Goal: Task Accomplishment & Management: Use online tool/utility

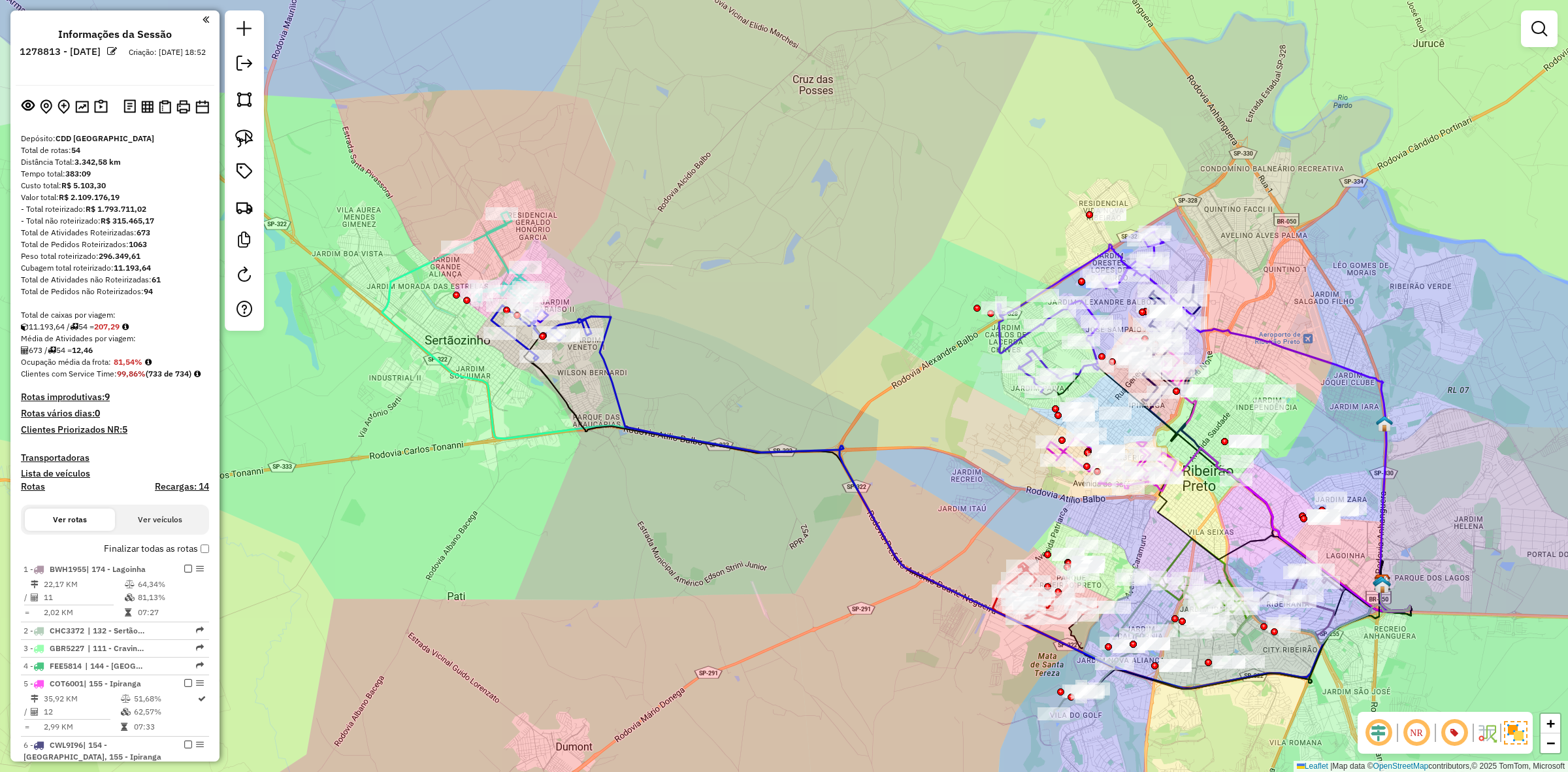
scroll to position [121, 0]
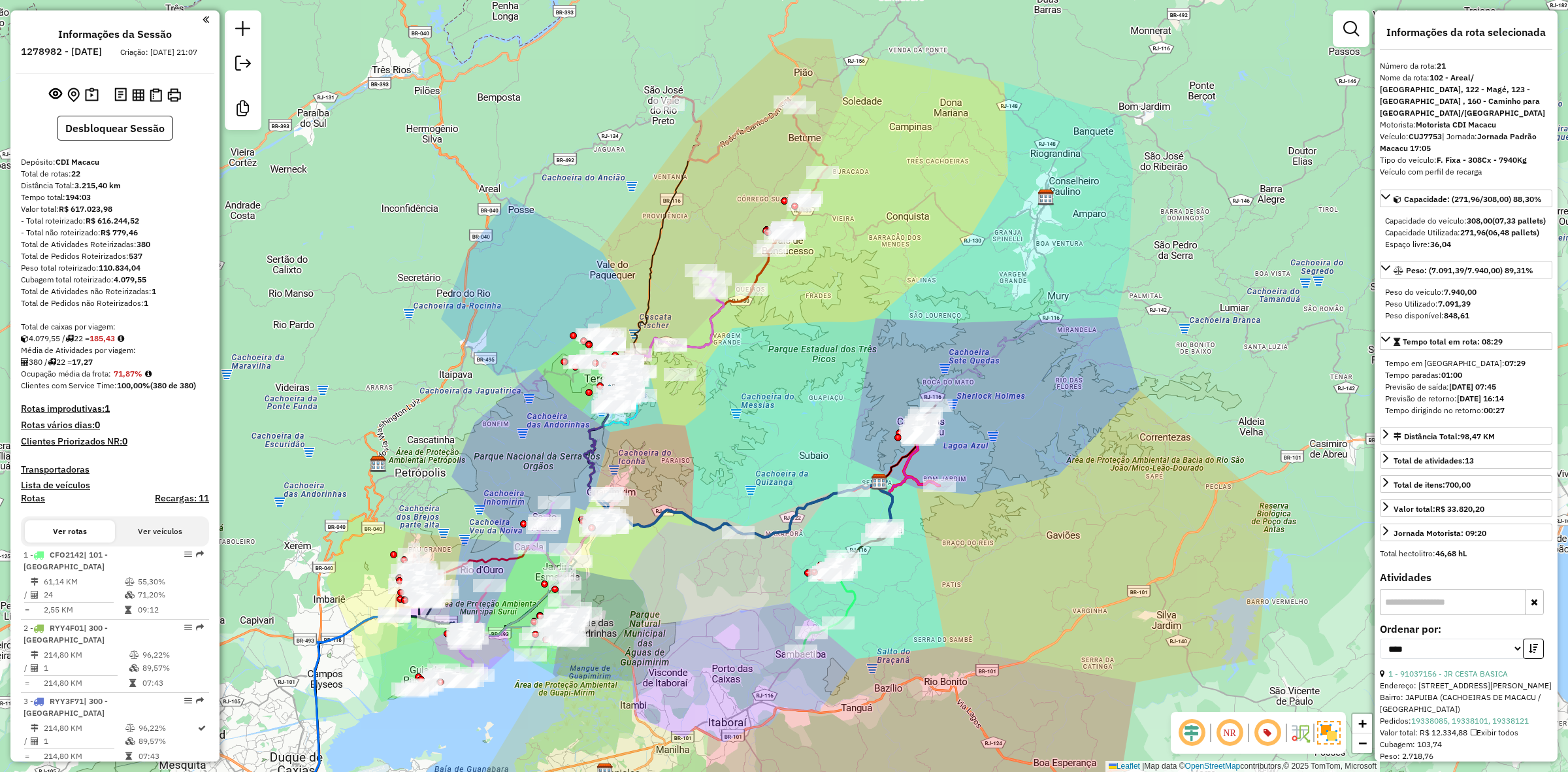
select select "*********"
click at [528, 212] on div "Janela de atendimento Grade de atendimento Capacidade Transportadoras Veículos …" at bounding box center [784, 386] width 1568 height 772
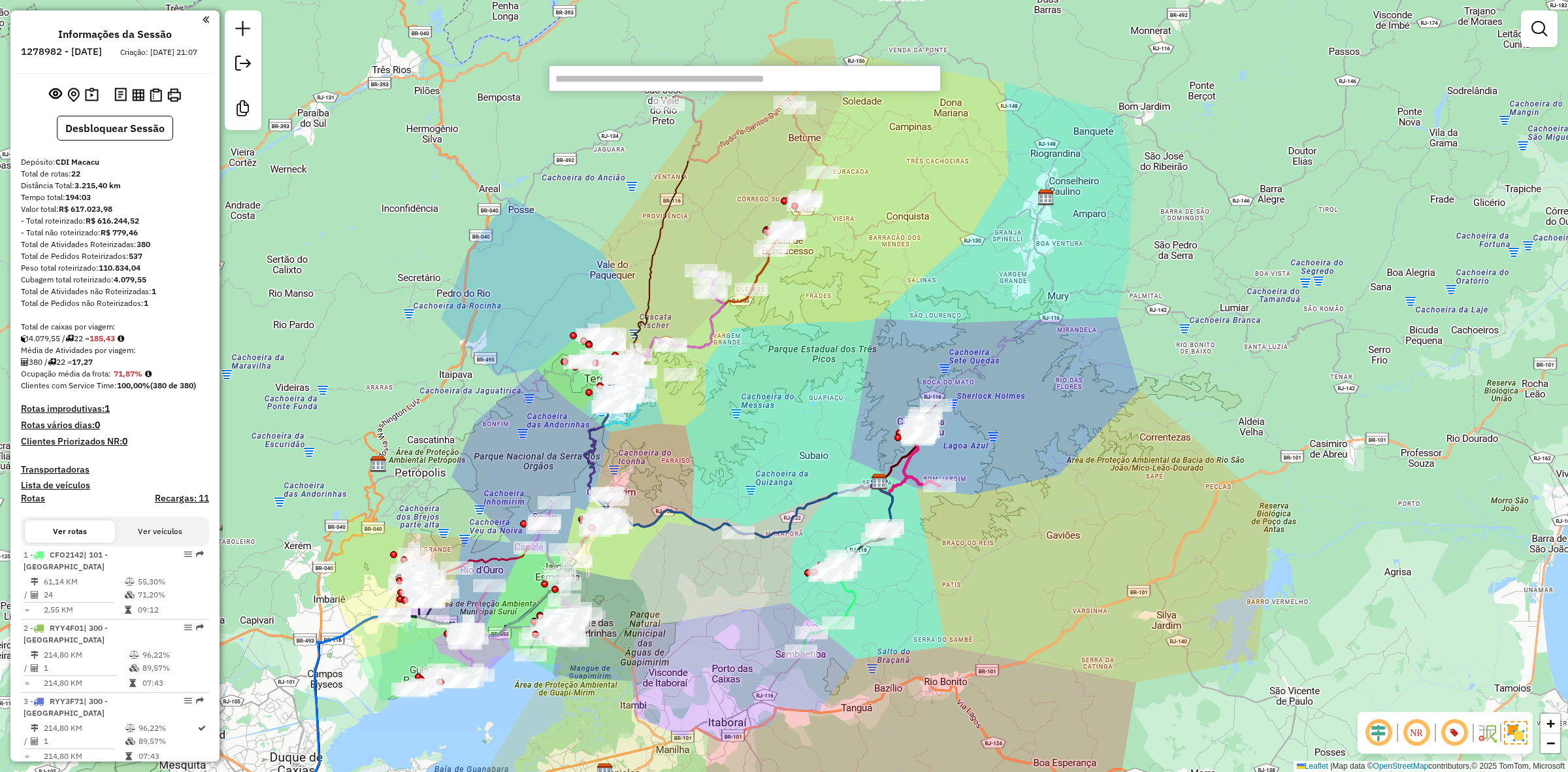
paste input "*****"
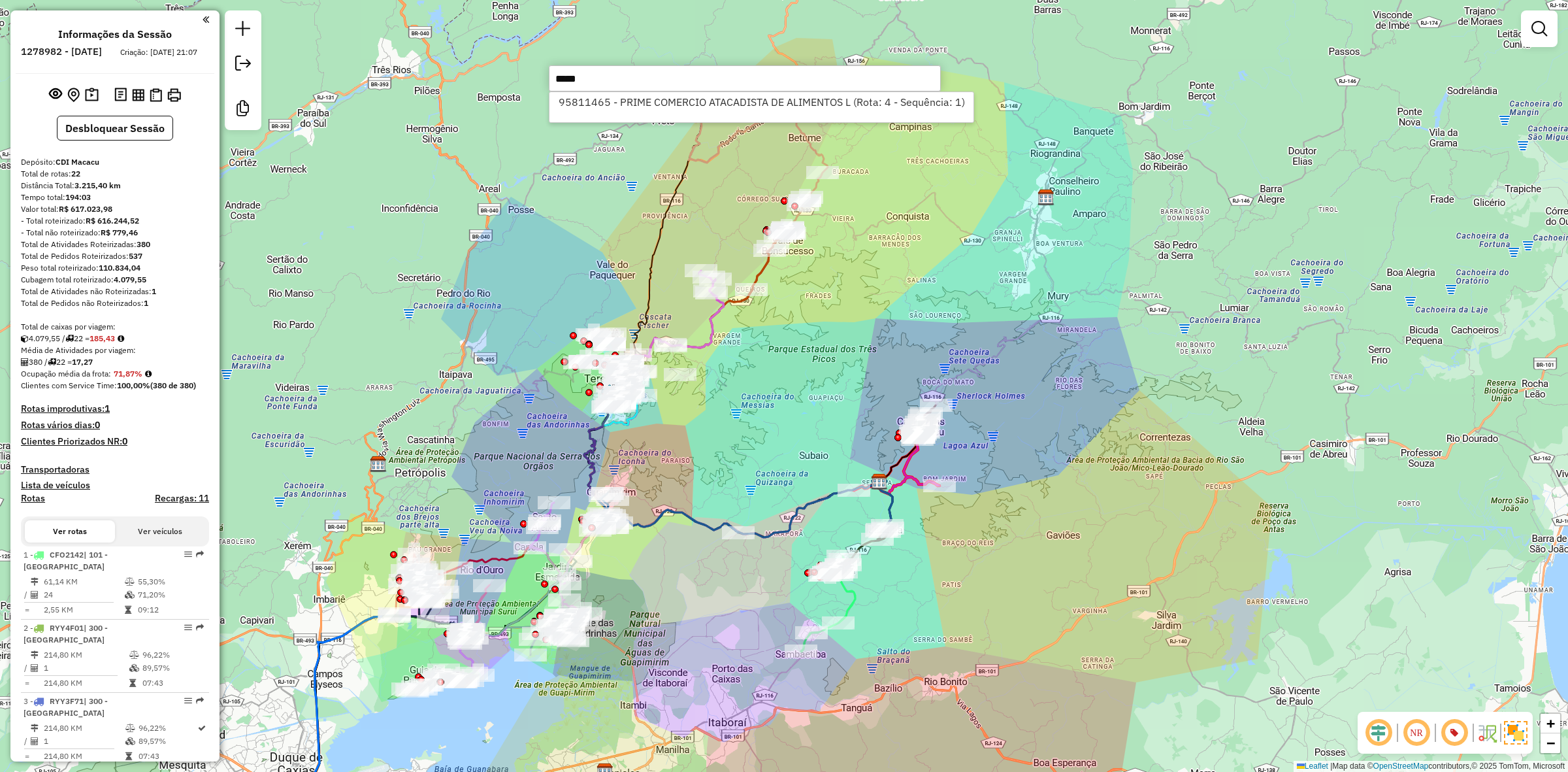
type input "*****"
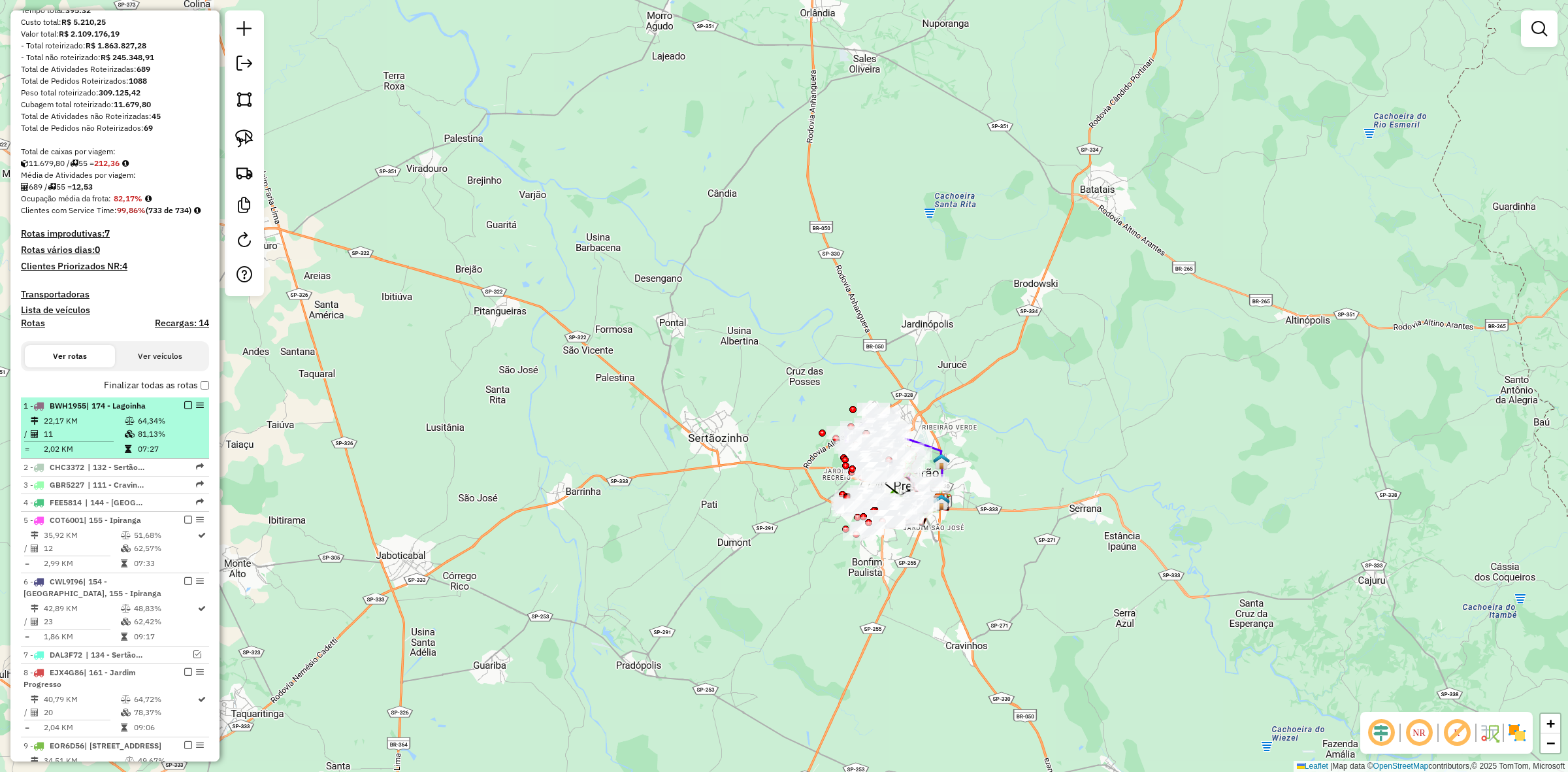
scroll to position [654, 0]
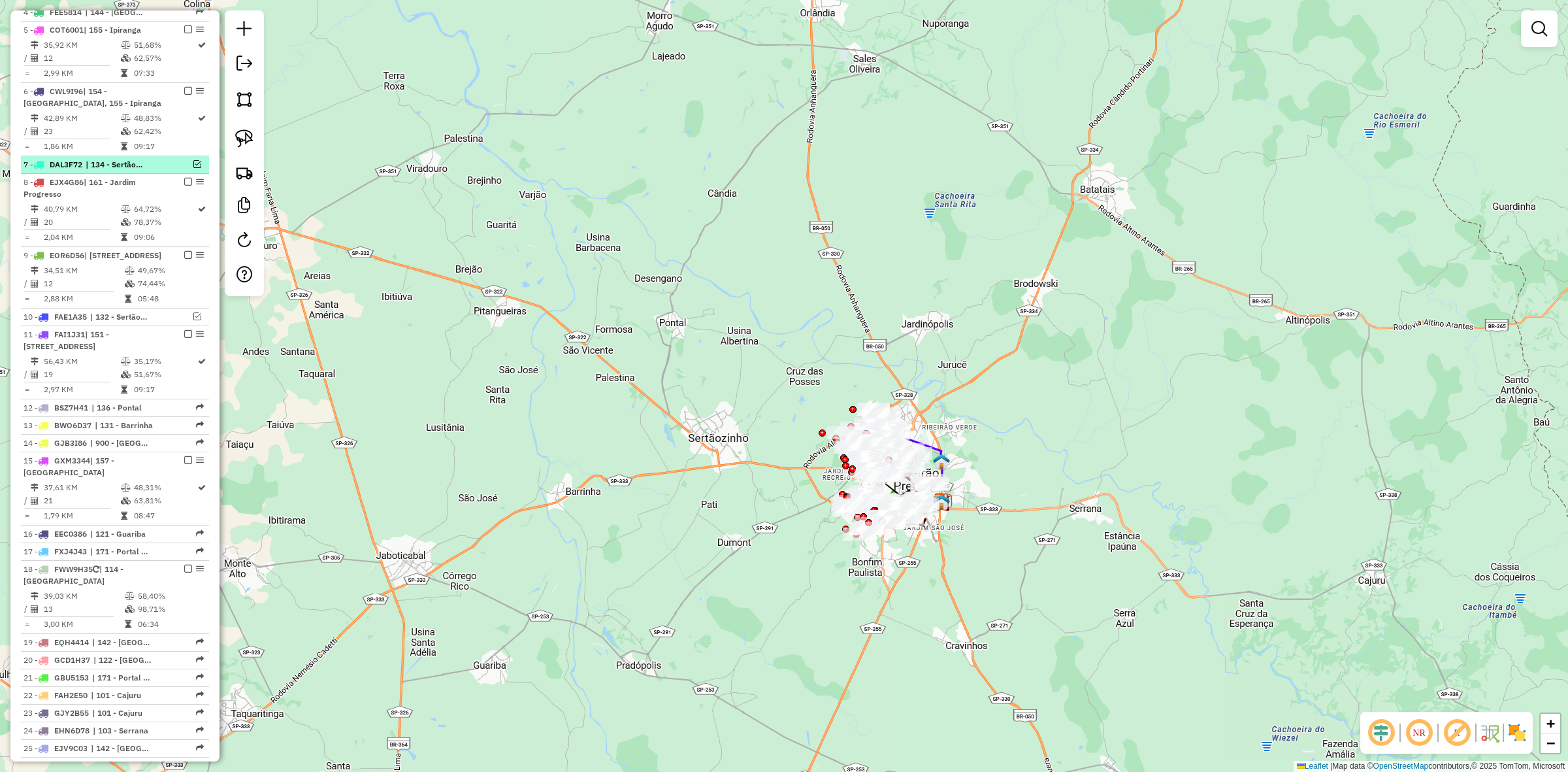
click at [193, 164] on em at bounding box center [197, 164] width 8 height 8
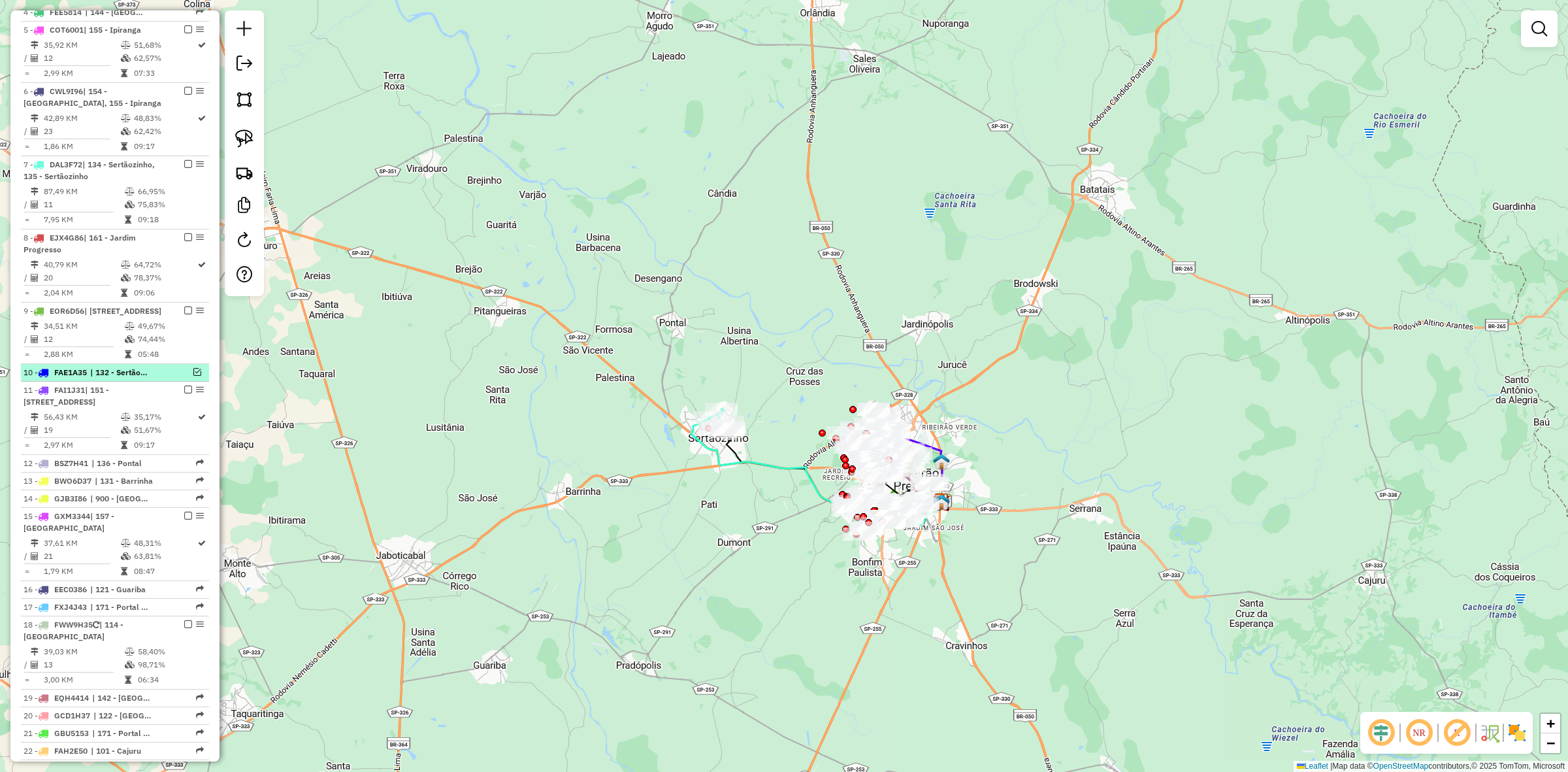
click at [195, 376] on em at bounding box center [197, 372] width 8 height 8
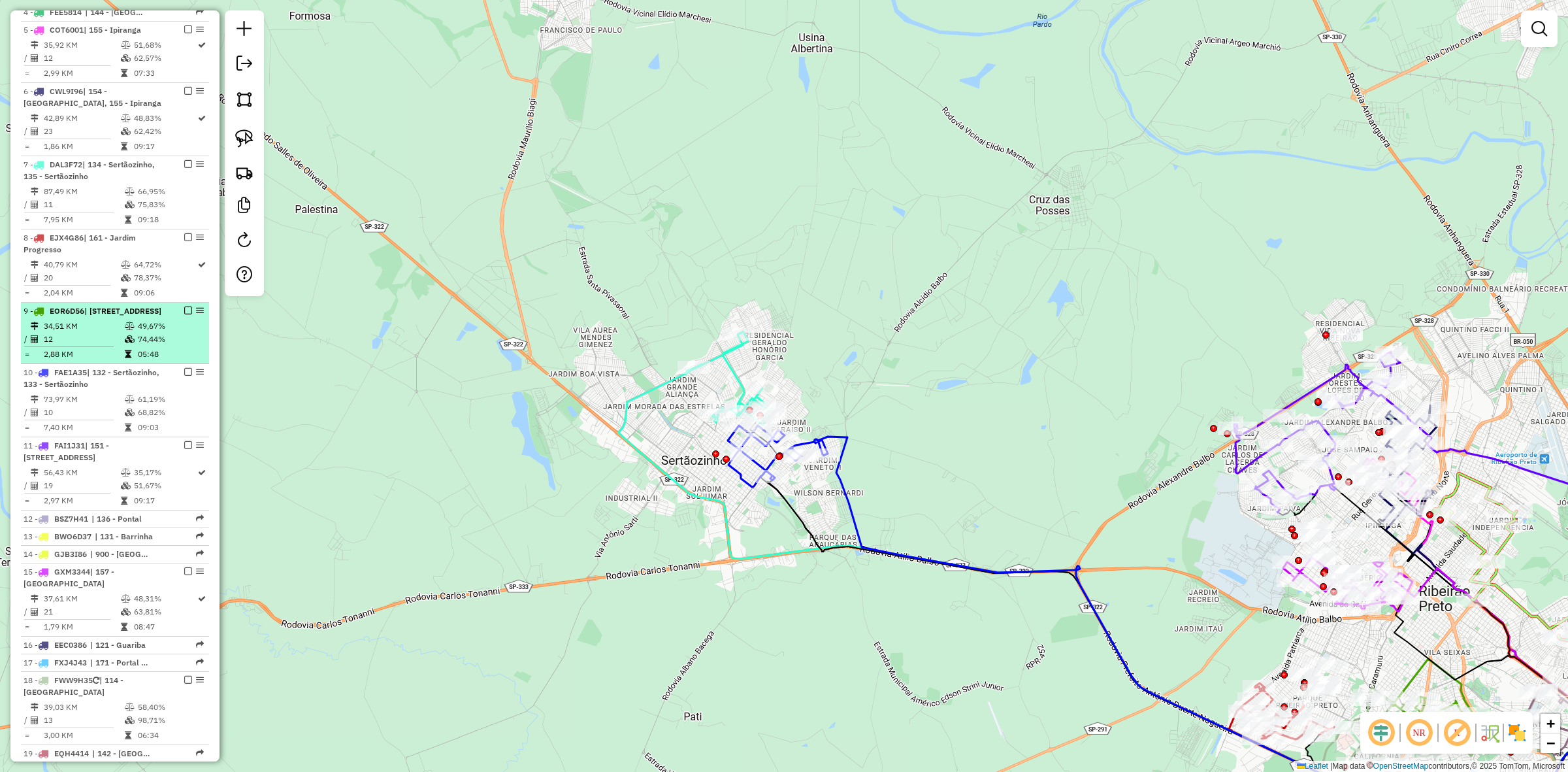
drag, startPoint x: 971, startPoint y: 355, endPoint x: 78, endPoint y: 324, distance: 893.5
click at [943, 349] on div "Janela de atendimento Grade de atendimento Capacidade Transportadoras Veículos …" at bounding box center [784, 386] width 1568 height 772
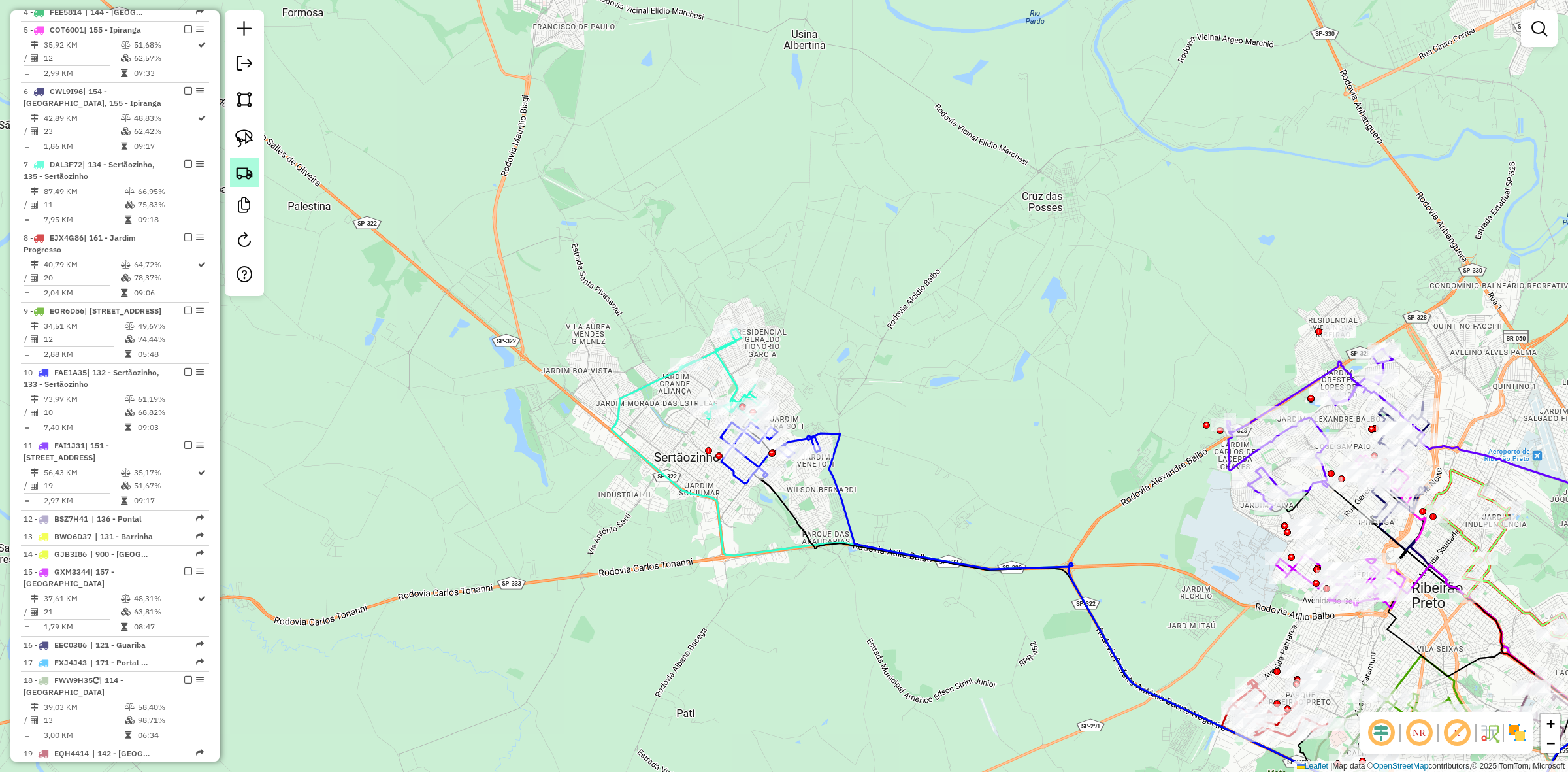
click at [239, 176] on img at bounding box center [244, 172] width 18 height 18
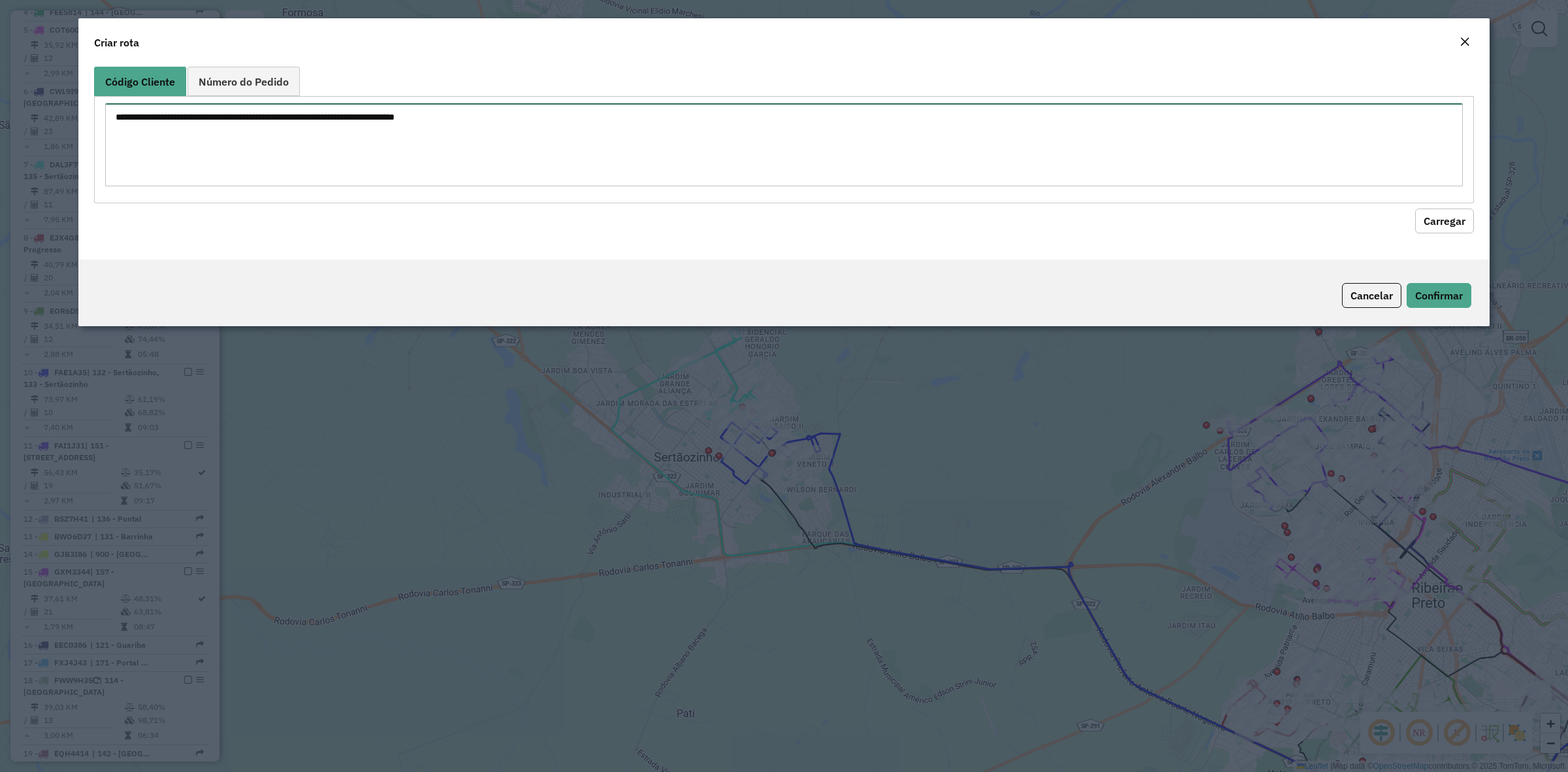
click at [237, 115] on textarea at bounding box center [784, 145] width 1358 height 83
paste textarea "******** ******** ******** ********"
type textarea "******** ******** ******** ********"
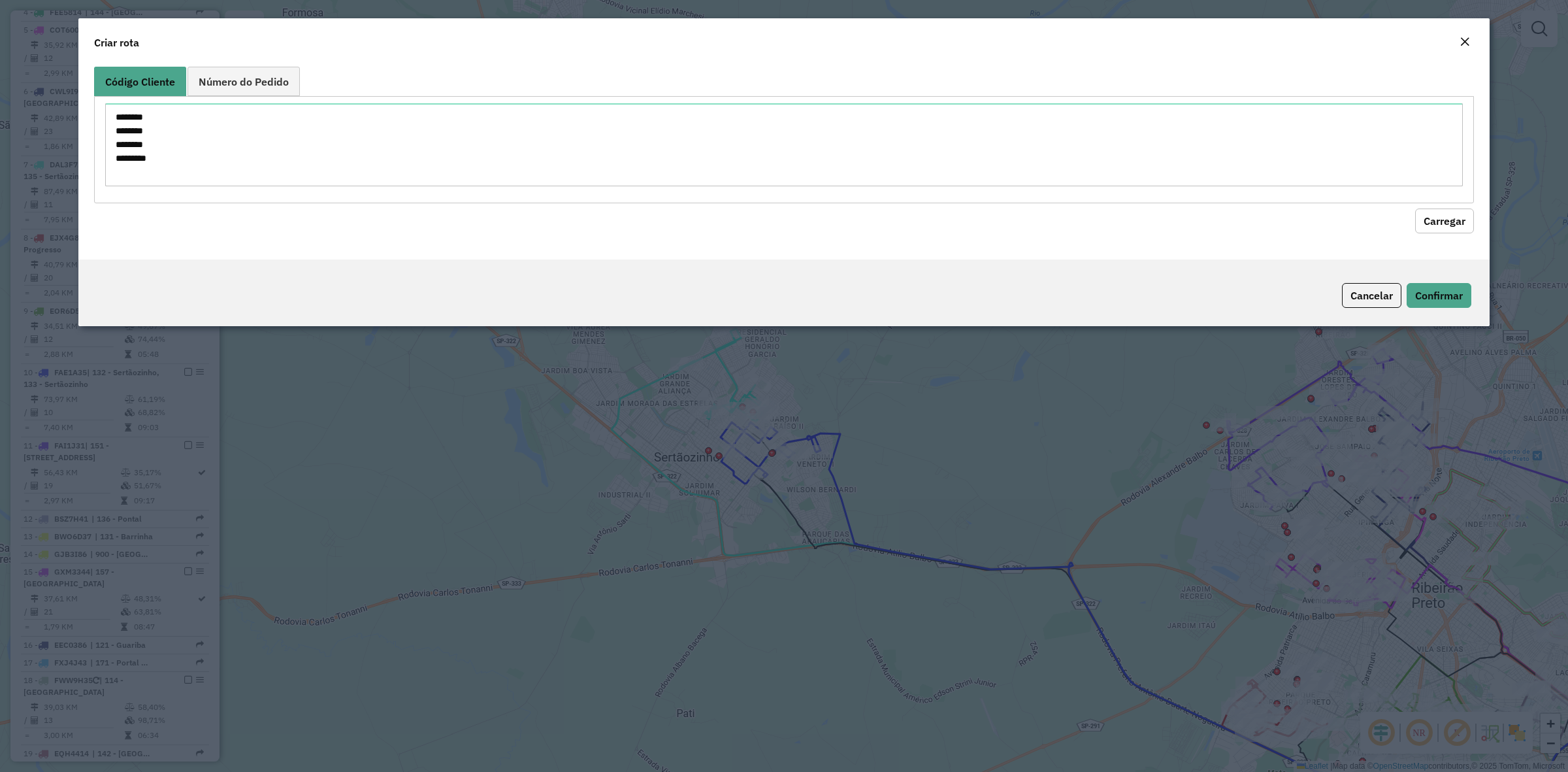
click at [1436, 223] on button "Carregar" at bounding box center [1444, 221] width 59 height 25
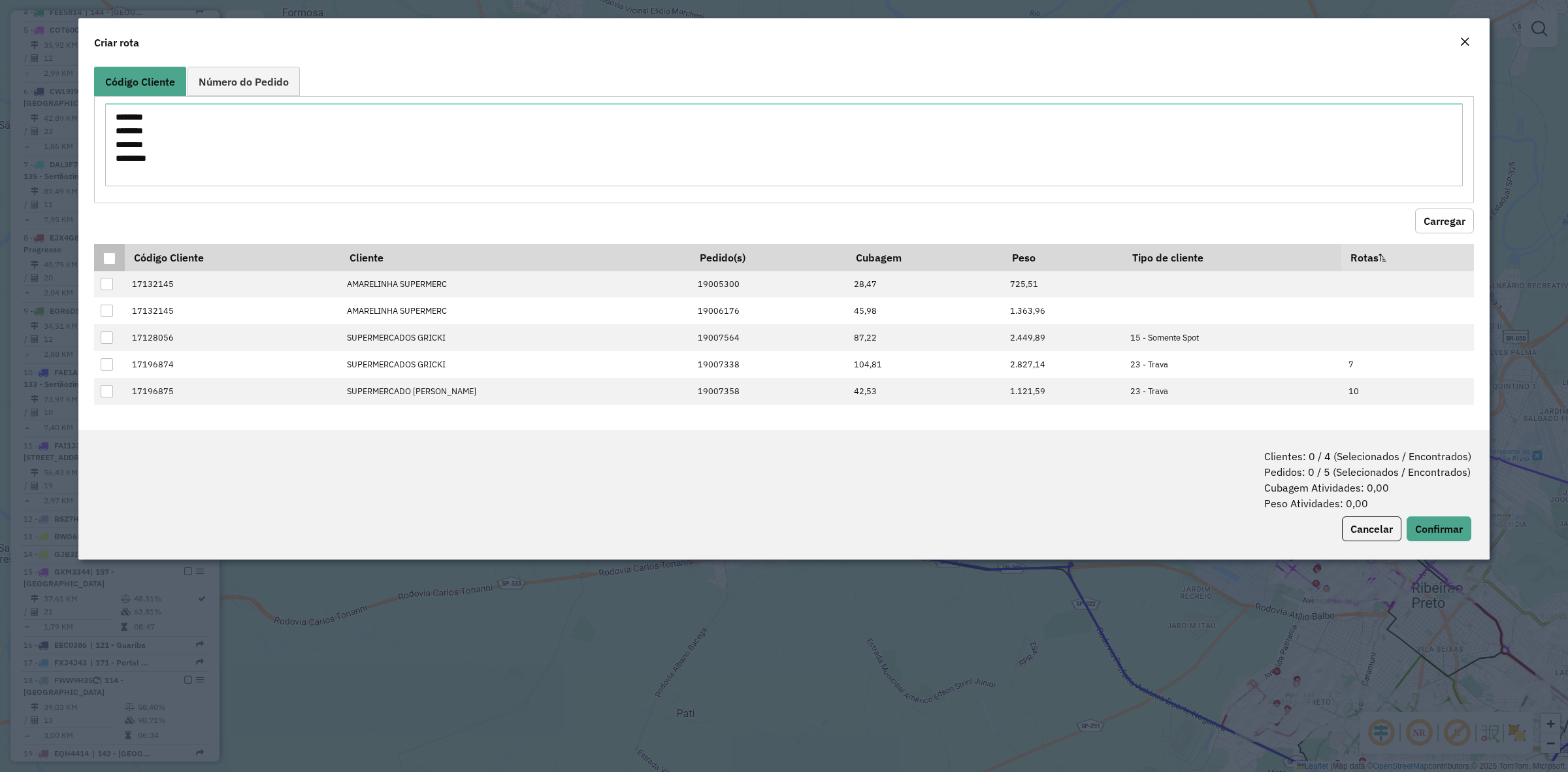
click at [114, 262] on div at bounding box center [109, 258] width 12 height 12
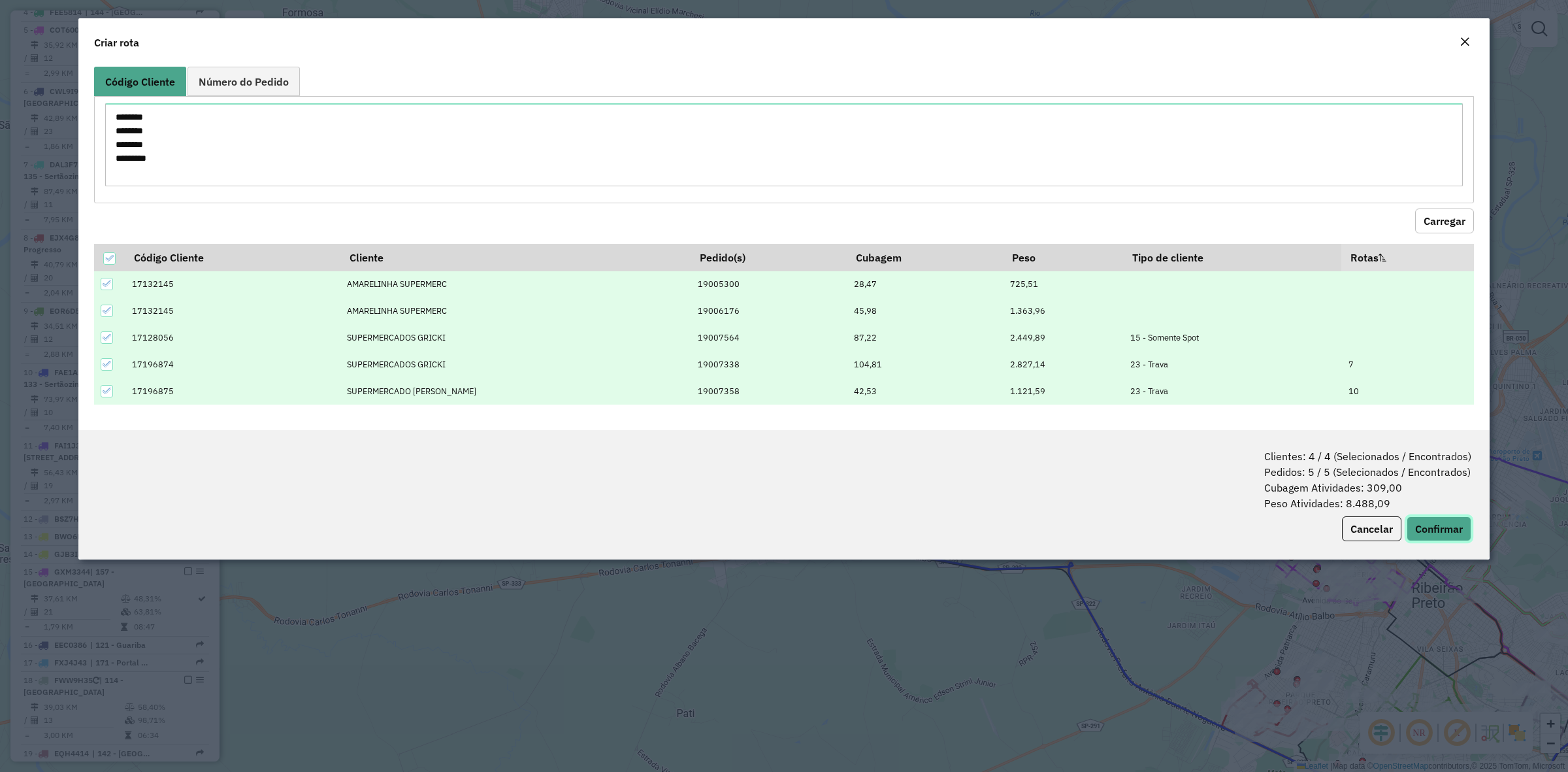
click at [1426, 537] on button "Confirmar" at bounding box center [1439, 529] width 65 height 25
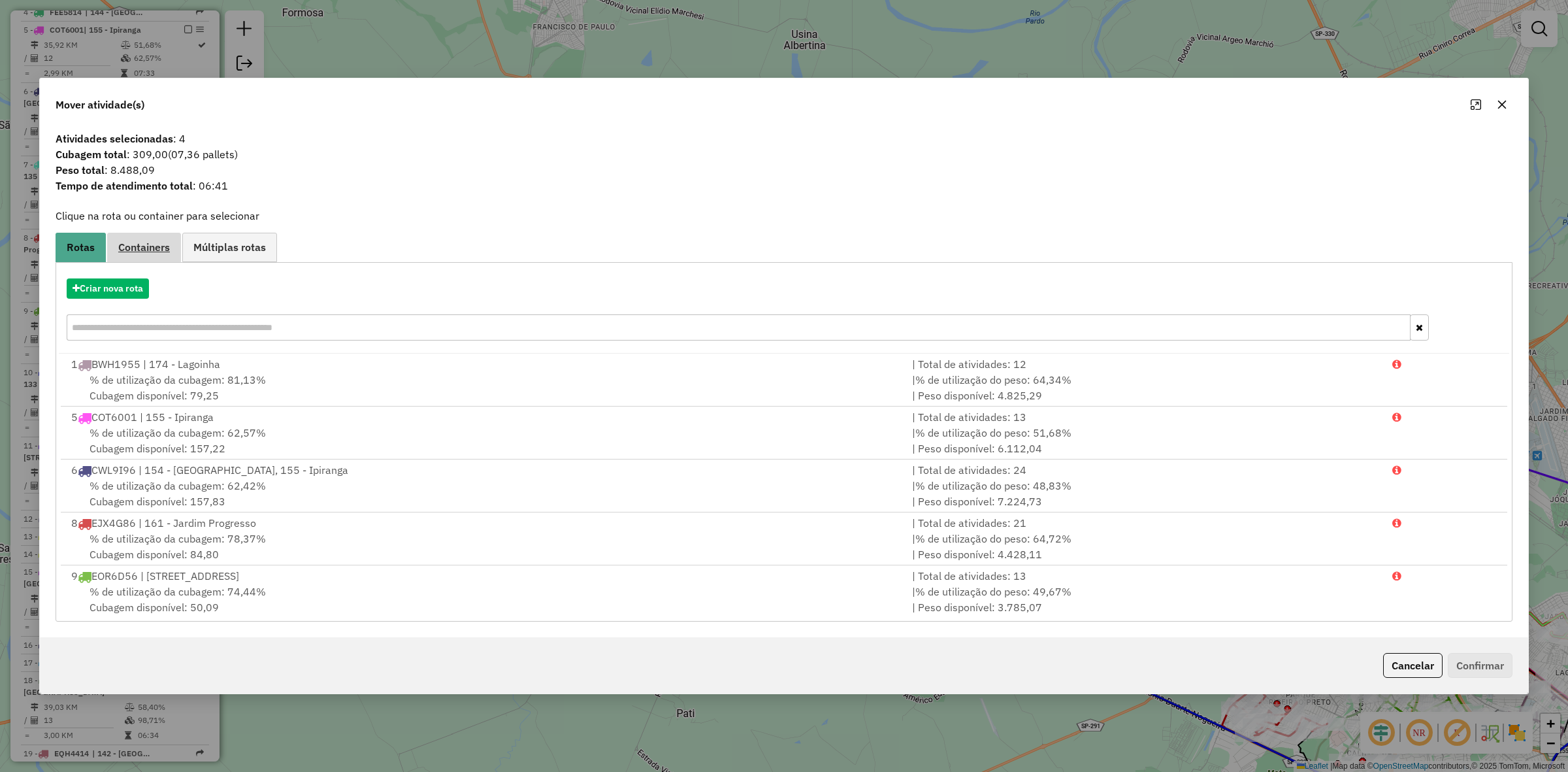
click at [149, 255] on link "Containers" at bounding box center [144, 247] width 74 height 30
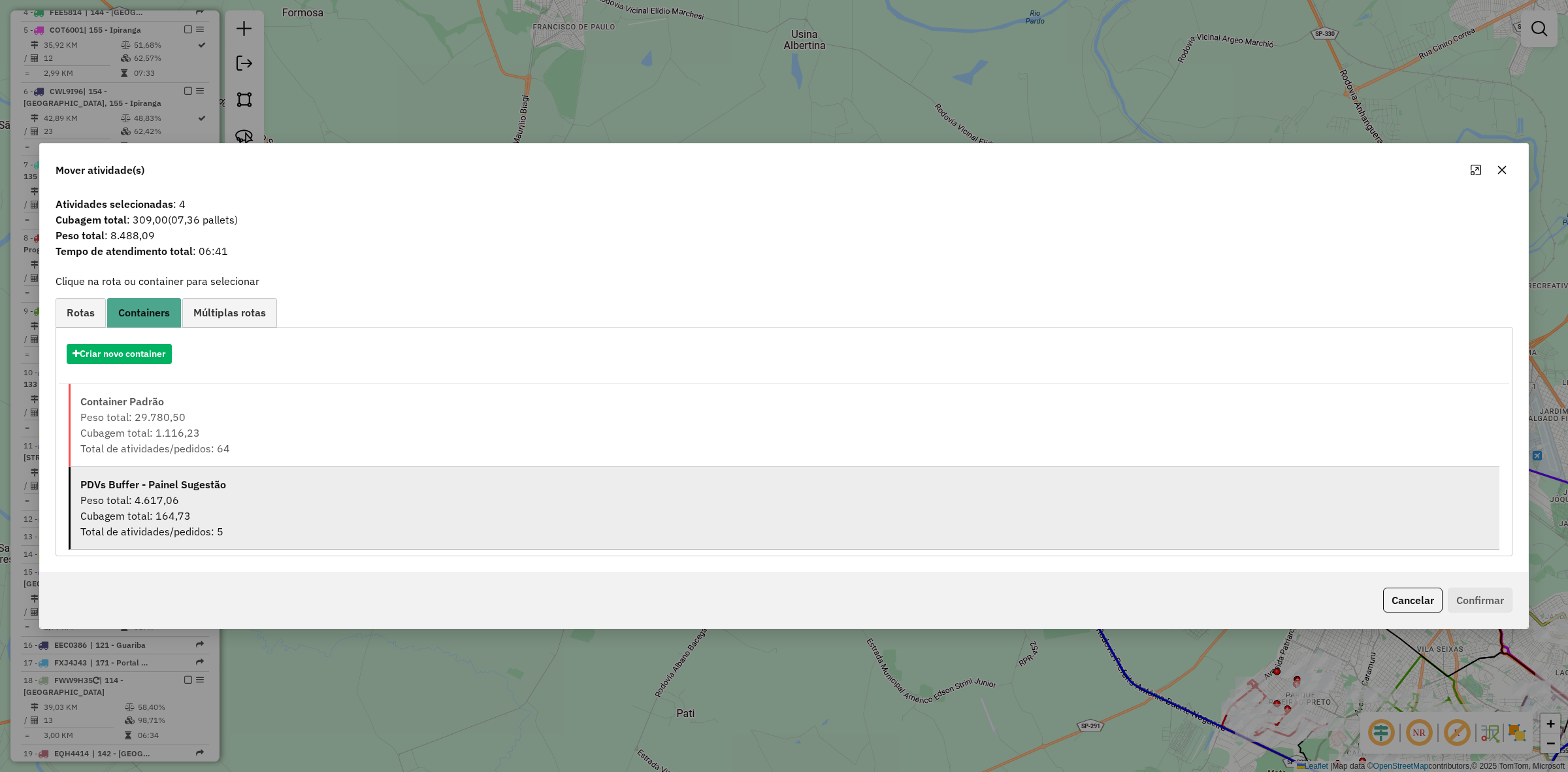
click at [212, 518] on div "Cubagem total: 164,73" at bounding box center [785, 516] width 1409 height 16
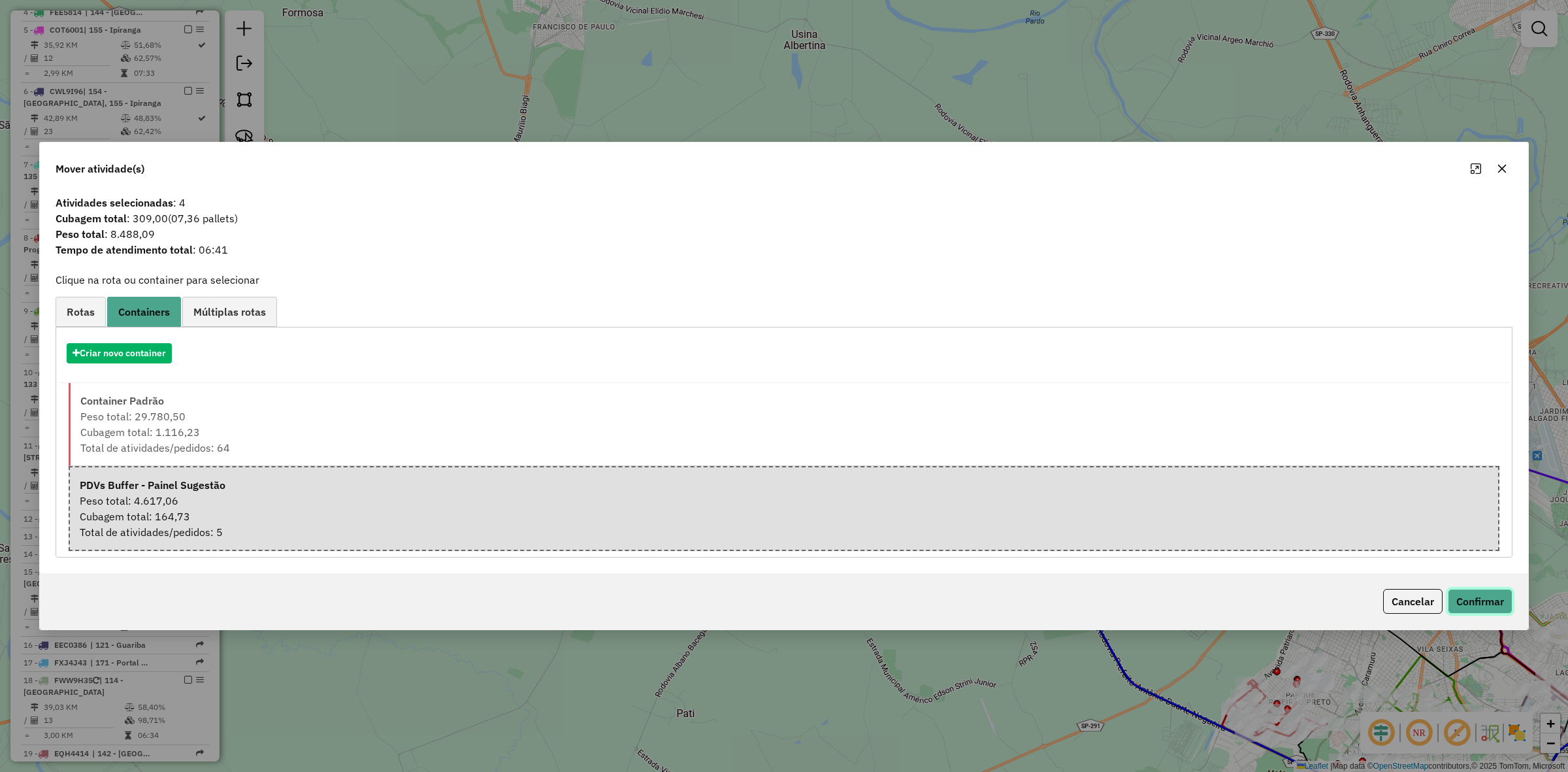
click at [1494, 597] on button "Confirmar" at bounding box center [1480, 601] width 65 height 25
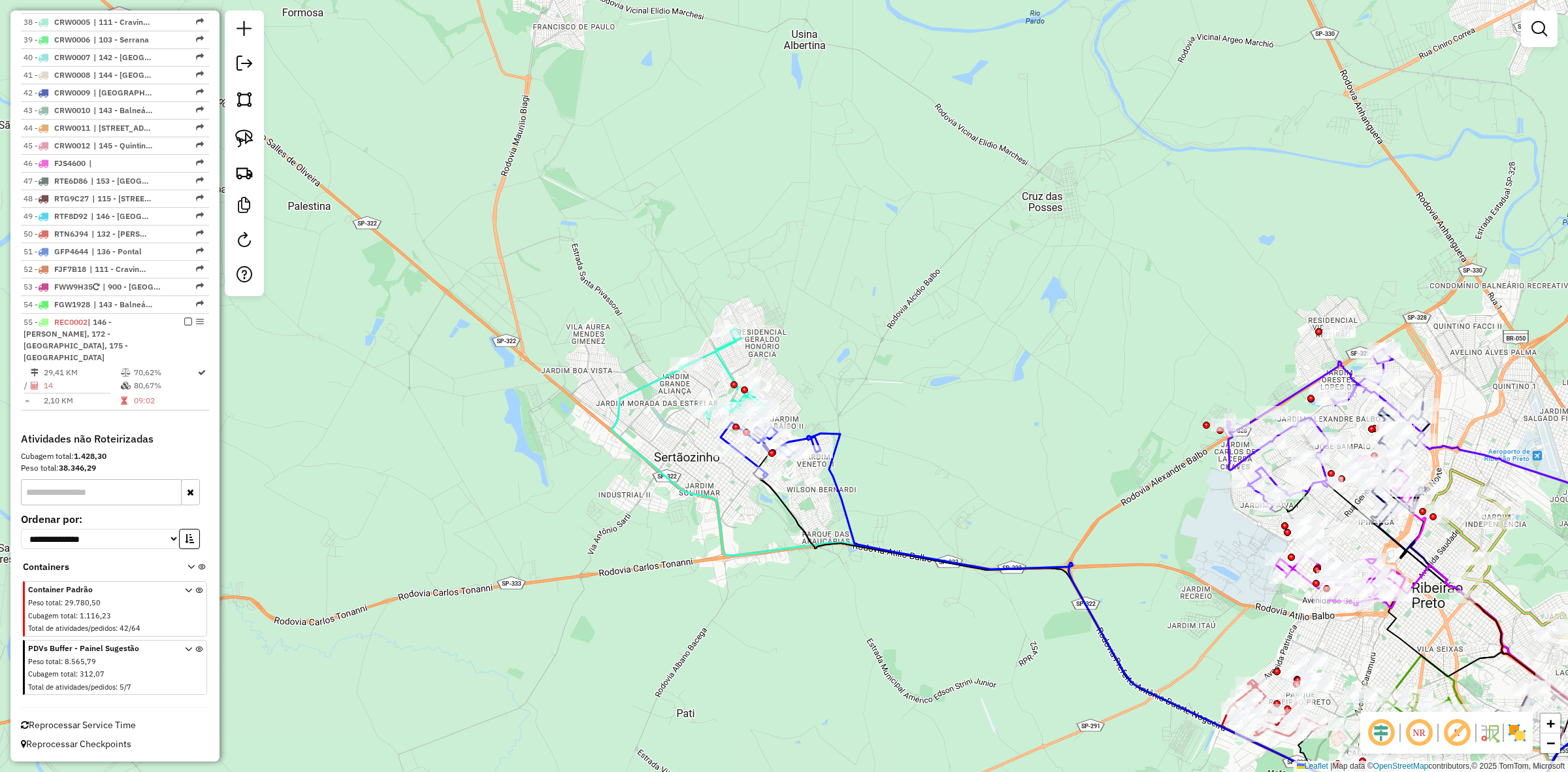
scroll to position [1740, 0]
click at [195, 646] on icon at bounding box center [199, 671] width 7 height 49
click at [1516, 727] on img at bounding box center [1517, 733] width 21 height 21
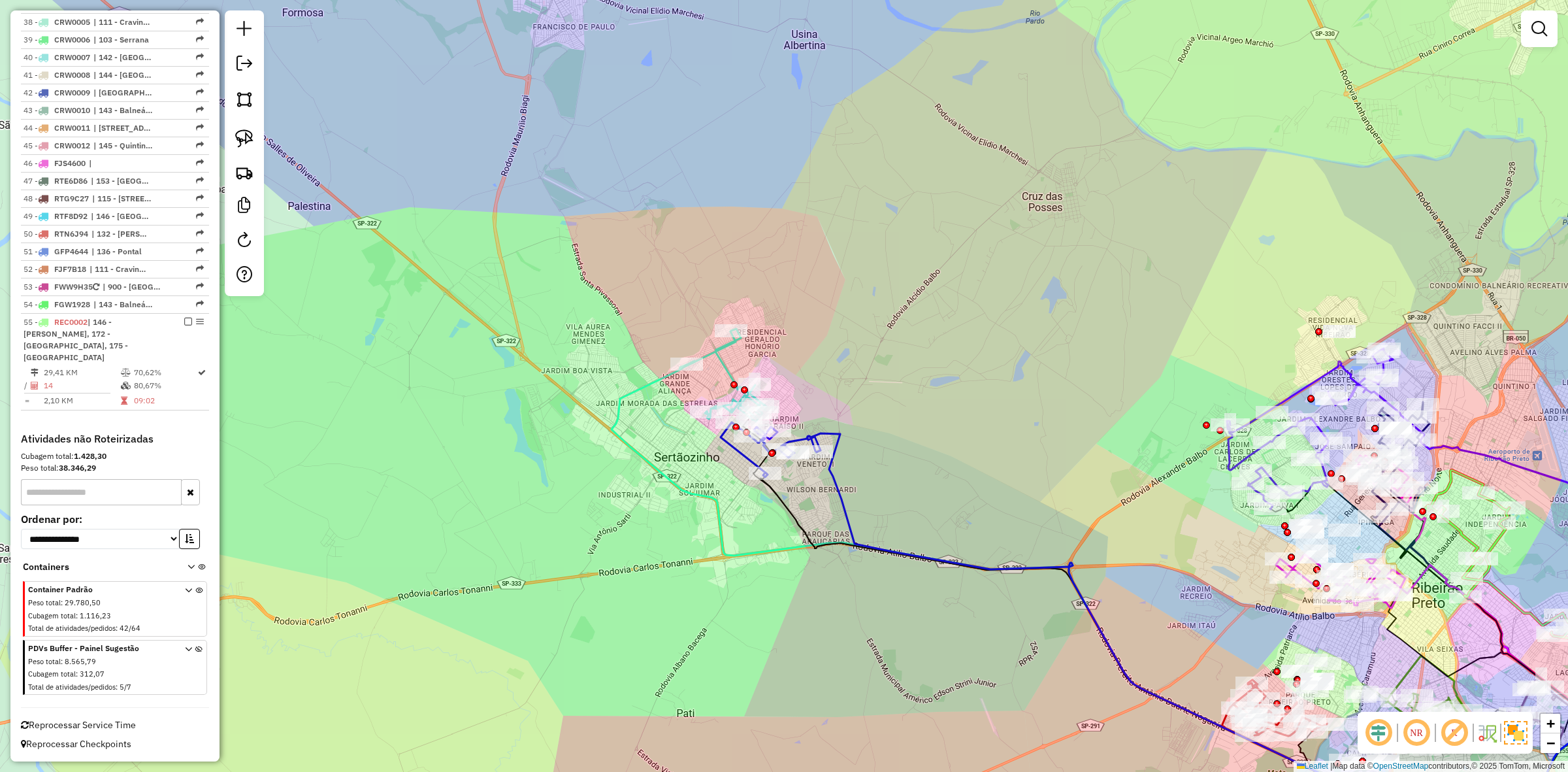
click at [717, 365] on icon at bounding box center [724, 375] width 88 height 93
select select "**********"
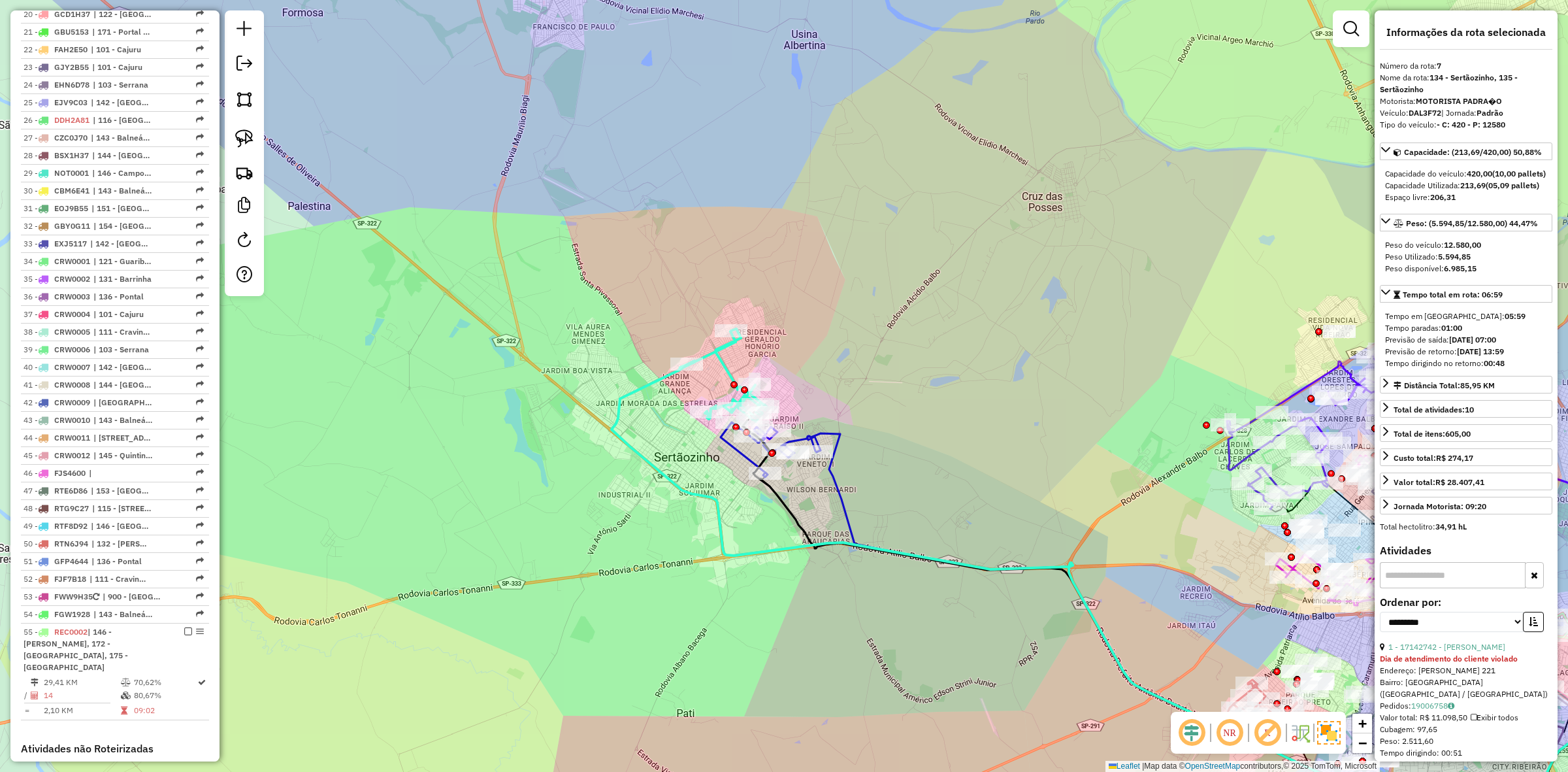
scroll to position [800, 0]
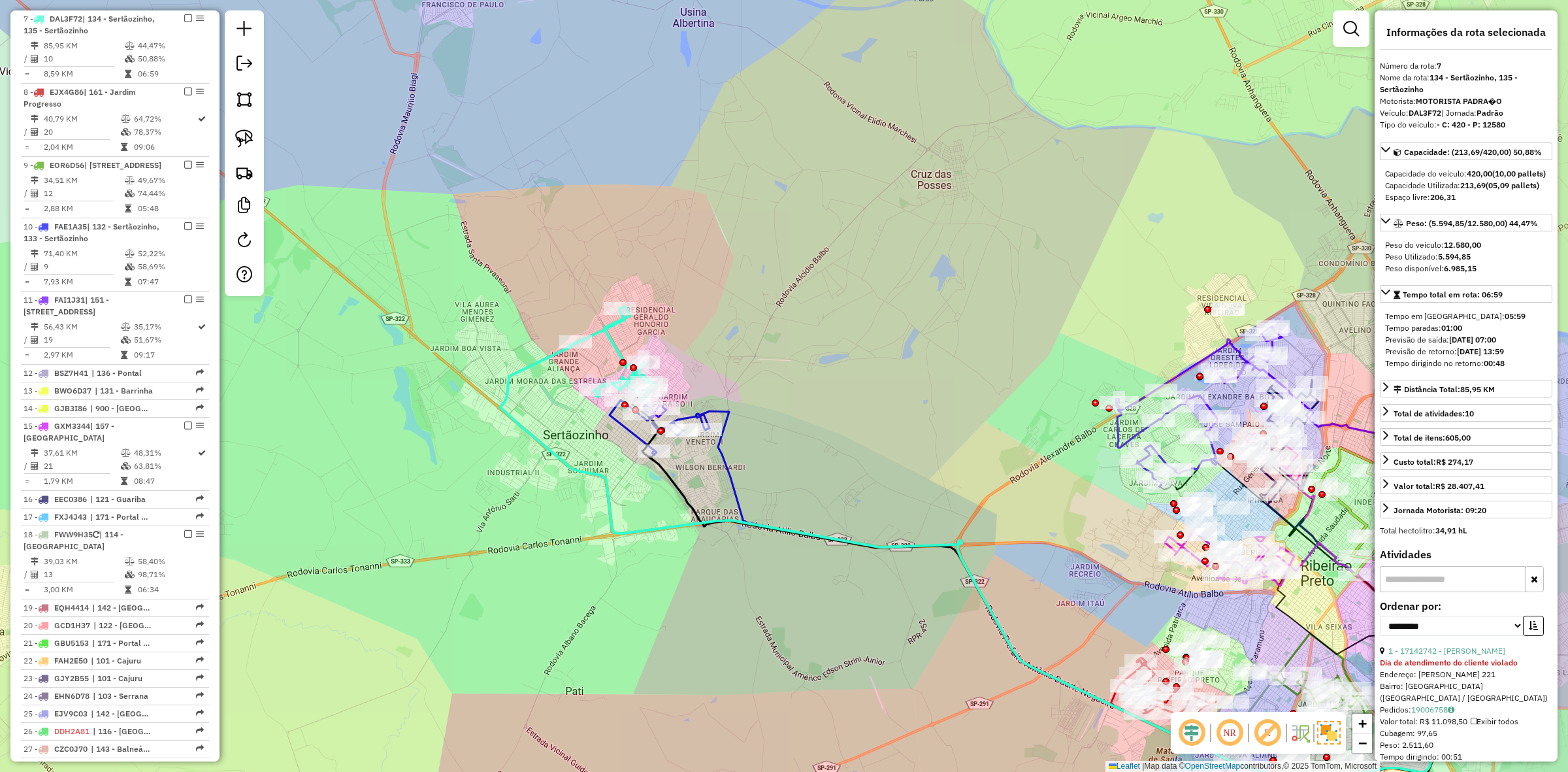
click at [694, 351] on div "Janela de atendimento Grade de atendimento Capacidade Transportadoras Veículos …" at bounding box center [784, 386] width 1568 height 772
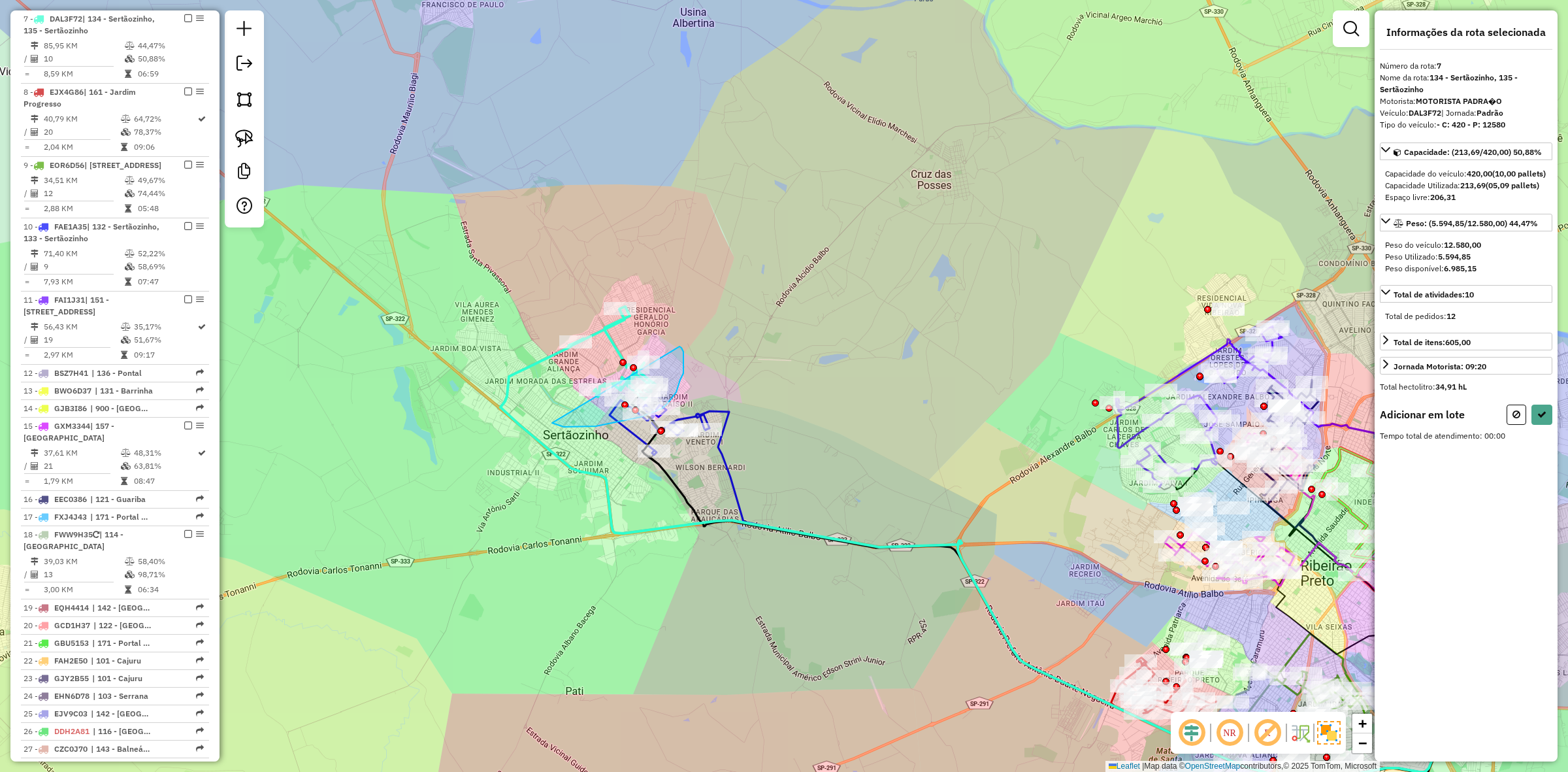
drag, startPoint x: 684, startPoint y: 352, endPoint x: 513, endPoint y: 369, distance: 171.8
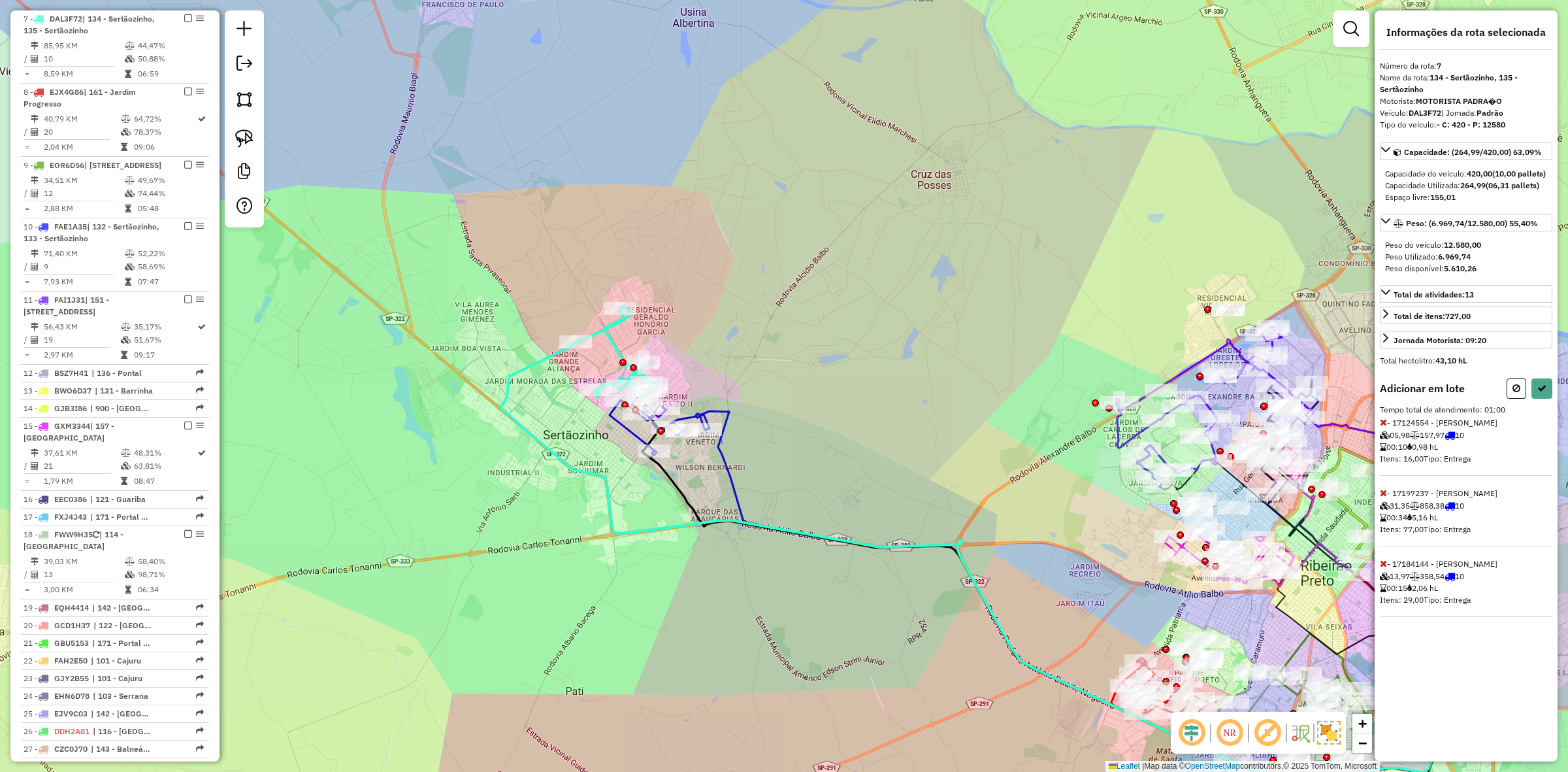
select select "**********"
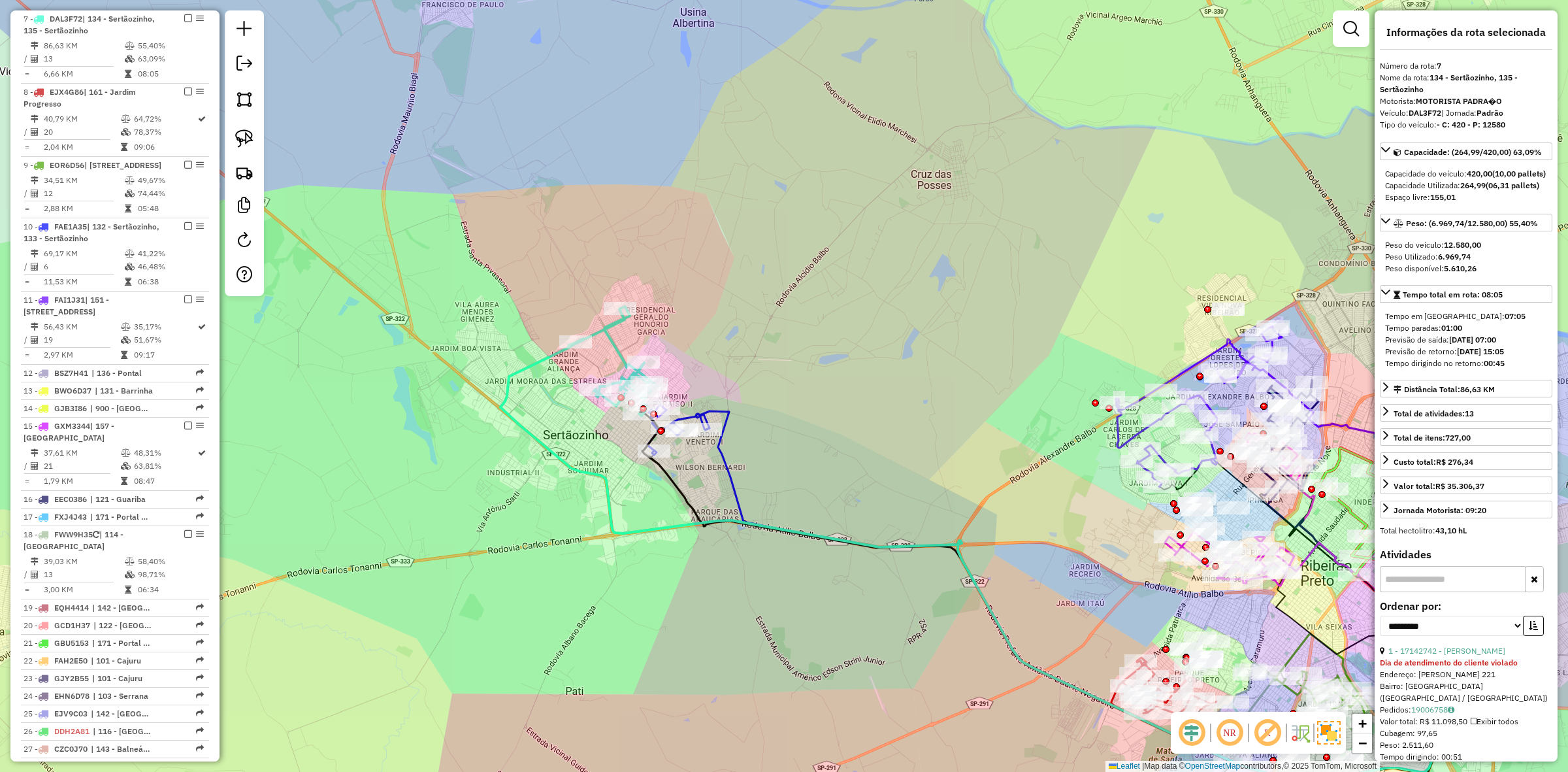
click at [614, 347] on icon at bounding box center [612, 362] width 88 height 110
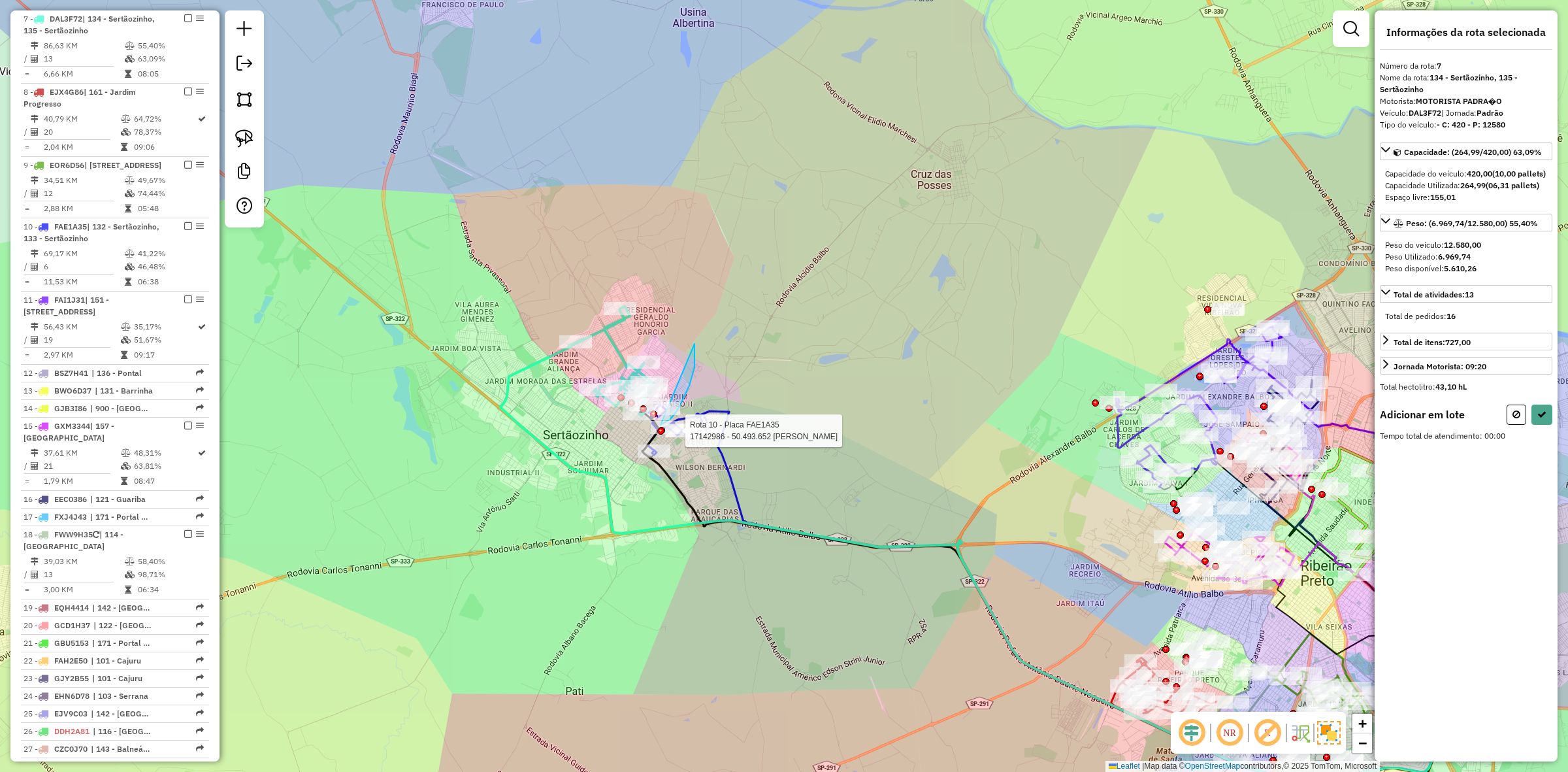
drag, startPoint x: 694, startPoint y: 358, endPoint x: 548, endPoint y: 407, distance: 154.0
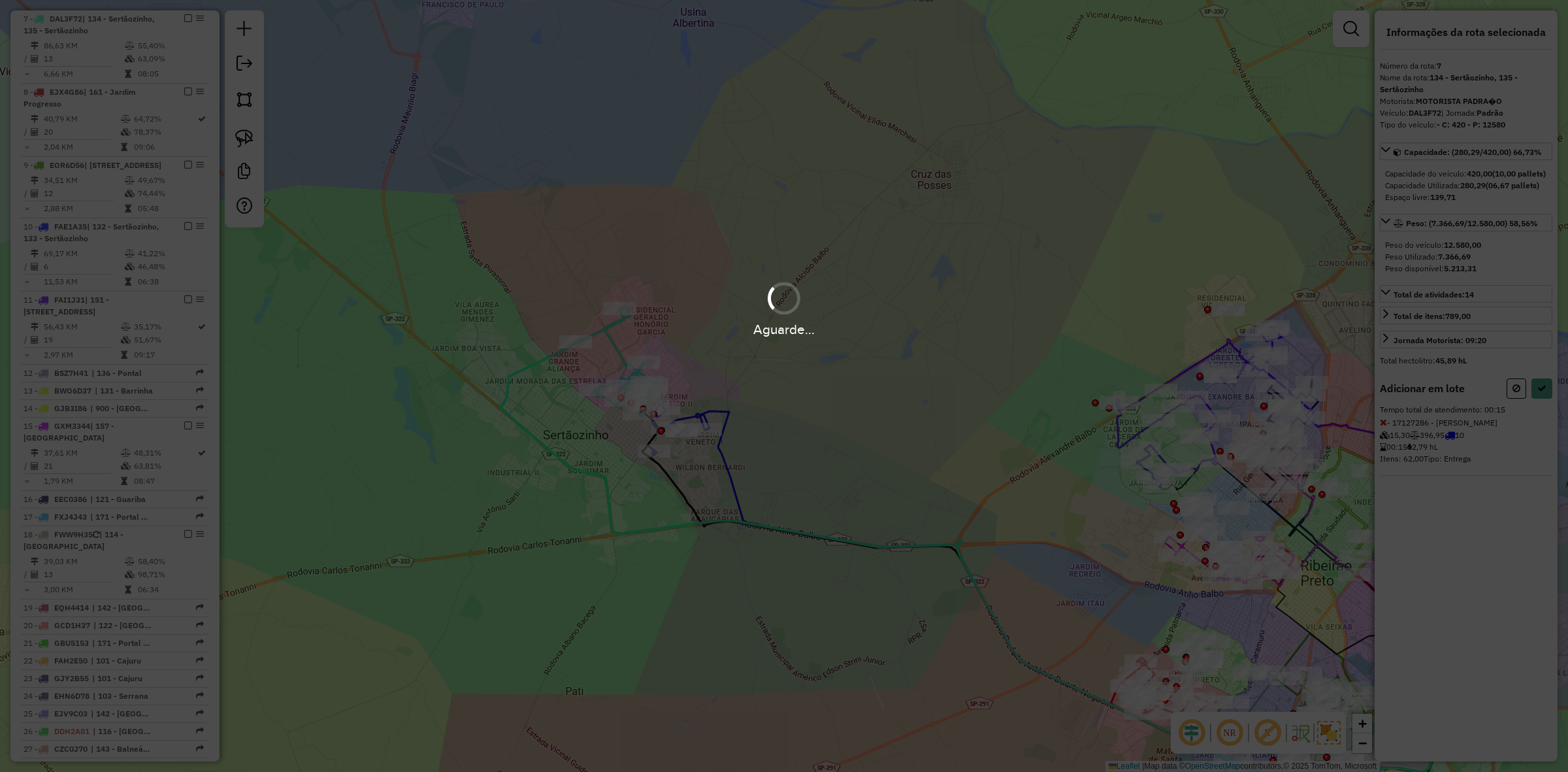
select select "**********"
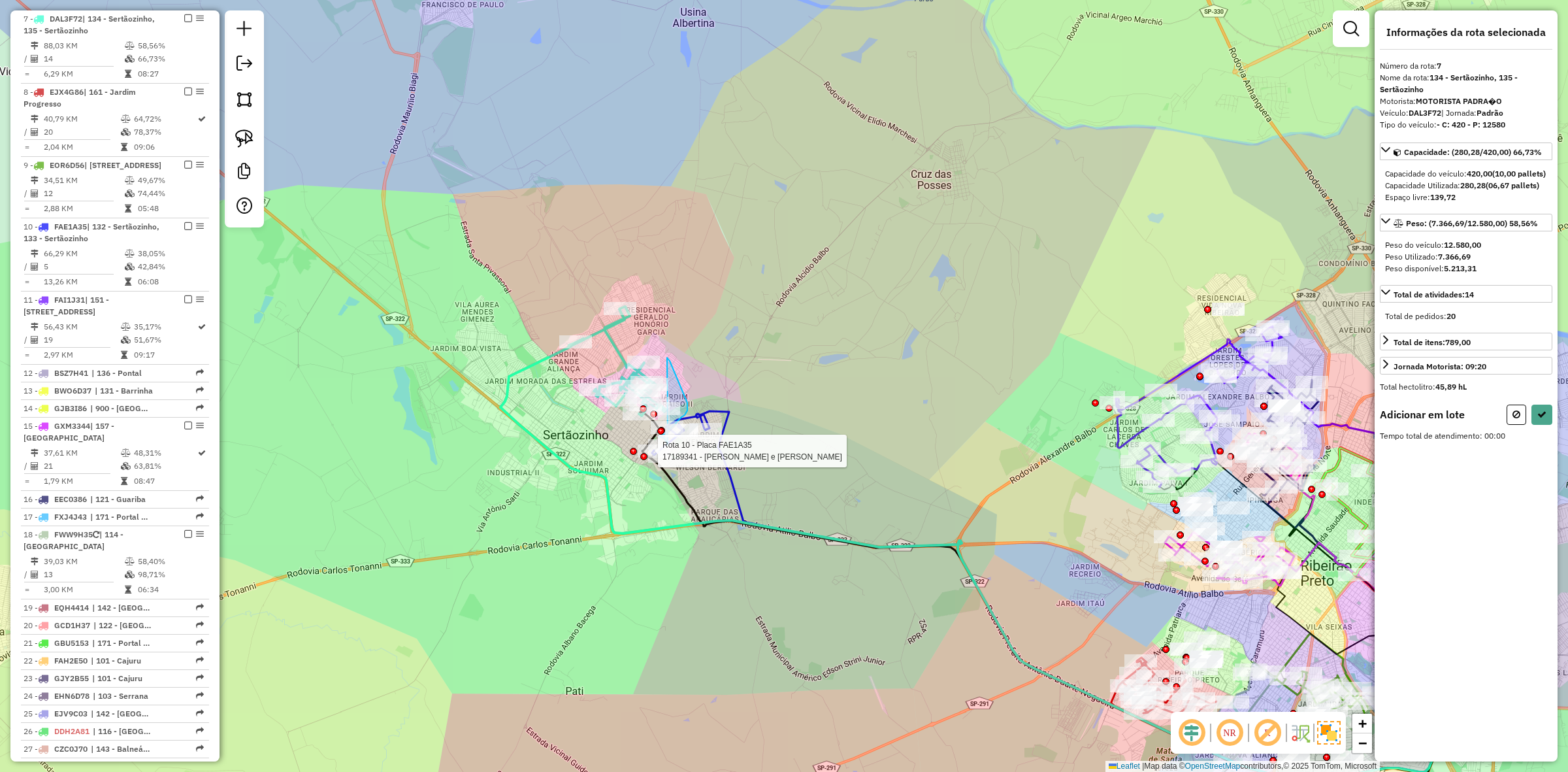
drag, startPoint x: 682, startPoint y: 389, endPoint x: 614, endPoint y: 435, distance: 82.1
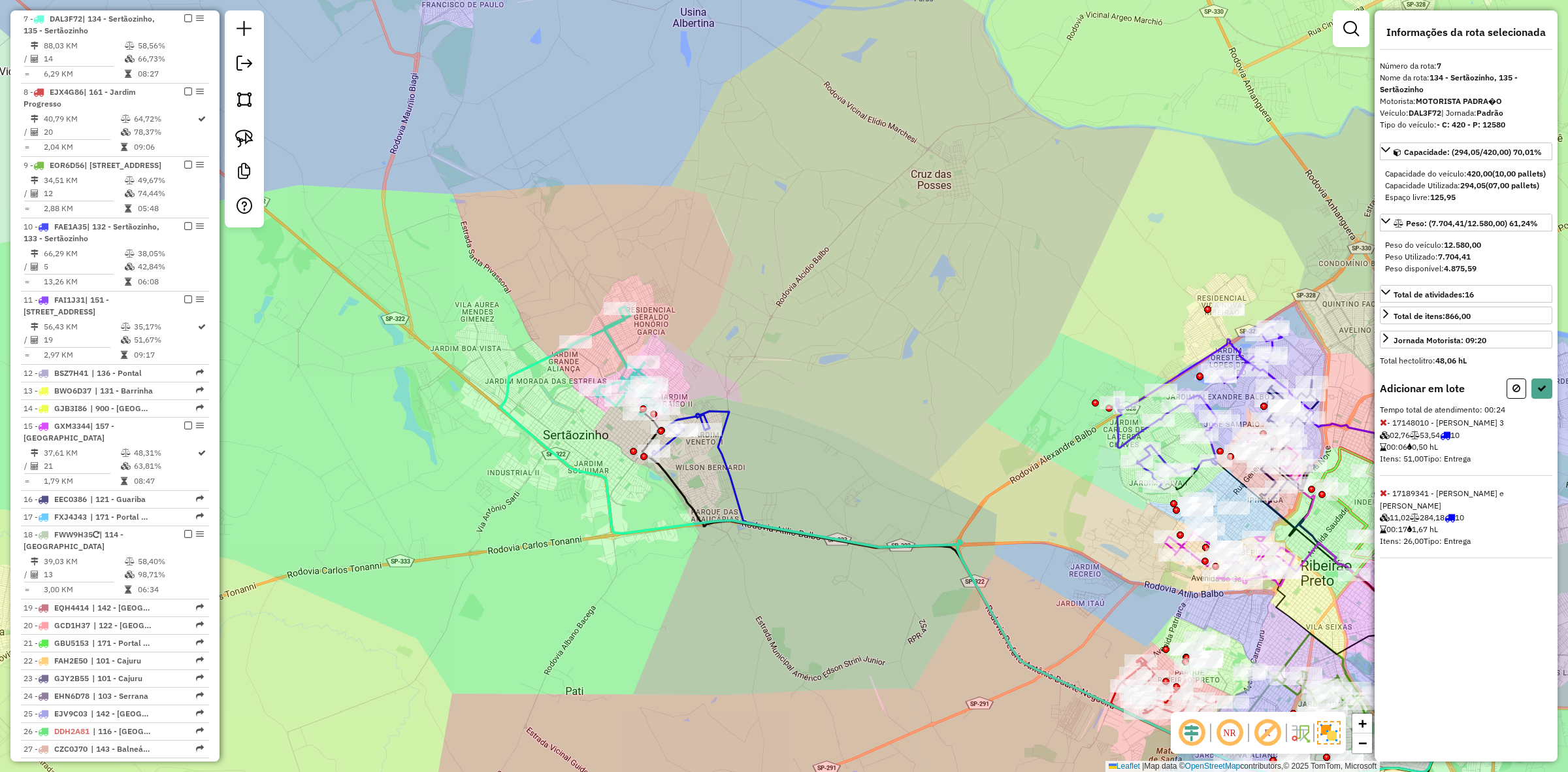
select select "**********"
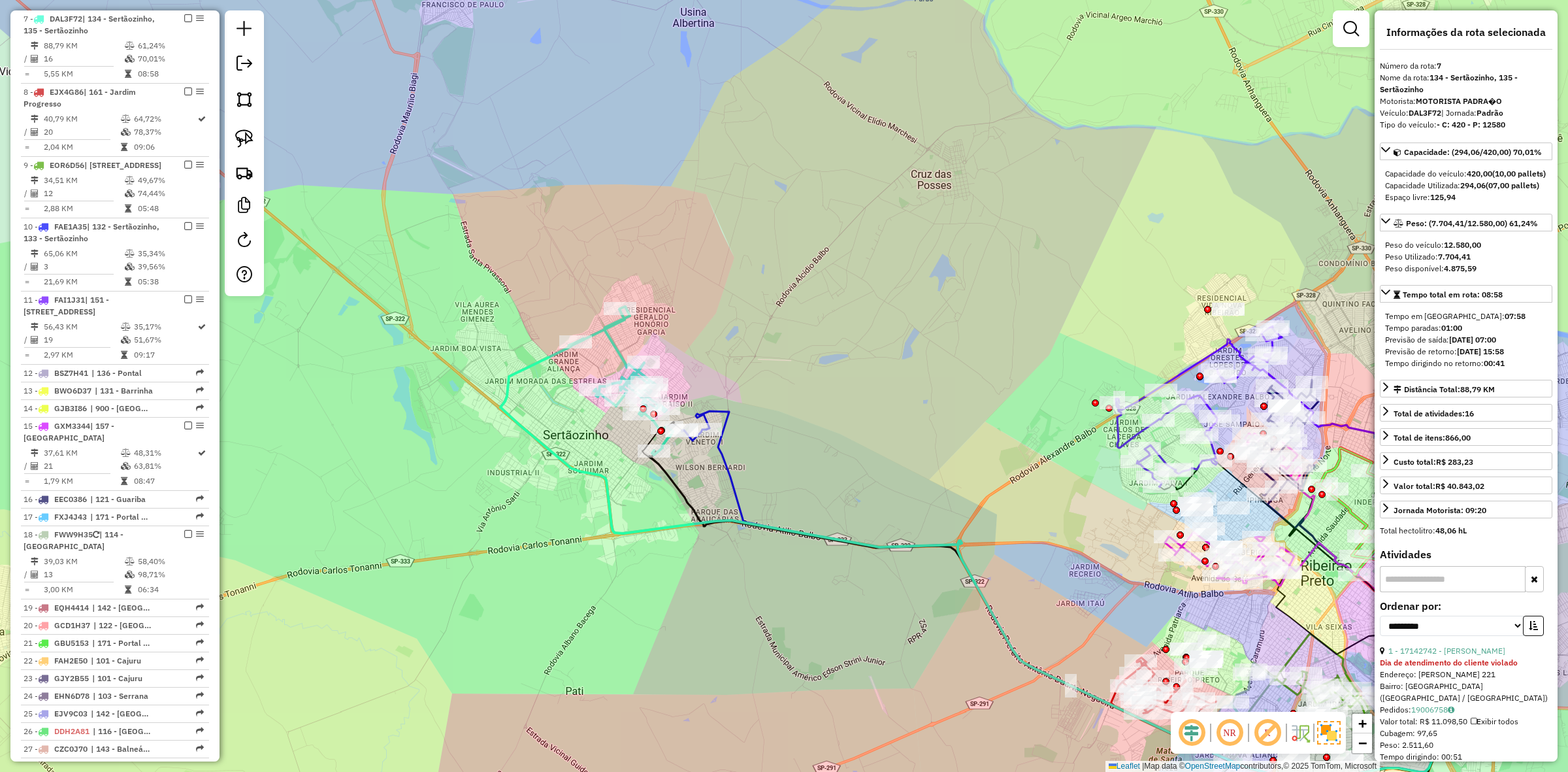
click at [730, 411] on icon at bounding box center [1112, 597] width 832 height 372
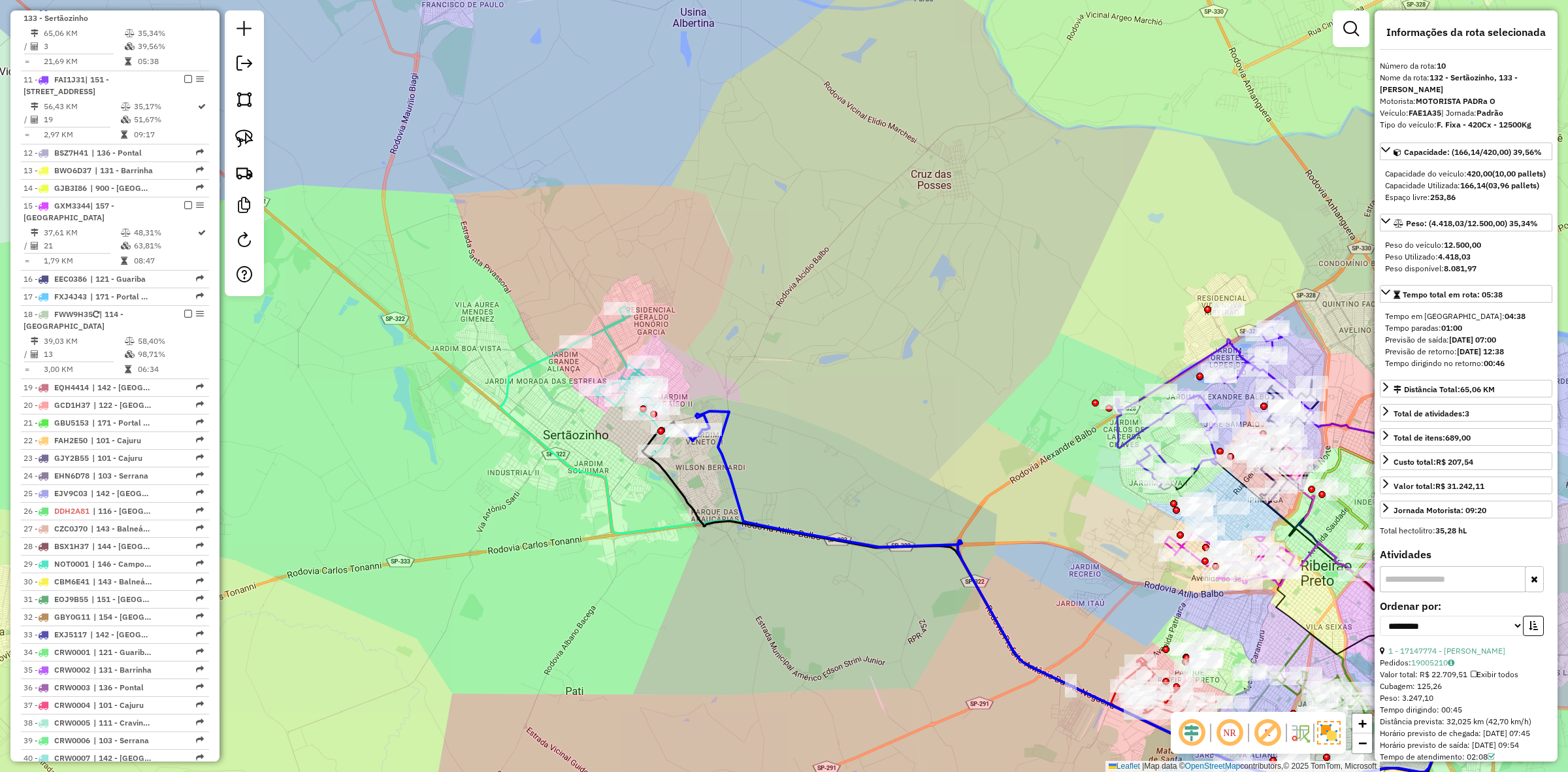
scroll to position [1020, 0]
click at [623, 338] on div "Janela de atendimento Grade de atendimento Capacidade Transportadoras Veículos …" at bounding box center [784, 386] width 1568 height 772
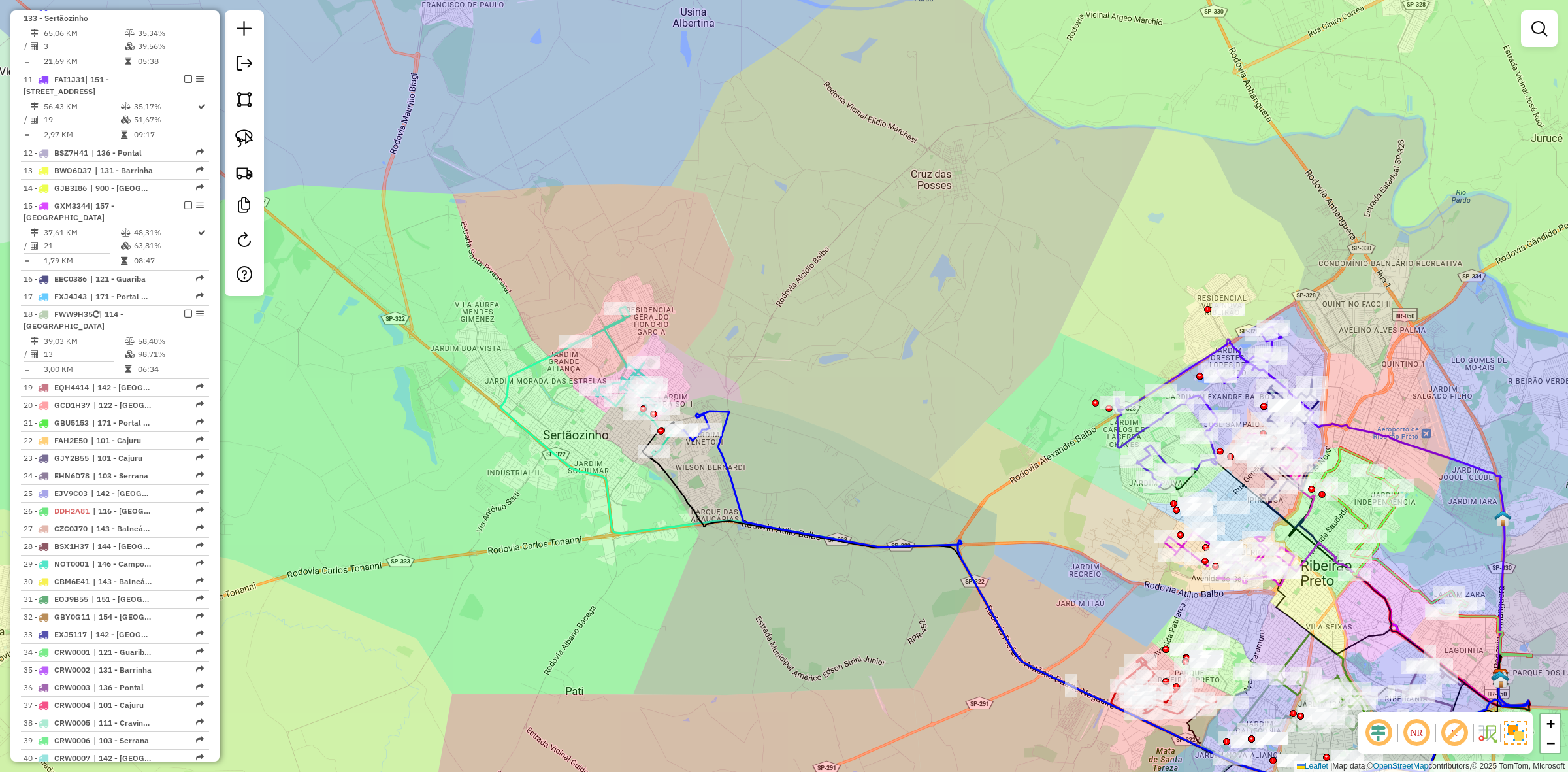
click at [615, 349] on icon at bounding box center [620, 381] width 105 height 149
select select "**********"
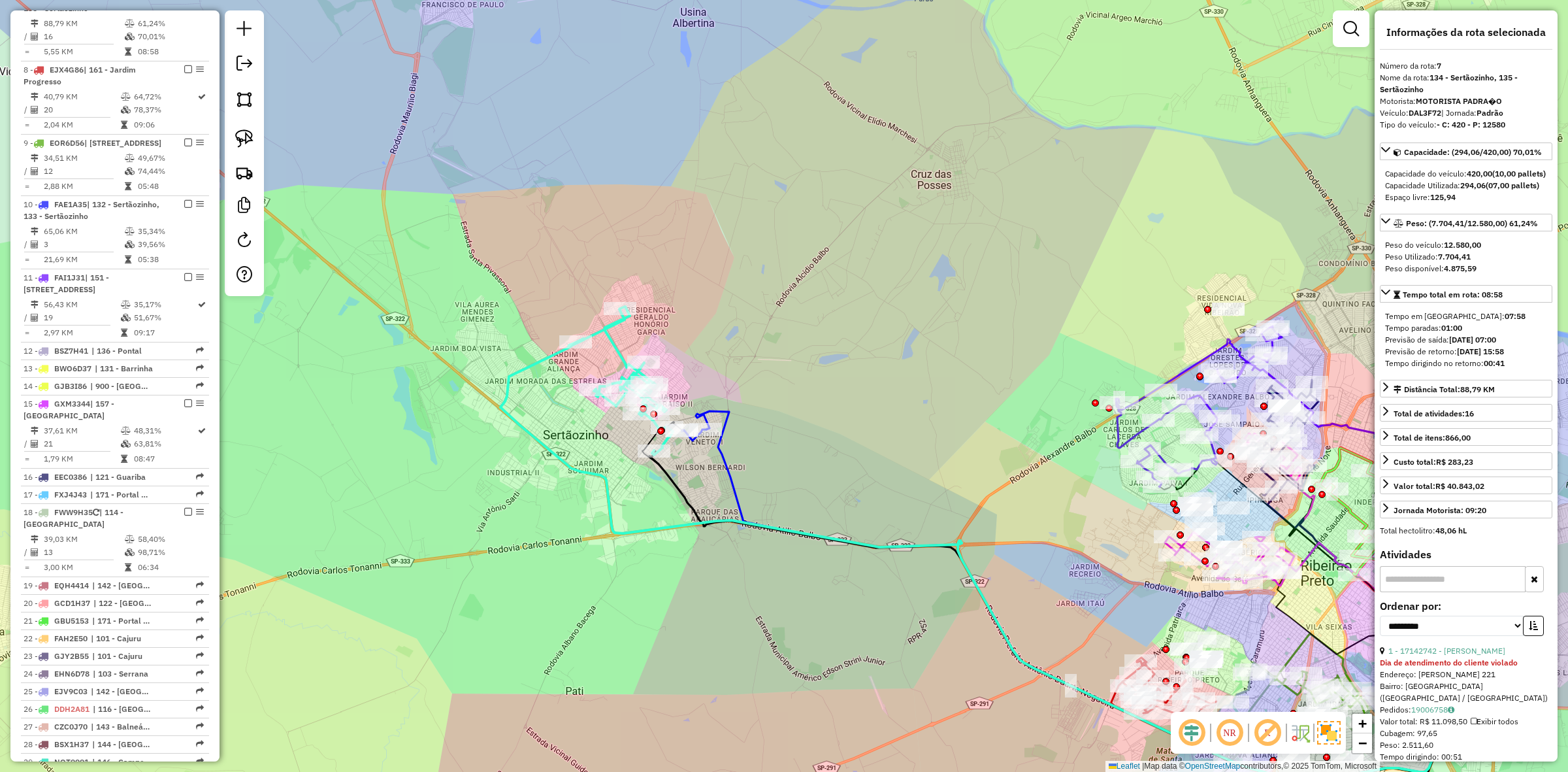
scroll to position [800, 0]
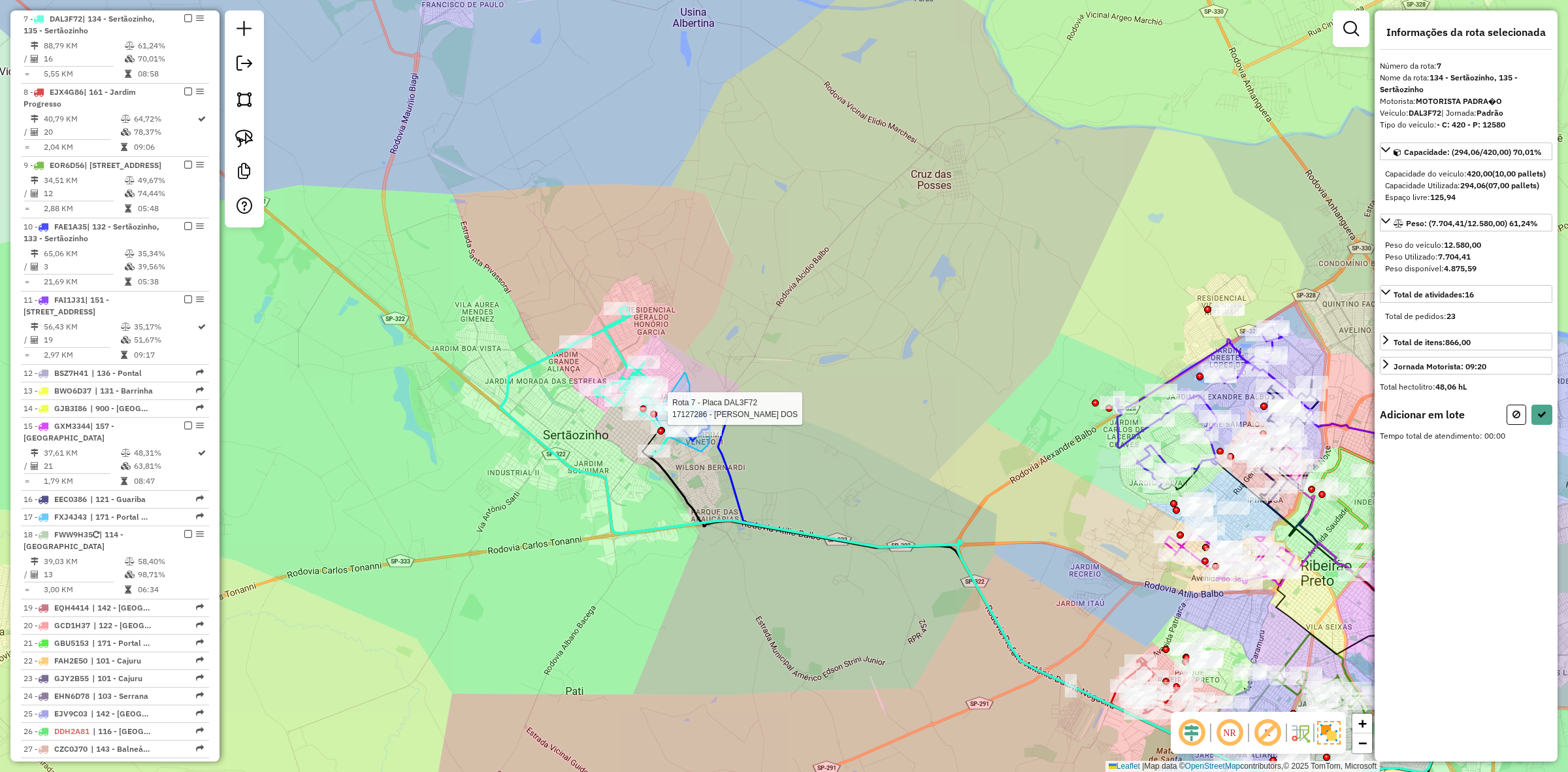
click at [647, 403] on div "Rota 10 - Placa FAE1A35 17147774 - EDNEIA ROMEU PIRES Rota 10 - Placa FAE1A35 1…" at bounding box center [784, 386] width 1568 height 772
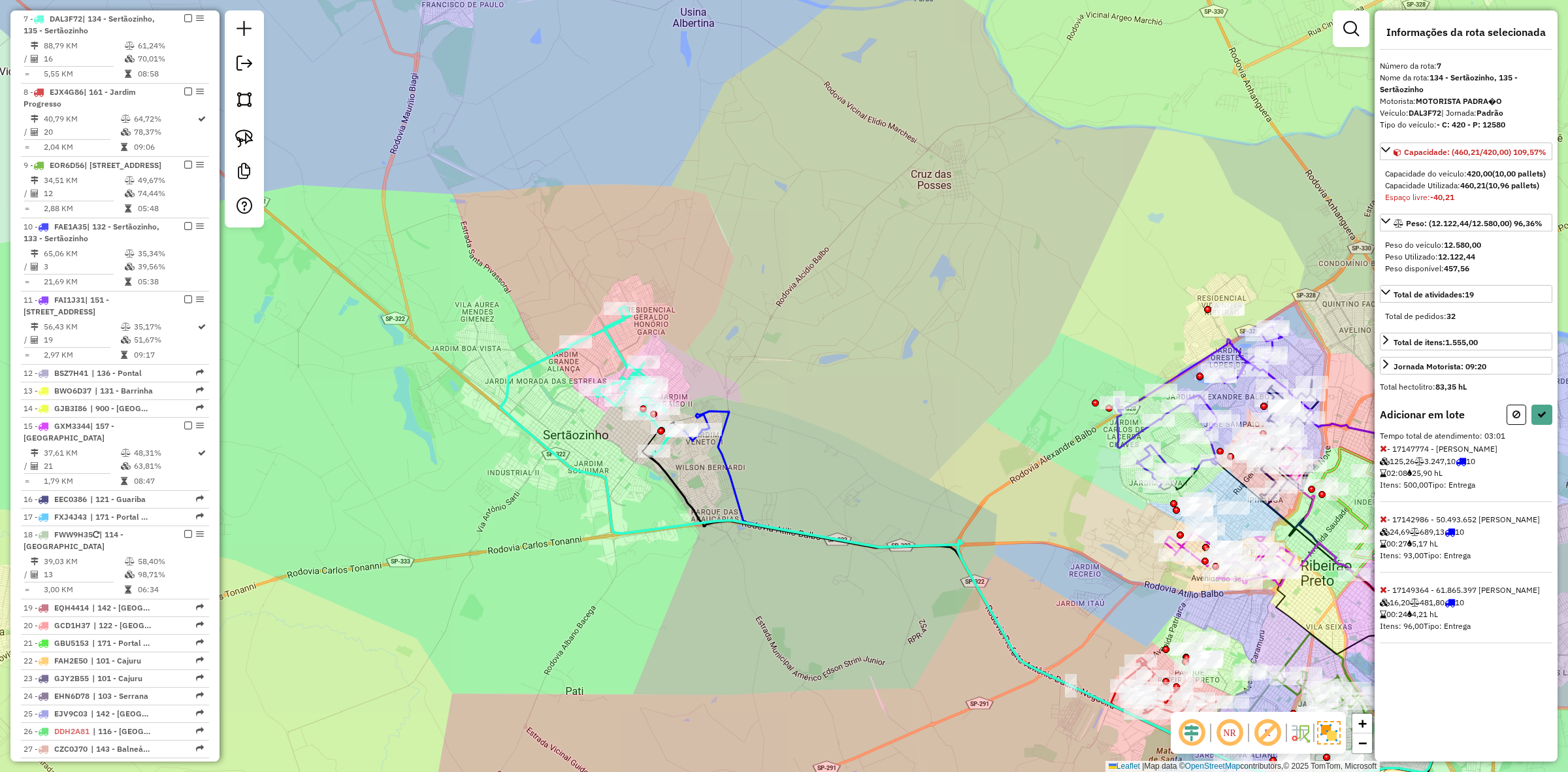
click at [1384, 453] on icon at bounding box center [1384, 449] width 7 height 9
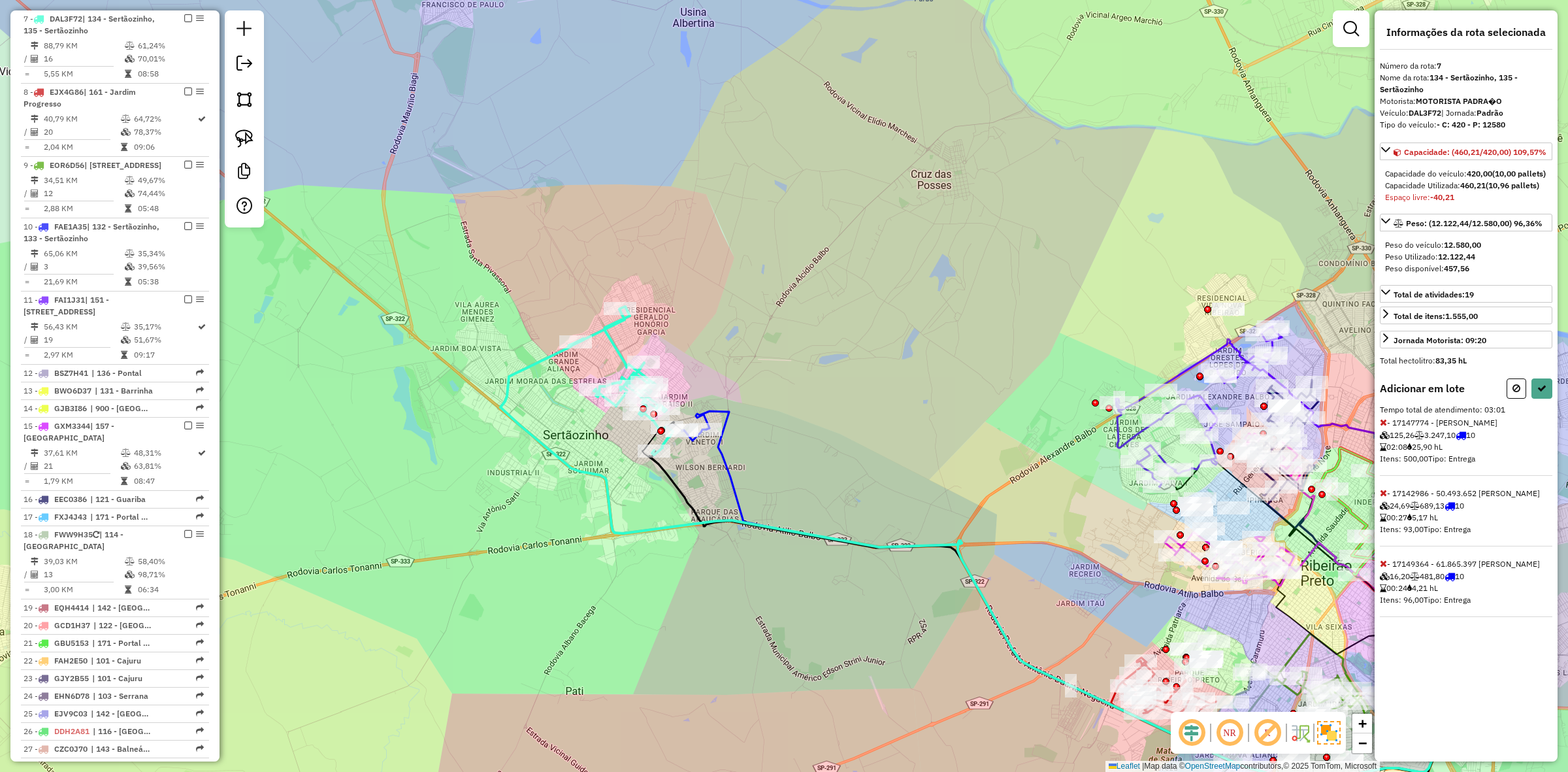
select select "**********"
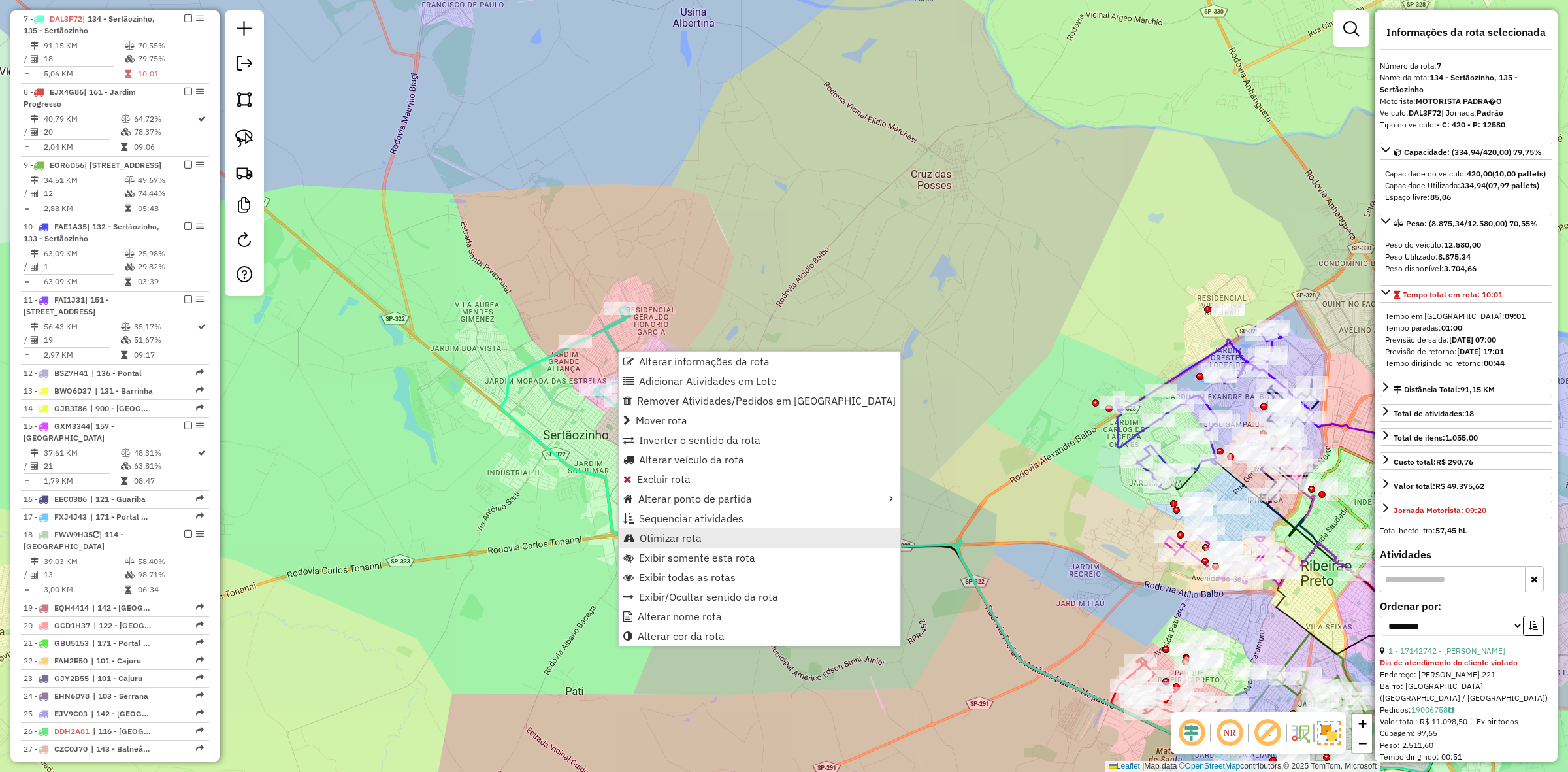
click at [688, 544] on link "Otimizar rota" at bounding box center [759, 537] width 282 height 20
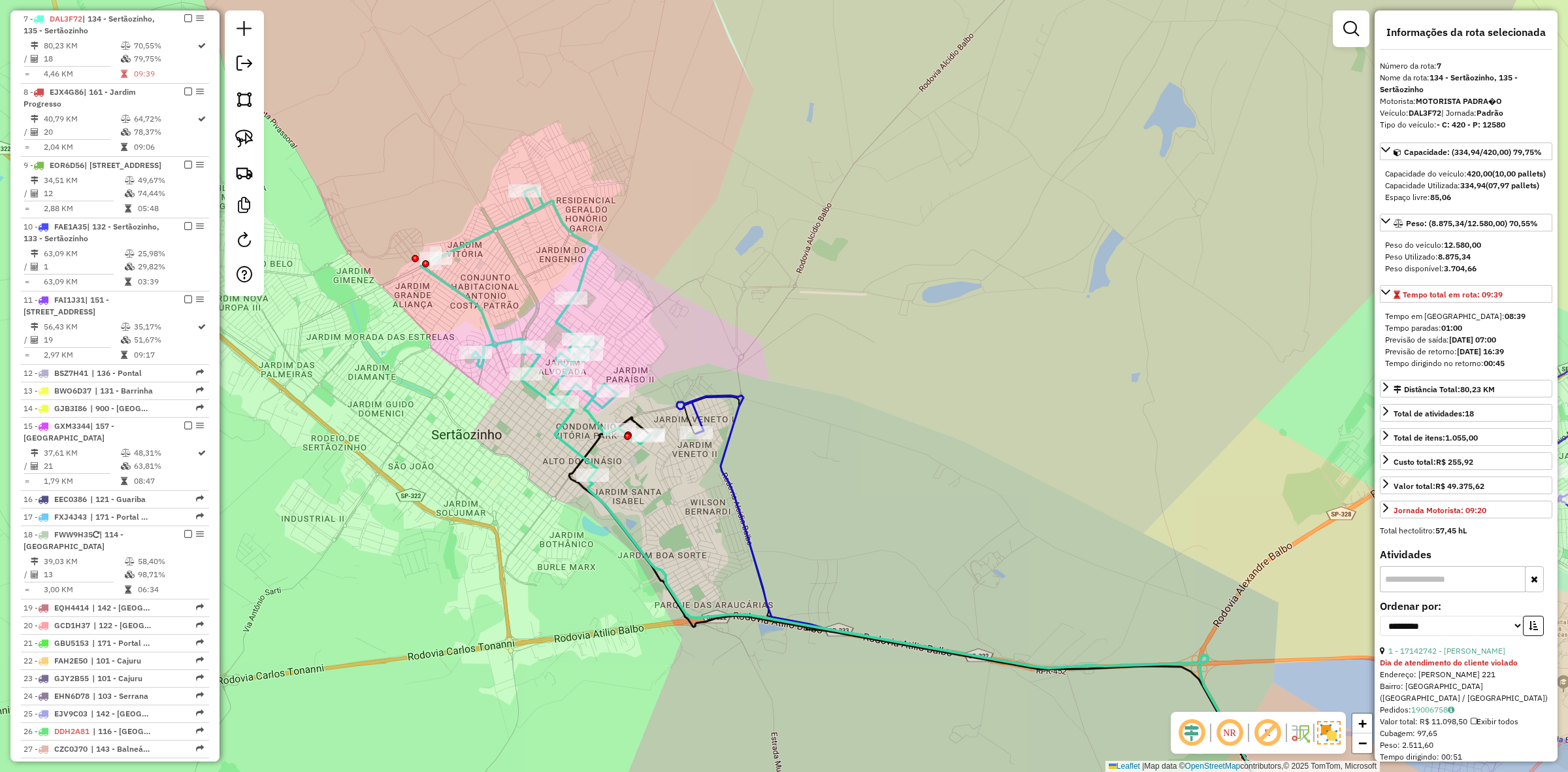
click at [723, 404] on icon at bounding box center [986, 622] width 619 height 454
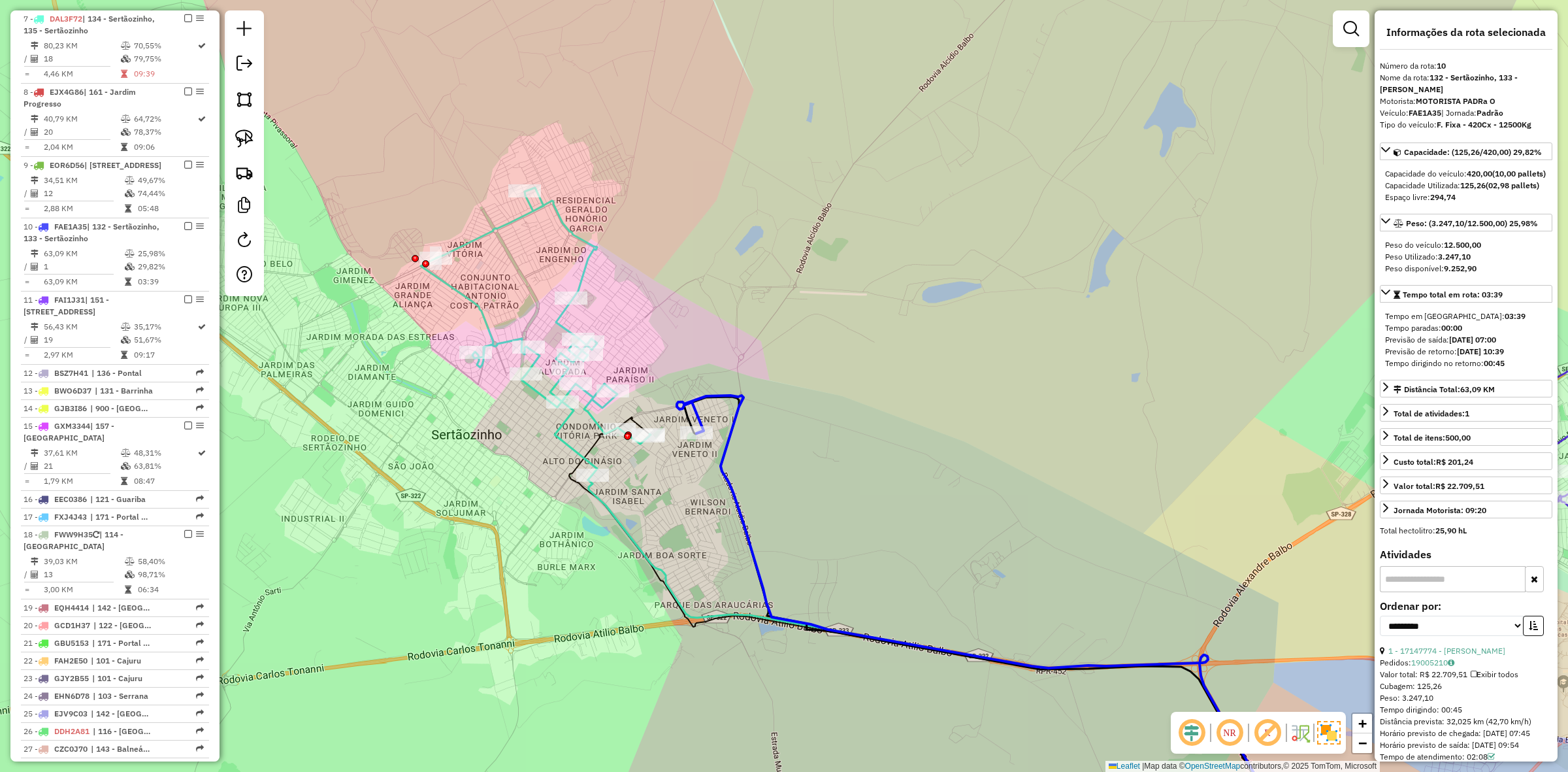
scroll to position [1020, 0]
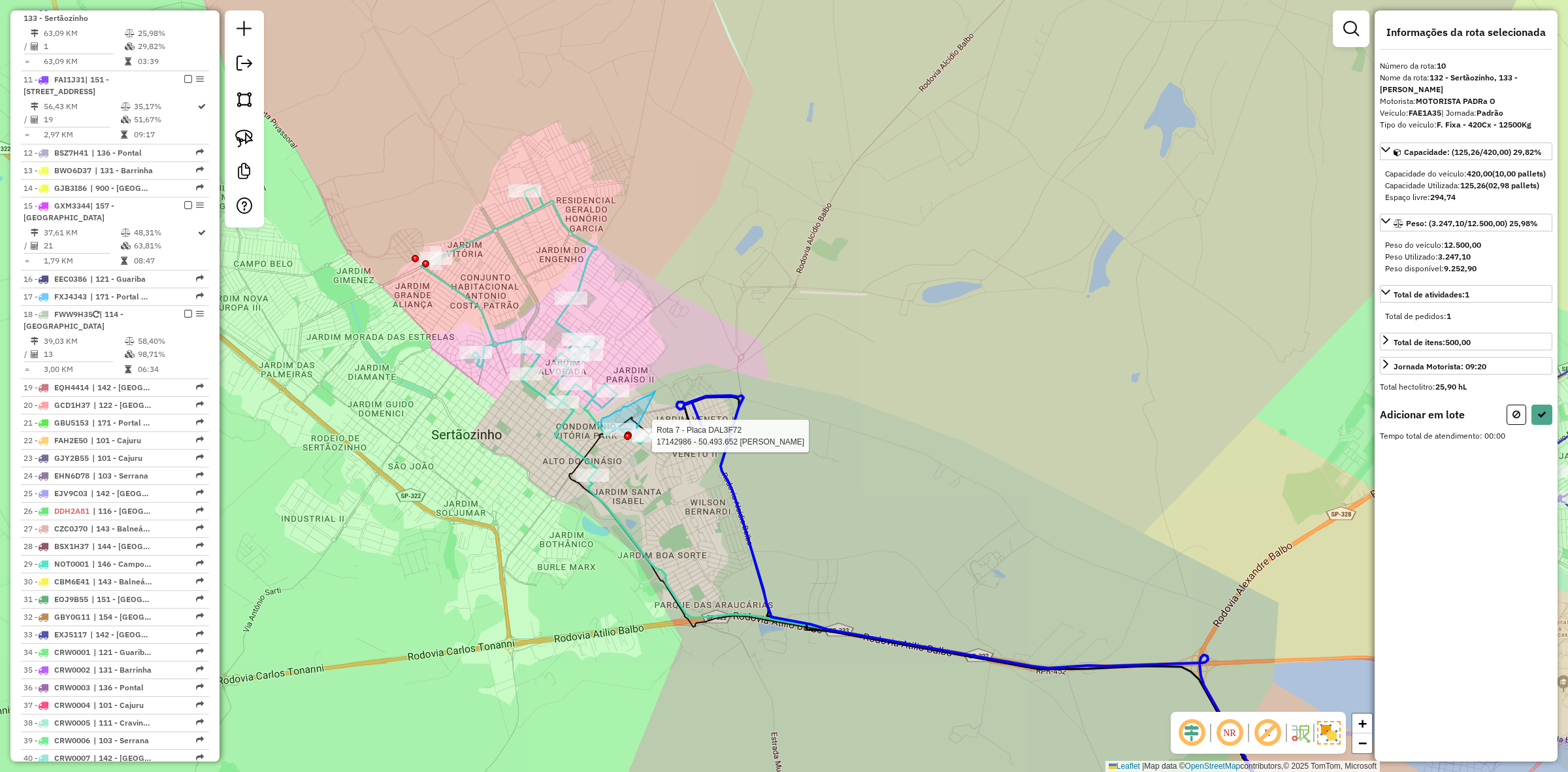
drag, startPoint x: 641, startPoint y: 399, endPoint x: 651, endPoint y: 403, distance: 10.8
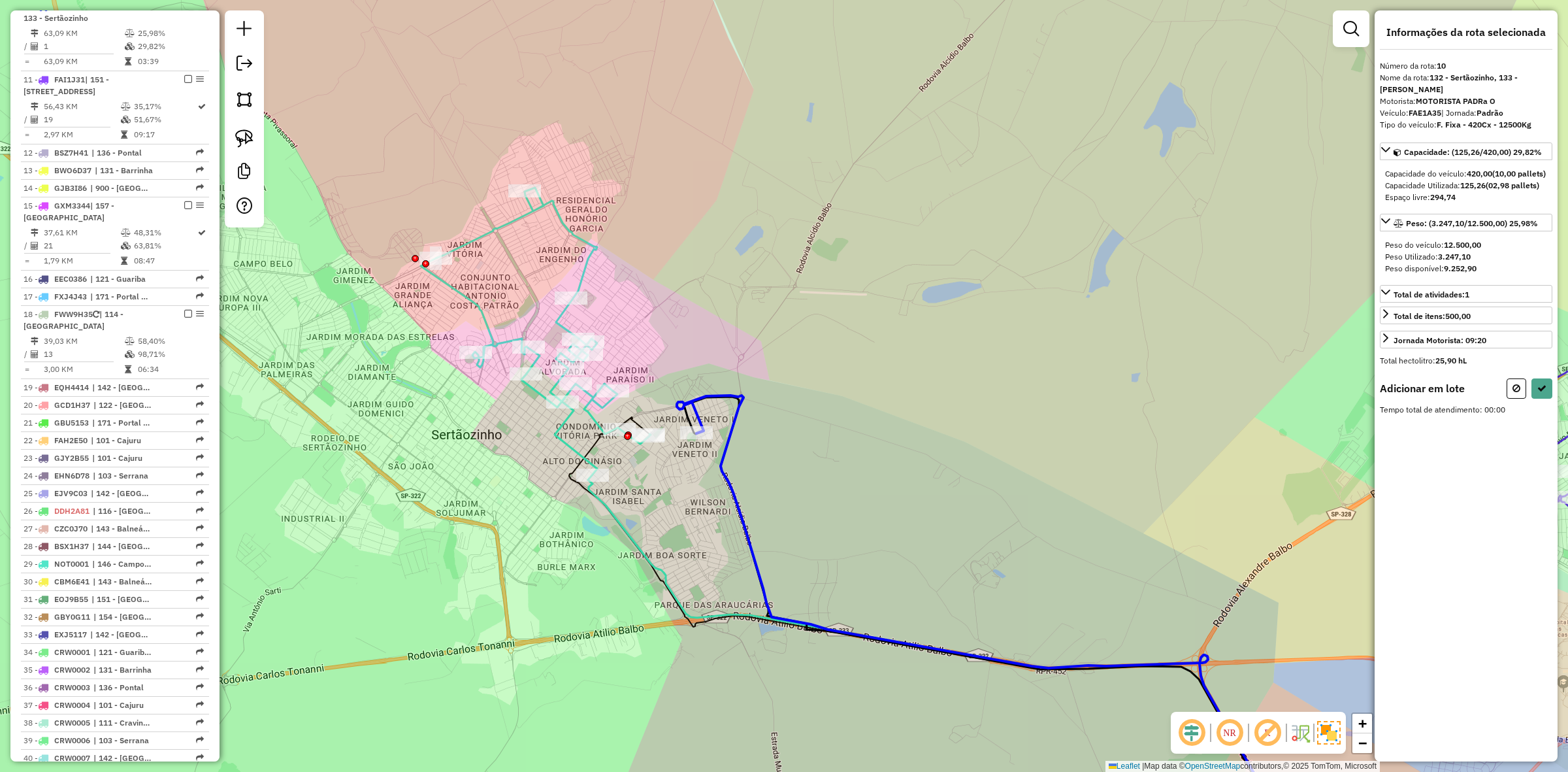
select select "**********"
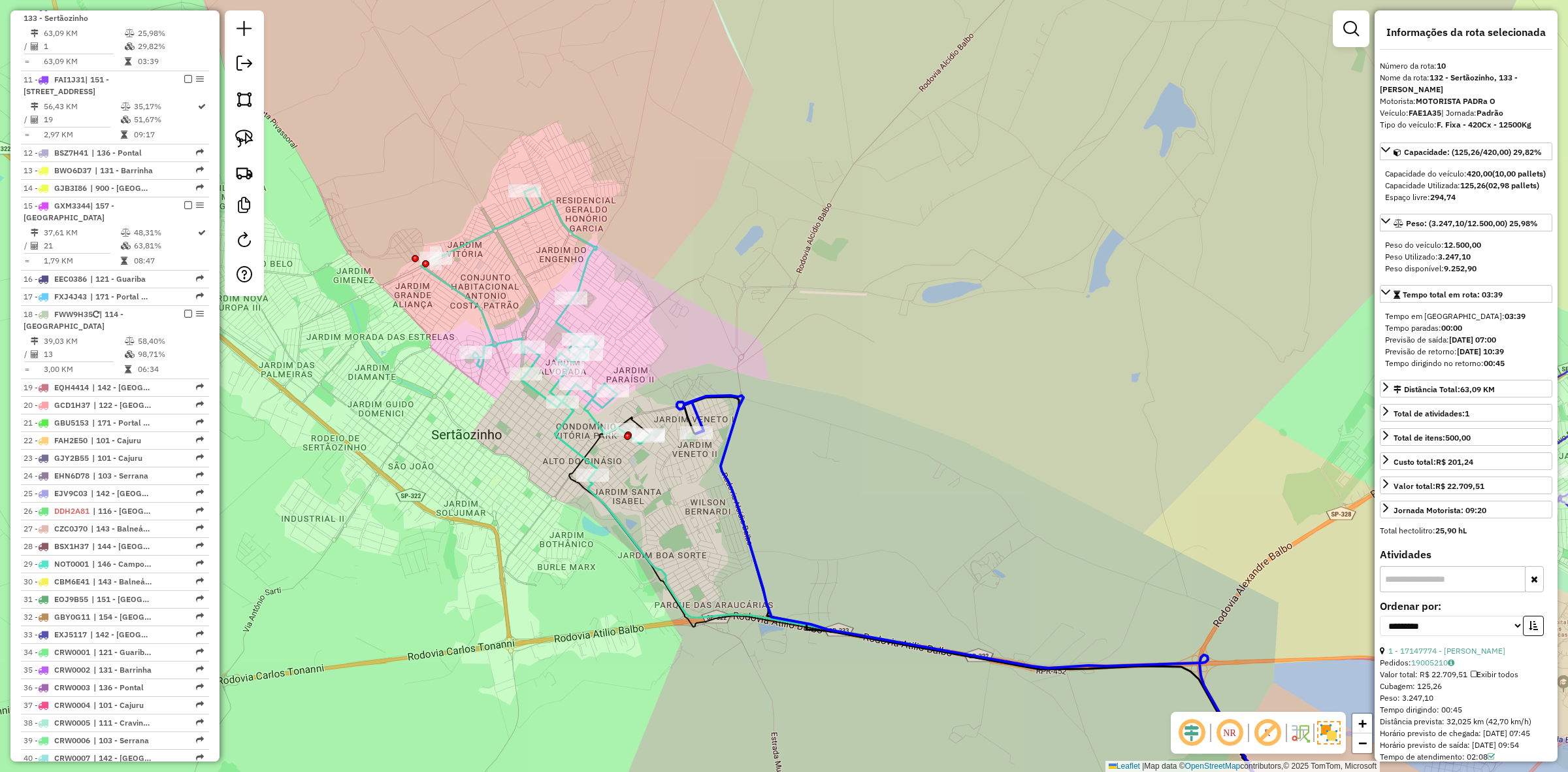
click at [707, 397] on icon at bounding box center [986, 622] width 619 height 454
click at [587, 420] on icon at bounding box center [536, 332] width 230 height 288
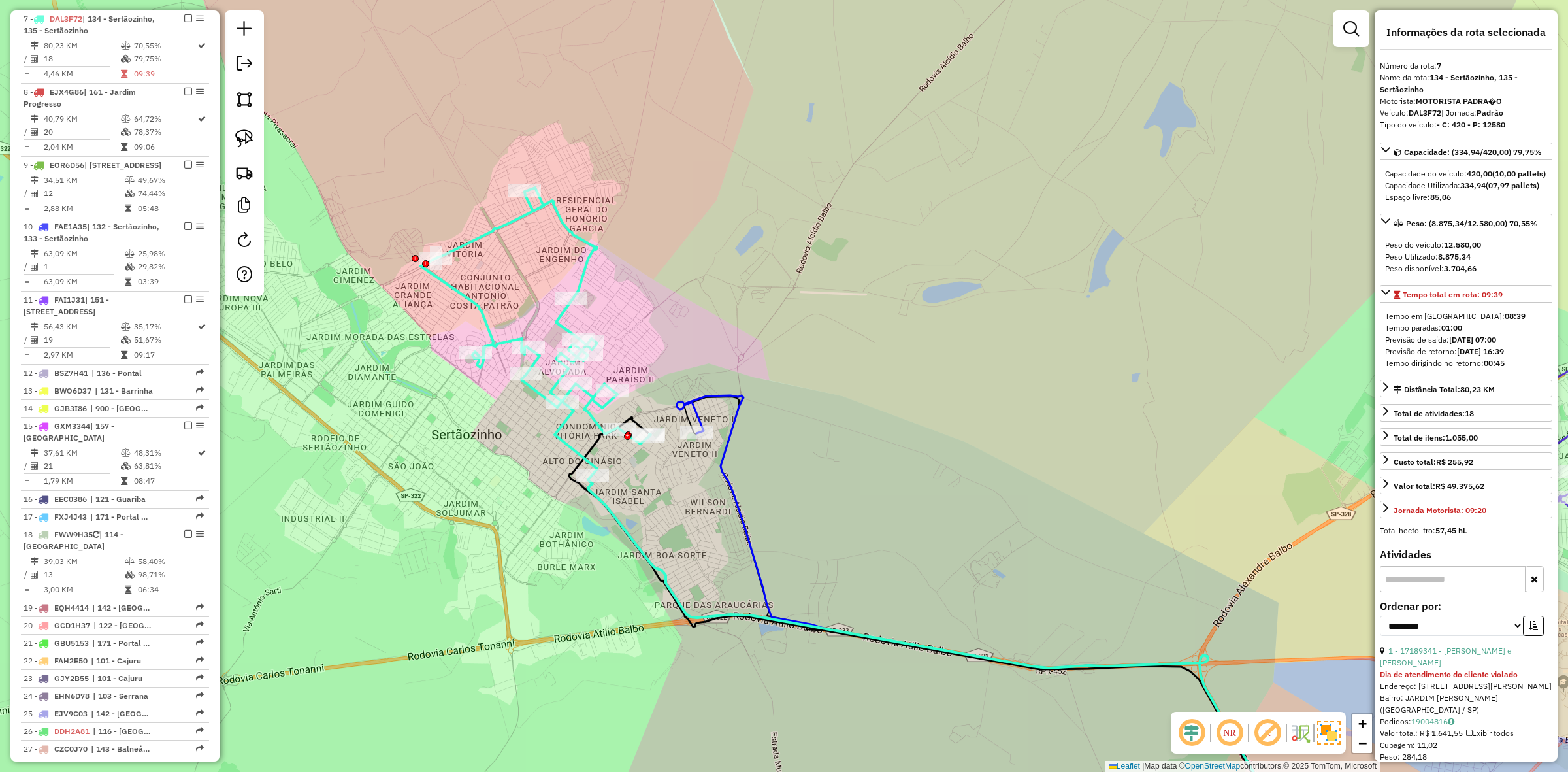
click at [736, 424] on icon at bounding box center [986, 622] width 619 height 454
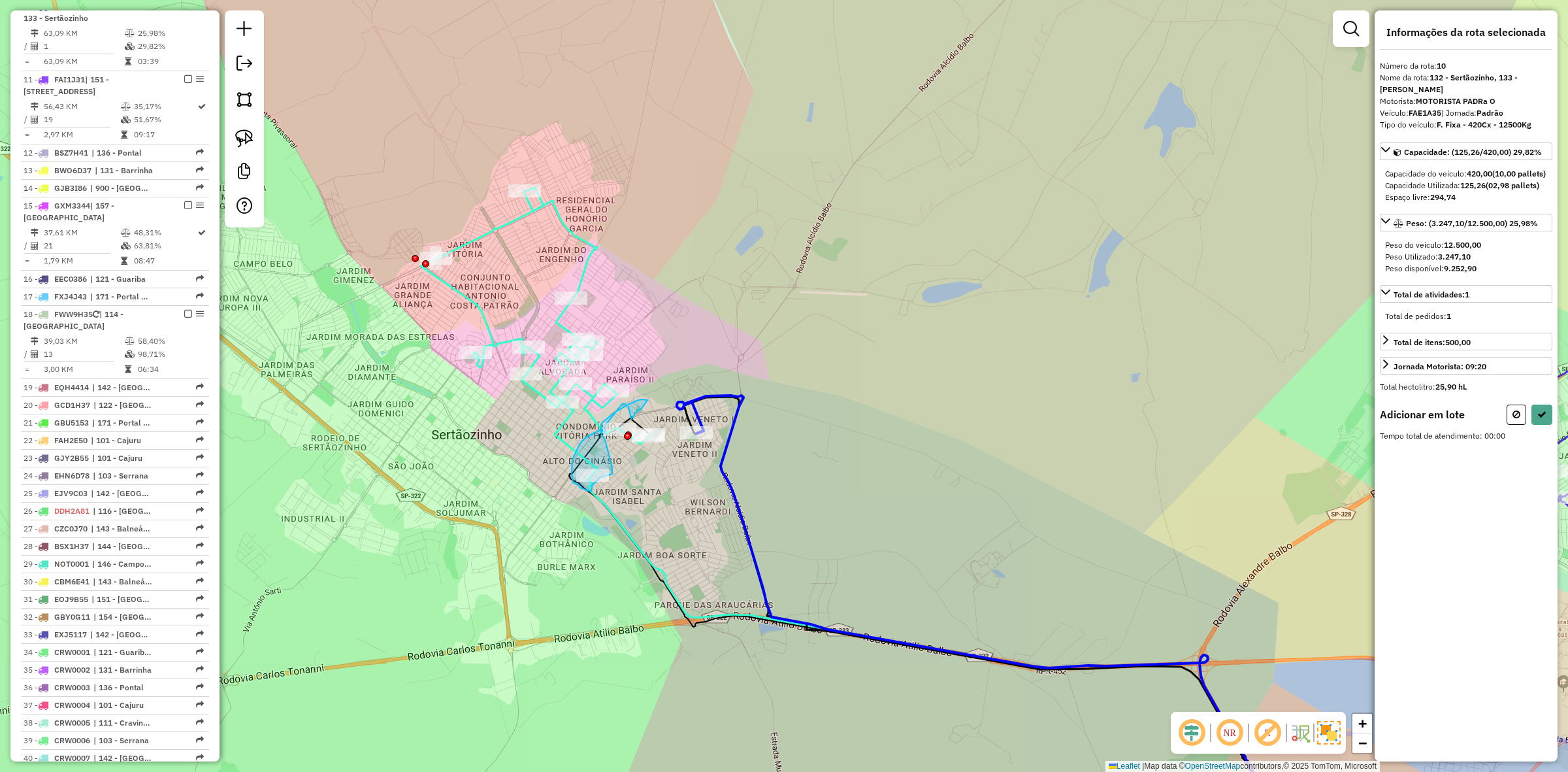
drag, startPoint x: 641, startPoint y: 409, endPoint x: 642, endPoint y: 400, distance: 9.1
select select "**********"
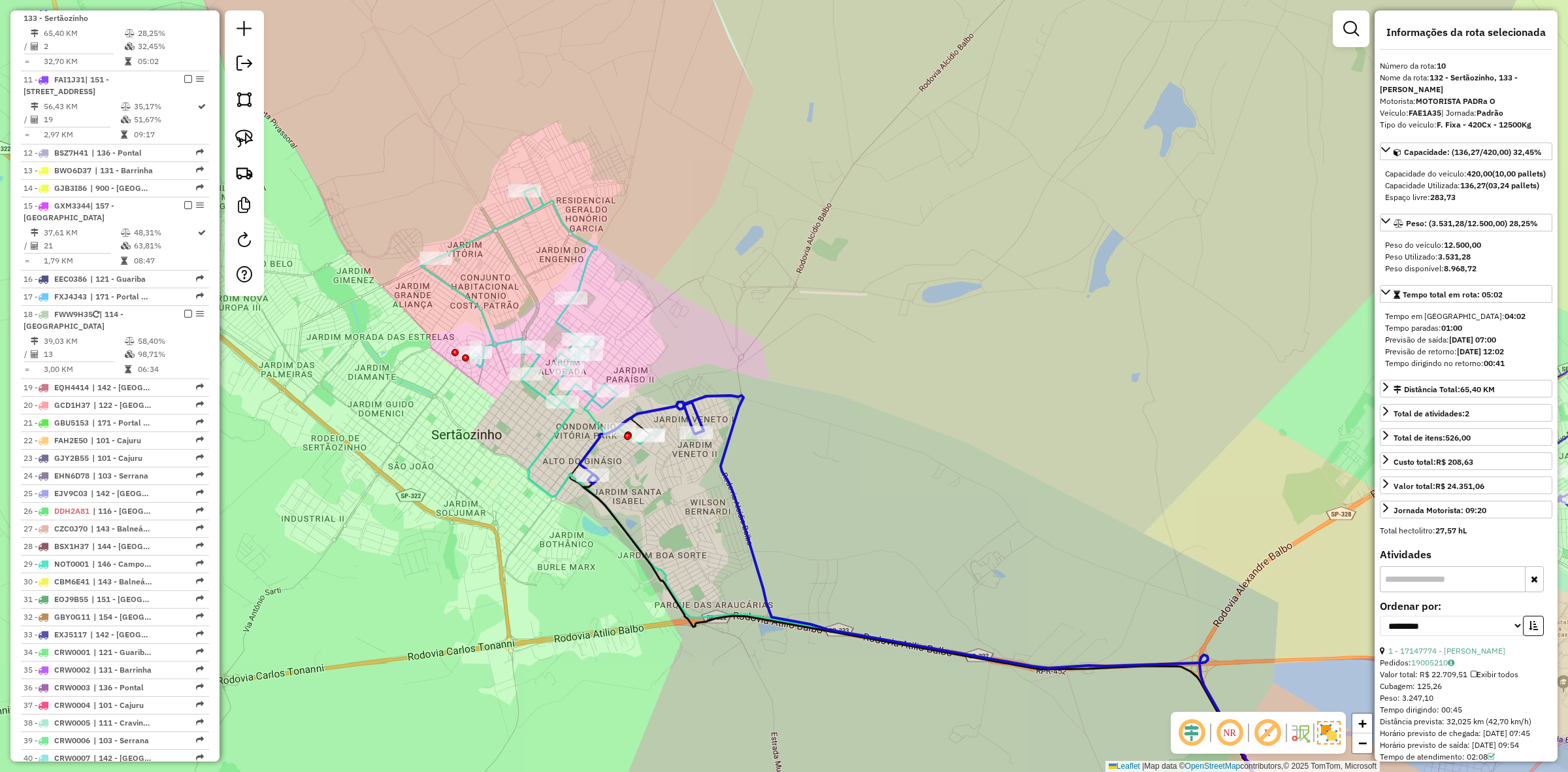
click at [586, 265] on icon at bounding box center [536, 316] width 230 height 256
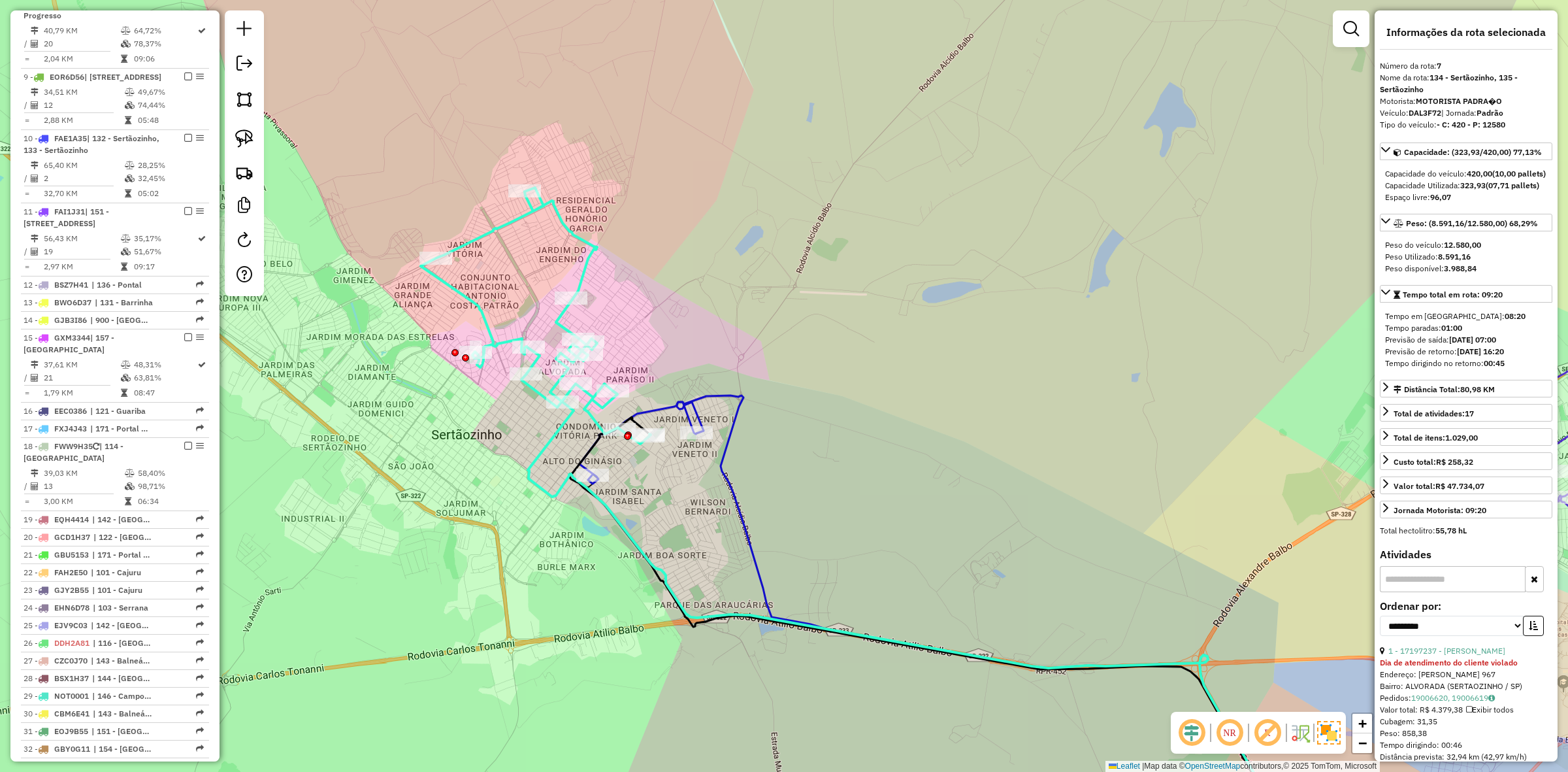
scroll to position [800, 0]
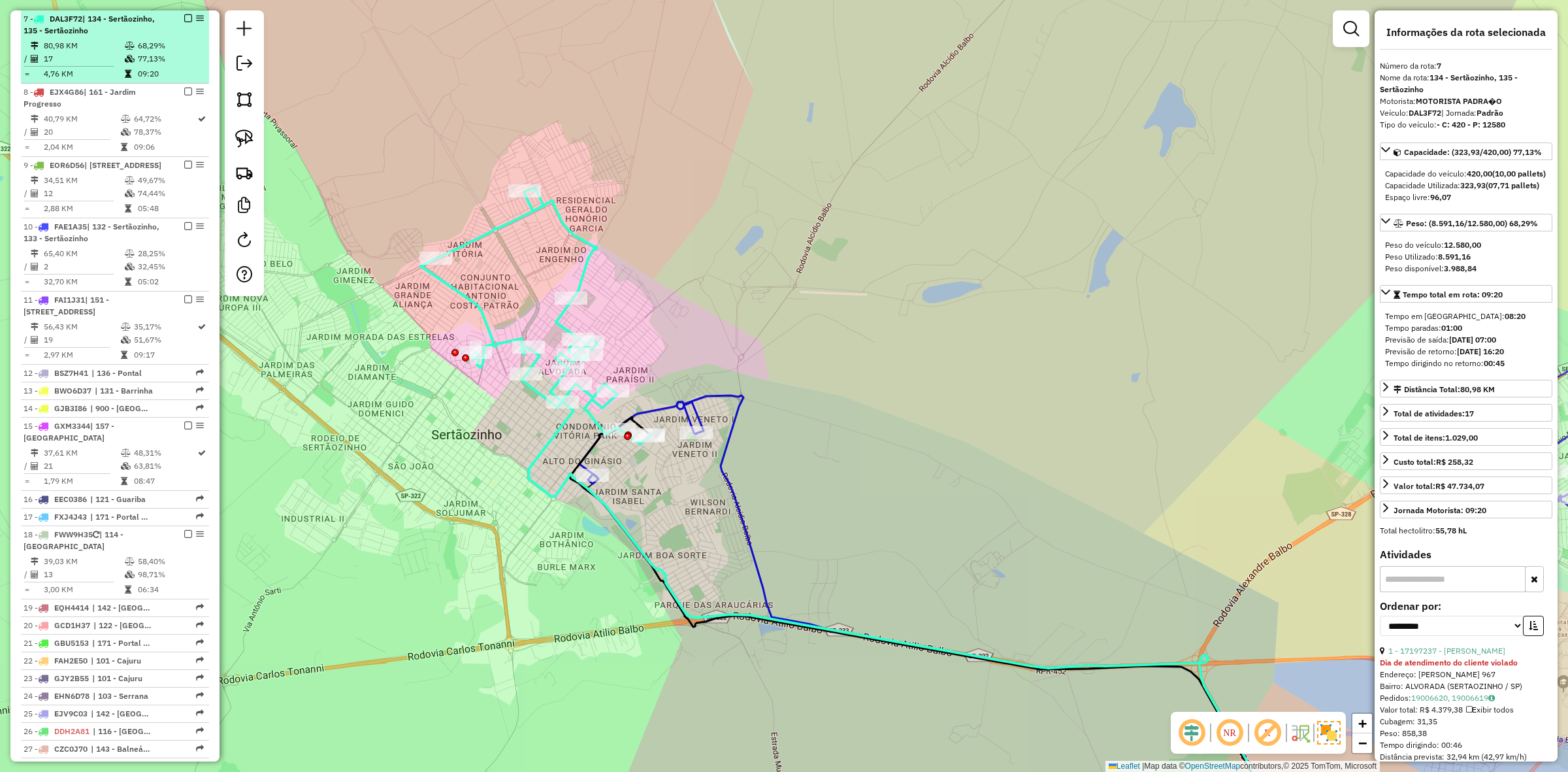
click at [187, 20] on em at bounding box center [188, 18] width 8 height 8
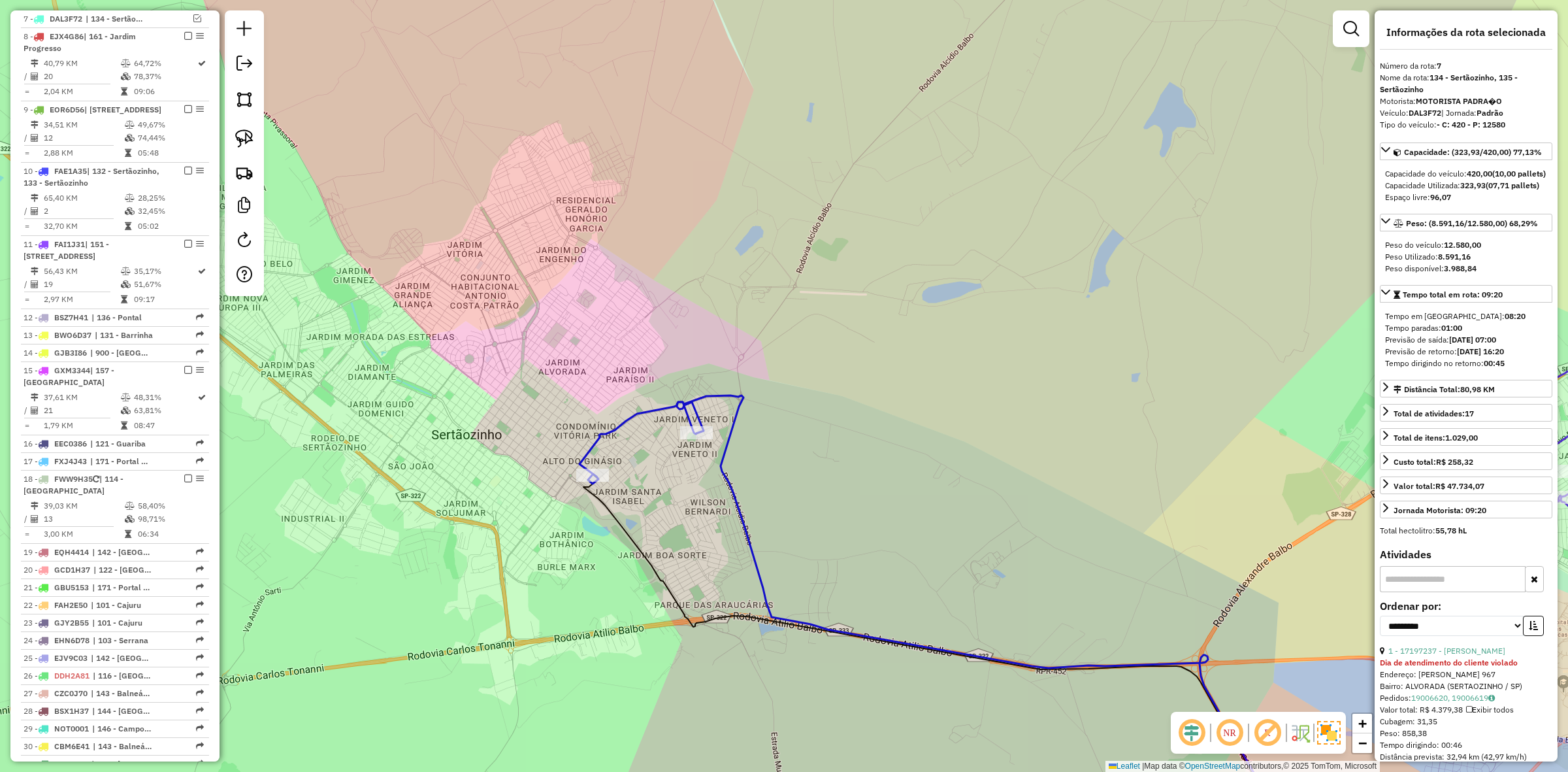
click at [727, 425] on icon at bounding box center [986, 622] width 619 height 454
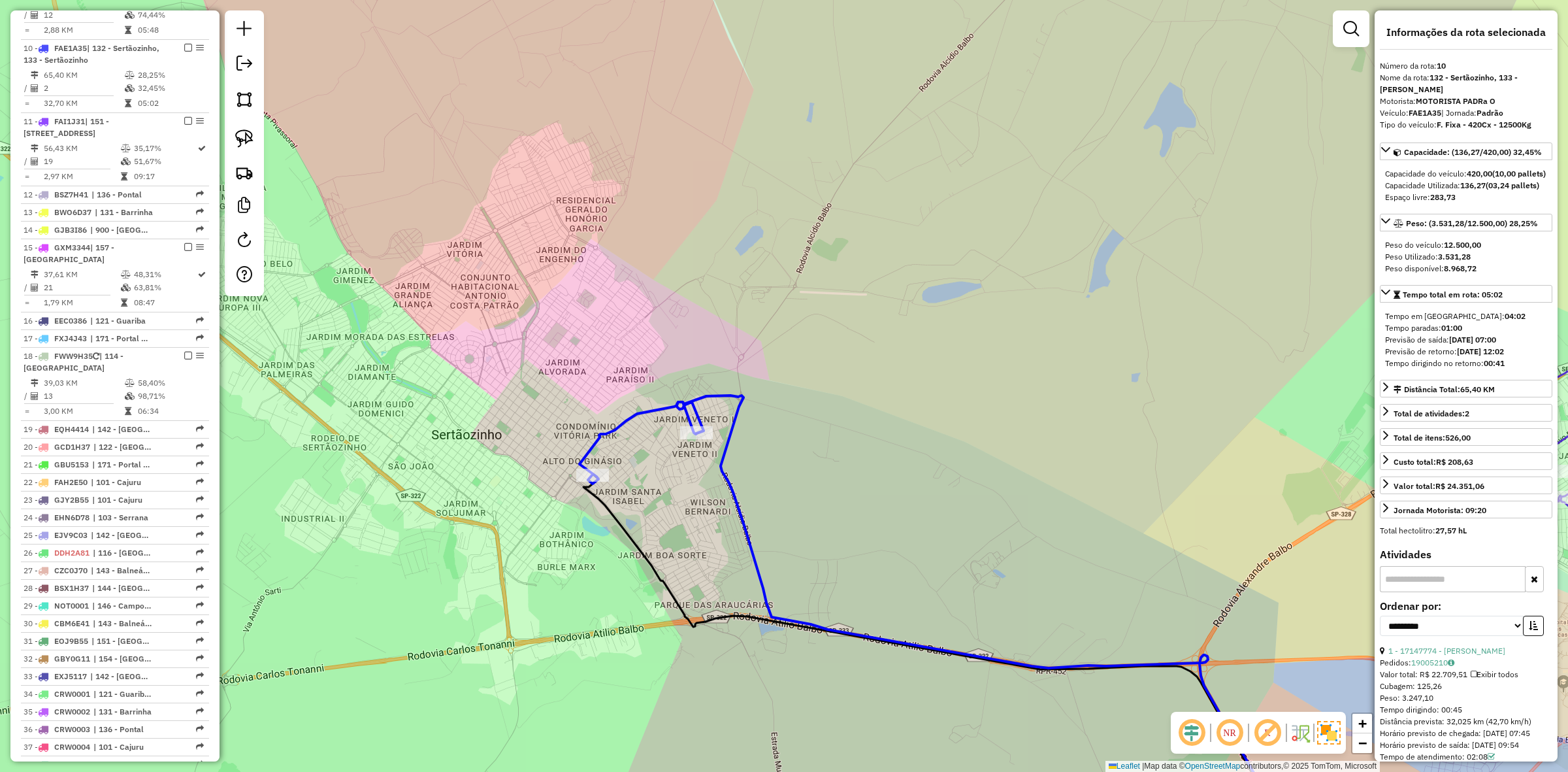
scroll to position [965, 0]
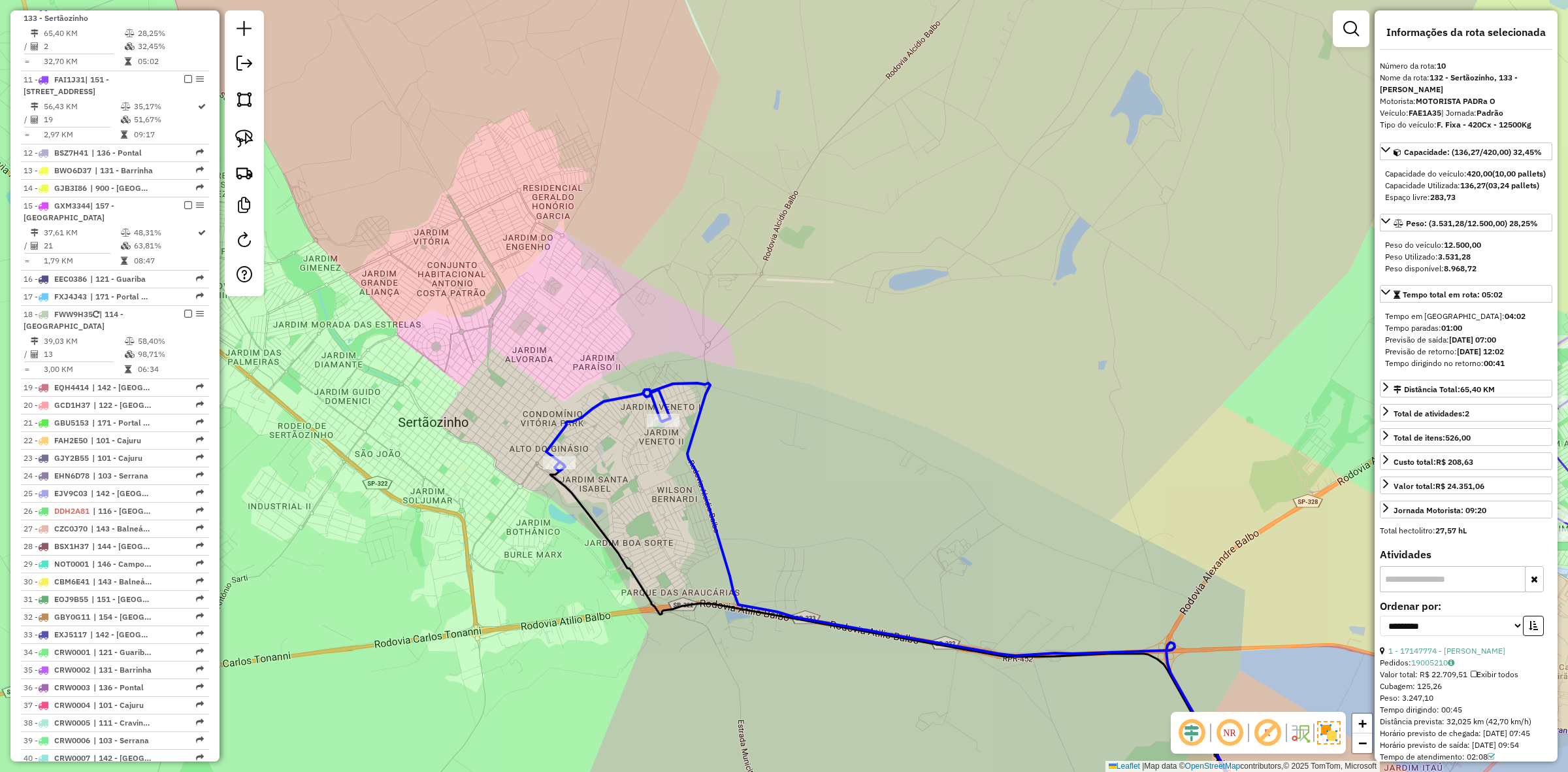
drag, startPoint x: 820, startPoint y: 491, endPoint x: 630, endPoint y: 412, distance: 205.8
click at [642, 412] on div "Janela de atendimento Grade de atendimento Capacidade Transportadoras Veículos …" at bounding box center [784, 386] width 1568 height 772
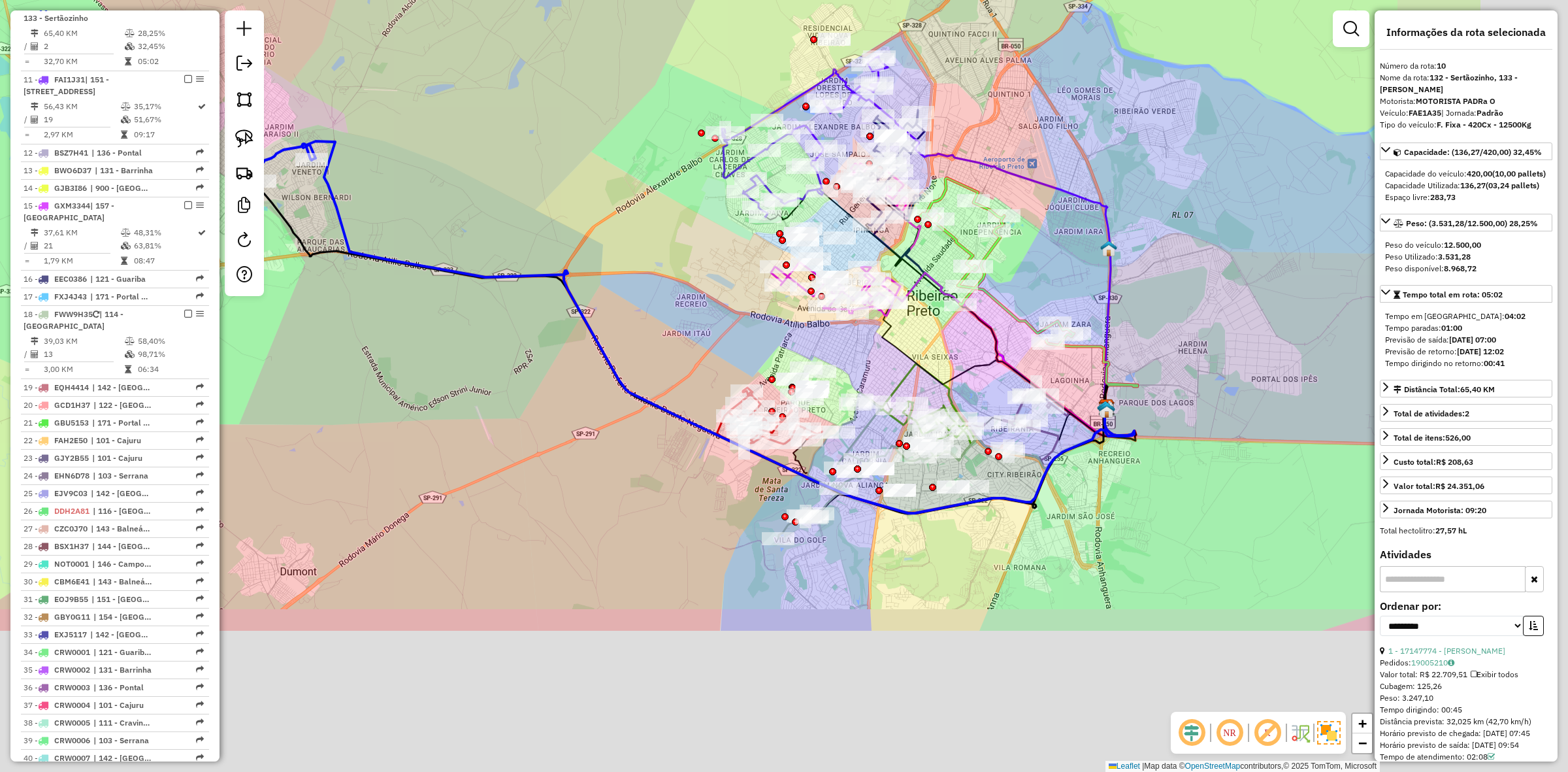
drag, startPoint x: 923, startPoint y: 585, endPoint x: 651, endPoint y: 340, distance: 366.1
click at [651, 340] on div "Janela de atendimento Grade de atendimento Capacidade Transportadoras Veículos …" at bounding box center [784, 386] width 1568 height 772
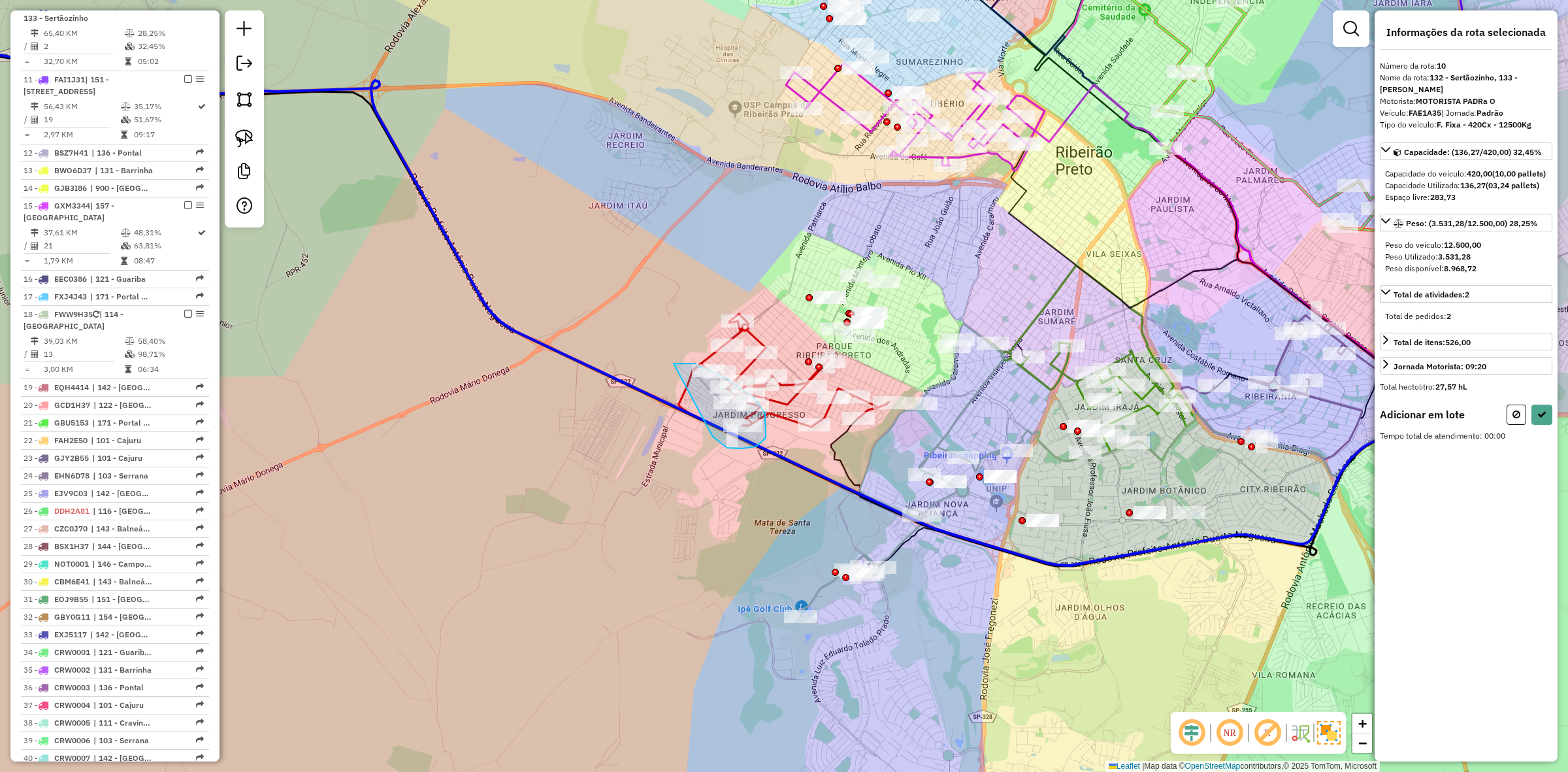
drag, startPoint x: 674, startPoint y: 364, endPoint x: 698, endPoint y: 410, distance: 51.9
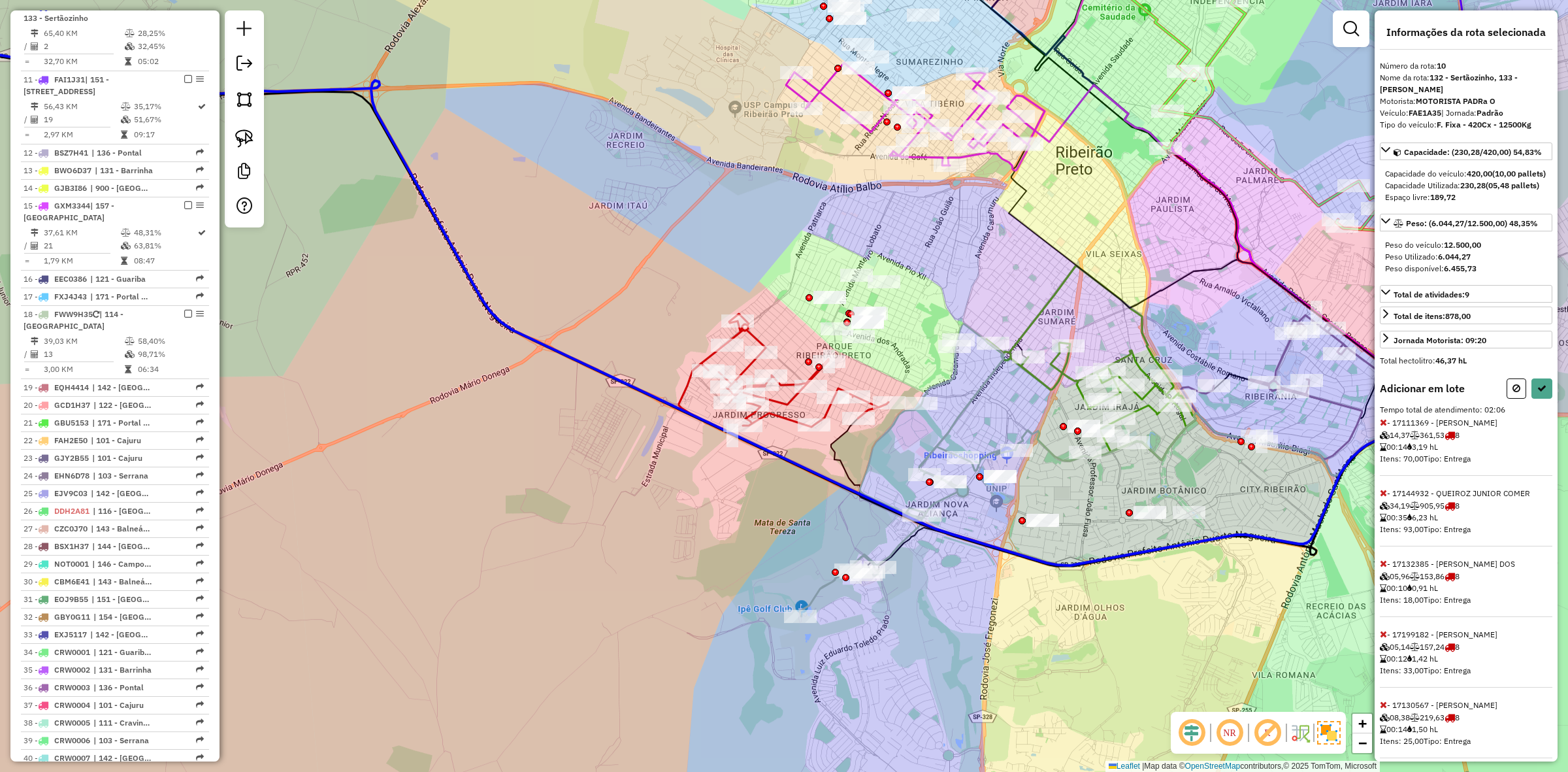
select select "**********"
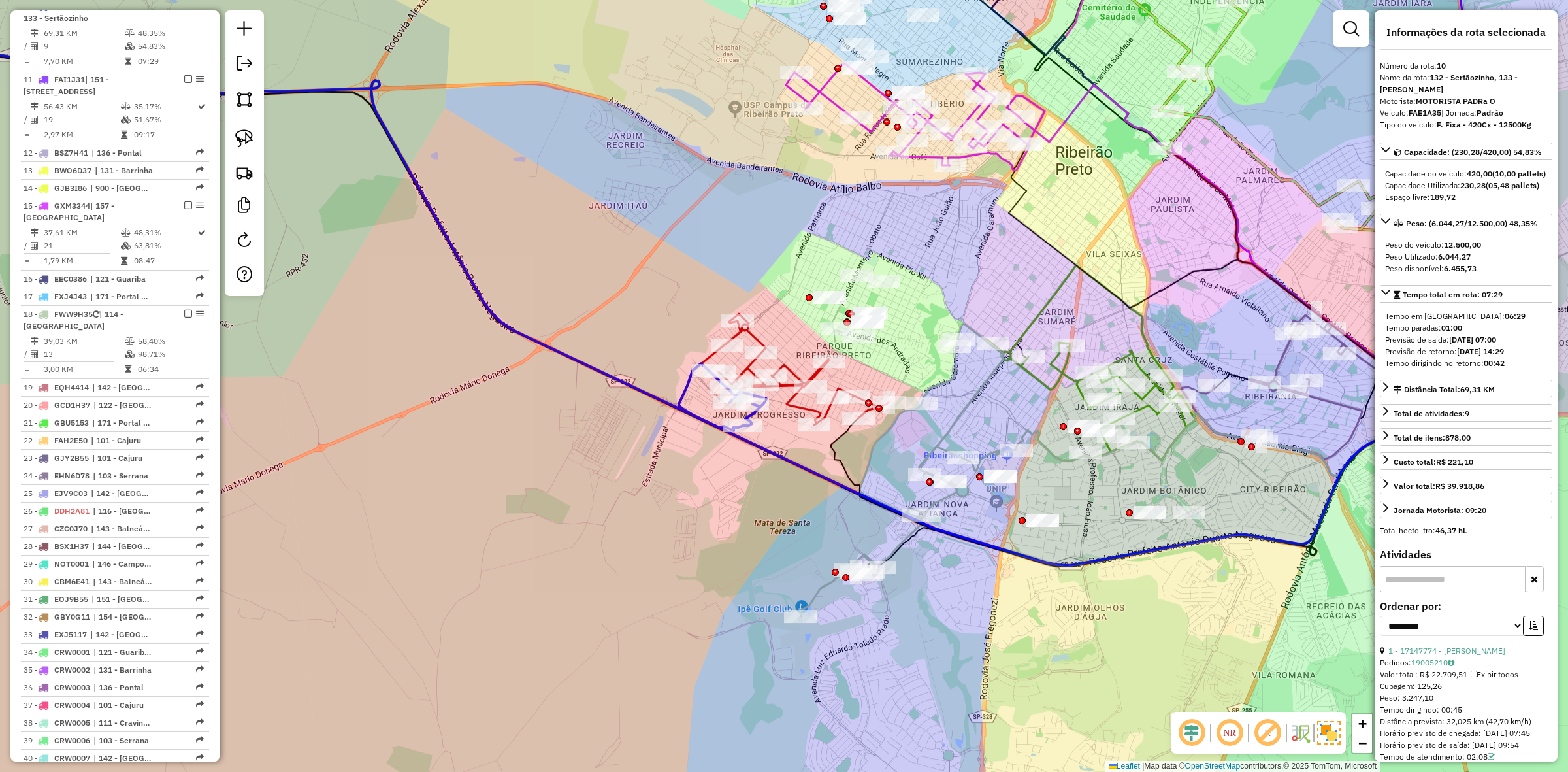
click at [680, 393] on icon at bounding box center [1096, 461] width 834 height 209
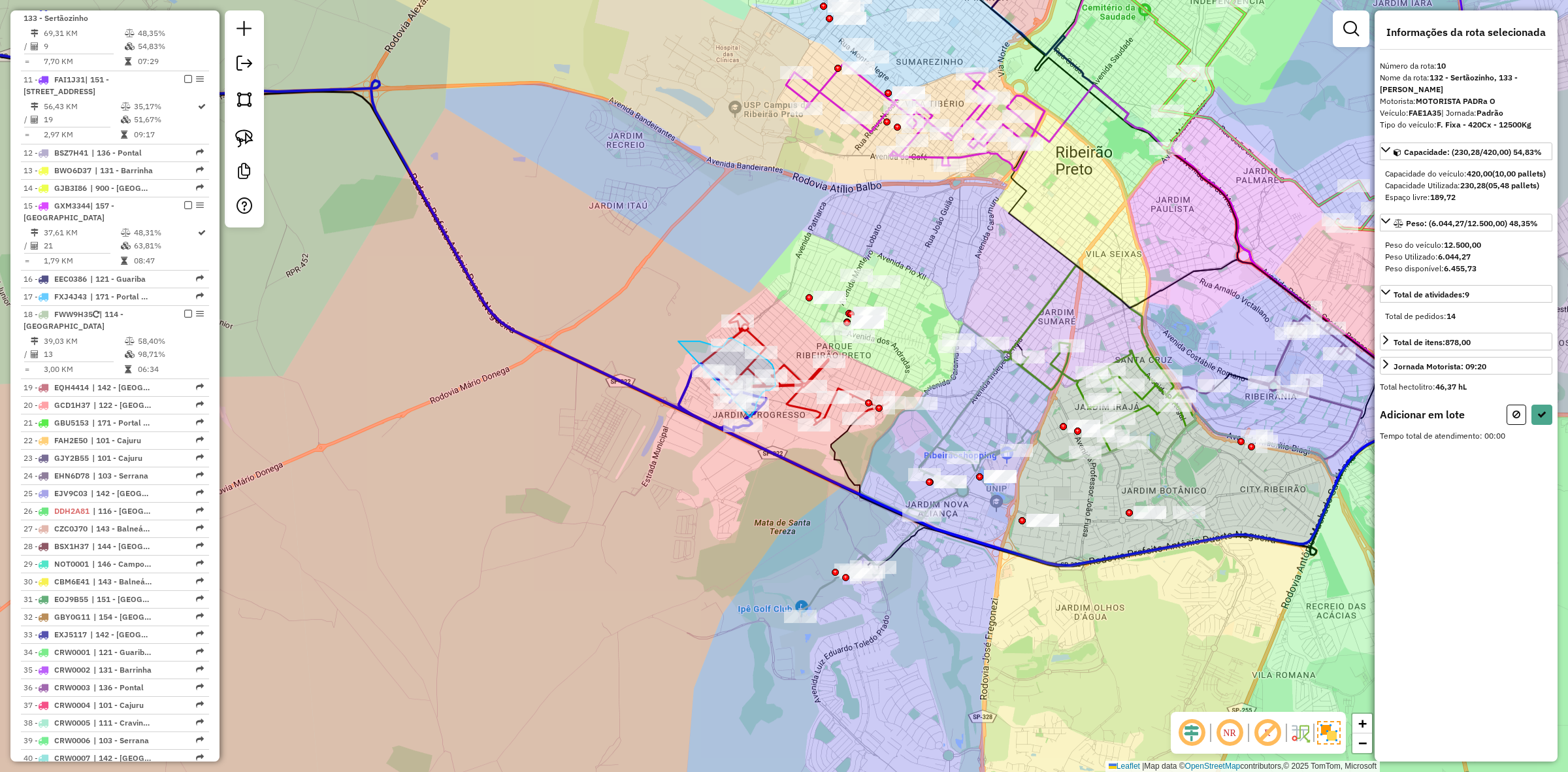
click at [736, 429] on div "Rota 8 - Placa EJX4G86 17147426 - 57.865.017 WELLINGTO Rota 10 - Placa FAE1A35 …" at bounding box center [784, 386] width 1568 height 772
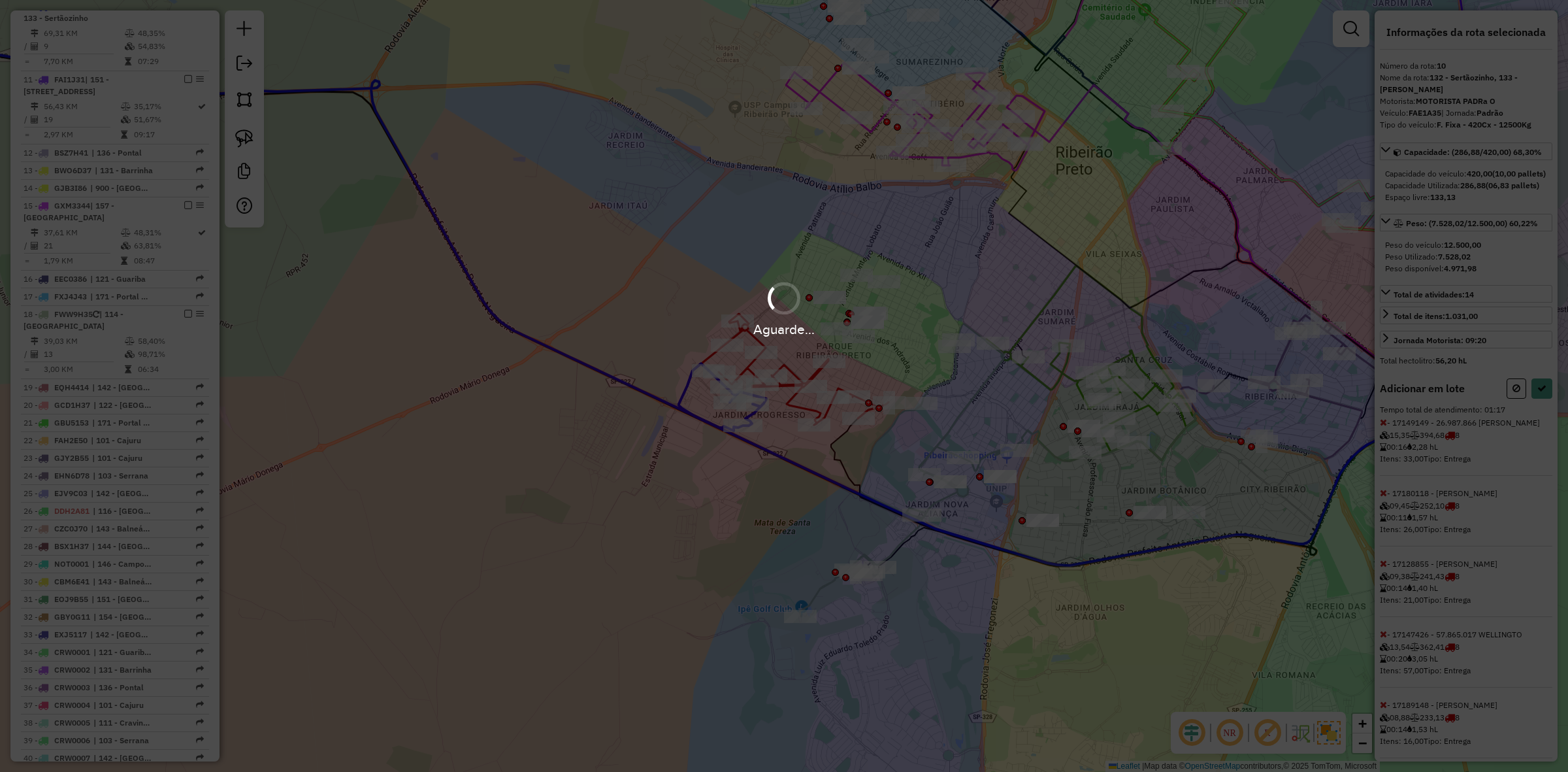
select select "**********"
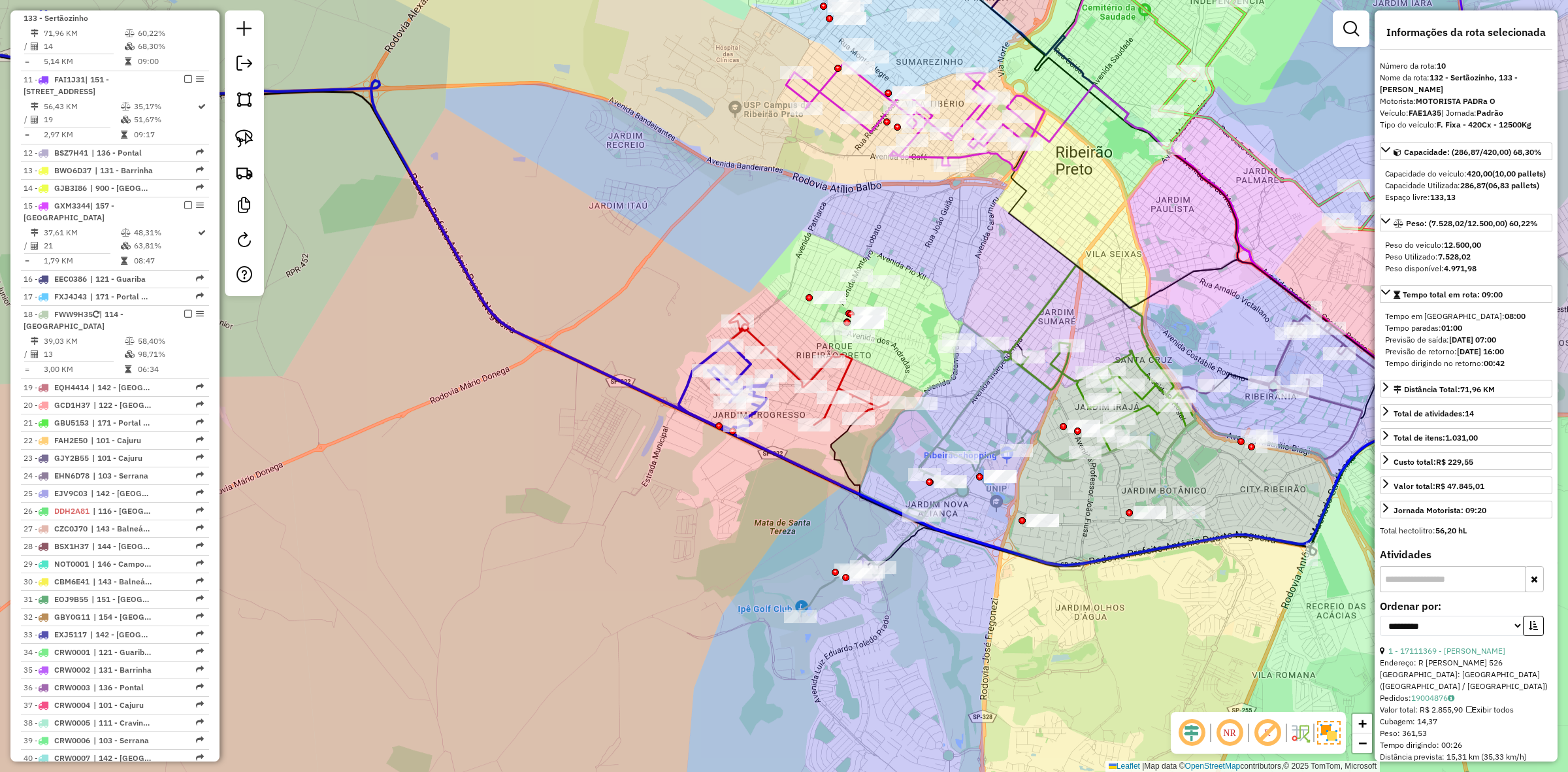
click at [680, 401] on icon at bounding box center [339, 177] width 865 height 508
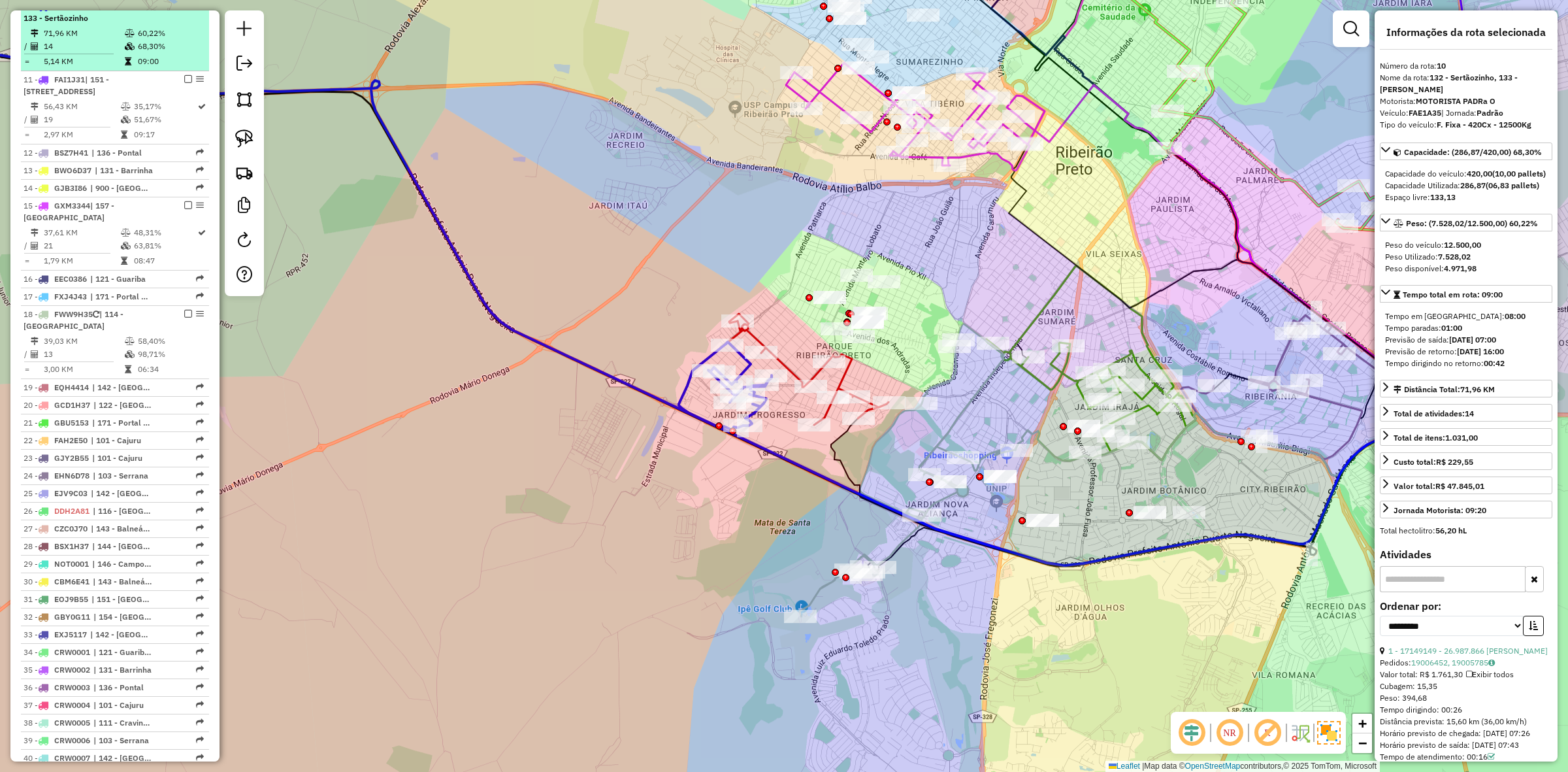
click at [188, 10] on em at bounding box center [188, 6] width 8 height 8
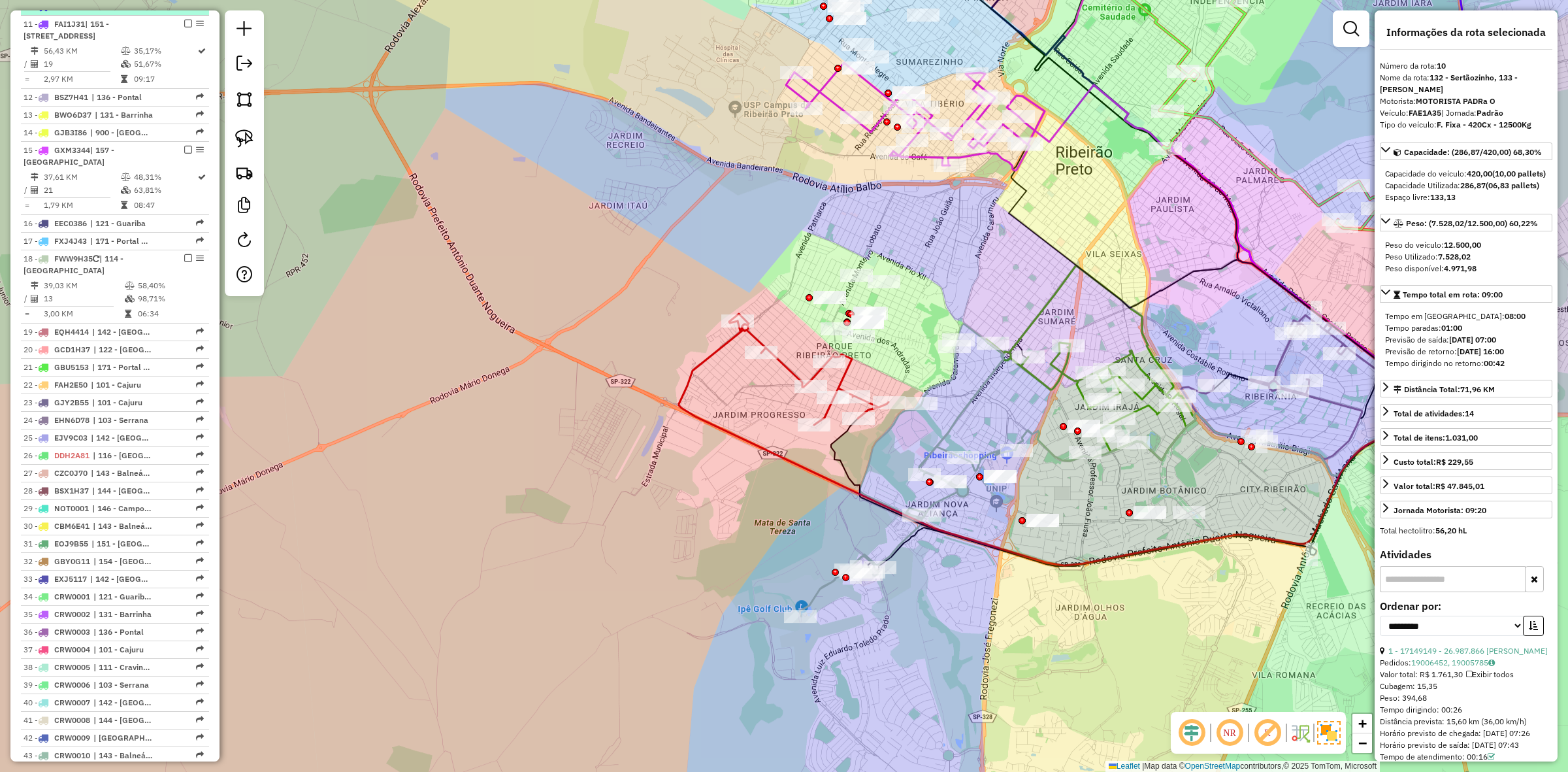
click at [188, 10] on div at bounding box center [184, 6] width 39 height 8
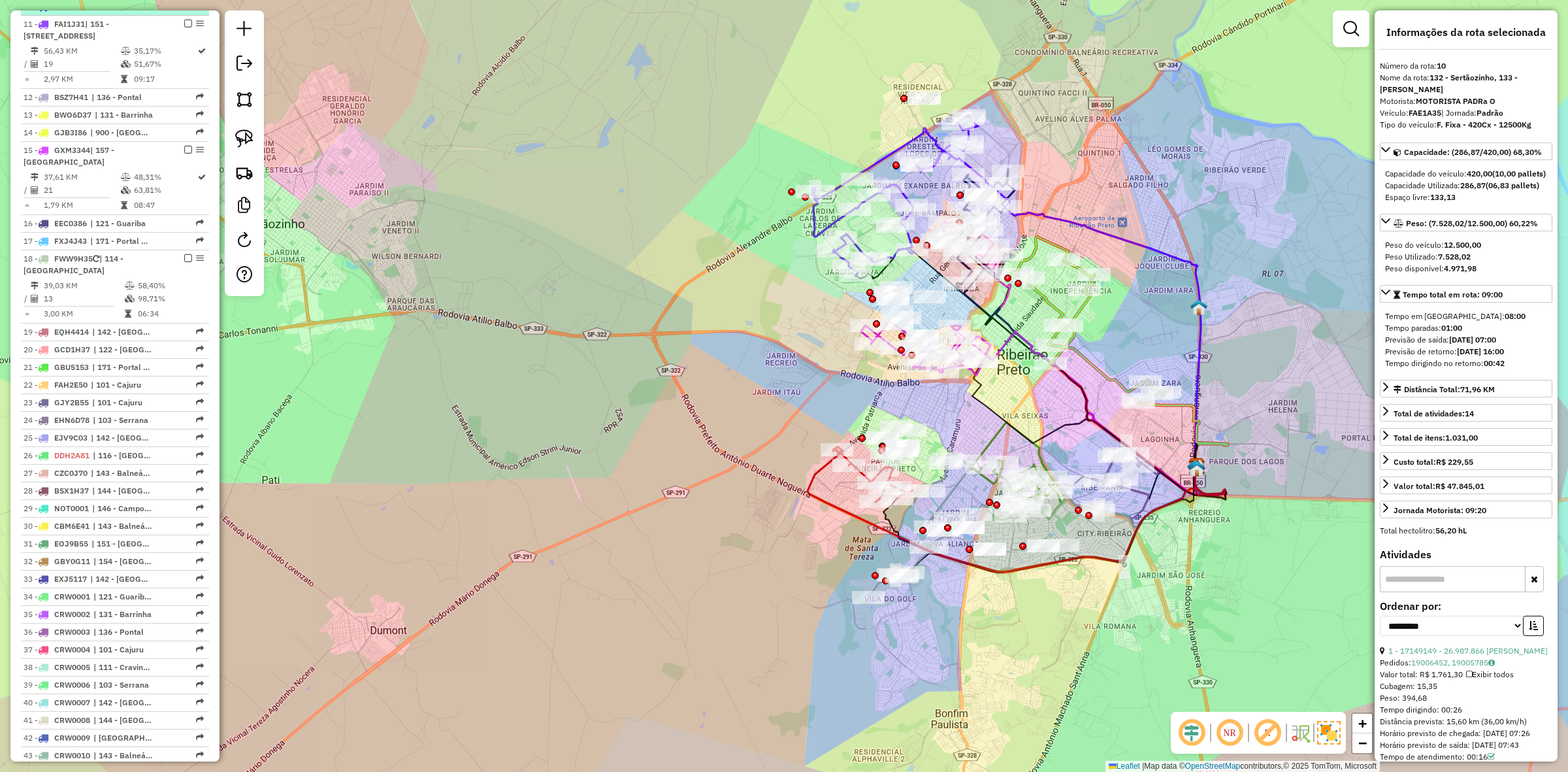
click at [193, 10] on em at bounding box center [197, 6] width 8 height 8
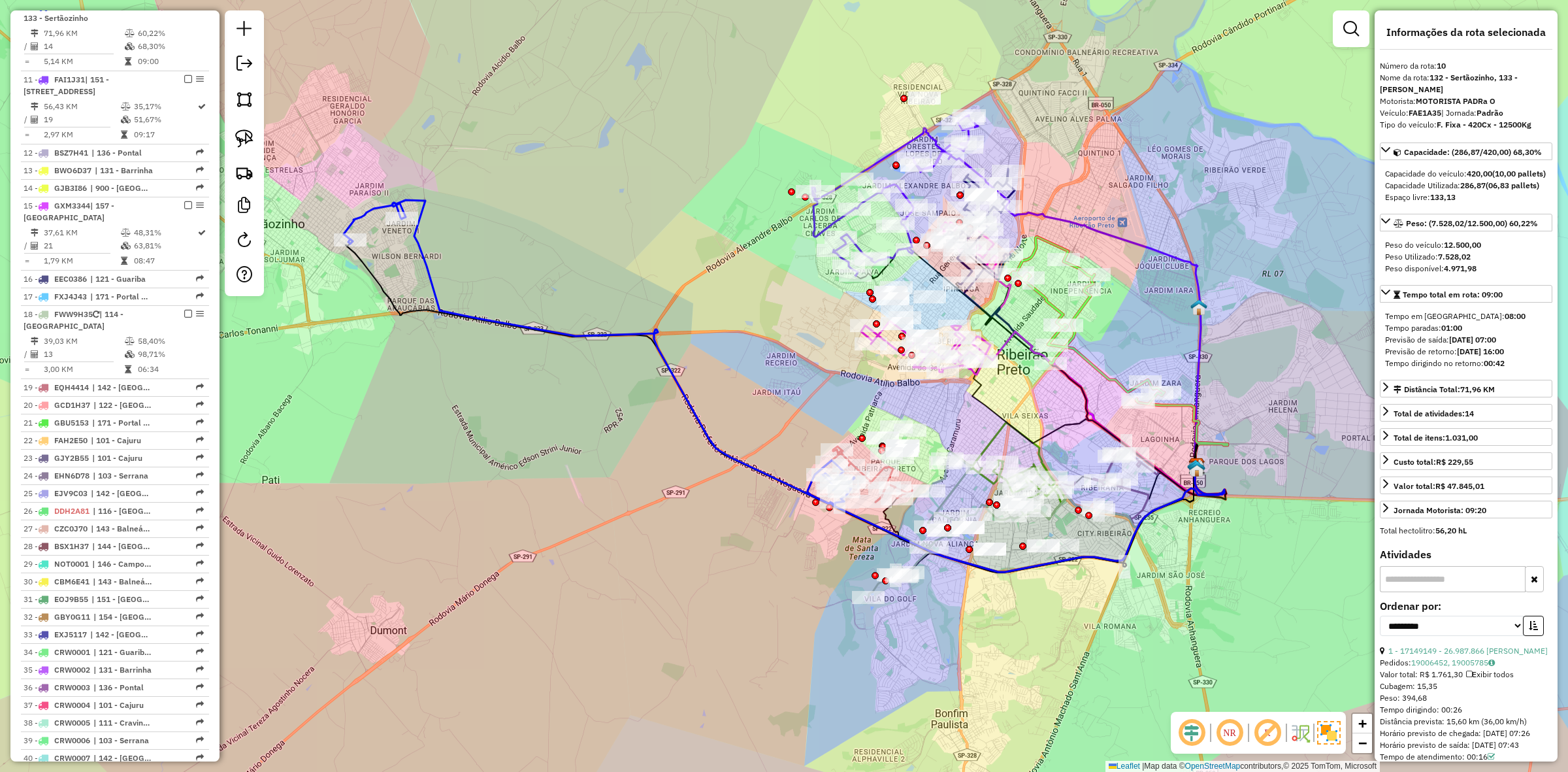
click at [763, 468] on icon at bounding box center [599, 352] width 511 height 305
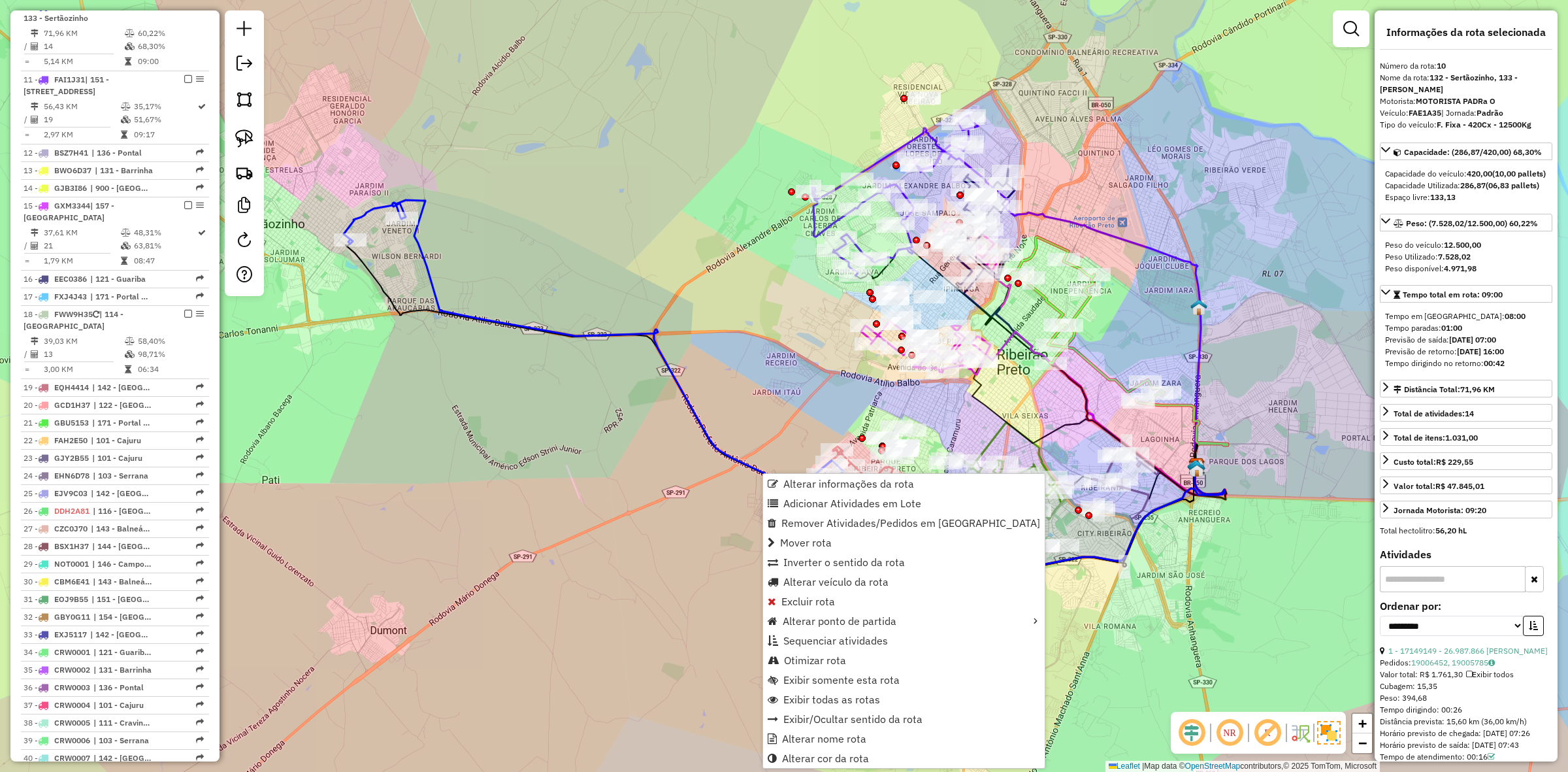
click at [755, 453] on div "Janela de atendimento Grade de atendimento Capacidade Transportadoras Veículos …" at bounding box center [784, 386] width 1568 height 772
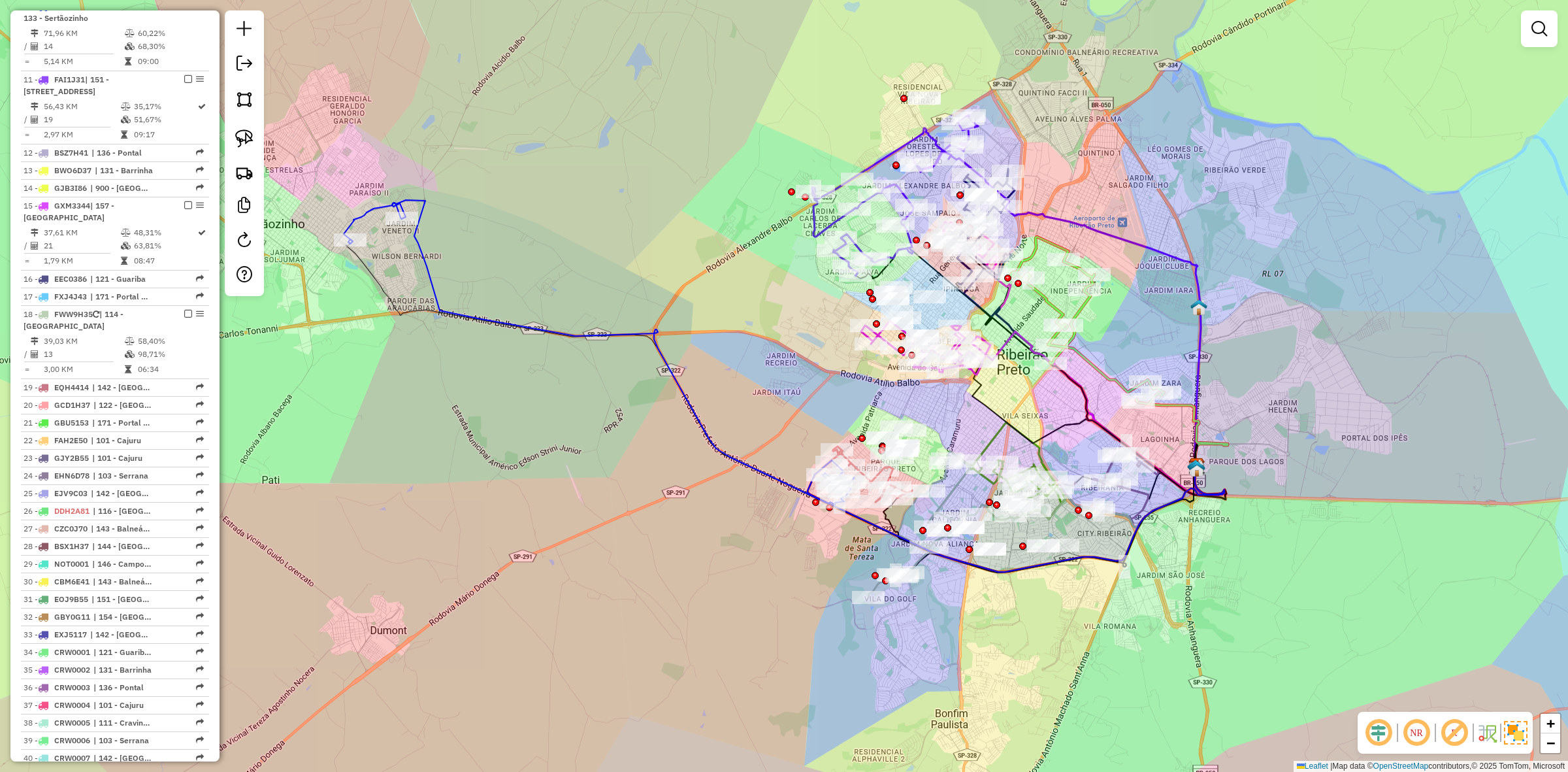
click at [755, 465] on icon at bounding box center [599, 352] width 511 height 305
select select "**********"
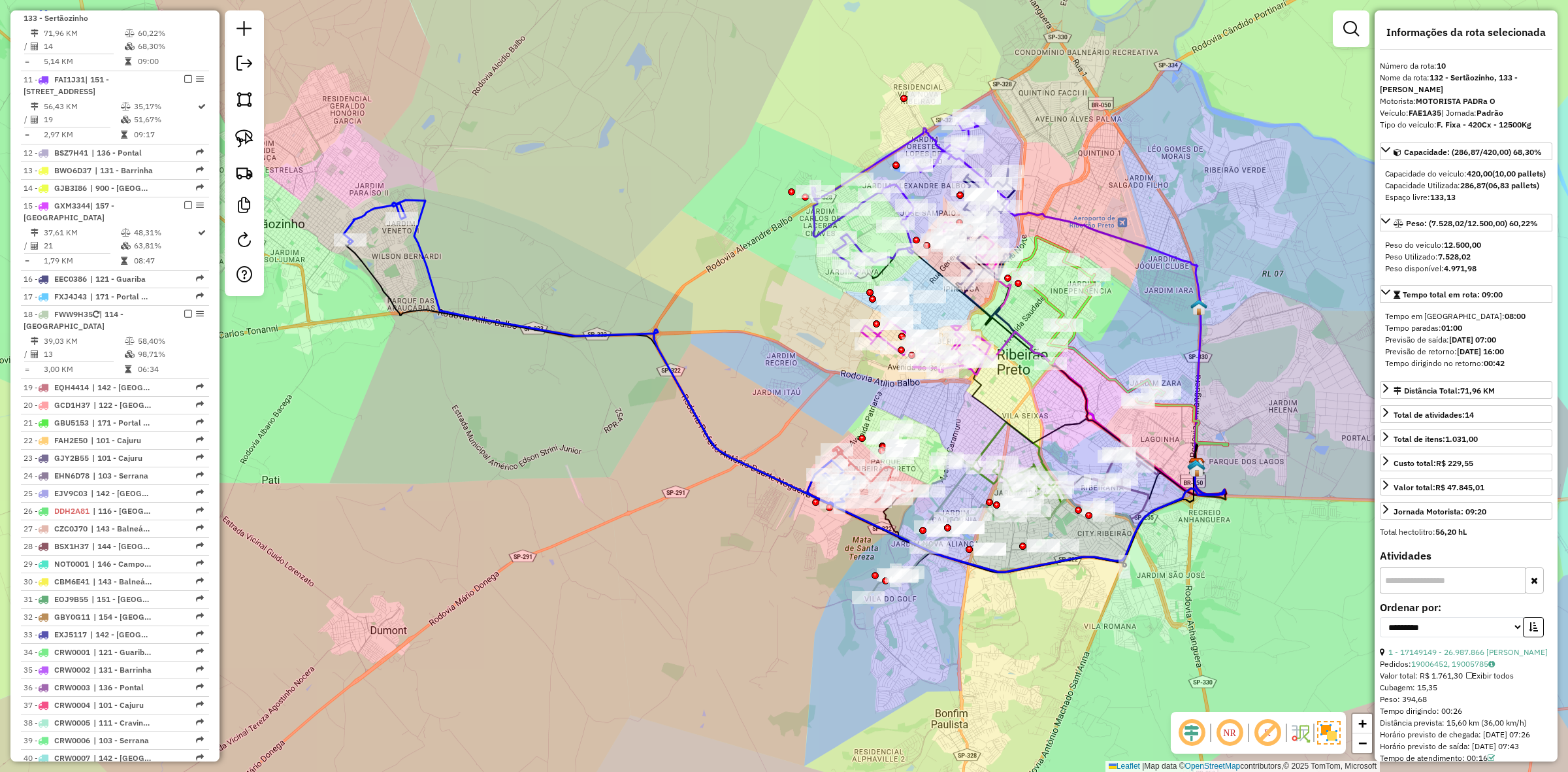
drag, startPoint x: 785, startPoint y: 477, endPoint x: 707, endPoint y: 443, distance: 85.1
click at [709, 443] on icon at bounding box center [599, 352] width 511 height 305
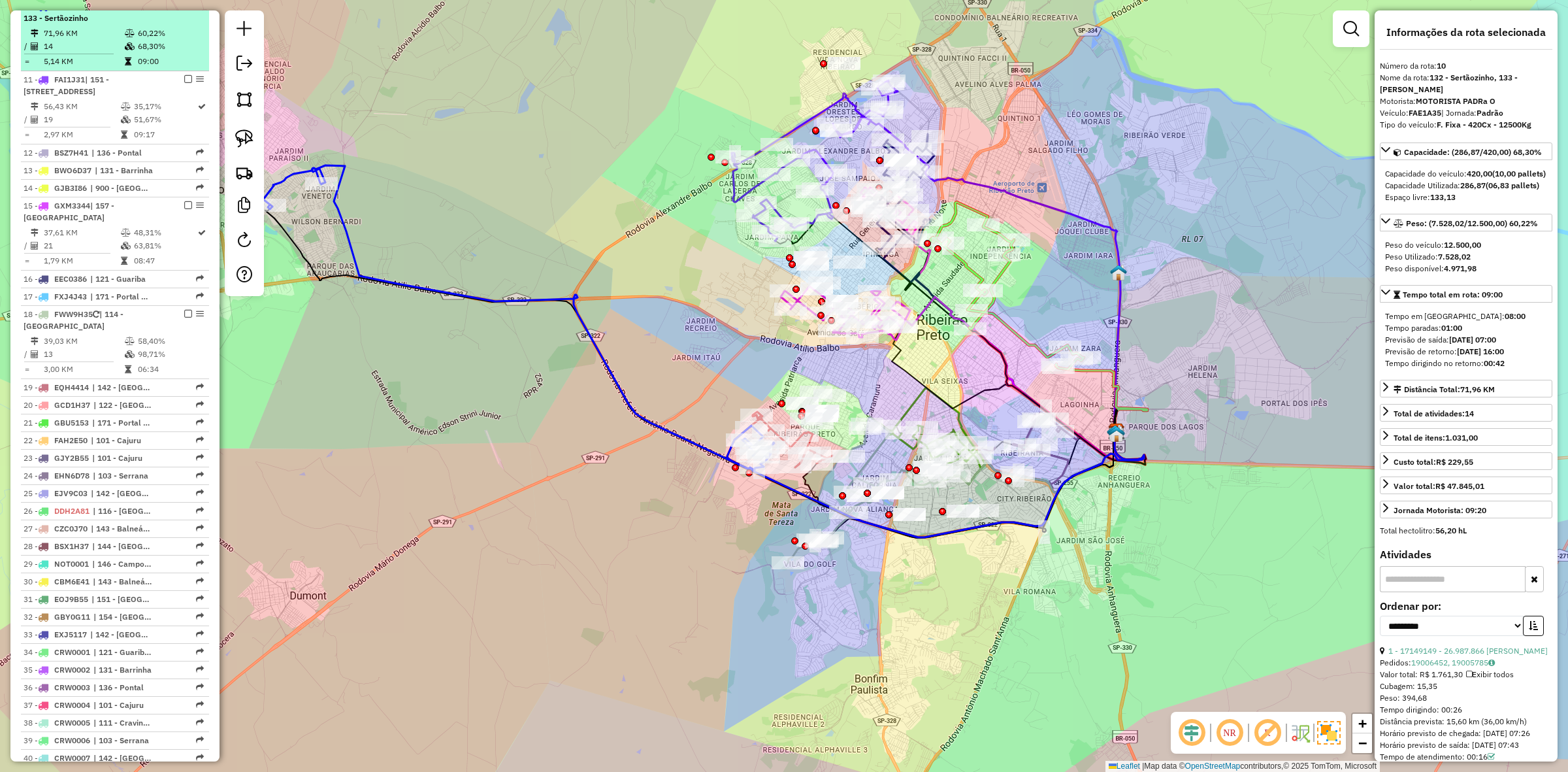
click at [184, 10] on em at bounding box center [188, 6] width 8 height 8
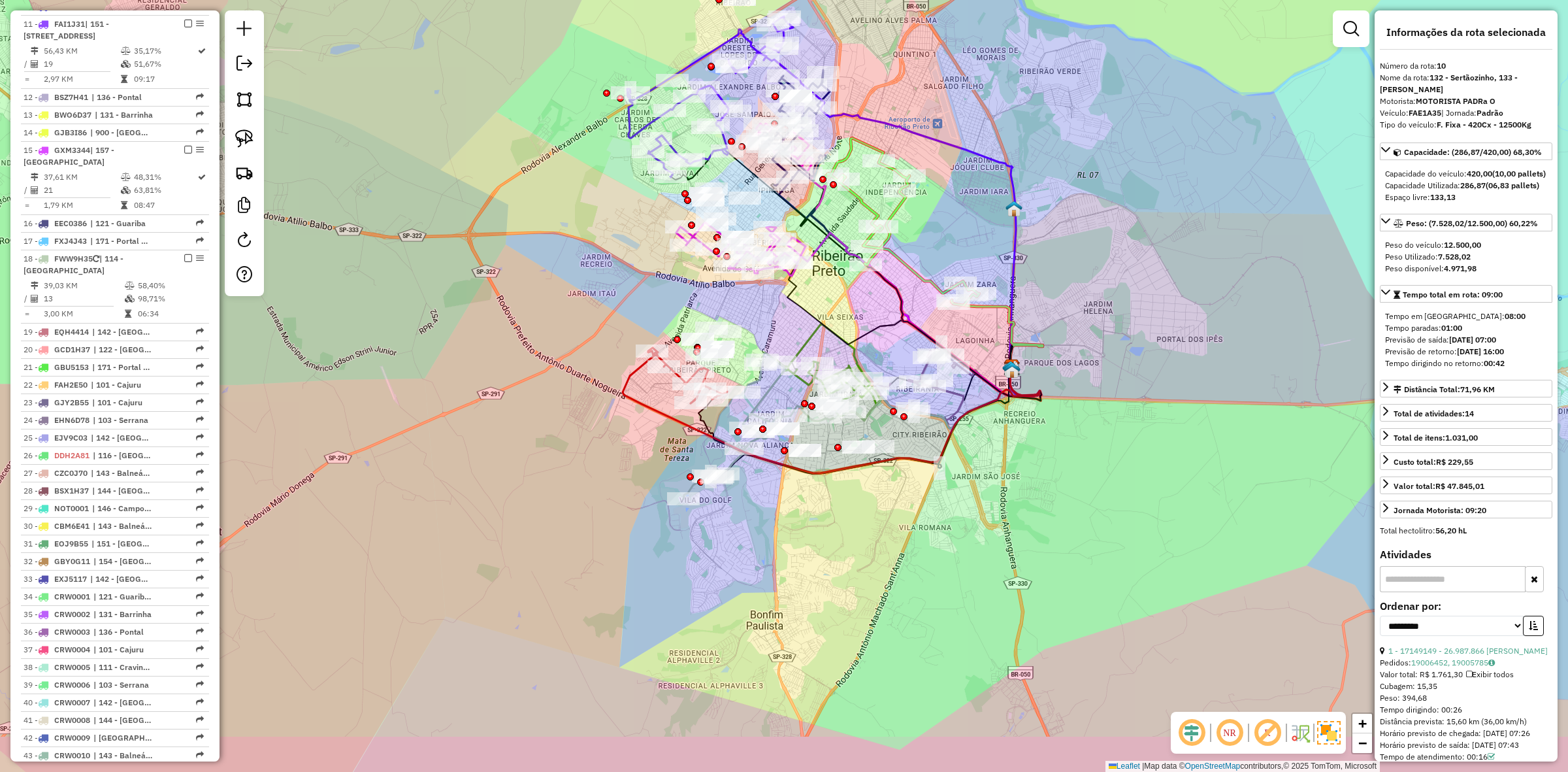
click at [661, 322] on div "Janela de atendimento Grade de atendimento Capacidade Transportadoras Veículos …" at bounding box center [784, 386] width 1568 height 772
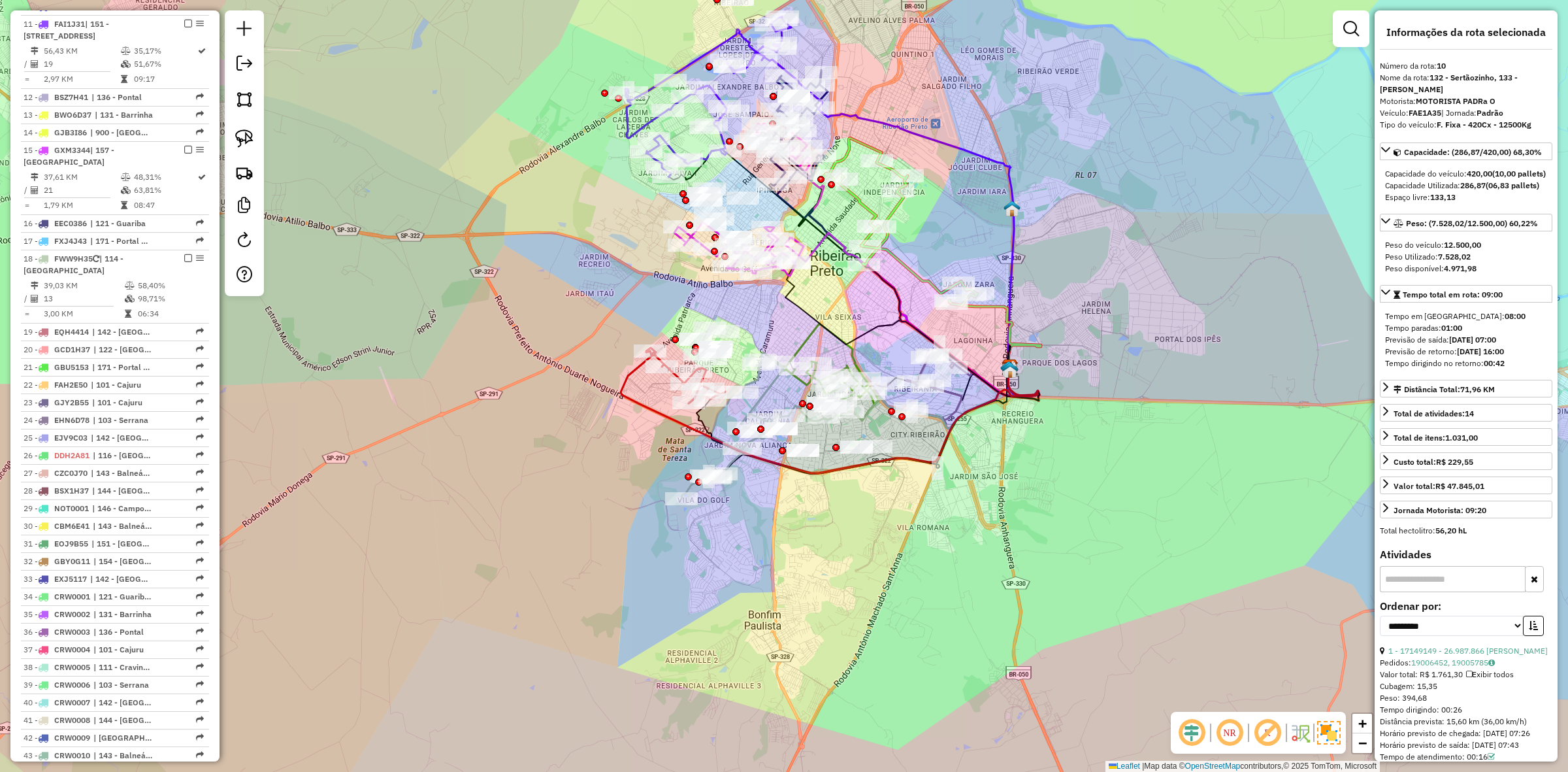
click at [1269, 730] on em at bounding box center [1267, 733] width 31 height 31
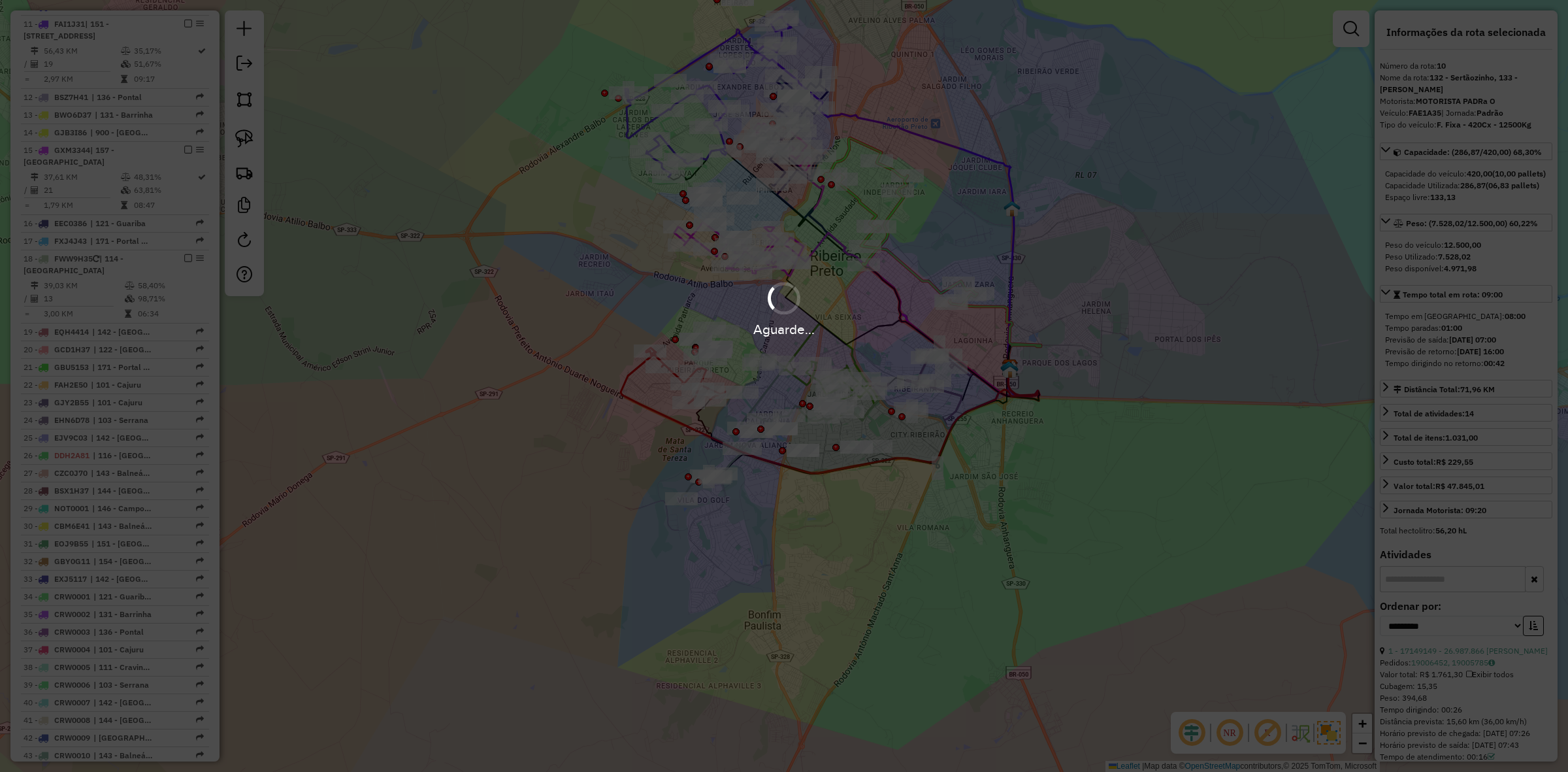
click at [1269, 730] on em at bounding box center [1267, 733] width 31 height 31
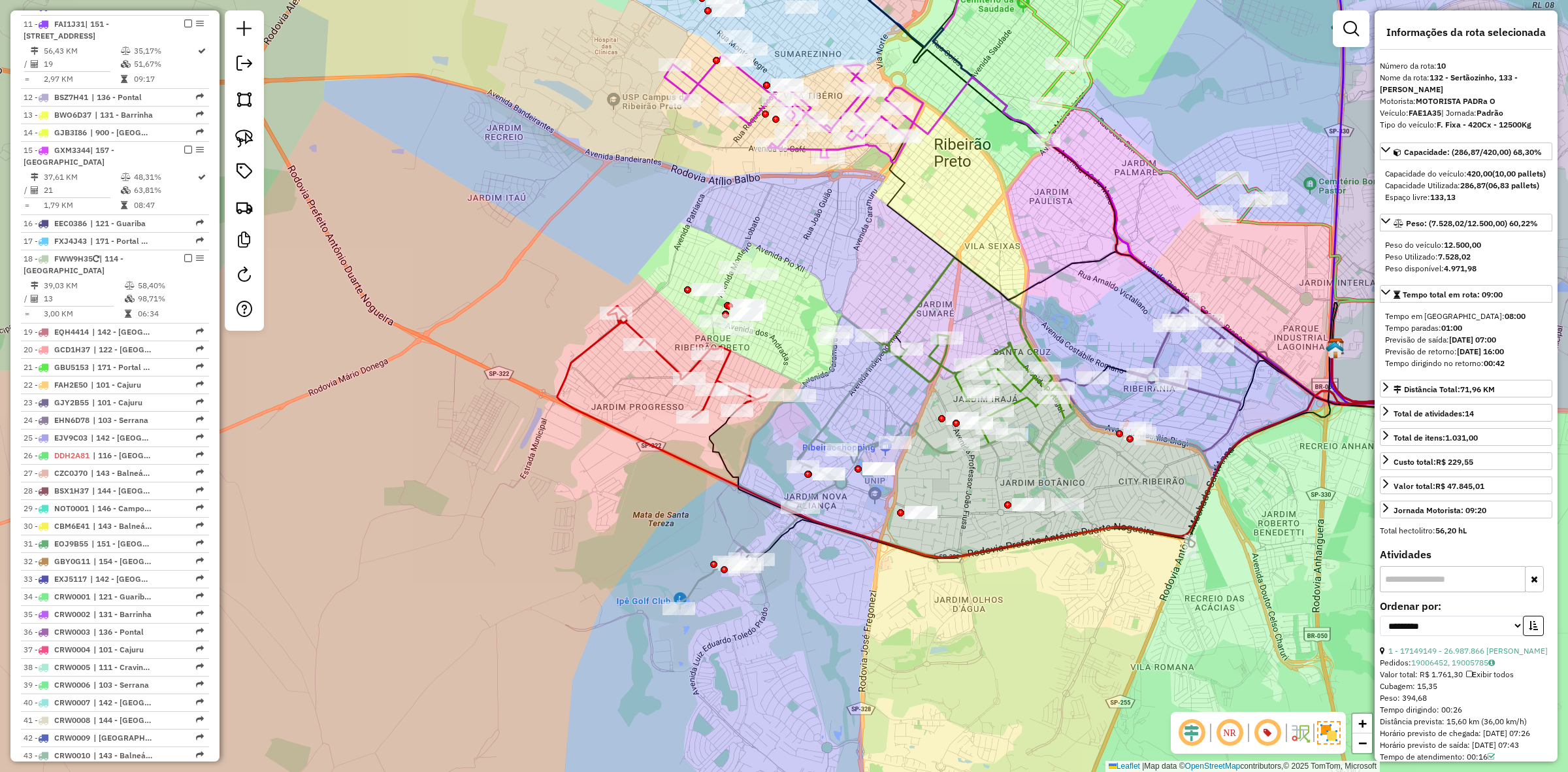
click at [667, 354] on icon at bounding box center [687, 362] width 159 height 111
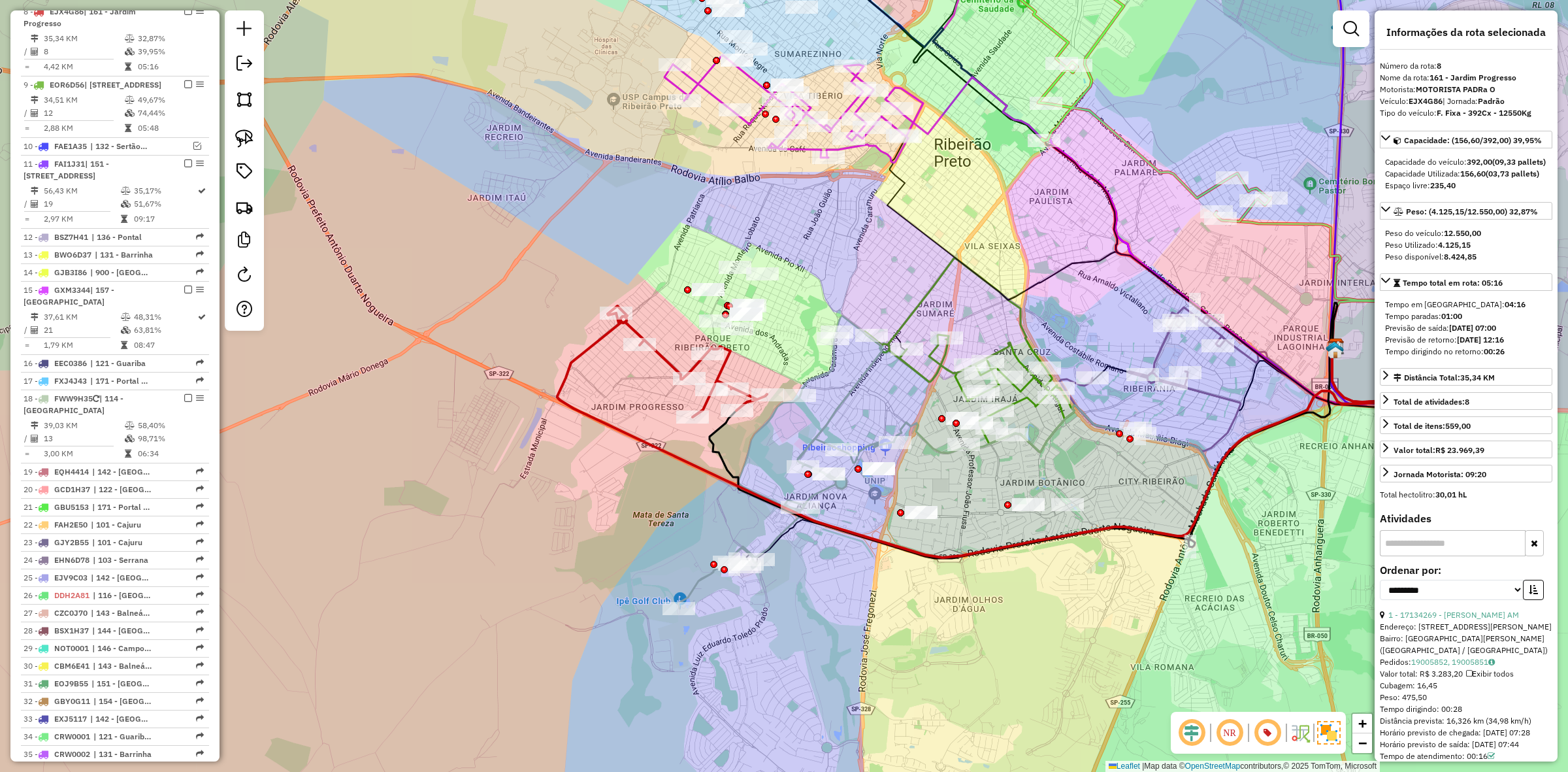
scroll to position [818, 0]
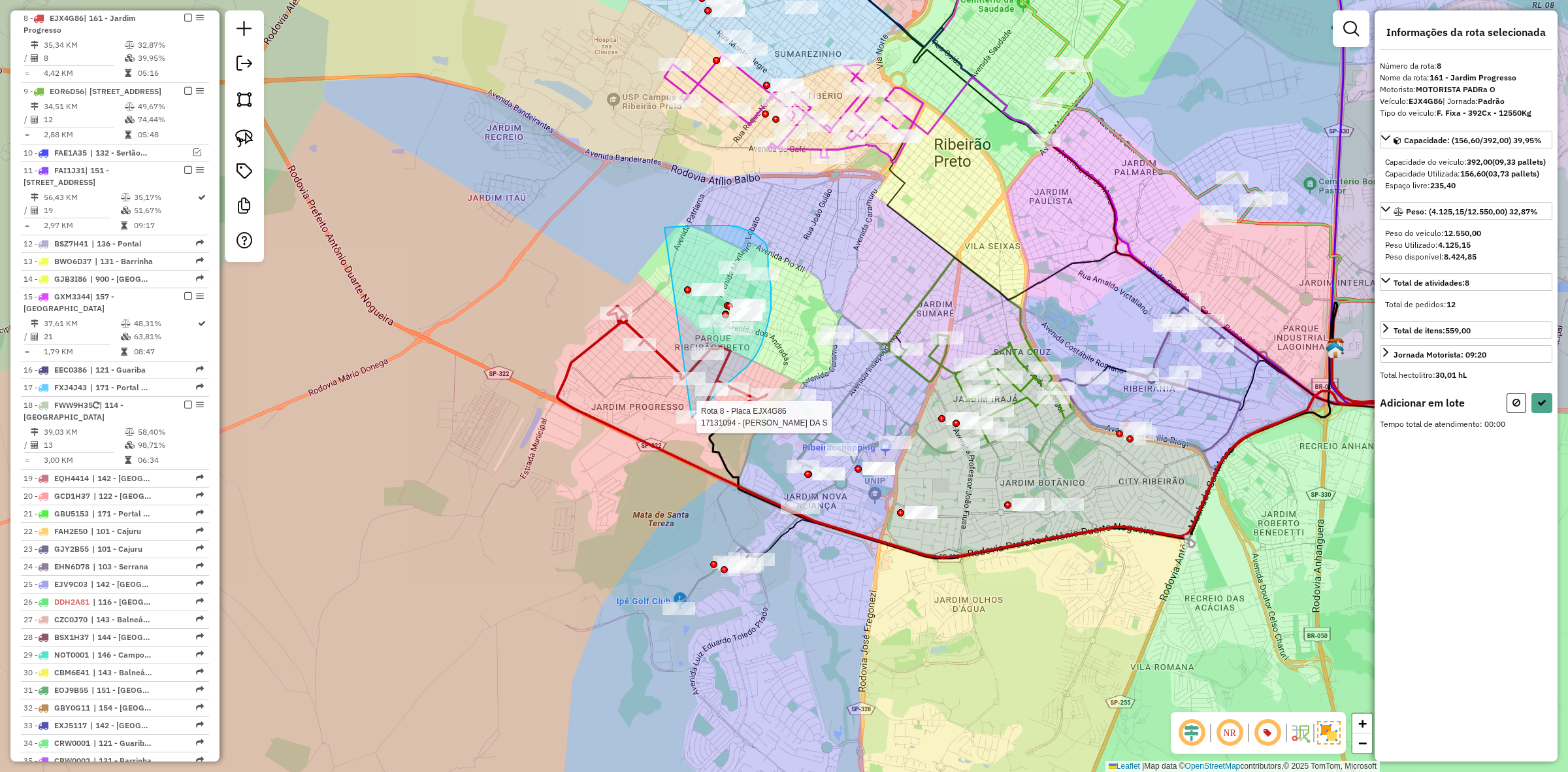
drag, startPoint x: 707, startPoint y: 226, endPoint x: 671, endPoint y: 408, distance: 185.5
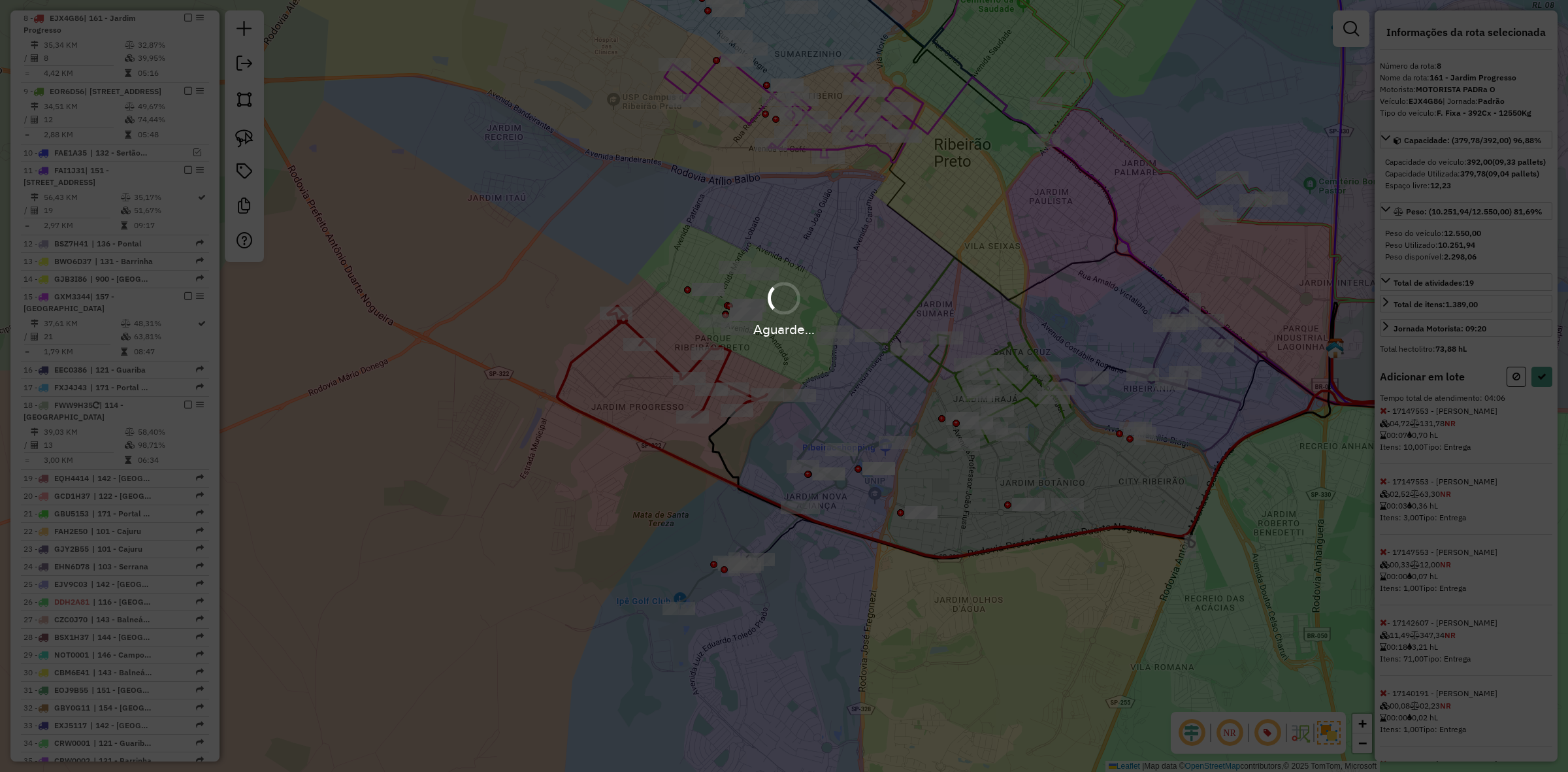
select select "**********"
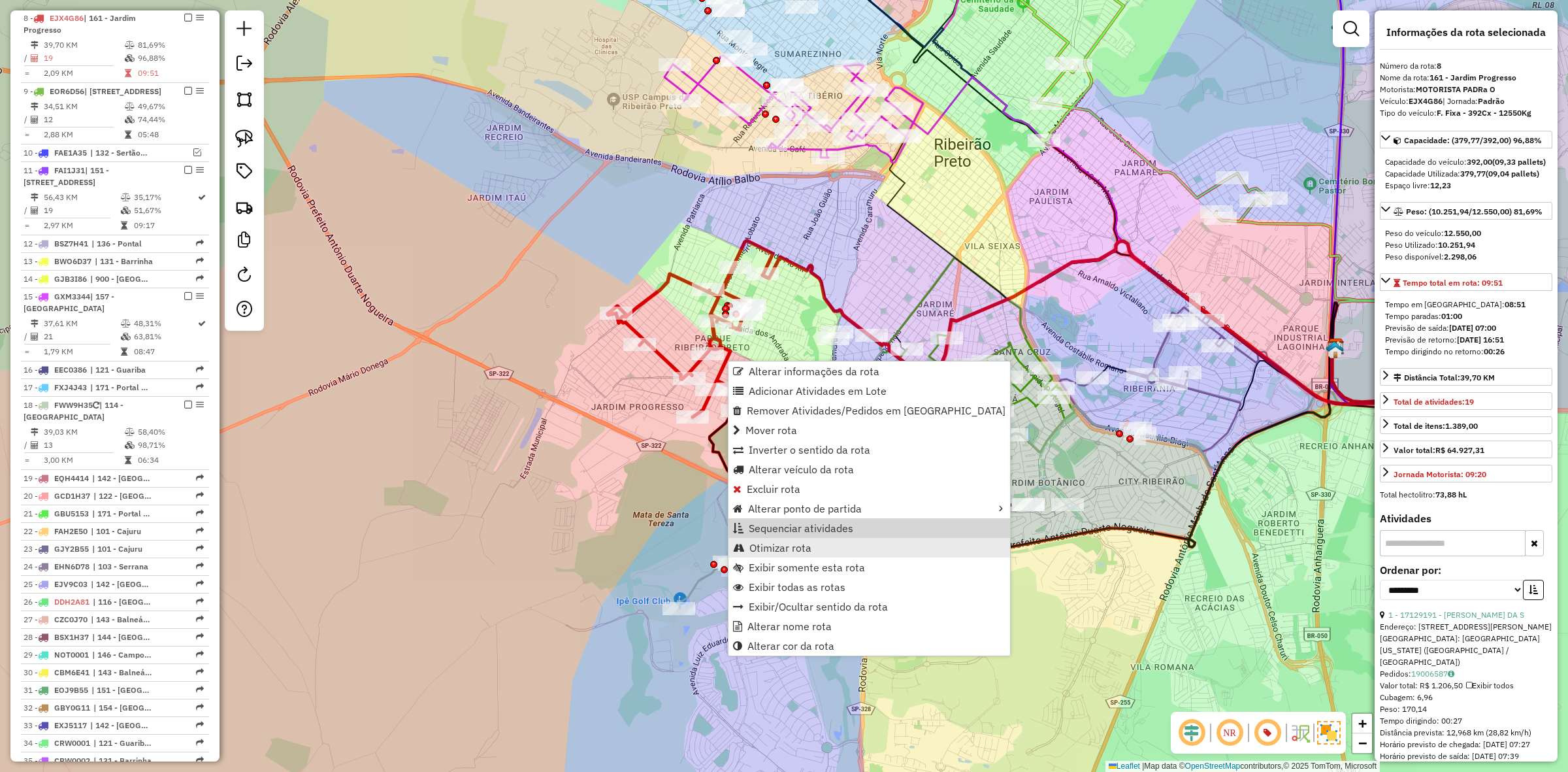
click at [794, 544] on span "Otimizar rota" at bounding box center [780, 548] width 62 height 10
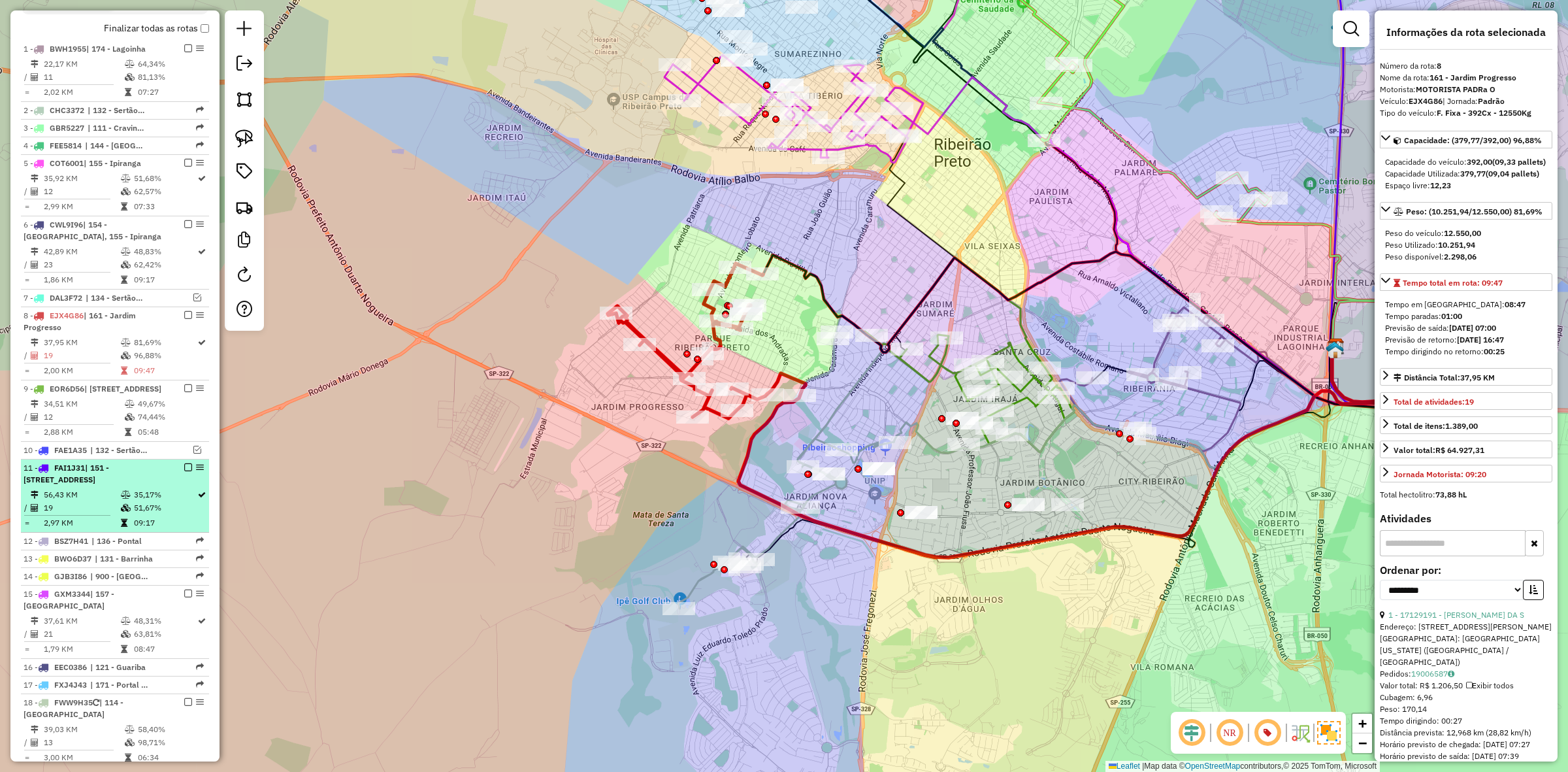
scroll to position [491, 0]
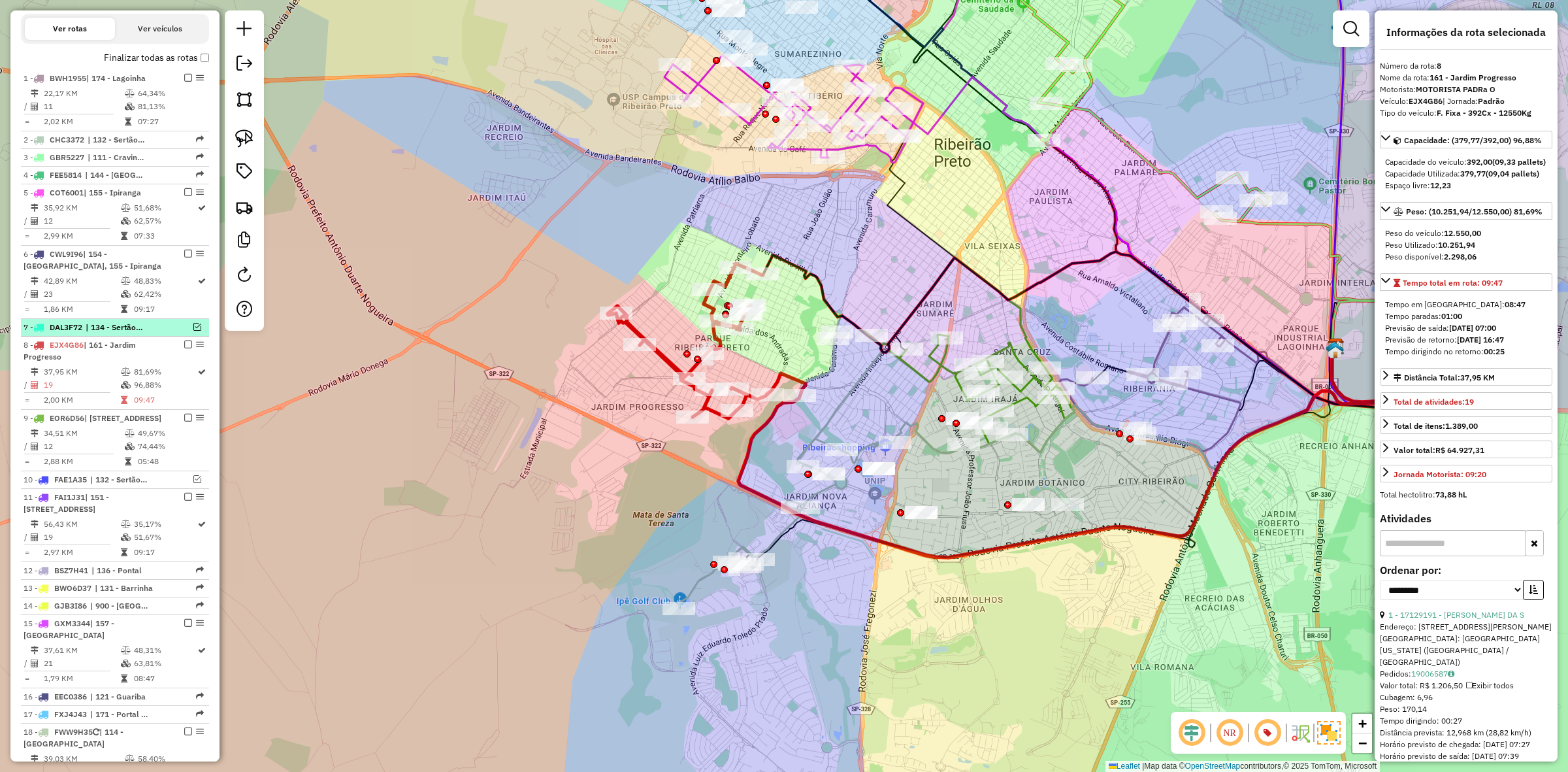
click at [193, 325] on em at bounding box center [197, 327] width 8 height 8
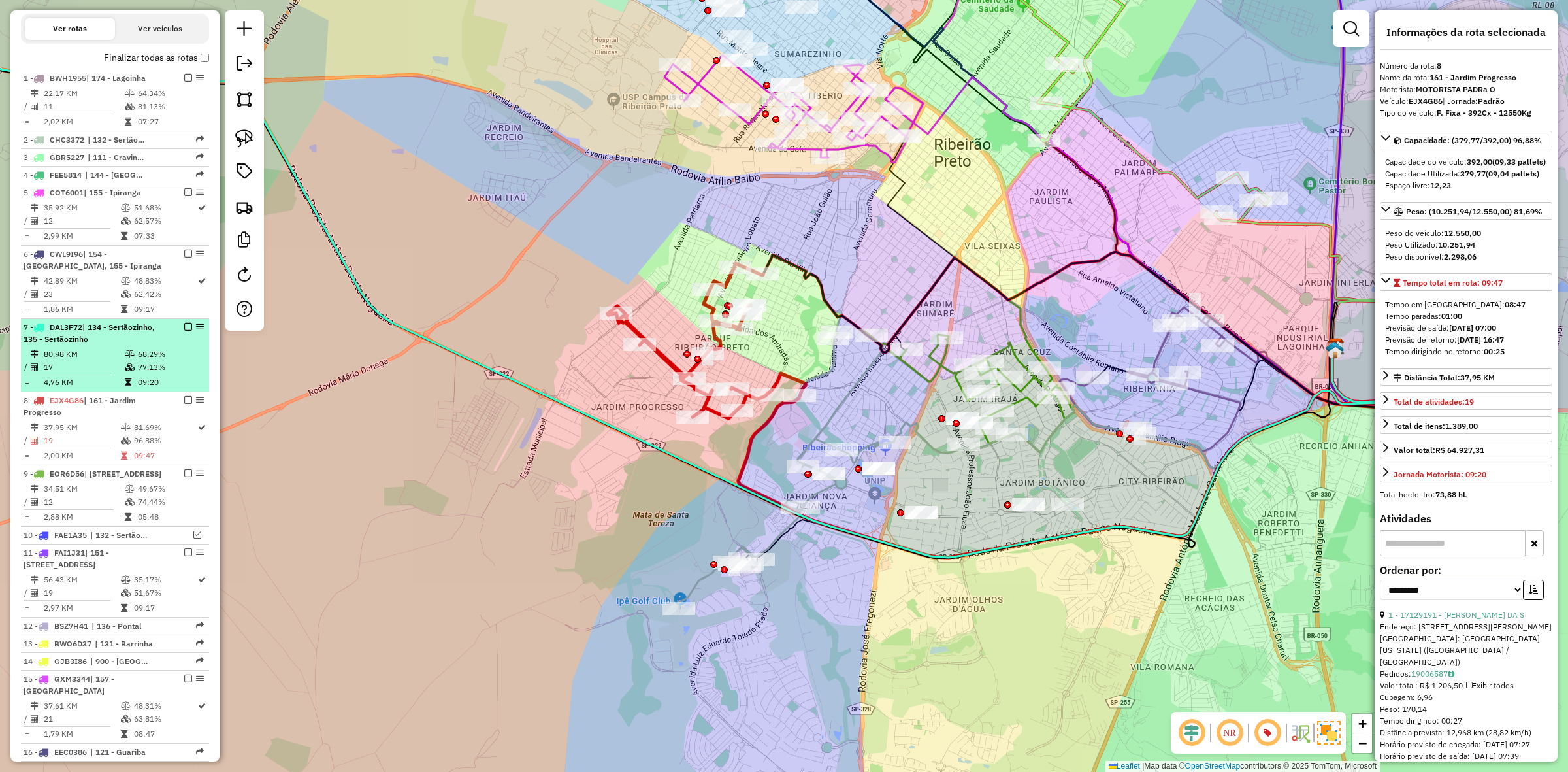
click at [185, 327] on em at bounding box center [188, 327] width 8 height 8
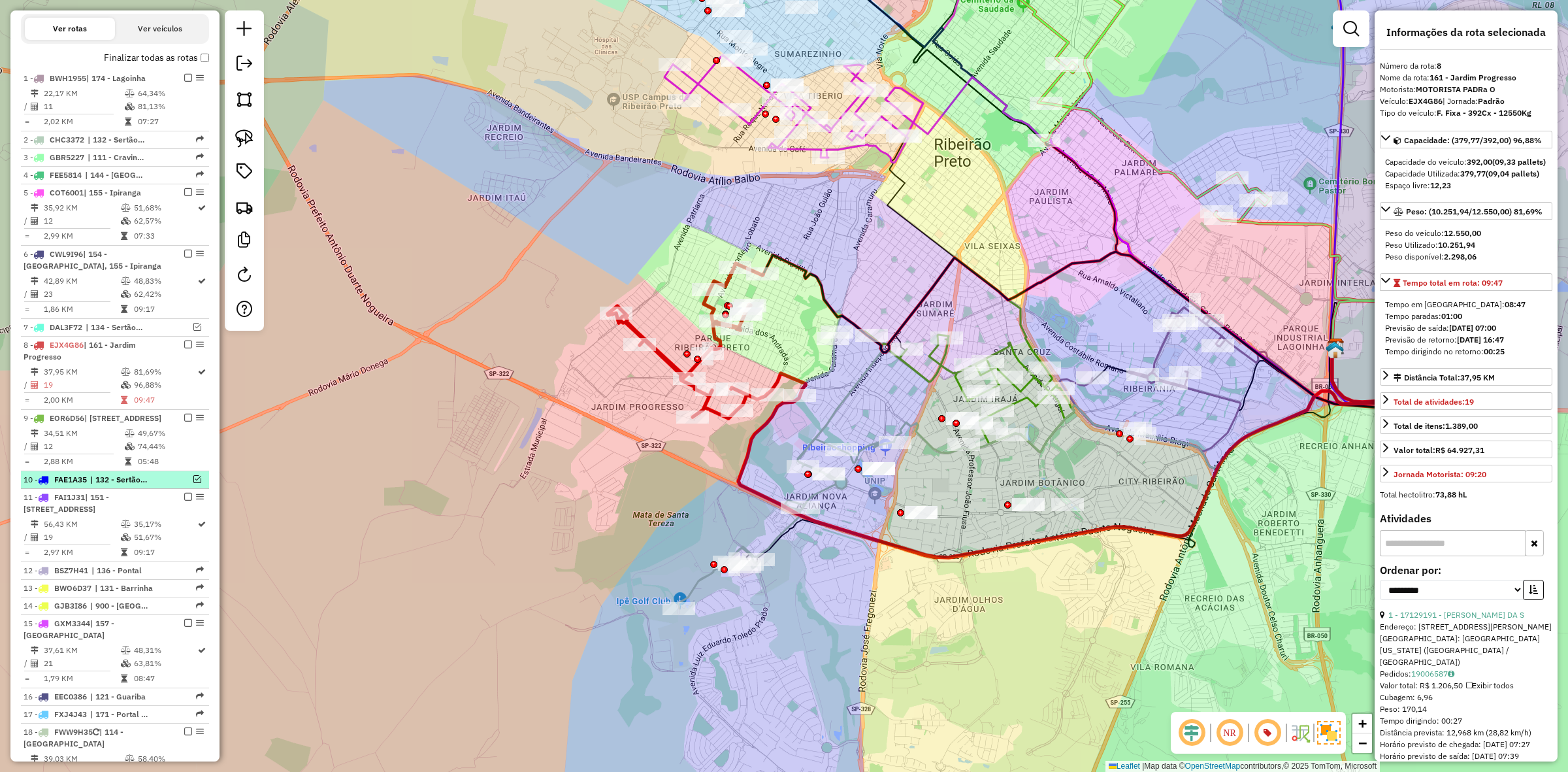
click at [193, 483] on em at bounding box center [197, 479] width 8 height 8
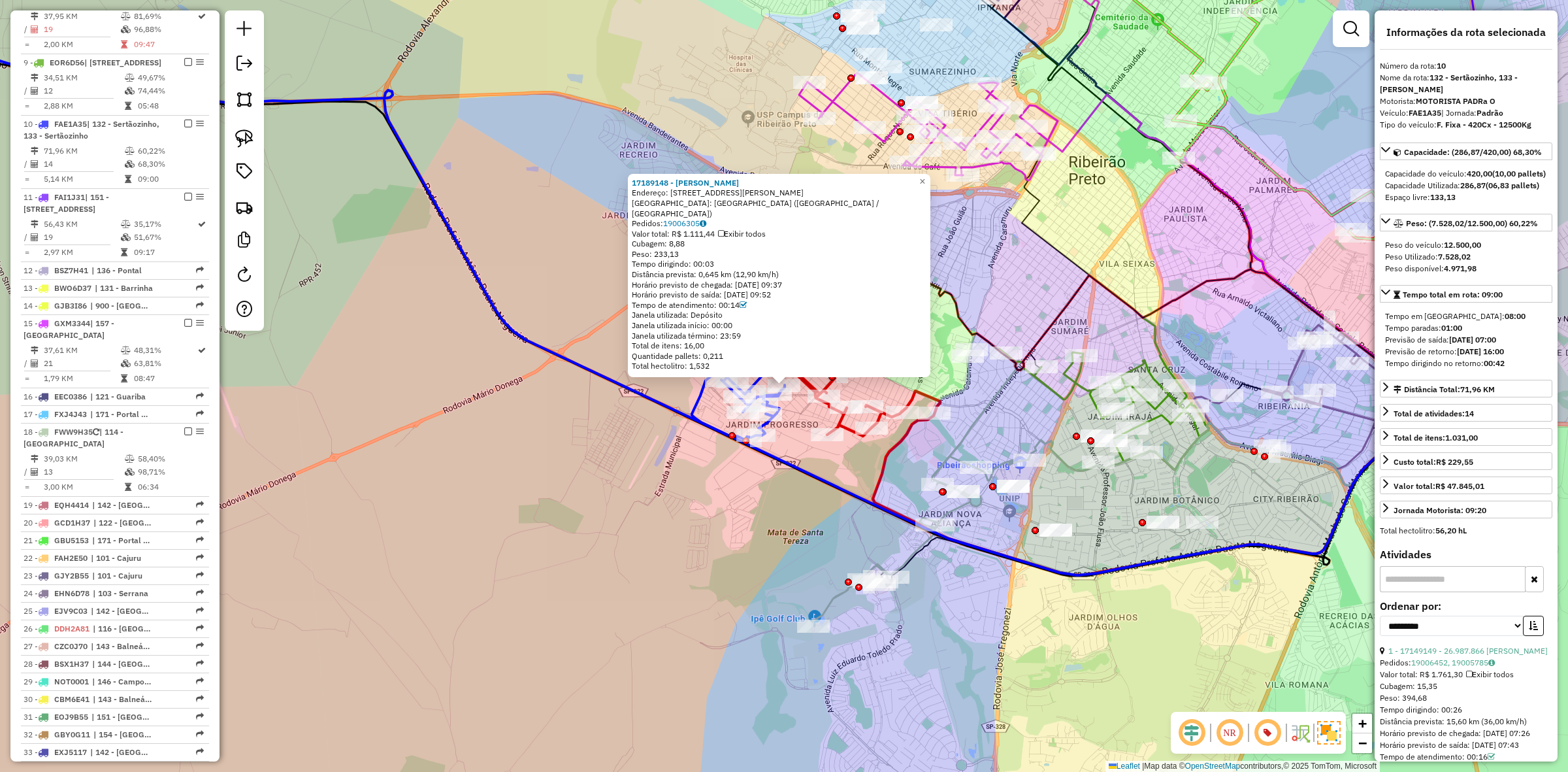
scroll to position [965, 0]
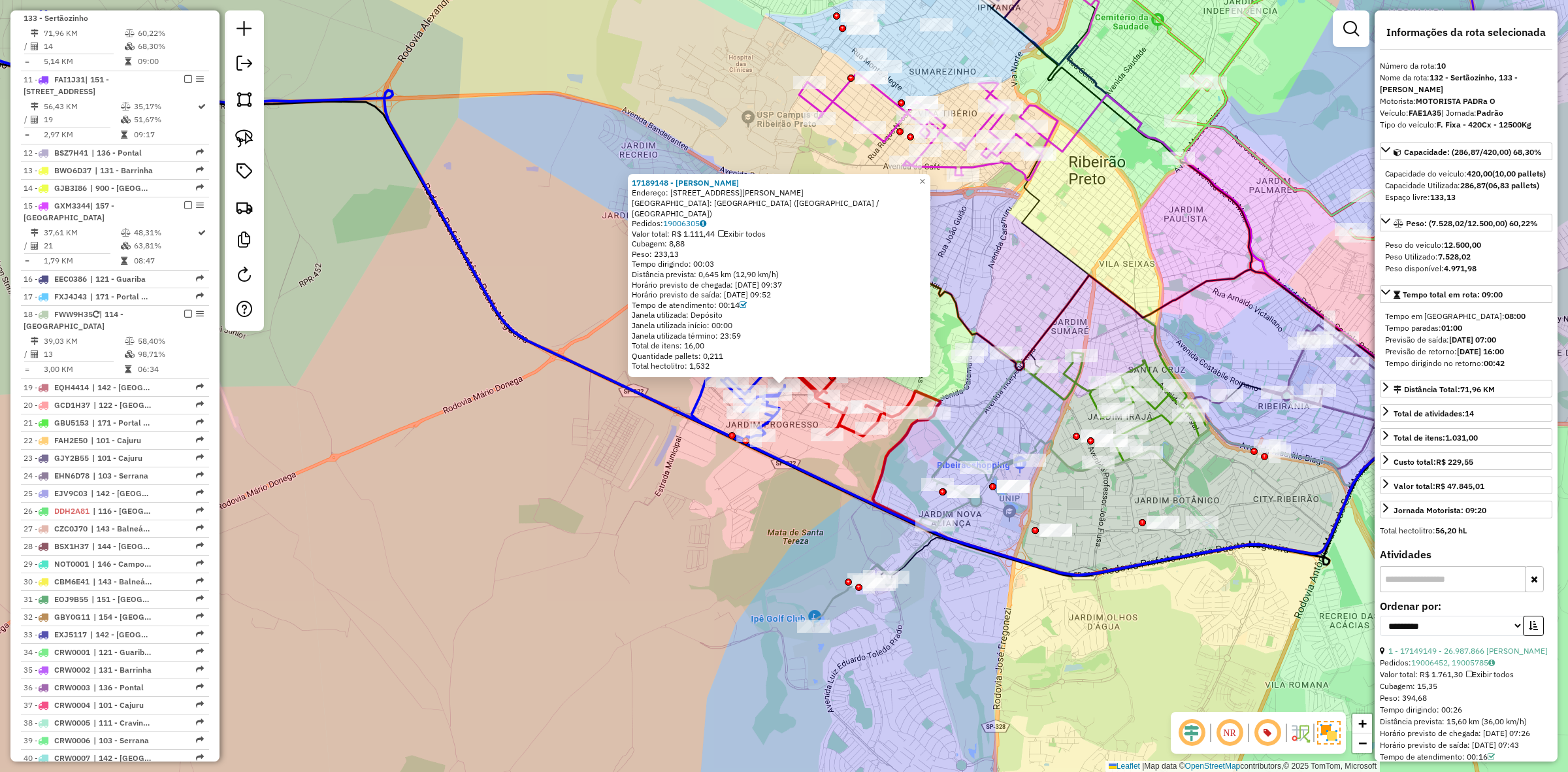
click at [692, 406] on icon at bounding box center [1109, 464] width 834 height 222
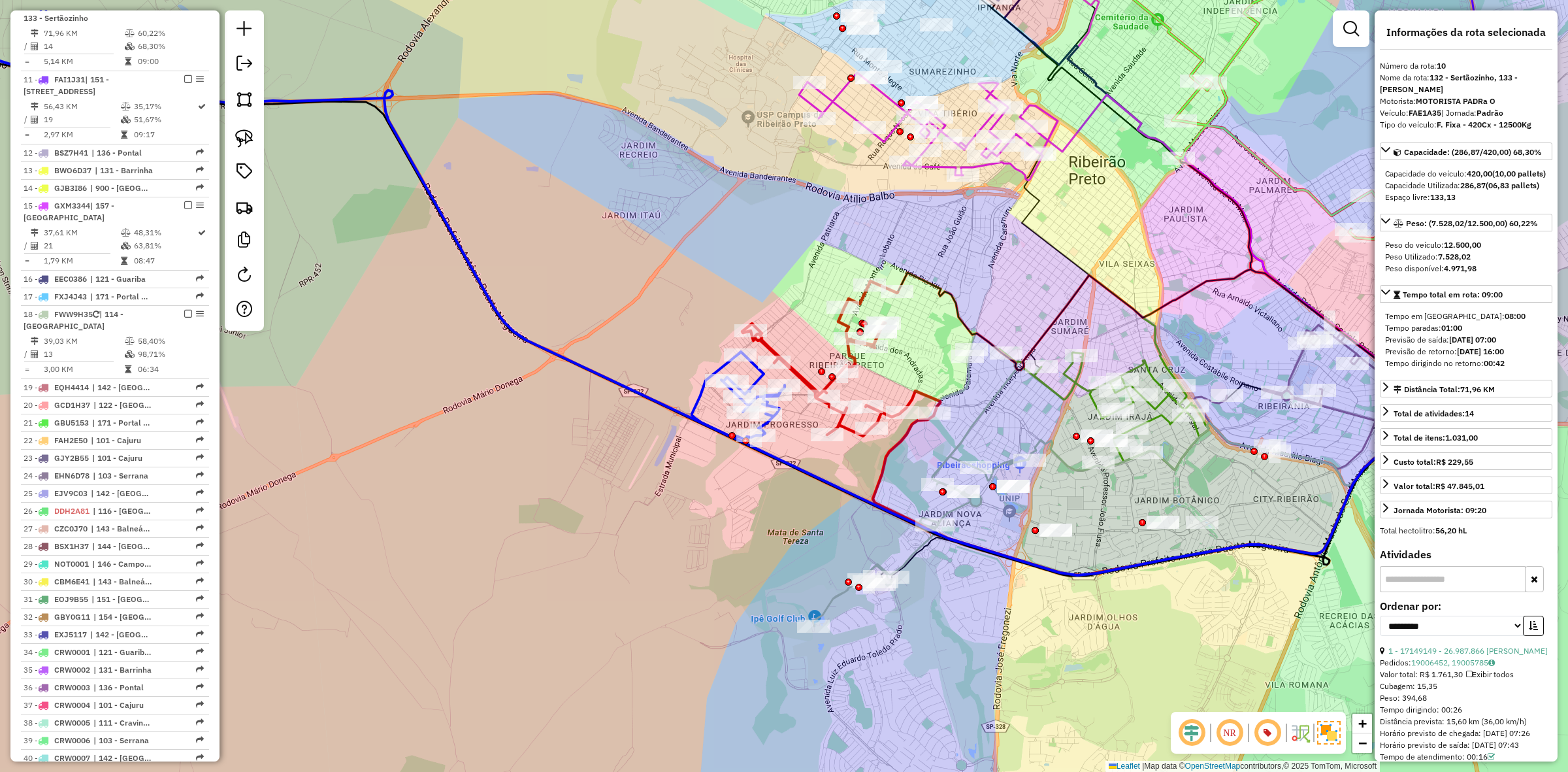
click at [692, 408] on icon at bounding box center [1109, 464] width 834 height 222
click at [694, 408] on icon at bounding box center [1109, 464] width 834 height 222
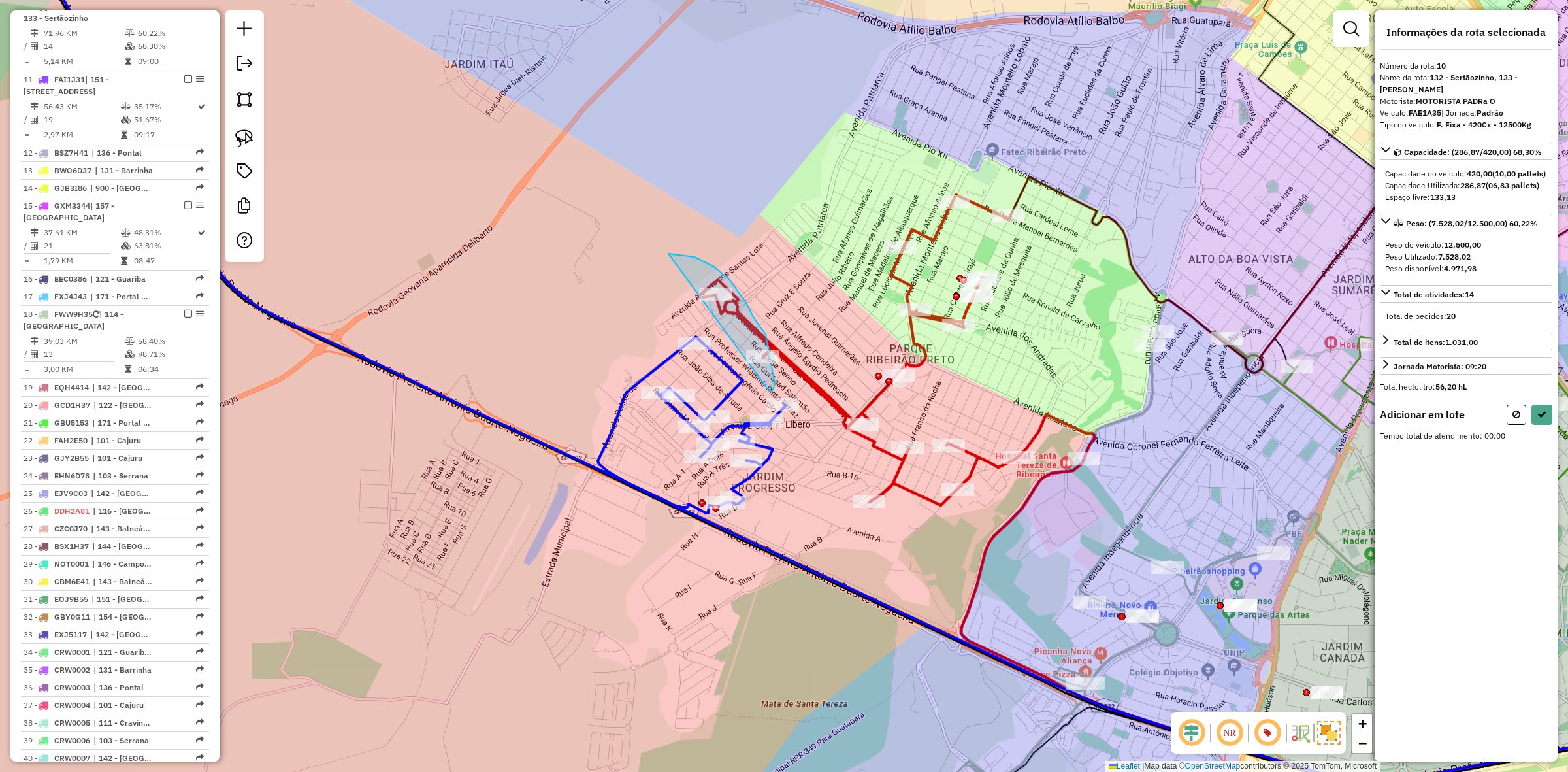
drag, startPoint x: 772, startPoint y: 391, endPoint x: 649, endPoint y: 329, distance: 137.7
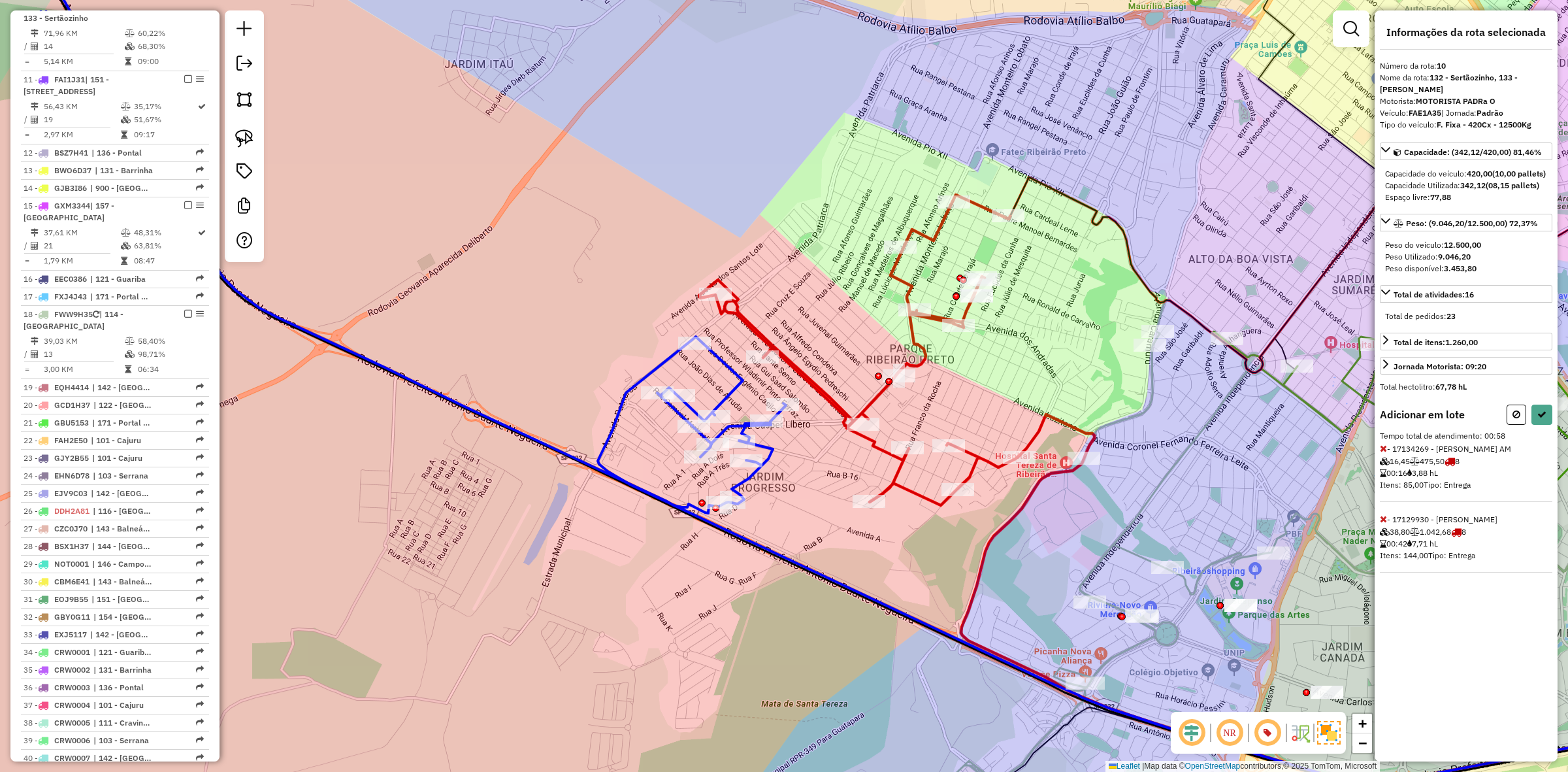
click at [1379, 530] on div "Informações da rota selecionada Número da rota: 10 Nome da rota: 132 - Sertãozi…" at bounding box center [1466, 385] width 183 height 751
click at [1380, 524] on icon at bounding box center [1384, 519] width 7 height 9
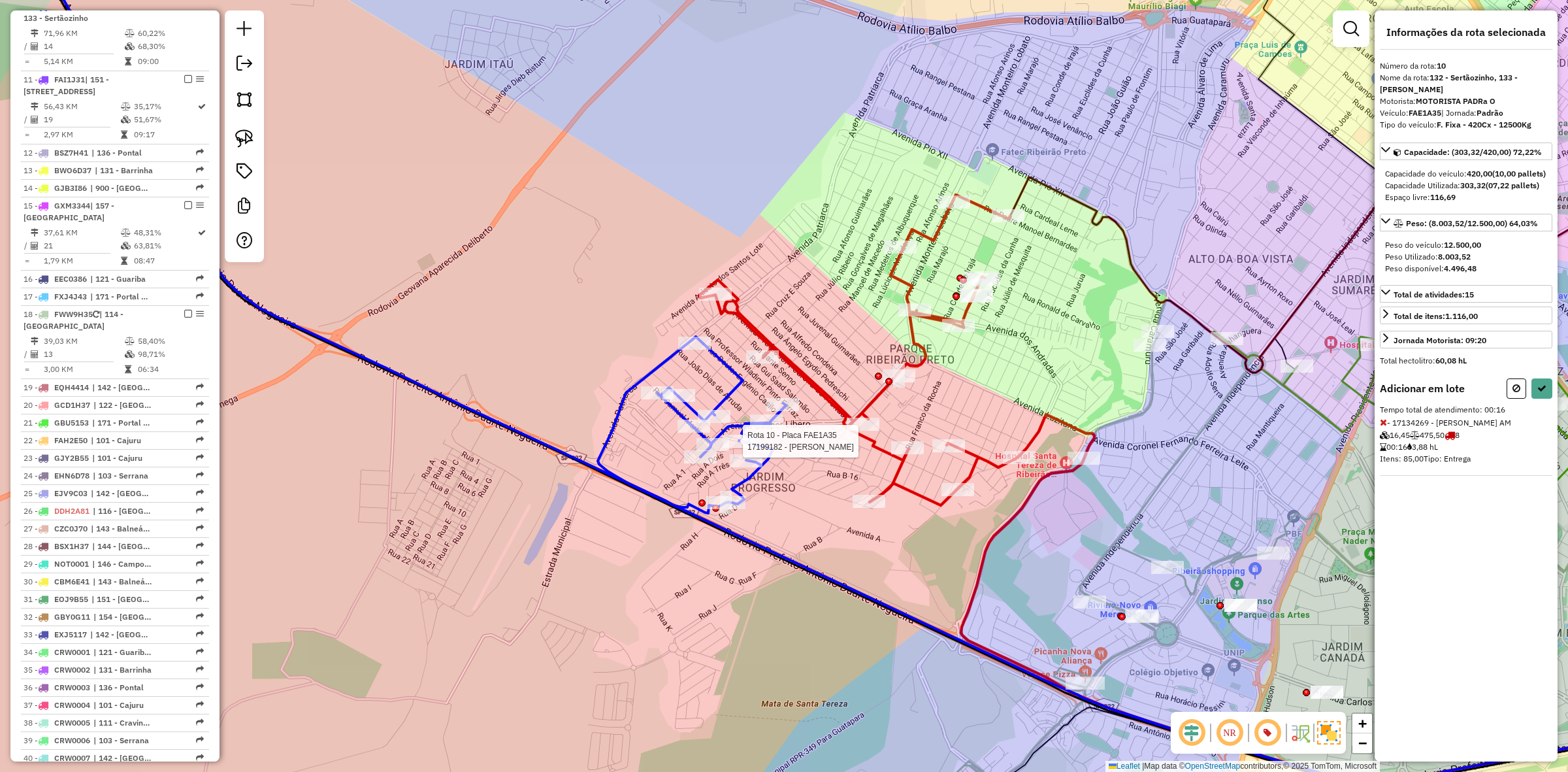
select select "**********"
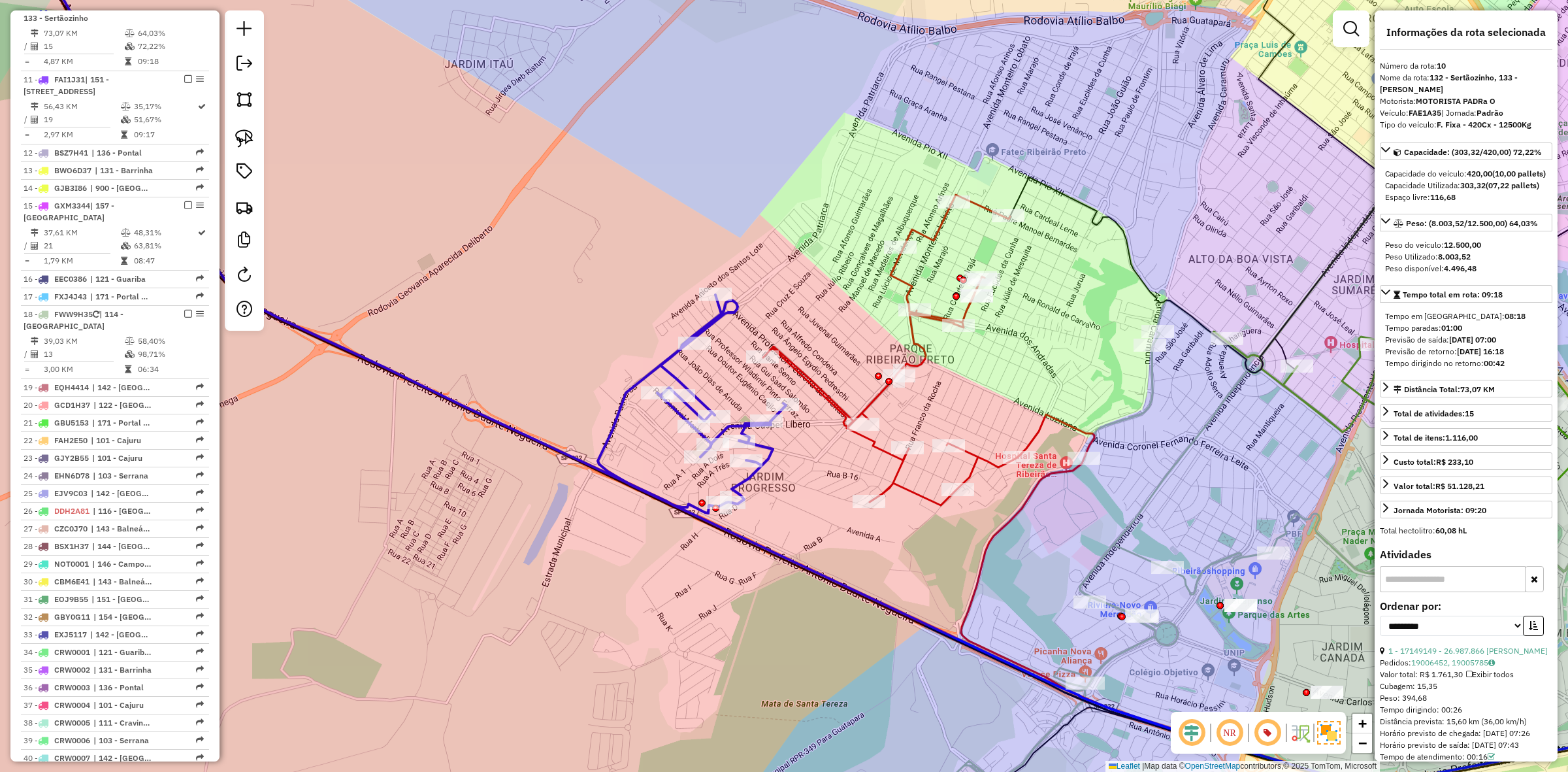
click at [815, 388] on icon at bounding box center [891, 349] width 255 height 310
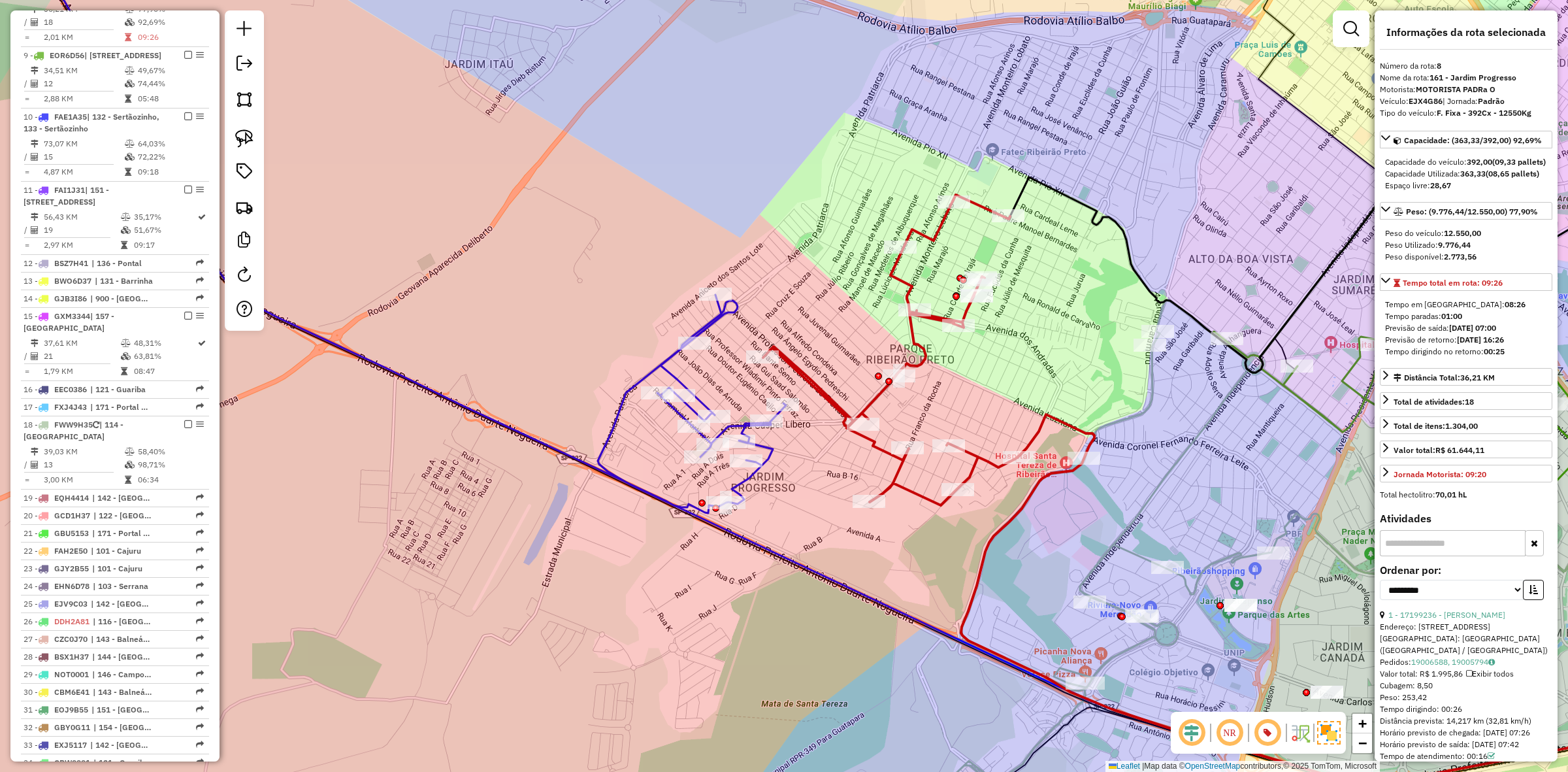
scroll to position [818, 0]
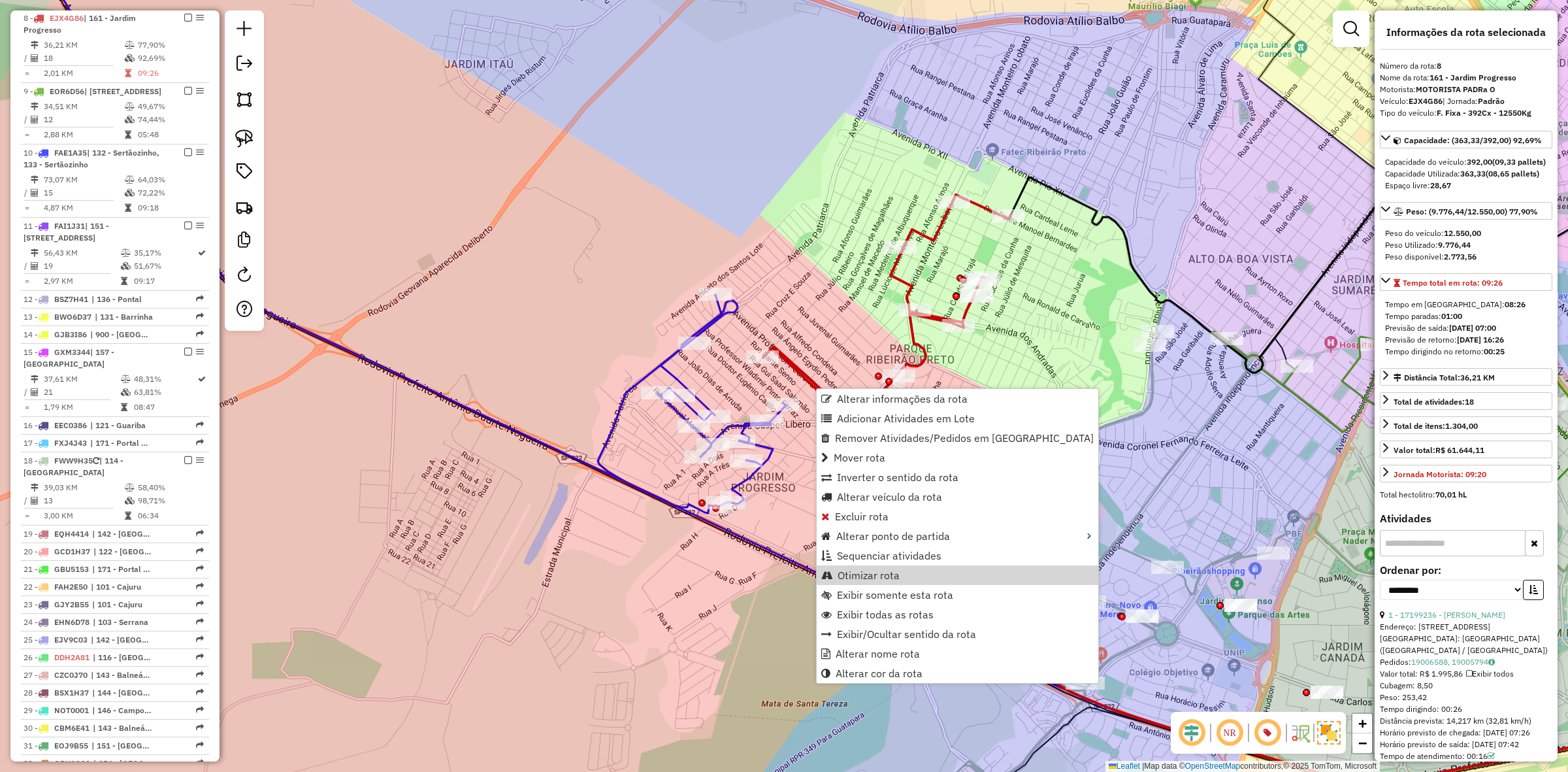
click at [874, 577] on span "Otimizar rota" at bounding box center [869, 575] width 62 height 10
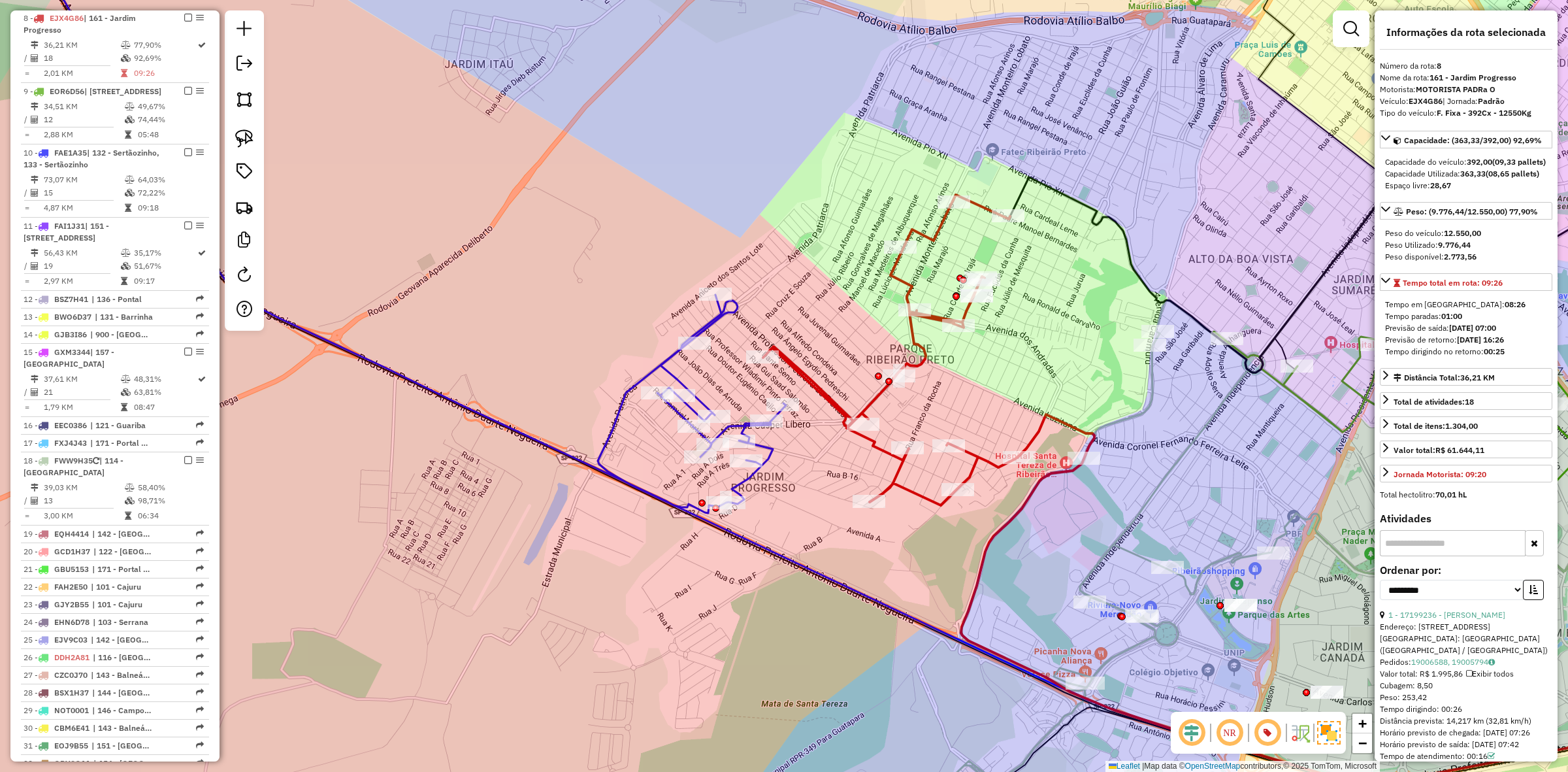
click at [713, 322] on icon at bounding box center [403, 218] width 766 height 590
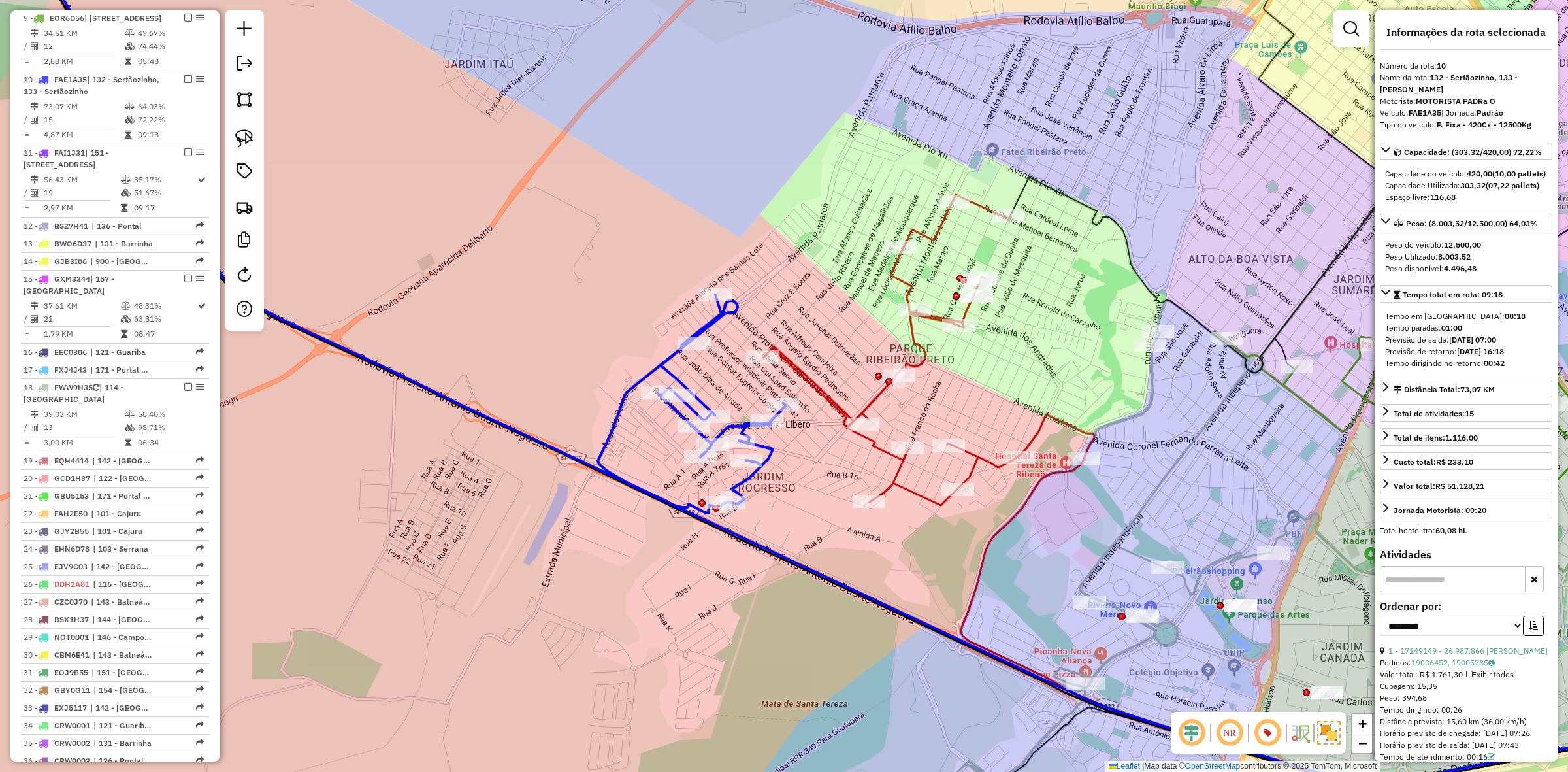
scroll to position [965, 0]
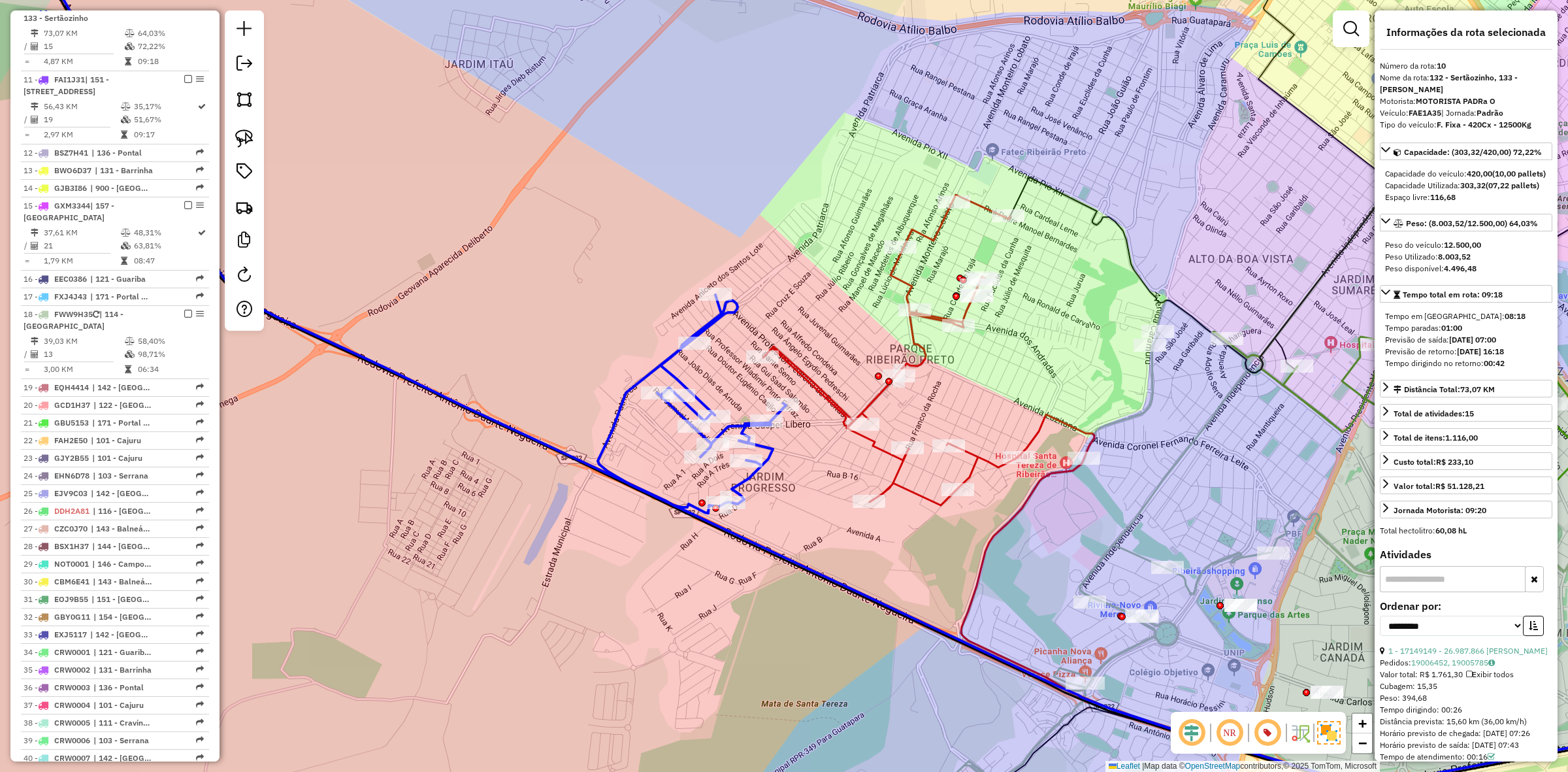
click at [827, 393] on icon at bounding box center [891, 349] width 255 height 310
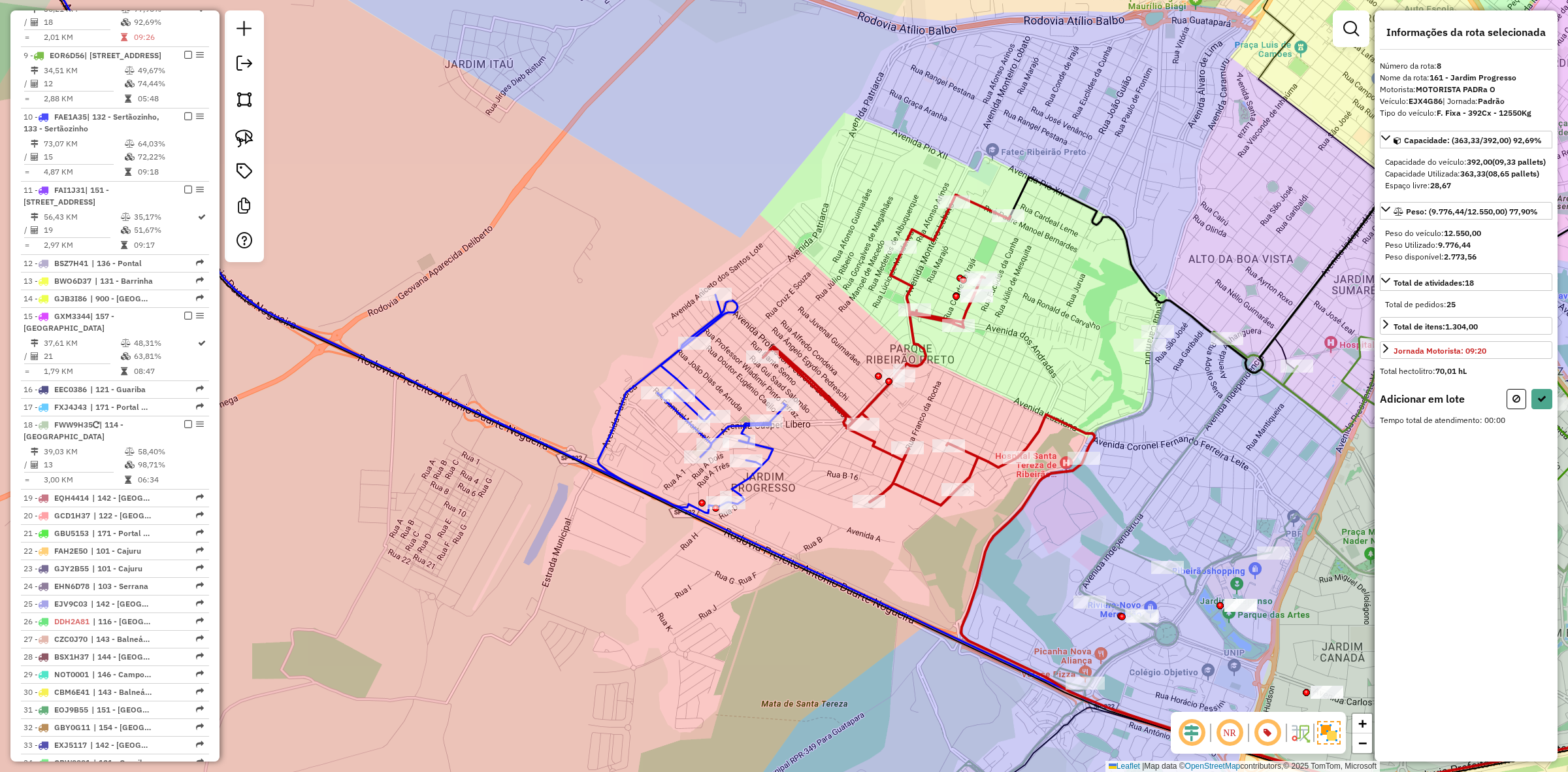
scroll to position [818, 0]
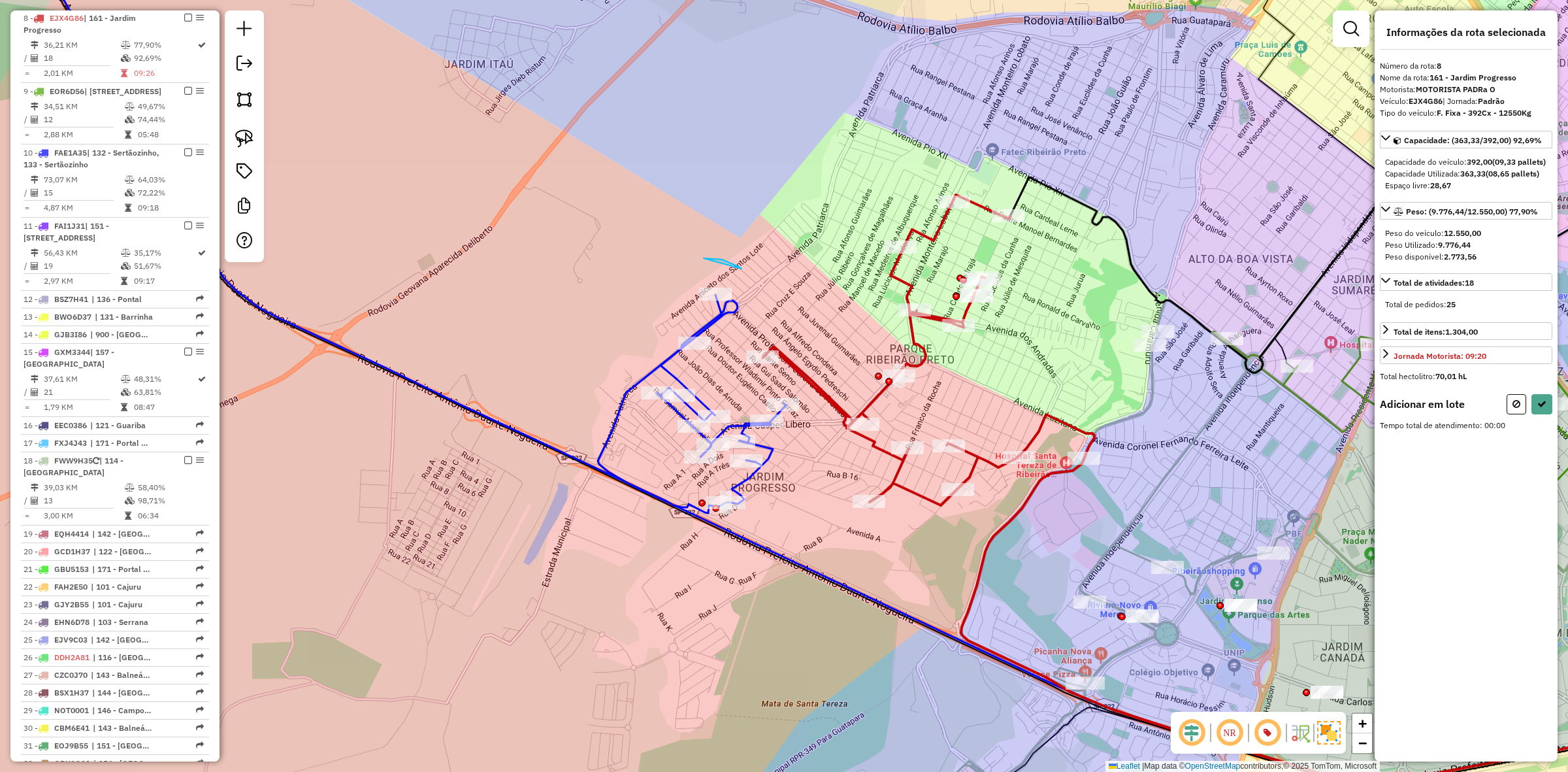
drag, startPoint x: 712, startPoint y: 258, endPoint x: 776, endPoint y: 306, distance: 80.0
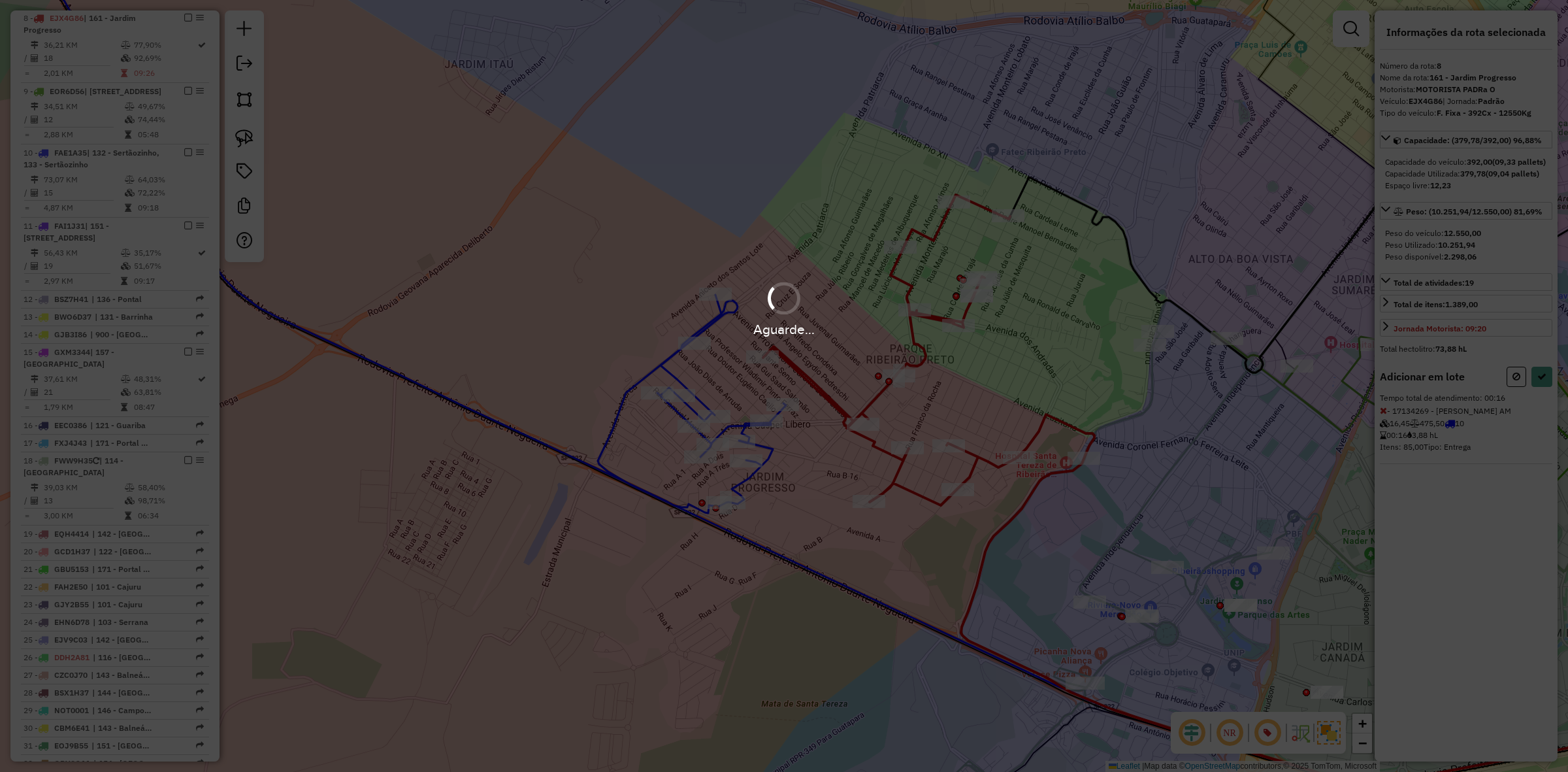
select select "**********"
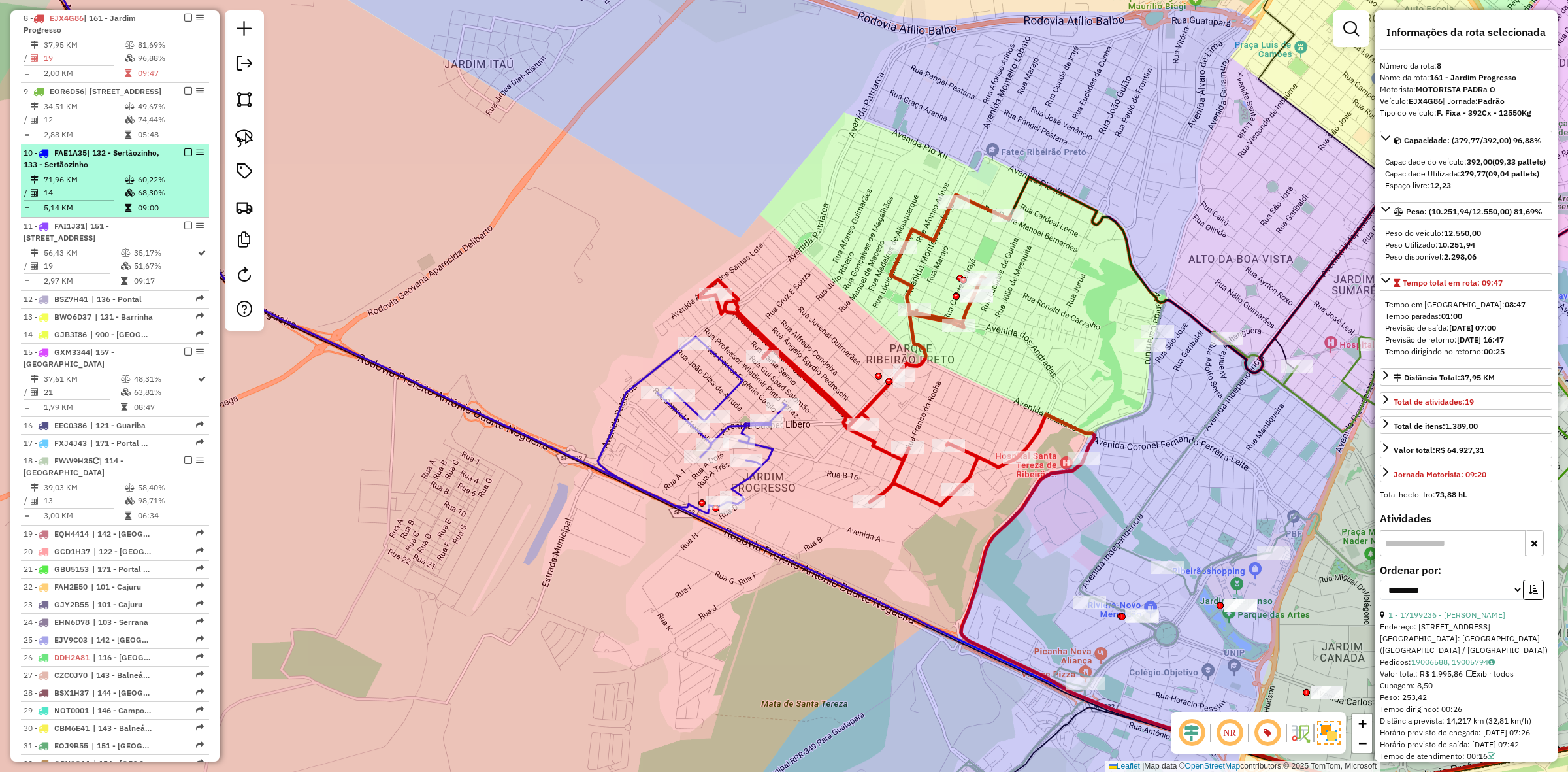
click at [184, 156] on em at bounding box center [188, 153] width 8 height 8
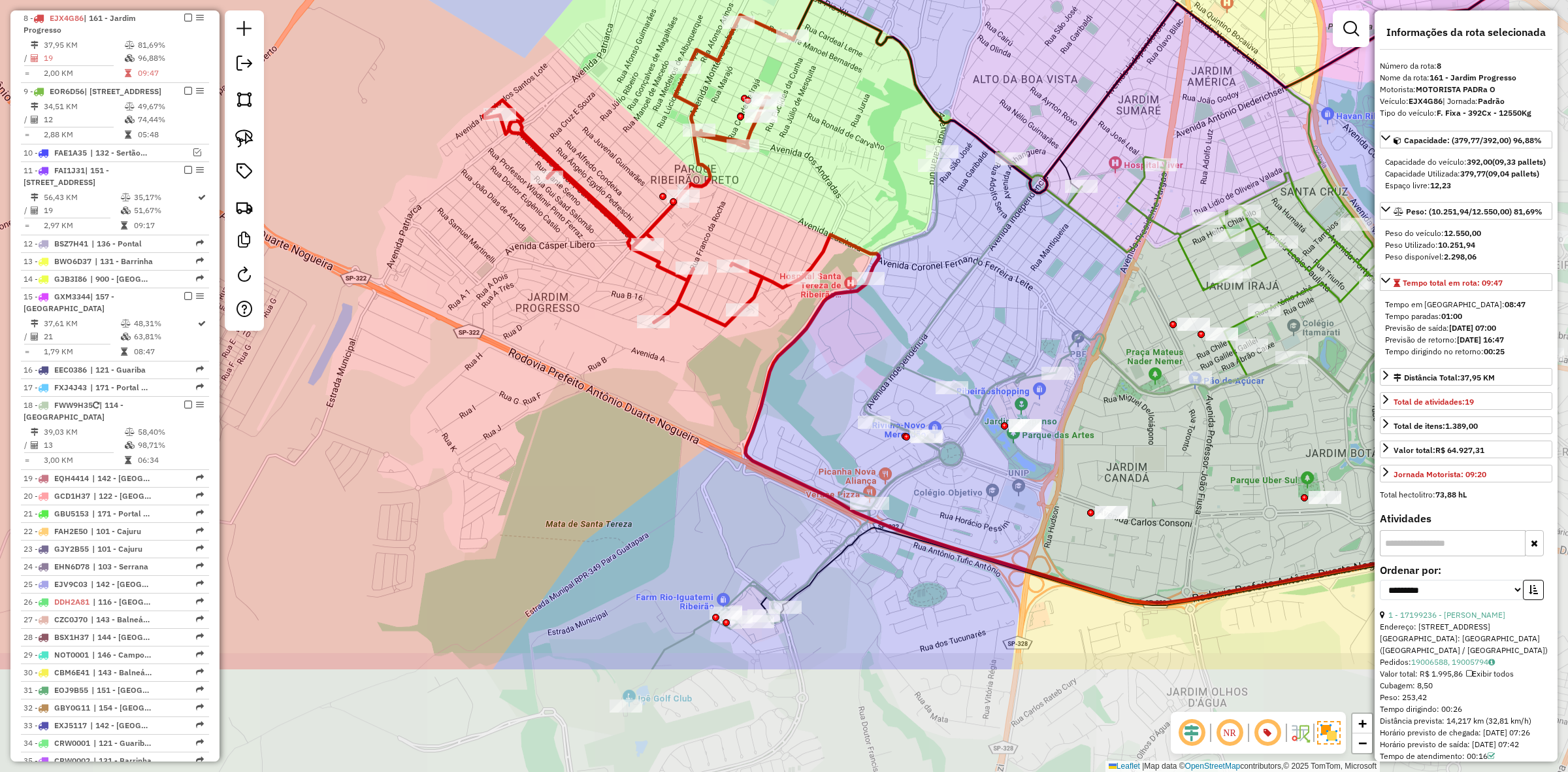
drag, startPoint x: 755, startPoint y: 492, endPoint x: 537, endPoint y: 310, distance: 284.0
click at [537, 310] on div "Janela de atendimento Grade de atendimento Capacidade Transportadoras Veículos …" at bounding box center [784, 386] width 1568 height 772
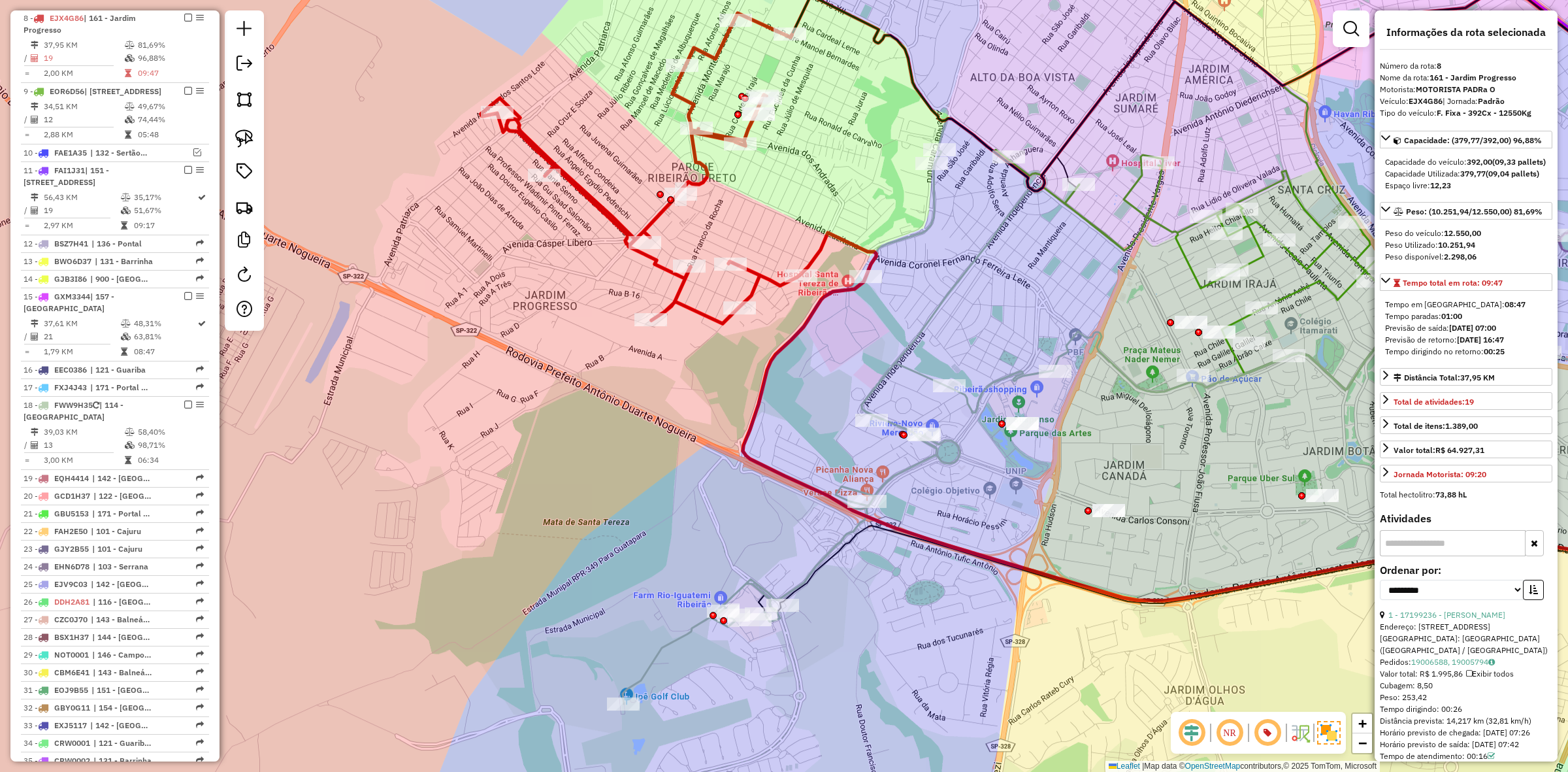
click at [932, 220] on icon at bounding box center [838, 412] width 430 height 585
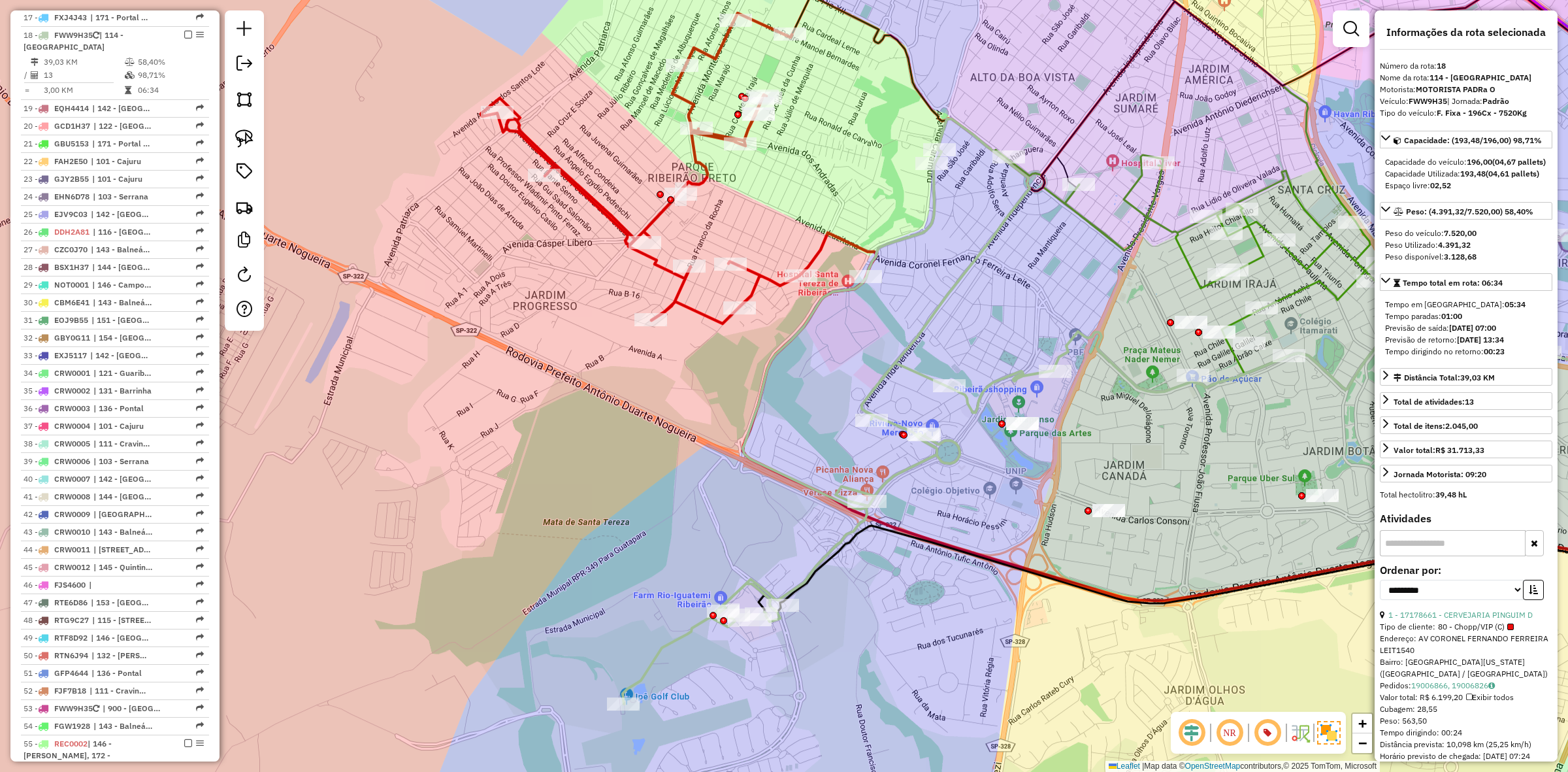
scroll to position [1230, 0]
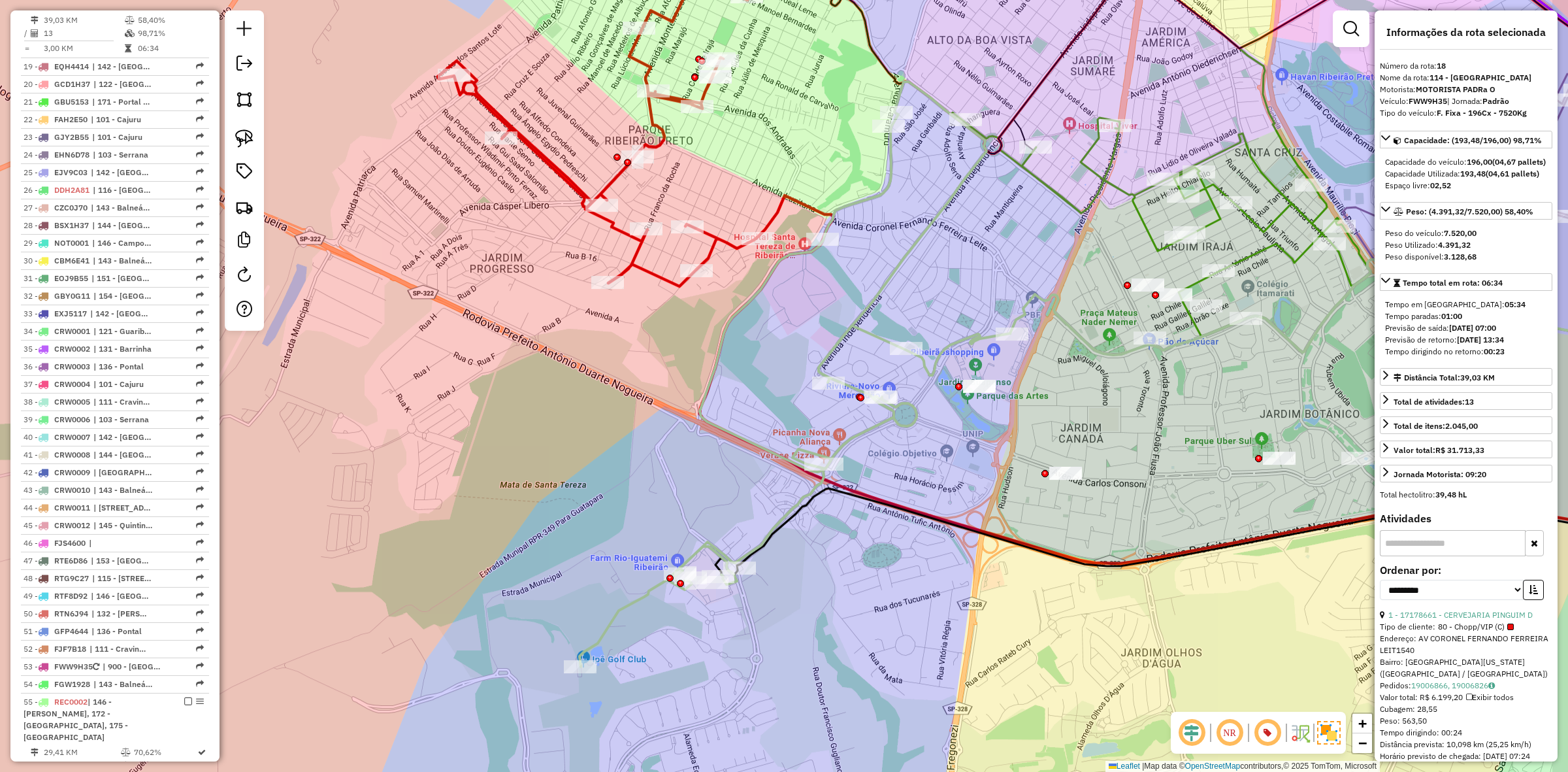
drag, startPoint x: 922, startPoint y: 272, endPoint x: 892, endPoint y: 243, distance: 41.7
click at [892, 243] on div "Janela de atendimento Grade de atendimento Capacidade Transportadoras Veículos …" at bounding box center [784, 386] width 1568 height 772
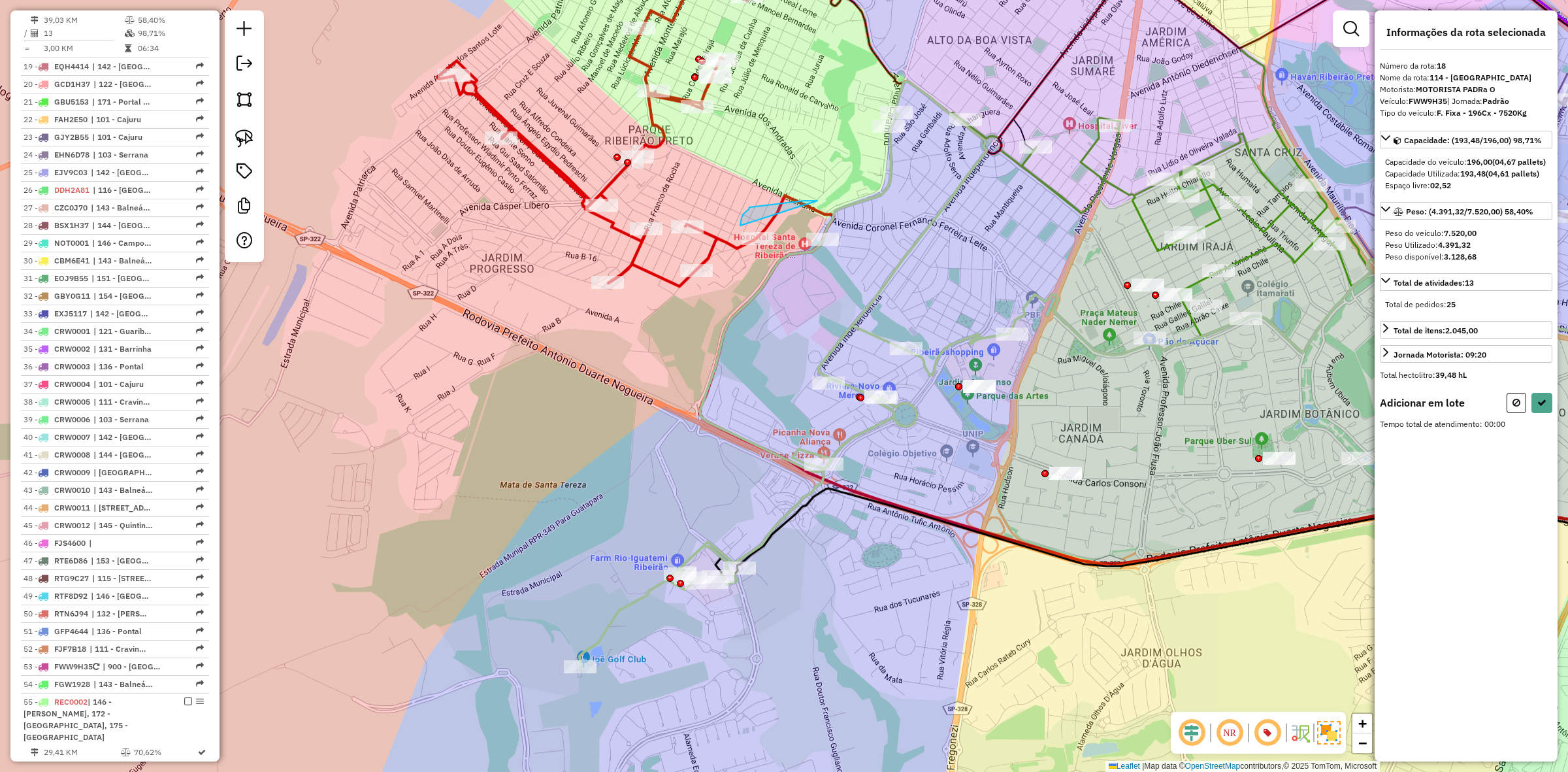
drag, startPoint x: 749, startPoint y: 209, endPoint x: 803, endPoint y: 268, distance: 80.0
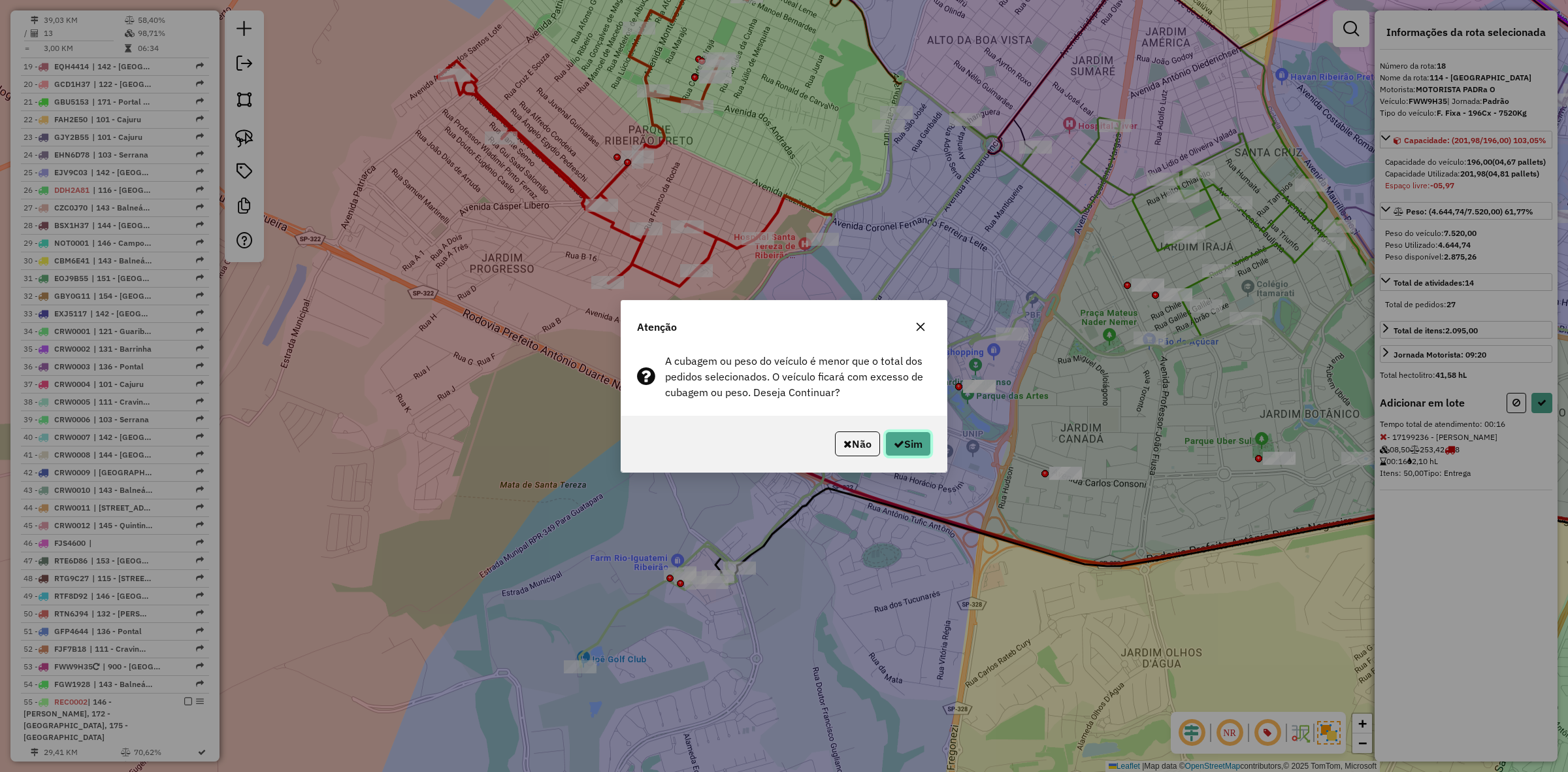
click at [913, 436] on button "Sim" at bounding box center [909, 443] width 46 height 25
select select "**********"
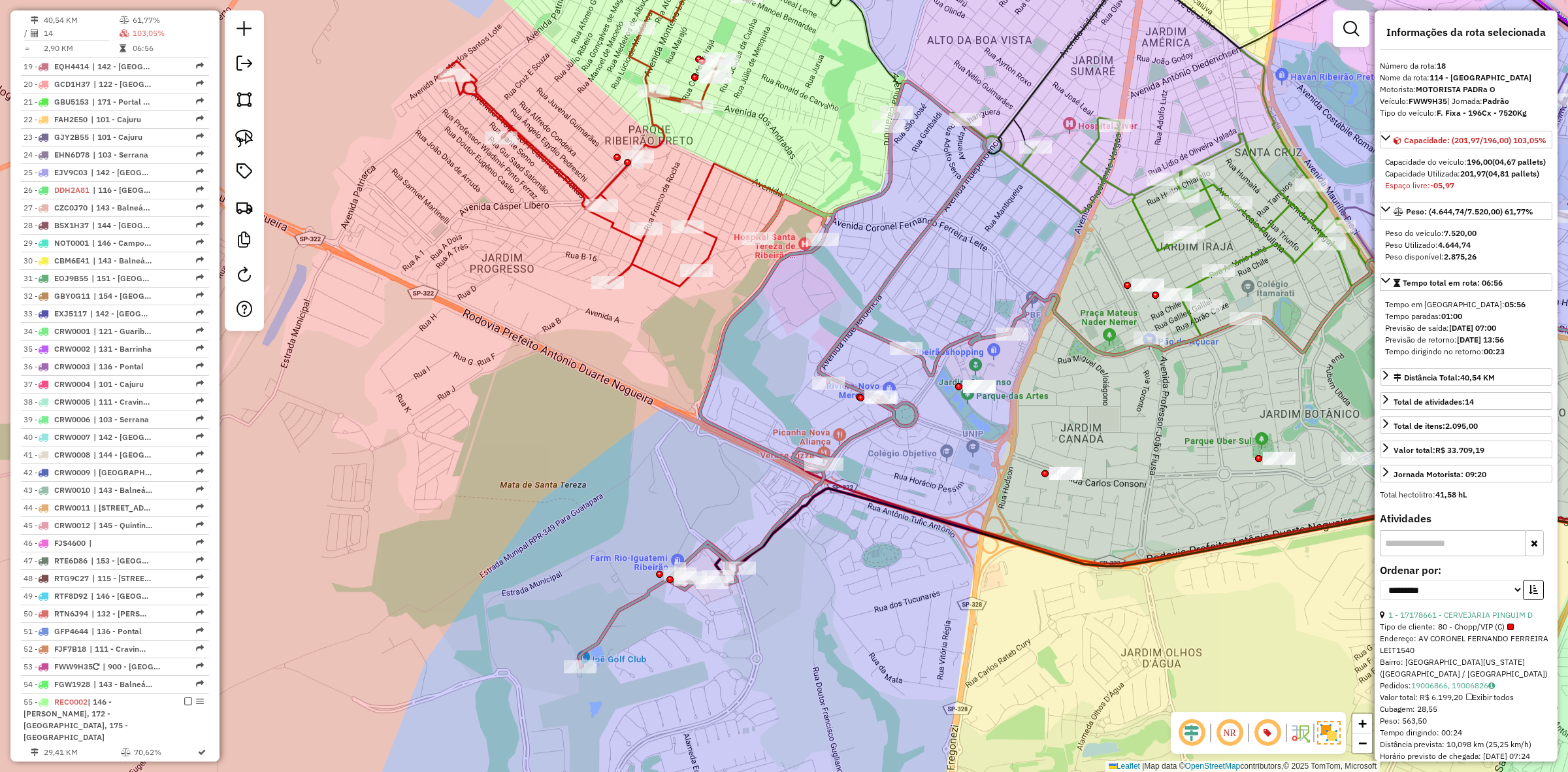
click at [614, 180] on icon at bounding box center [593, 130] width 311 height 310
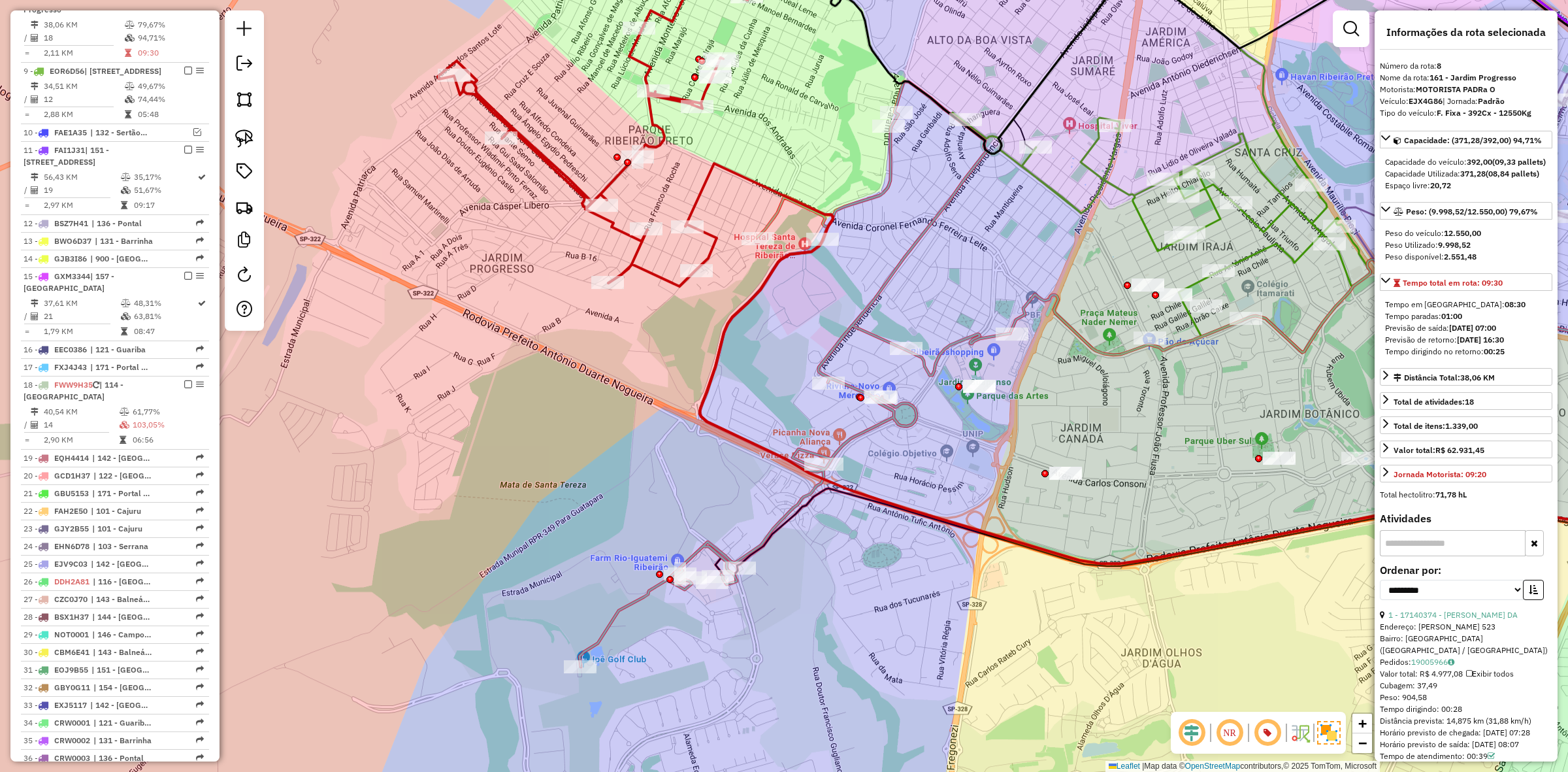
scroll to position [818, 0]
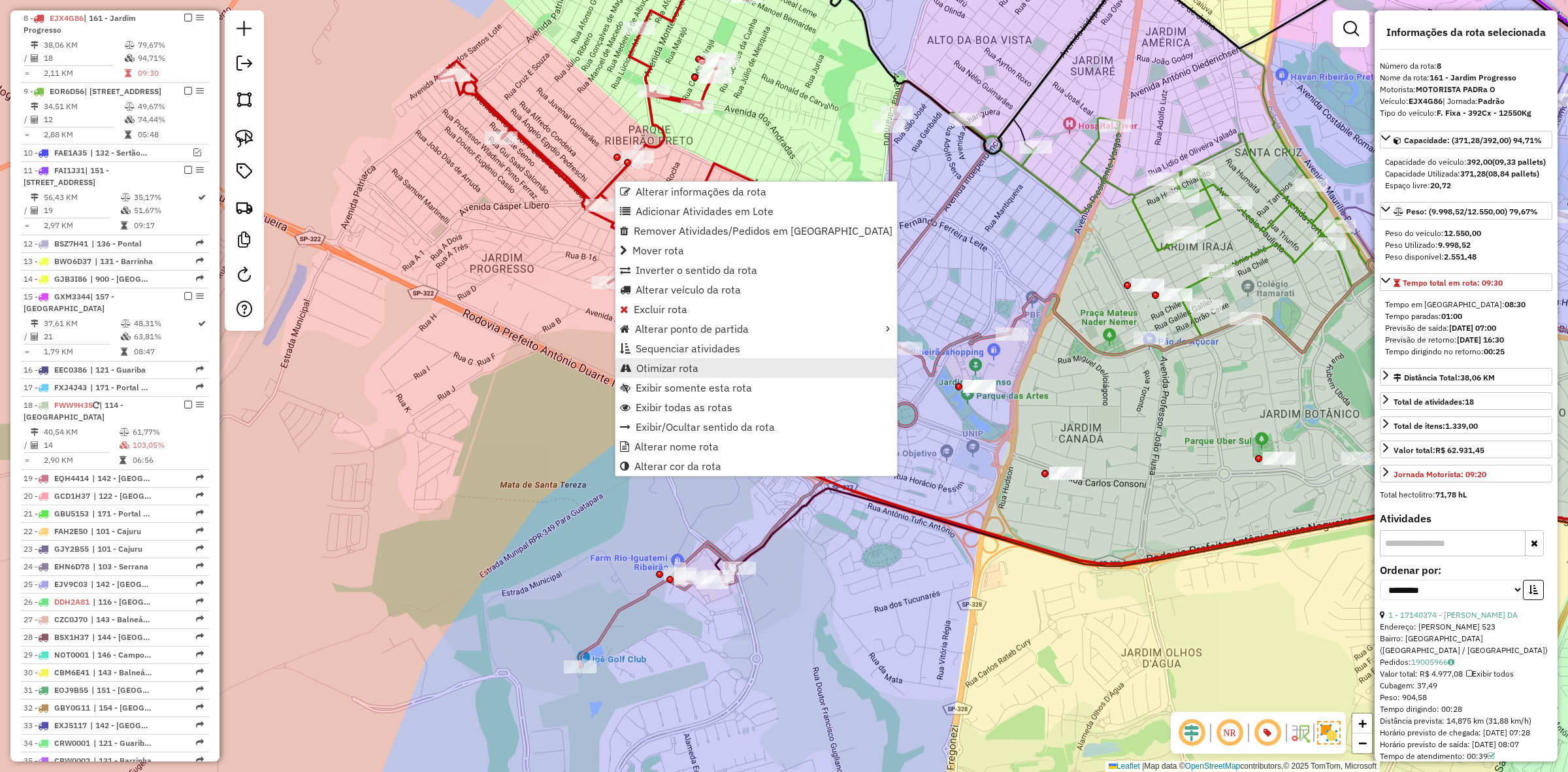
click at [668, 364] on span "Otimizar rota" at bounding box center [667, 368] width 62 height 10
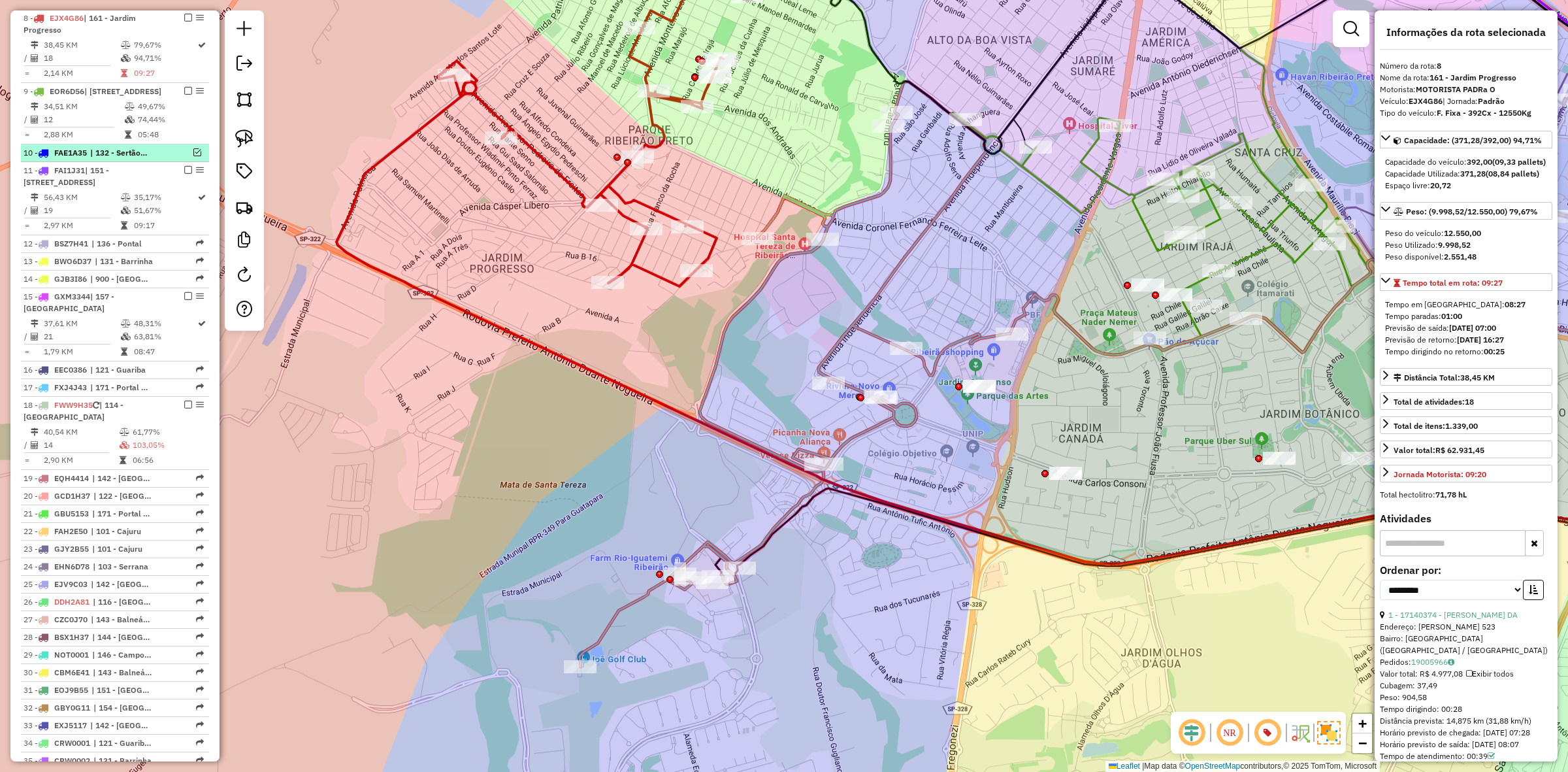
click at [194, 156] on em at bounding box center [197, 153] width 8 height 8
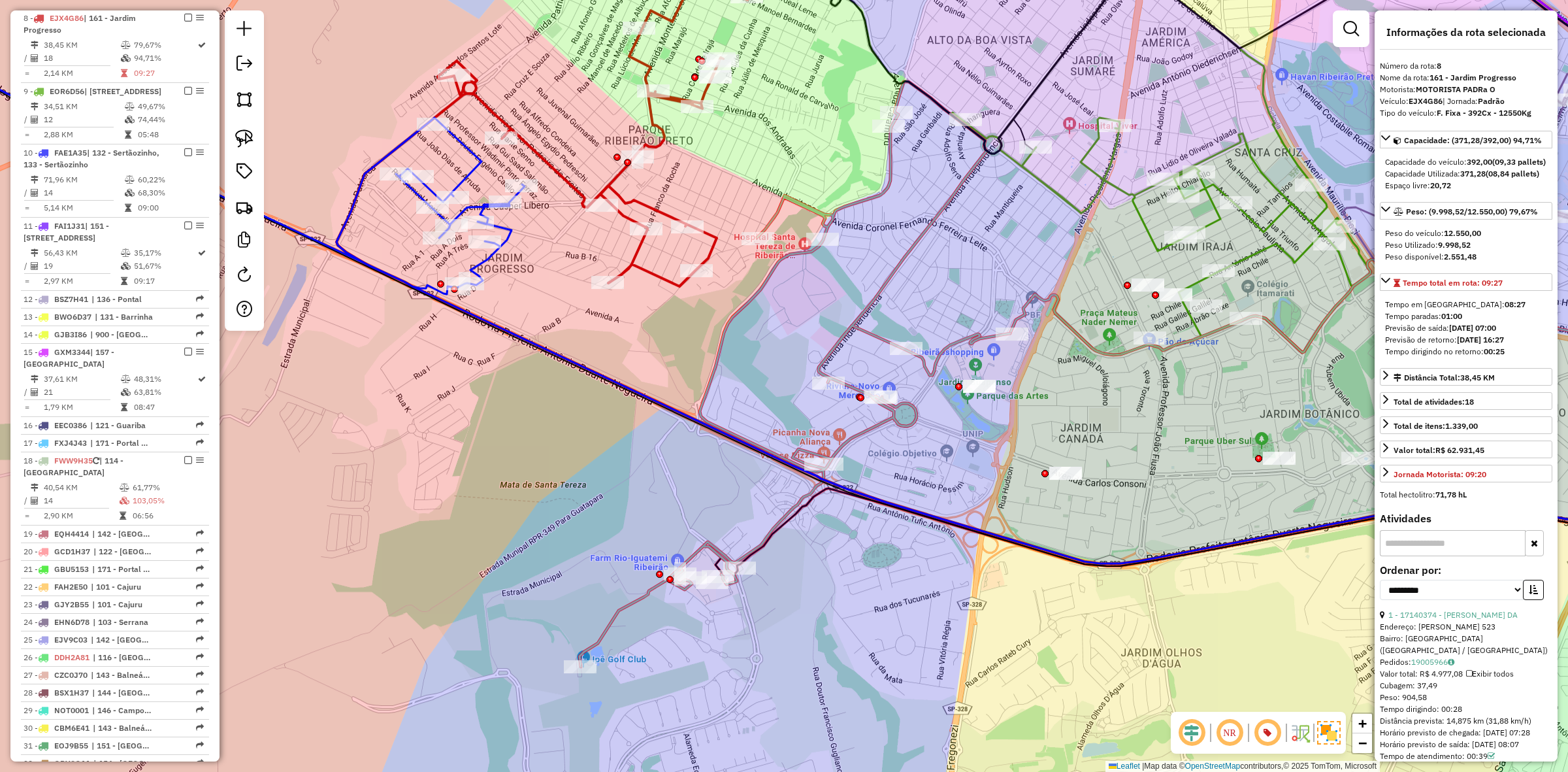
click at [510, 240] on icon at bounding box center [203, 108] width 642 height 371
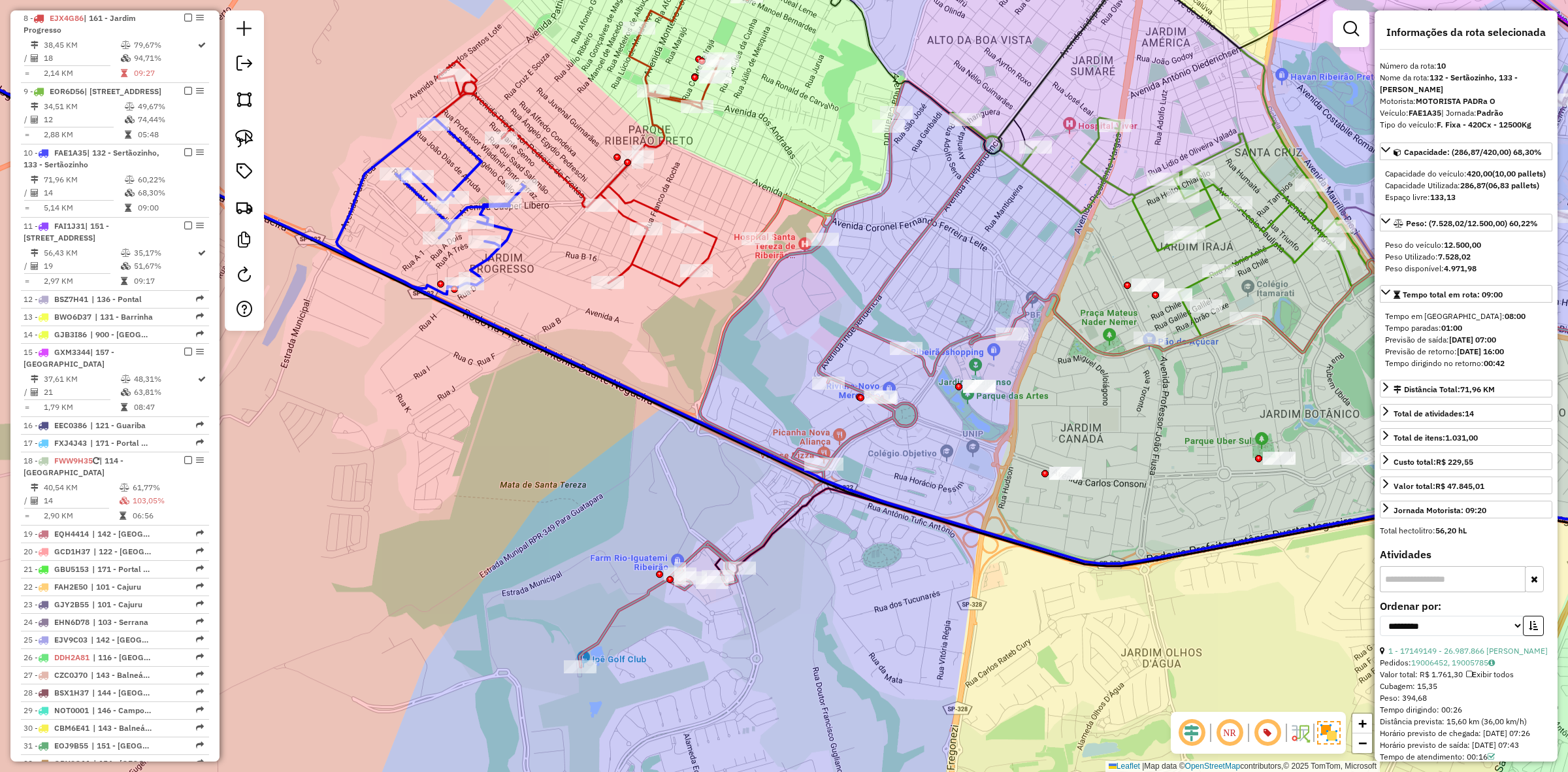
scroll to position [965, 0]
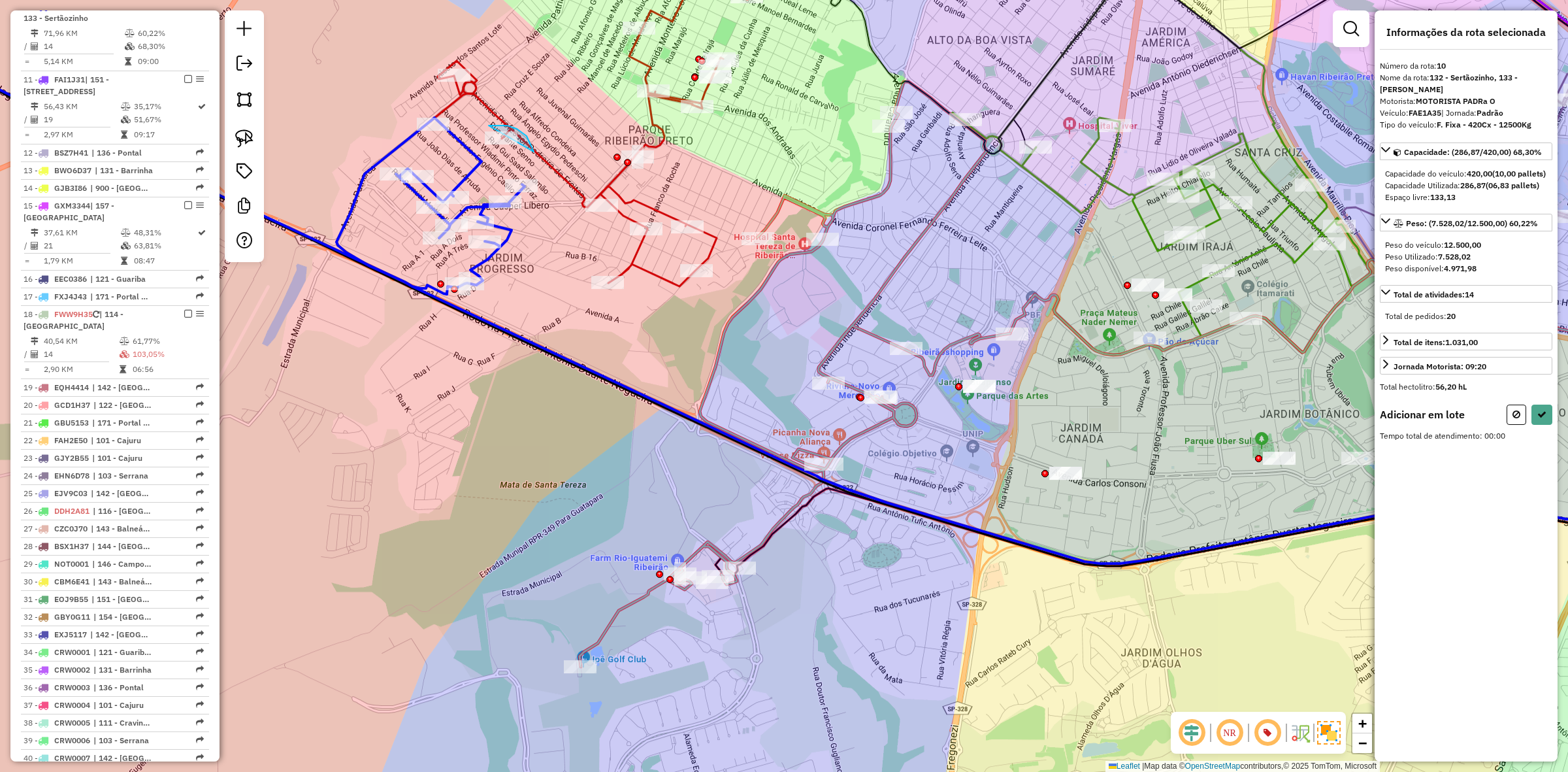
drag, startPoint x: 534, startPoint y: 151, endPoint x: 455, endPoint y: 178, distance: 83.5
drag, startPoint x: 482, startPoint y: 56, endPoint x: 570, endPoint y: 162, distance: 137.8
click at [1384, 453] on icon at bounding box center [1384, 449] width 7 height 9
select select "**********"
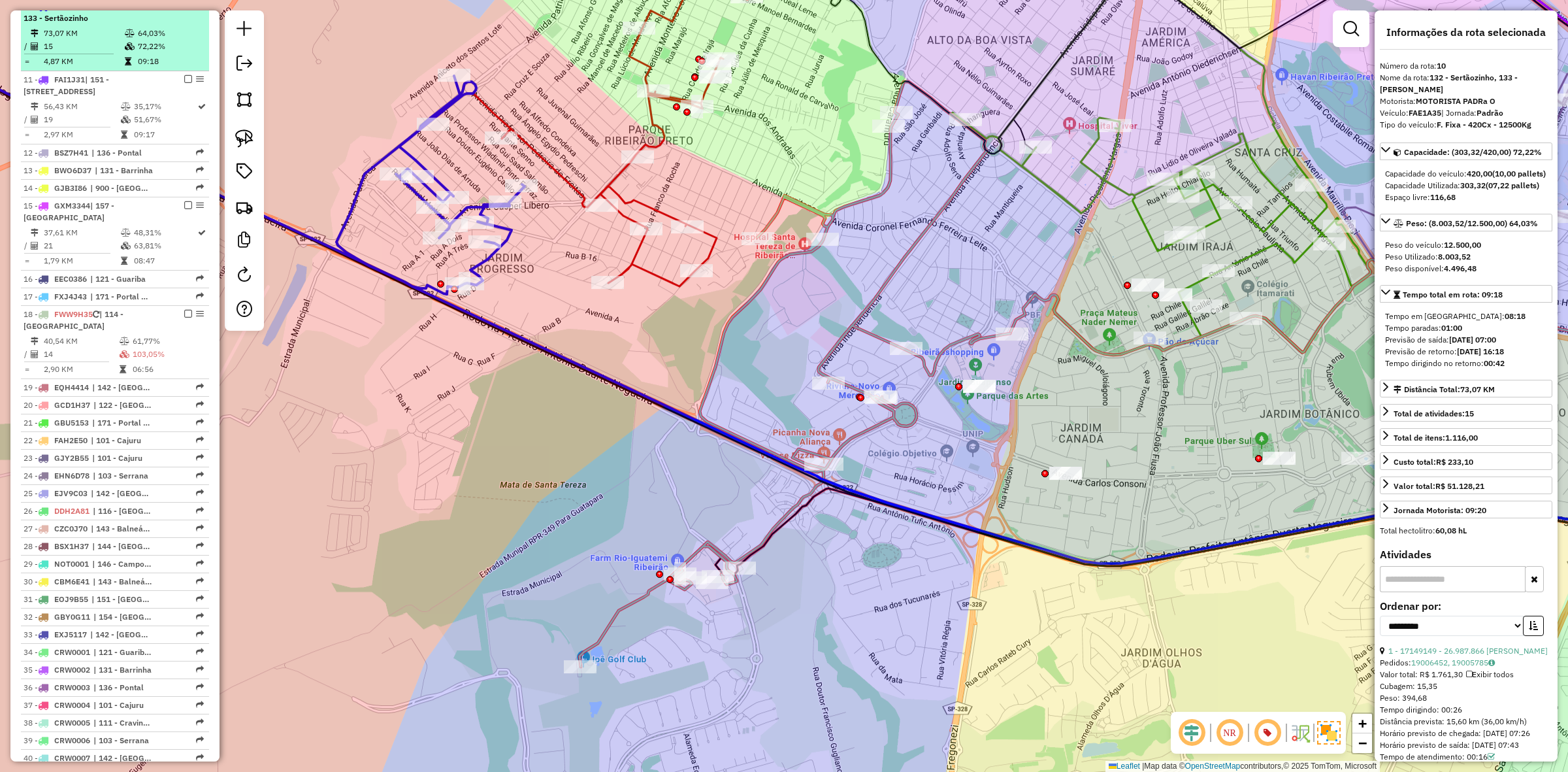
click at [187, 10] on em at bounding box center [188, 6] width 8 height 8
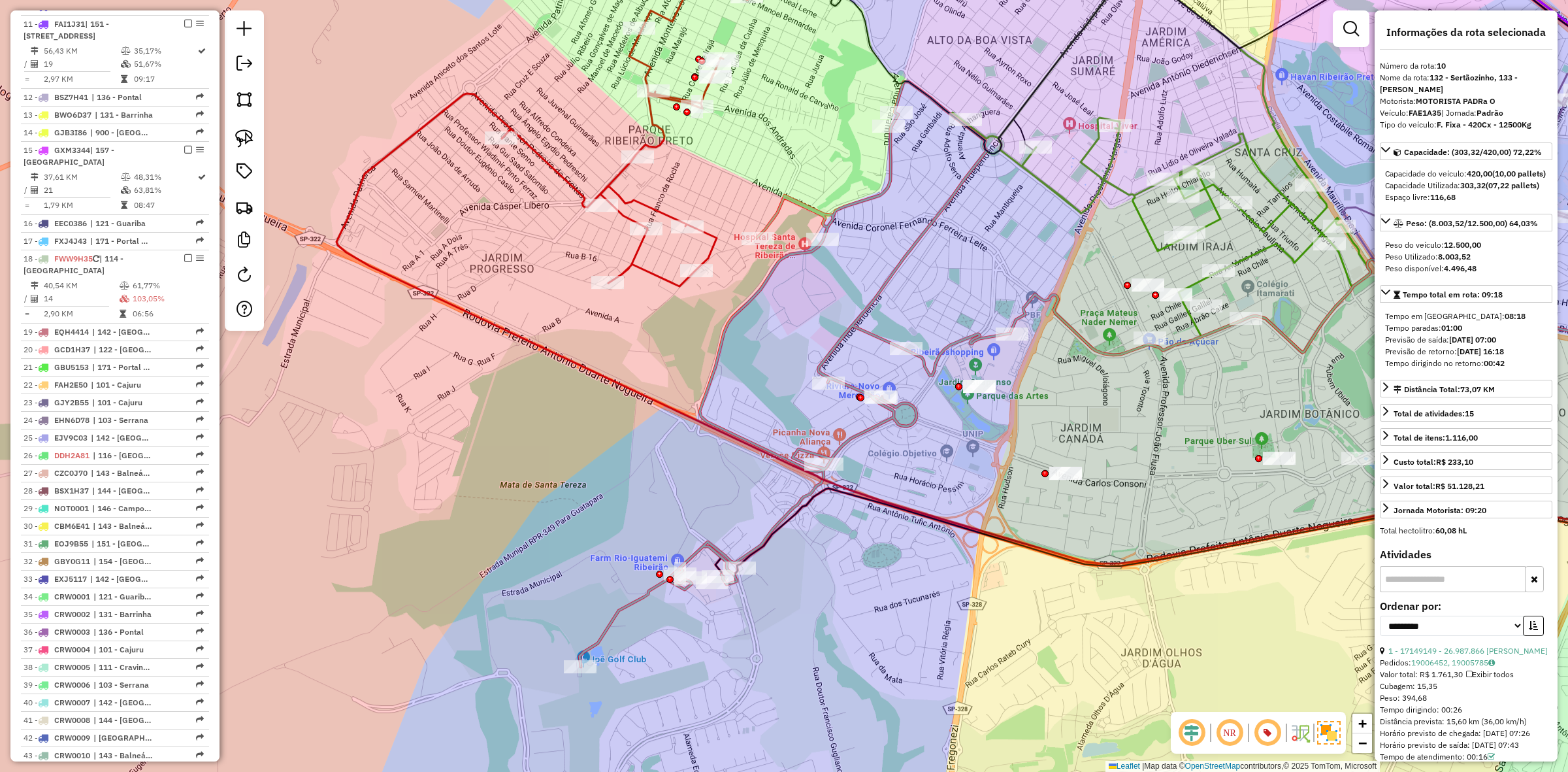
click at [657, 206] on icon at bounding box center [626, 130] width 247 height 310
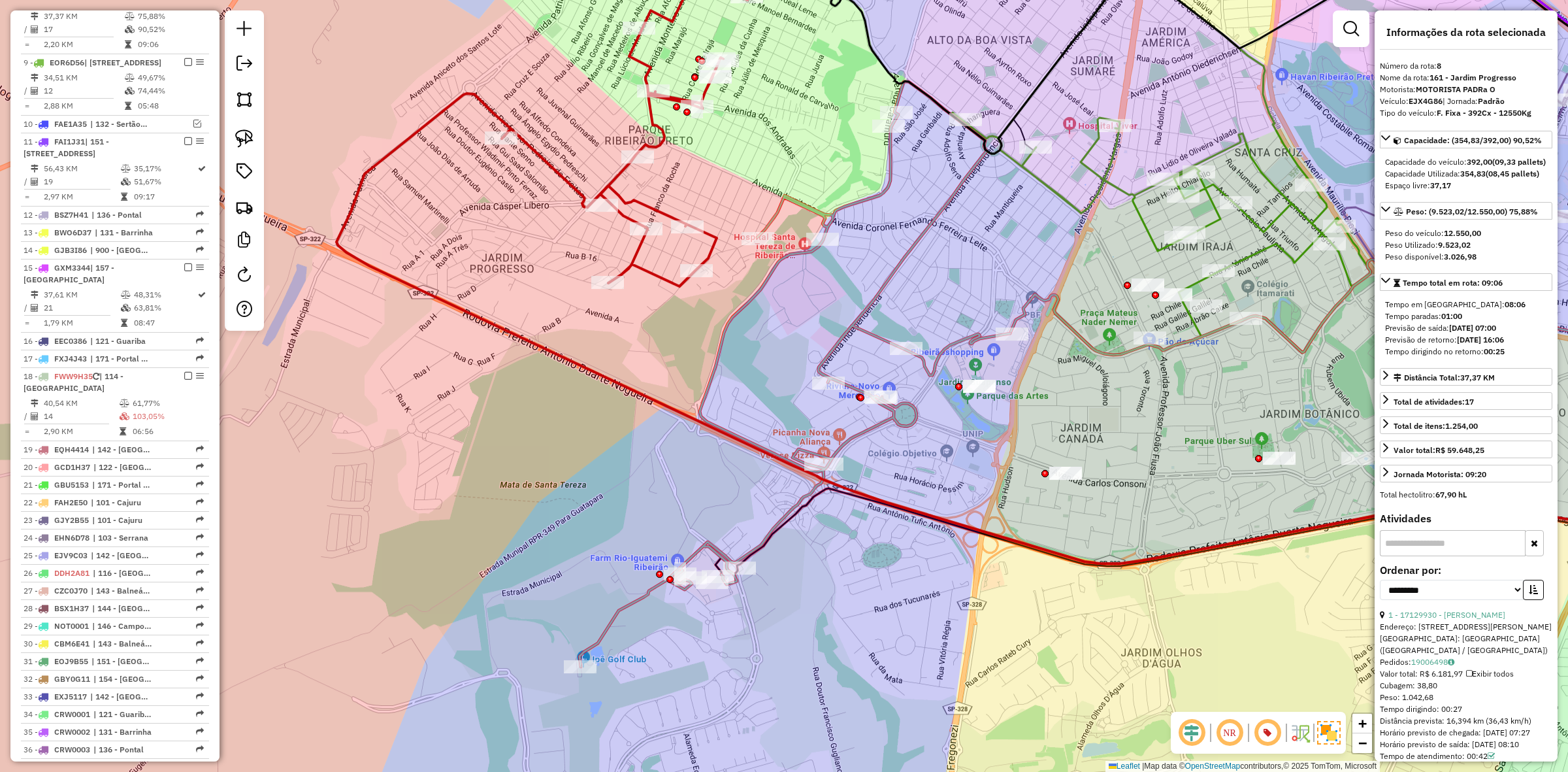
scroll to position [818, 0]
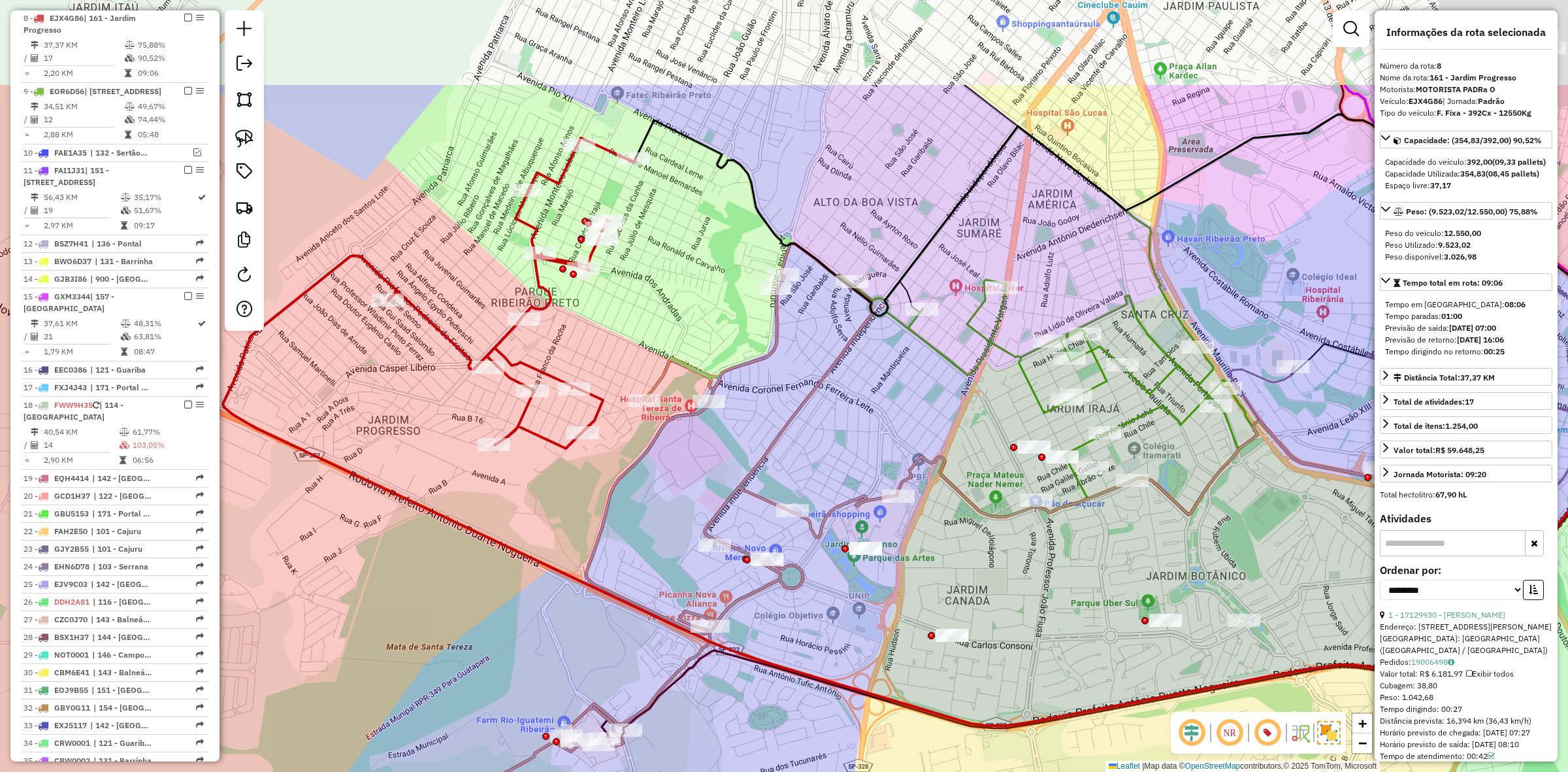
drag, startPoint x: 759, startPoint y: 173, endPoint x: 631, endPoint y: 350, distance: 218.4
click at [642, 342] on div "Janela de atendimento Grade de atendimento Capacidade Transportadoras Veículos …" at bounding box center [784, 386] width 1568 height 772
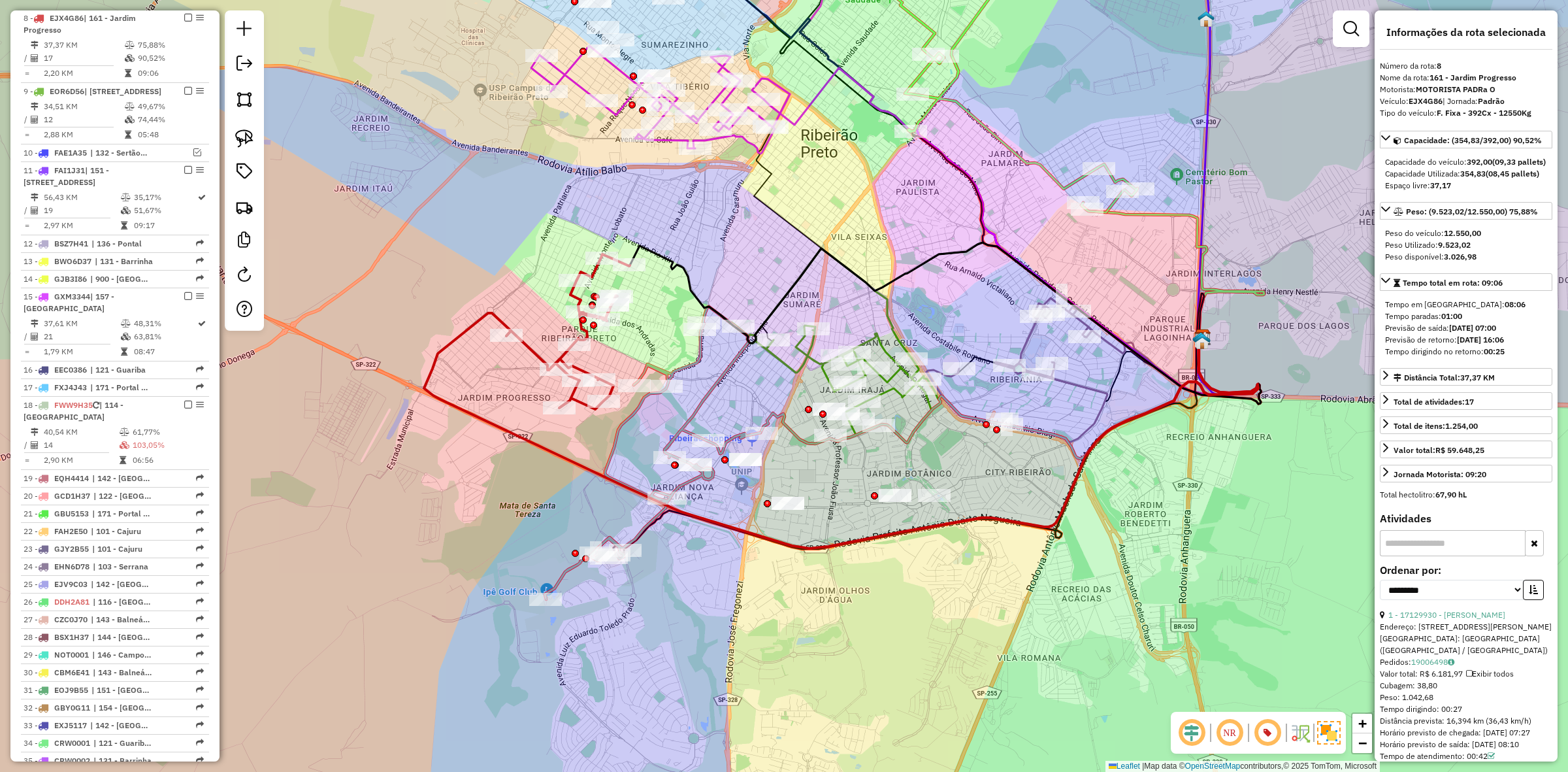
click at [523, 349] on icon at bounding box center [568, 331] width 124 height 155
click at [534, 349] on icon at bounding box center [568, 331] width 124 height 155
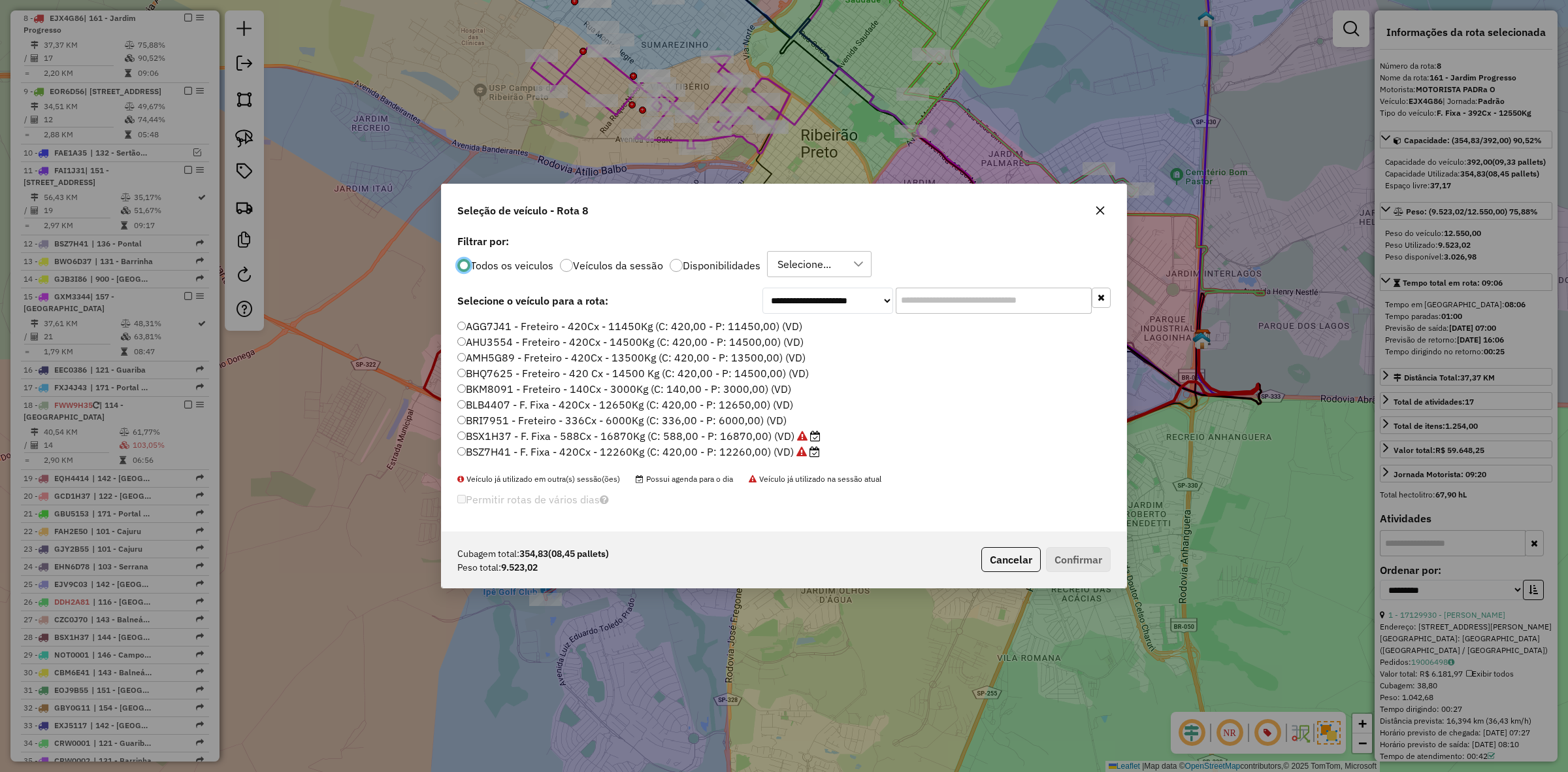
scroll to position [7, 4]
click at [903, 303] on input "text" at bounding box center [994, 301] width 196 height 26
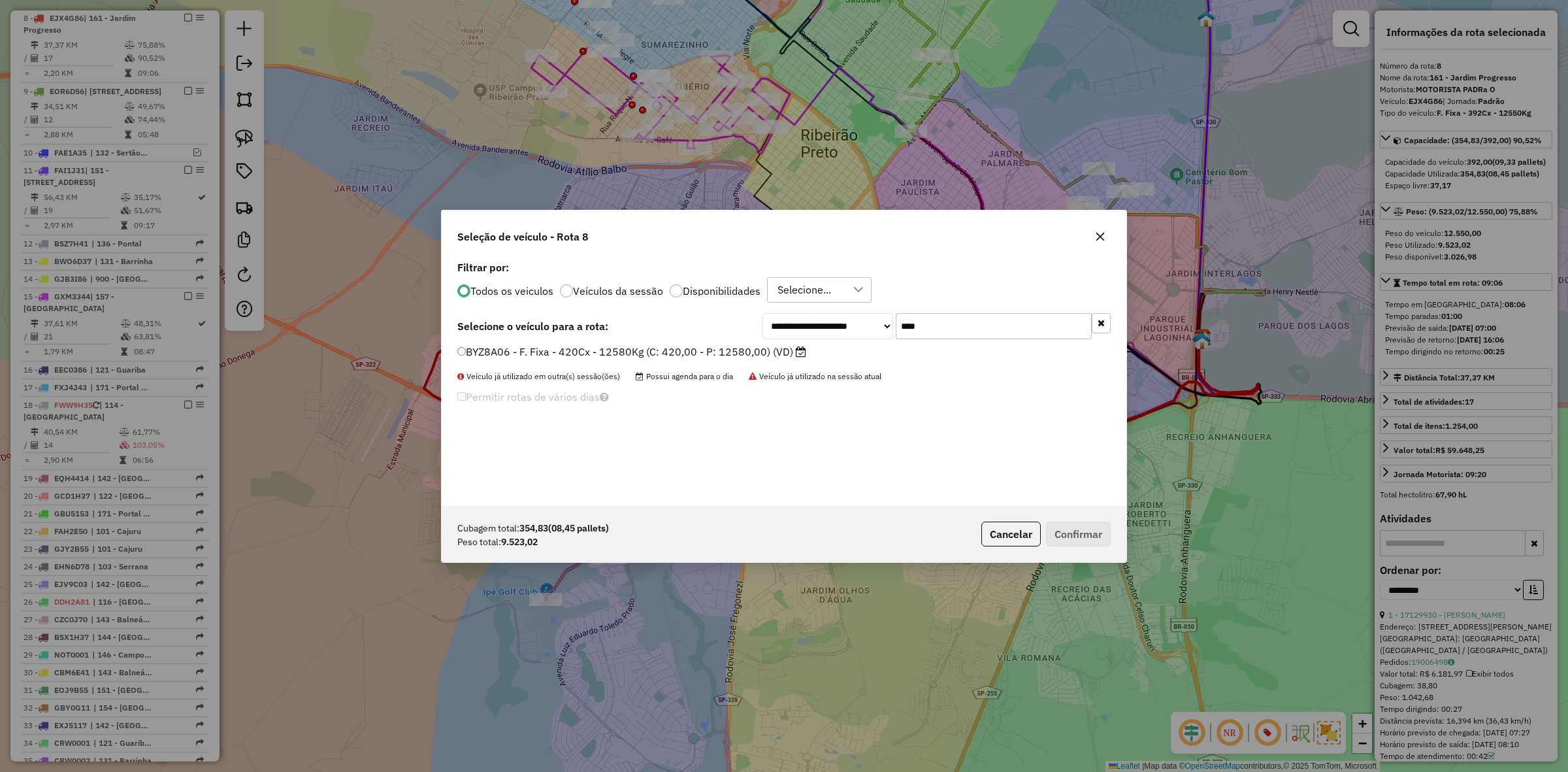
type input "****"
click at [747, 352] on label "BYZ8A06 - F. Fixa - 420Cx - 12580Kg (C: 420,00 - P: 12580,00) (VD)" at bounding box center [632, 352] width 349 height 16
click at [1076, 534] on button "Confirmar" at bounding box center [1078, 534] width 65 height 25
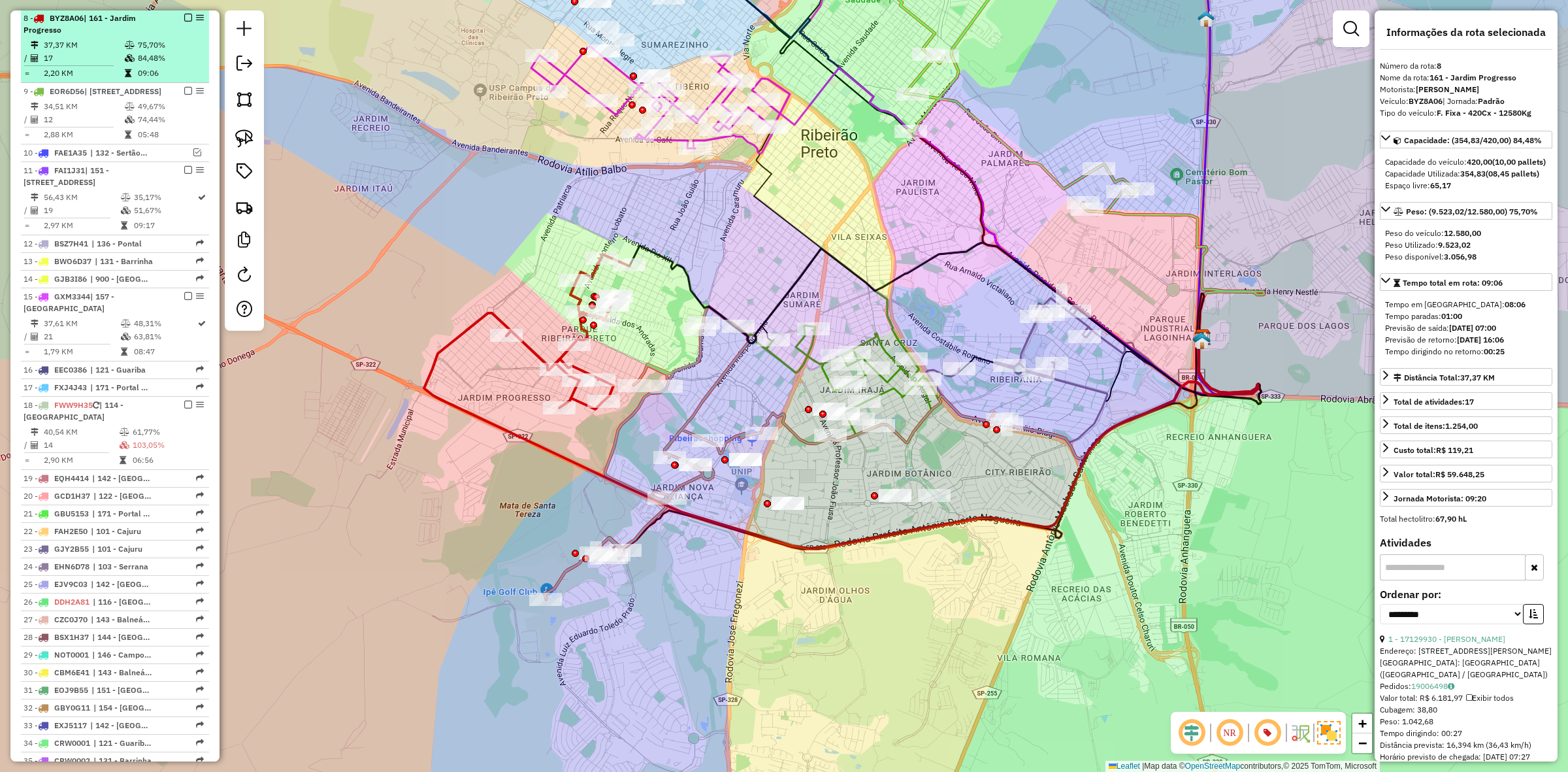
click at [184, 17] on em at bounding box center [188, 18] width 8 height 8
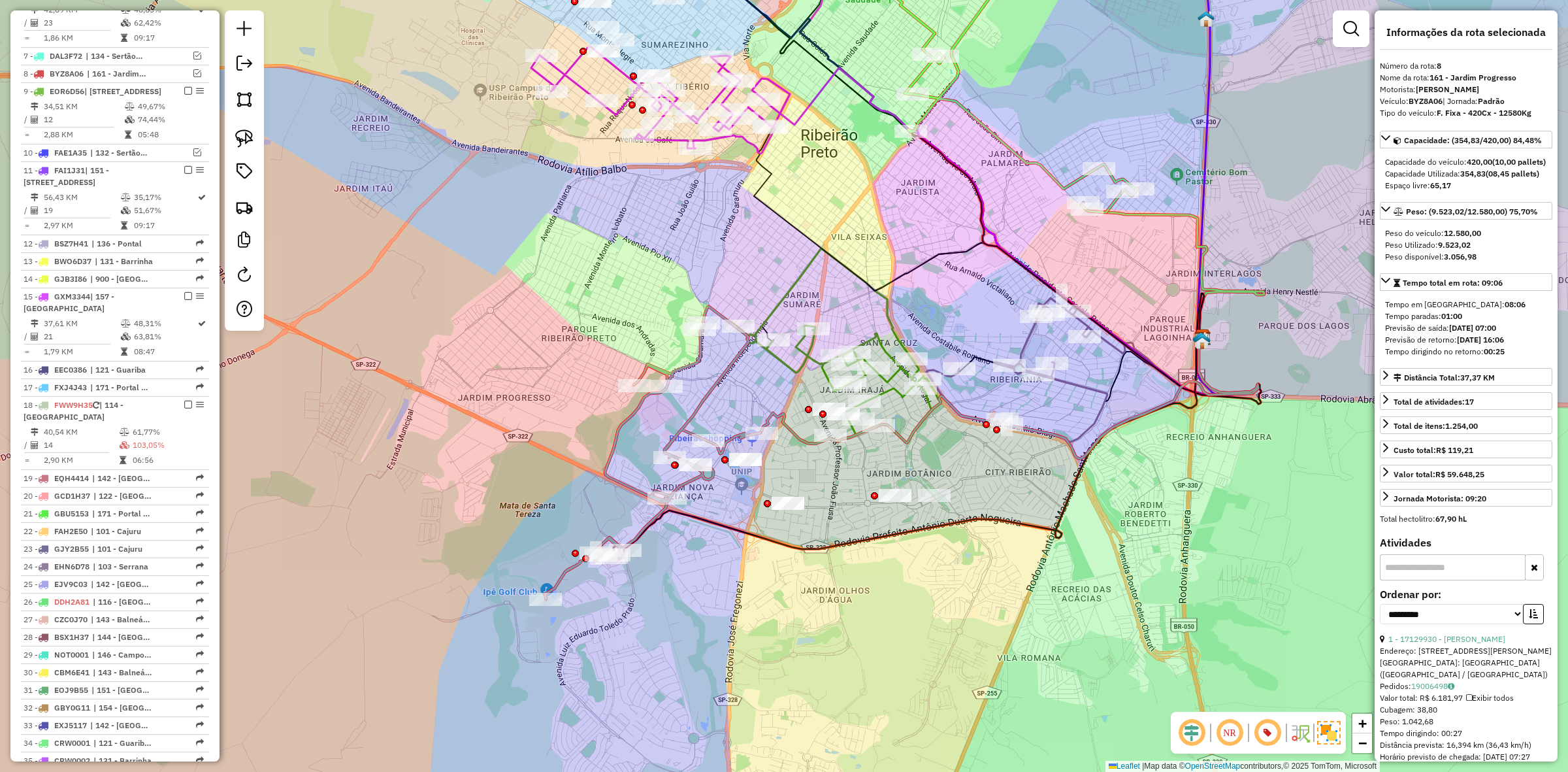
click at [584, 286] on div "Janela de atendimento Grade de atendimento Capacidade Transportadoras Veículos …" at bounding box center [784, 386] width 1568 height 772
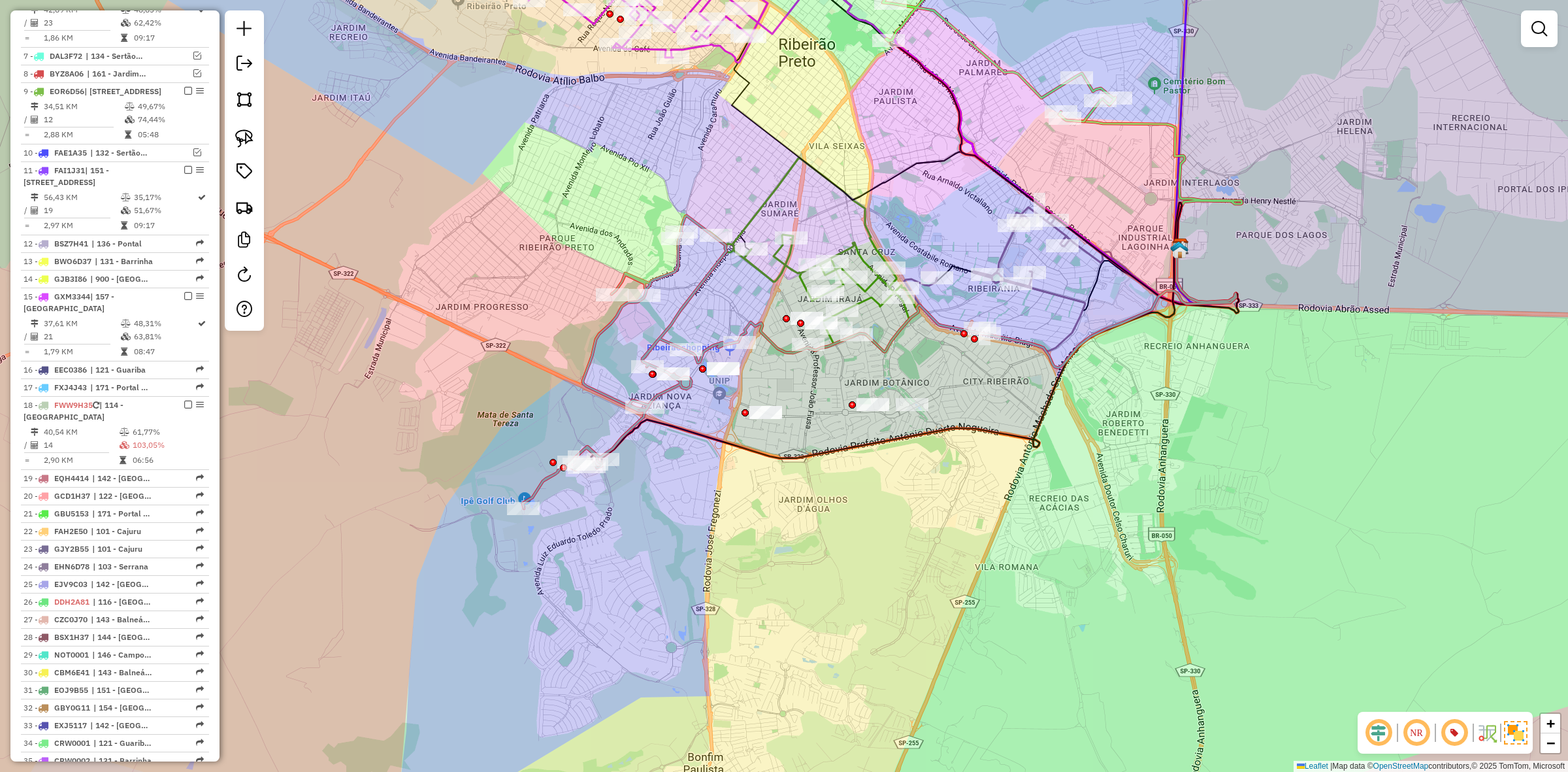
click at [629, 436] on icon at bounding box center [630, 362] width 216 height 293
select select "**********"
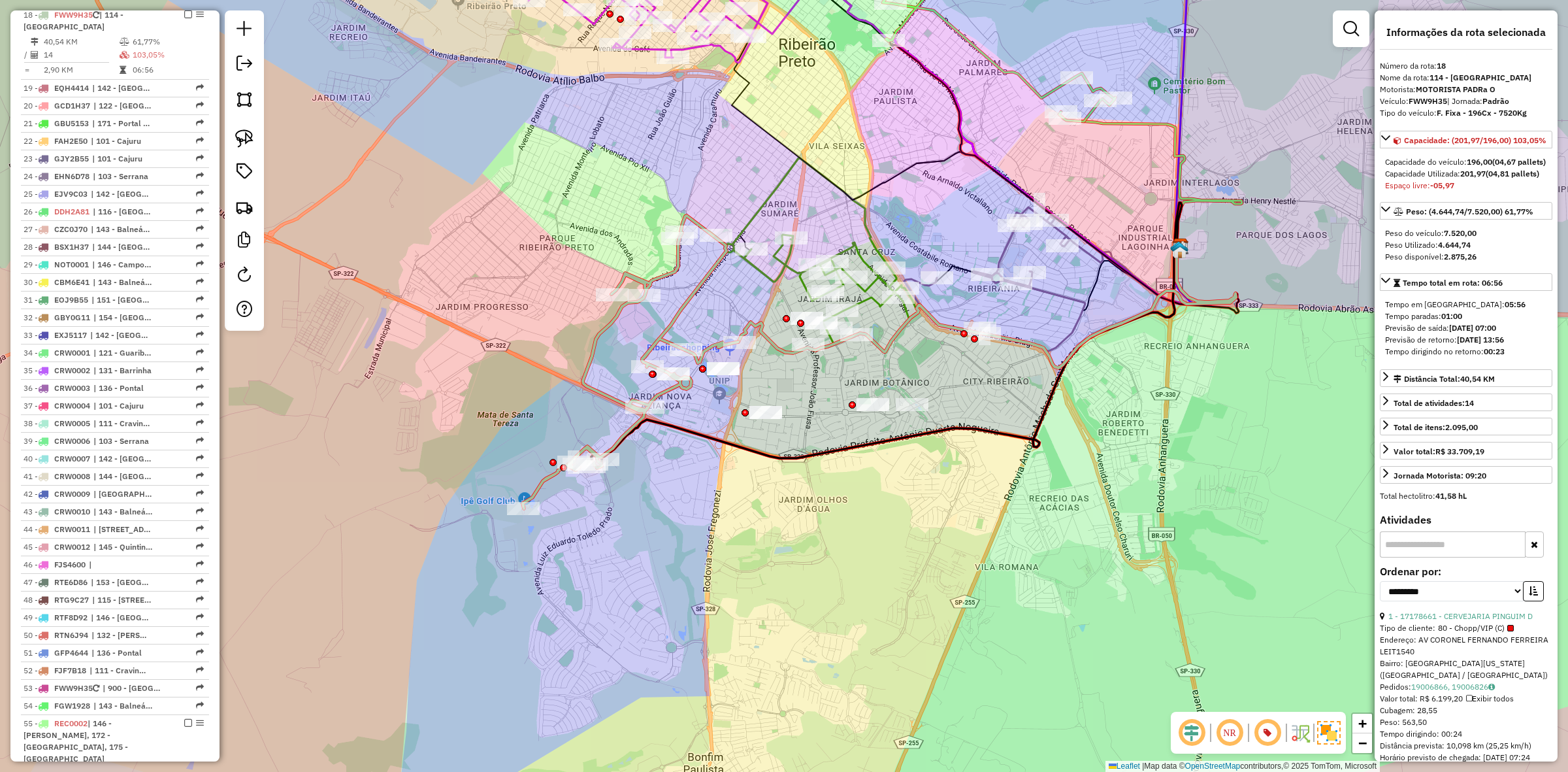
scroll to position [1174, 0]
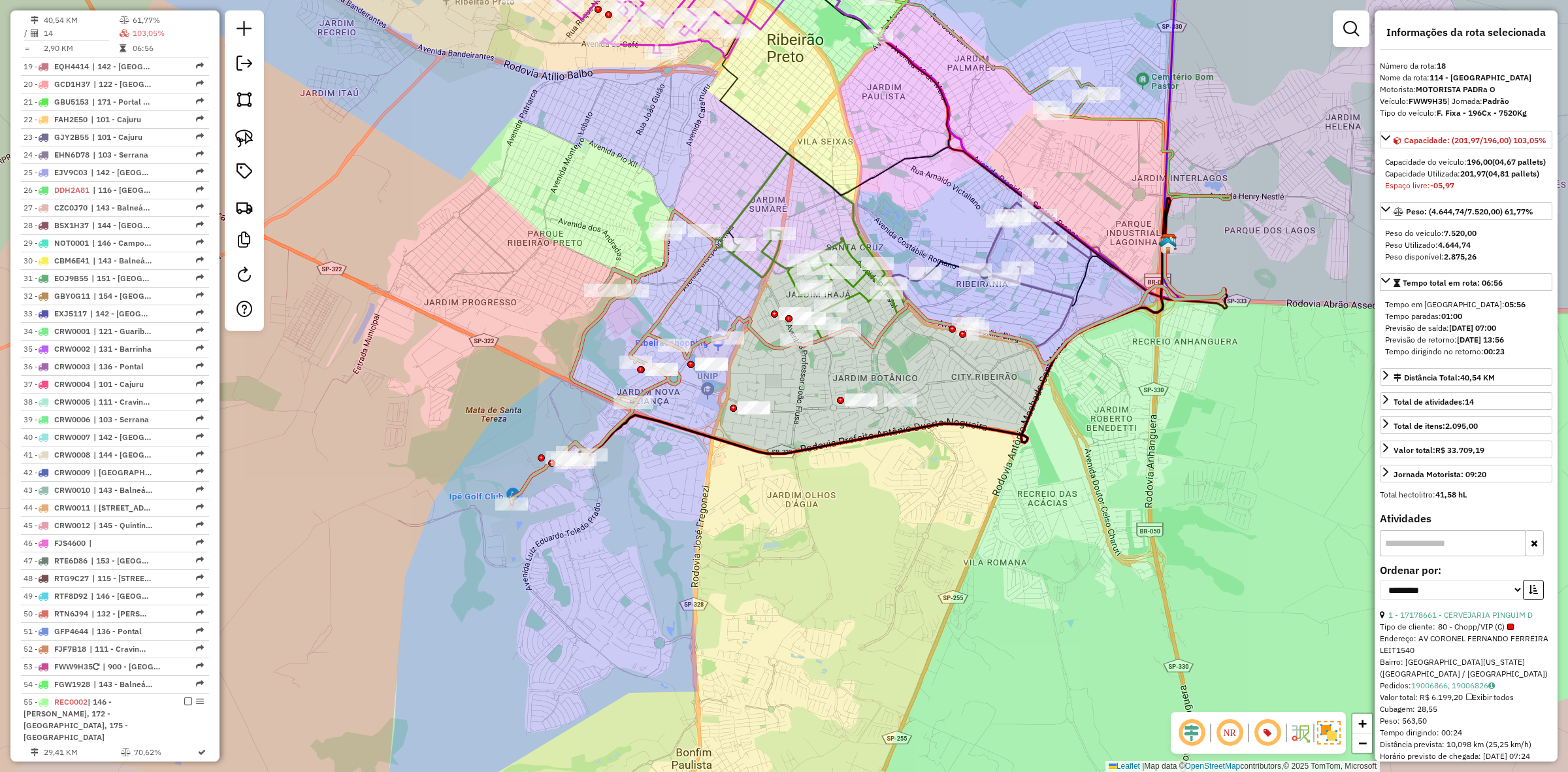
drag, startPoint x: 675, startPoint y: 462, endPoint x: 665, endPoint y: 458, distance: 10.8
click at [665, 458] on div "Janela de atendimento Grade de atendimento Capacidade Transportadoras Veículos …" at bounding box center [784, 386] width 1568 height 772
click at [609, 435] on icon at bounding box center [618, 357] width 216 height 293
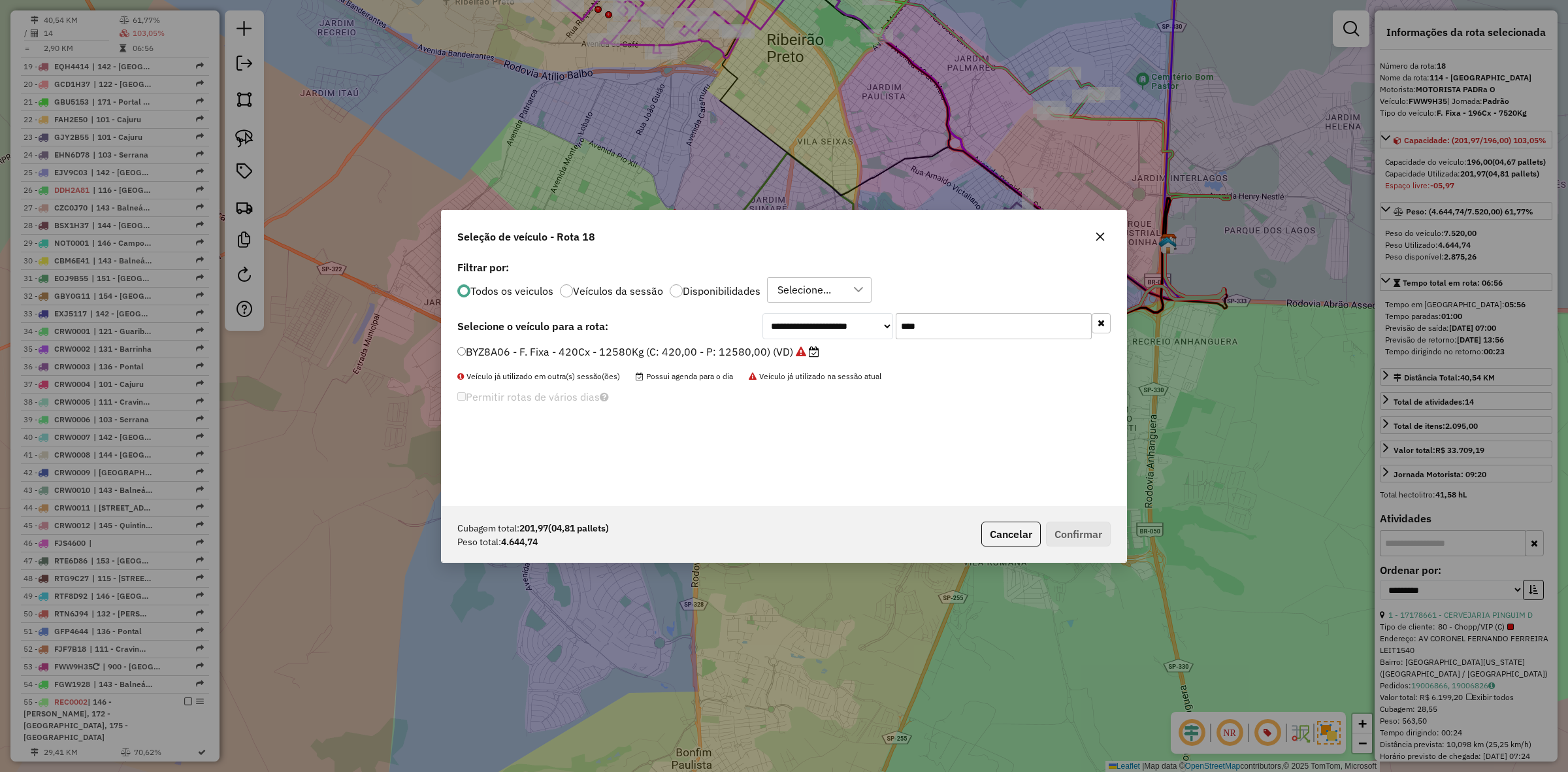
scroll to position [7, 4]
click at [988, 327] on input "****" at bounding box center [994, 326] width 196 height 26
type input "****"
click at [680, 348] on label "CGX2I76 - F. Fixa - 420Cx - 12500Kg (C: 420,00 - P: 12500,00) (VD)" at bounding box center [632, 352] width 349 height 16
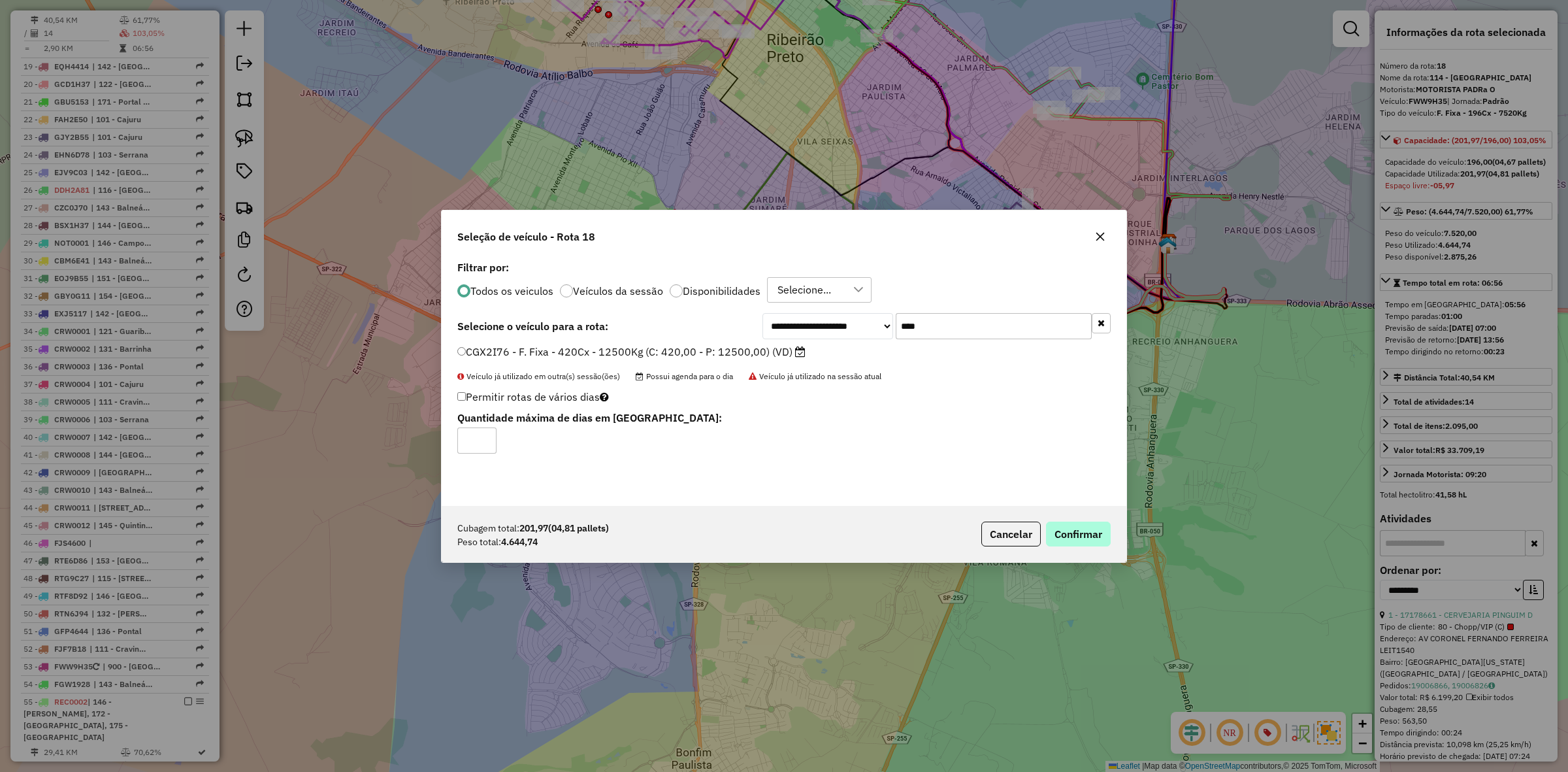
drag, startPoint x: 1076, startPoint y: 514, endPoint x: 1073, endPoint y: 528, distance: 14.3
click at [1076, 518] on div "Cubagem total: 201,97 (04,81 pallets) Peso total: 4.644,74 Cancelar Confirmar" at bounding box center [784, 534] width 685 height 56
click at [1073, 528] on button "Confirmar" at bounding box center [1078, 534] width 65 height 25
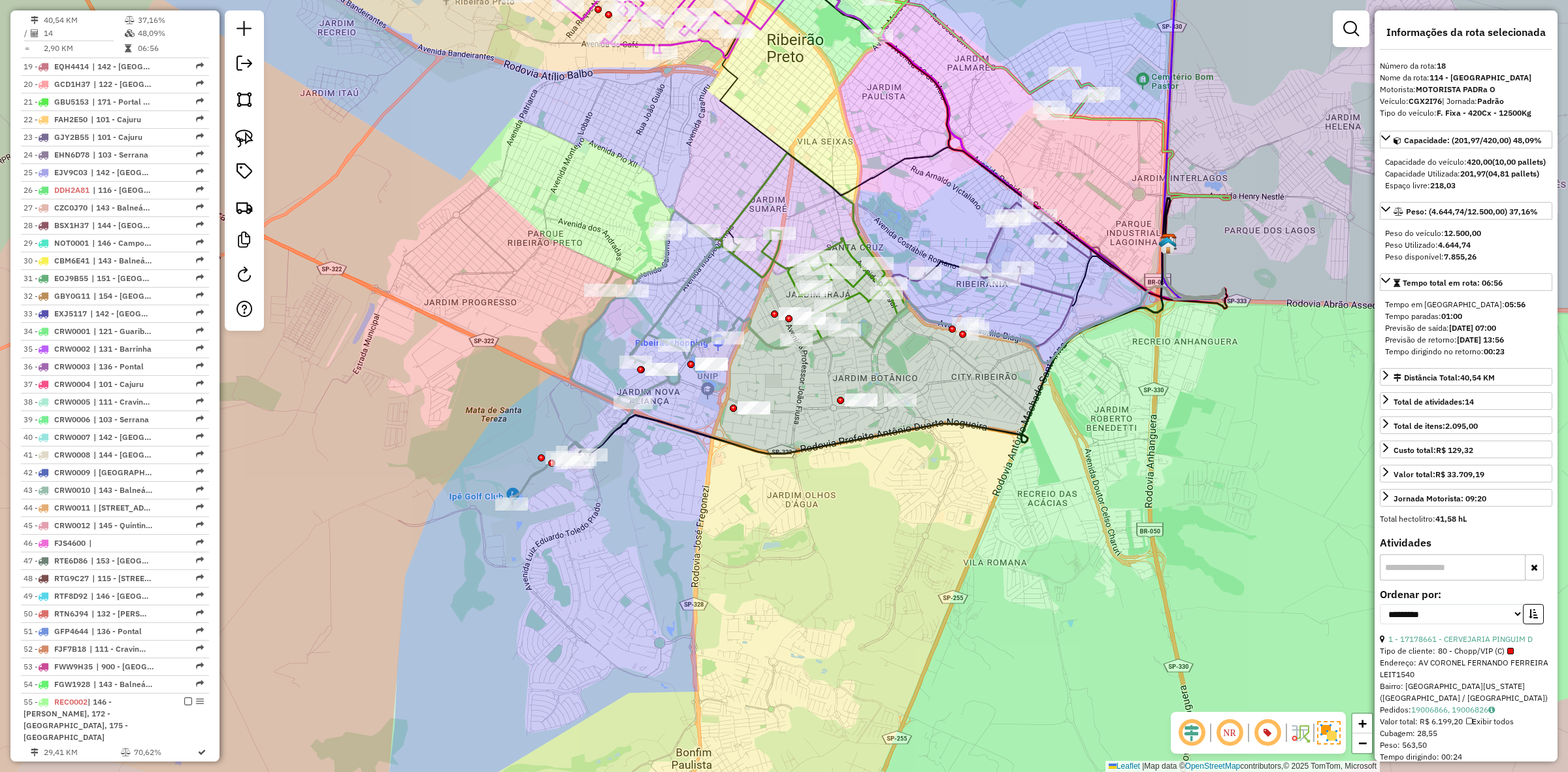
click at [523, 479] on icon at bounding box center [618, 357] width 216 height 293
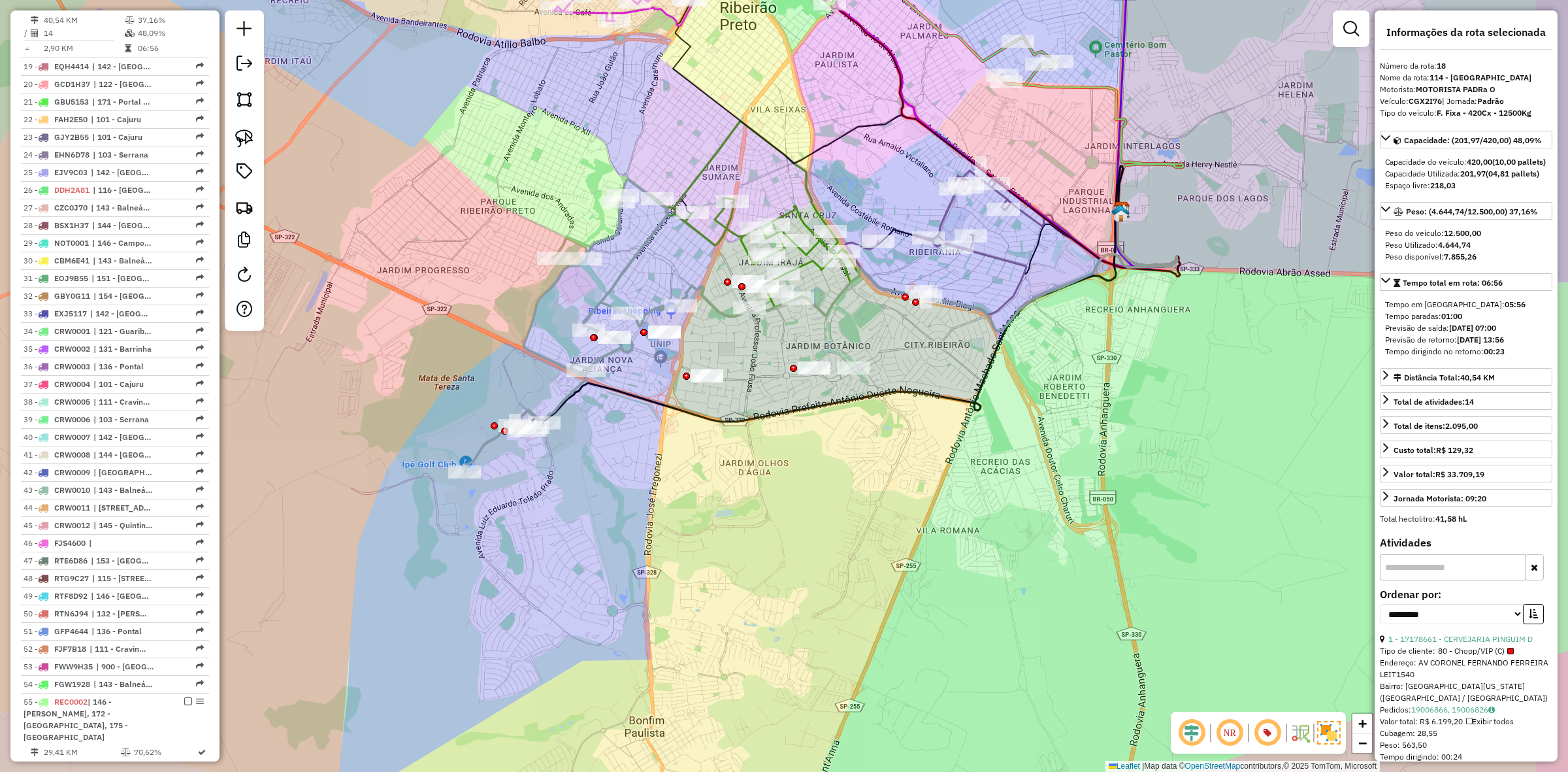
drag, startPoint x: 605, startPoint y: 512, endPoint x: 559, endPoint y: 482, distance: 54.9
click at [559, 482] on div "Janela de atendimento Grade de atendimento Capacidade Transportadoras Veículos …" at bounding box center [784, 386] width 1568 height 772
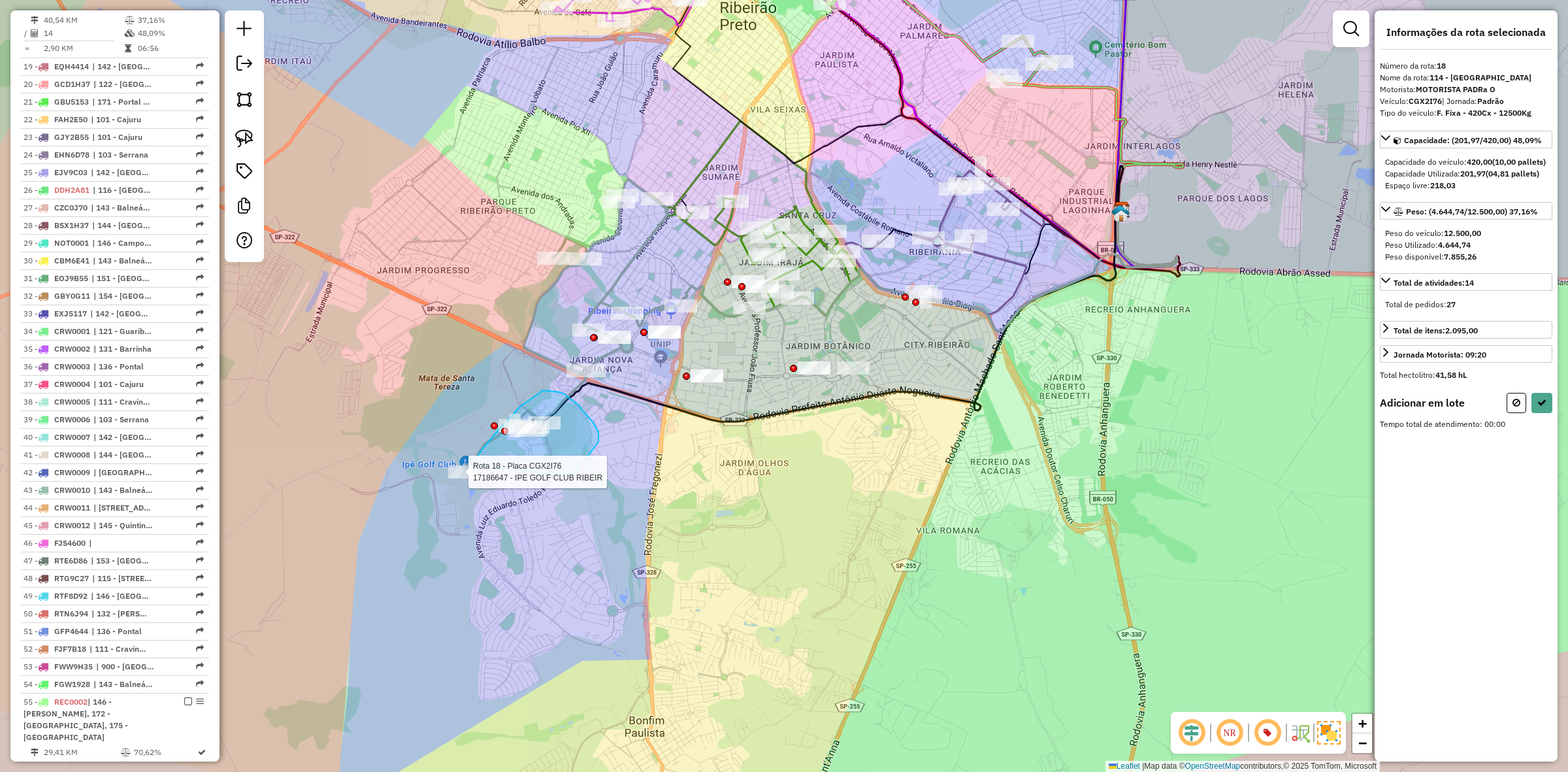
click at [474, 468] on div "Rota 18 - Placa CGX2I76 17186647 - IPE GOLF CLUB RIBEIR Janela de atendimento G…" at bounding box center [784, 386] width 1568 height 772
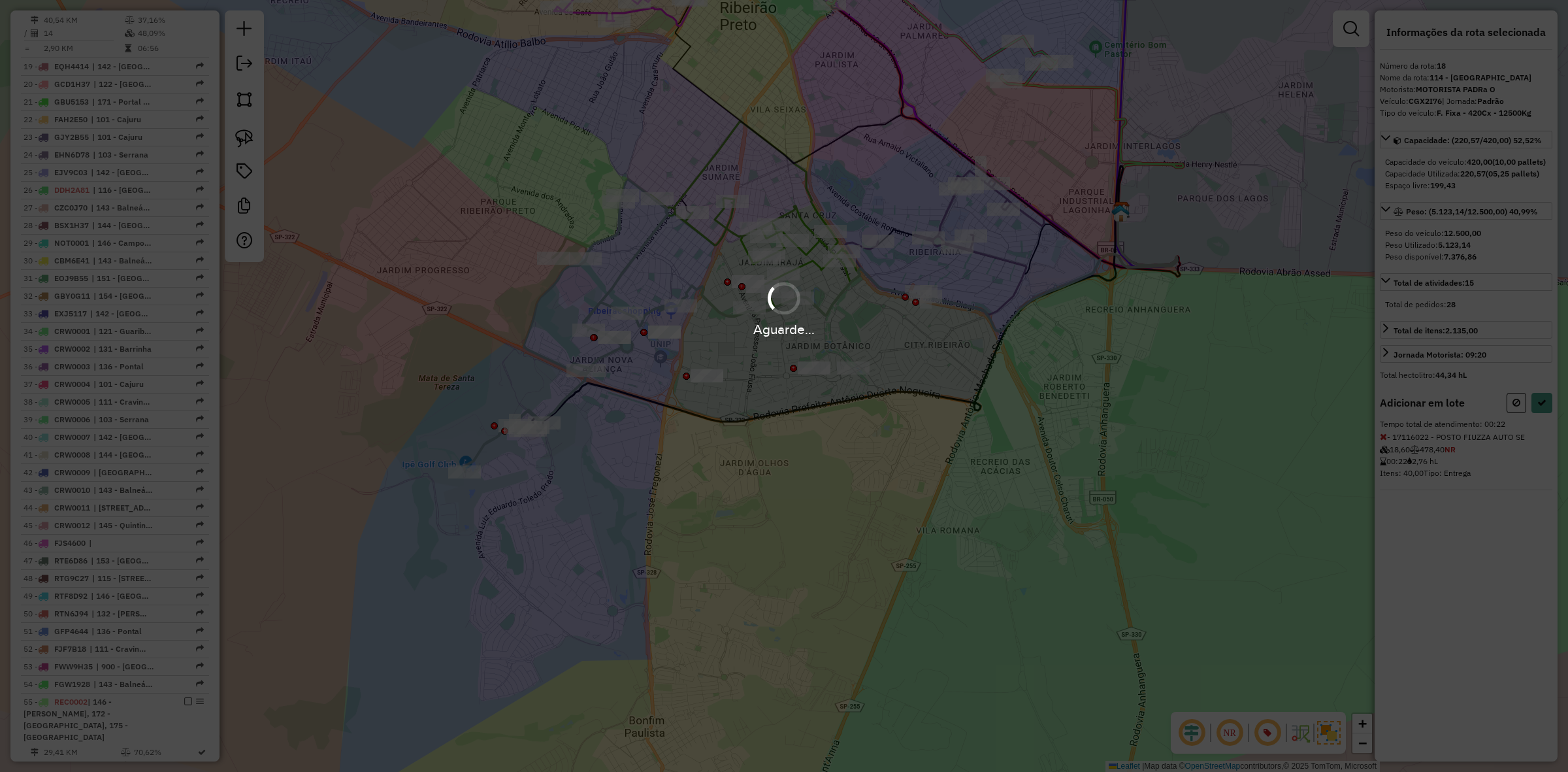
select select "**********"
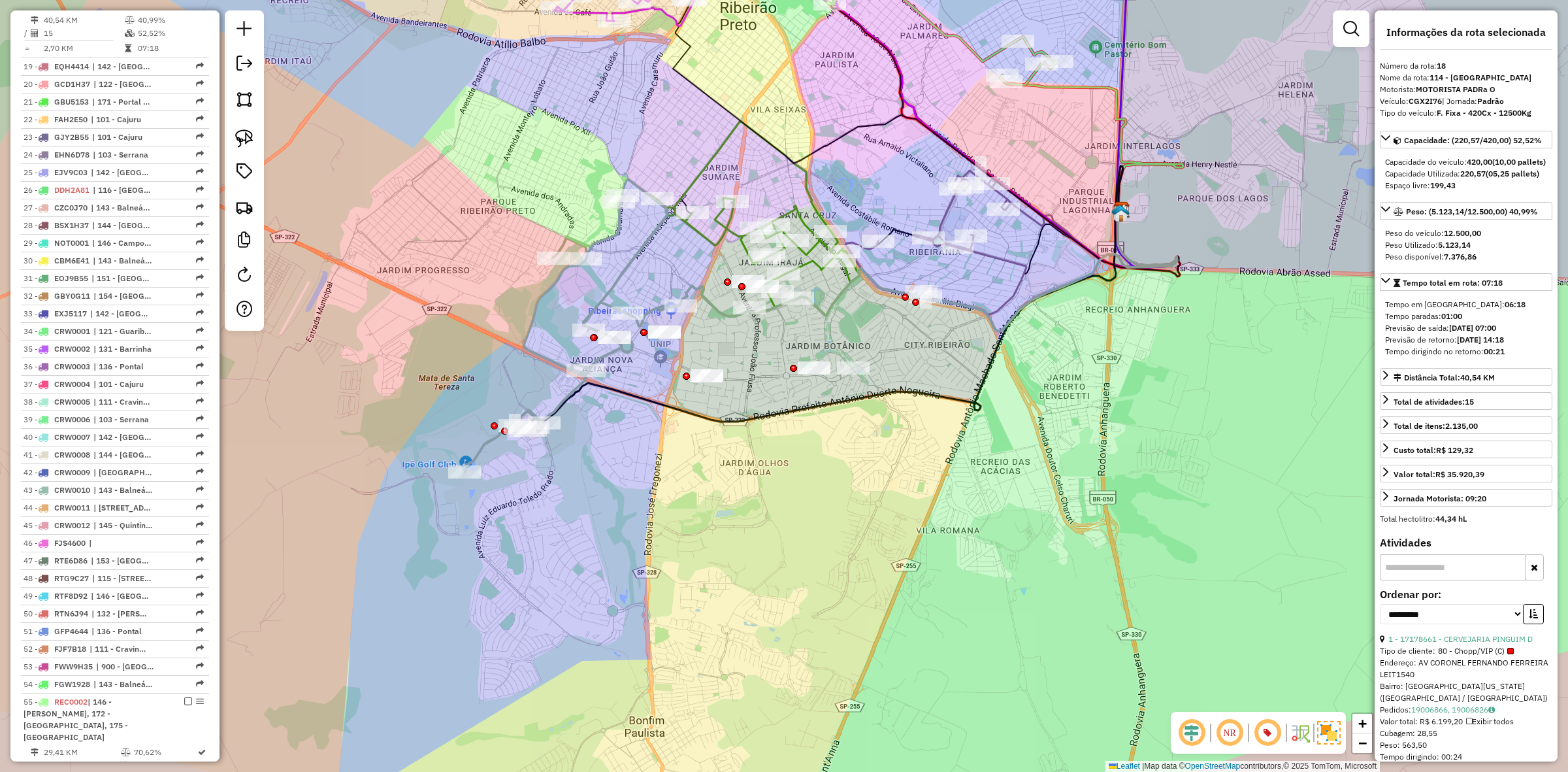
click at [573, 399] on icon at bounding box center [572, 325] width 216 height 293
click at [568, 400] on icon at bounding box center [572, 325] width 216 height 293
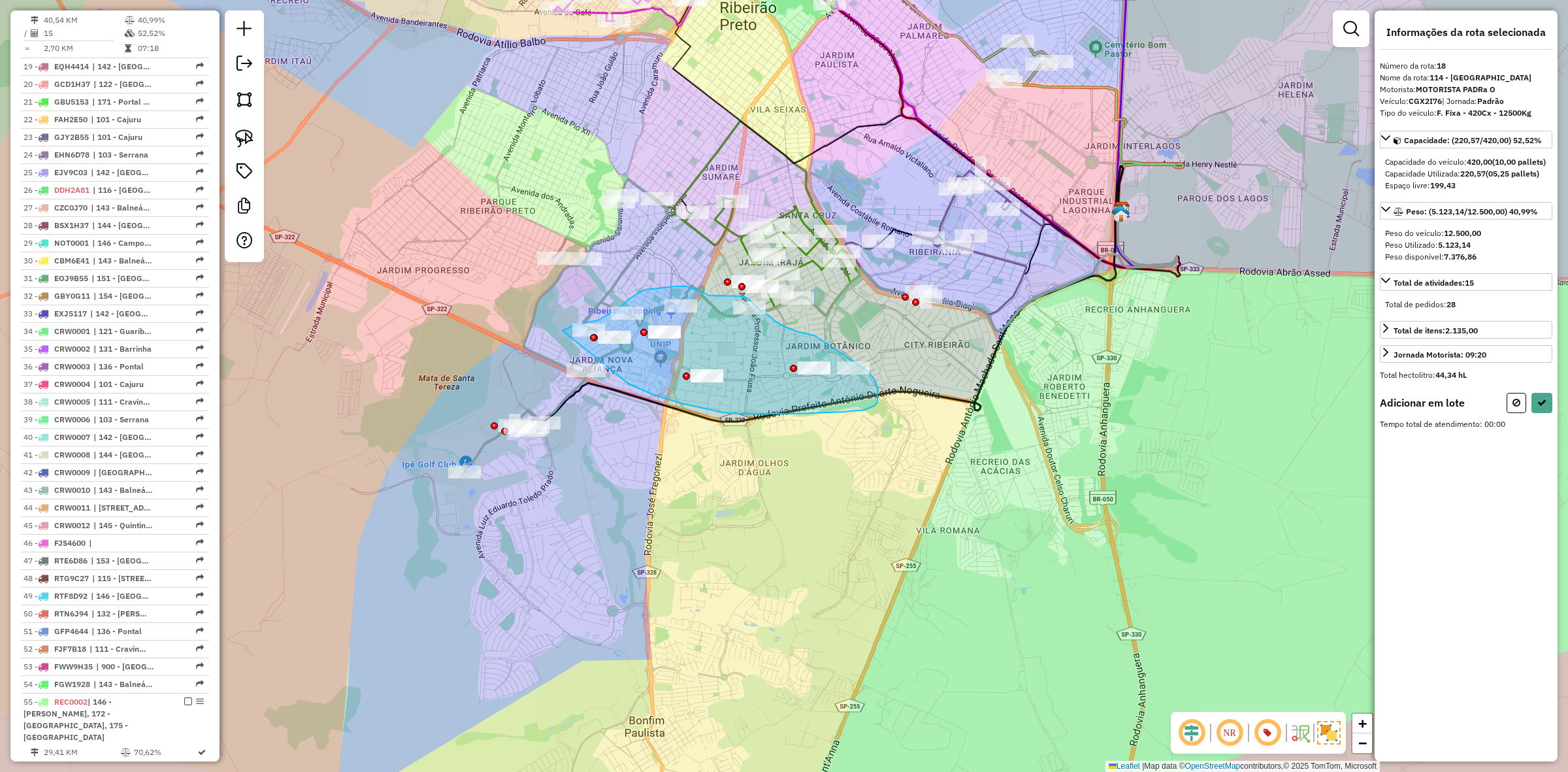
drag, startPoint x: 563, startPoint y: 331, endPoint x: 619, endPoint y: 375, distance: 71.2
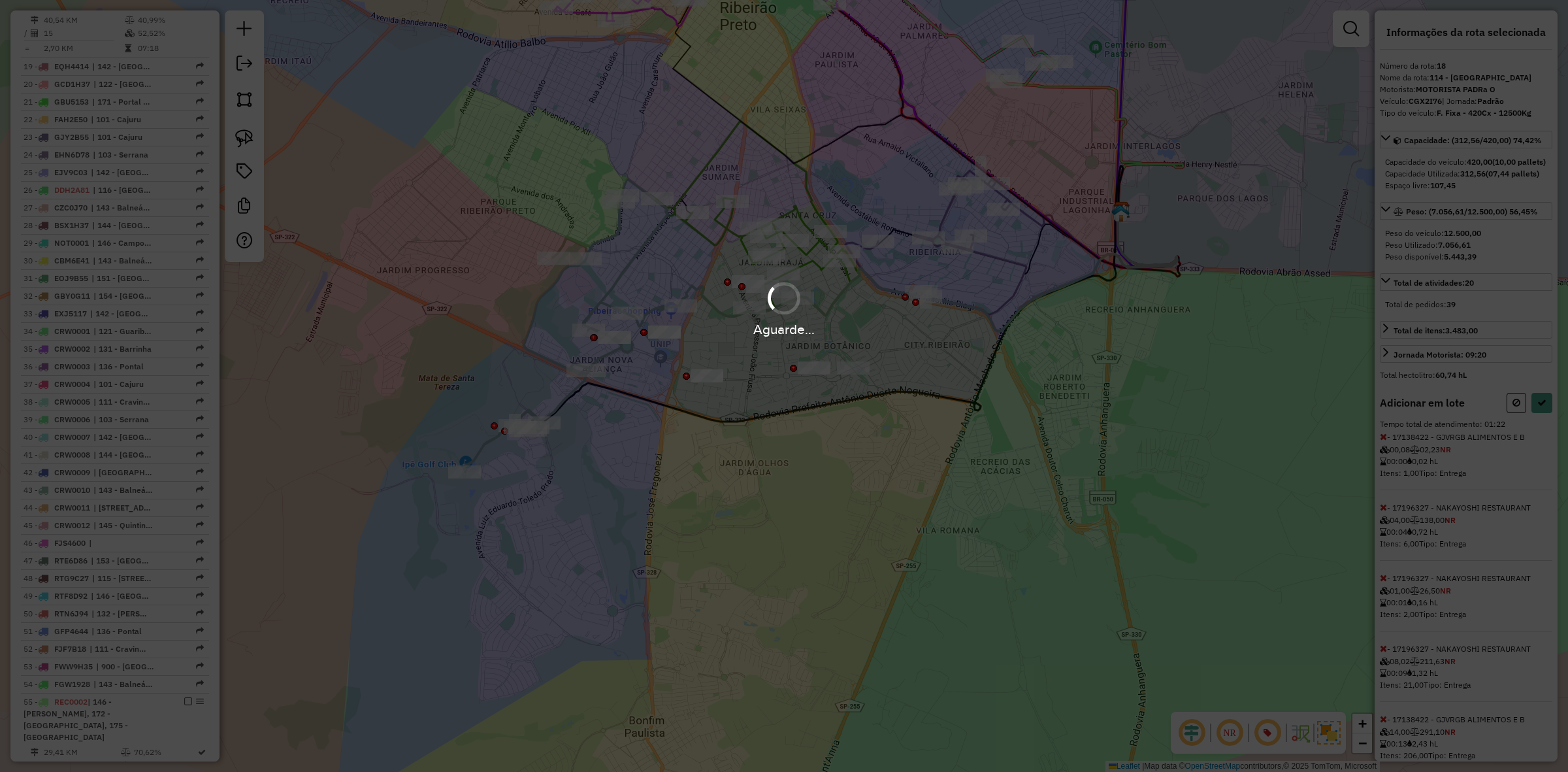
select select "**********"
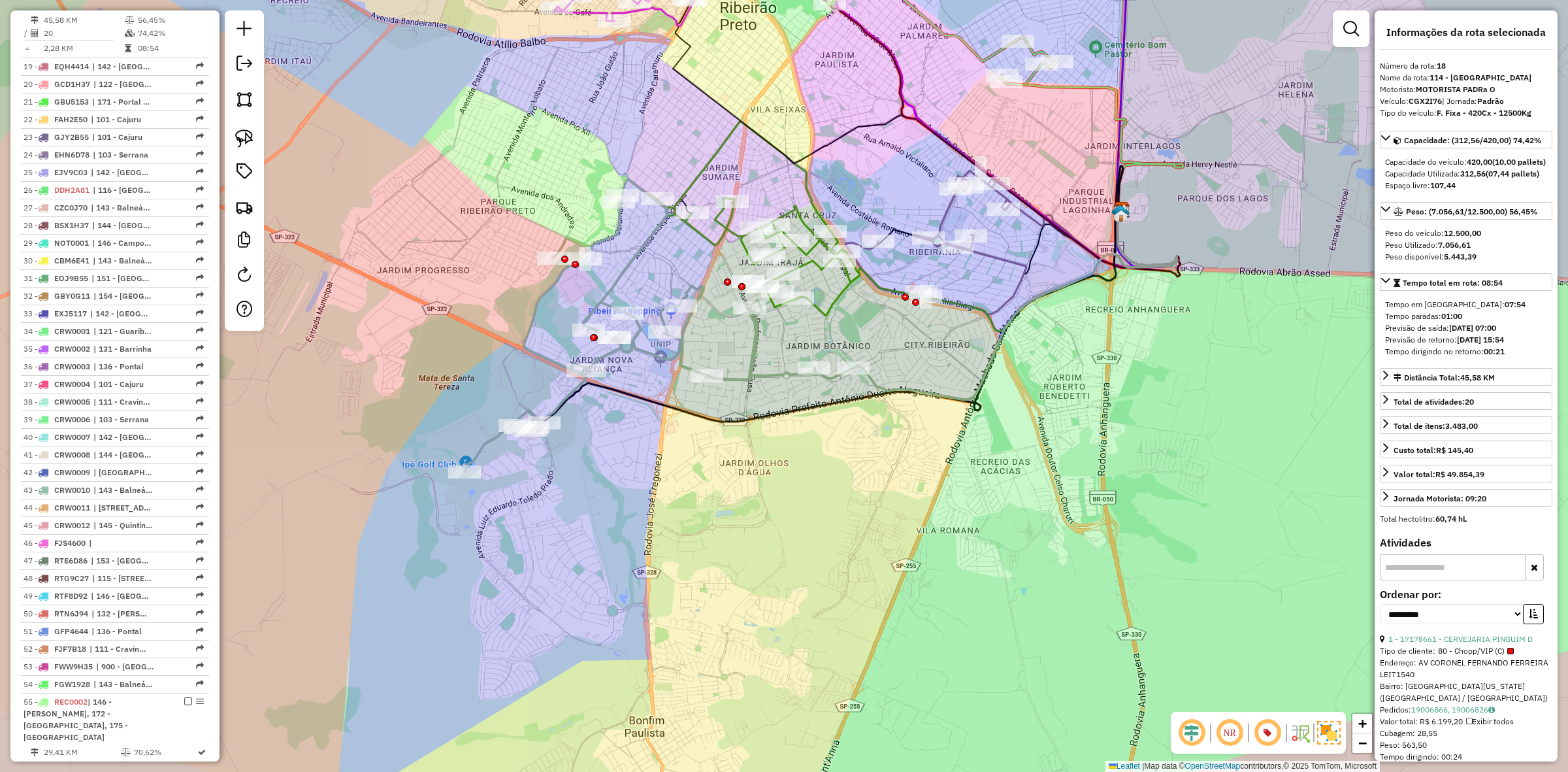
click at [717, 244] on icon at bounding box center [755, 214] width 209 height 187
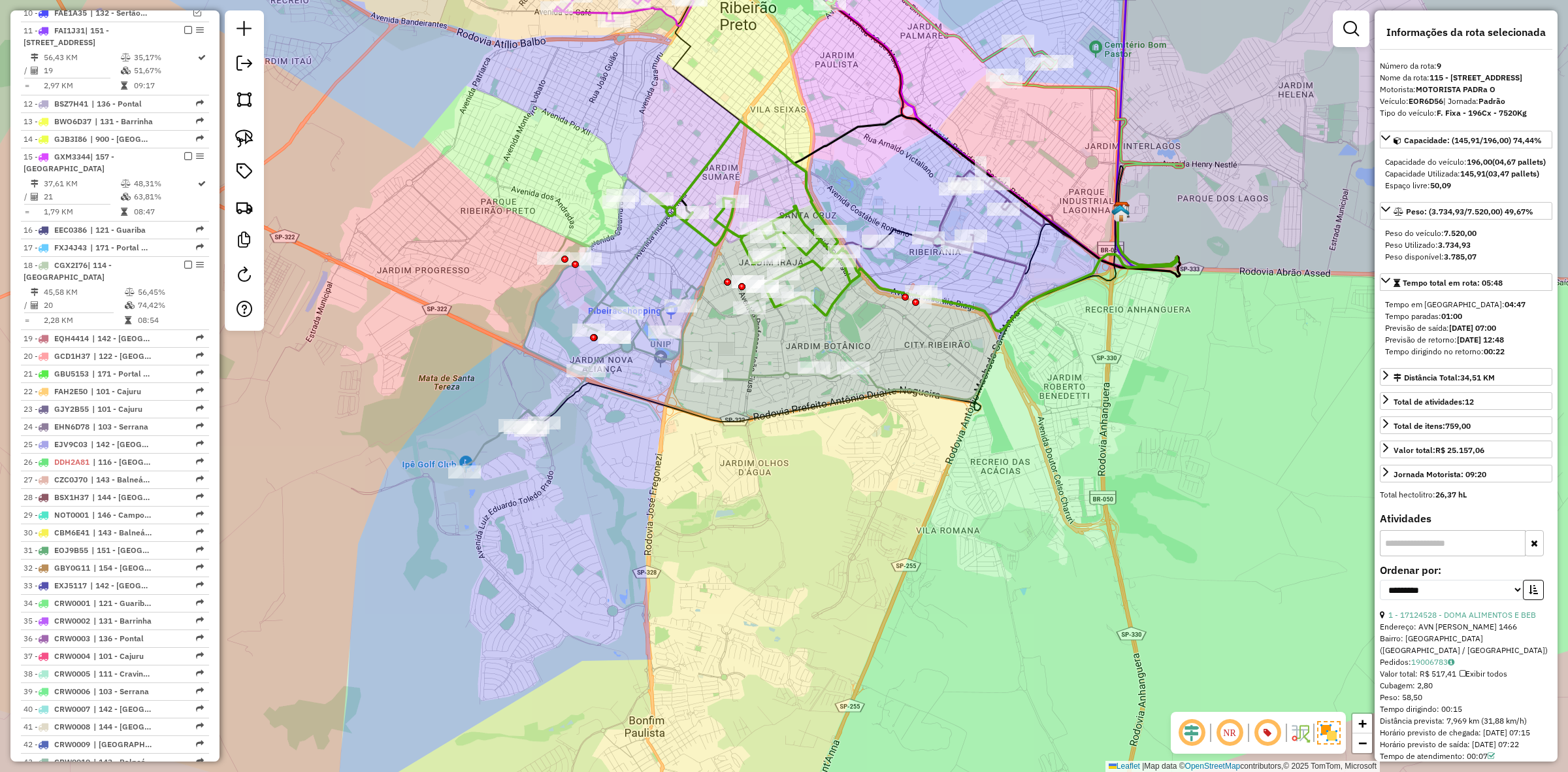
scroll to position [835, 0]
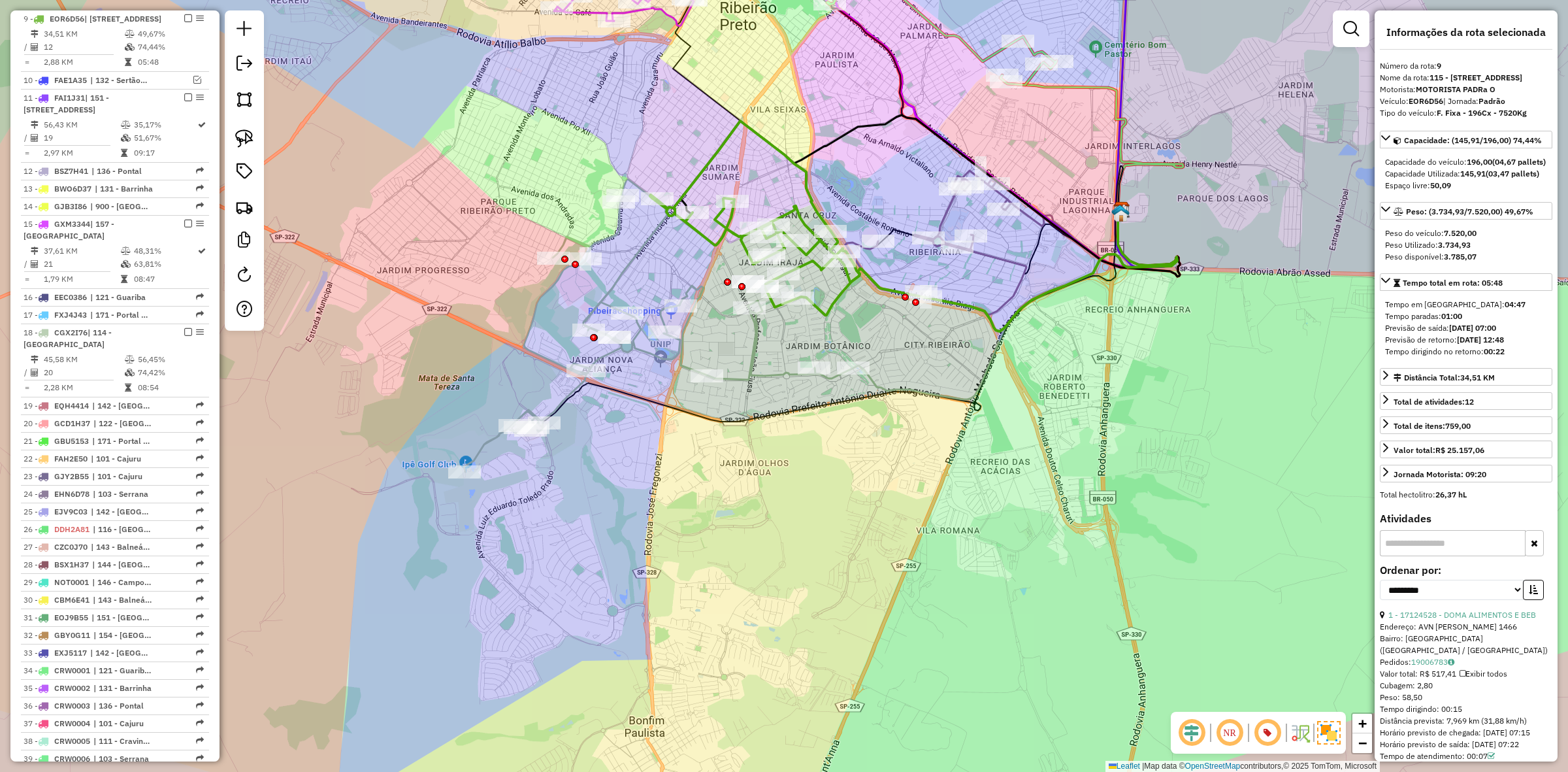
click at [603, 306] on icon at bounding box center [659, 325] width 389 height 293
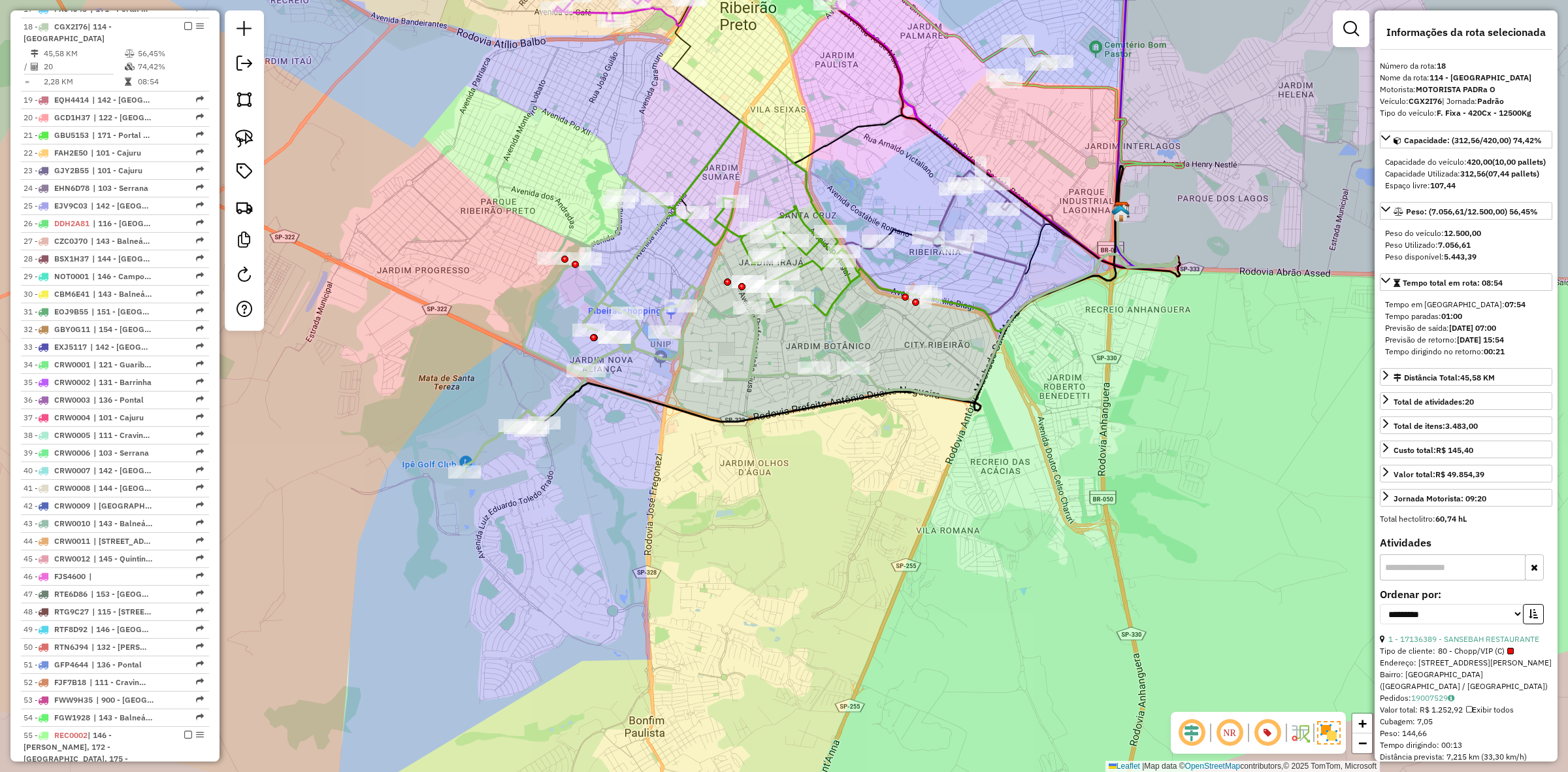
scroll to position [1174, 0]
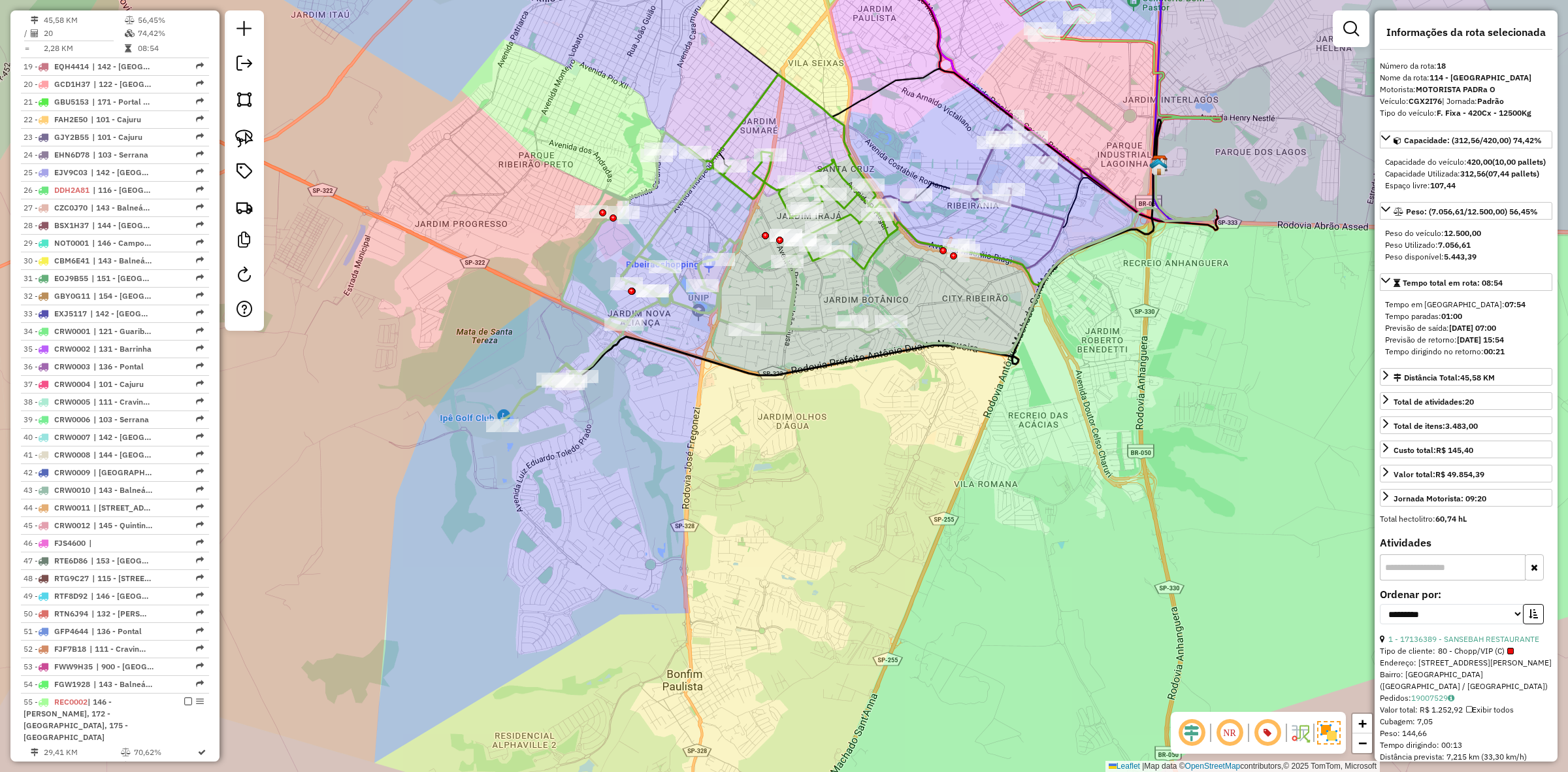
click at [795, 320] on icon at bounding box center [697, 279] width 389 height 293
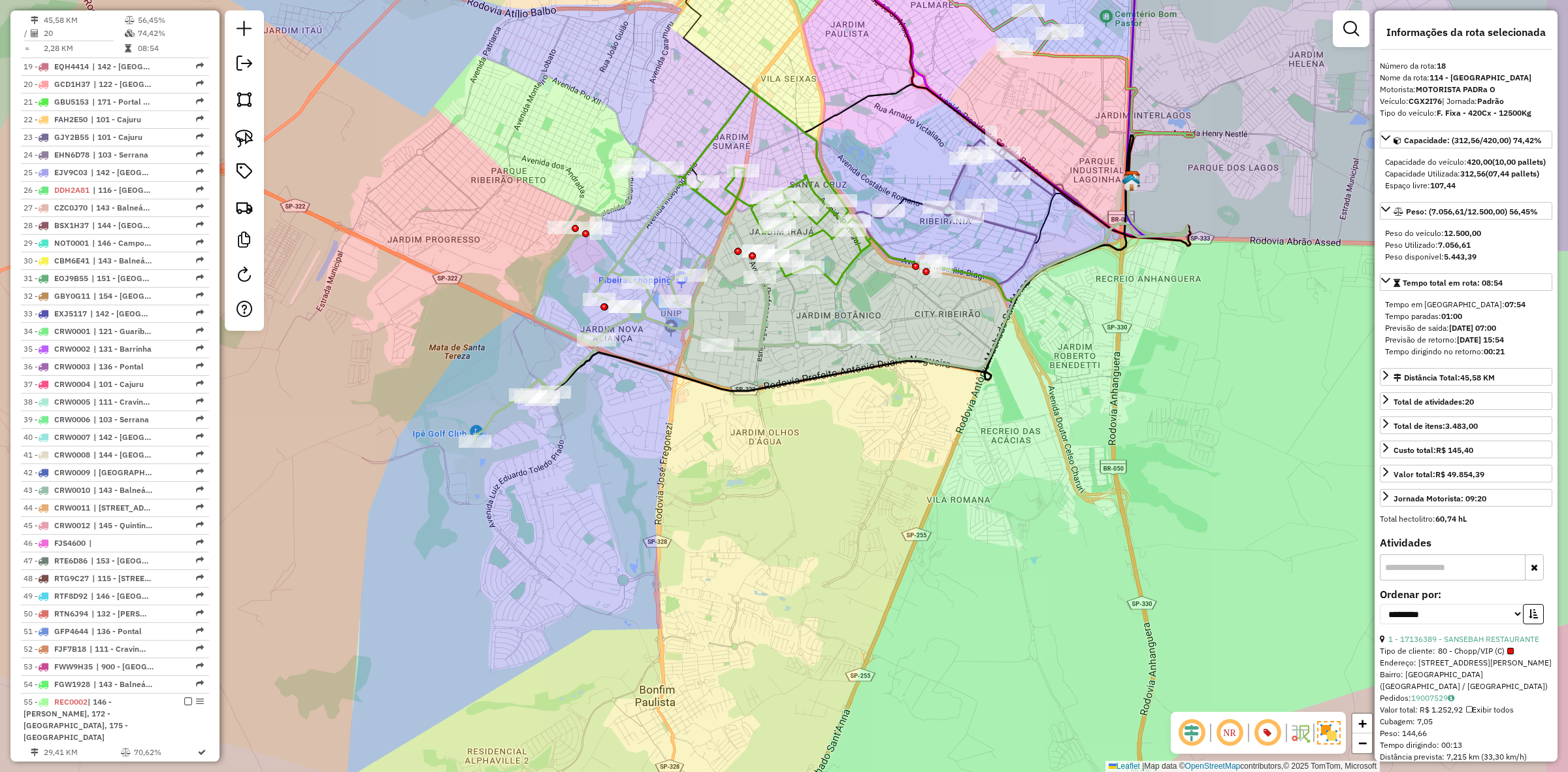
click at [765, 339] on icon at bounding box center [669, 295] width 389 height 293
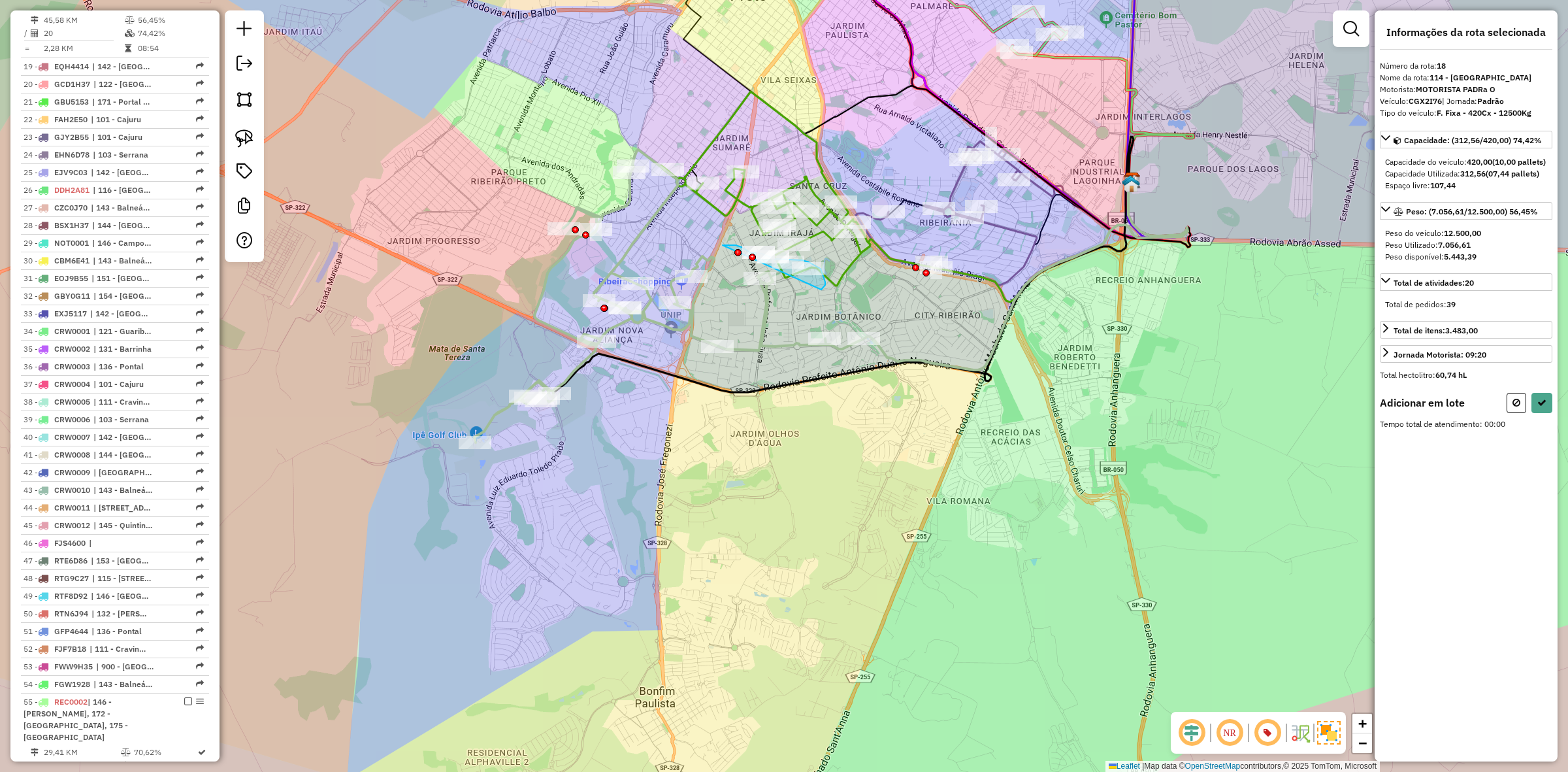
drag, startPoint x: 736, startPoint y: 245, endPoint x: 703, endPoint y: 298, distance: 62.4
select select "**********"
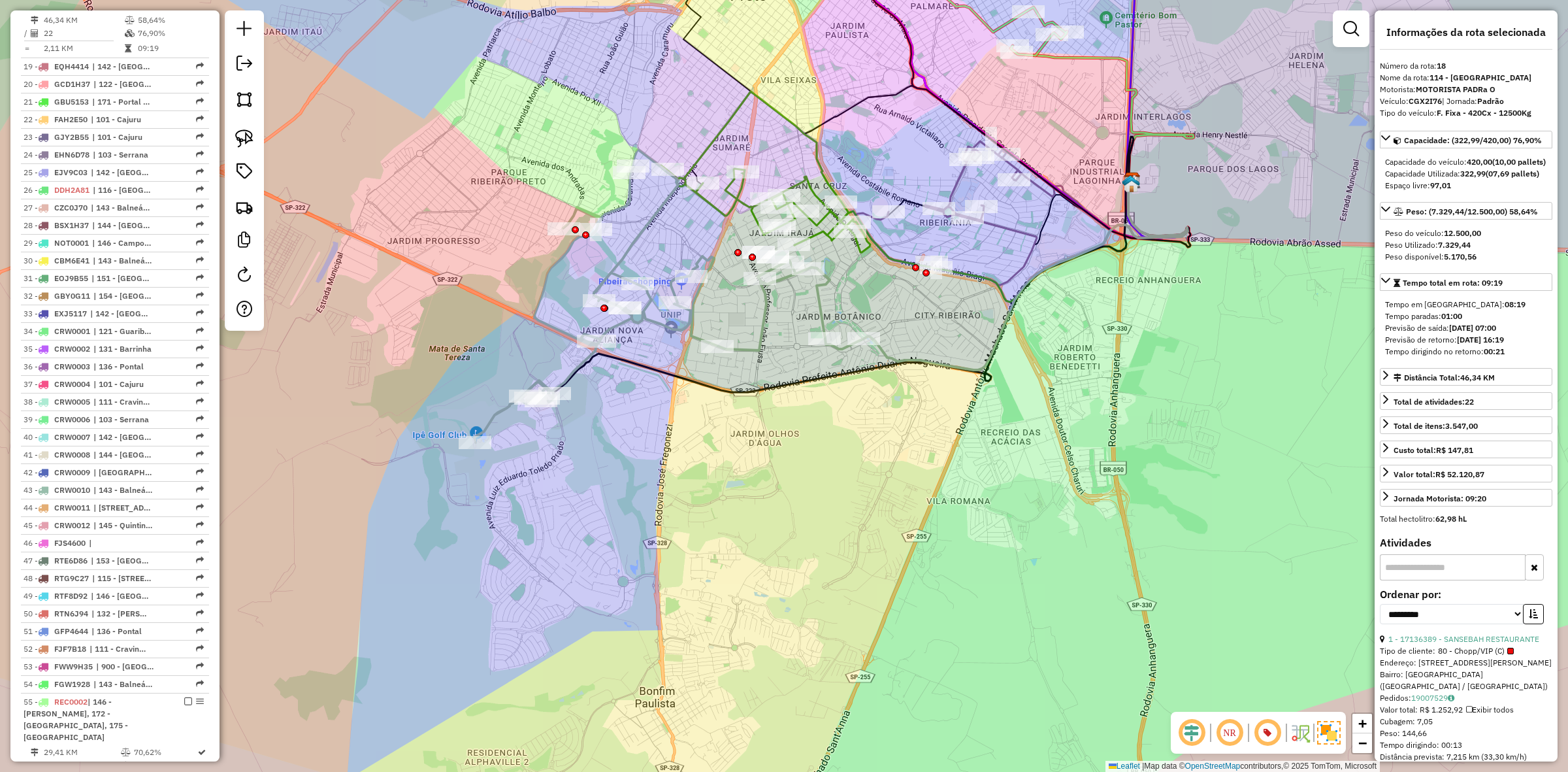
click at [713, 204] on icon at bounding box center [765, 172] width 209 height 161
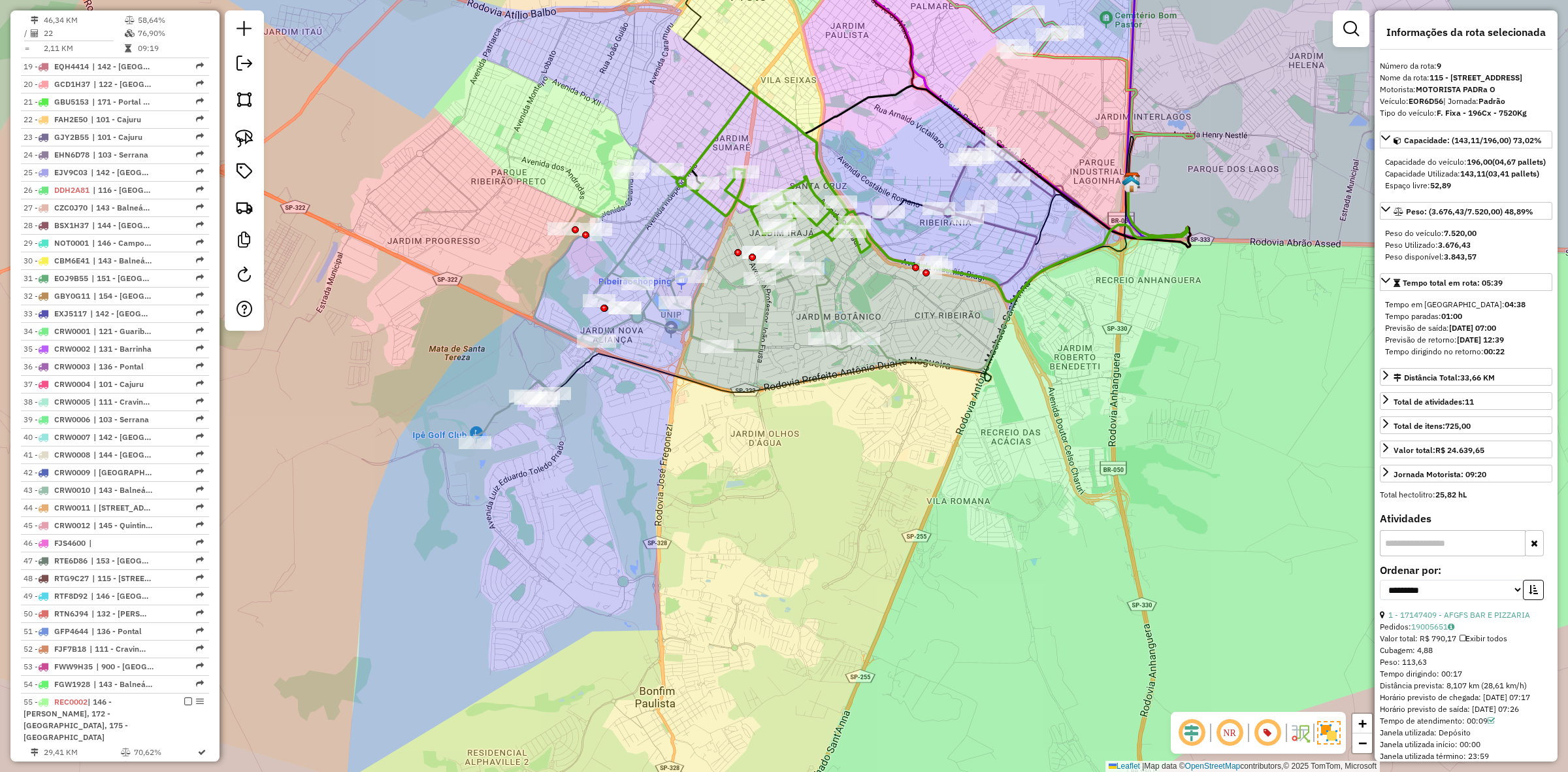
scroll to position [835, 0]
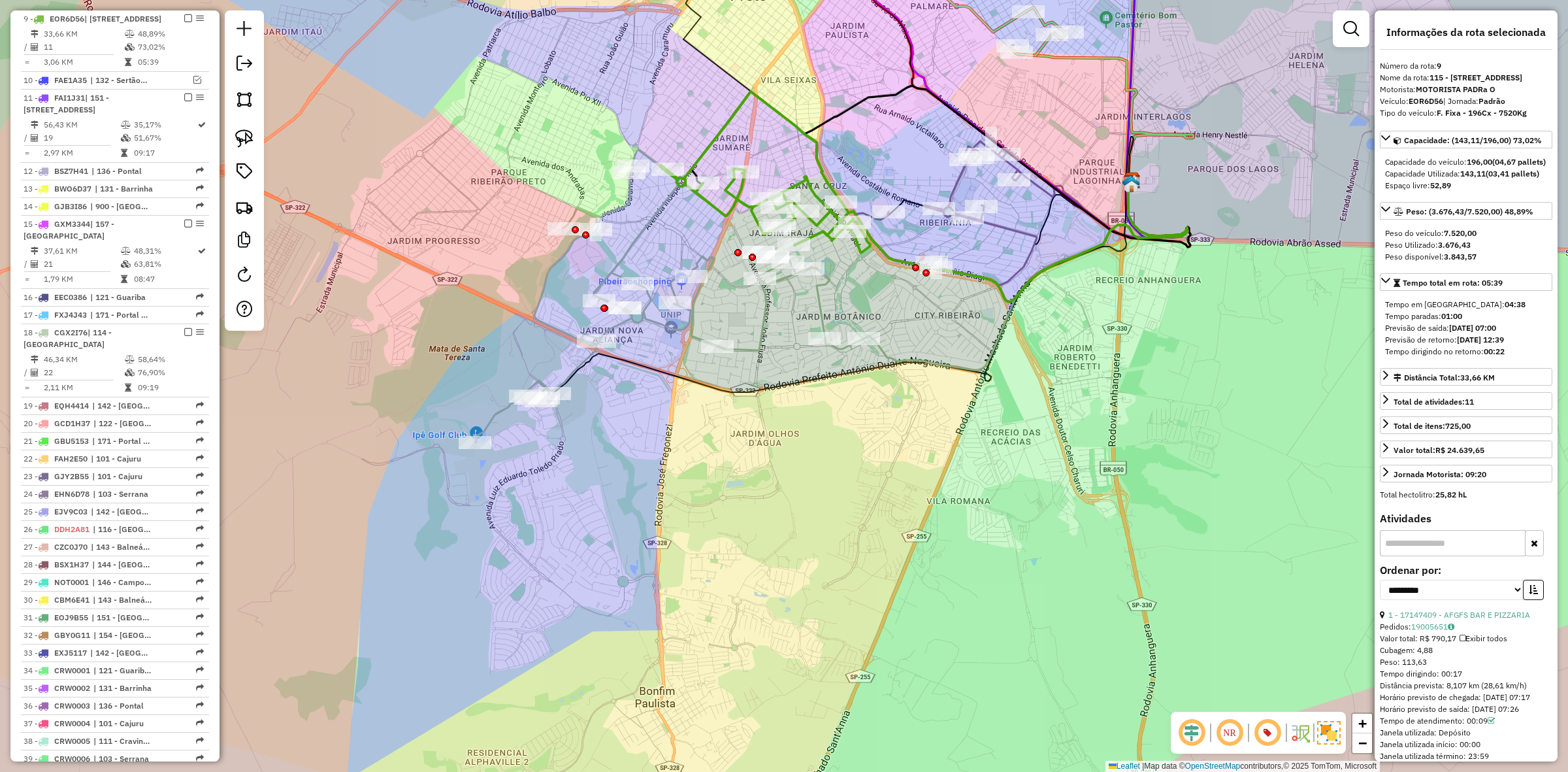
click at [648, 310] on icon at bounding box center [669, 295] width 389 height 293
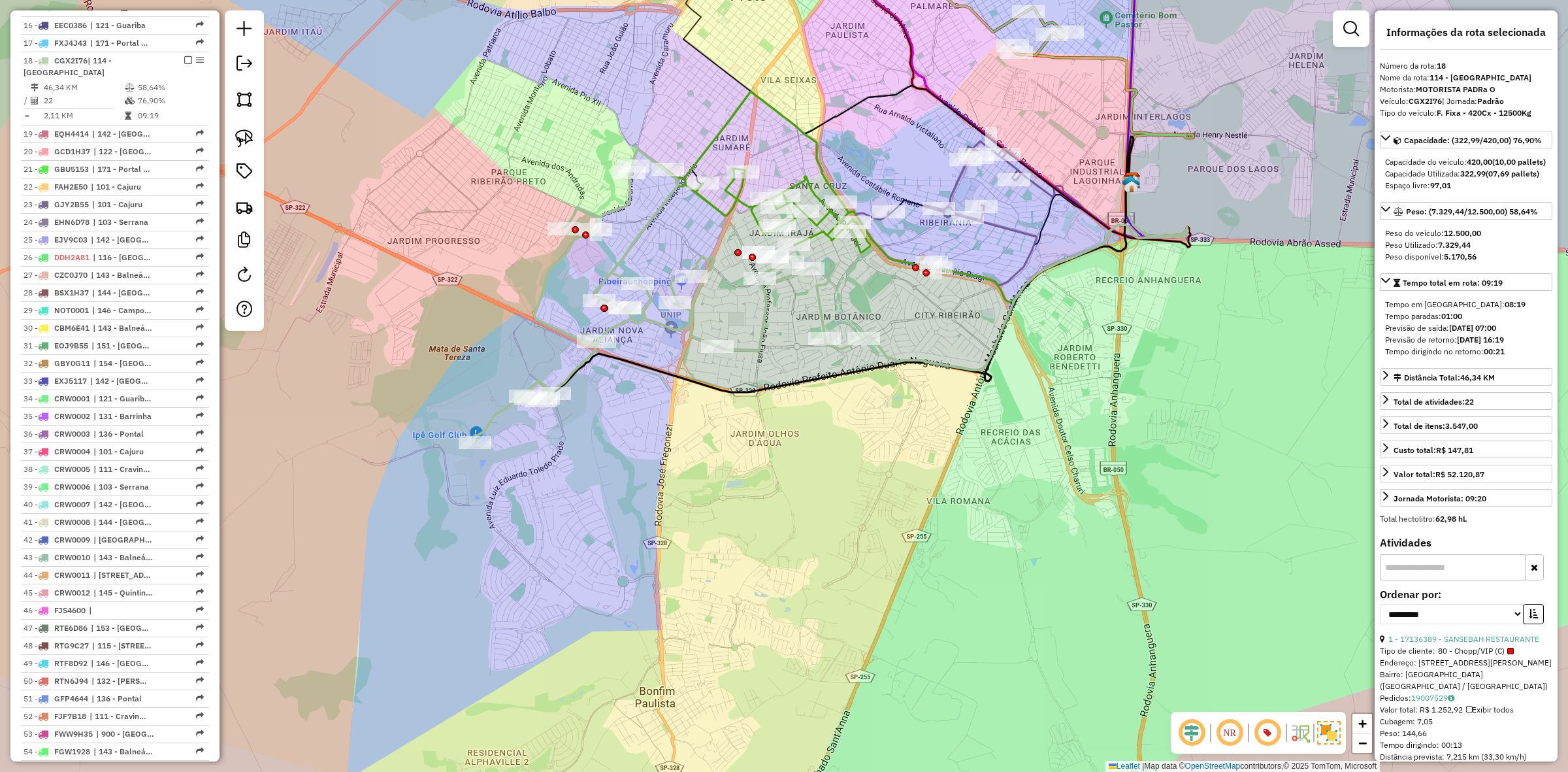
scroll to position [1174, 0]
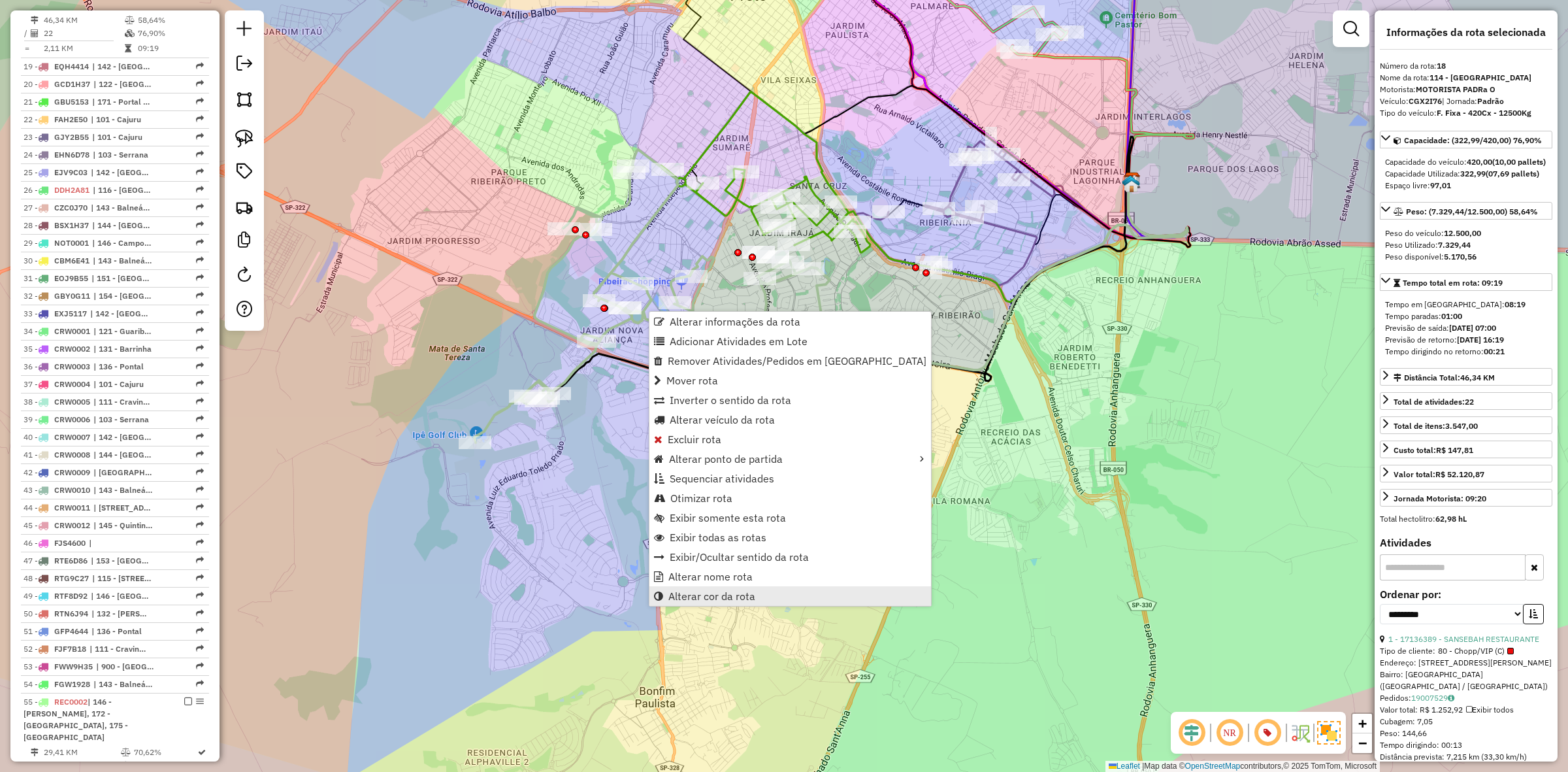
click at [752, 594] on span "Alterar cor da rota" at bounding box center [711, 596] width 87 height 10
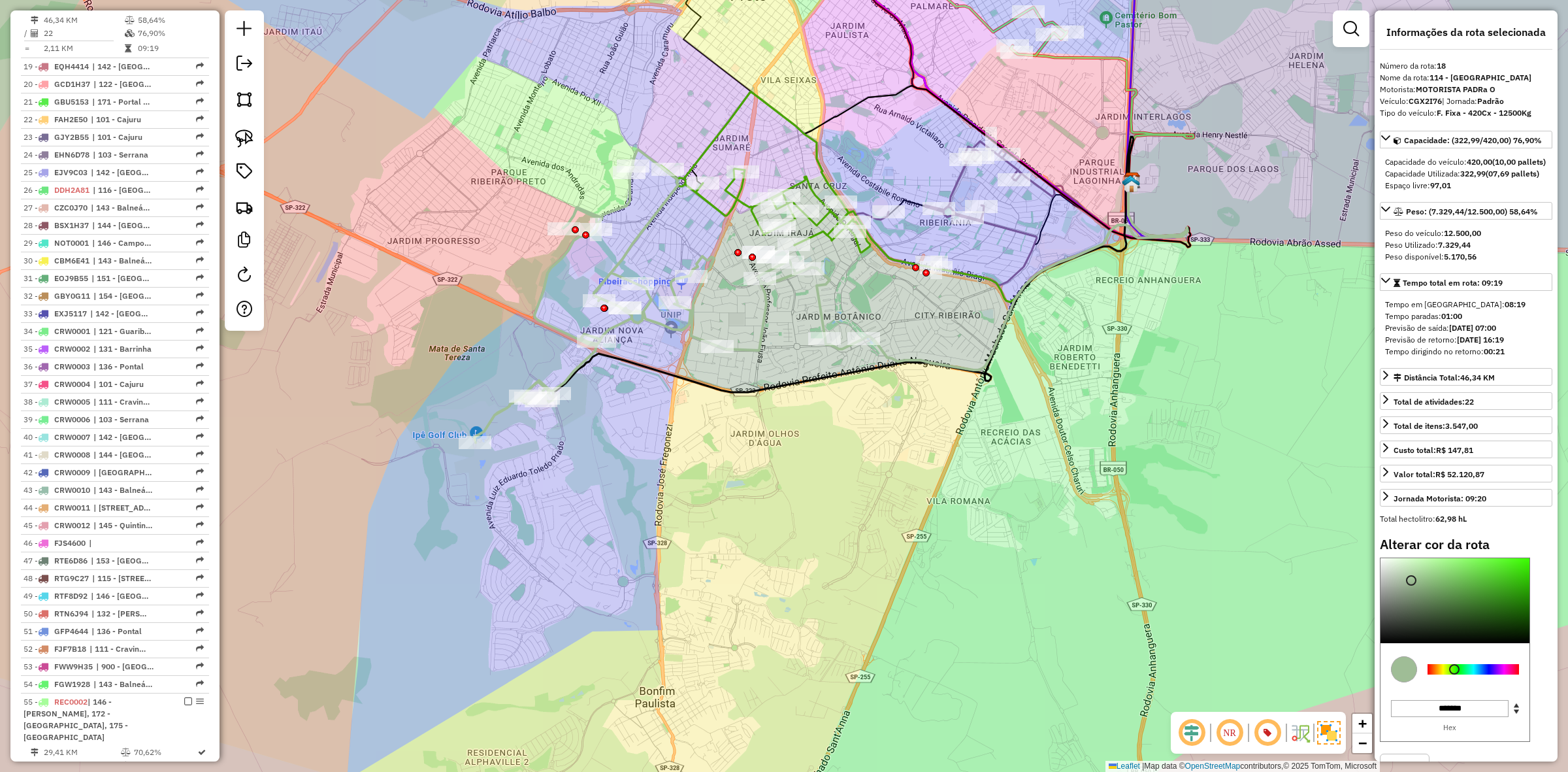
click at [1497, 675] on div at bounding box center [1473, 669] width 91 height 10
drag, startPoint x: 1478, startPoint y: 612, endPoint x: 1471, endPoint y: 581, distance: 31.8
click at [1471, 577] on div "Alterar cor da rota C M Y K *** *** ** H S L *** ** *** R G B ******* Hex Fechar" at bounding box center [1466, 667] width 172 height 262
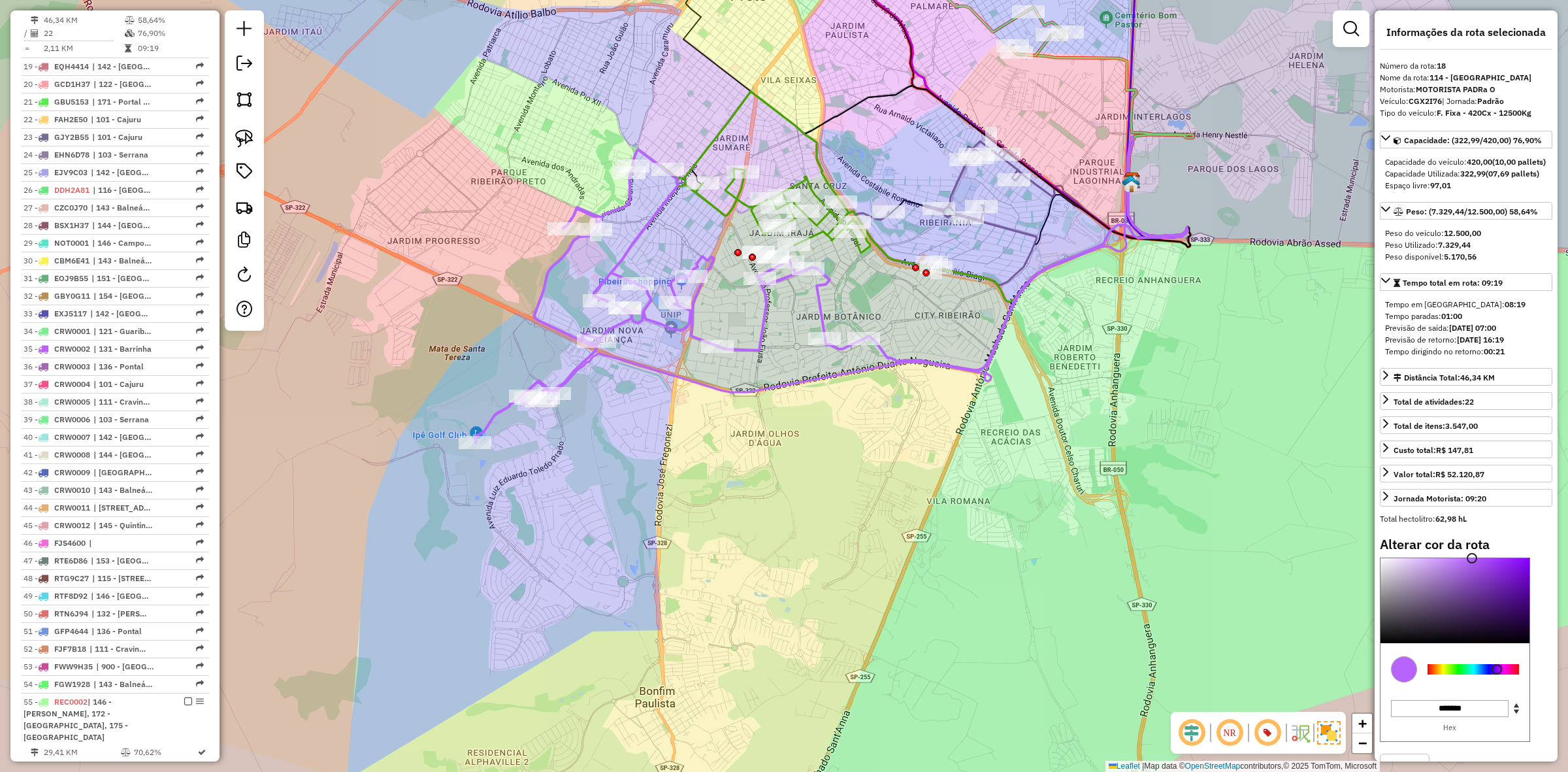
click at [1436, 675] on div at bounding box center [1473, 669] width 91 height 10
type input "*******"
drag, startPoint x: 1490, startPoint y: 608, endPoint x: 1498, endPoint y: 592, distance: 17.9
click at [1498, 595] on div at bounding box center [1455, 601] width 149 height 85
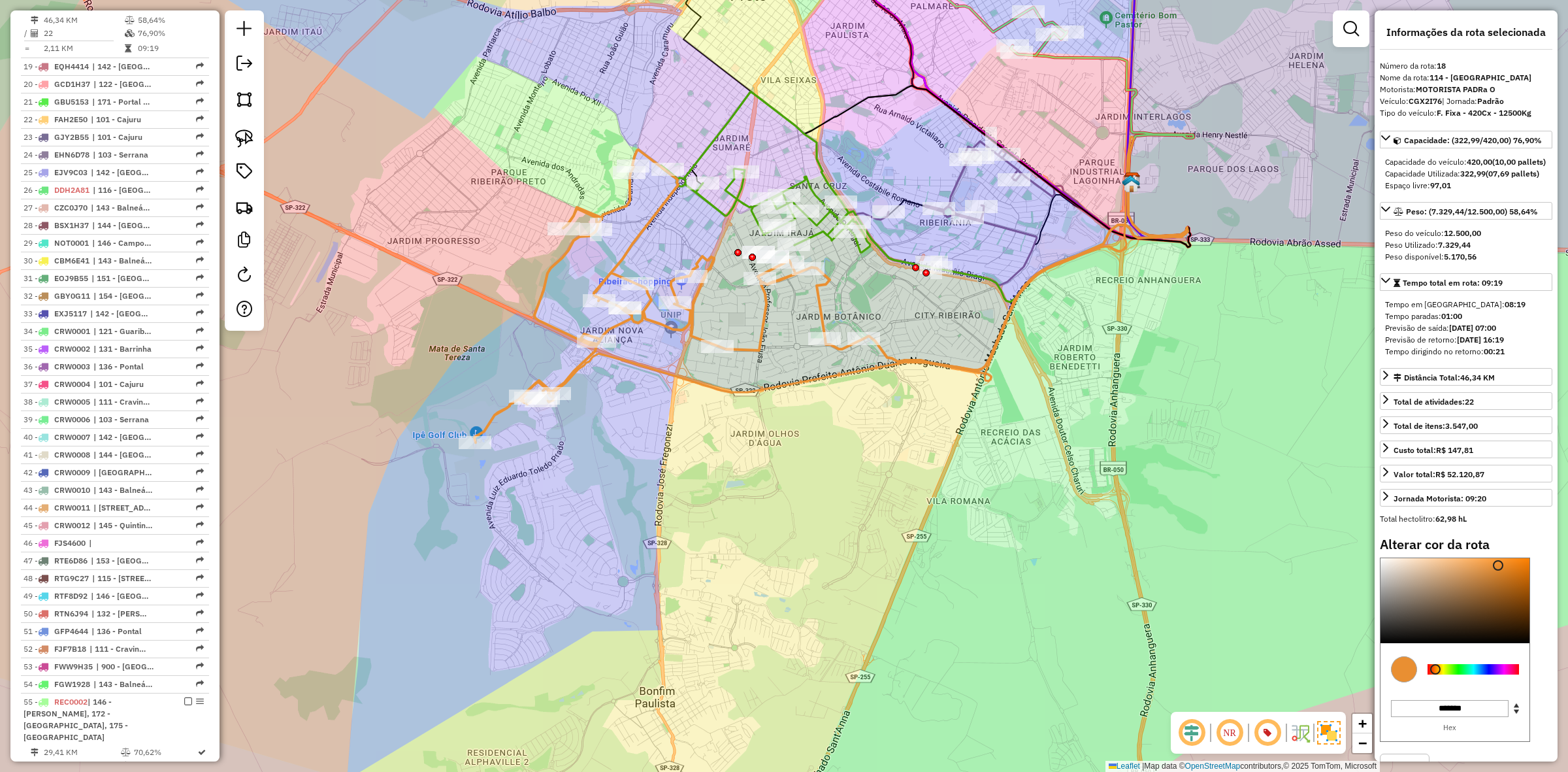
click at [628, 247] on icon at bounding box center [669, 295] width 389 height 293
select select "**********"
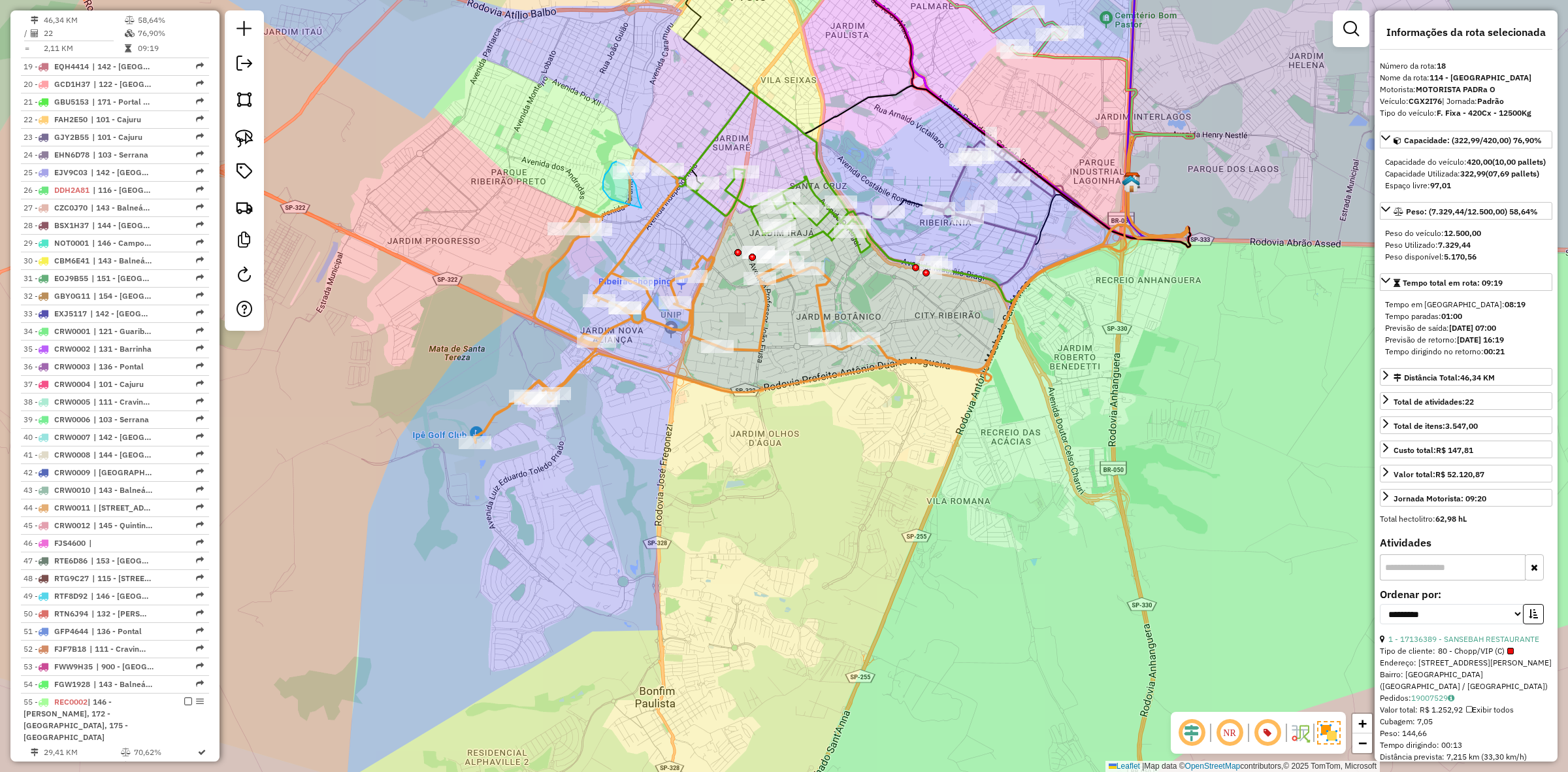
drag, startPoint x: 636, startPoint y: 185, endPoint x: 619, endPoint y: 203, distance: 24.8
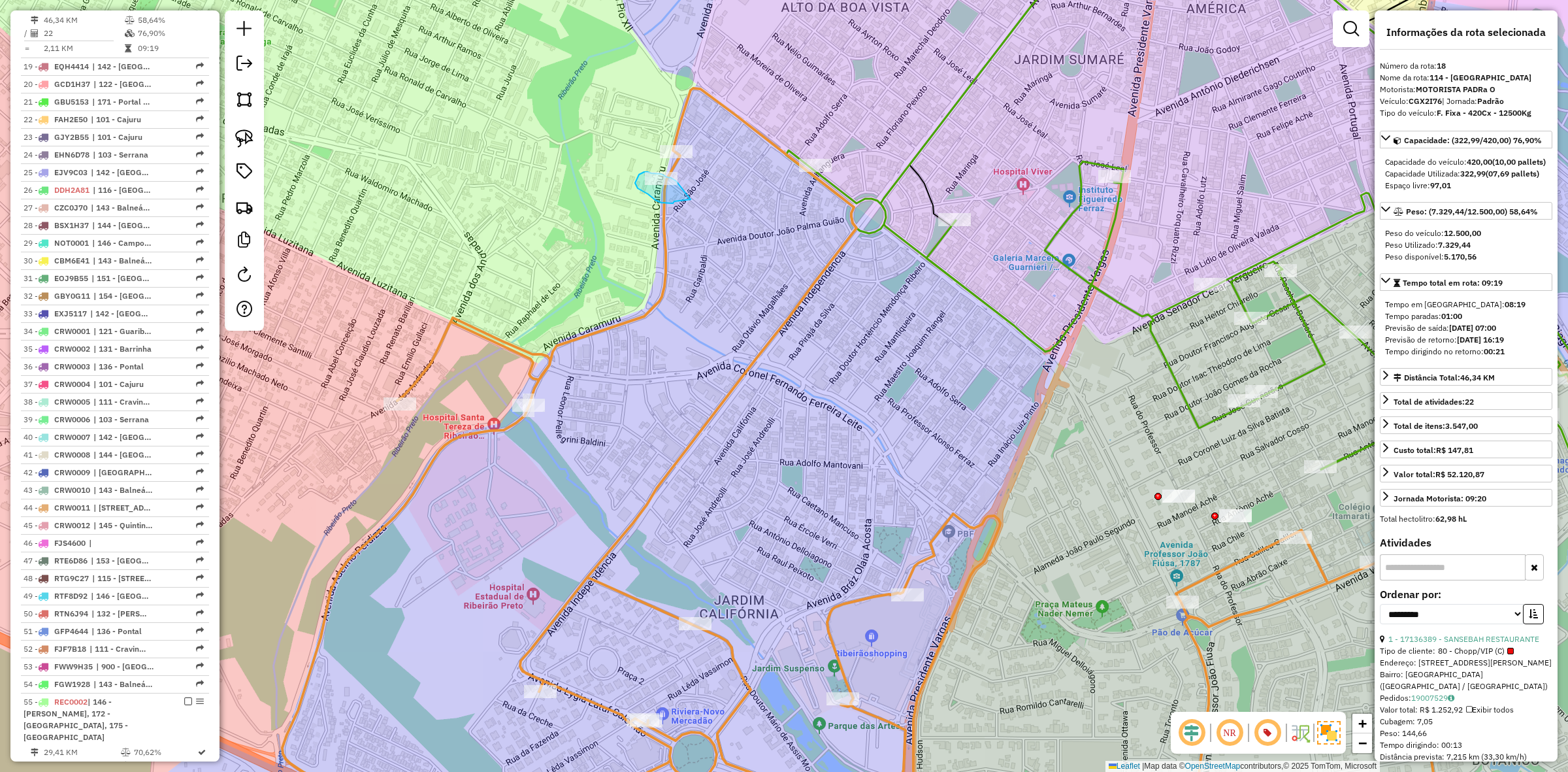
drag, startPoint x: 682, startPoint y: 188, endPoint x: 674, endPoint y: 201, distance: 15.3
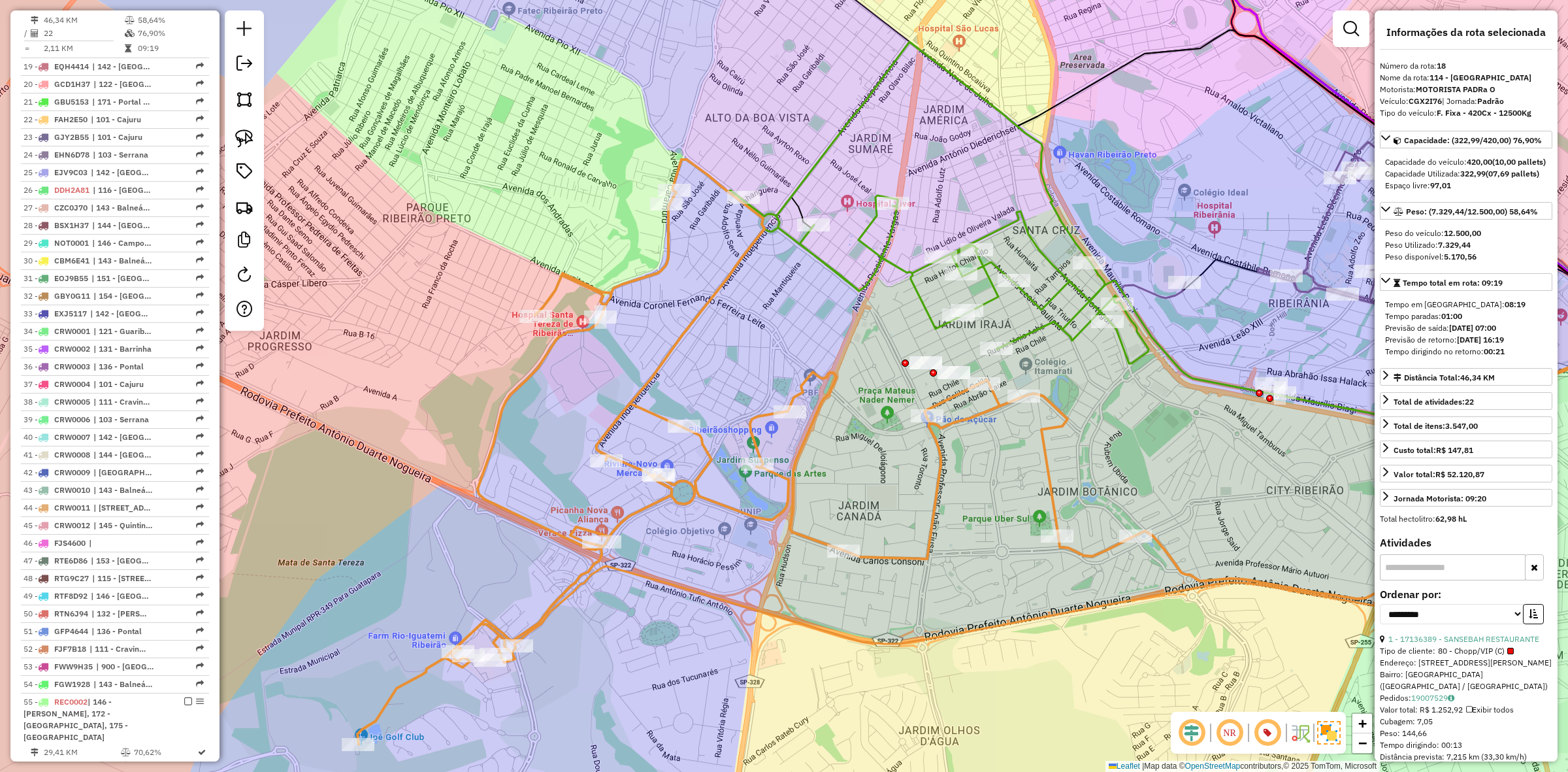
click at [772, 220] on icon at bounding box center [938, 203] width 420 height 322
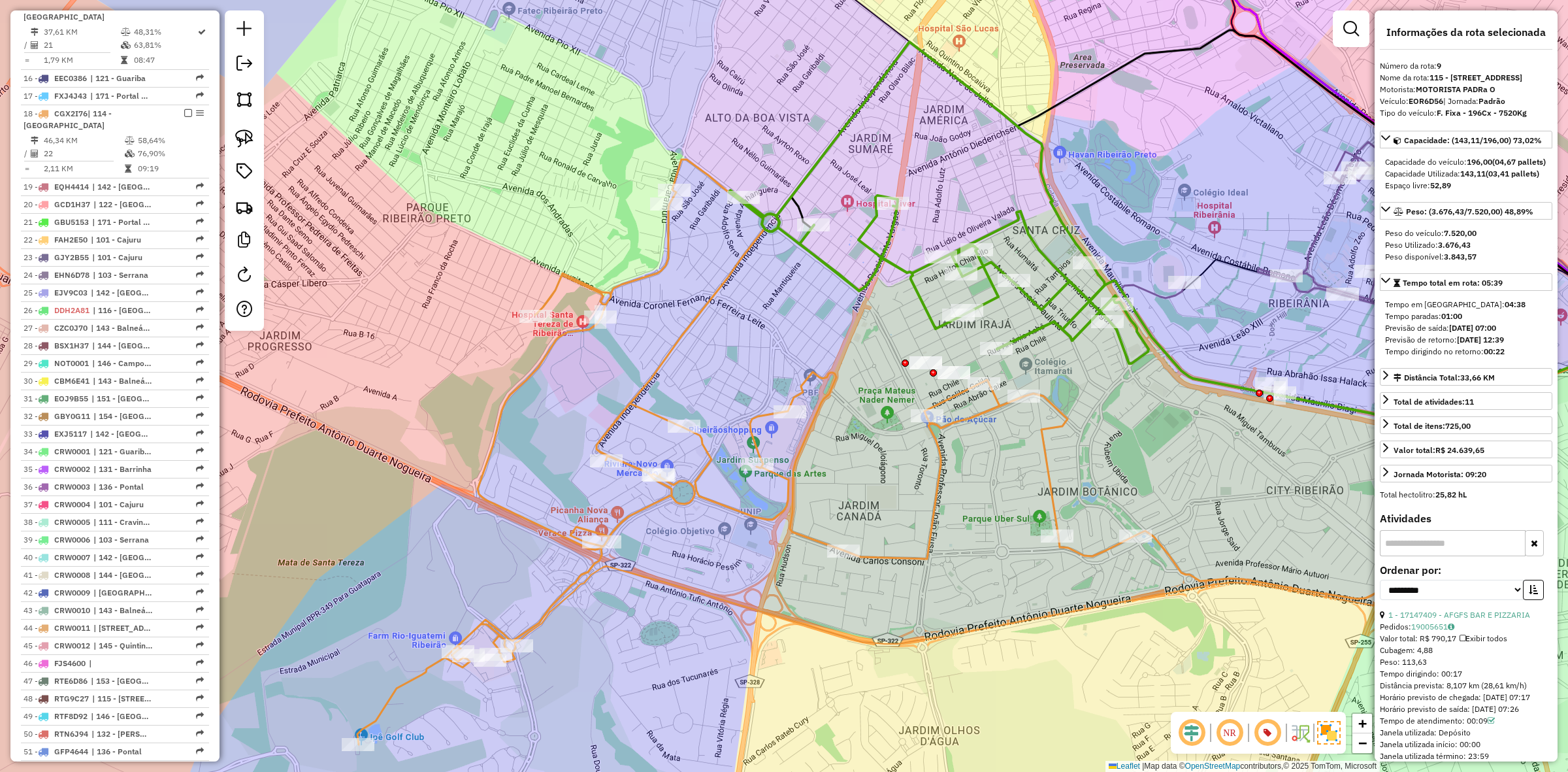
scroll to position [835, 0]
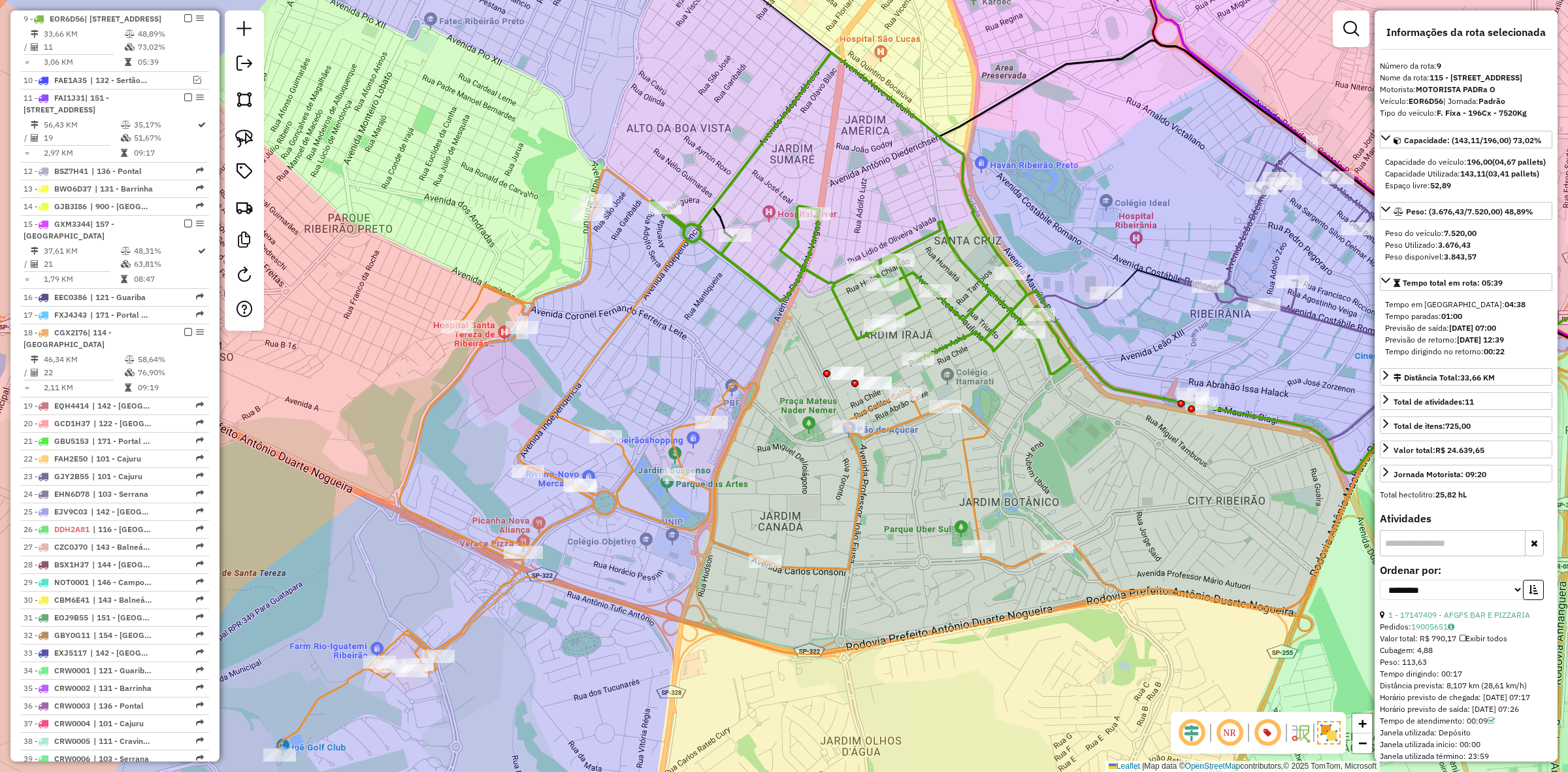
drag, startPoint x: 742, startPoint y: 271, endPoint x: 667, endPoint y: 224, distance: 88.5
click at [727, 276] on div "Janela de atendimento Grade de atendimento Capacidade Transportadoras Veículos …" at bounding box center [784, 386] width 1568 height 772
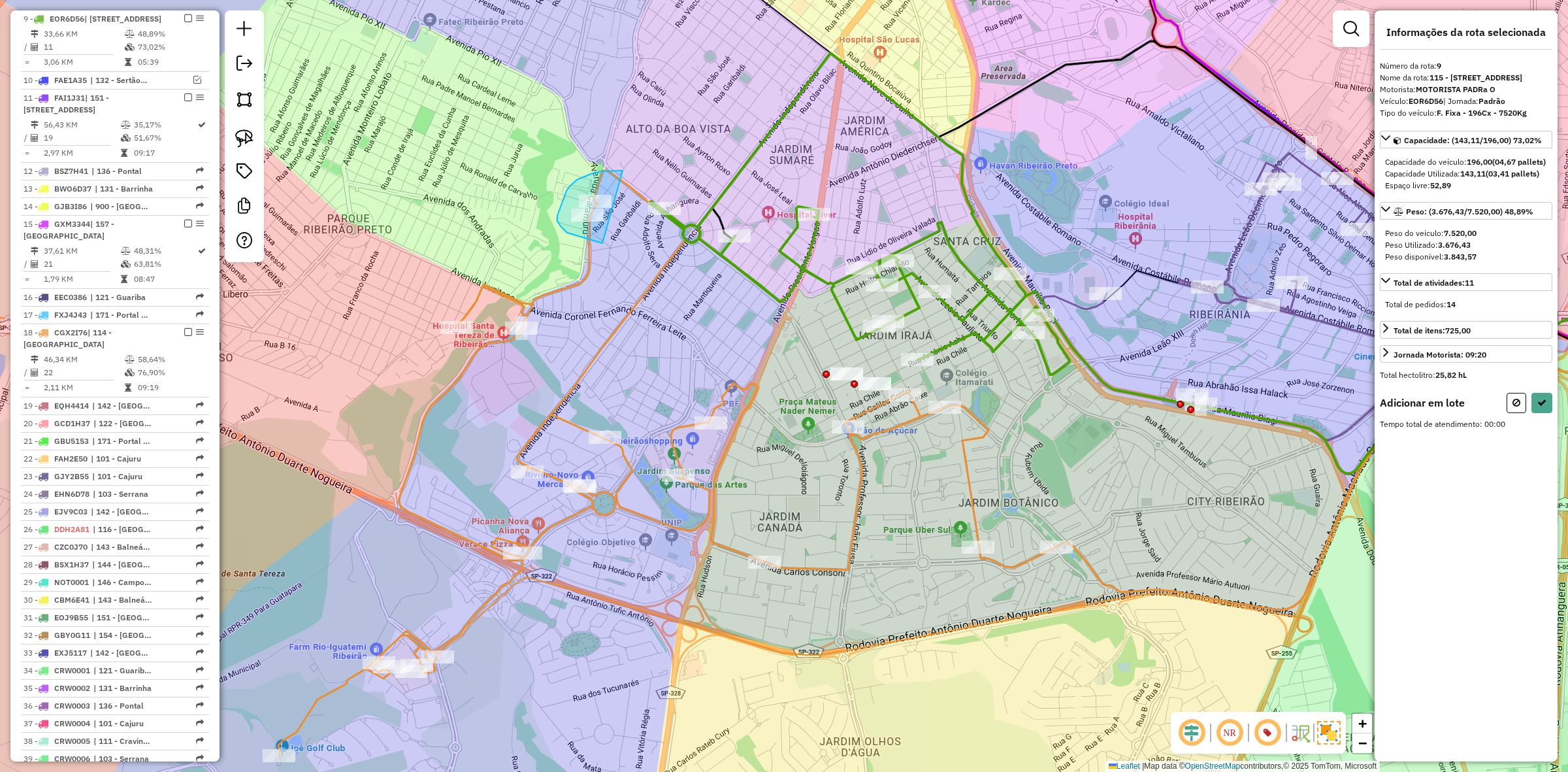
drag, startPoint x: 623, startPoint y: 170, endPoint x: 683, endPoint y: 229, distance: 84.1
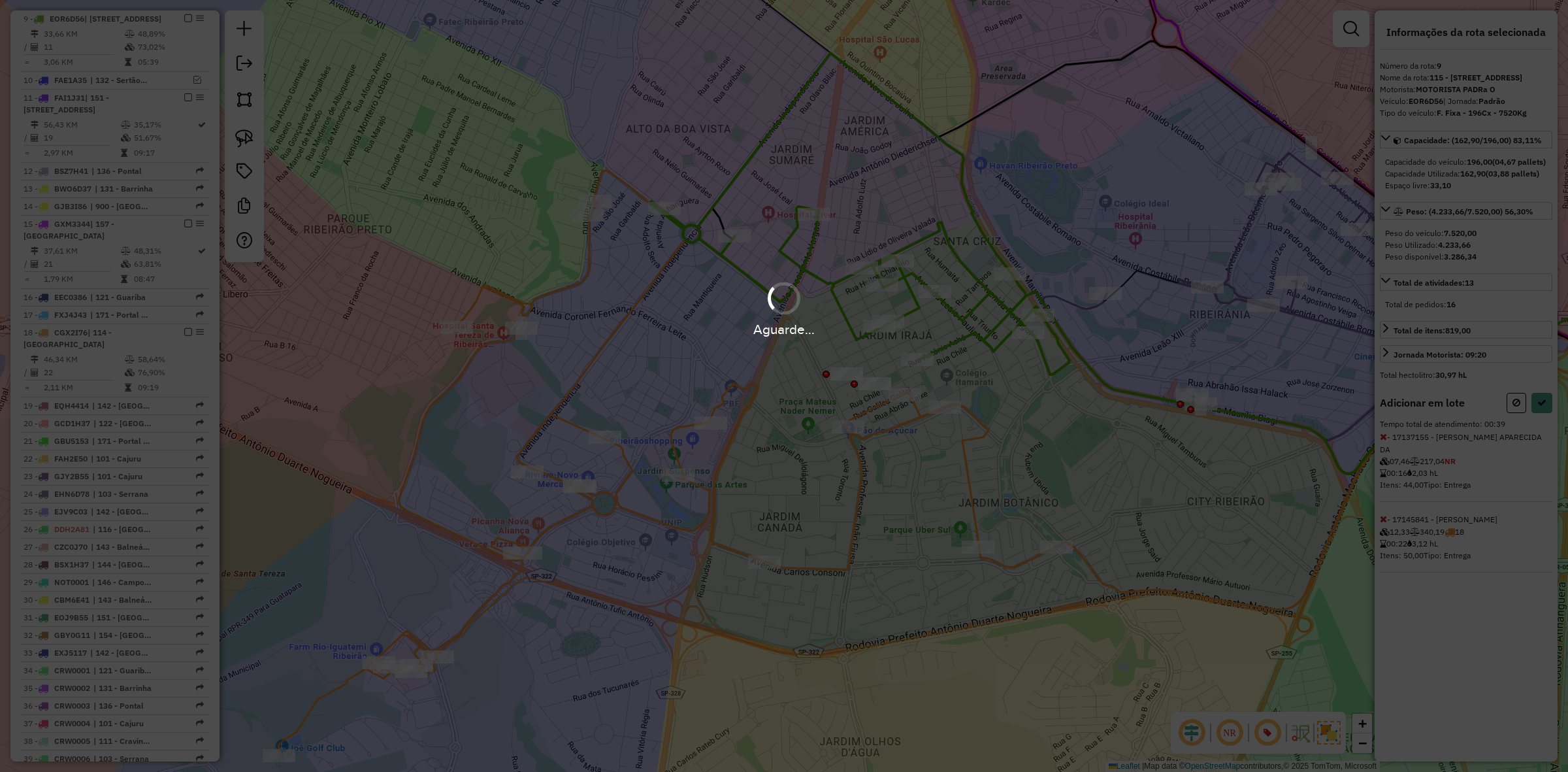
select select "**********"
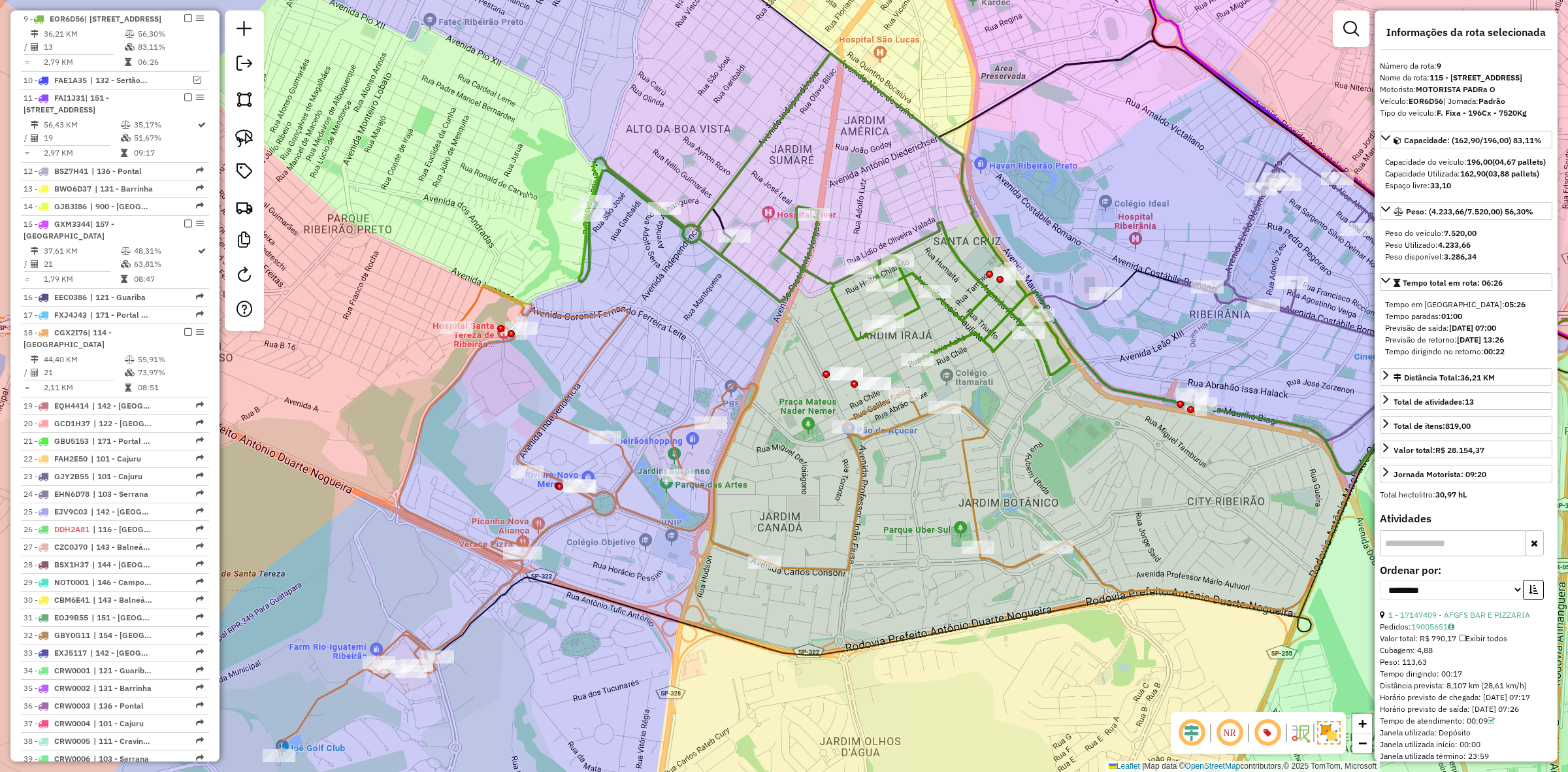
click at [607, 333] on icon at bounding box center [667, 520] width 778 height 471
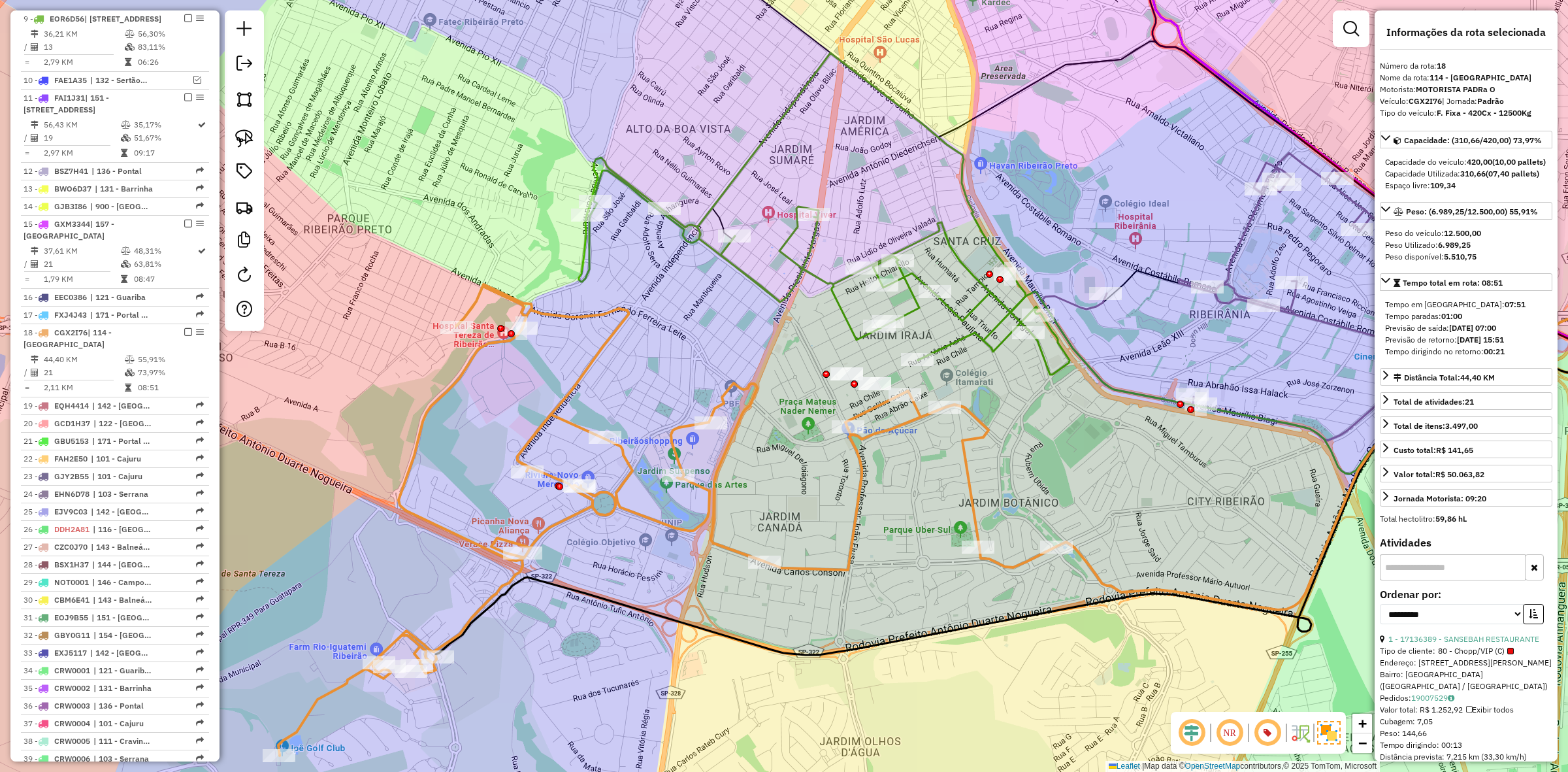
scroll to position [1174, 0]
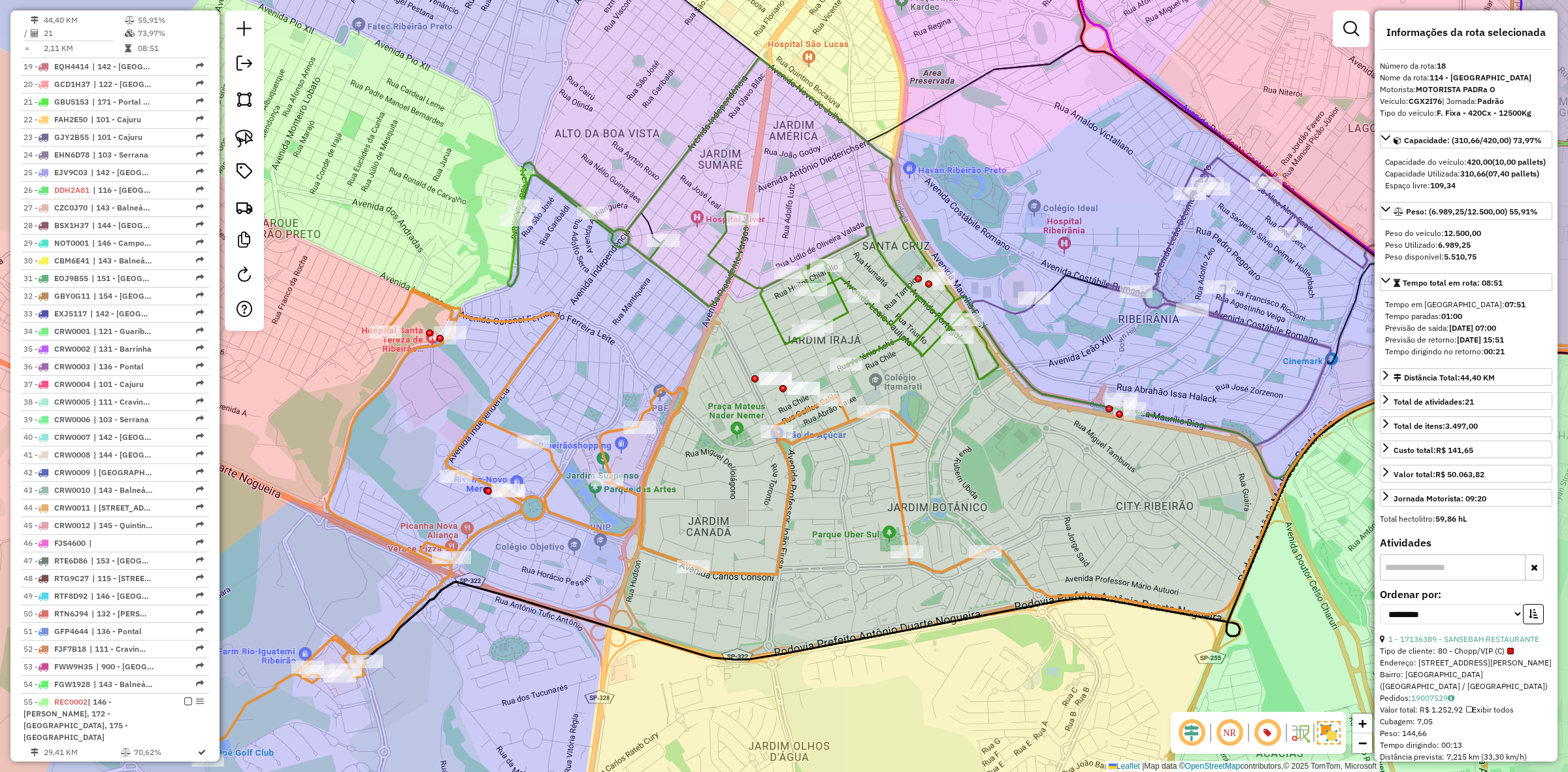
drag, startPoint x: 621, startPoint y: 358, endPoint x: 560, endPoint y: 362, distance: 61.1
click at [563, 363] on div "Janela de atendimento Grade de atendimento Capacidade Transportadoras Veículos …" at bounding box center [784, 386] width 1568 height 772
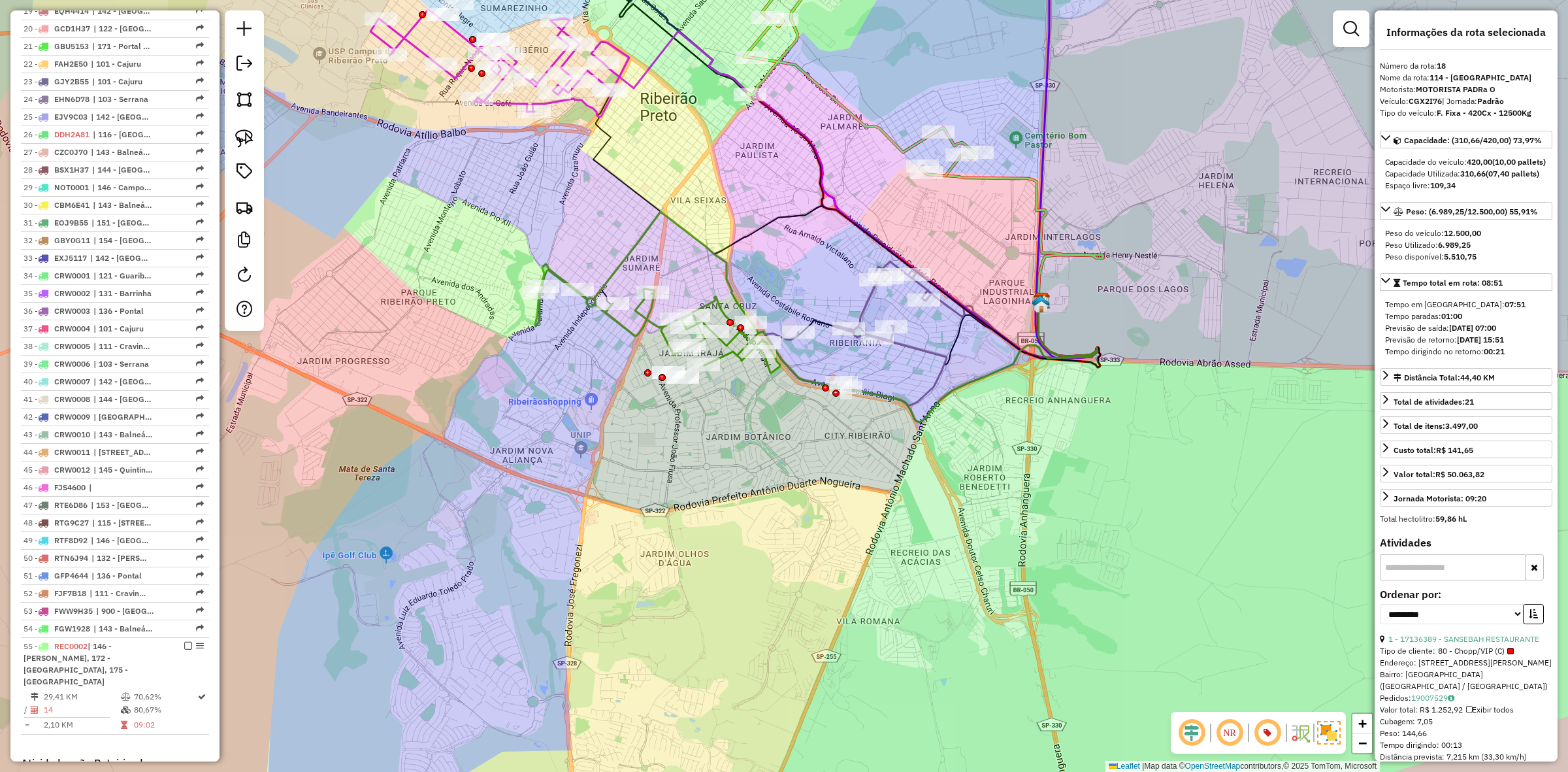
click at [627, 328] on icon at bounding box center [657, 292] width 245 height 161
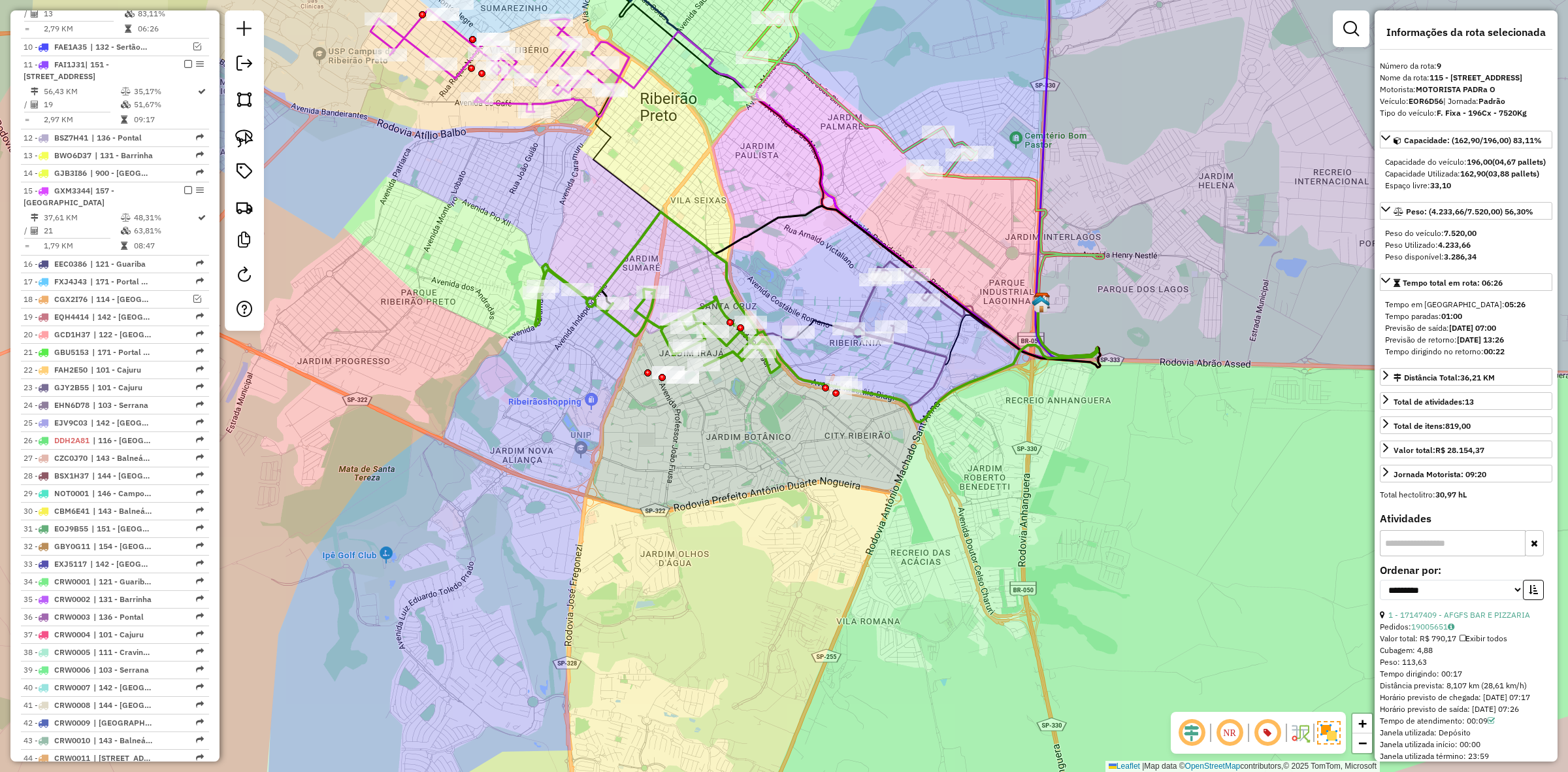
scroll to position [835, 0]
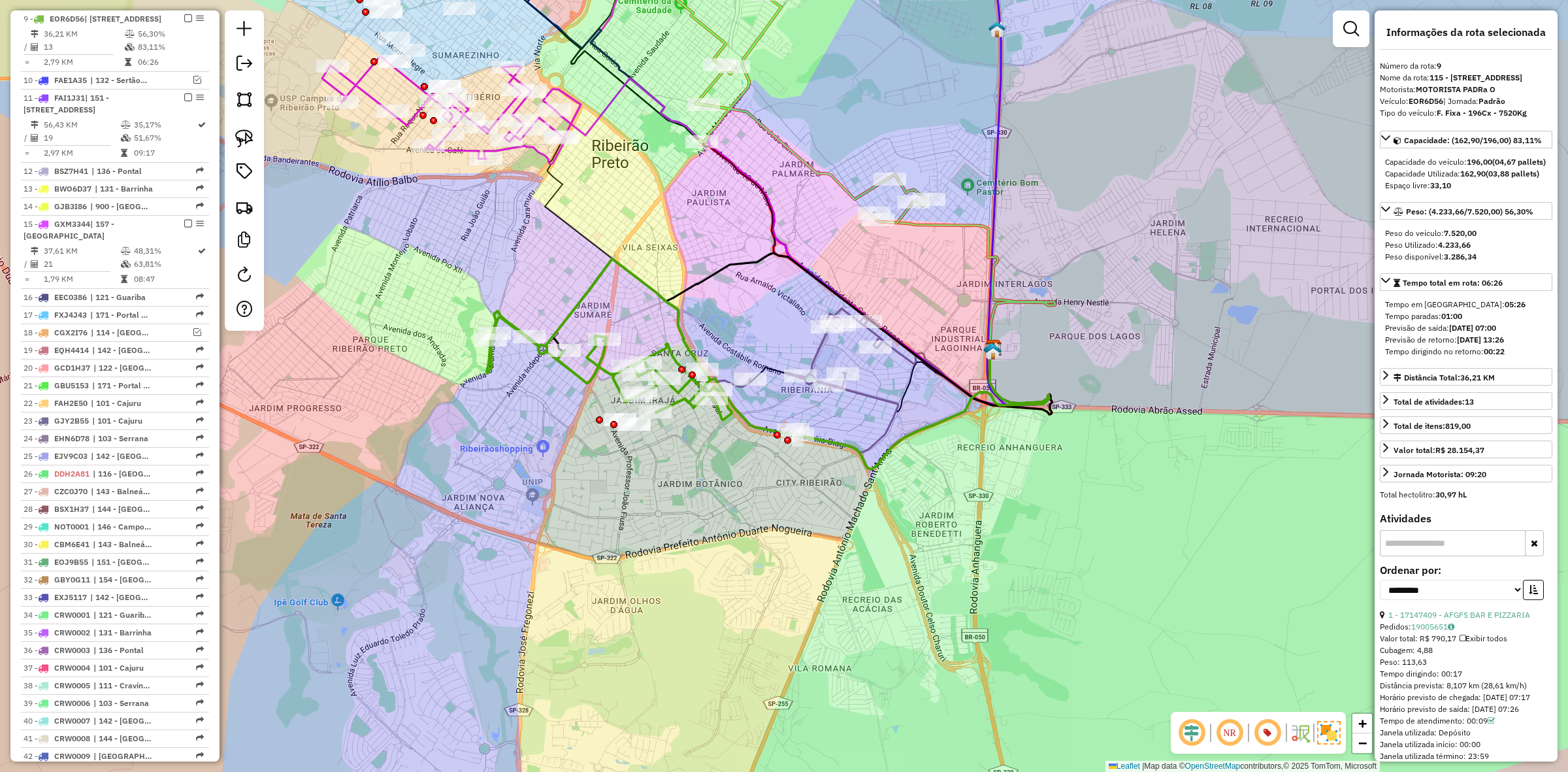
drag, startPoint x: 596, startPoint y: 370, endPoint x: 572, endPoint y: 395, distance: 34.7
click at [572, 395] on div "Janela de atendimento Grade de atendimento Capacidade Transportadoras Veículos …" at bounding box center [784, 386] width 1568 height 772
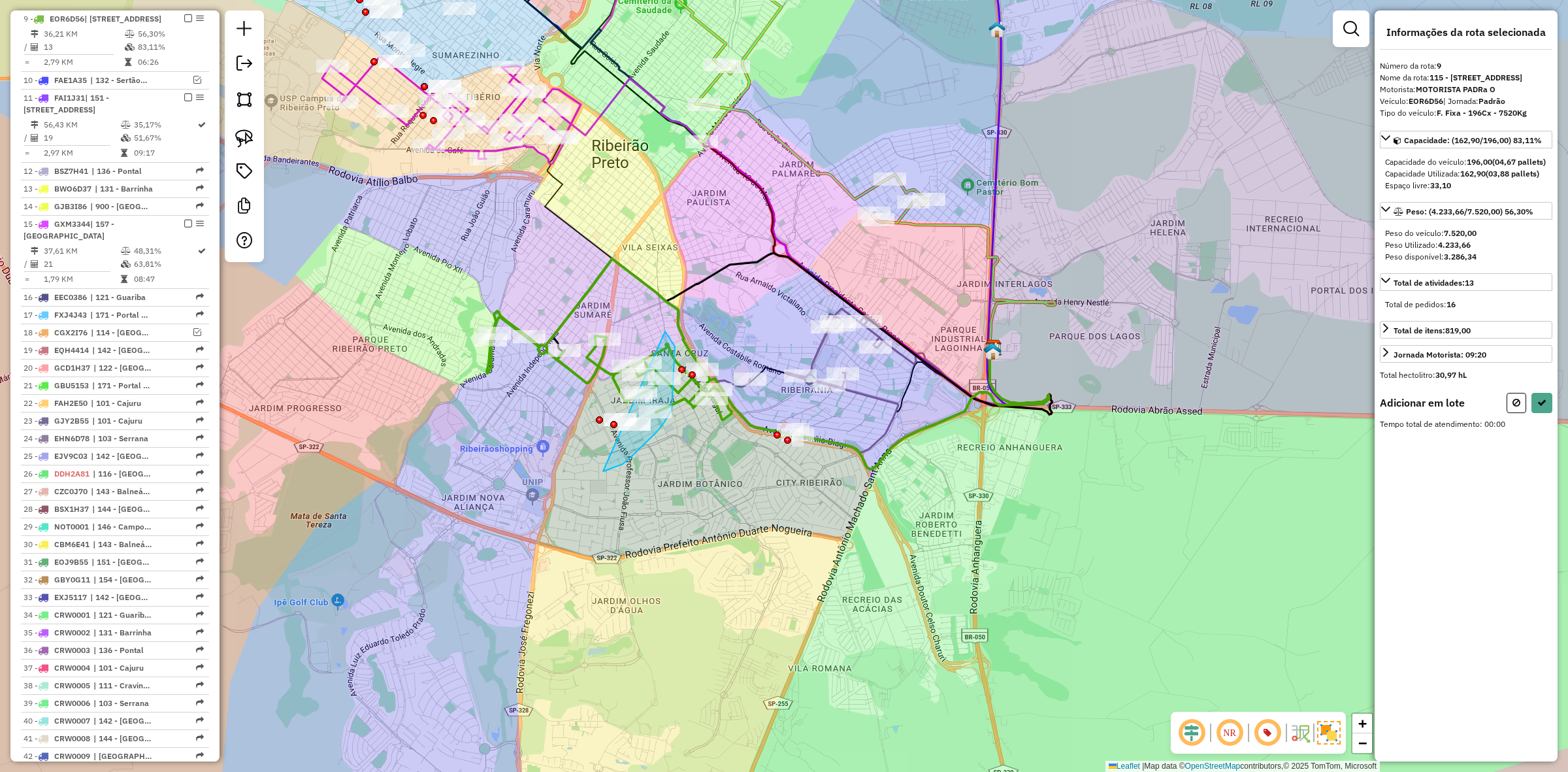
drag, startPoint x: 672, startPoint y: 410, endPoint x: 559, endPoint y: 410, distance: 113.0
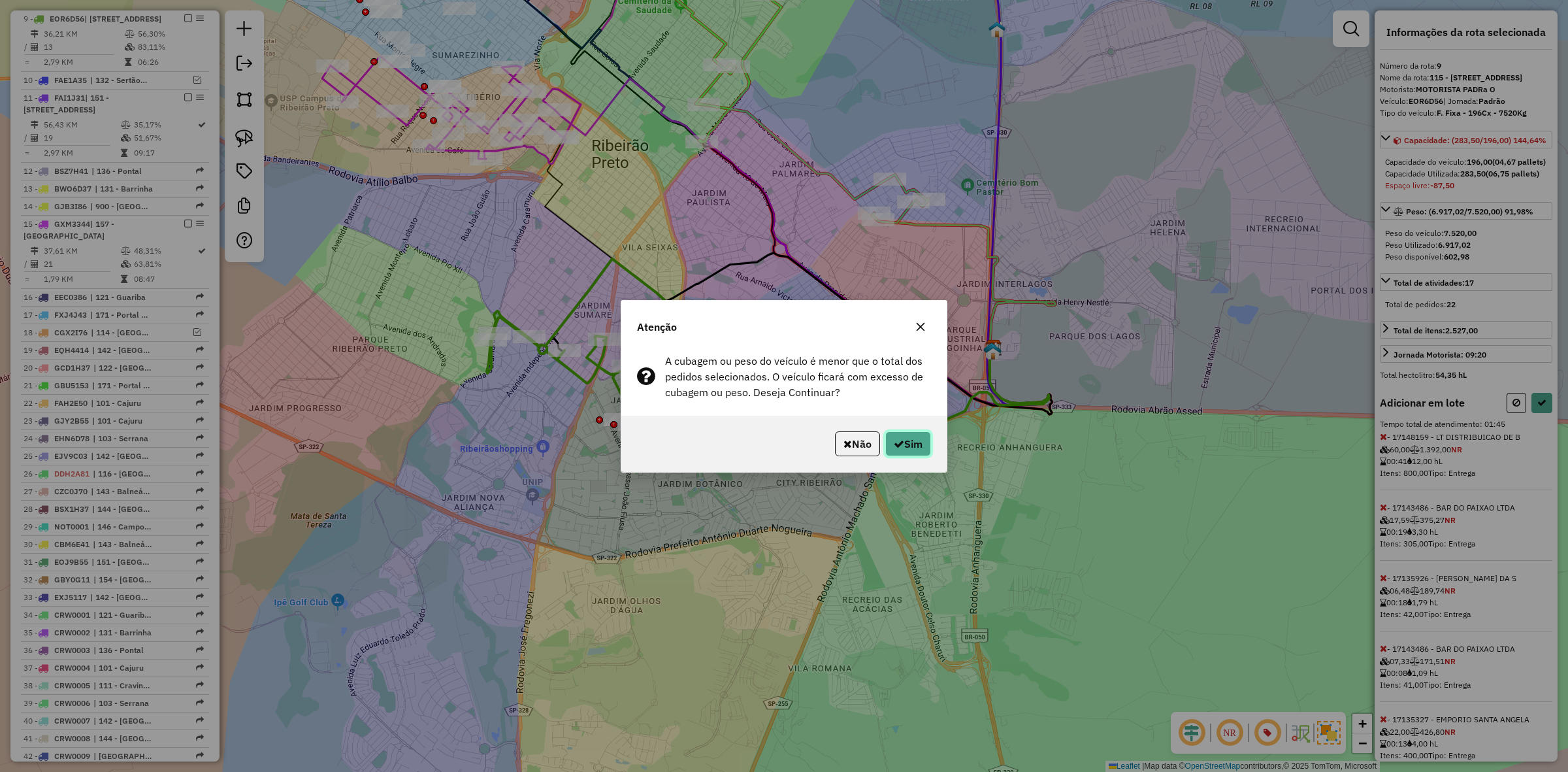
click at [886, 447] on button "Sim" at bounding box center [909, 443] width 46 height 25
select select "**********"
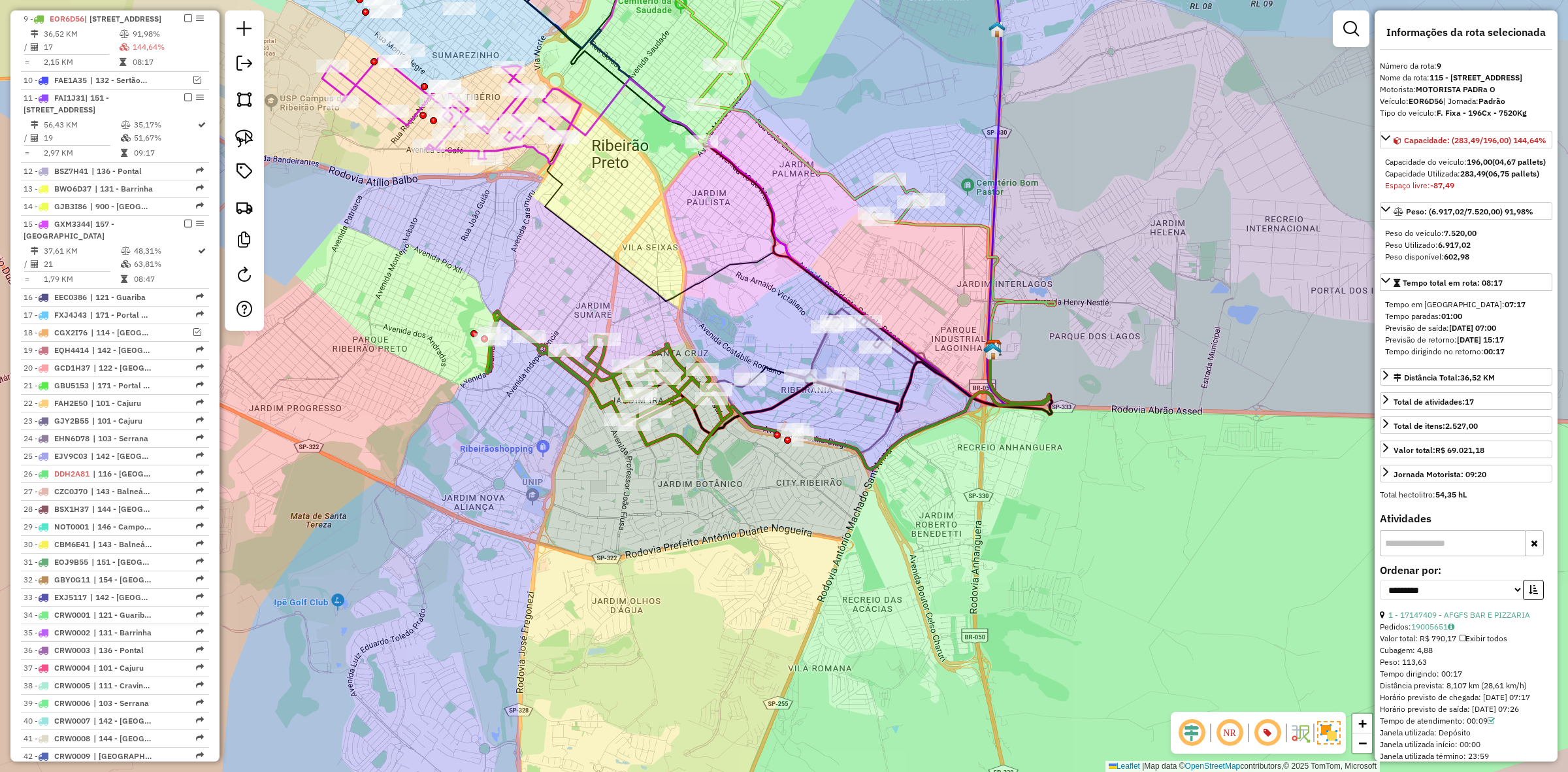
click at [597, 389] on icon at bounding box center [609, 367] width 245 height 112
click at [590, 389] on icon at bounding box center [609, 367] width 245 height 112
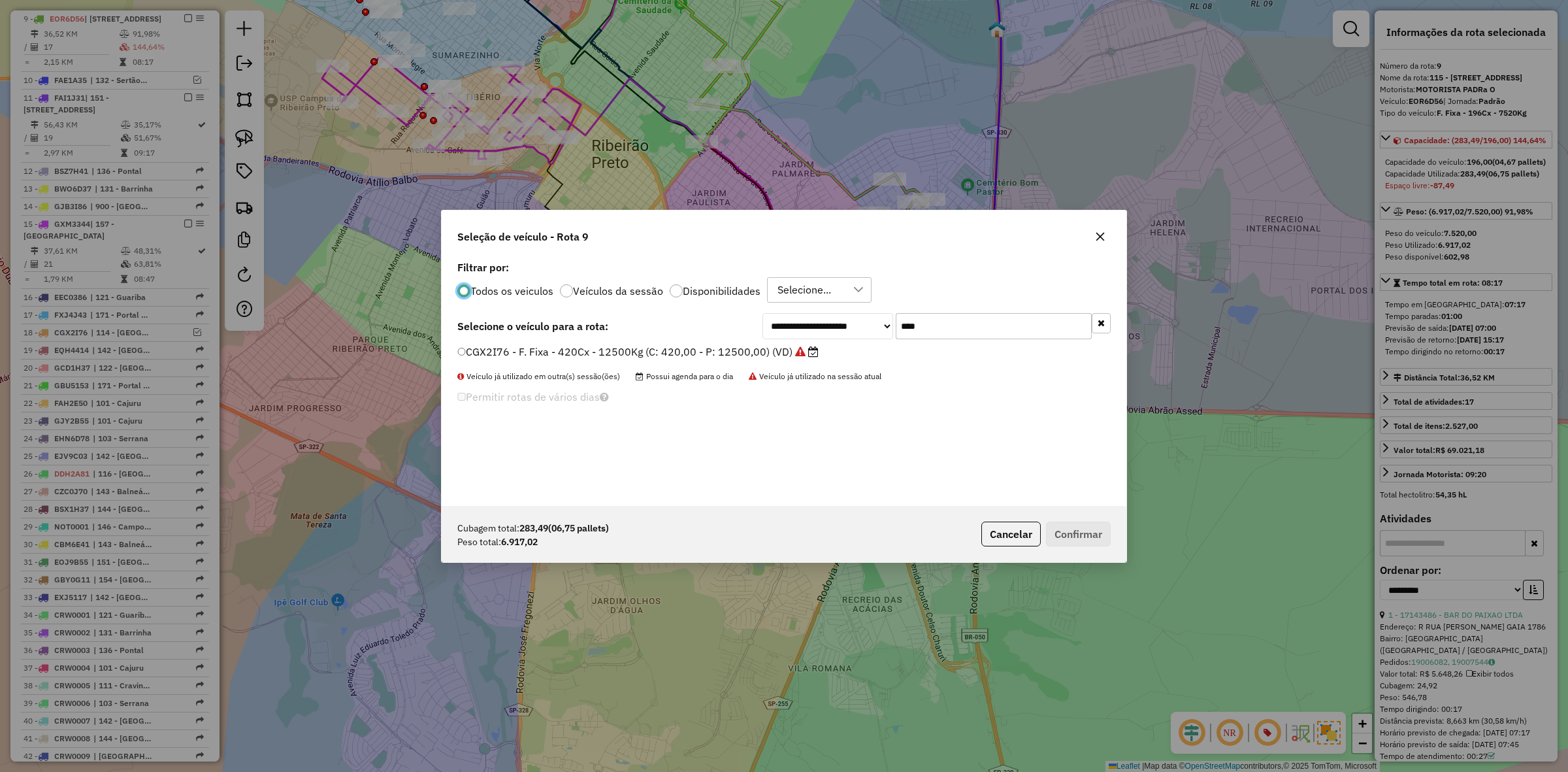
scroll to position [7, 4]
click at [1025, 328] on input "****" at bounding box center [994, 326] width 196 height 26
type input "****"
click at [774, 354] on label "FCR7F29 - F. Fixa - 420Cx - 12680Kg (C: 420,00 - P: 12680,00) (VD)" at bounding box center [632, 352] width 349 height 16
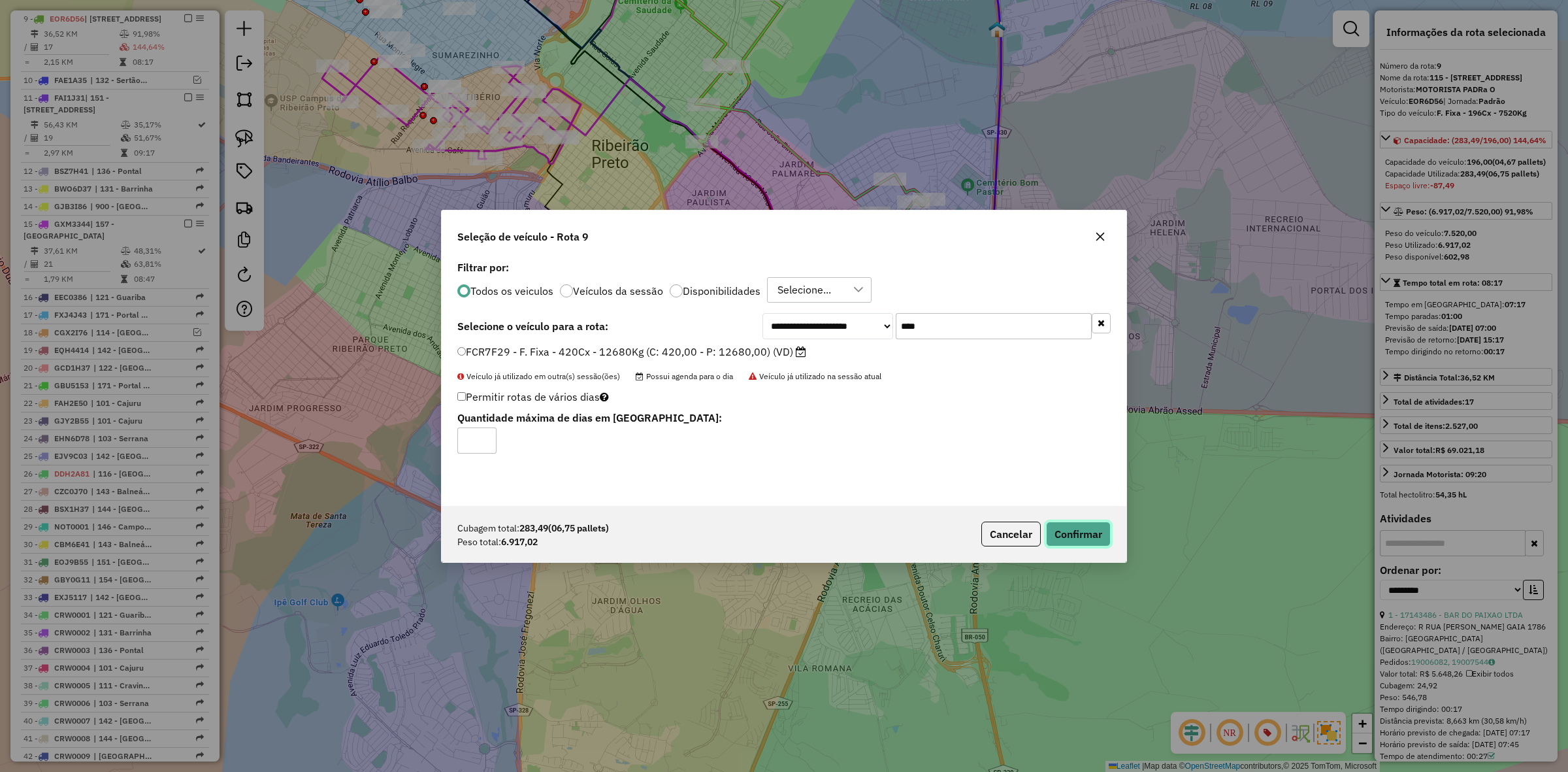
click at [1069, 533] on button "Confirmar" at bounding box center [1078, 534] width 65 height 25
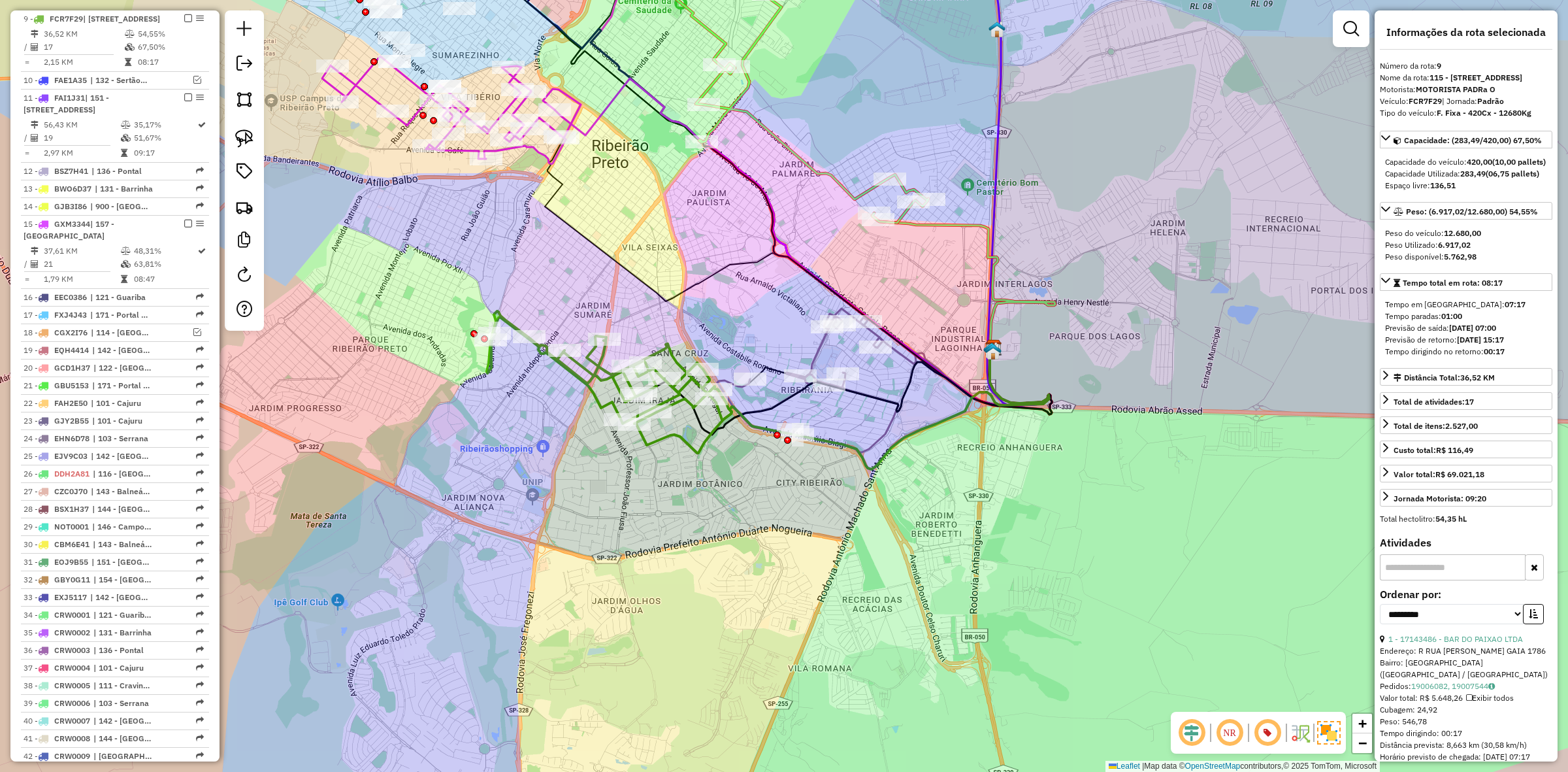
click at [677, 438] on icon at bounding box center [842, 410] width 415 height 119
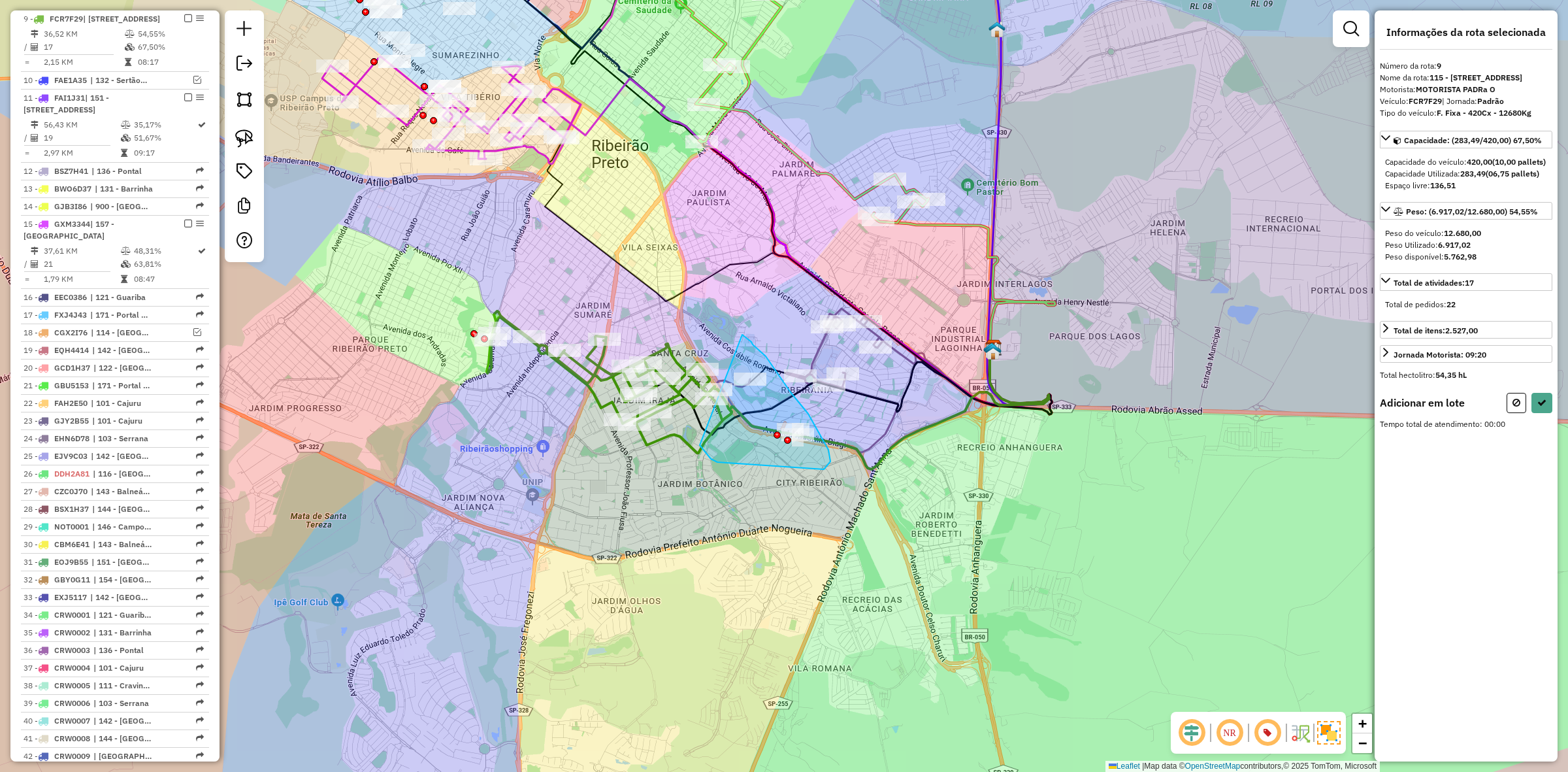
drag, startPoint x: 782, startPoint y: 379, endPoint x: 693, endPoint y: 412, distance: 94.9
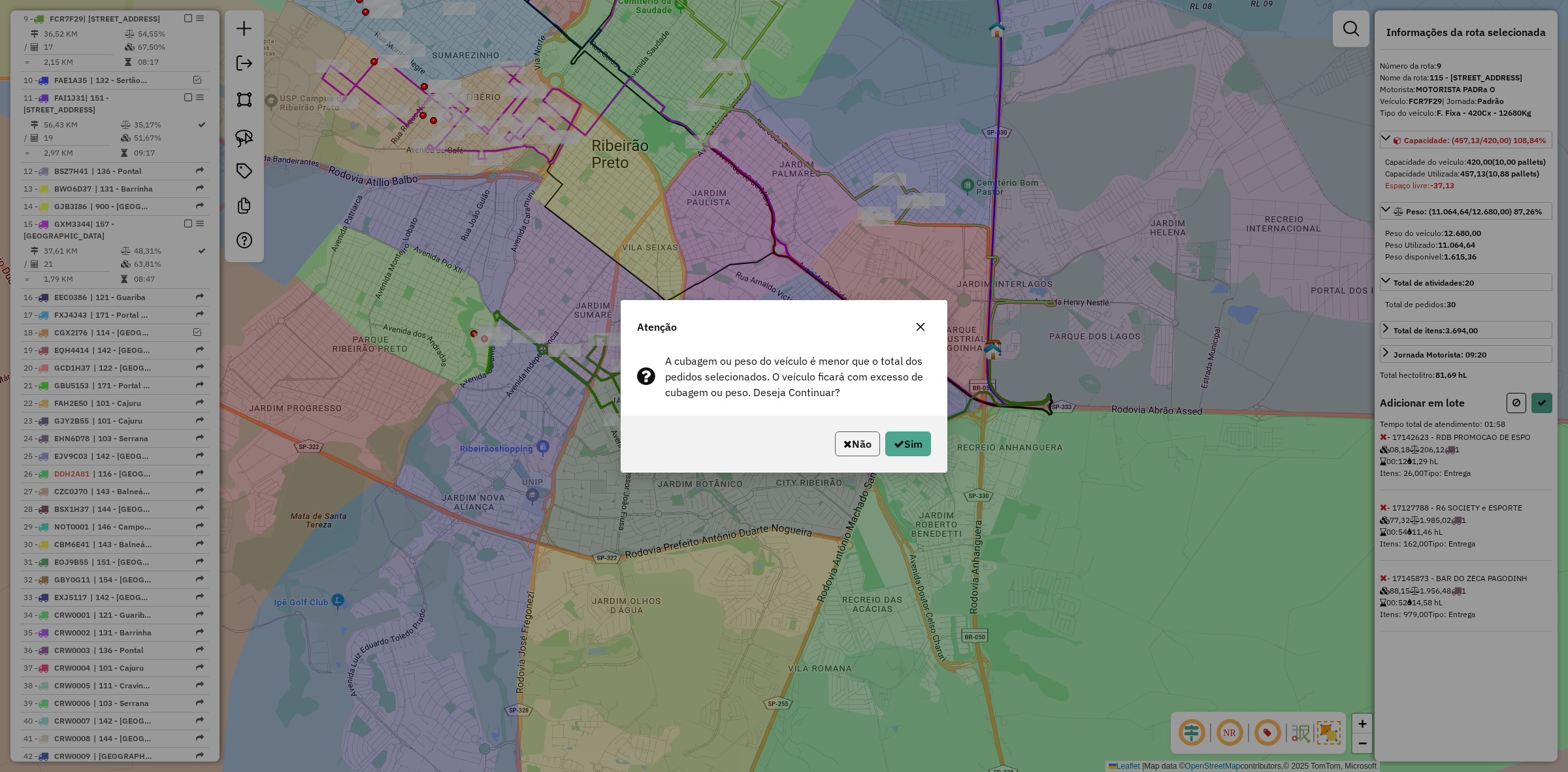
click at [853, 438] on button "Não" at bounding box center [857, 443] width 45 height 25
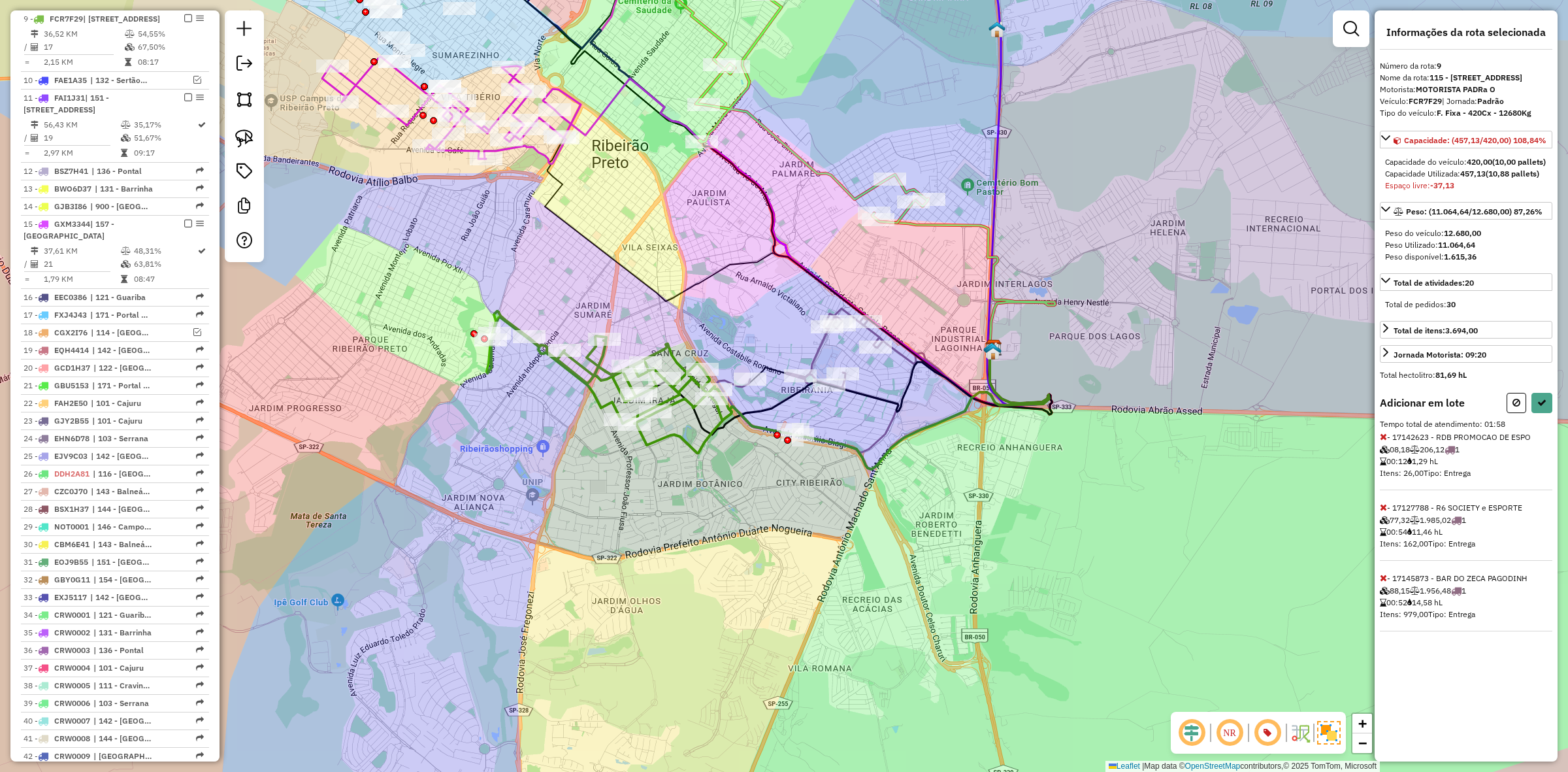
click at [1383, 512] on icon at bounding box center [1384, 508] width 7 height 9
select select "**********"
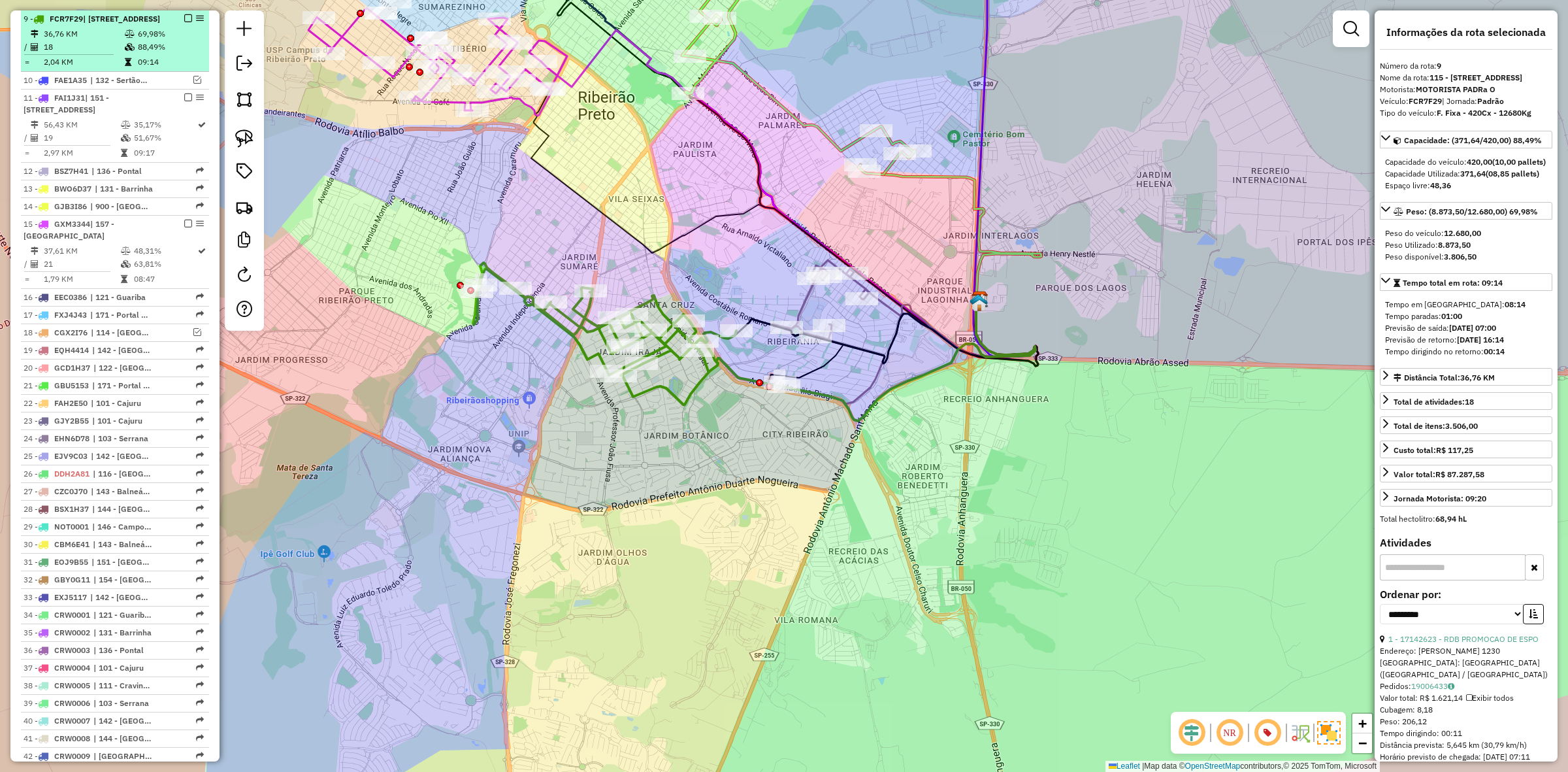
click at [184, 18] on em at bounding box center [188, 18] width 8 height 8
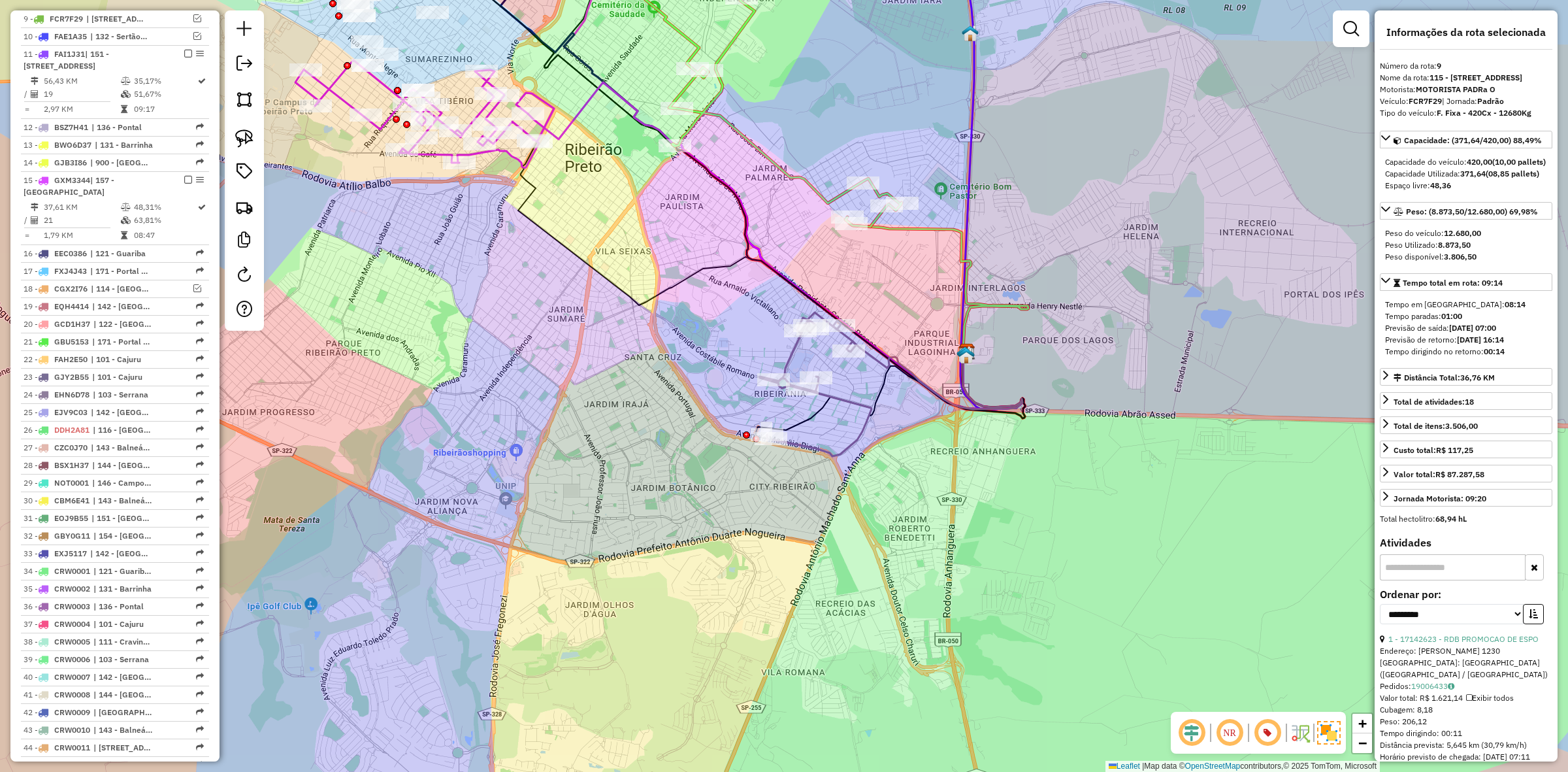
drag, startPoint x: 904, startPoint y: 363, endPoint x: 897, endPoint y: 419, distance: 56.4
click at [897, 409] on icon at bounding box center [934, 375] width 176 height 68
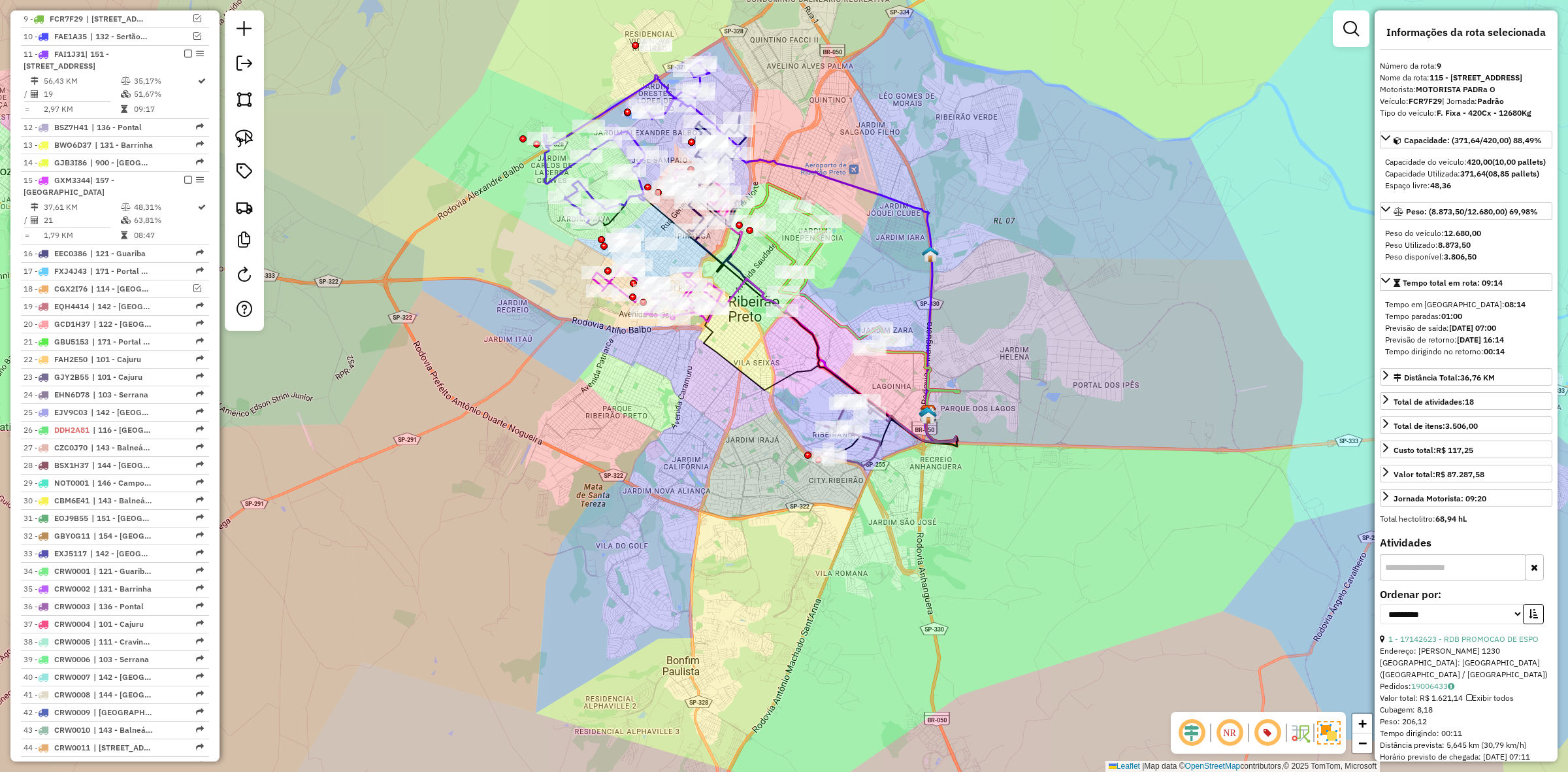
click at [874, 438] on icon at bounding box center [853, 430] width 55 height 72
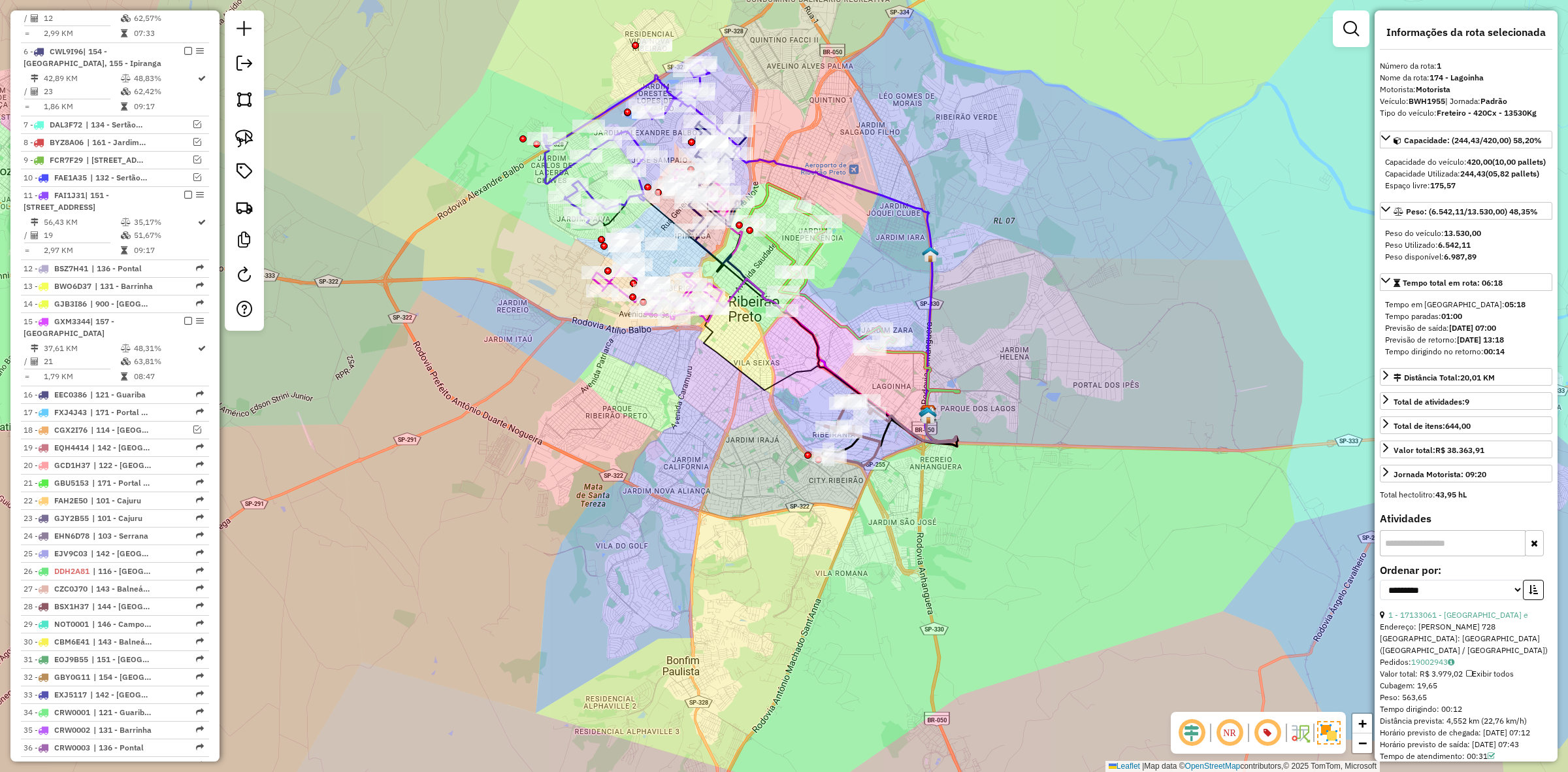
scroll to position [550, 0]
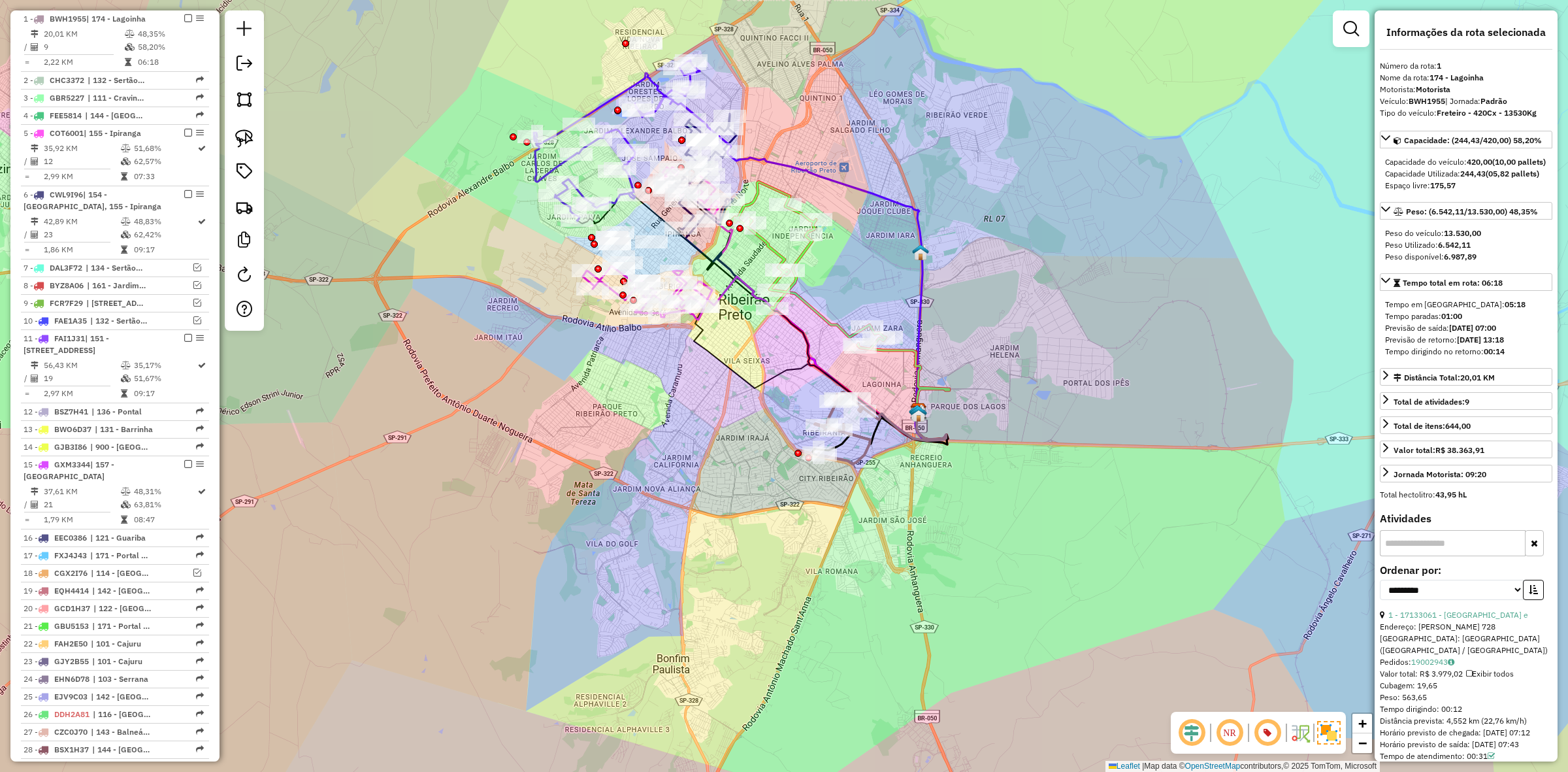
drag, startPoint x: 870, startPoint y: 445, endPoint x: 850, endPoint y: 435, distance: 22.4
click at [850, 435] on icon at bounding box center [842, 428] width 55 height 72
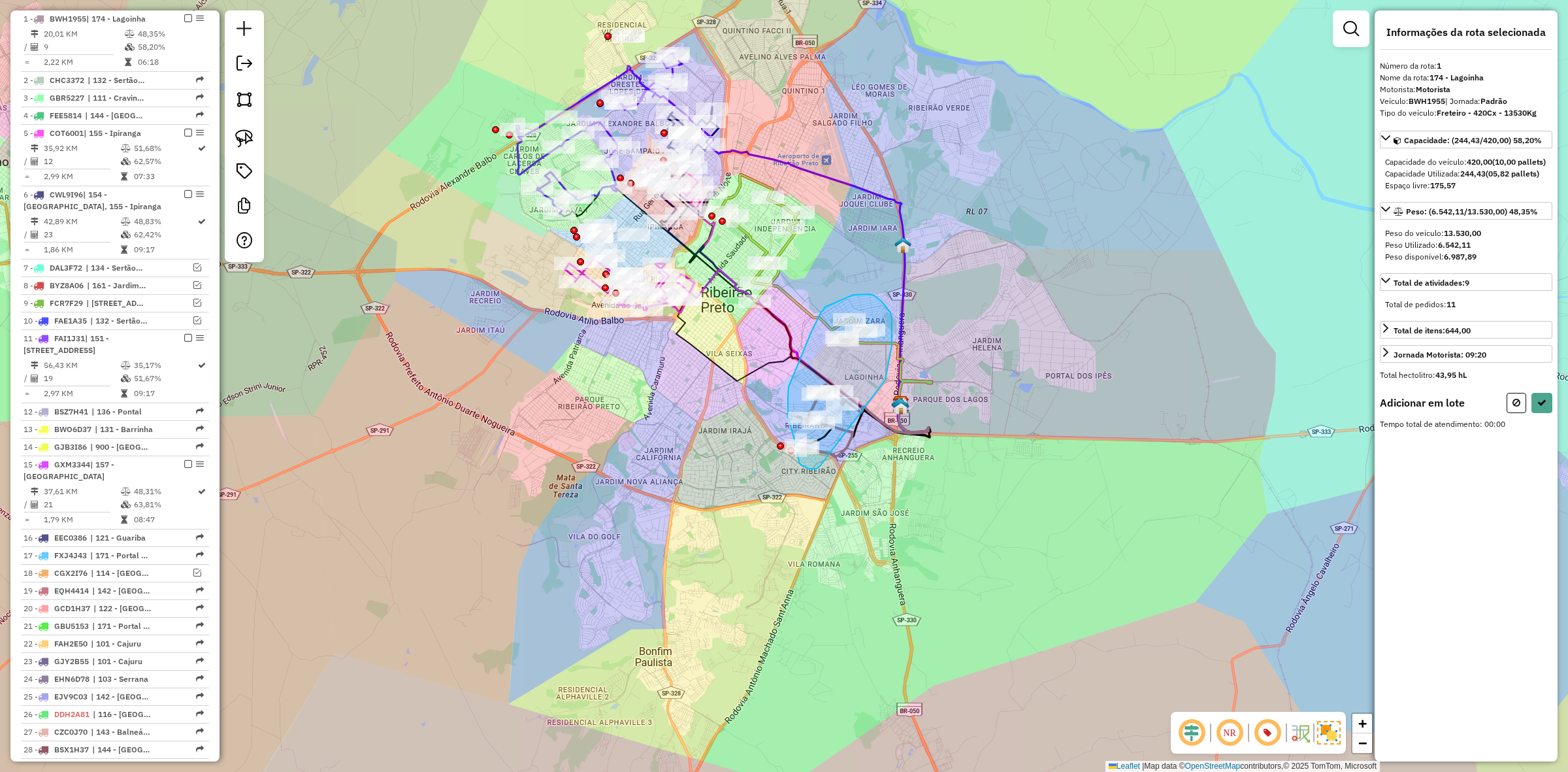
drag, startPoint x: 892, startPoint y: 345, endPoint x: 828, endPoint y: 460, distance: 131.6
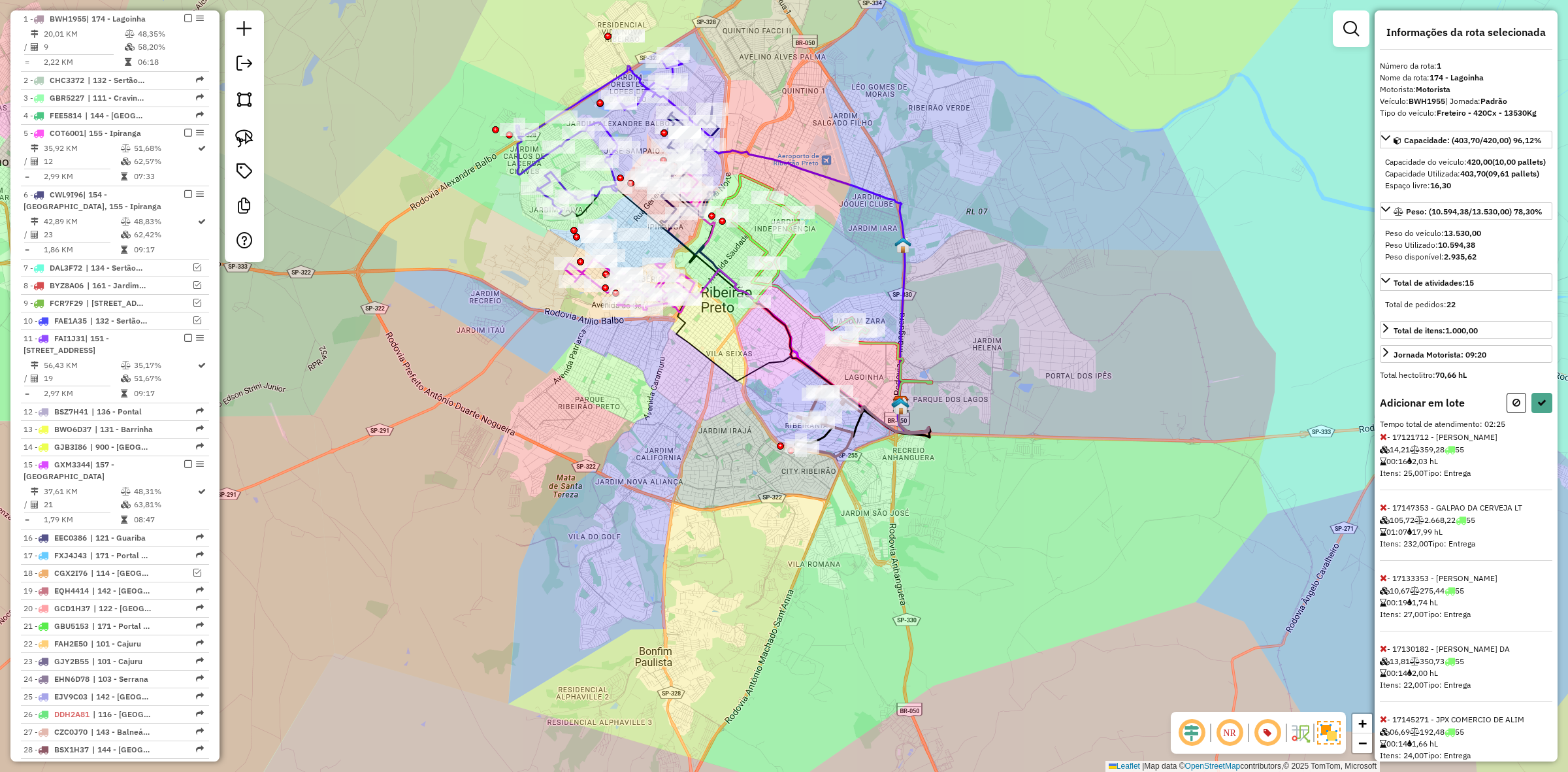
select select "**********"
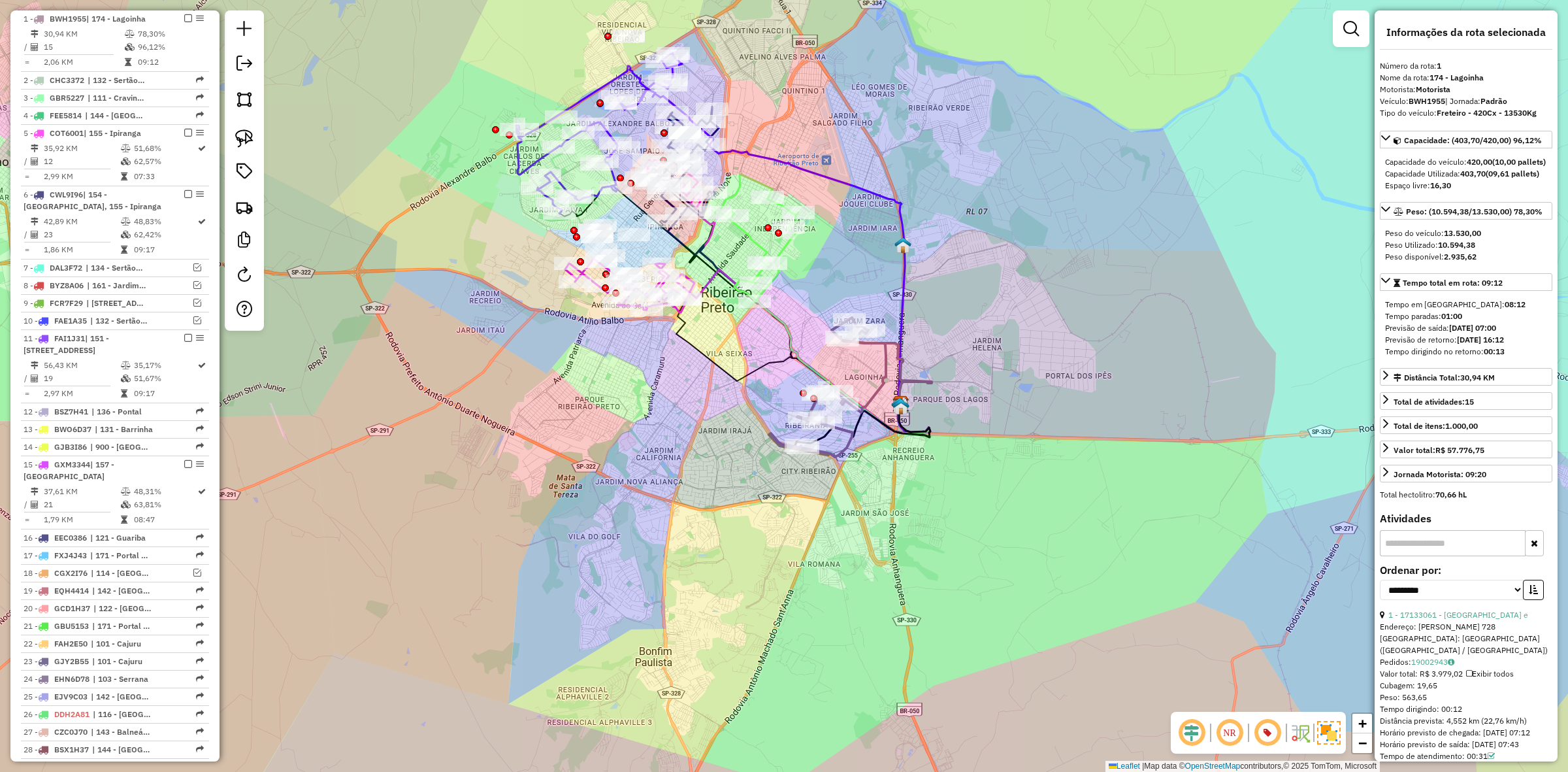
click at [861, 423] on icon at bounding box center [863, 427] width 135 height 43
click at [871, 397] on icon at bounding box center [827, 387] width 117 height 139
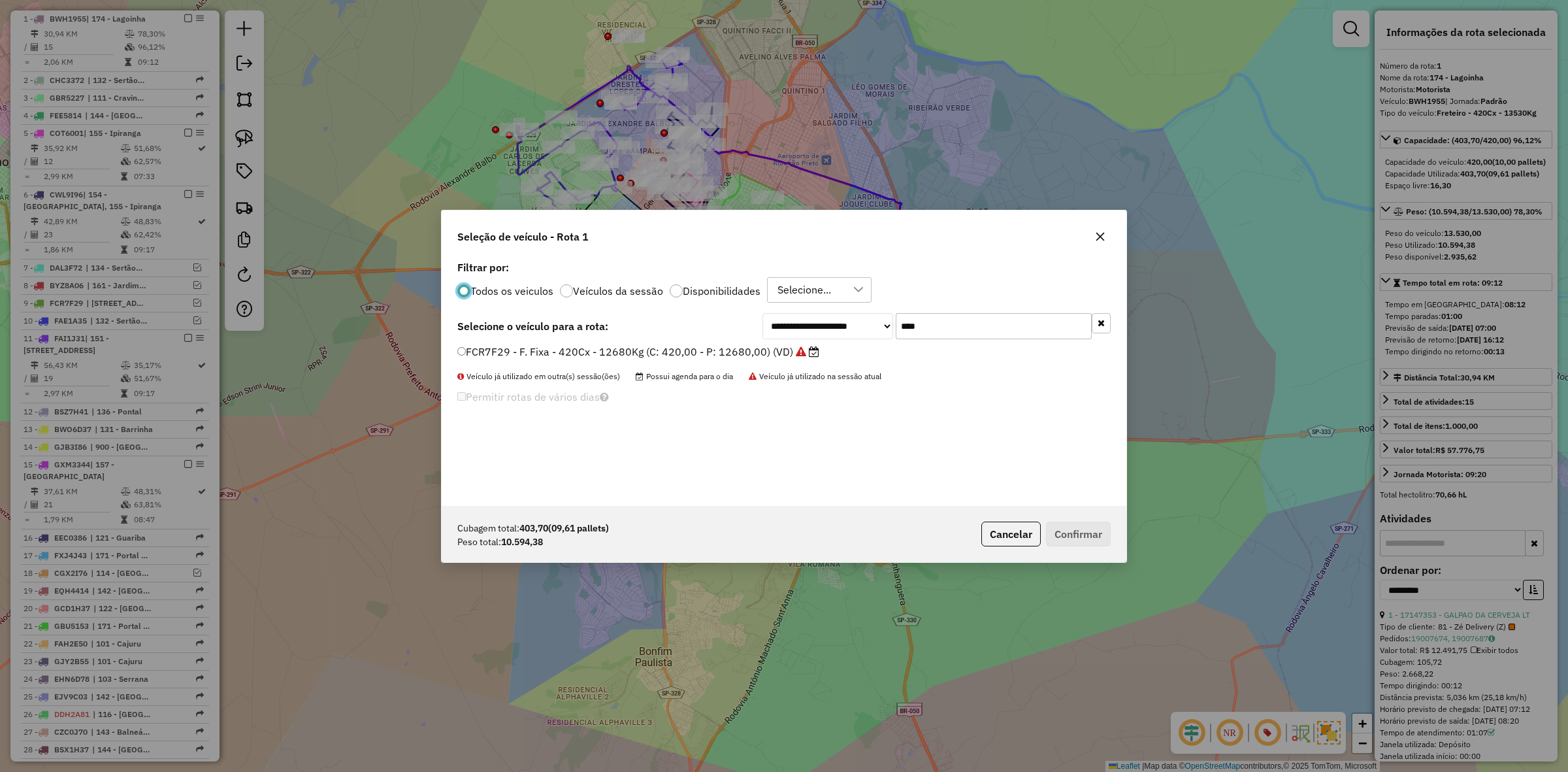
scroll to position [7, 4]
click at [987, 317] on input "****" at bounding box center [994, 326] width 196 height 26
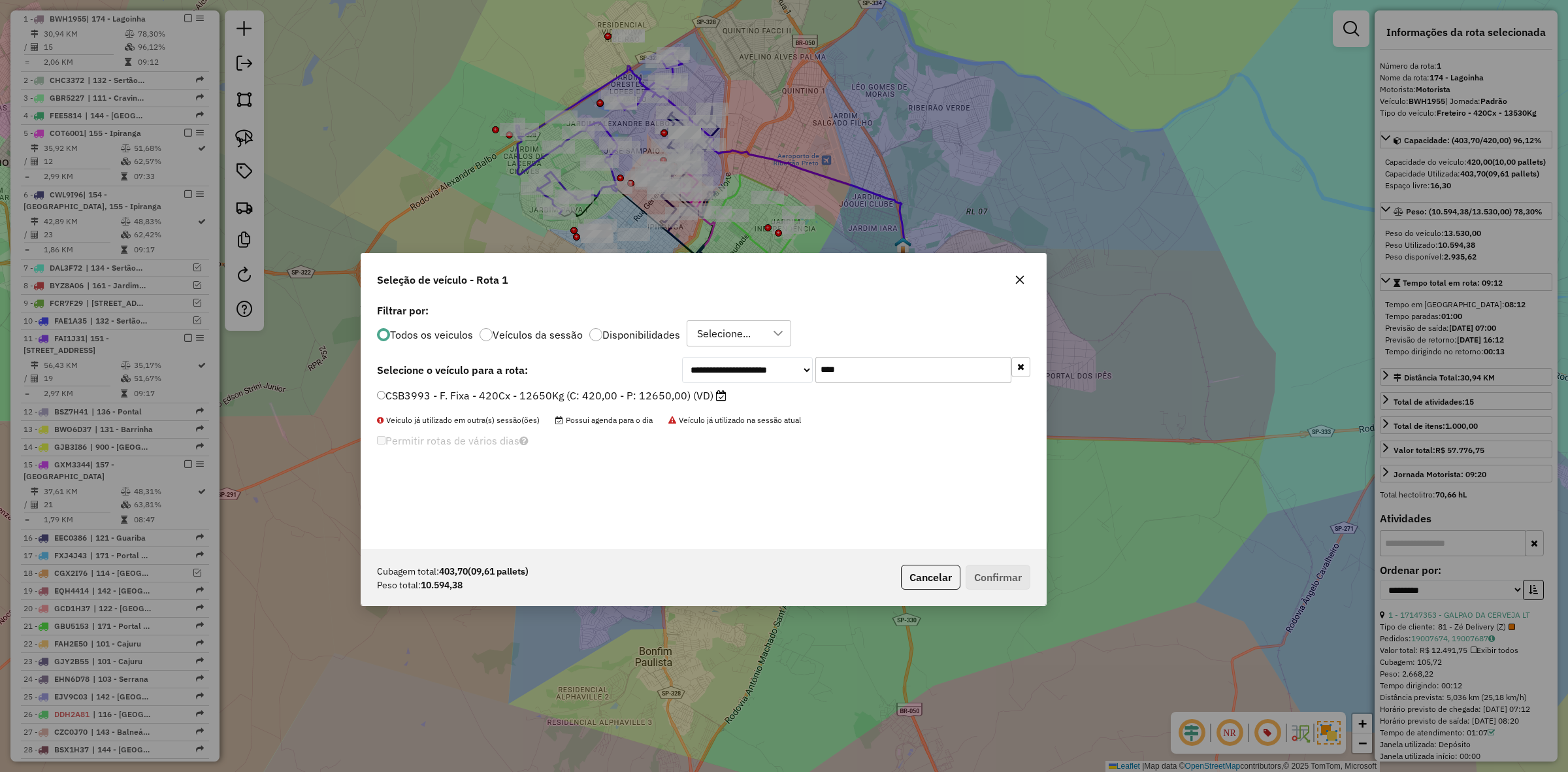
drag, startPoint x: 876, startPoint y: 256, endPoint x: 841, endPoint y: 283, distance: 44.2
click at [841, 283] on div "Seleção de veículo - Rota 1" at bounding box center [704, 277] width 685 height 47
click at [886, 379] on input "****" at bounding box center [913, 370] width 196 height 26
type input "****"
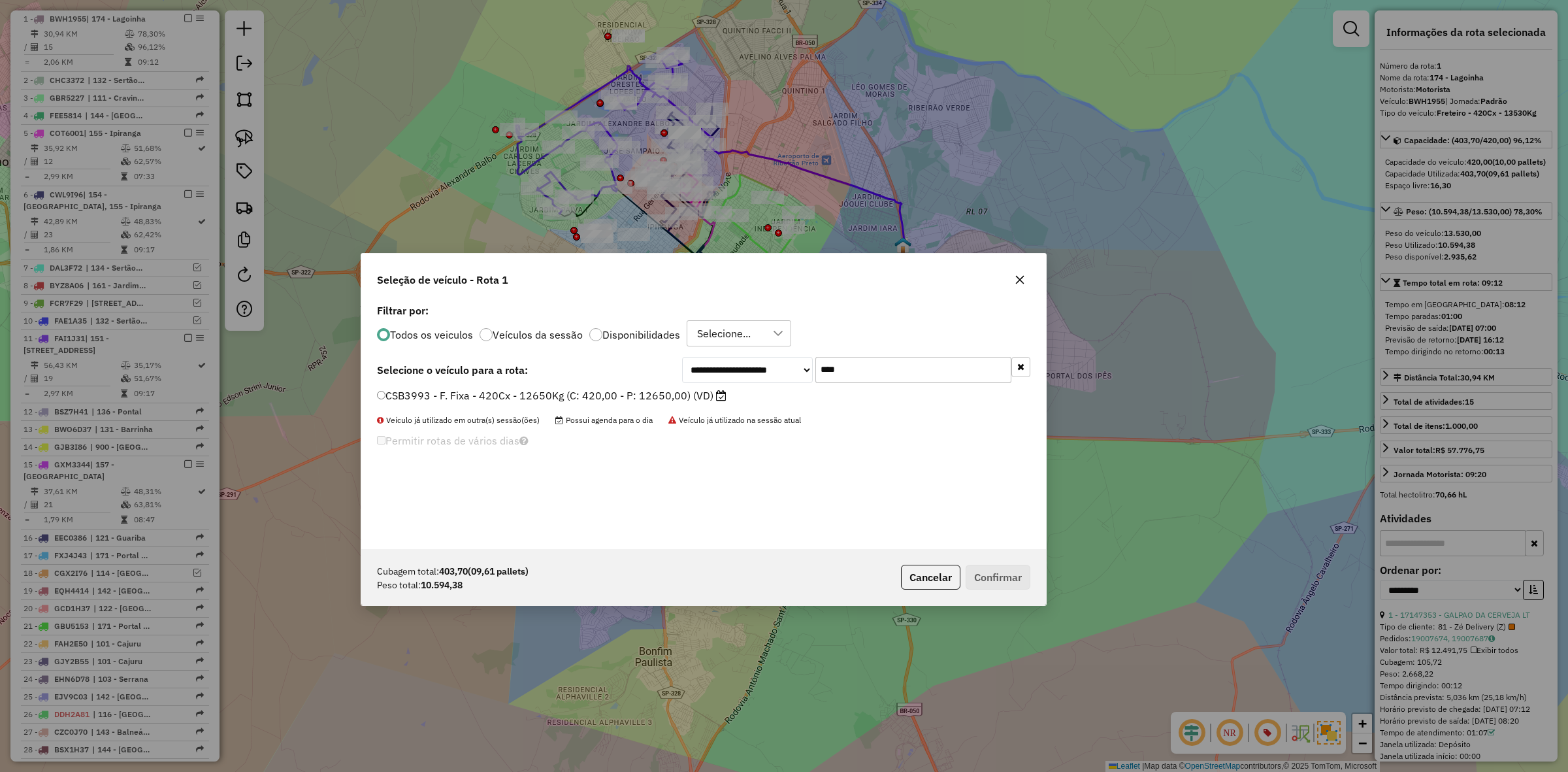
click at [706, 396] on label "CSB3993 - F. Fixa - 420Cx - 12650Kg (C: 420,00 - P: 12650,00) (VD)" at bounding box center [551, 395] width 349 height 16
drag, startPoint x: 1024, startPoint y: 581, endPoint x: 1013, endPoint y: 577, distance: 11.7
click at [1021, 581] on button "Confirmar" at bounding box center [998, 577] width 65 height 25
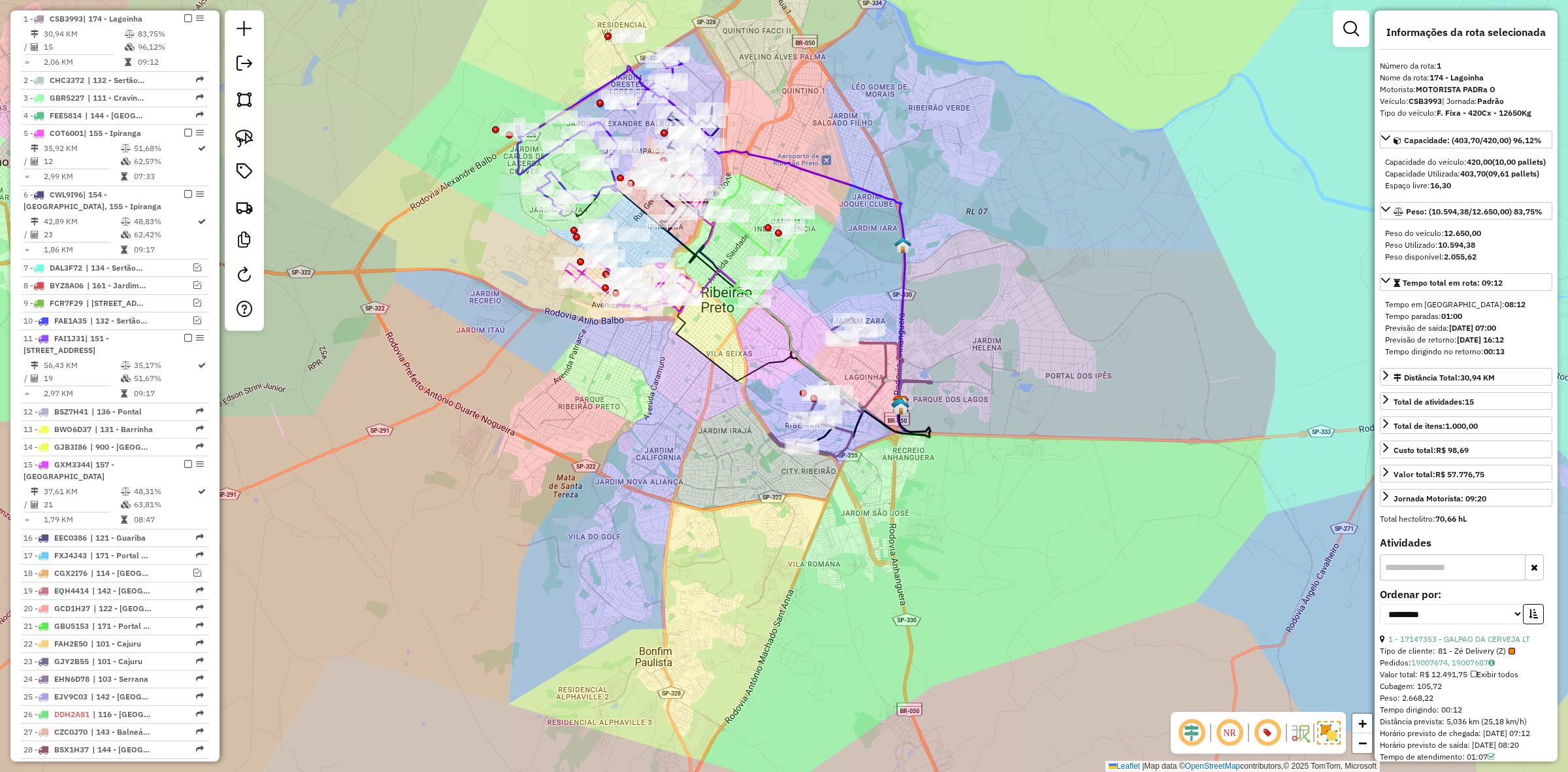
click at [876, 388] on icon at bounding box center [827, 387] width 117 height 139
click at [185, 18] on em at bounding box center [188, 18] width 8 height 8
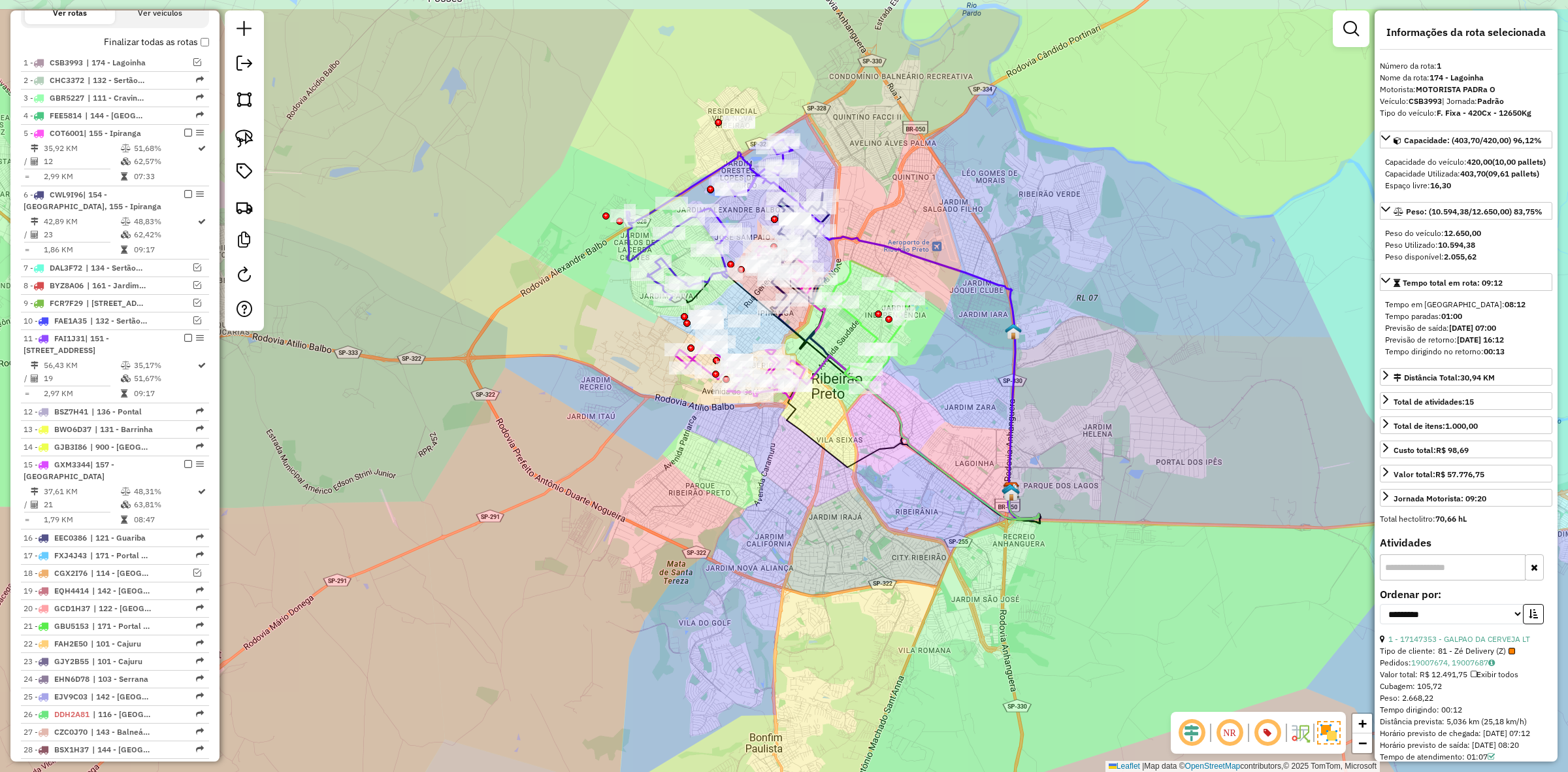
drag, startPoint x: 759, startPoint y: 364, endPoint x: 869, endPoint y: 450, distance: 139.6
click at [869, 450] on icon at bounding box center [913, 455] width 254 height 138
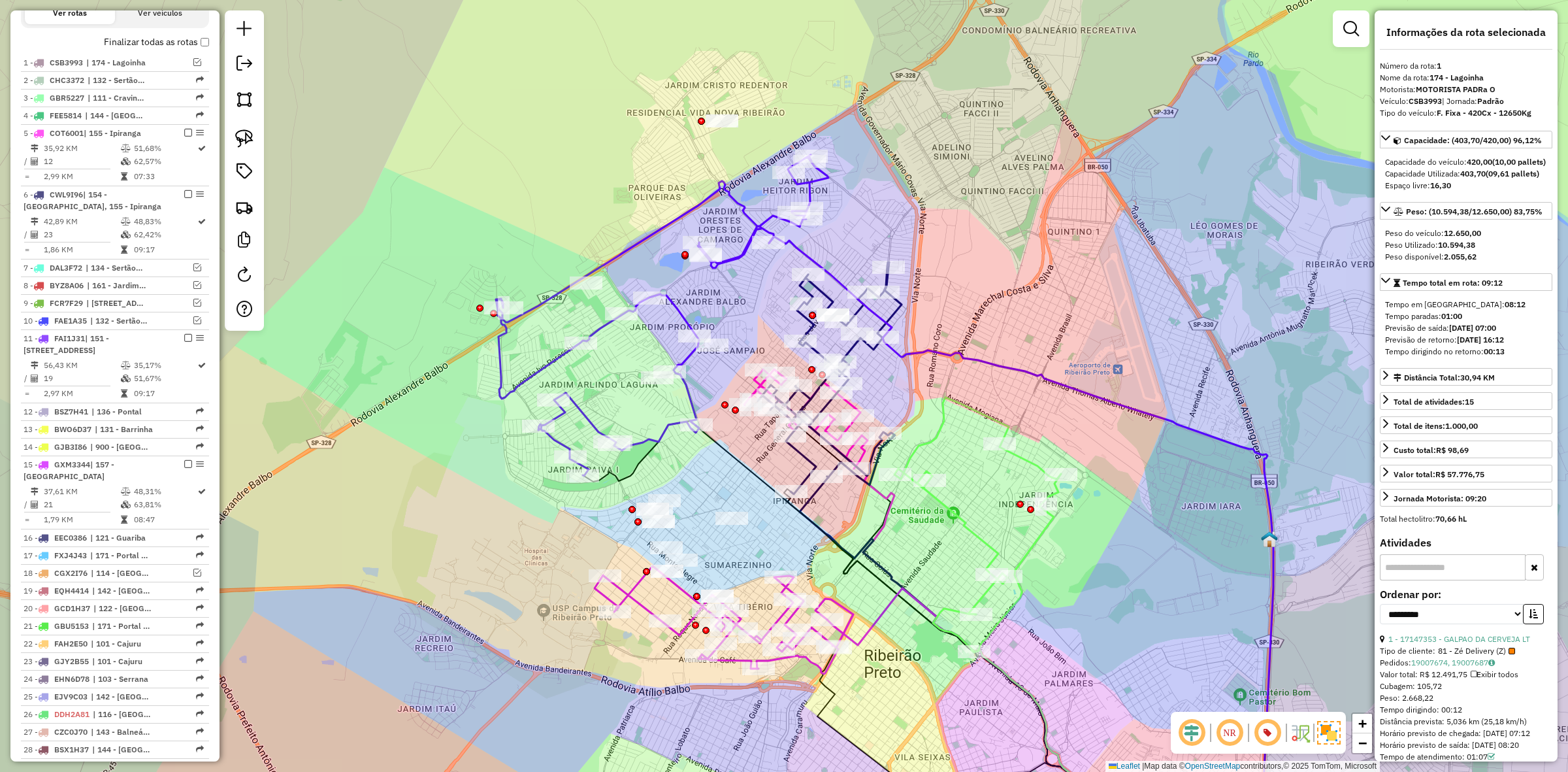
drag, startPoint x: 723, startPoint y: 198, endPoint x: 717, endPoint y: 204, distance: 8.5
click at [717, 204] on icon at bounding box center [662, 315] width 332 height 321
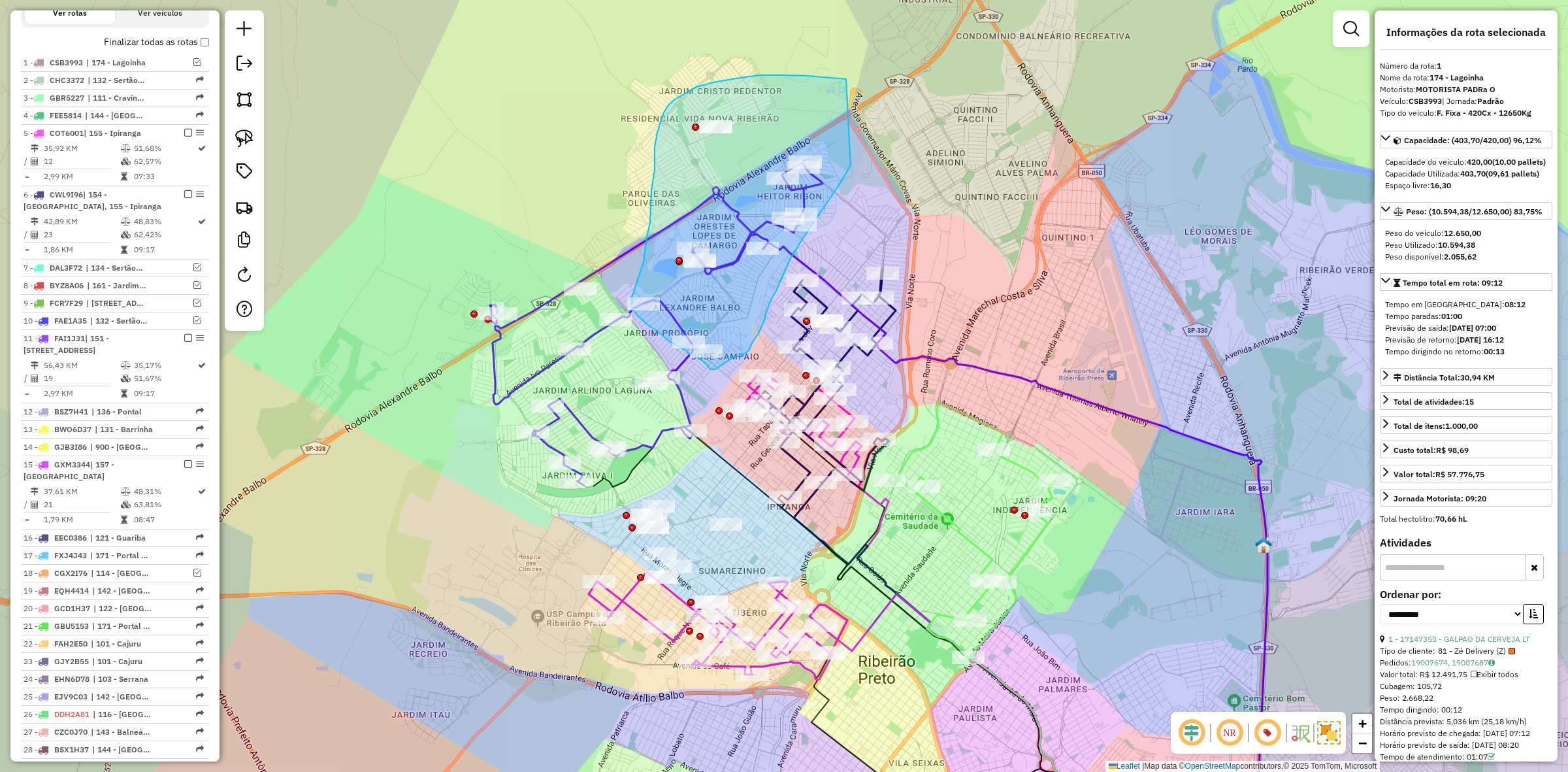
drag, startPoint x: 807, startPoint y: 76, endPoint x: 851, endPoint y: 166, distance: 100.2
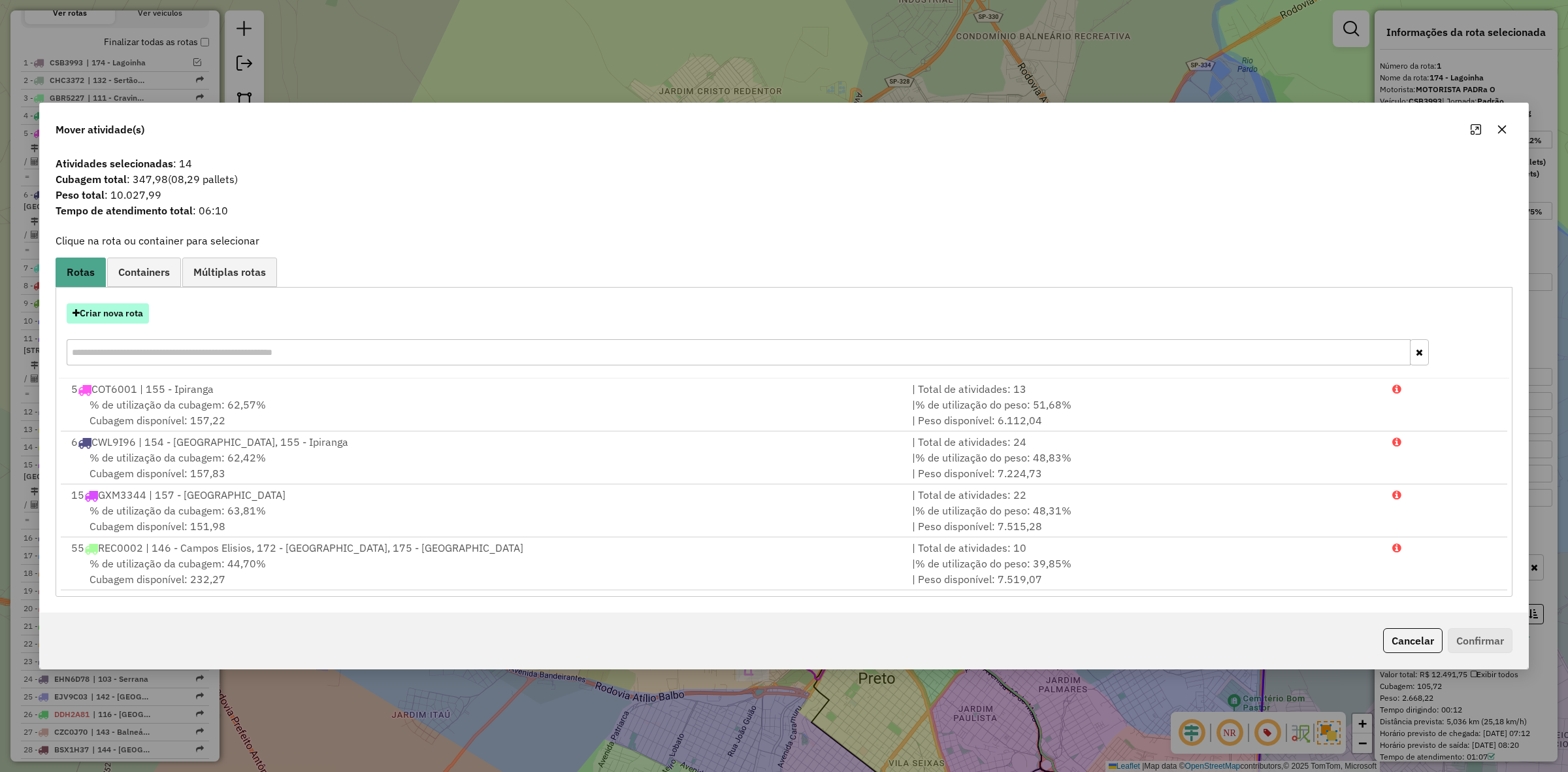
click at [137, 312] on button "Criar nova rota" at bounding box center [108, 314] width 82 height 20
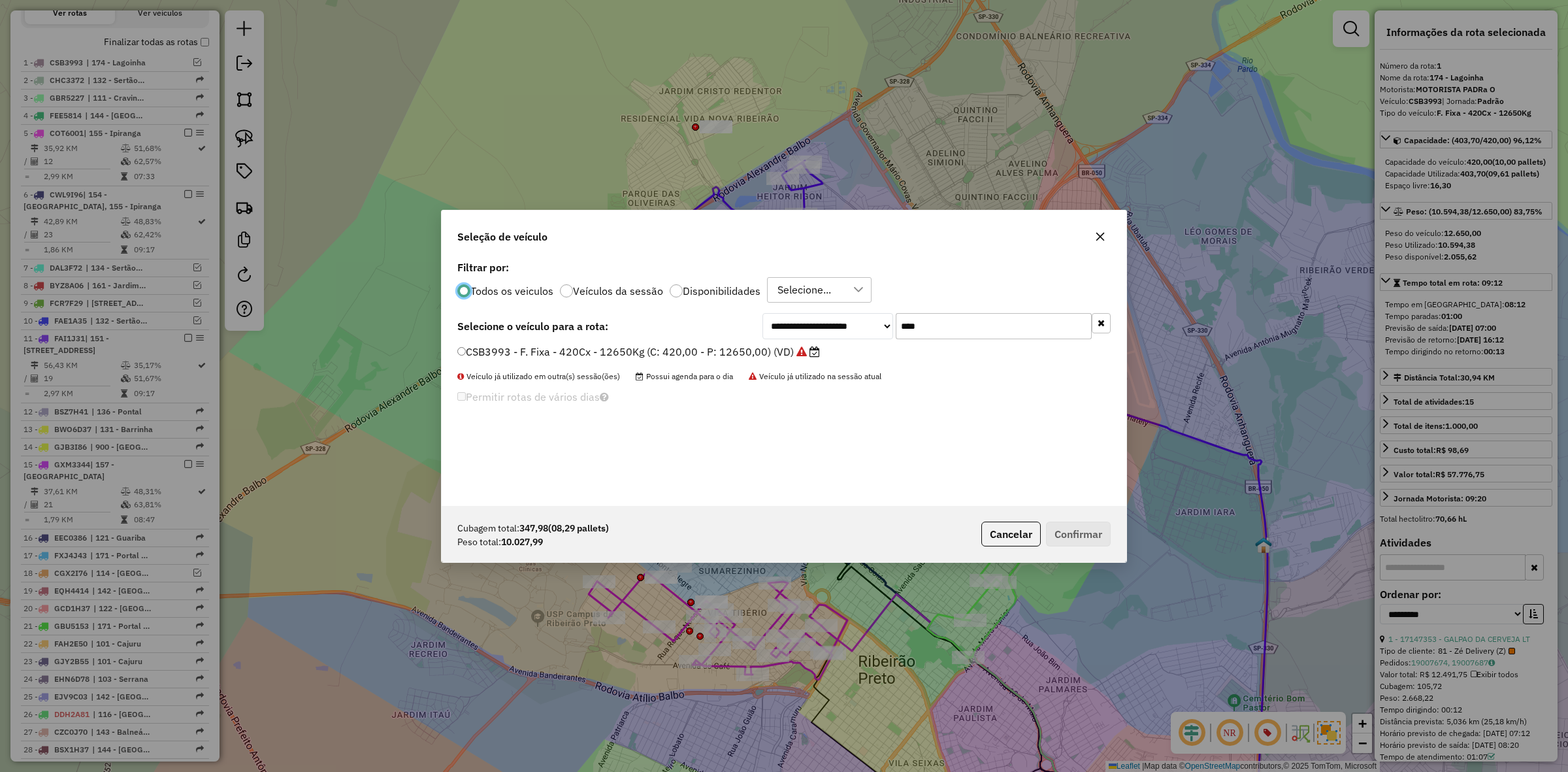
scroll to position [7, 4]
click at [978, 341] on div "**********" at bounding box center [784, 382] width 685 height 249
click at [978, 331] on input "****" at bounding box center [994, 326] width 196 height 26
click at [968, 324] on input "****" at bounding box center [994, 326] width 196 height 26
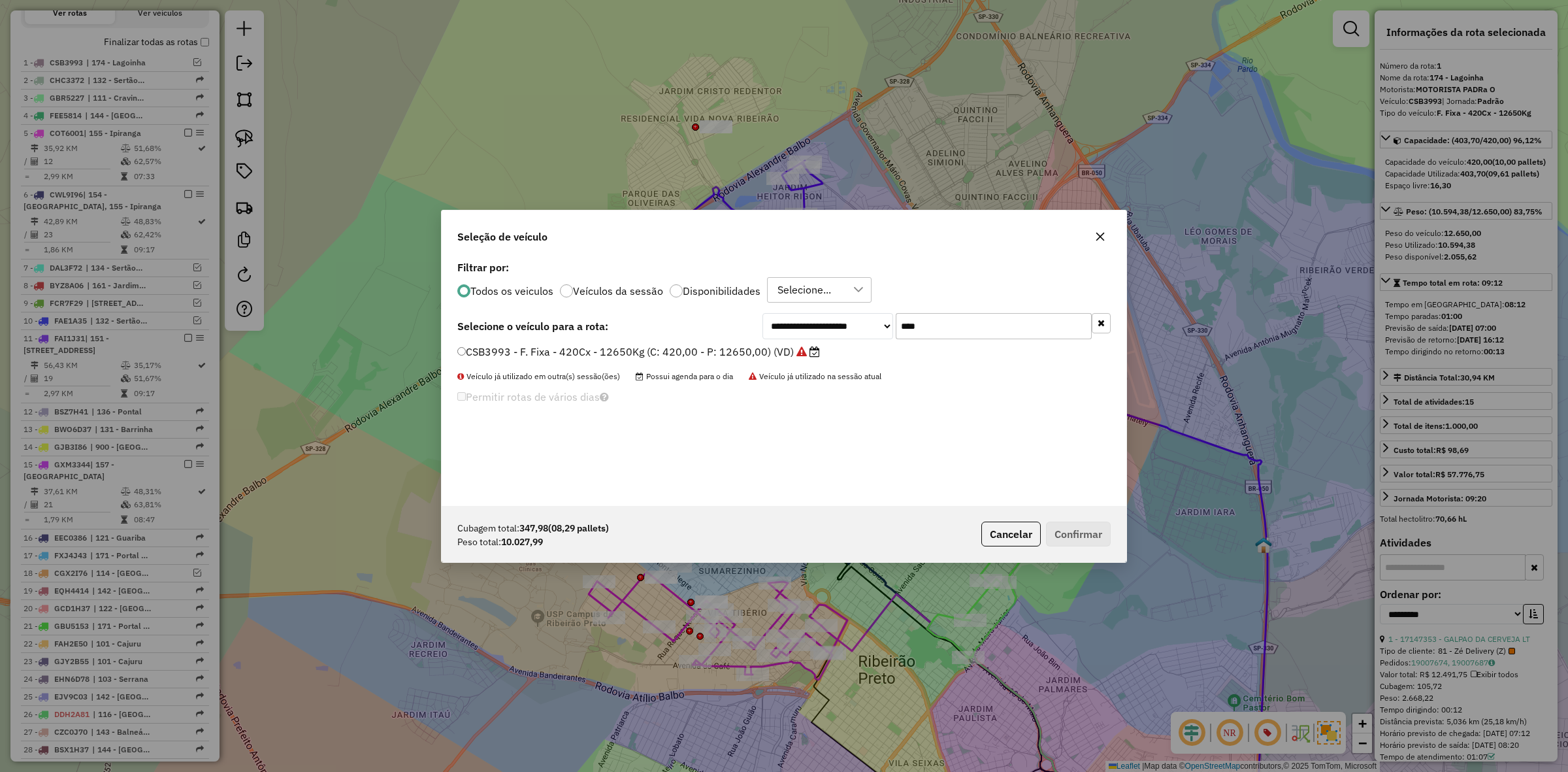
click at [968, 324] on input "****" at bounding box center [994, 326] width 196 height 26
type input "****"
click at [791, 352] on label "EBM5960 - F. Fixa - 420Cx - 12650Kg (C: 420,00 - P: 12650,00) (VD)" at bounding box center [633, 352] width 351 height 16
click at [1077, 531] on button "Confirmar" at bounding box center [1078, 534] width 65 height 25
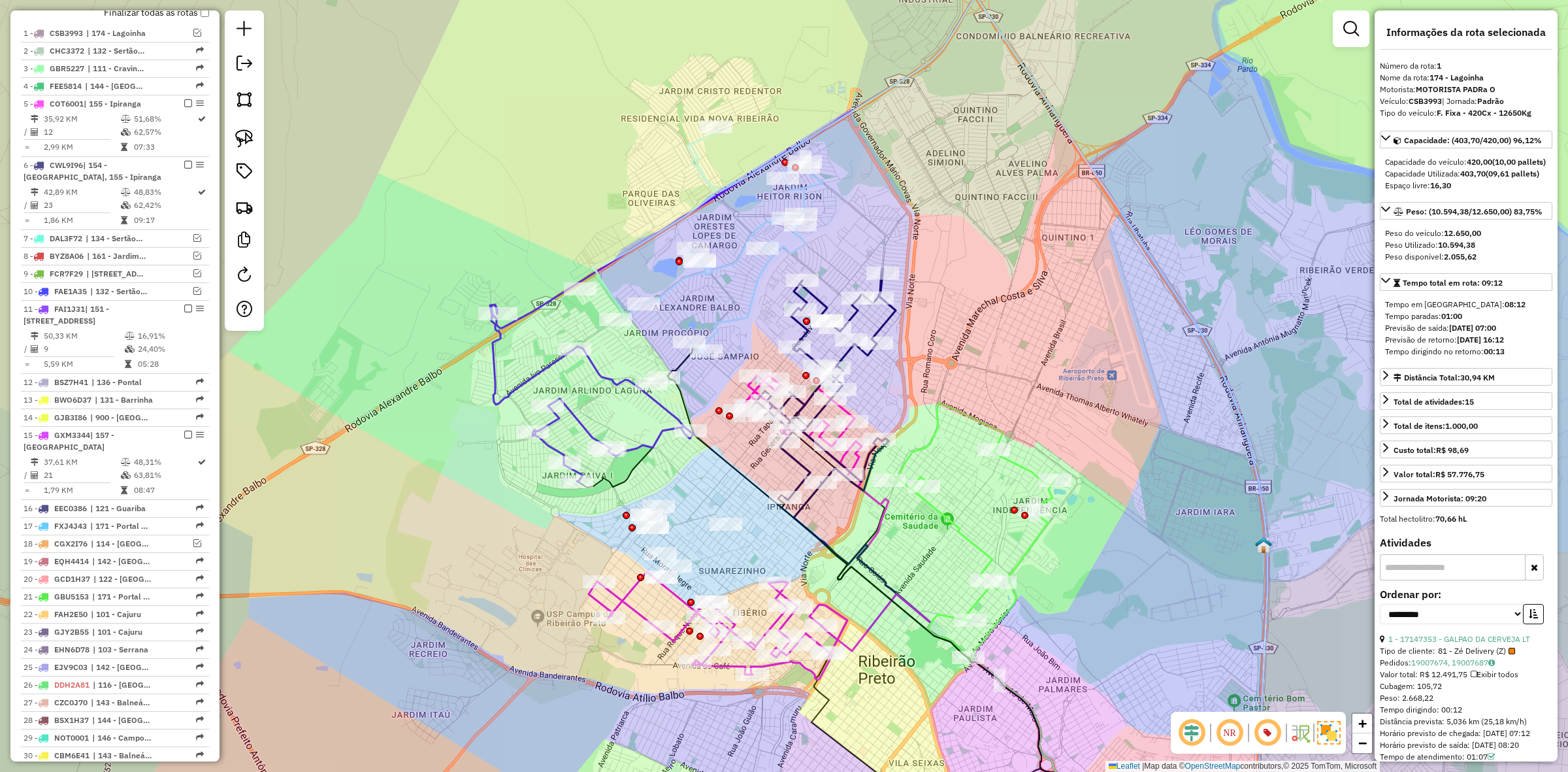
scroll to position [550, 0]
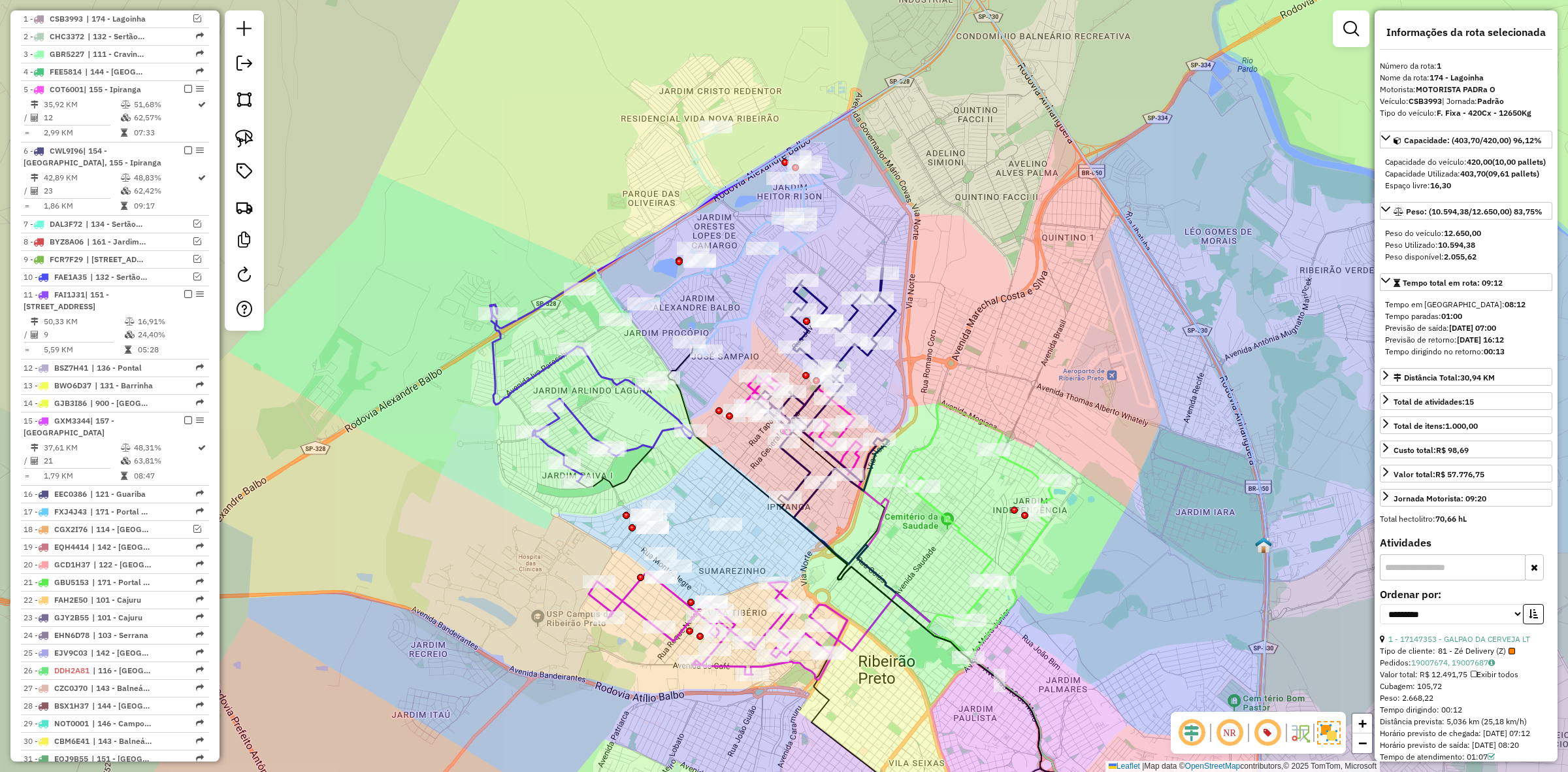
click at [755, 222] on icon at bounding box center [707, 241] width 230 height 229
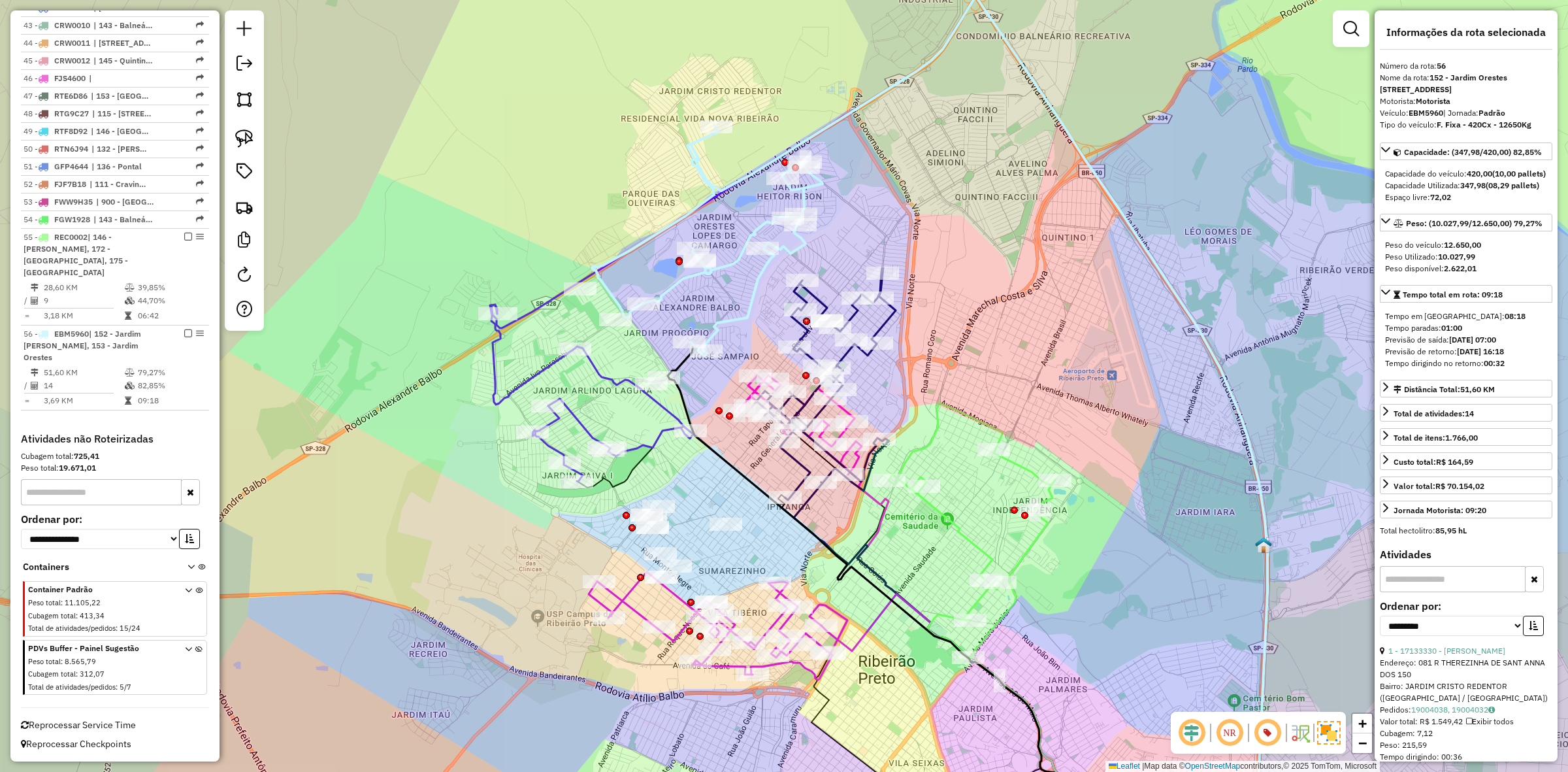
scroll to position [1504, 0]
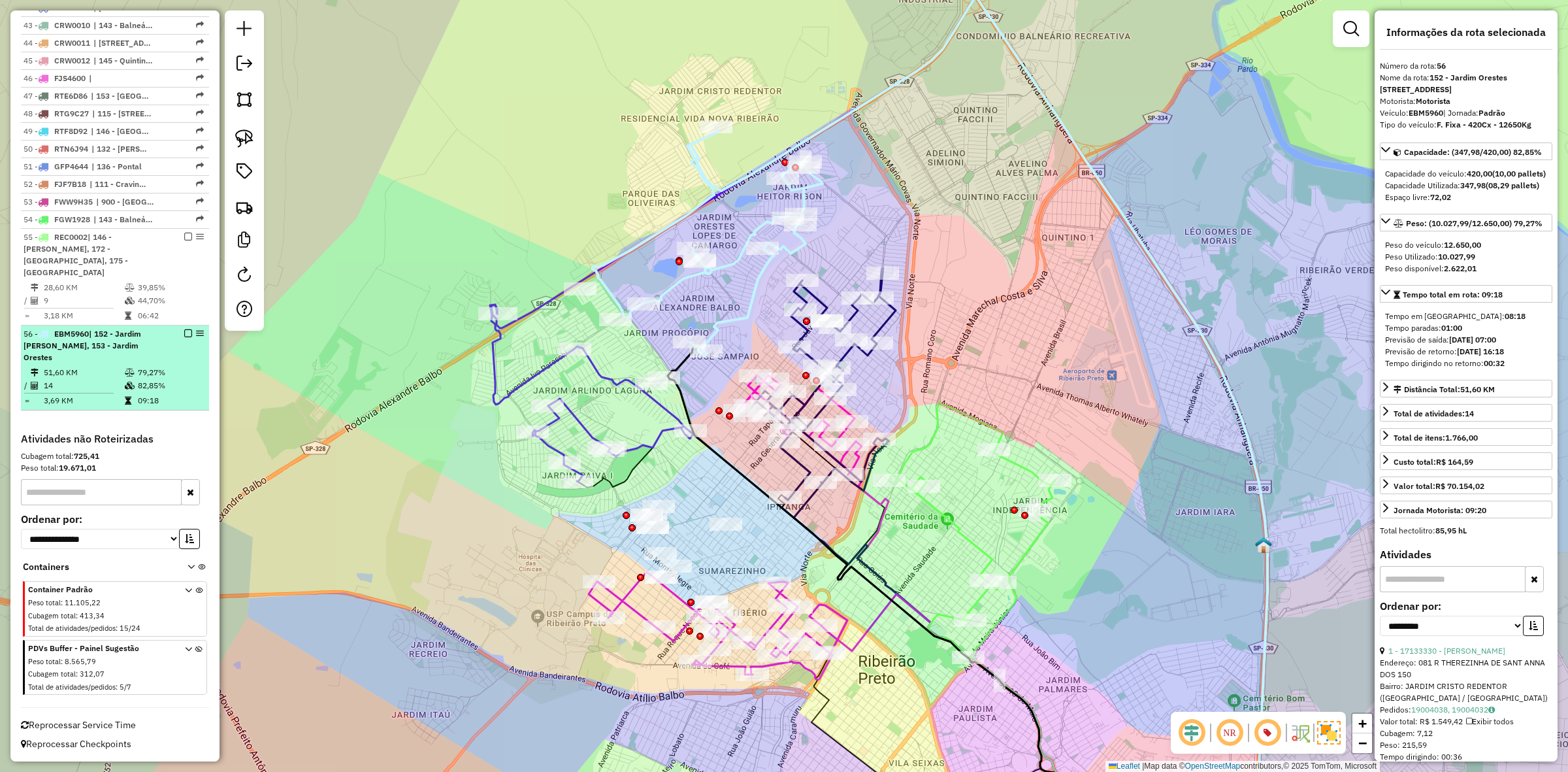
click at [184, 331] on em at bounding box center [188, 333] width 8 height 8
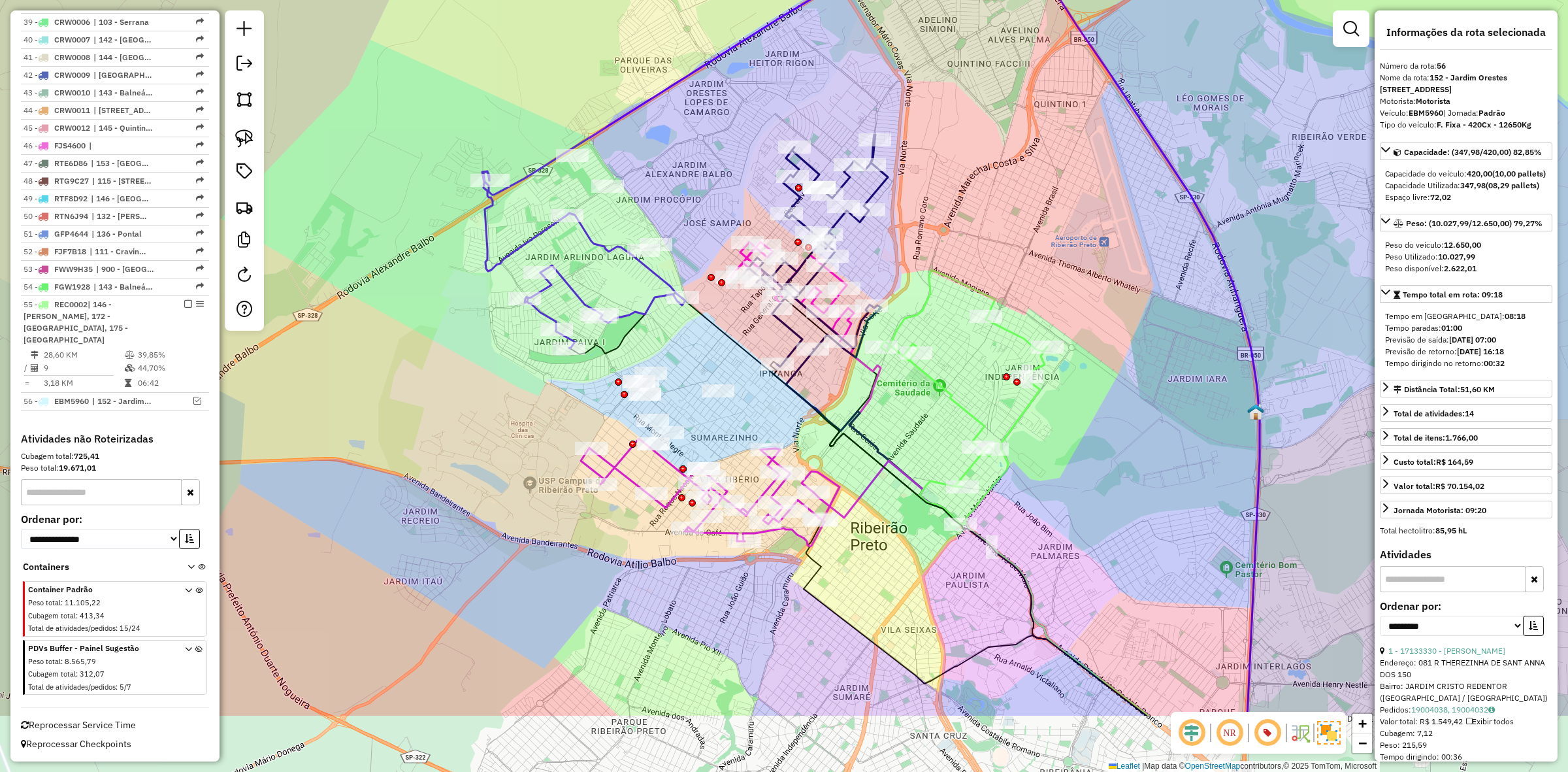
drag, startPoint x: 717, startPoint y: 349, endPoint x: 709, endPoint y: 216, distance: 133.2
click at [709, 216] on div "Janela de atendimento Grade de atendimento Capacidade Transportadoras Veículos …" at bounding box center [784, 386] width 1568 height 772
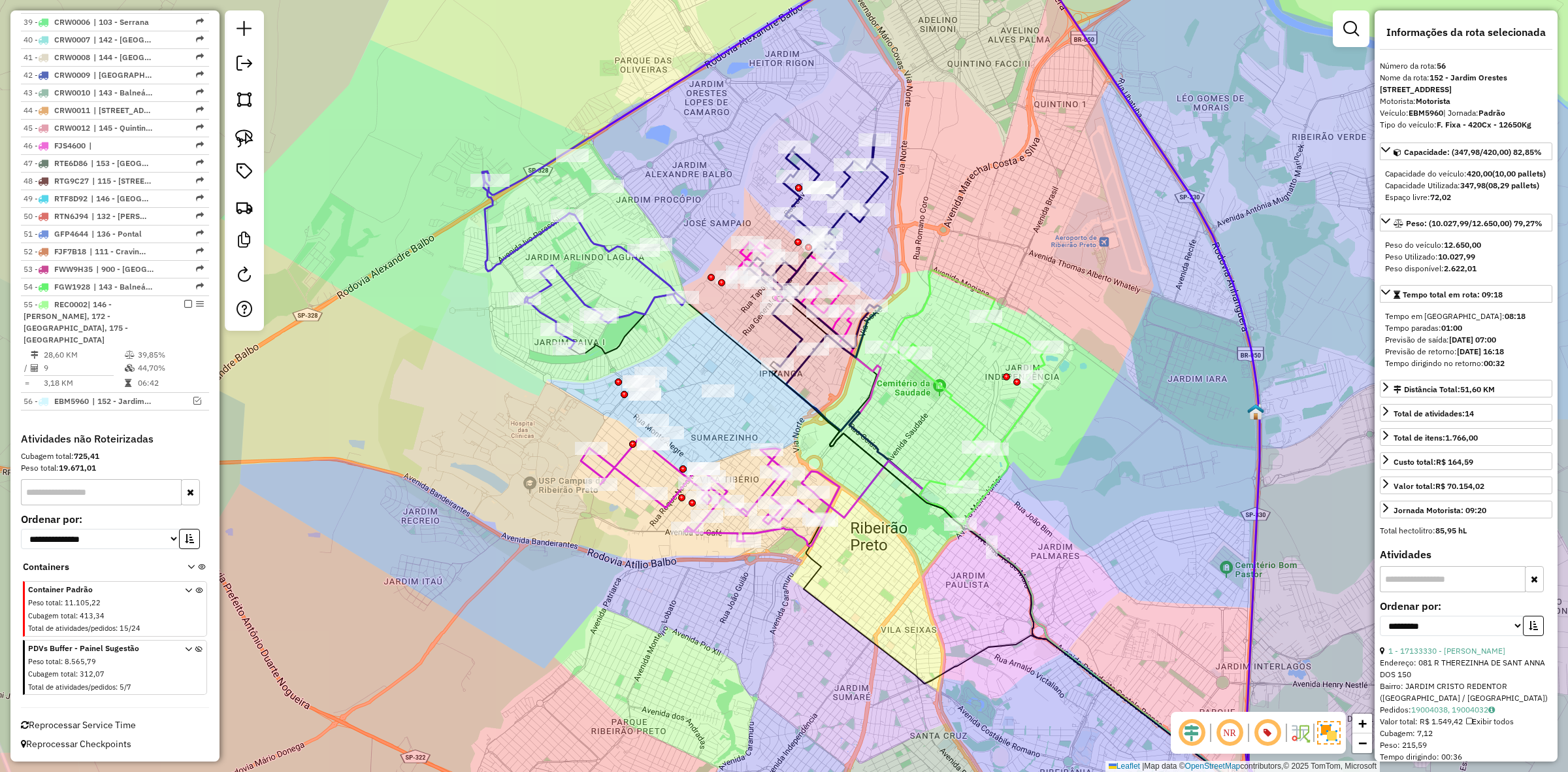
click at [597, 240] on icon at bounding box center [584, 260] width 203 height 176
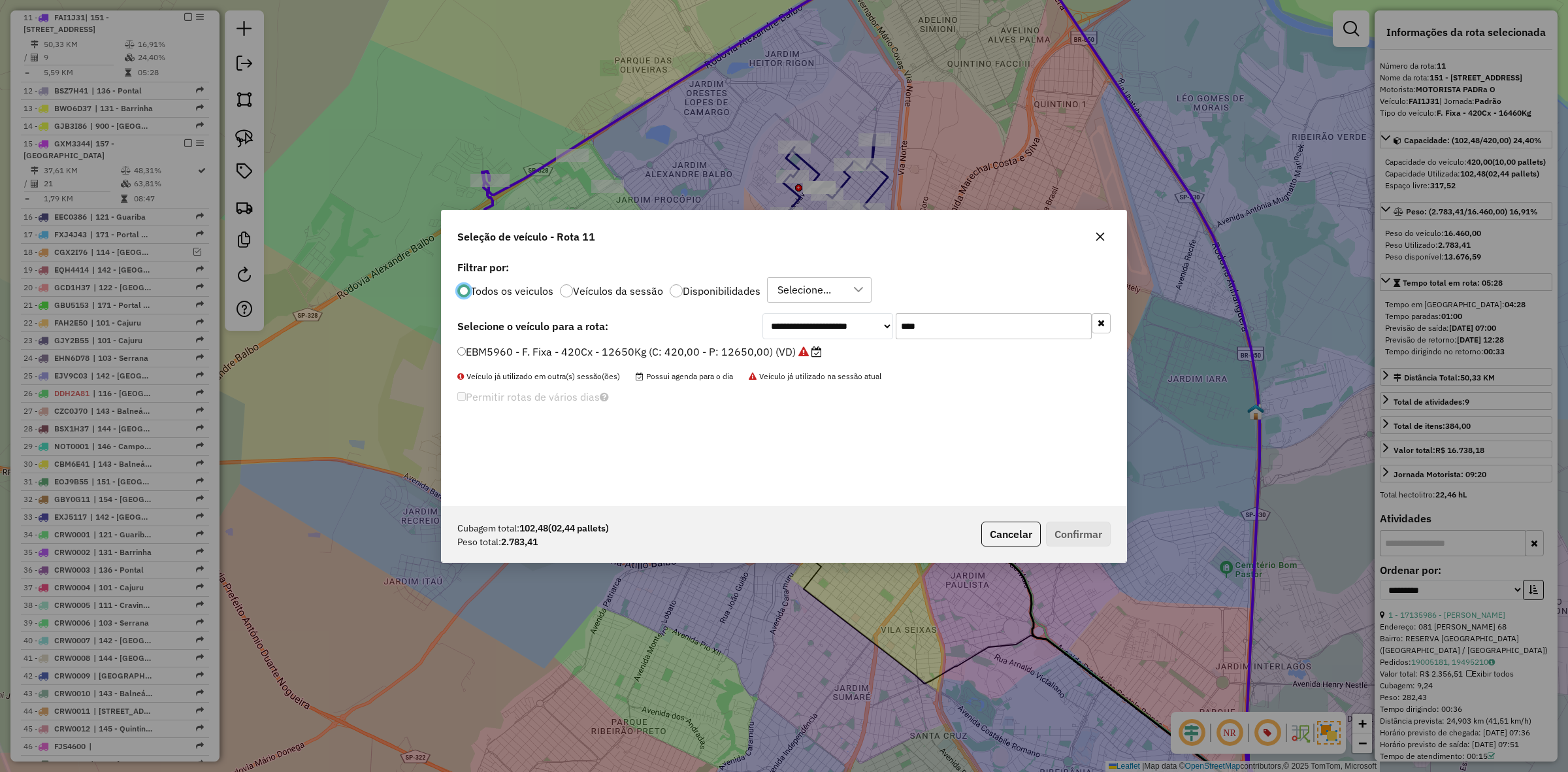
scroll to position [7, 4]
click at [933, 331] on input "****" at bounding box center [994, 326] width 196 height 26
type input "****"
drag, startPoint x: 745, startPoint y: 354, endPoint x: 759, endPoint y: 360, distance: 15.2
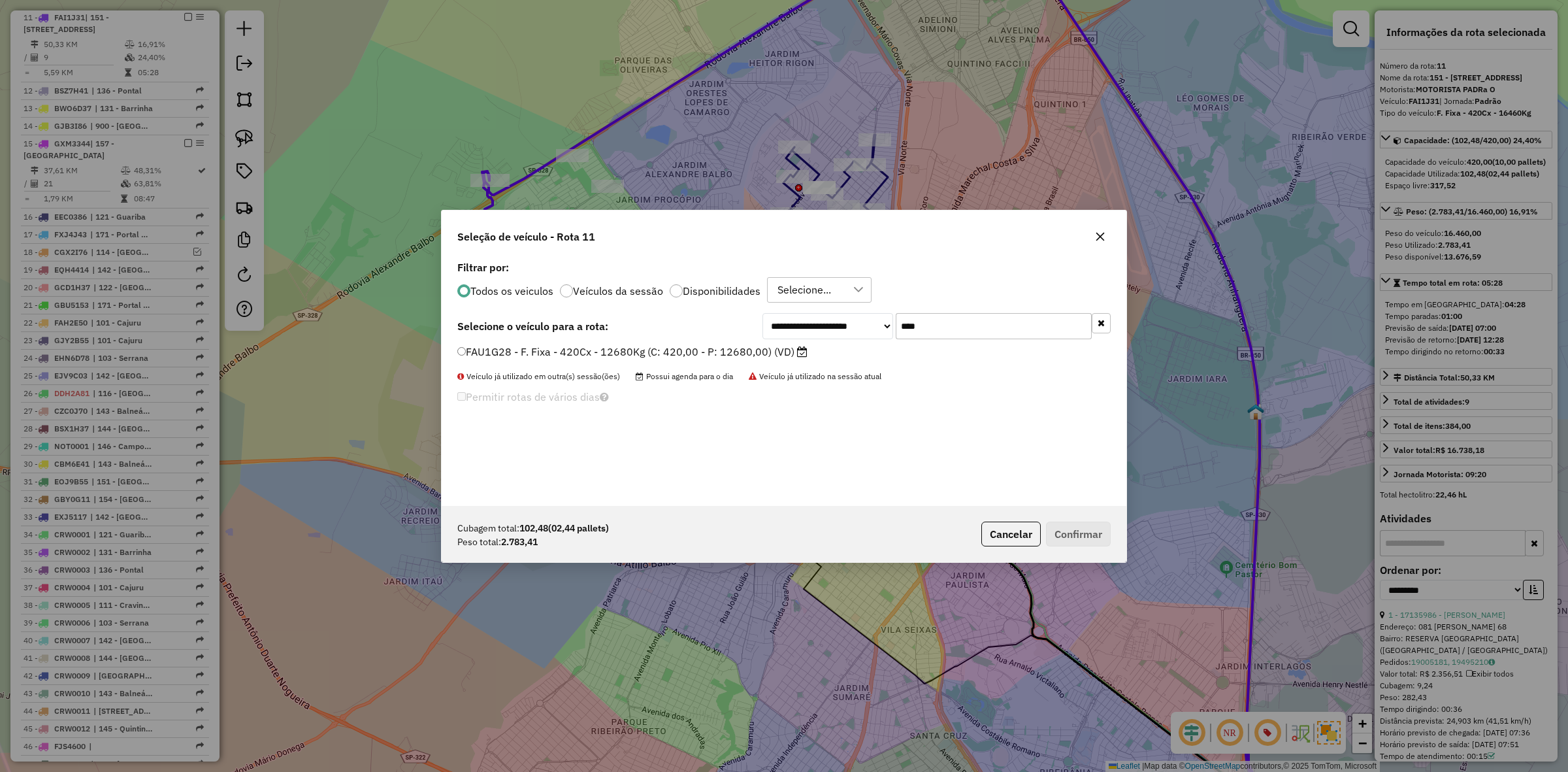
click at [745, 354] on label "FAU1G28 - F. Fixa - 420Cx - 12680Kg (C: 420,00 - P: 12680,00) (VD)" at bounding box center [632, 352] width 350 height 16
click at [1088, 537] on button "Confirmar" at bounding box center [1078, 534] width 65 height 25
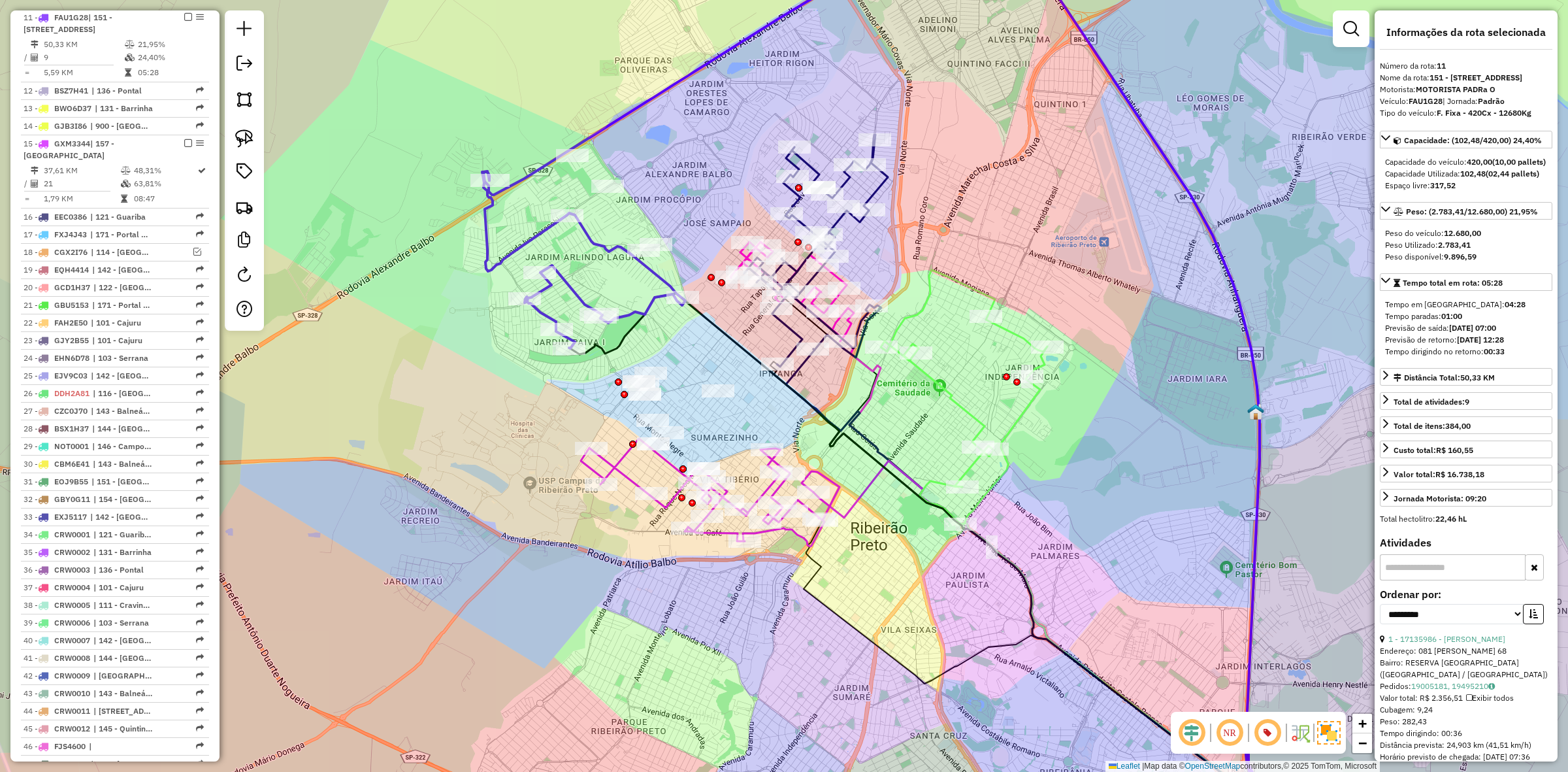
click at [585, 235] on icon at bounding box center [584, 260] width 203 height 176
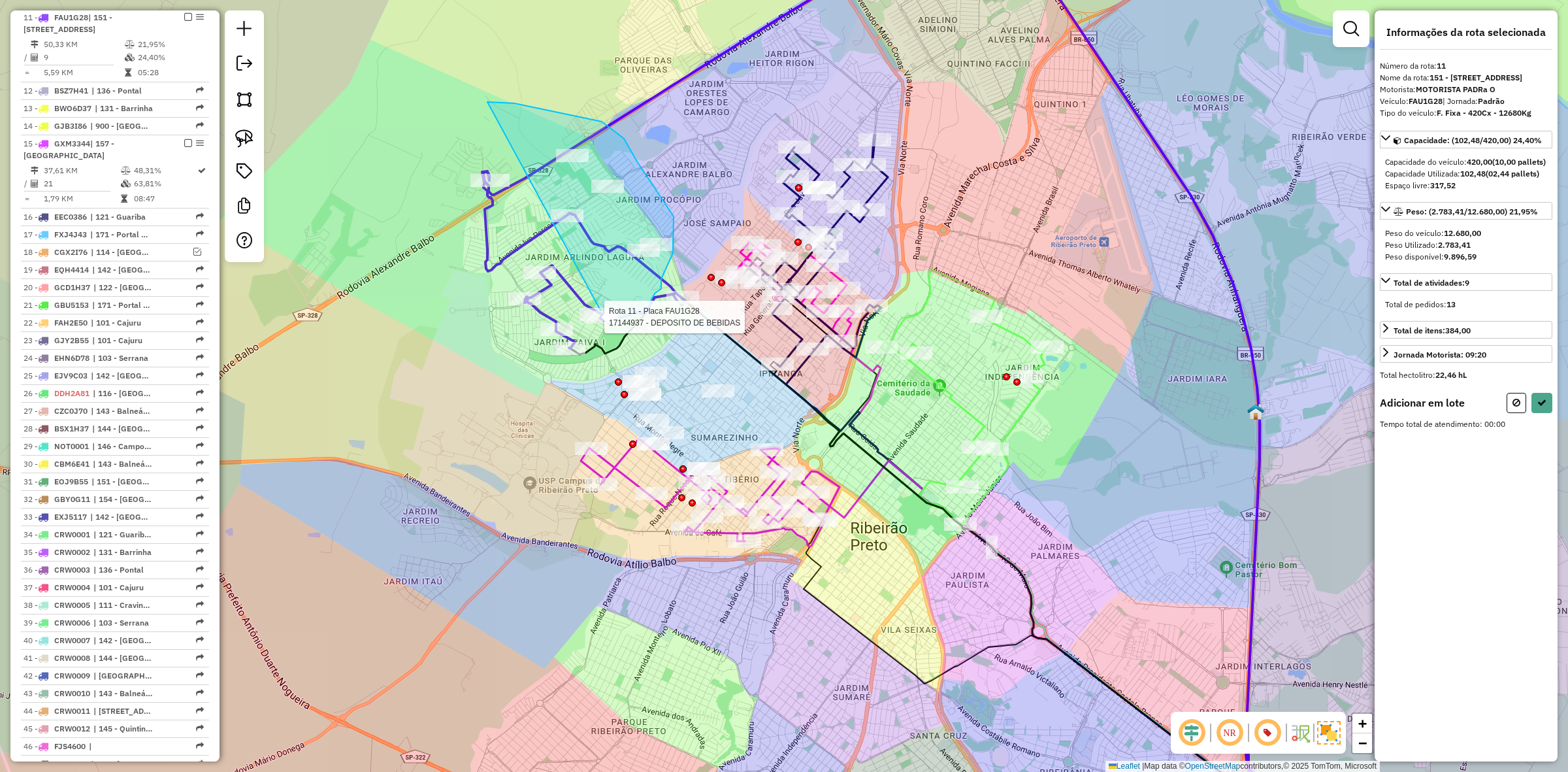
click at [603, 314] on div "Rota 11 - Placa FAU1G28 17144937 - DEPOSITO DE BEBIDAS Janela de atendimento Gr…" at bounding box center [784, 386] width 1568 height 772
select select "**********"
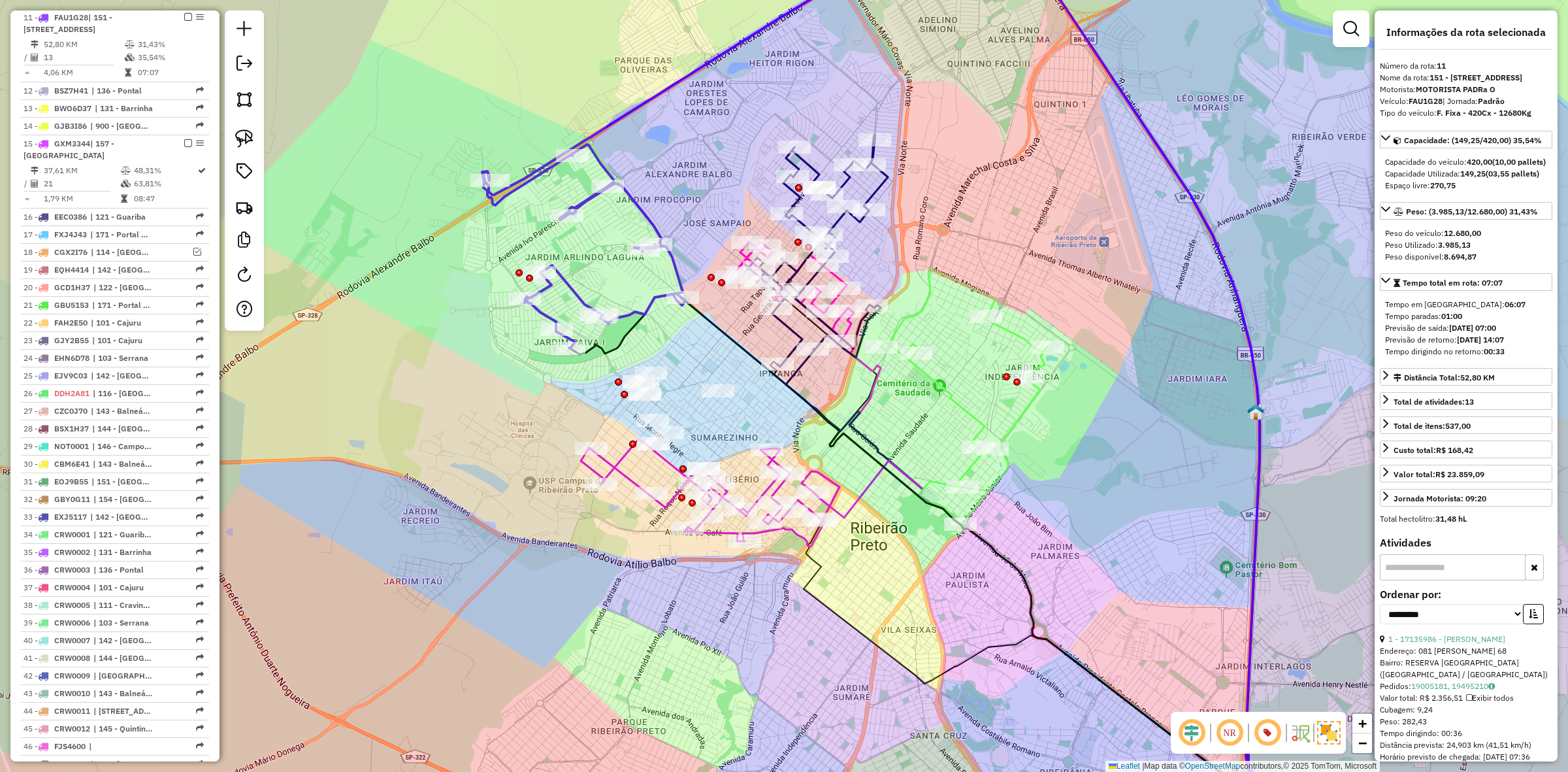
click at [648, 316] on icon at bounding box center [584, 247] width 203 height 204
click at [638, 312] on icon at bounding box center [584, 247] width 203 height 204
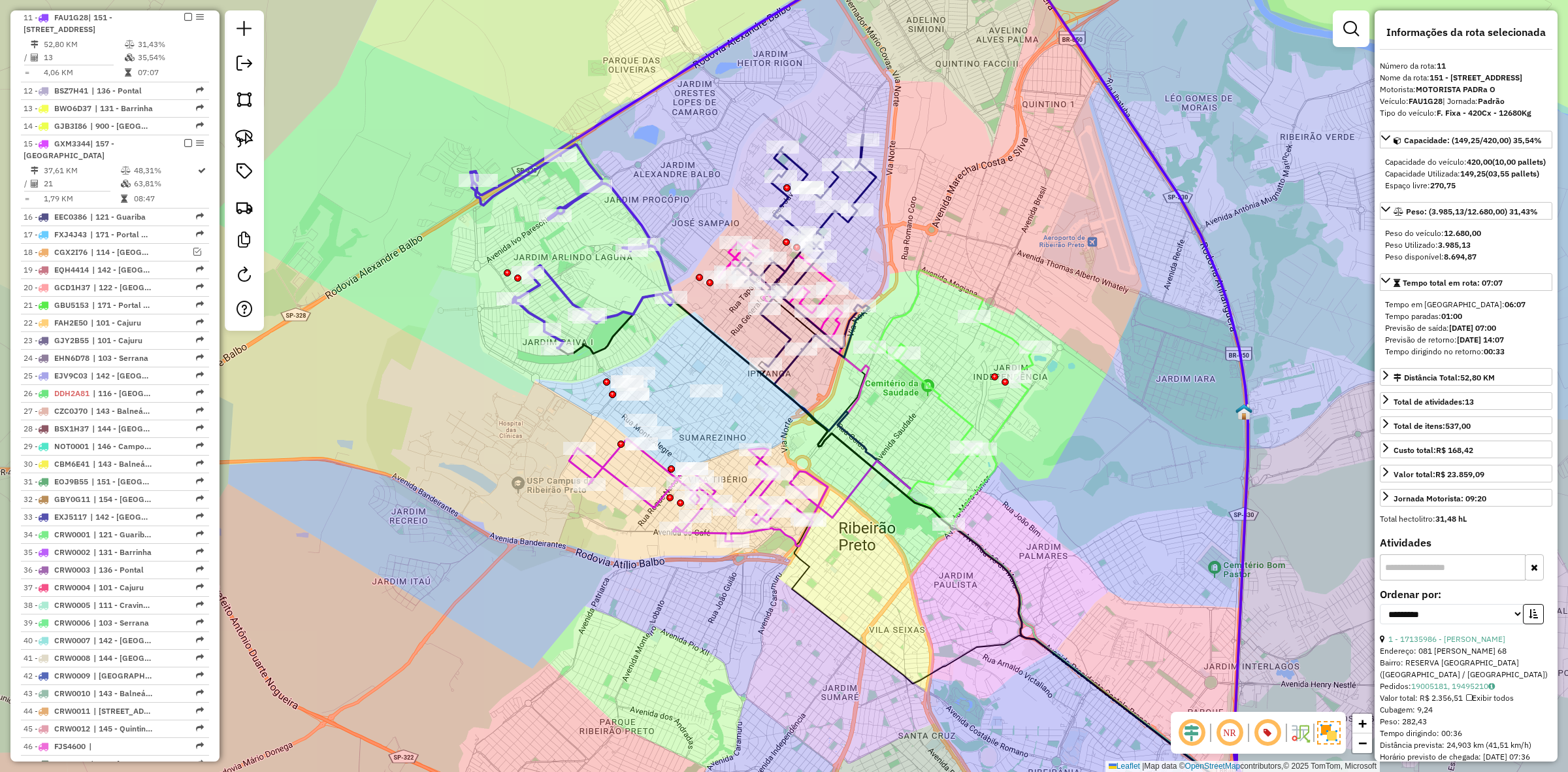
drag, startPoint x: 642, startPoint y: 324, endPoint x: 632, endPoint y: 322, distance: 10.2
click at [632, 324] on icon at bounding box center [928, 545] width 742 height 504
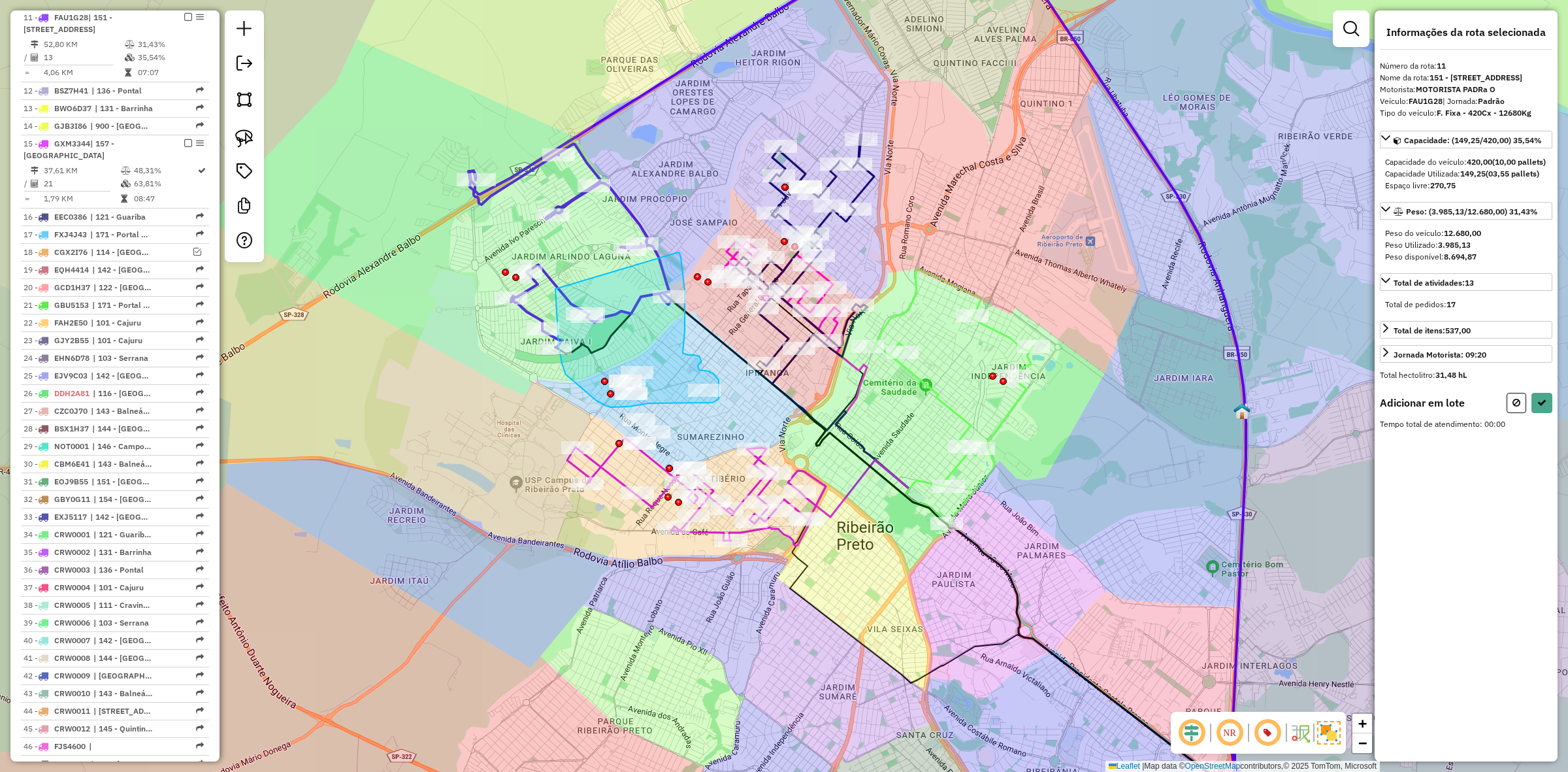
drag, startPoint x: 682, startPoint y: 264, endPoint x: 552, endPoint y: 258, distance: 130.1
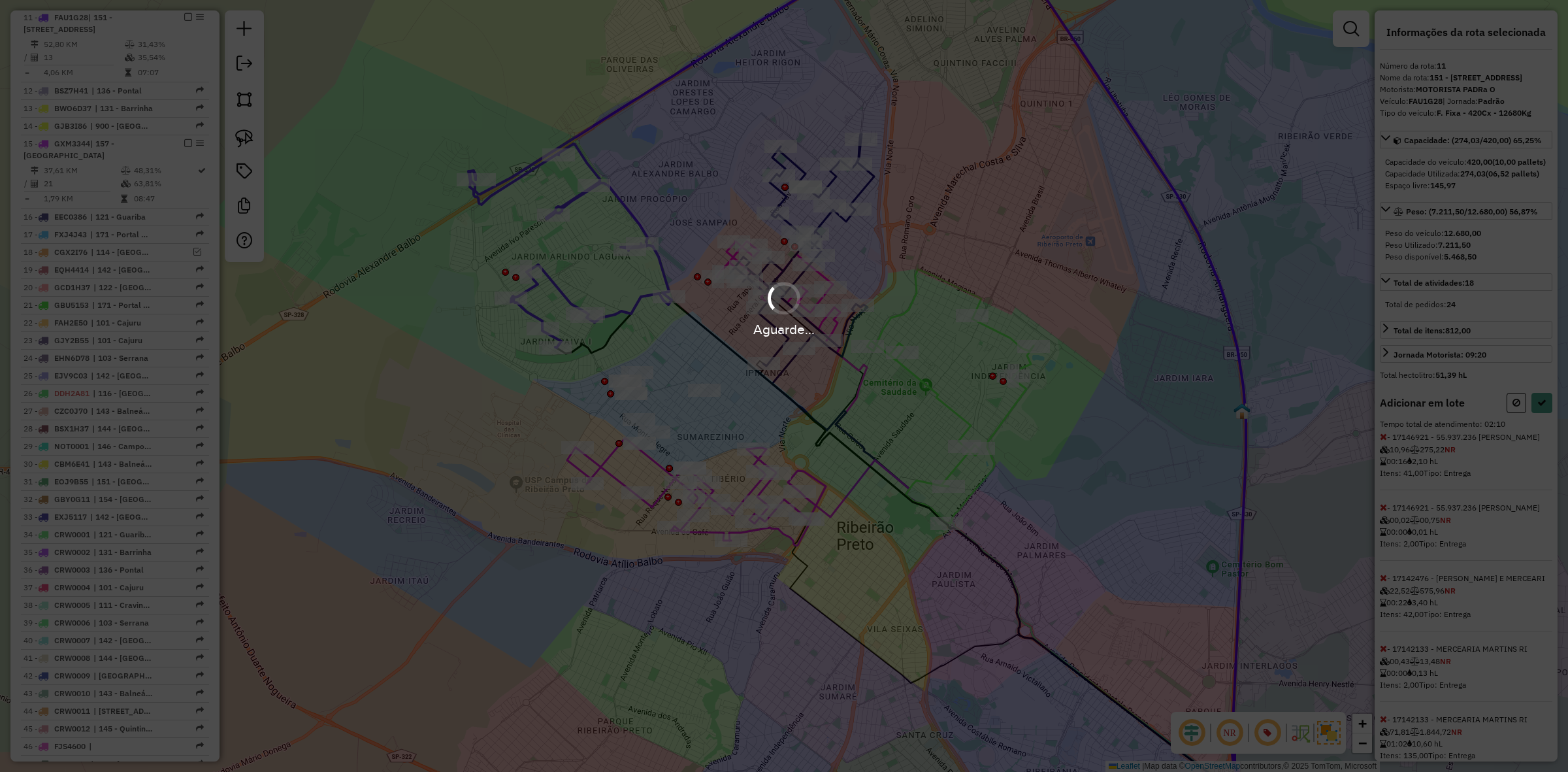
select select "**********"
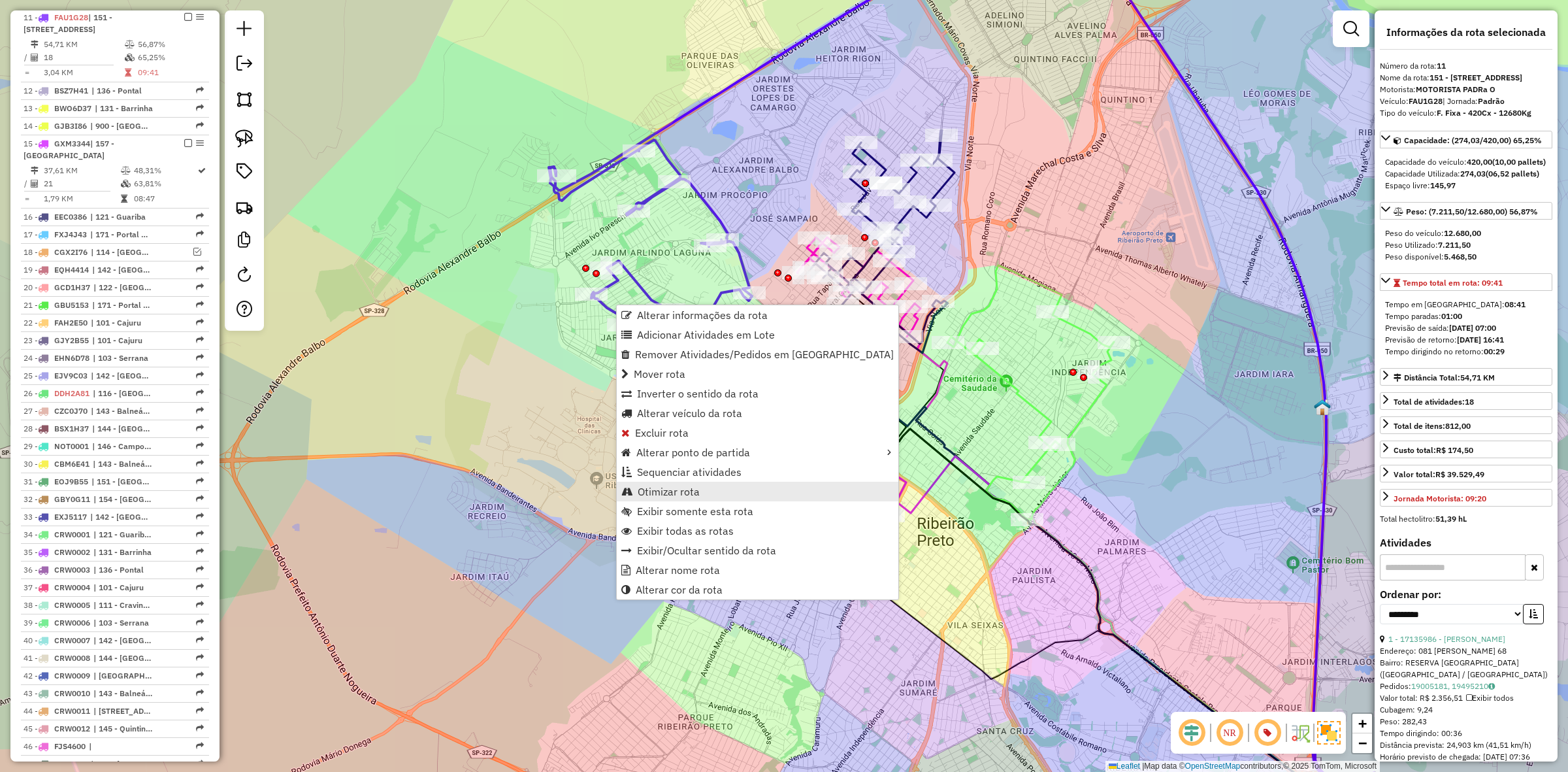
click at [705, 493] on link "Otimizar rota" at bounding box center [757, 491] width 282 height 20
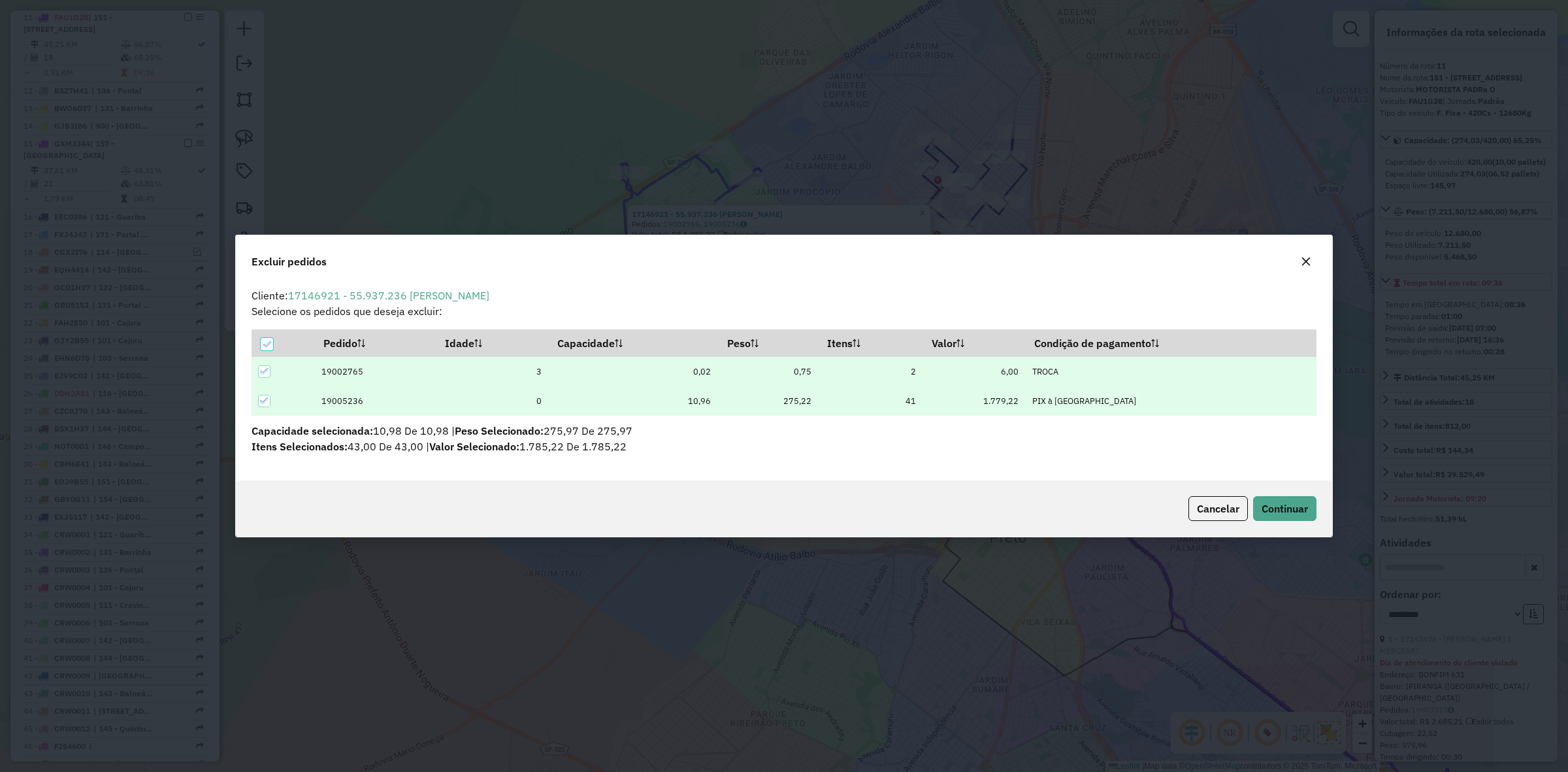
scroll to position [0, 0]
click at [1213, 505] on span "Cancelar" at bounding box center [1218, 508] width 43 height 13
click at [1282, 515] on span "Continuar" at bounding box center [1285, 508] width 47 height 13
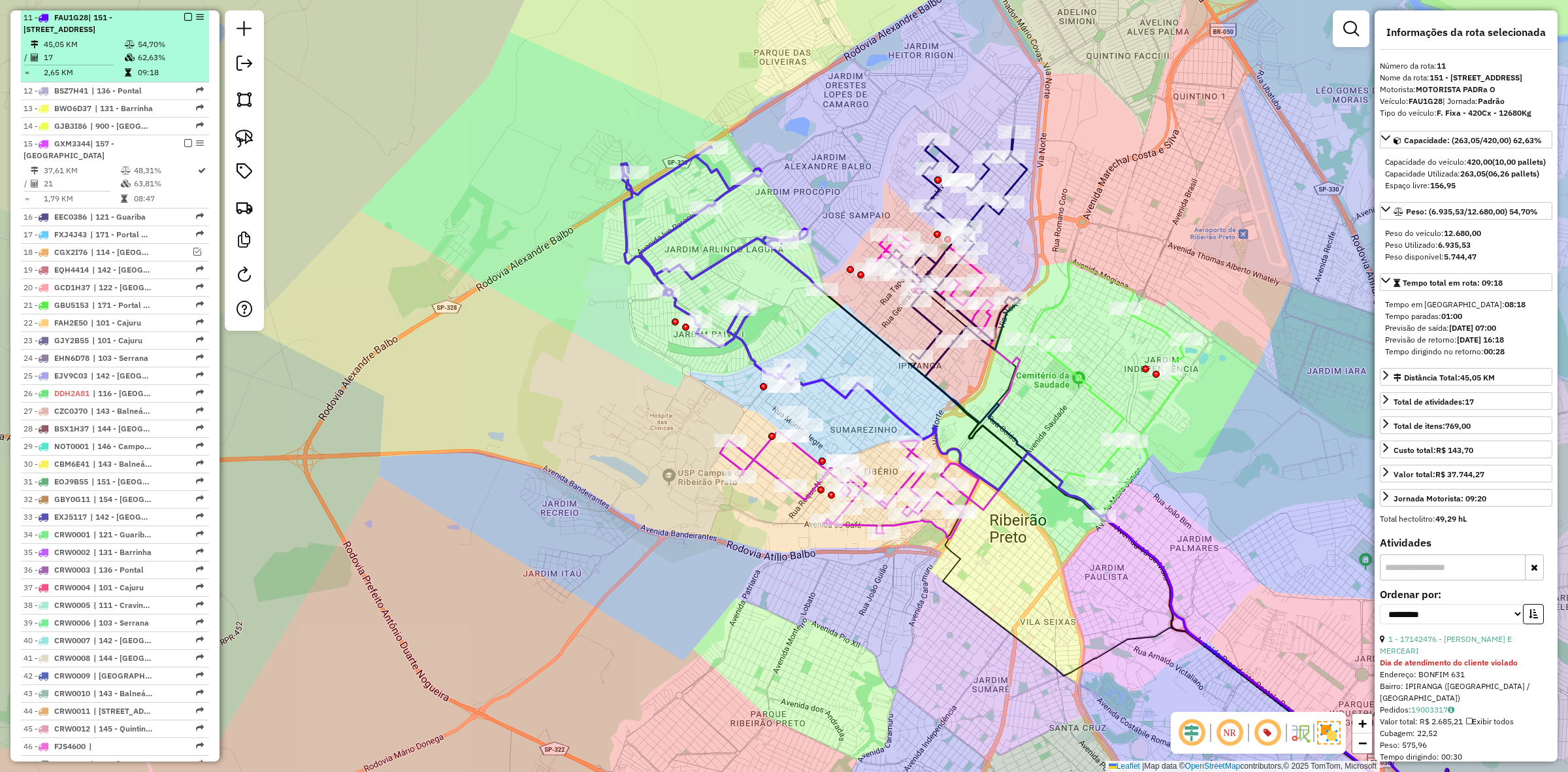
click at [187, 16] on em at bounding box center [188, 17] width 8 height 8
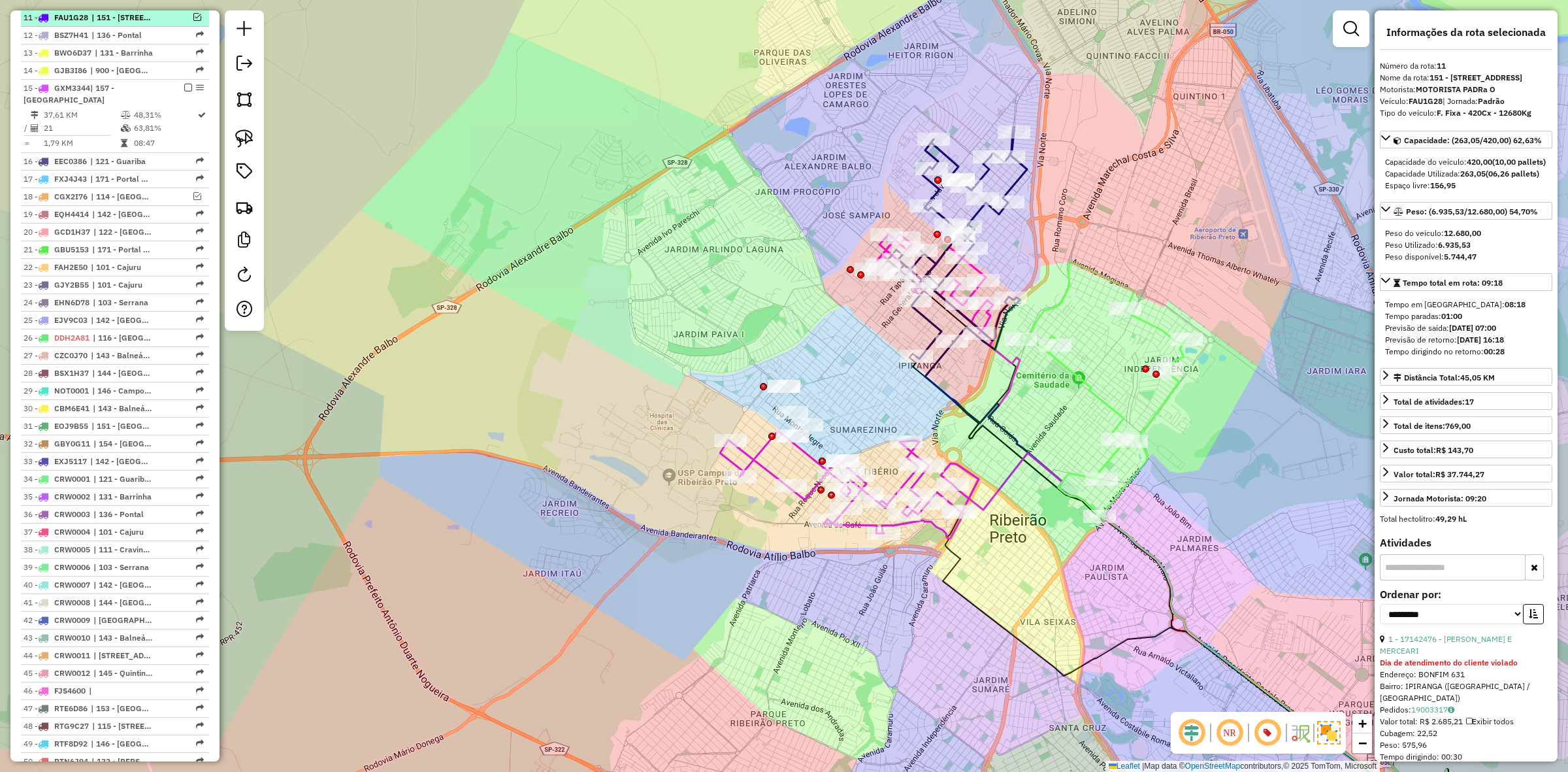
scroll to position [760, 0]
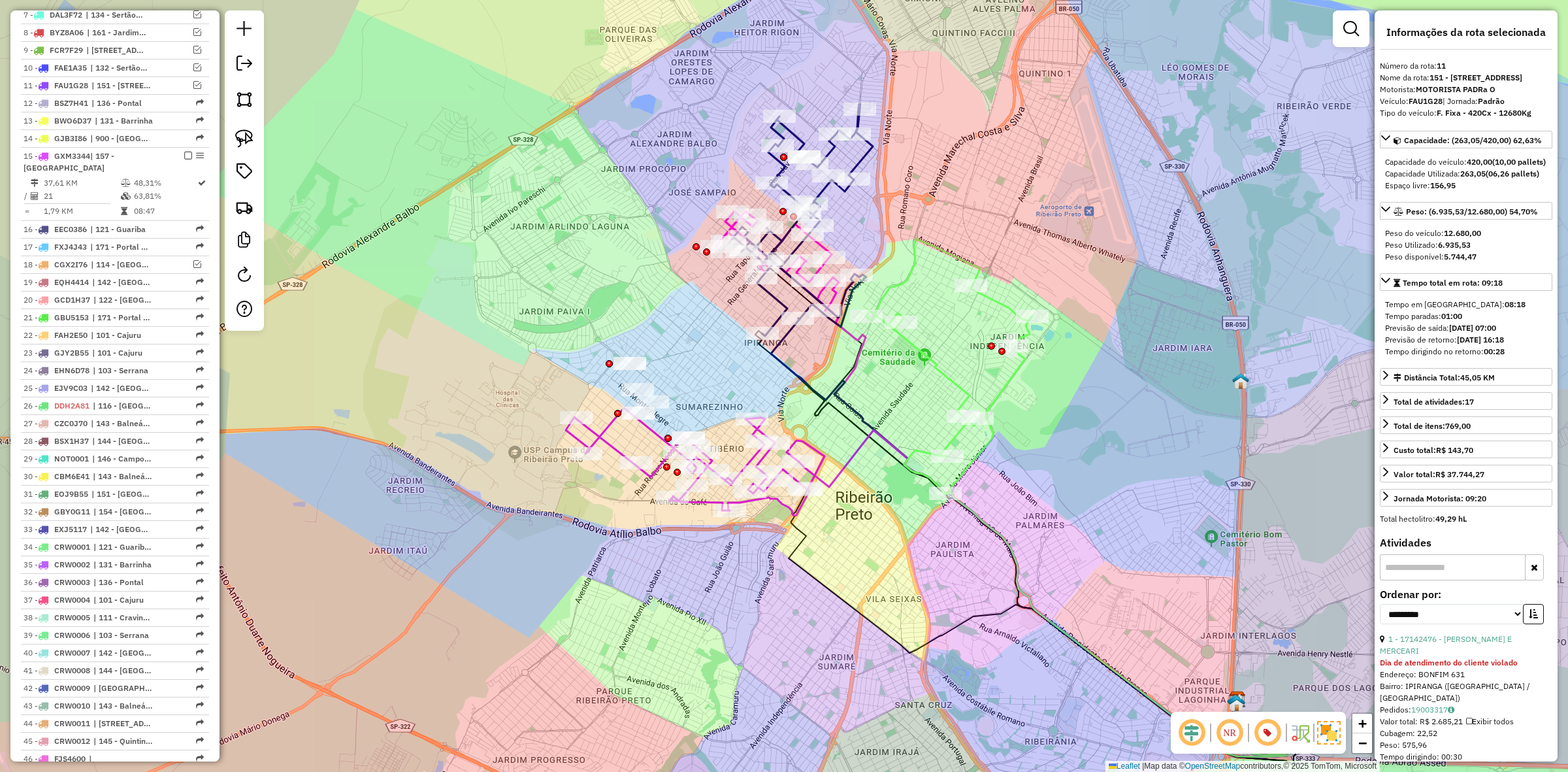
drag, startPoint x: 667, startPoint y: 289, endPoint x: 579, endPoint y: 292, distance: 88.1
click at [579, 292] on div "Janela de atendimento Grade de atendimento Capacidade Transportadoras Veículos …" at bounding box center [784, 386] width 1568 height 772
click at [859, 158] on icon at bounding box center [800, 220] width 144 height 232
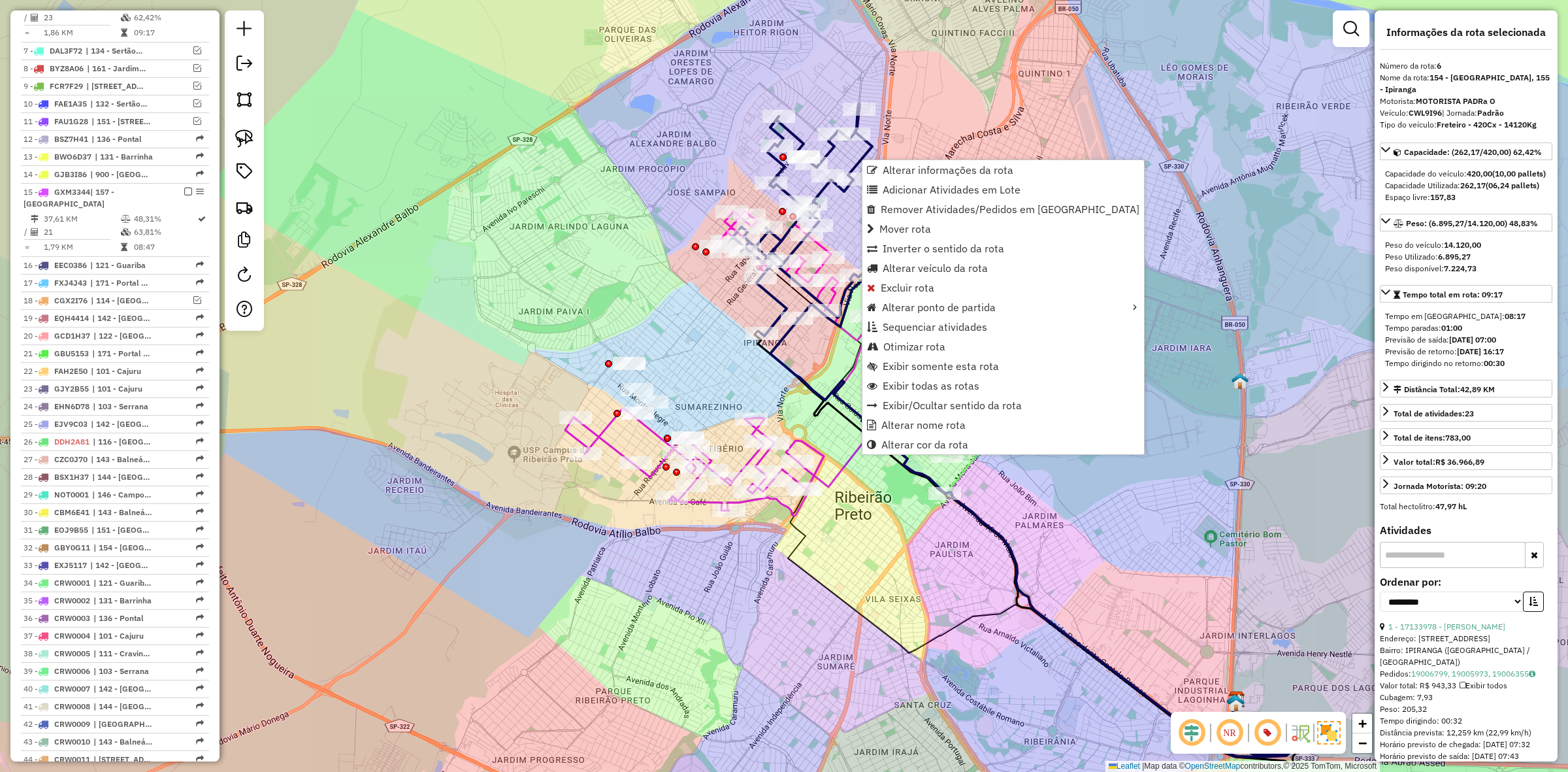
scroll to position [683, 0]
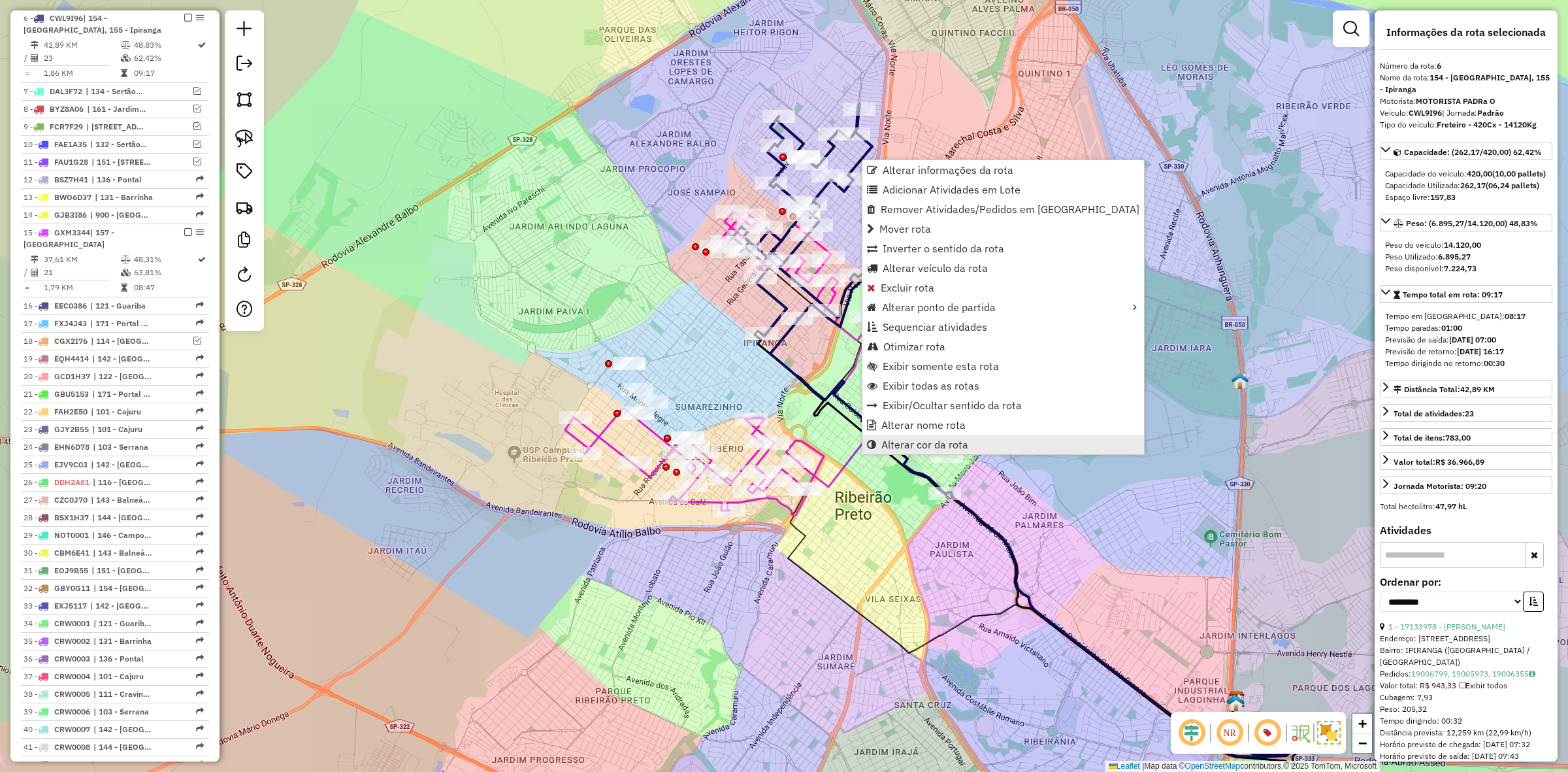
click at [951, 443] on span "Alterar cor da rota" at bounding box center [925, 444] width 87 height 10
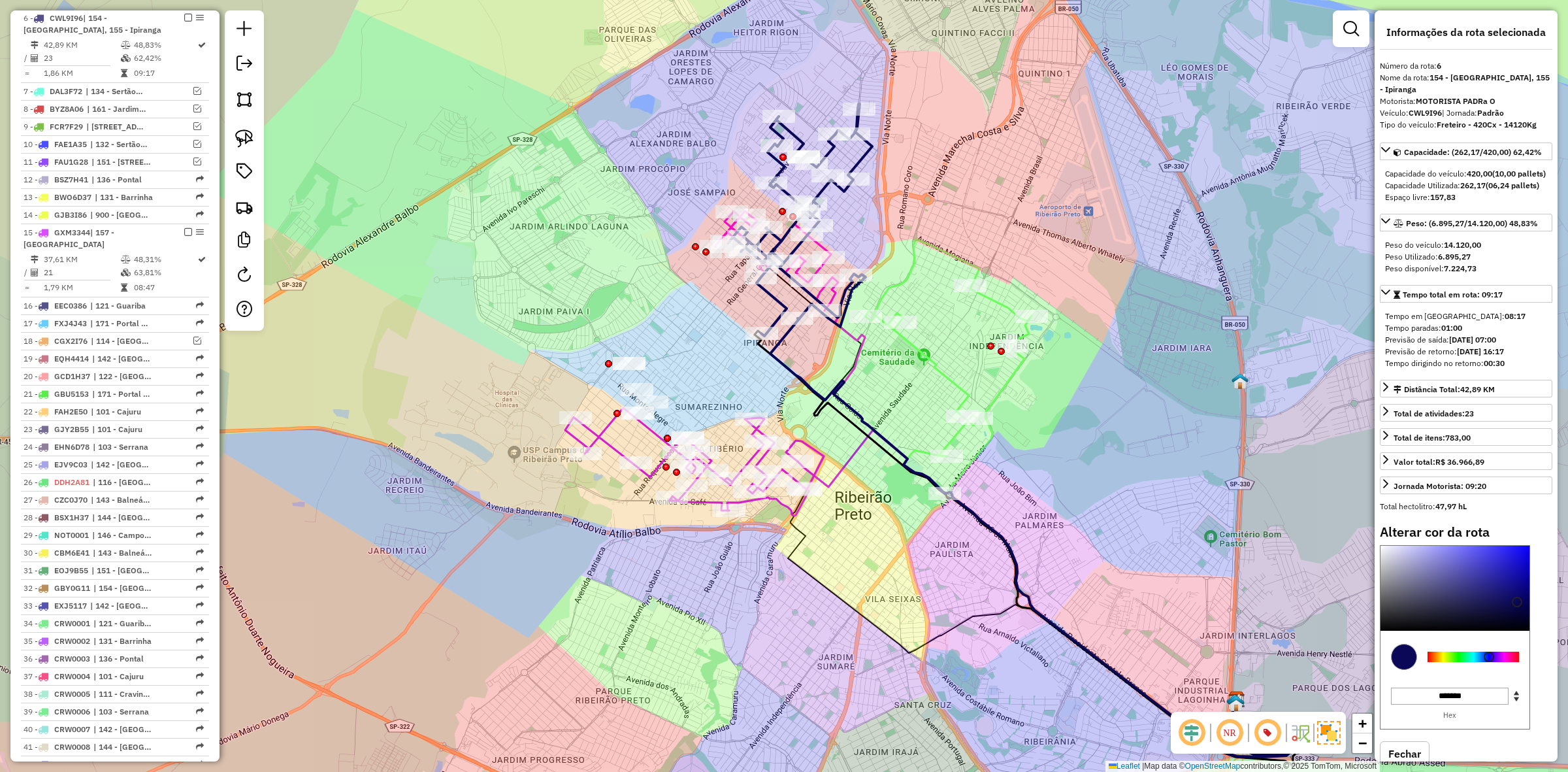
click at [1473, 662] on div at bounding box center [1473, 656] width 91 height 10
type input "*******"
drag, startPoint x: 1480, startPoint y: 592, endPoint x: 1490, endPoint y: 531, distance: 61.8
click at [1490, 533] on div "Informações da rota selecionada Número da rota: 6 Nome da rota: 154 - Jardim Ma…" at bounding box center [1466, 385] width 183 height 751
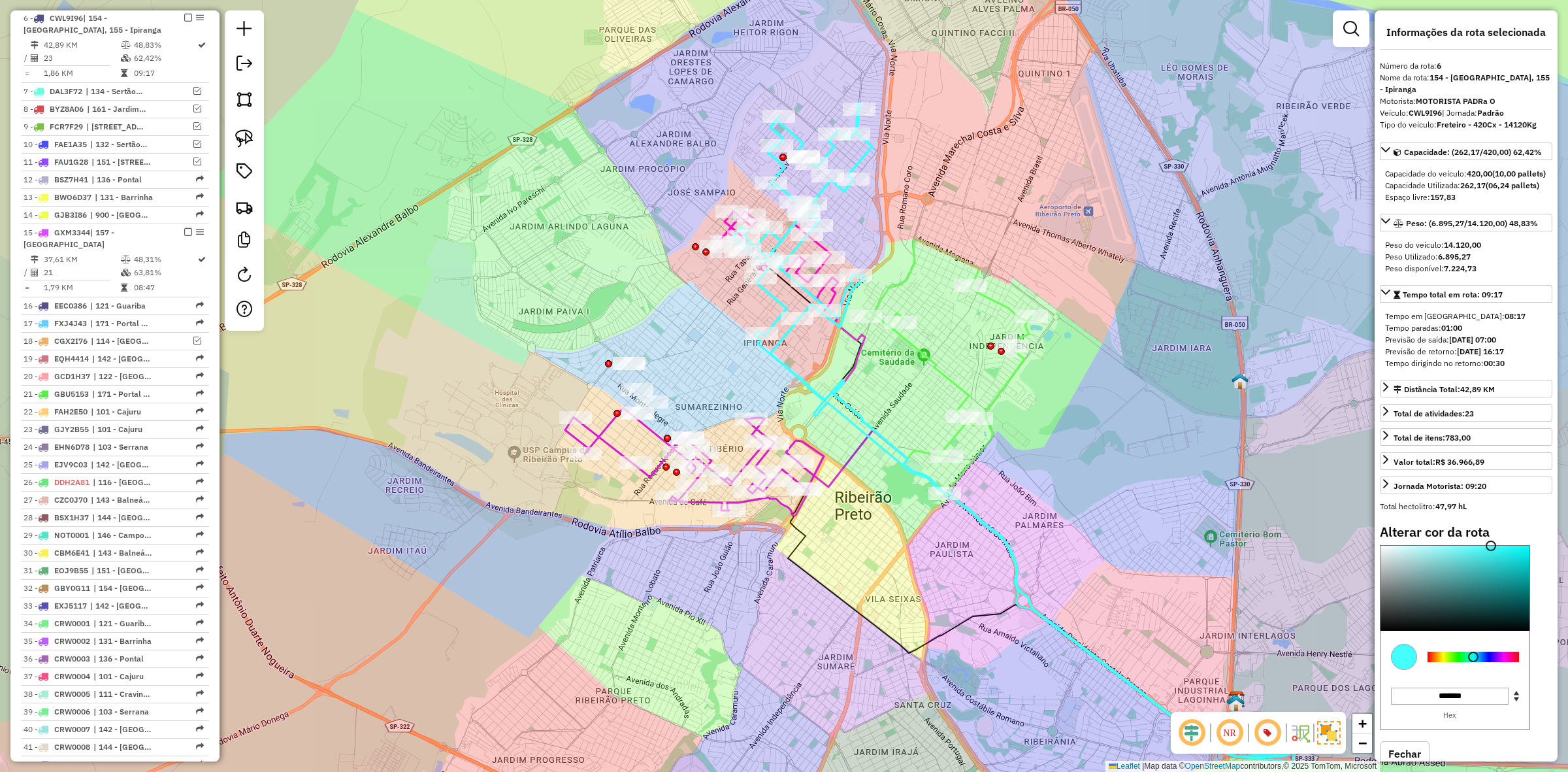
click at [866, 151] on icon at bounding box center [800, 220] width 144 height 232
select select "**********"
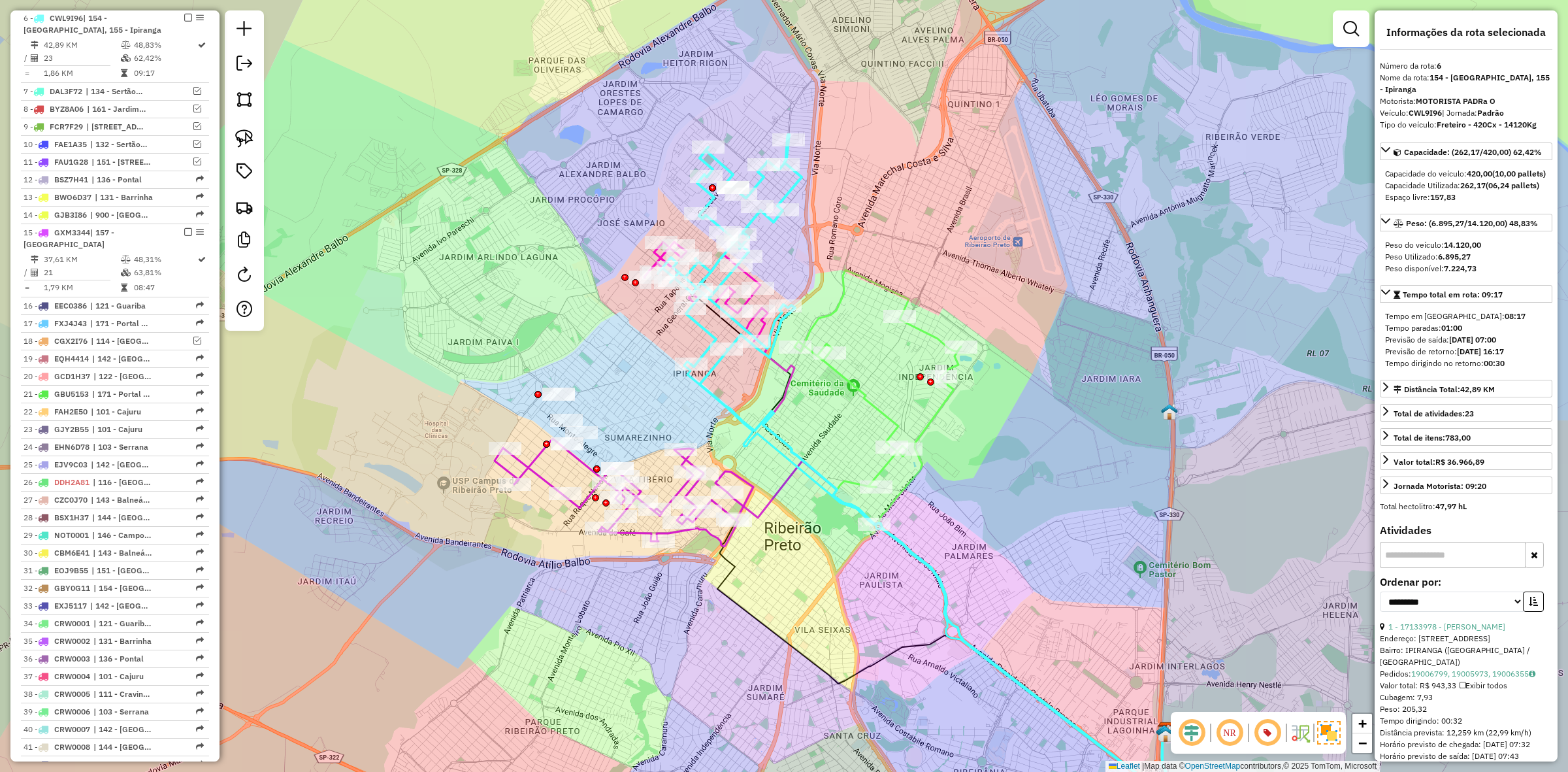
drag, startPoint x: 871, startPoint y: 174, endPoint x: 810, endPoint y: 201, distance: 66.7
click at [810, 201] on div "Janela de atendimento Grade de atendimento Capacidade Transportadoras Veículos …" at bounding box center [784, 386] width 1568 height 772
click at [1259, 739] on em at bounding box center [1267, 733] width 31 height 31
click at [1260, 739] on em at bounding box center [1267, 733] width 31 height 31
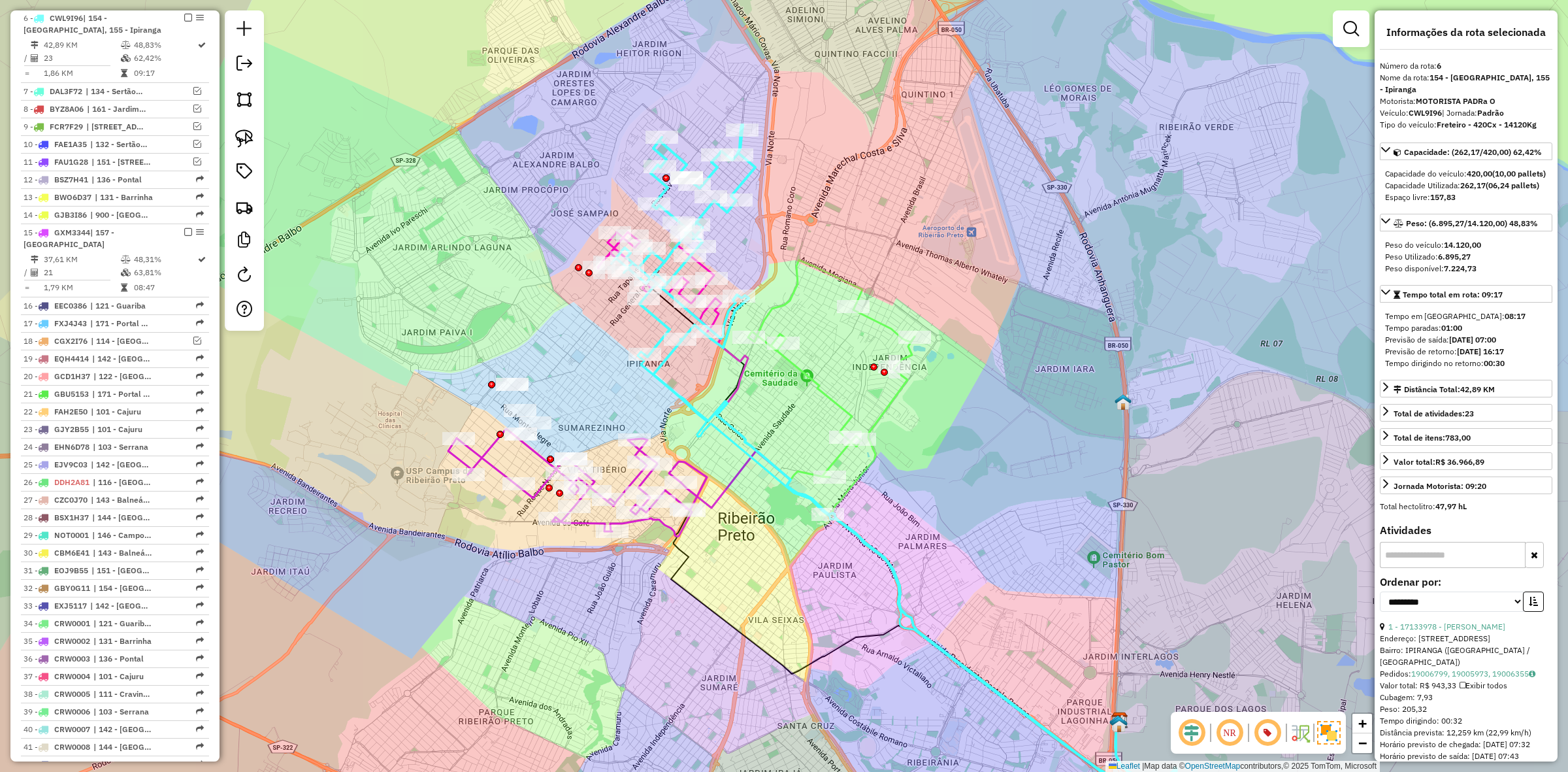
drag, startPoint x: 886, startPoint y: 216, endPoint x: 840, endPoint y: 206, distance: 47.1
click at [840, 206] on div "Janela de atendimento Grade de atendimento Capacidade Transportadoras Veículos …" at bounding box center [784, 386] width 1568 height 772
click at [887, 408] on icon at bounding box center [831, 387] width 167 height 255
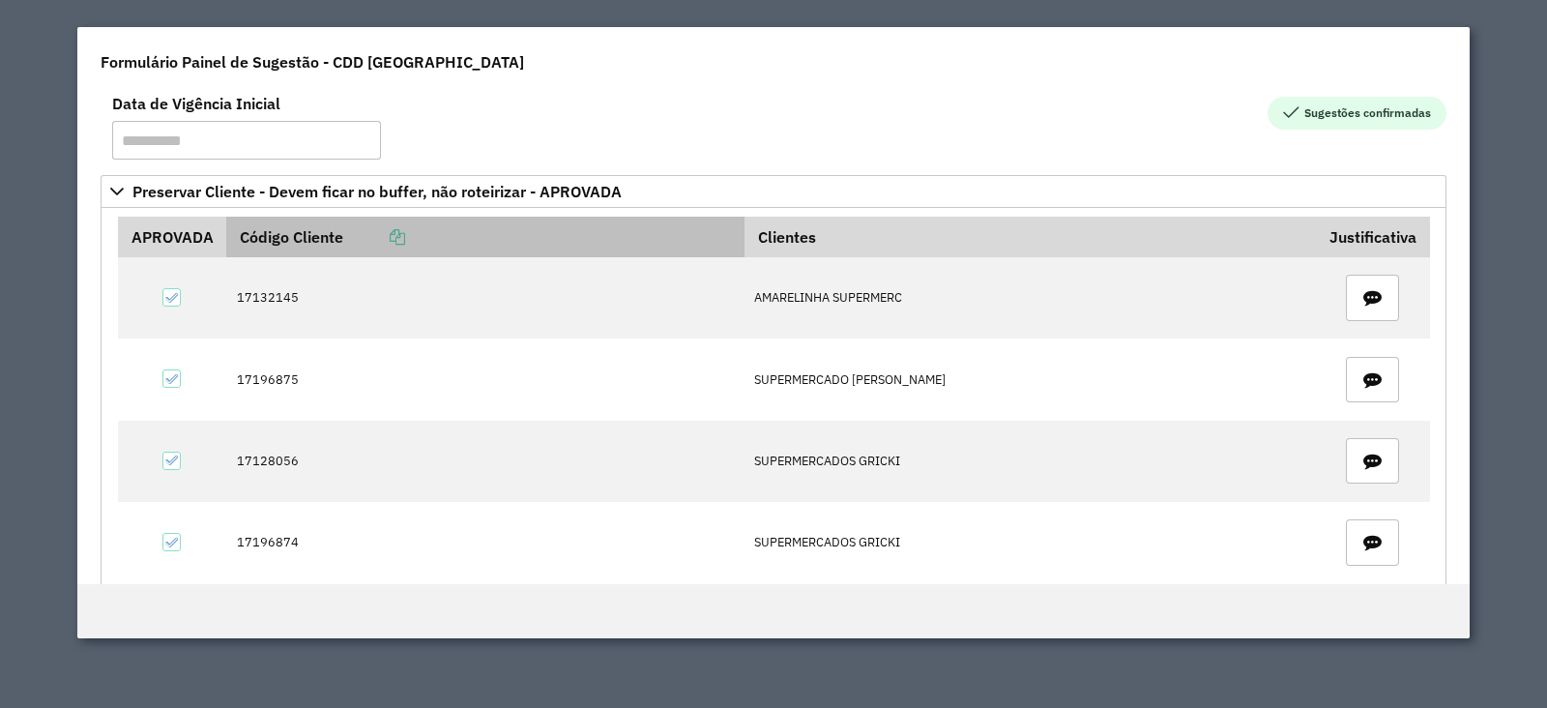
click at [402, 239] on icon at bounding box center [397, 236] width 15 height 15
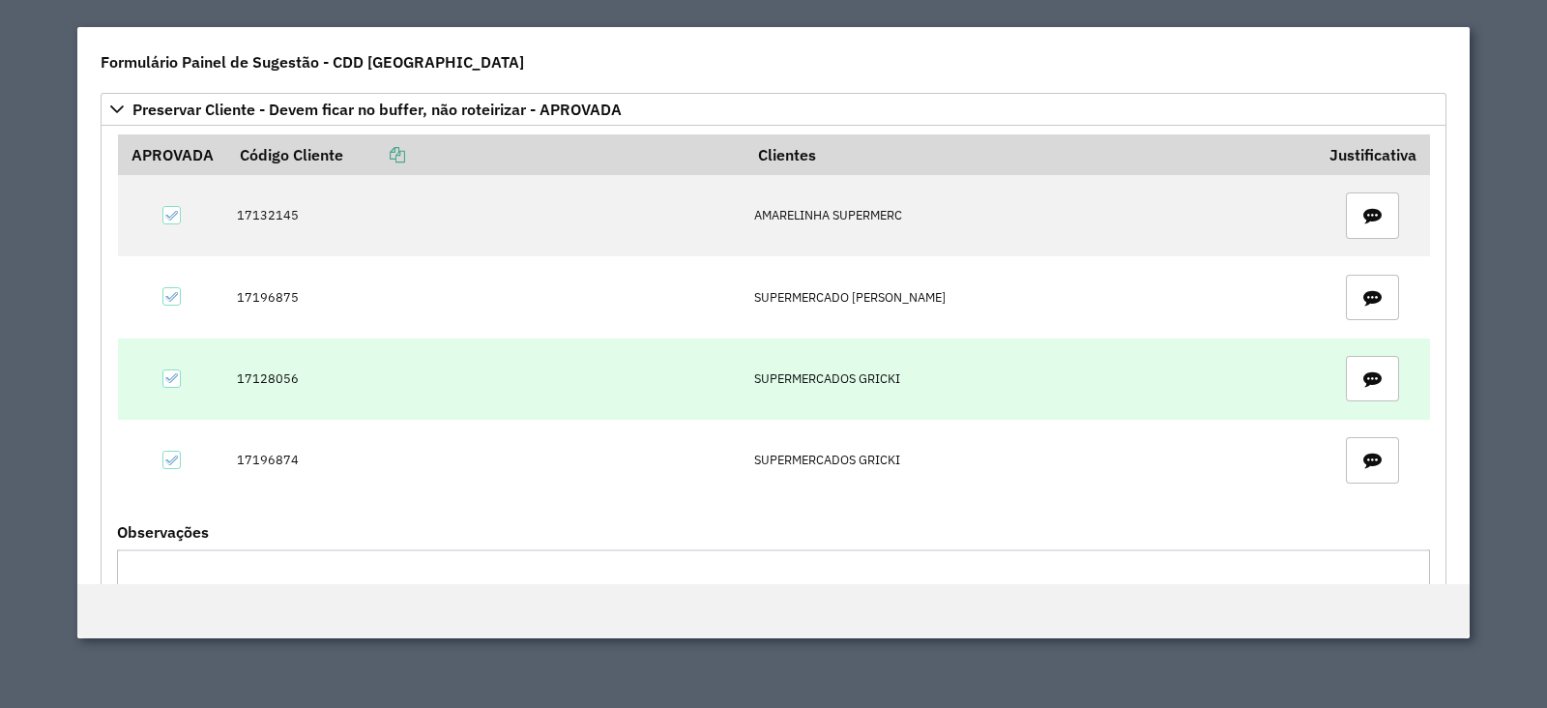
scroll to position [120, 0]
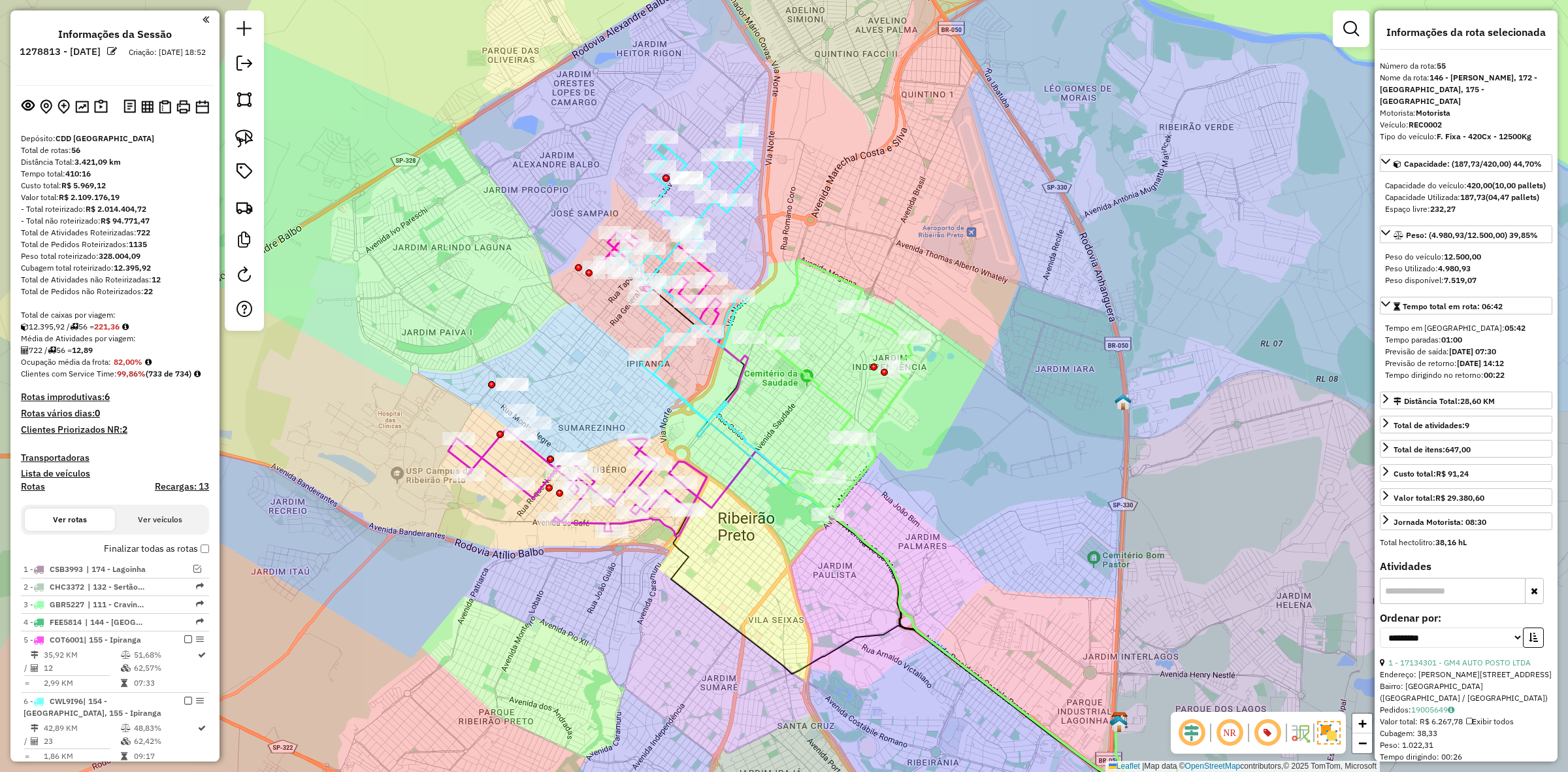
select select "**********"
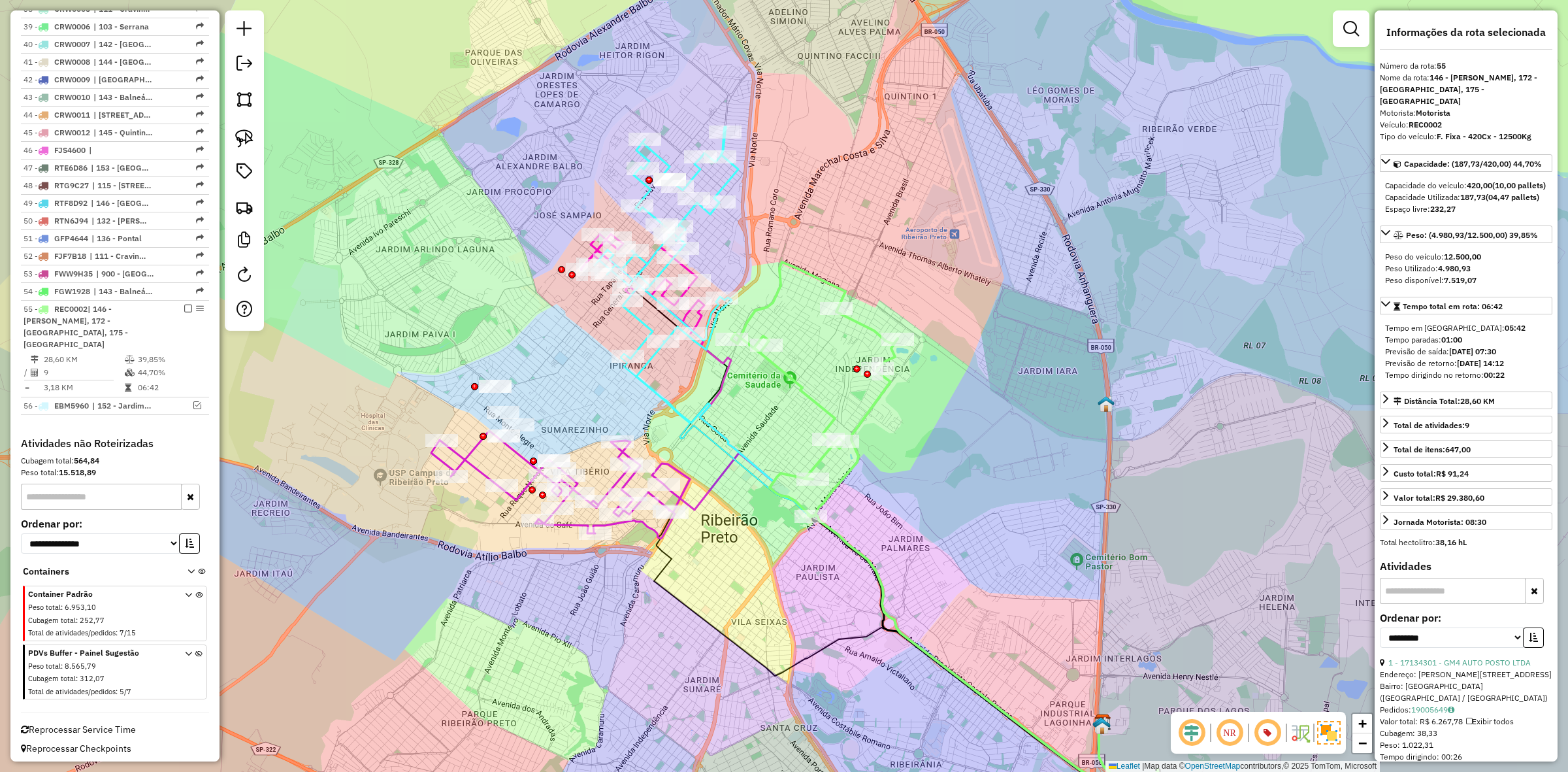
click at [916, 419] on div "Janela de atendimento Grade de atendimento Capacidade Transportadoras Veículos …" at bounding box center [784, 386] width 1568 height 772
click at [869, 407] on icon at bounding box center [814, 389] width 167 height 255
click at [727, 184] on icon at bounding box center [666, 243] width 144 height 232
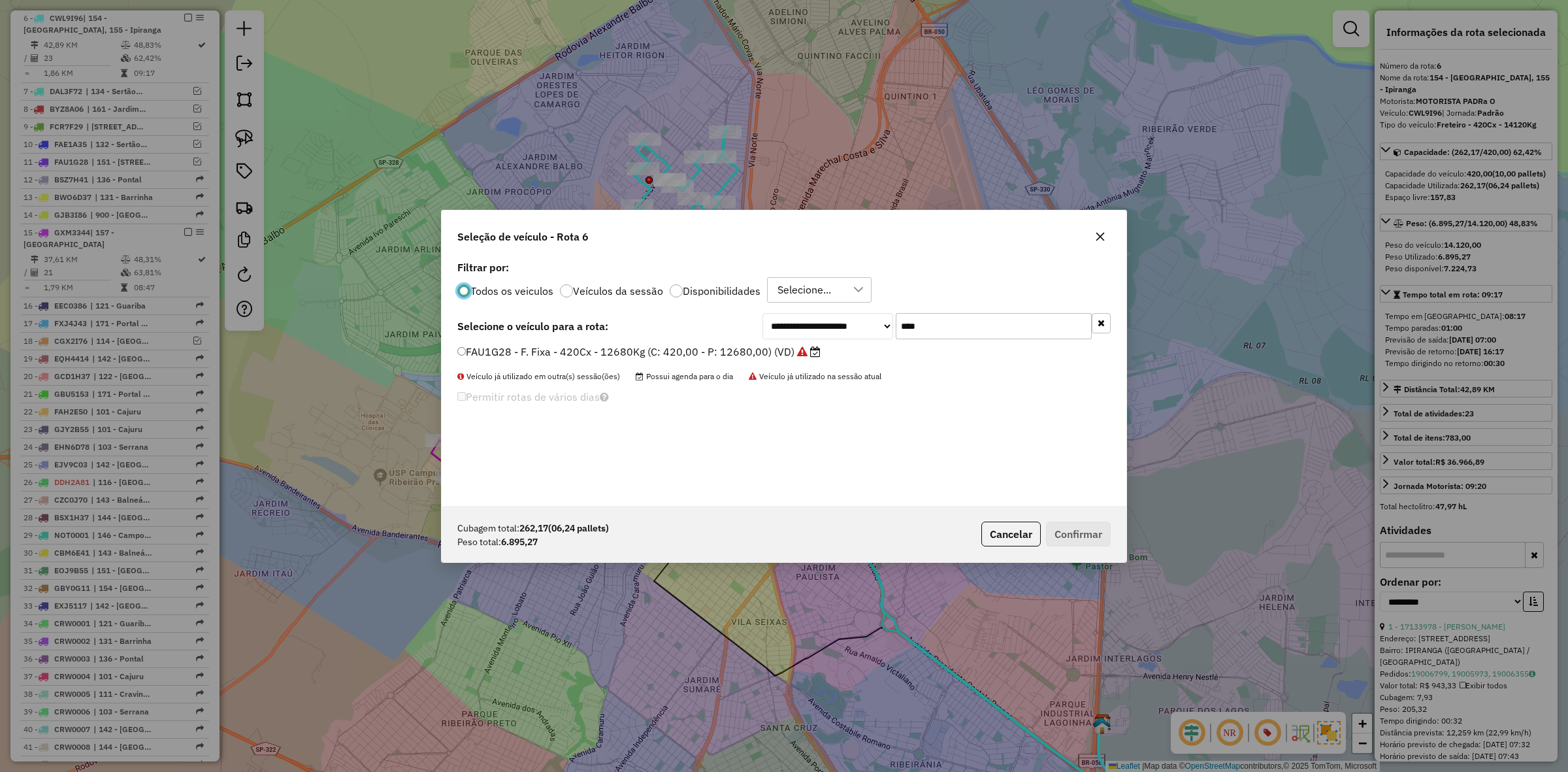
scroll to position [7, 4]
click at [959, 324] on input "****" at bounding box center [994, 326] width 196 height 26
type input "****"
click at [736, 358] on label "FJW1B24 - F.Fixa - 420 Cx - 12580 Kg (C: 420,00 - P: 12580,00) (VD)" at bounding box center [634, 352] width 353 height 16
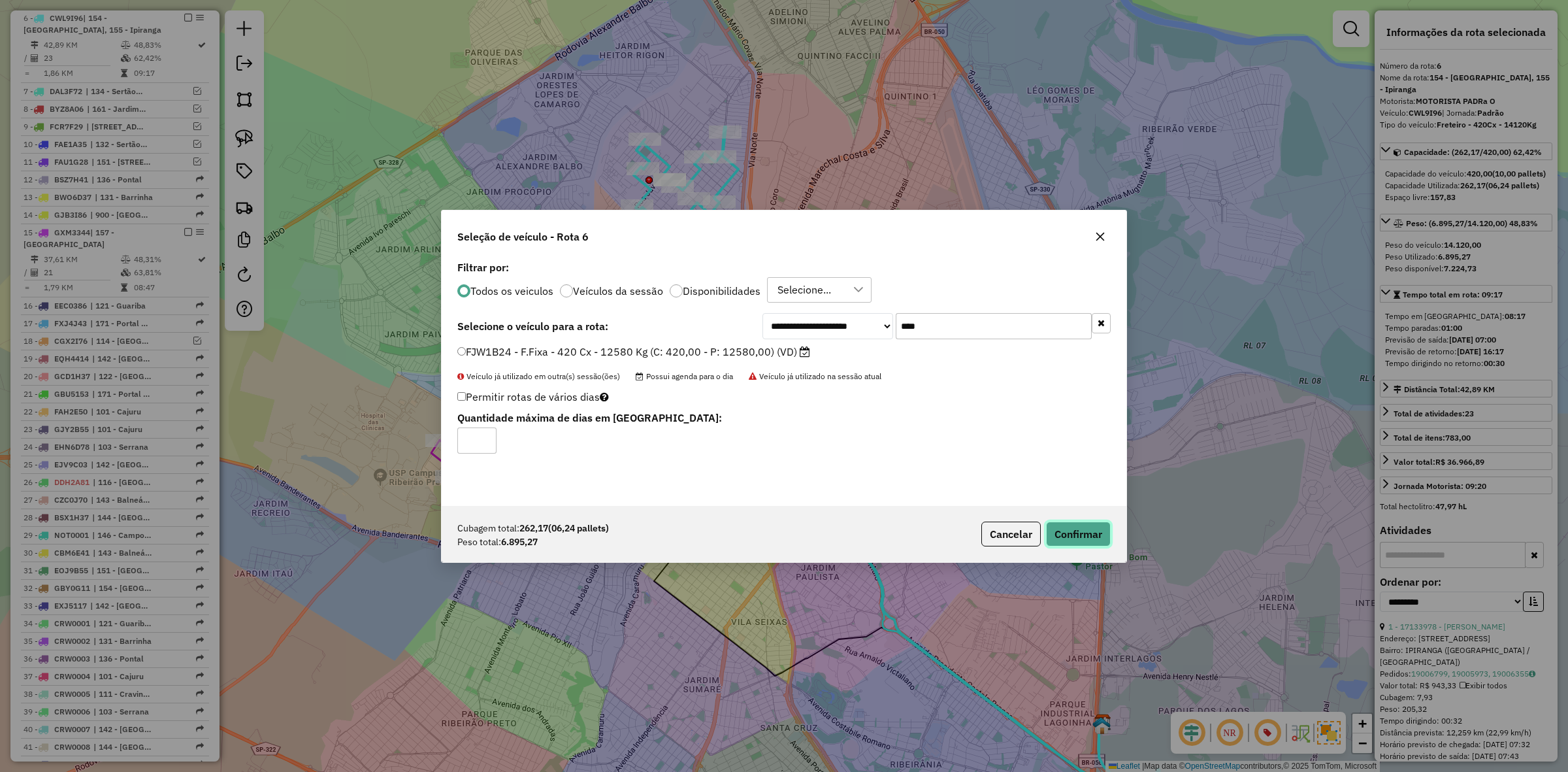
click at [1068, 539] on button "Confirmar" at bounding box center [1078, 534] width 65 height 25
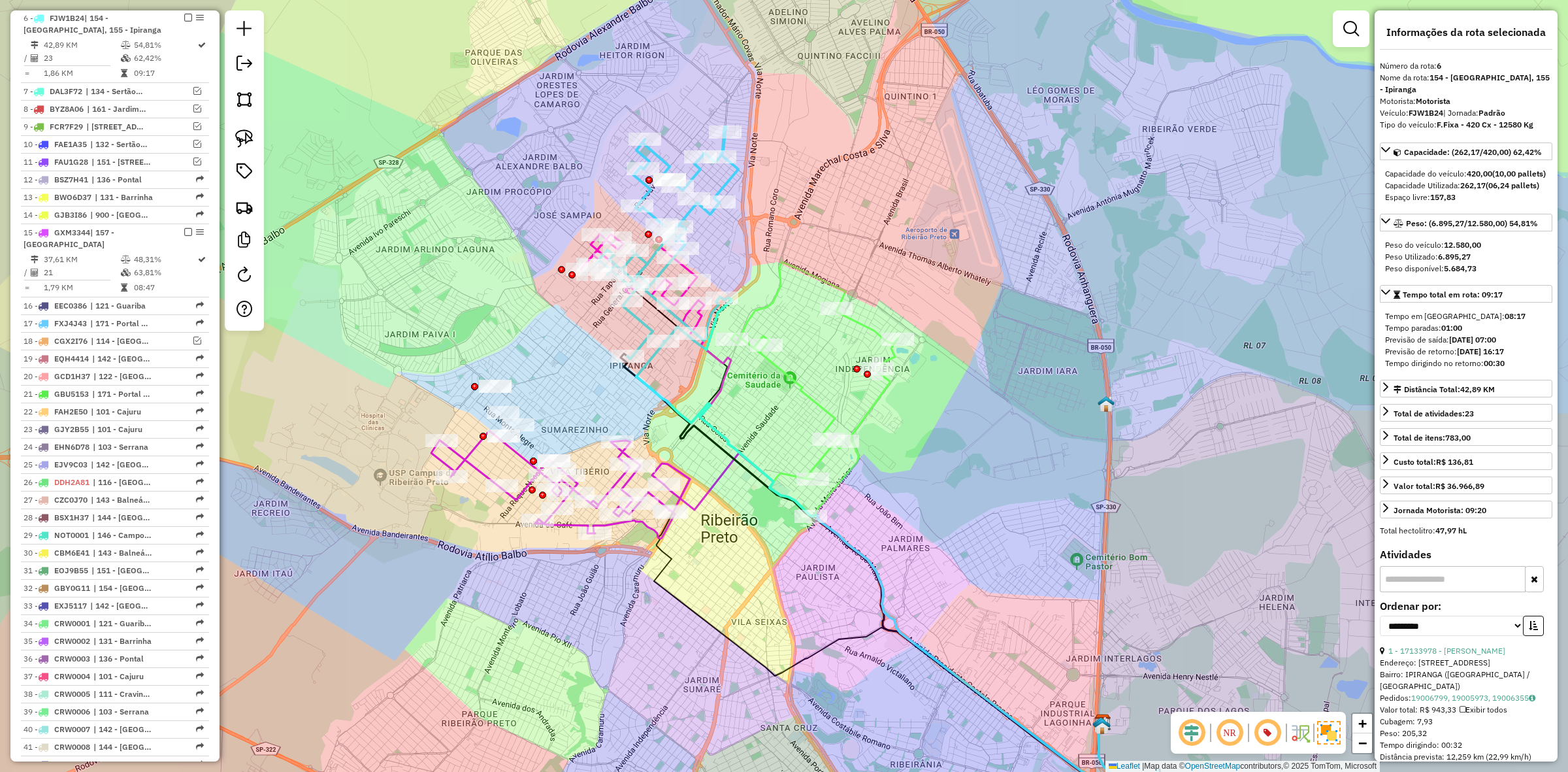
click at [722, 182] on icon at bounding box center [666, 243] width 144 height 232
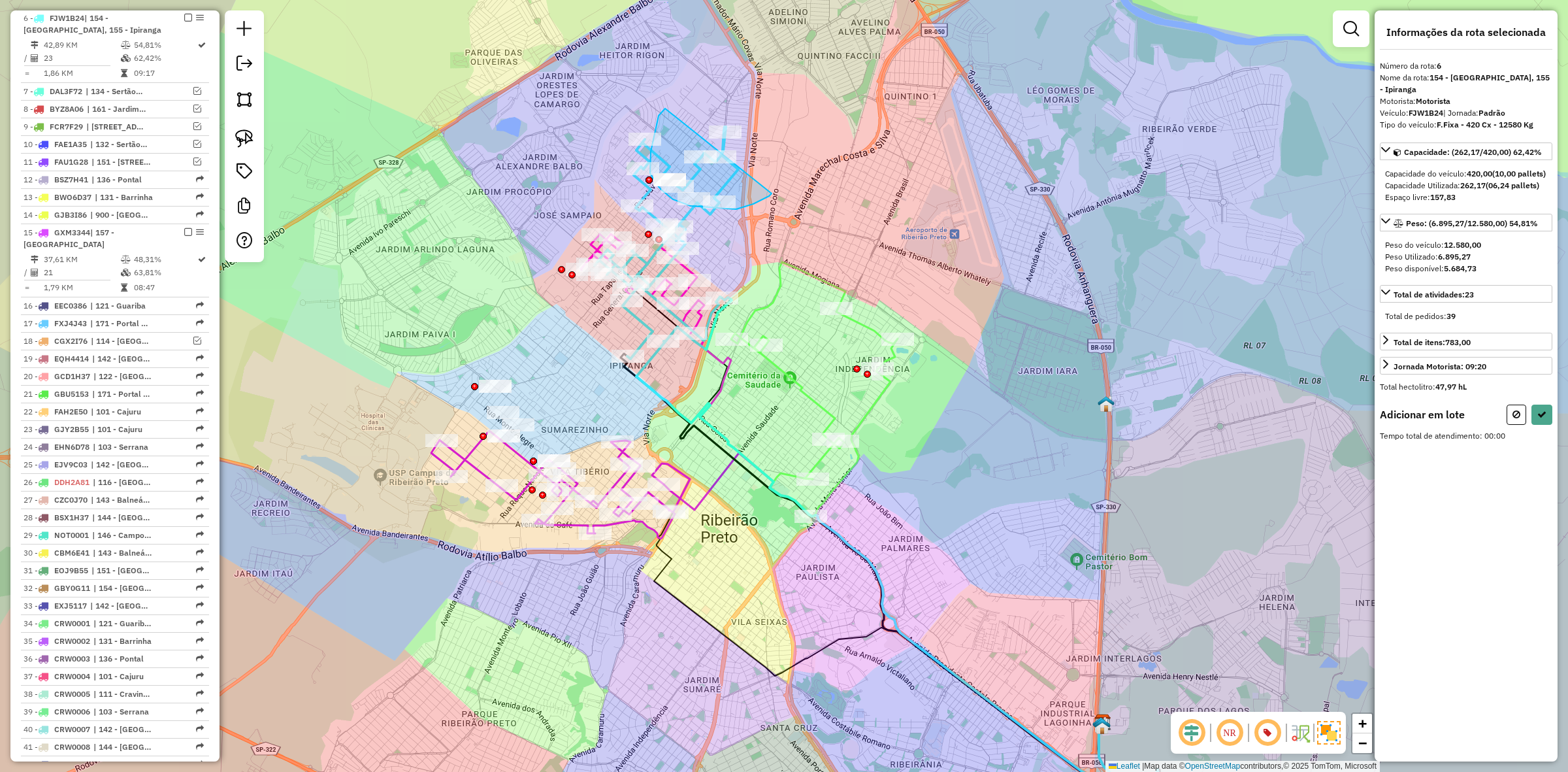
drag, startPoint x: 665, startPoint y: 109, endPoint x: 774, endPoint y: 191, distance: 136.4
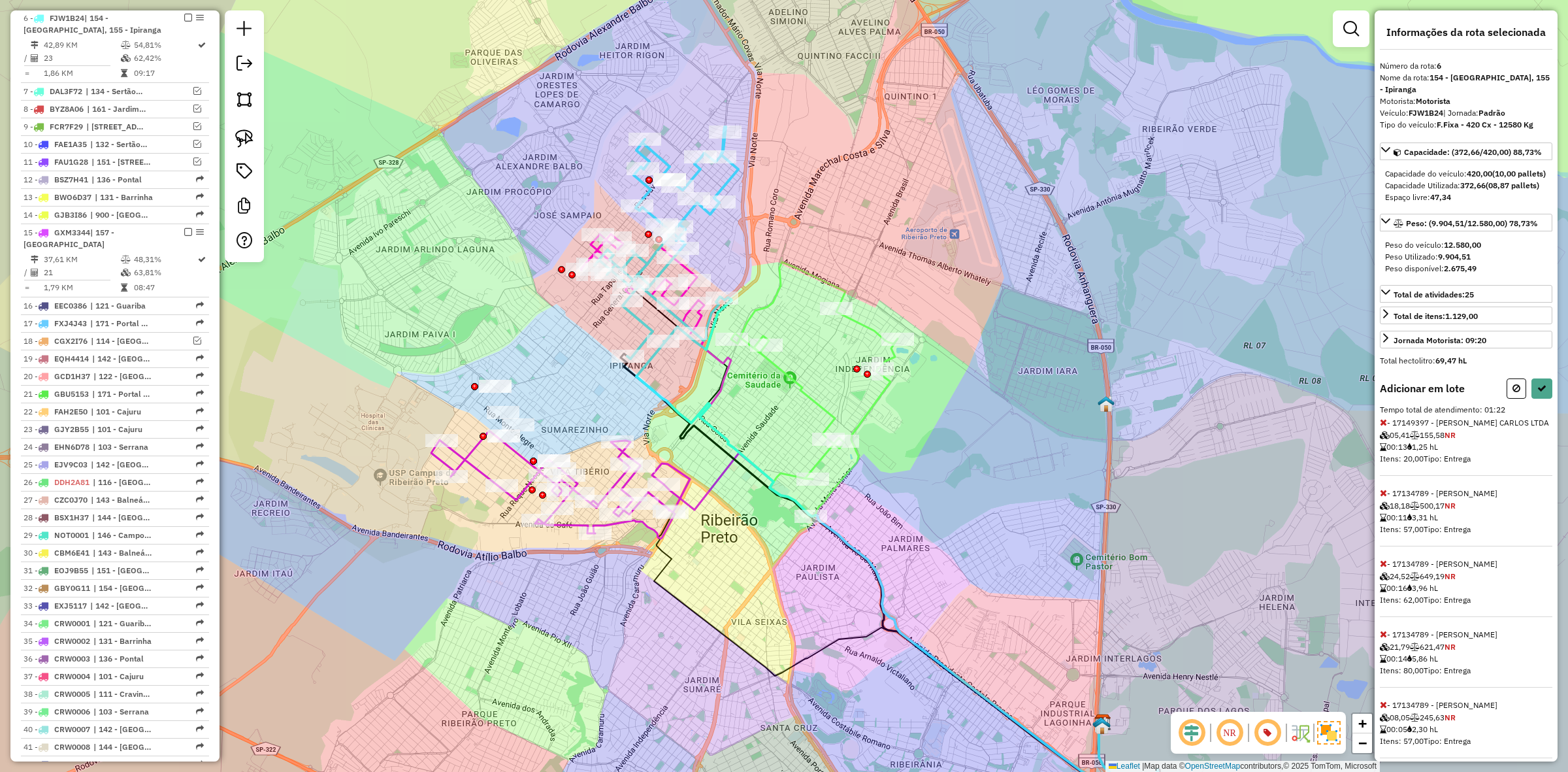
select select "**********"
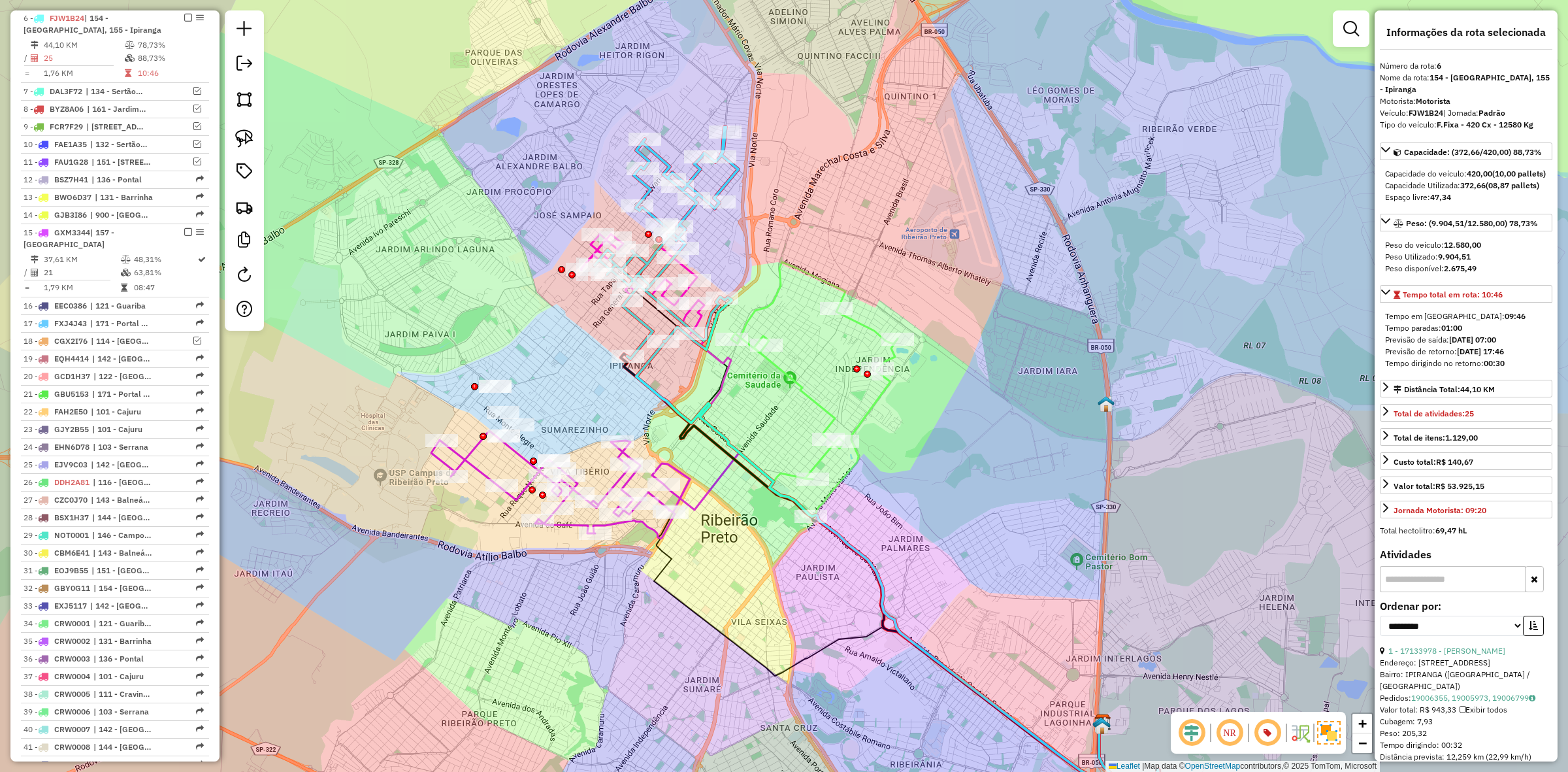
click at [701, 322] on icon at bounding box center [666, 243] width 144 height 232
click at [701, 320] on icon at bounding box center [666, 243] width 144 height 232
click at [698, 319] on icon at bounding box center [642, 283] width 124 height 99
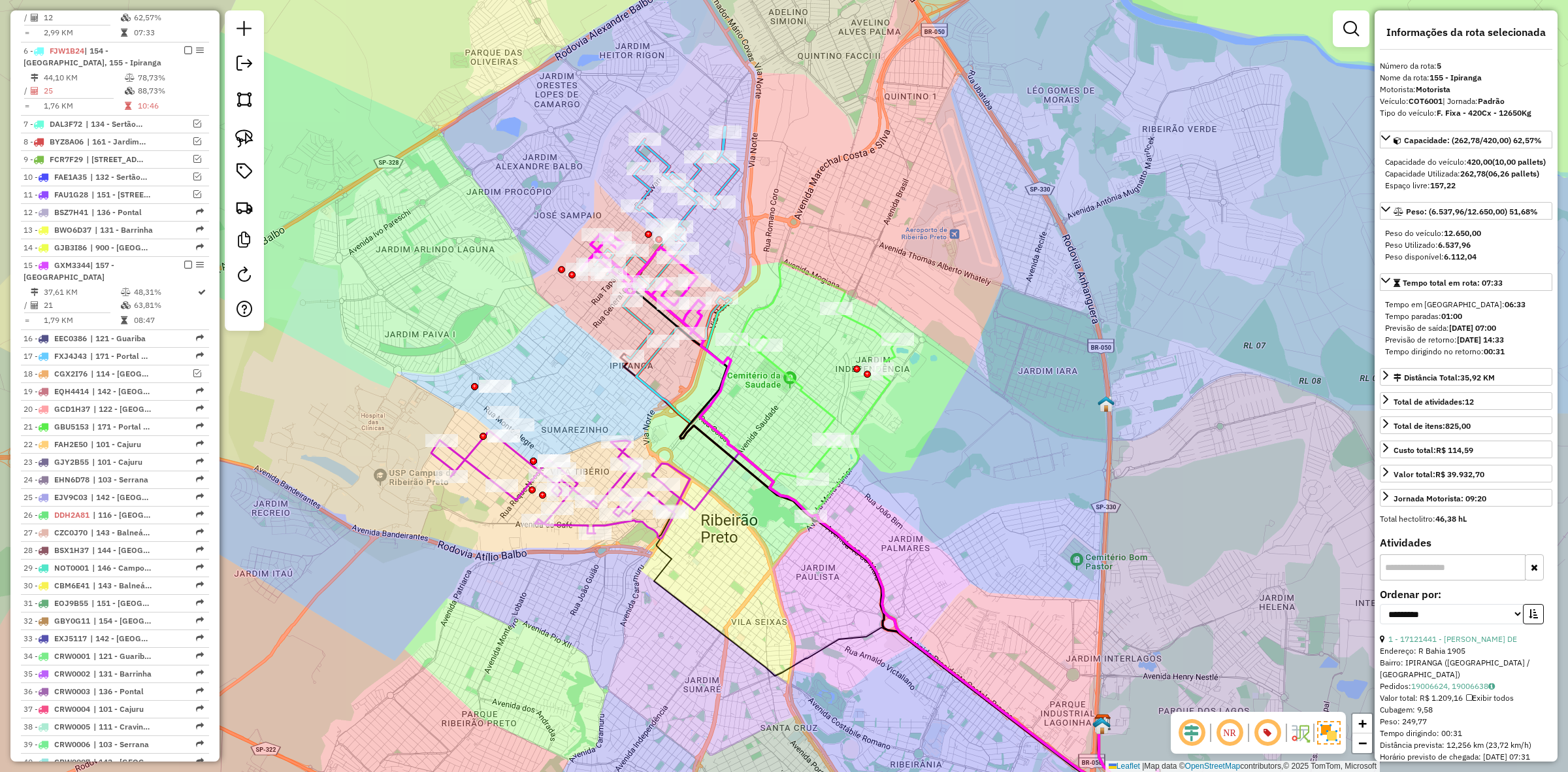
scroll to position [622, 0]
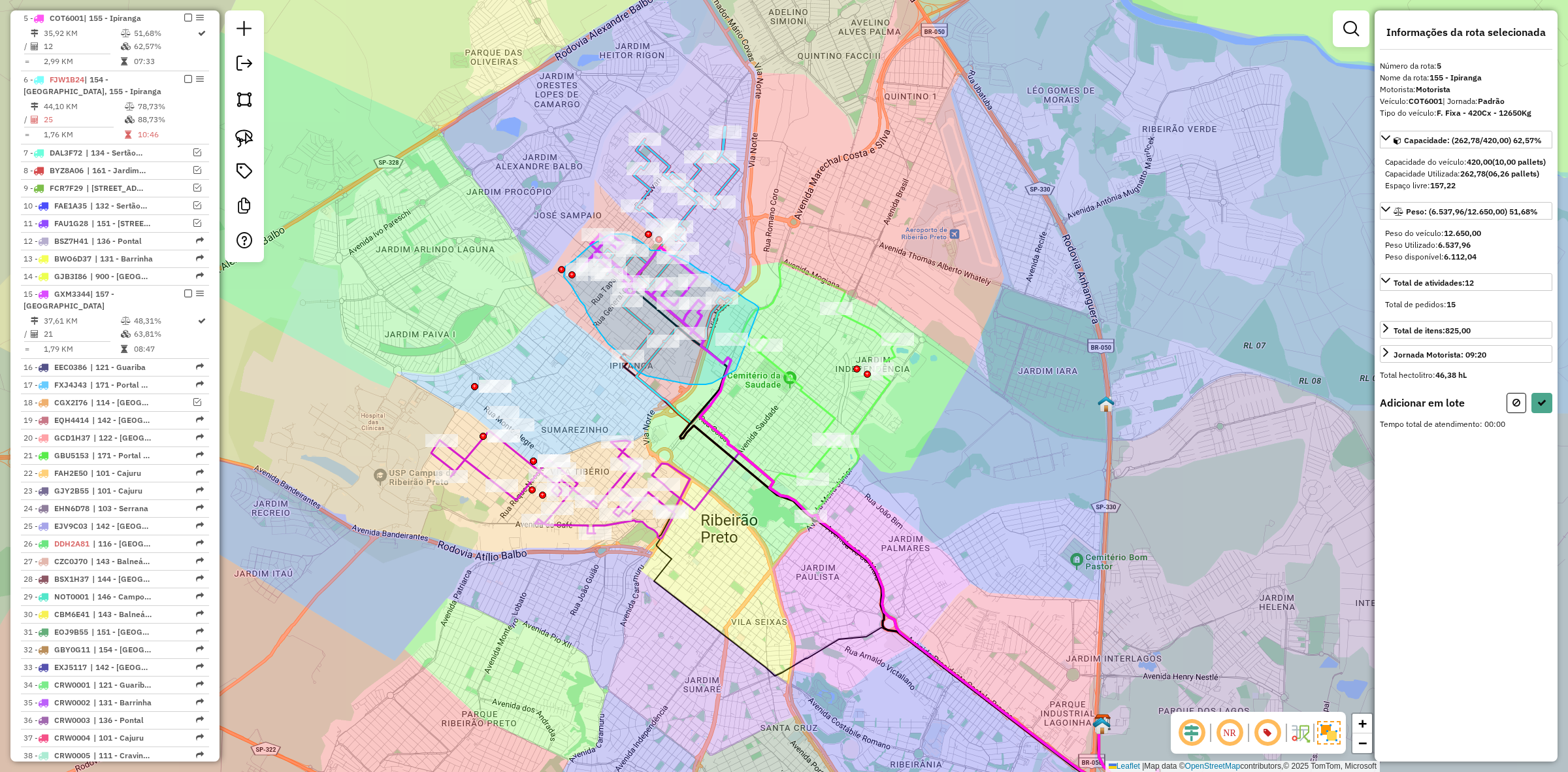
drag, startPoint x: 753, startPoint y: 303, endPoint x: 732, endPoint y: 368, distance: 68.3
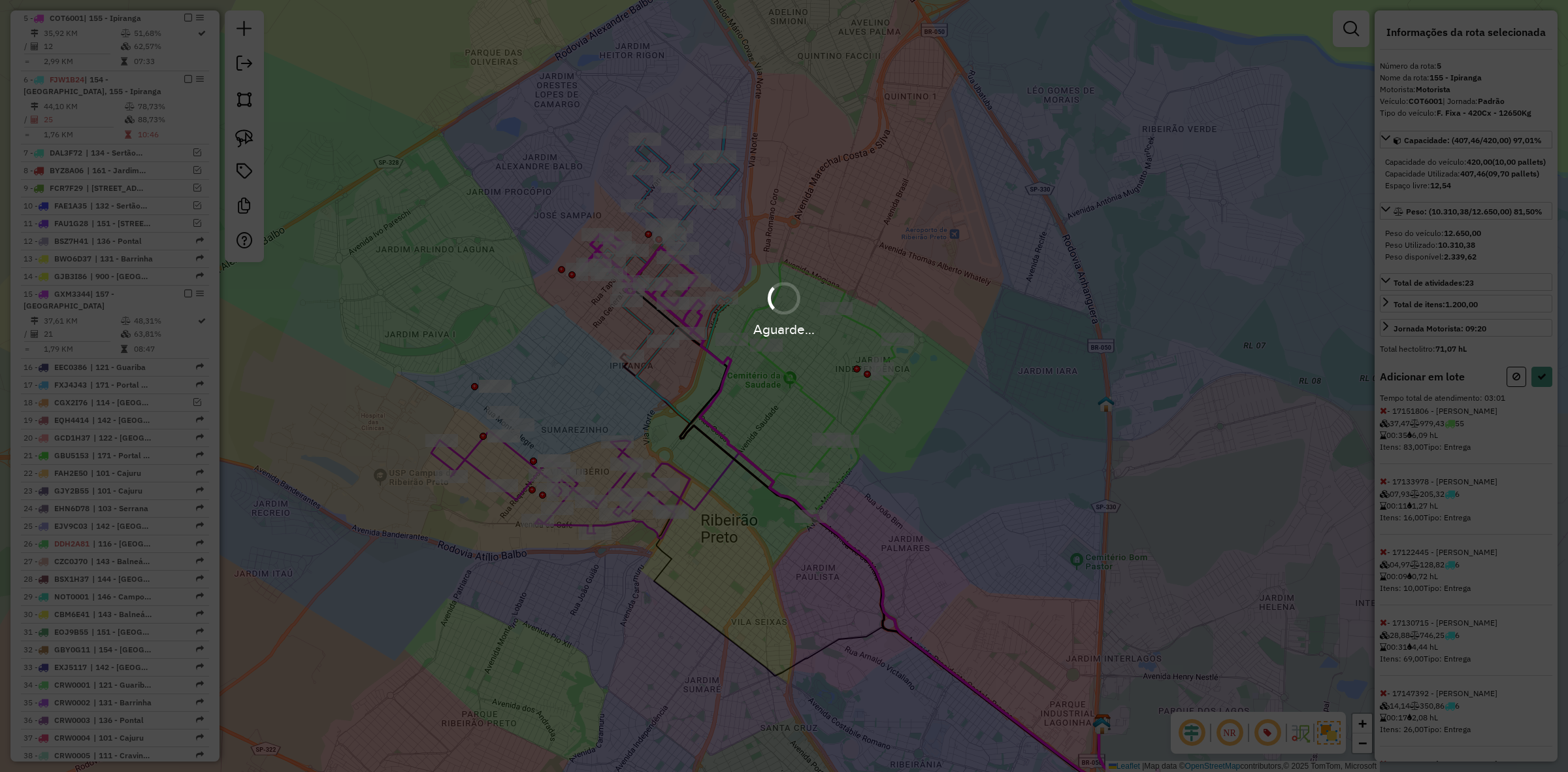
select select "**********"
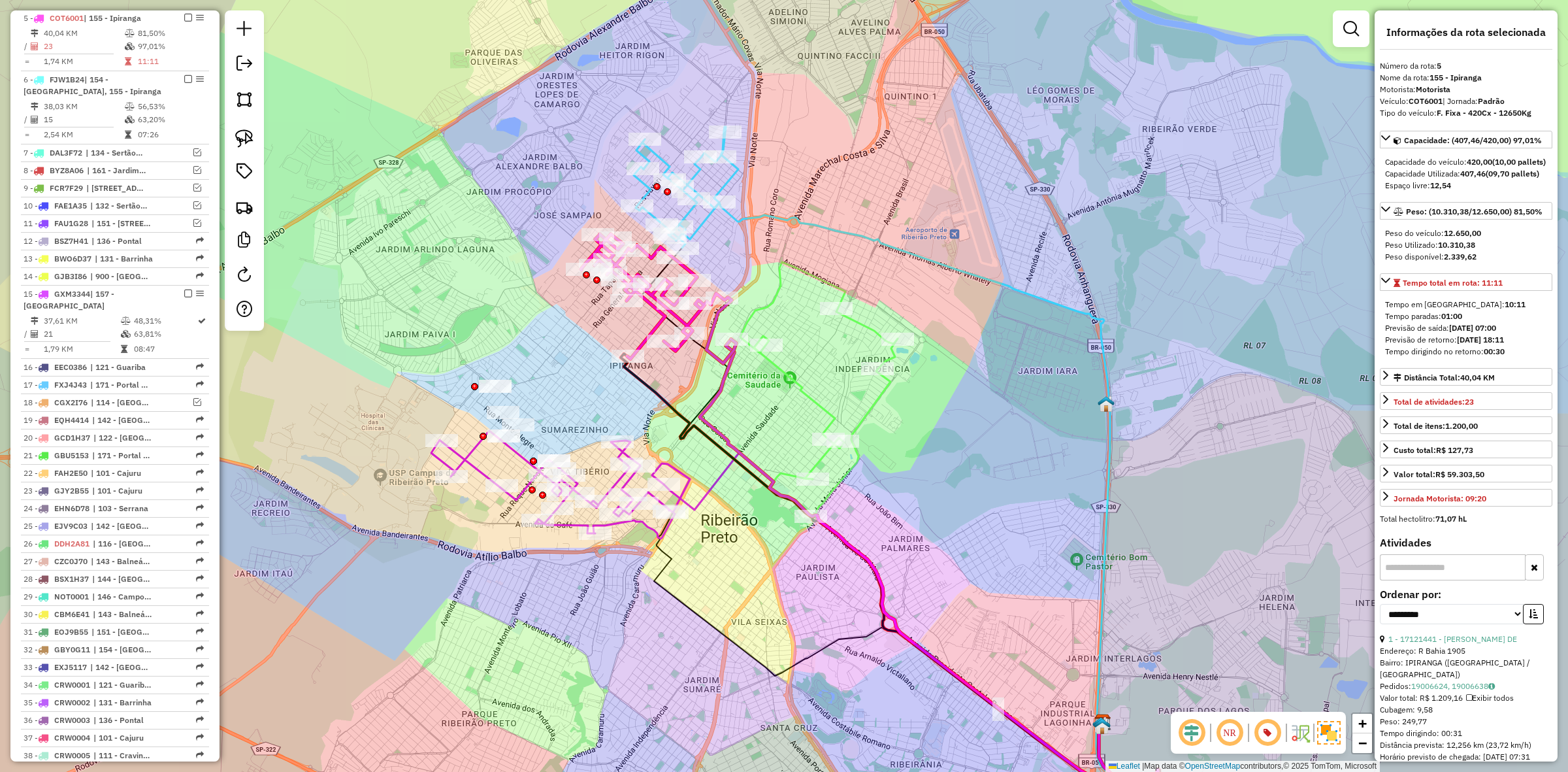
click at [727, 183] on icon at bounding box center [686, 187] width 105 height 121
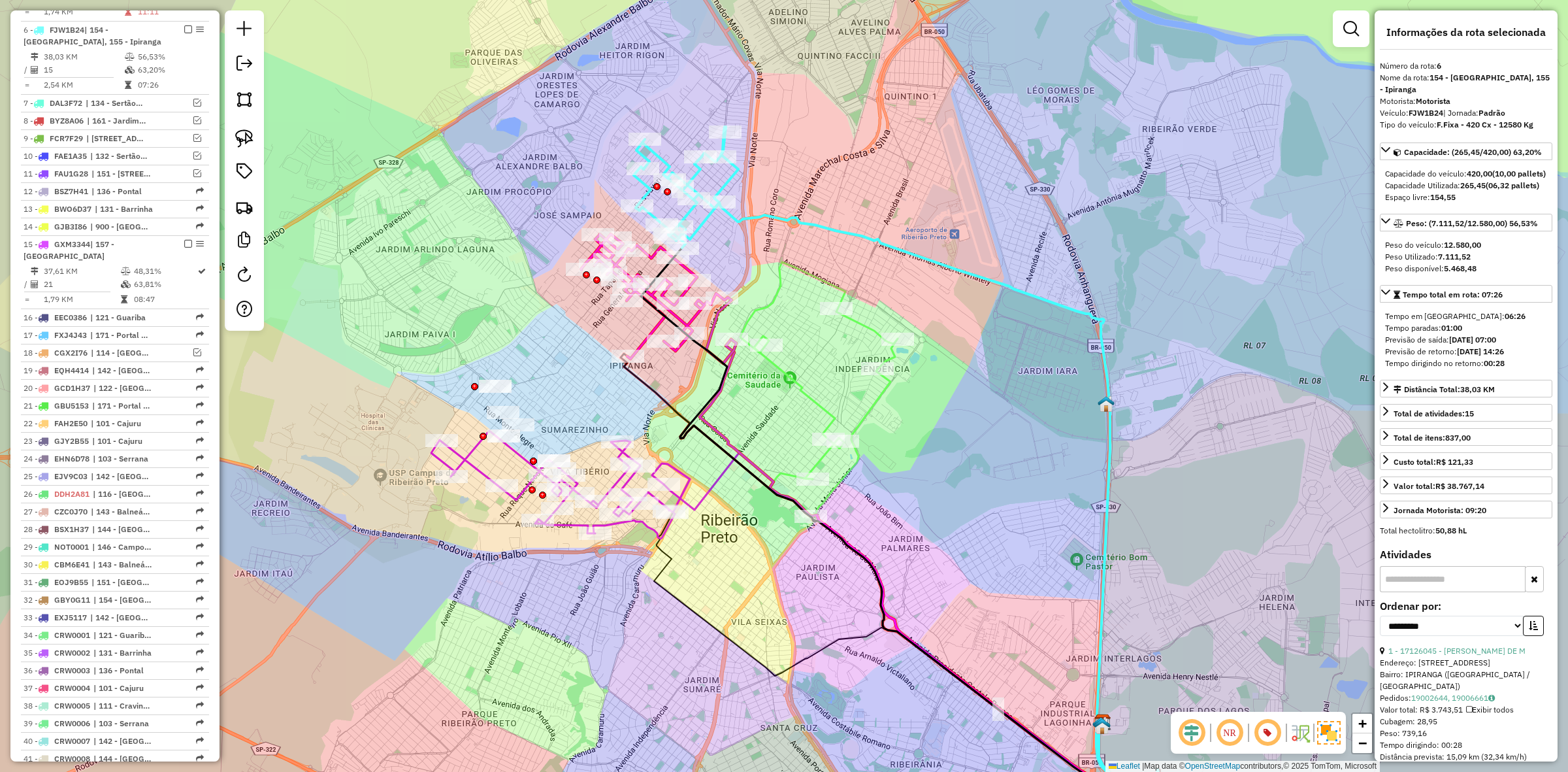
scroll to position [683, 0]
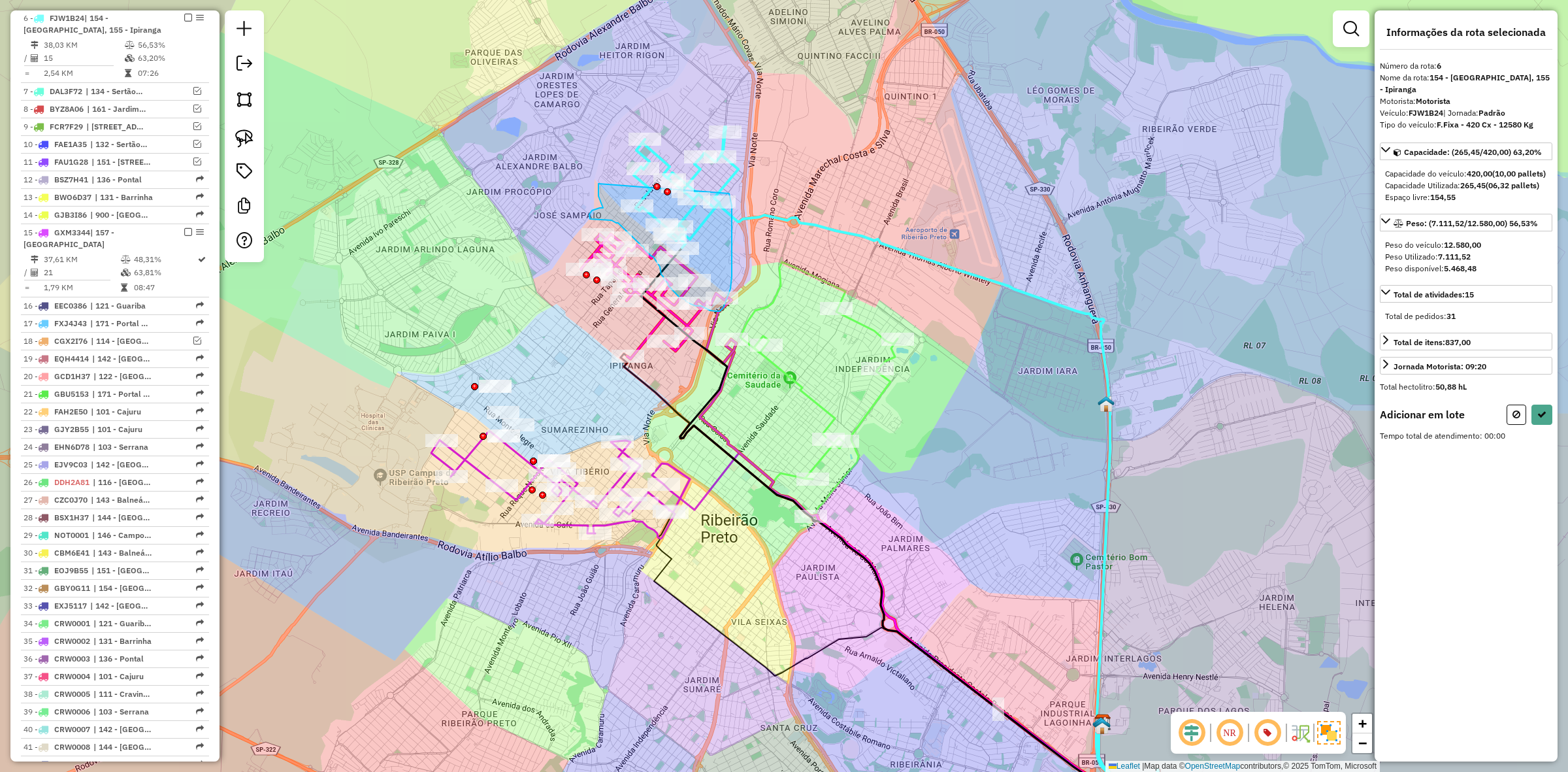
drag, startPoint x: 599, startPoint y: 191, endPoint x: 729, endPoint y: 193, distance: 130.0
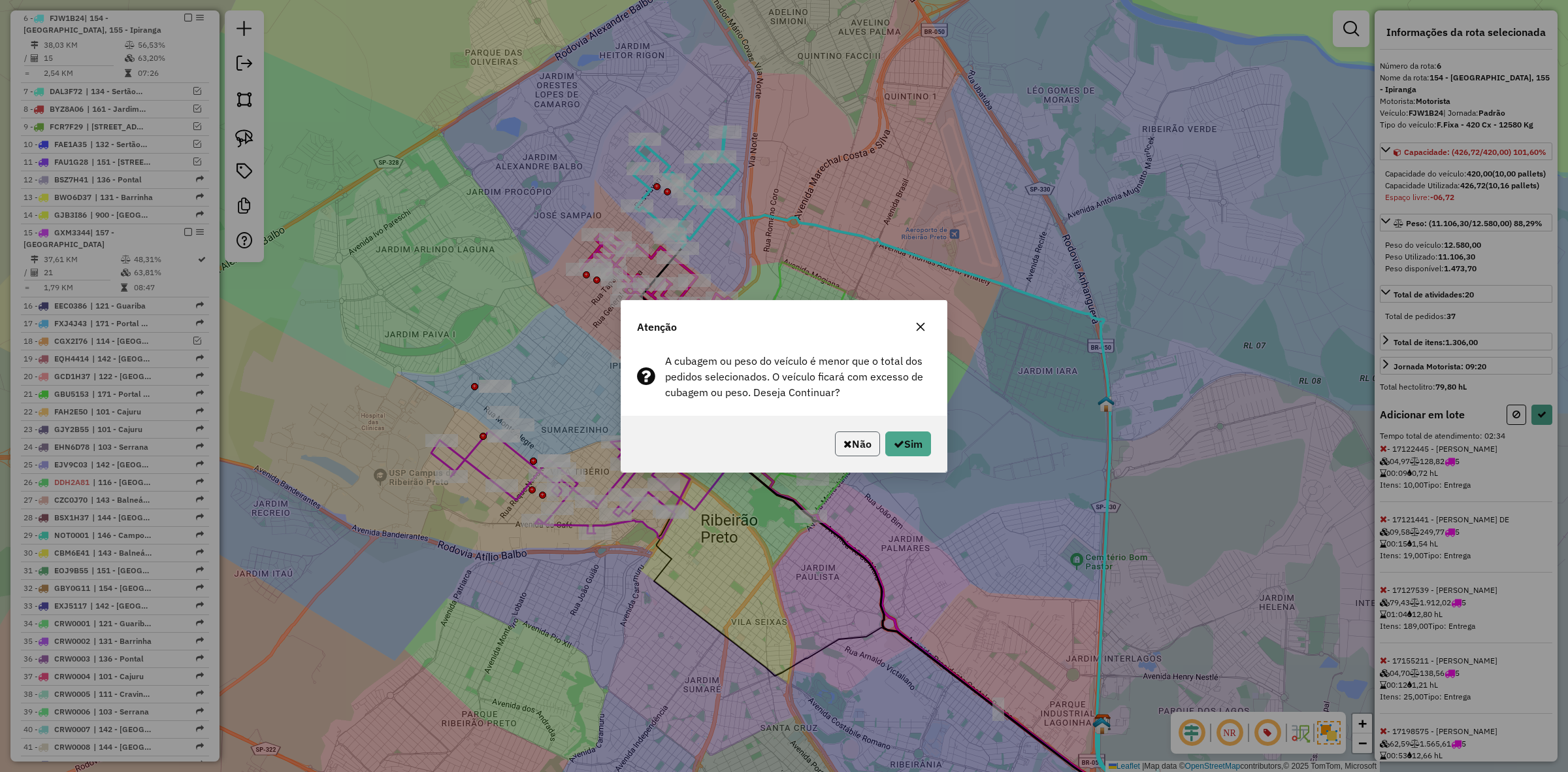
click at [856, 437] on button "Não" at bounding box center [857, 443] width 45 height 25
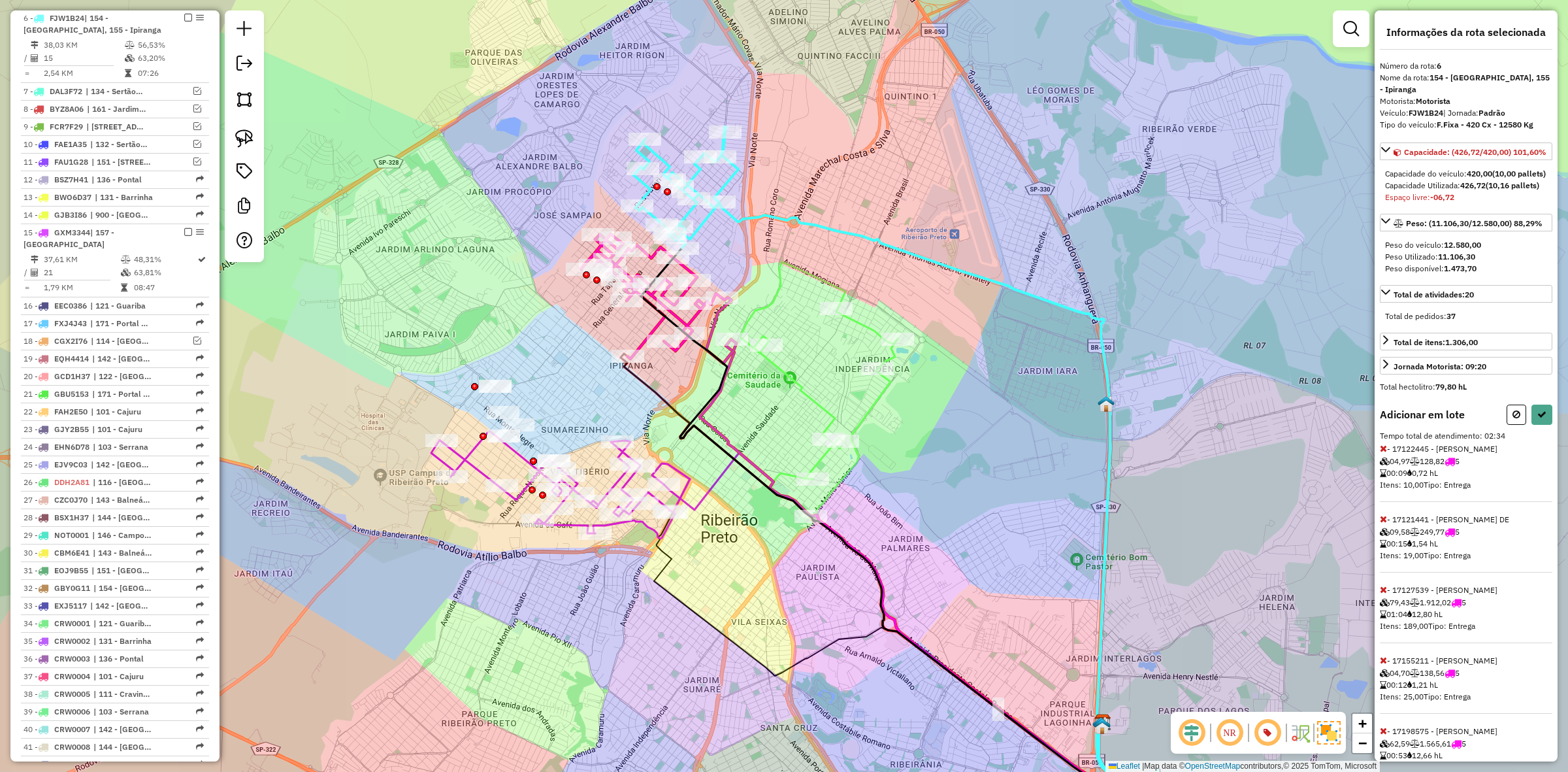
click at [1383, 524] on icon at bounding box center [1384, 519] width 7 height 9
click at [1384, 453] on icon at bounding box center [1384, 449] width 7 height 9
select select "**********"
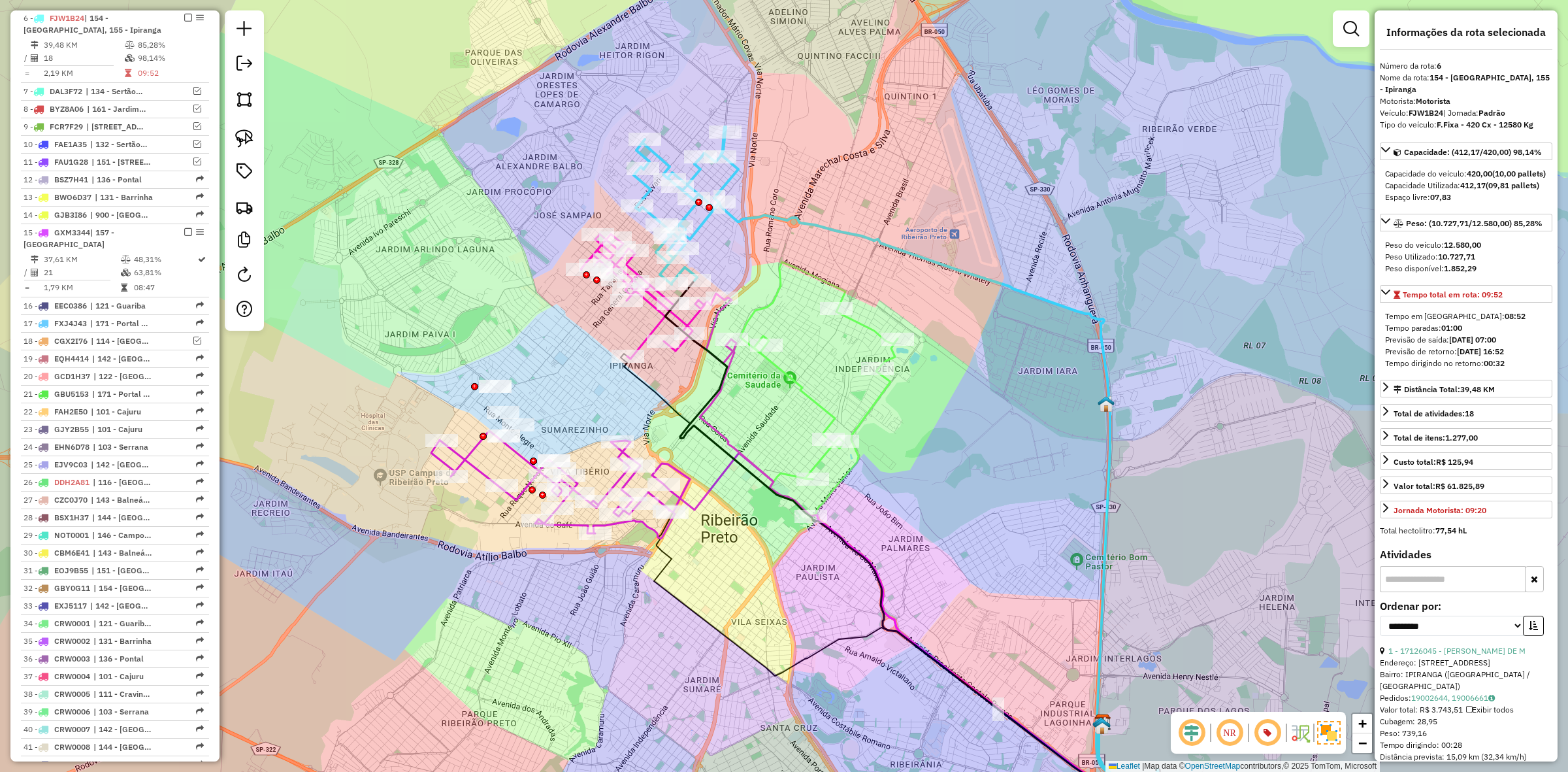
click at [707, 343] on icon at bounding box center [913, 535] width 496 height 508
click at [657, 324] on icon at bounding box center [659, 299] width 155 height 130
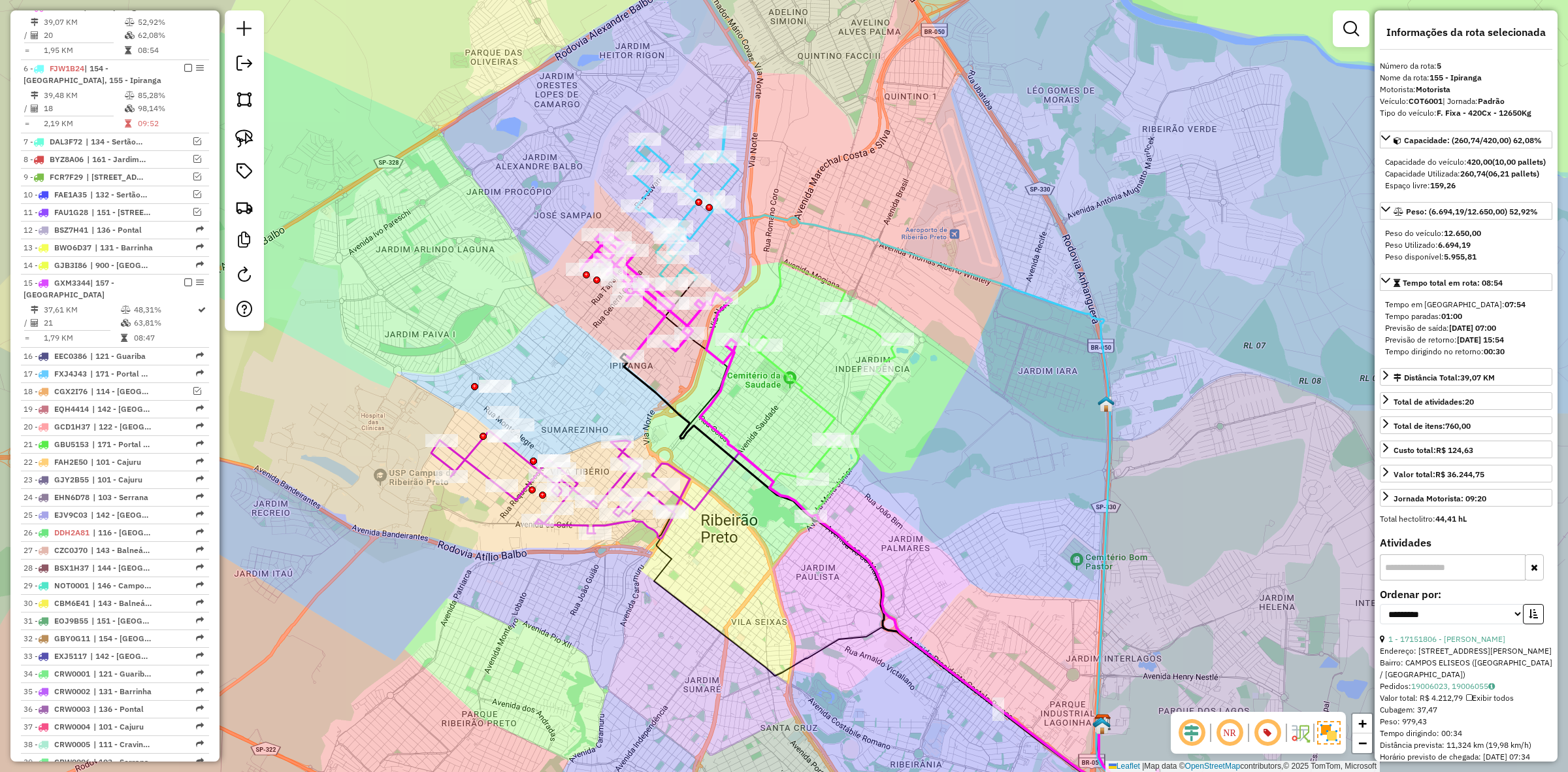
scroll to position [622, 0]
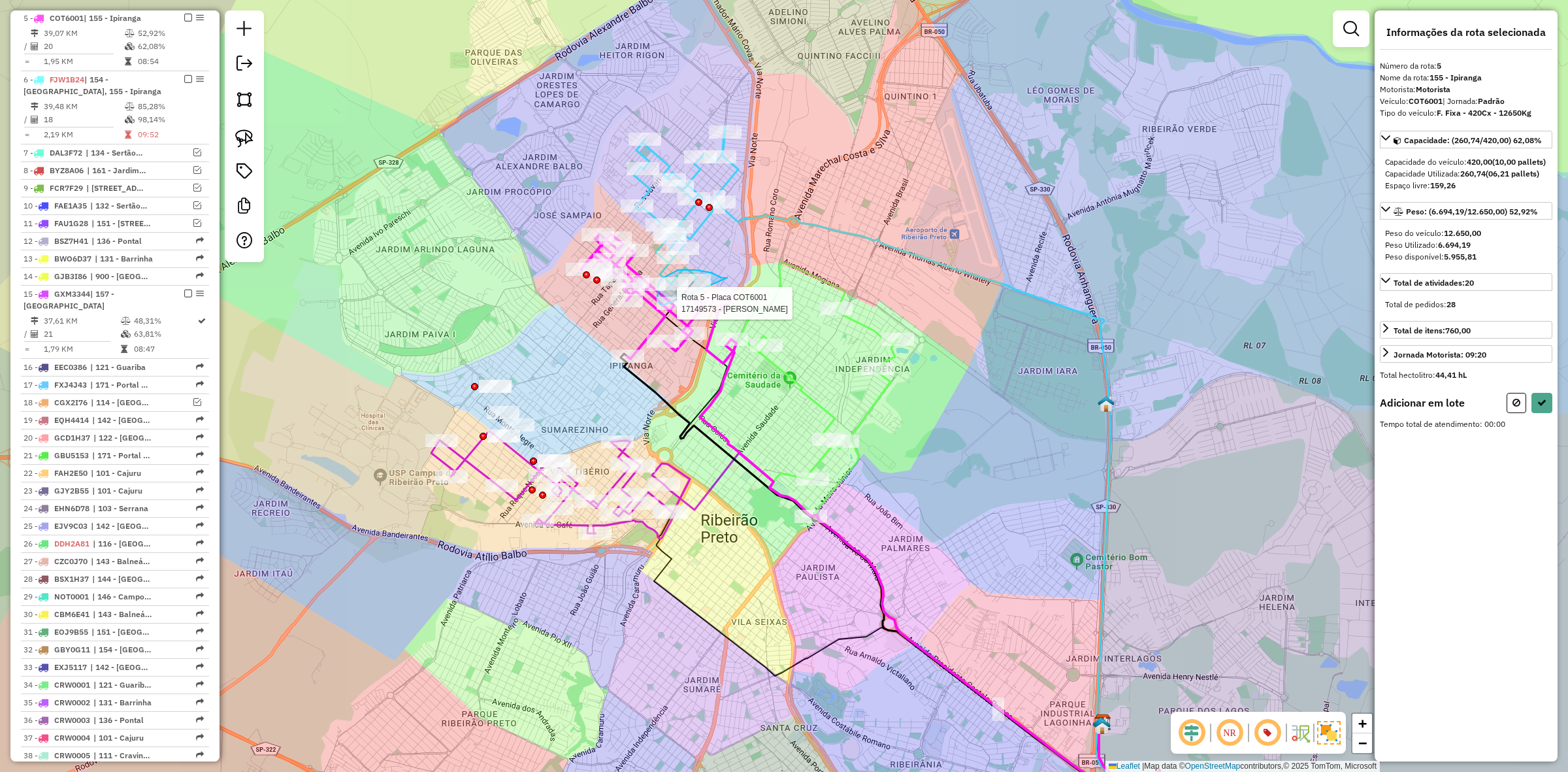
click at [665, 308] on div "Rota 5 - Placa COT6001 17147392 - BRUNA RAFAELA CARDOS Rota 5 - Placa COT6001 1…" at bounding box center [784, 386] width 1568 height 772
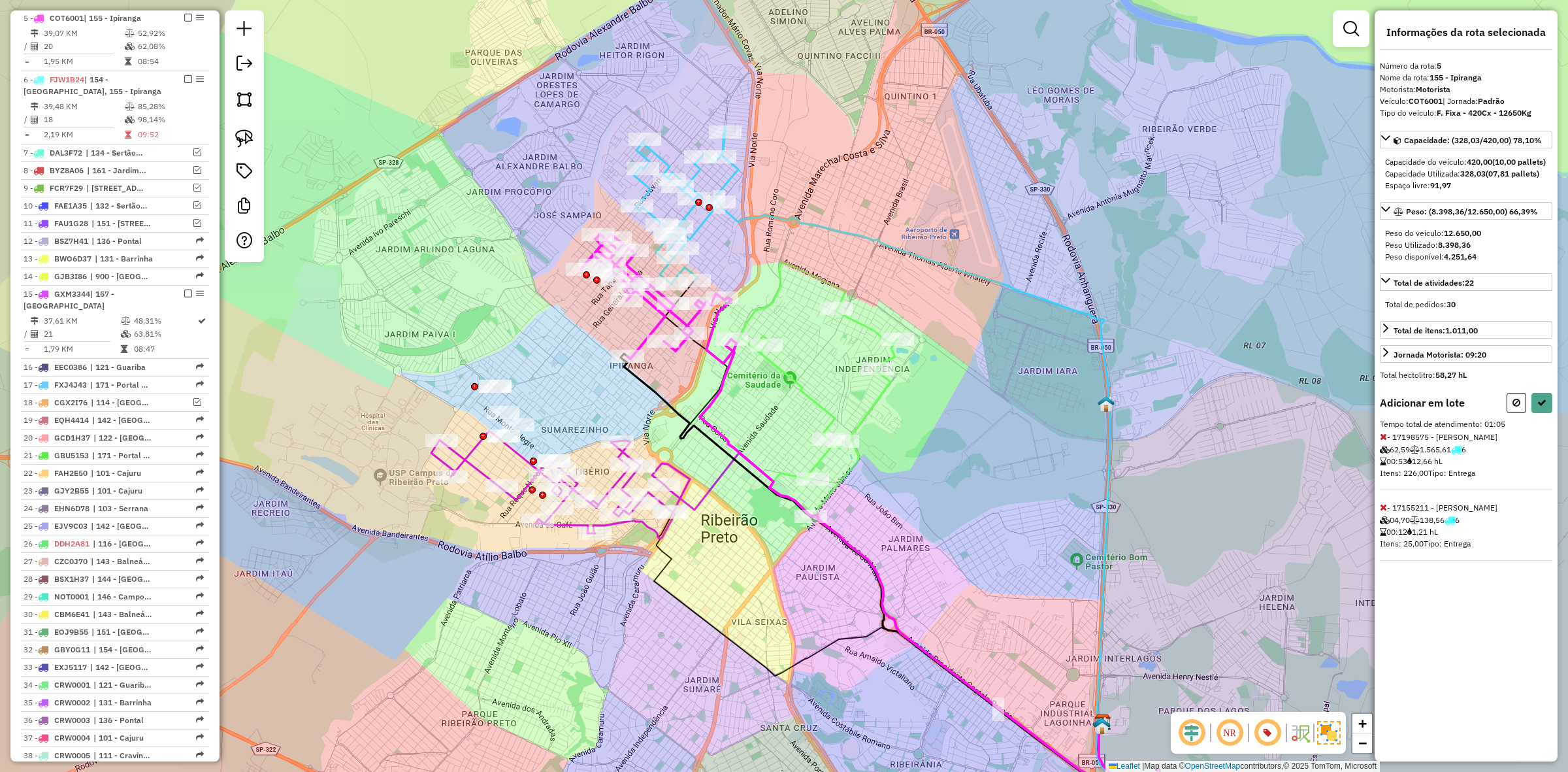
select select "**********"
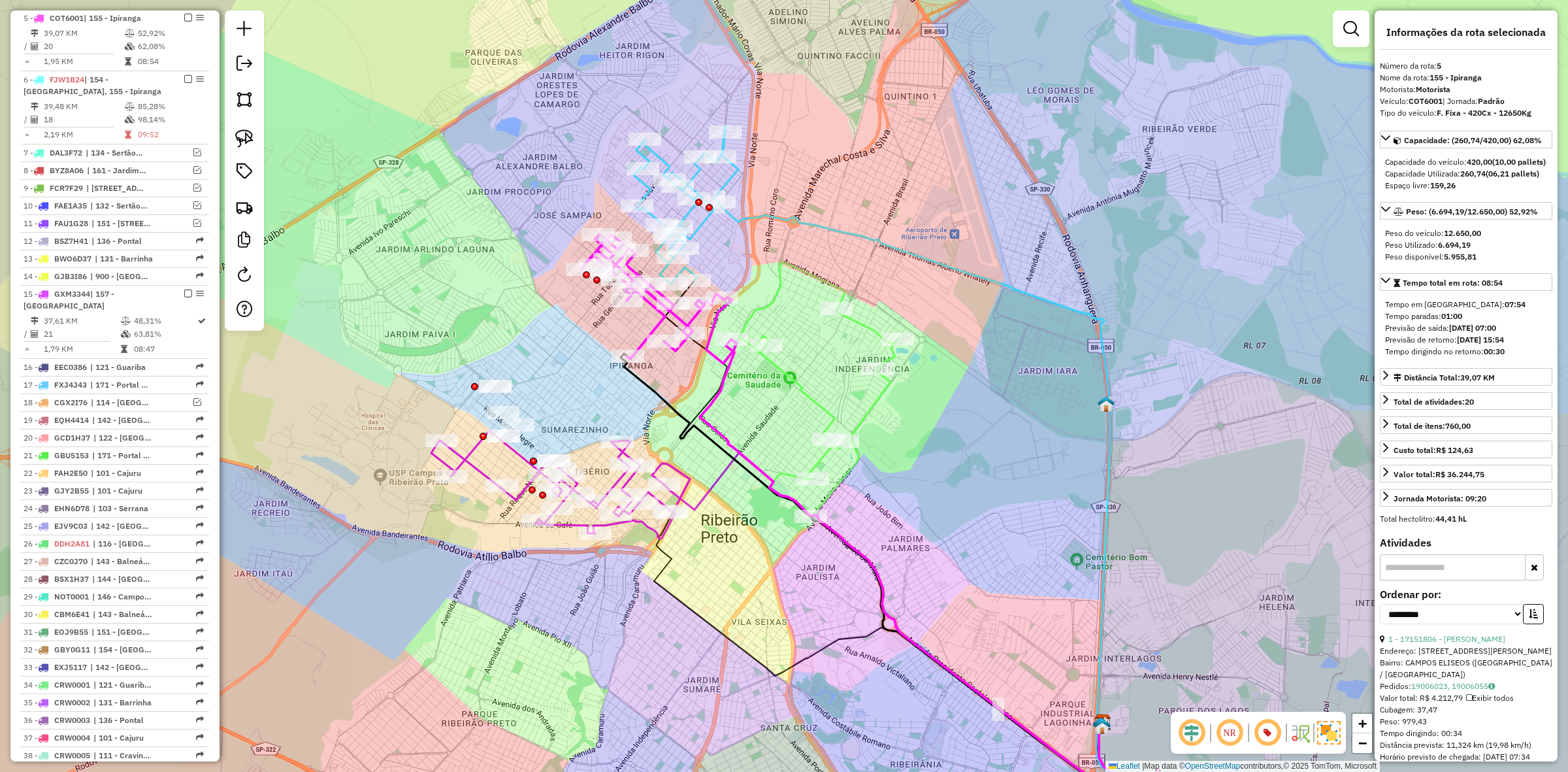
click at [758, 220] on icon at bounding box center [917, 491] width 482 height 577
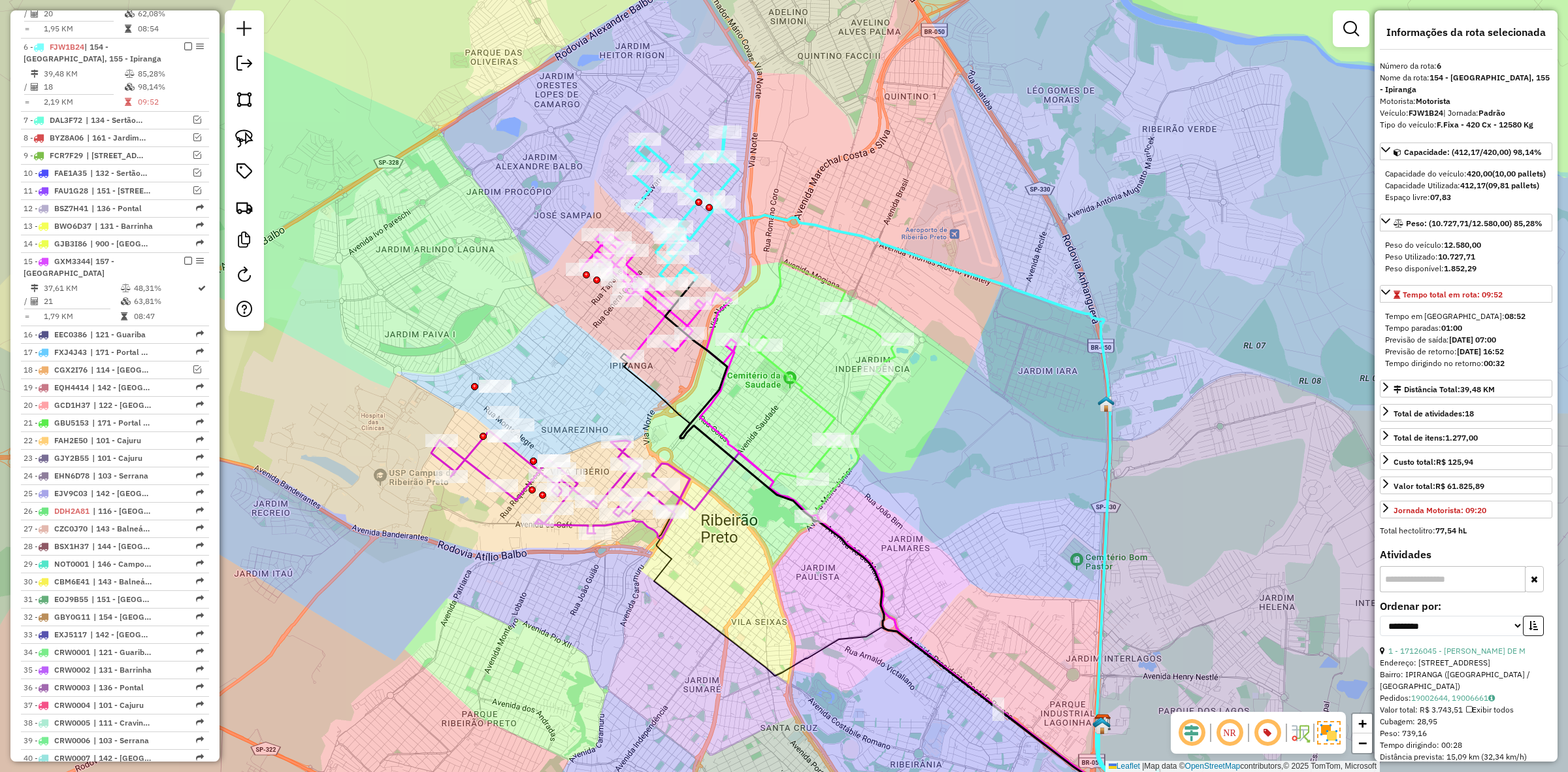
scroll to position [683, 0]
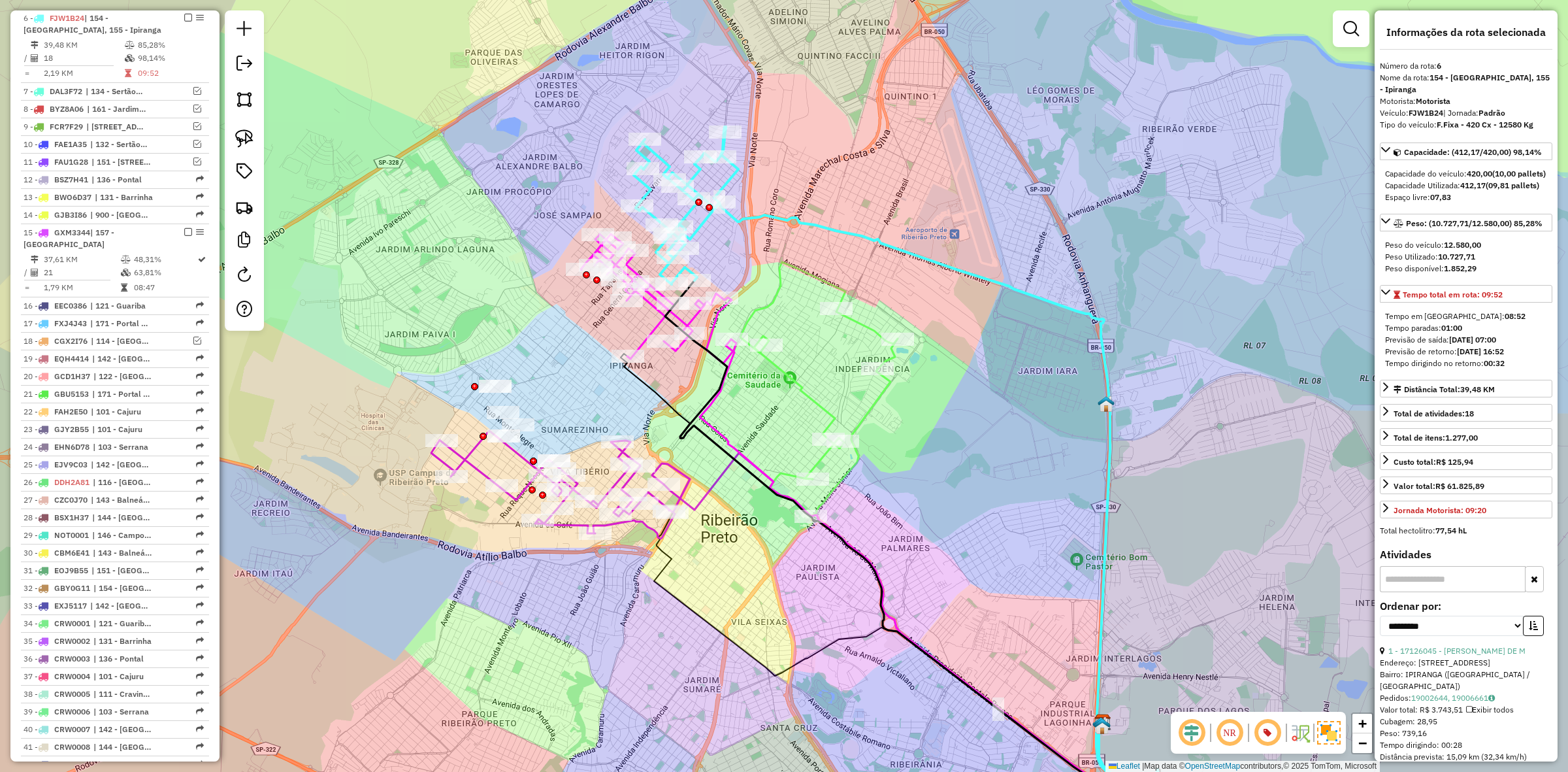
click at [727, 364] on icon at bounding box center [913, 535] width 496 height 508
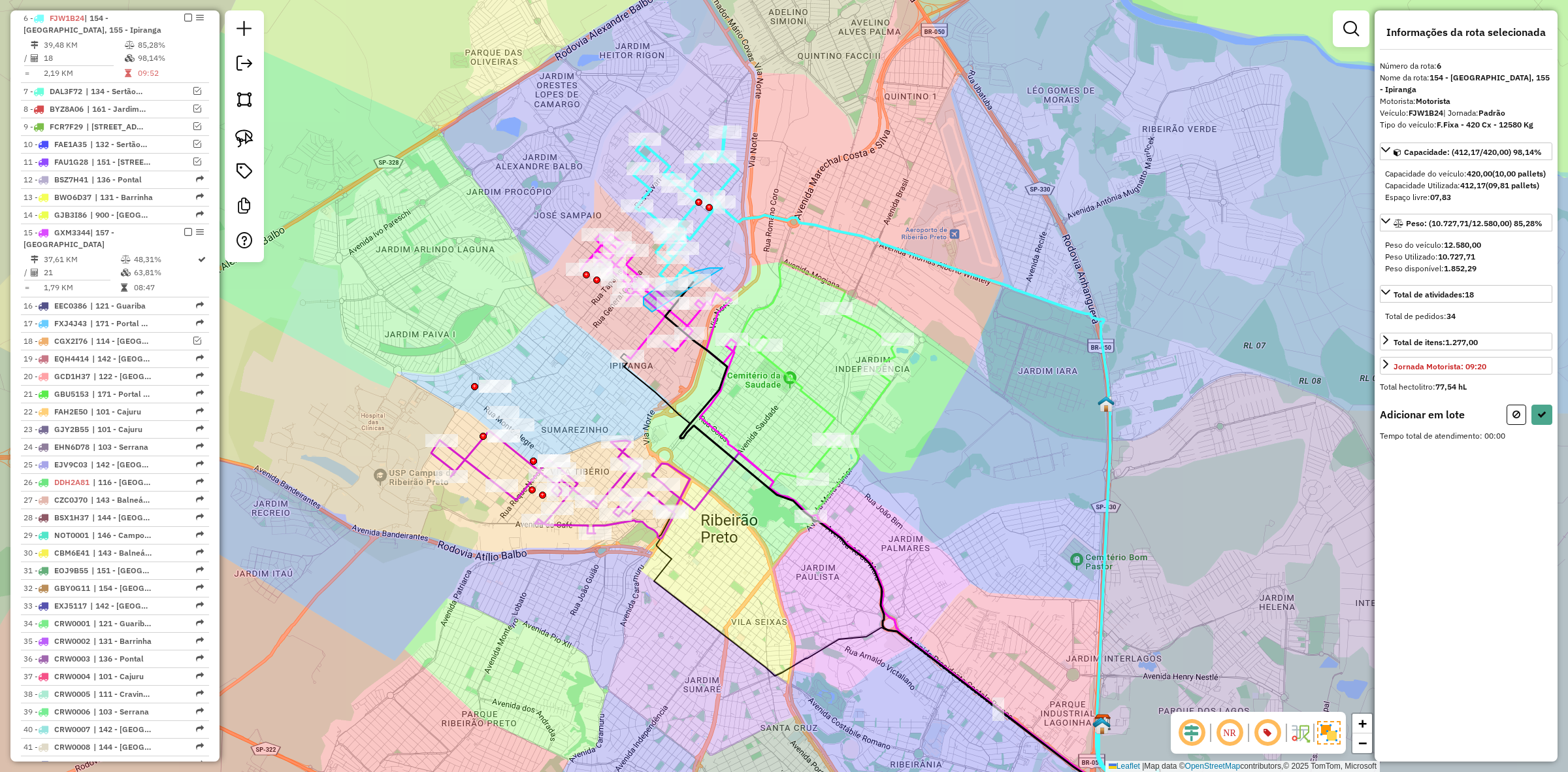
drag, startPoint x: 709, startPoint y: 268, endPoint x: 728, endPoint y: 322, distance: 57.2
click at [1384, 453] on icon at bounding box center [1384, 449] width 7 height 9
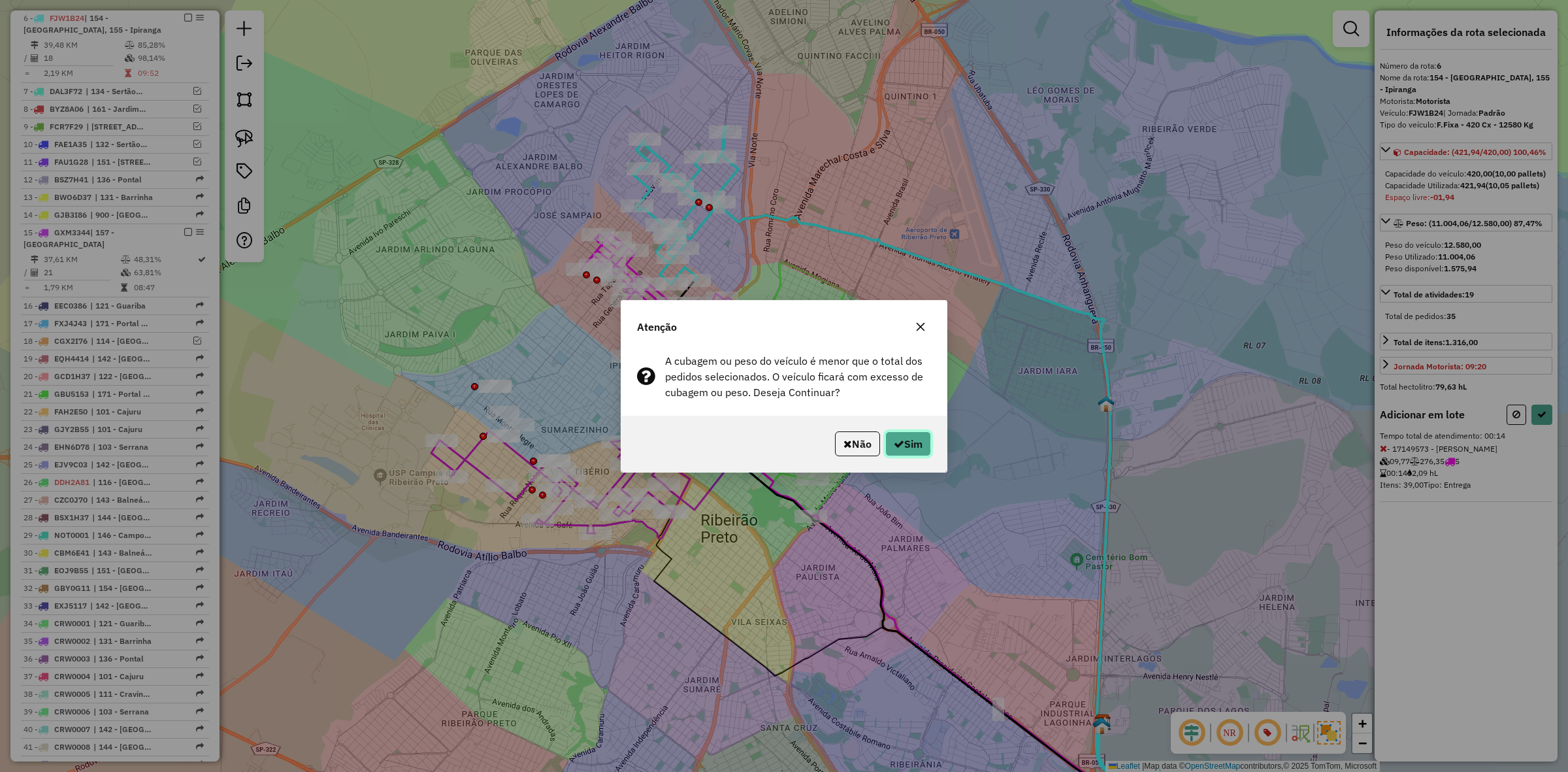
click at [907, 440] on button "Sim" at bounding box center [909, 443] width 46 height 25
select select "**********"
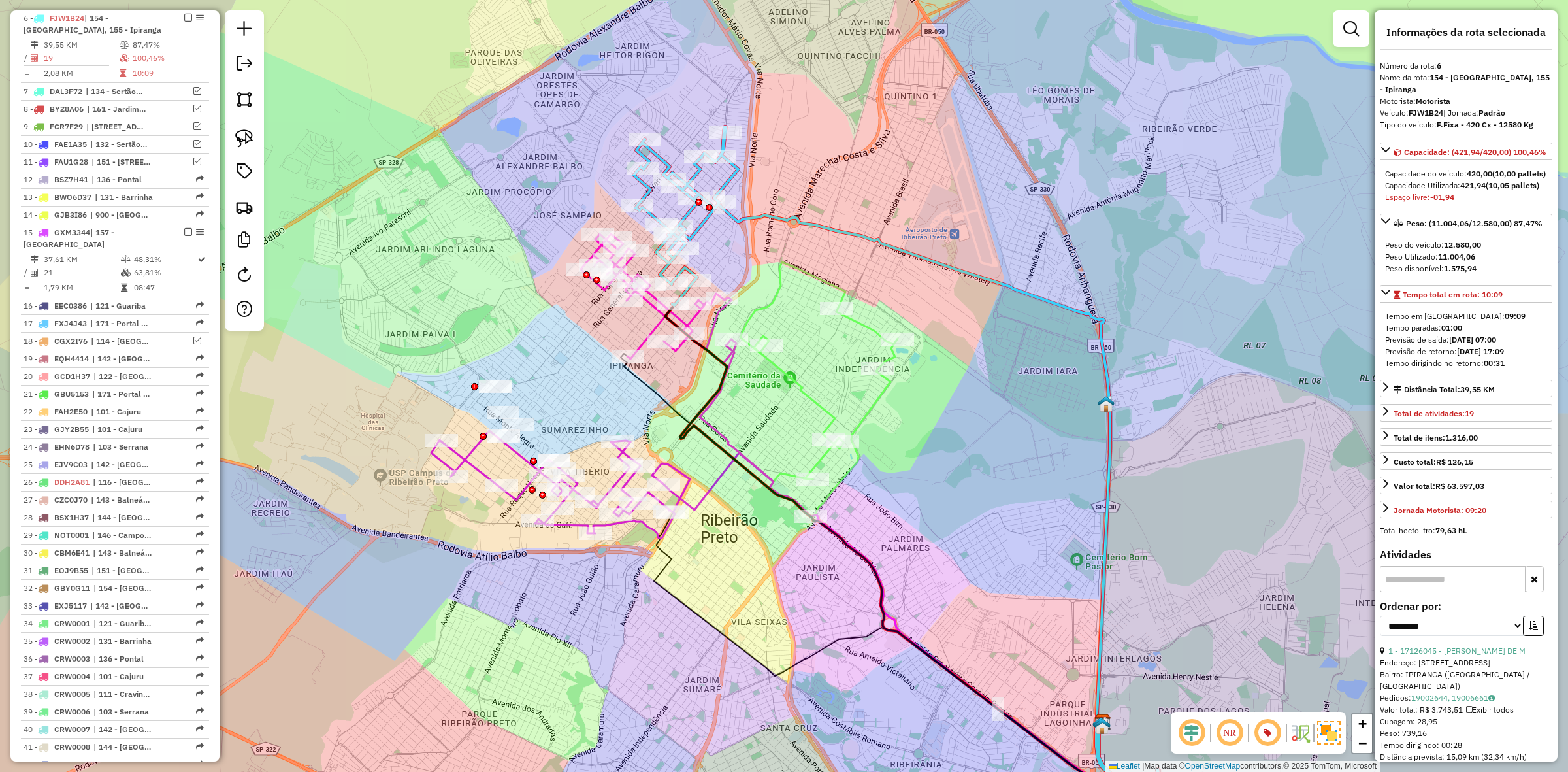
click at [742, 217] on icon at bounding box center [917, 491] width 482 height 577
click at [728, 361] on icon at bounding box center [913, 547] width 496 height 485
click at [661, 324] on icon at bounding box center [659, 299] width 155 height 130
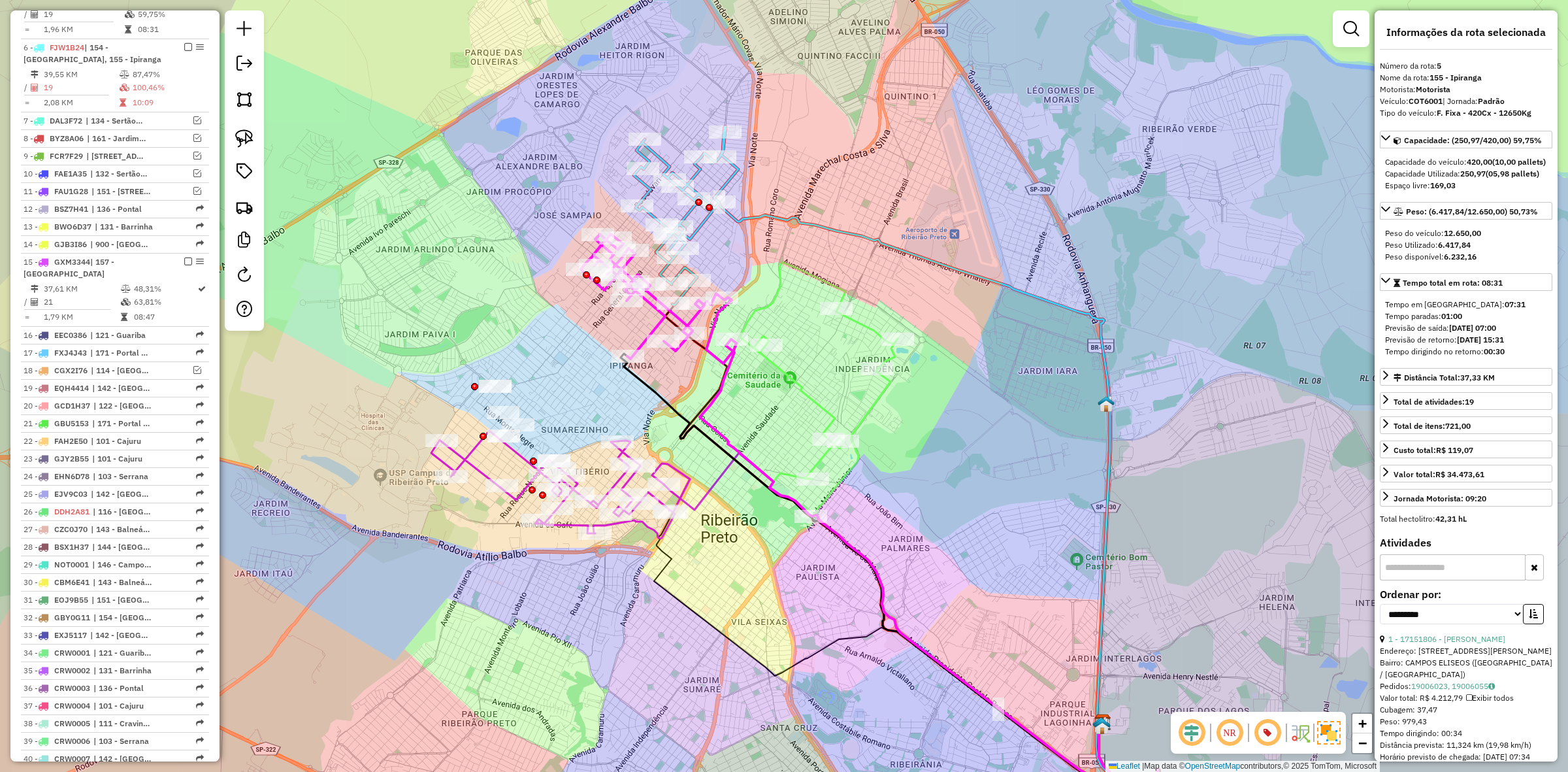
scroll to position [622, 0]
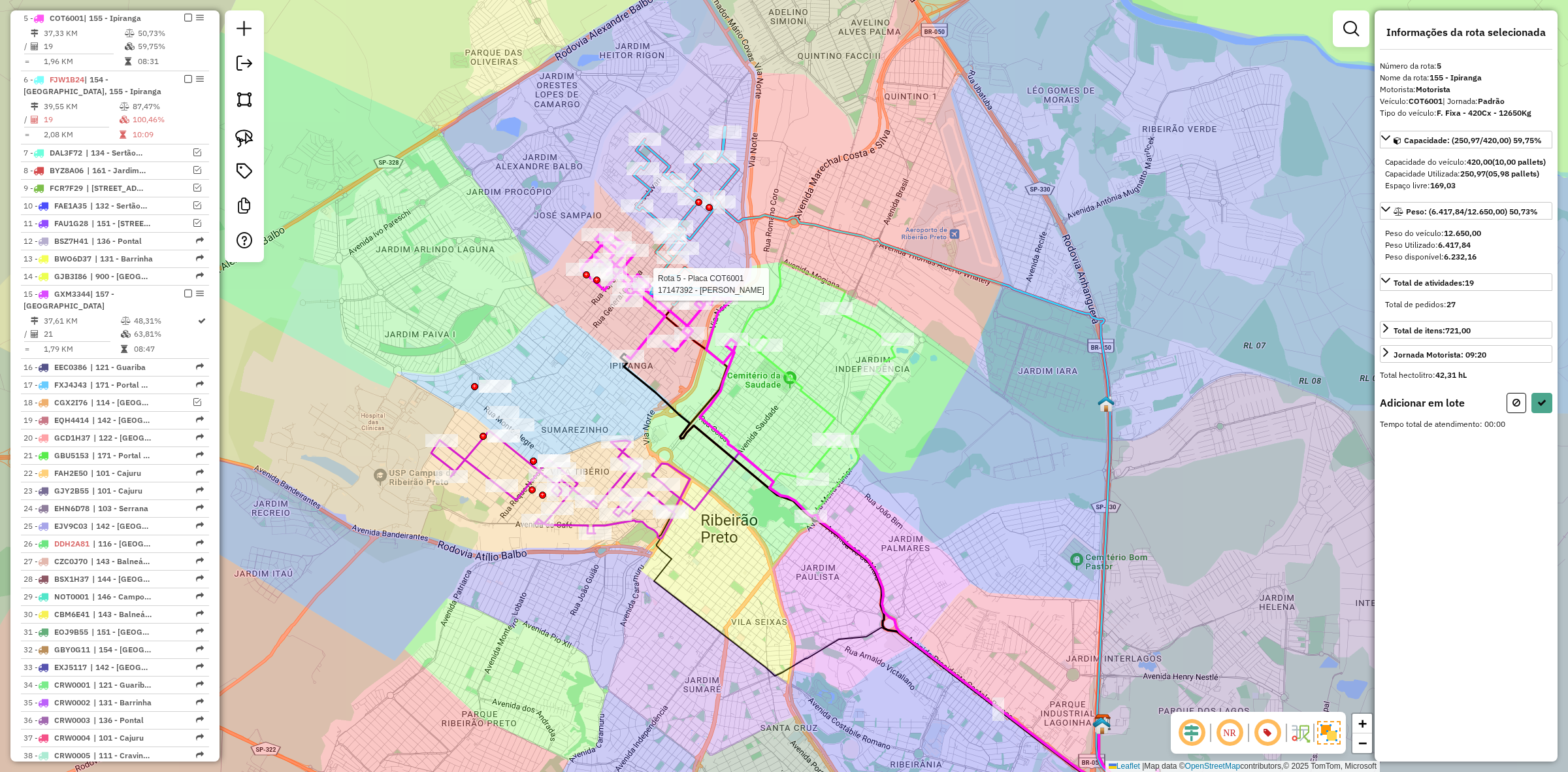
click at [672, 341] on div "Rota 6 - Placa FJW1B24 17155211 - MARIA HELENA BARRETO Rota 6 - Placa FJW1B24 1…" at bounding box center [784, 386] width 1568 height 772
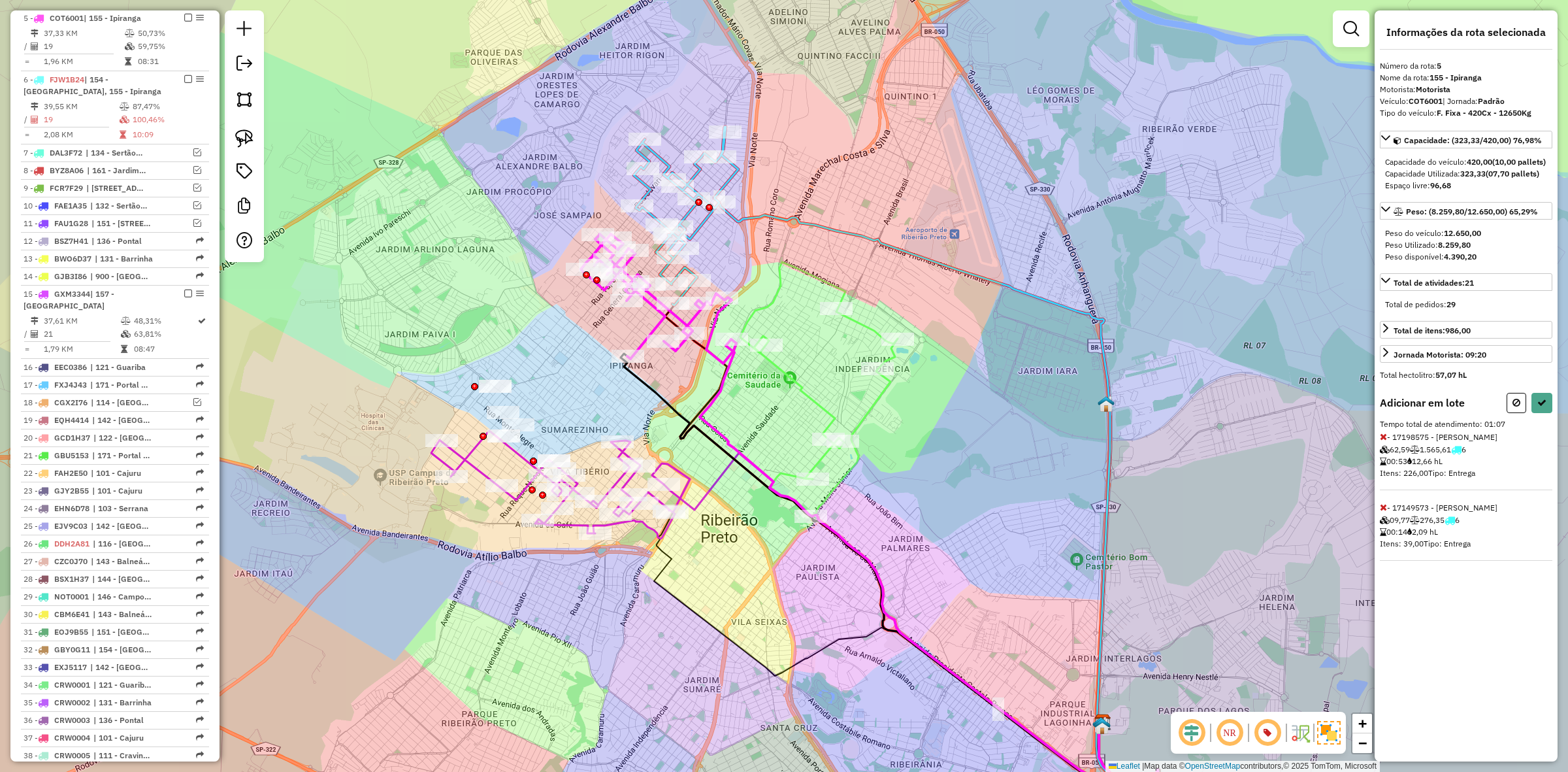
select select "**********"
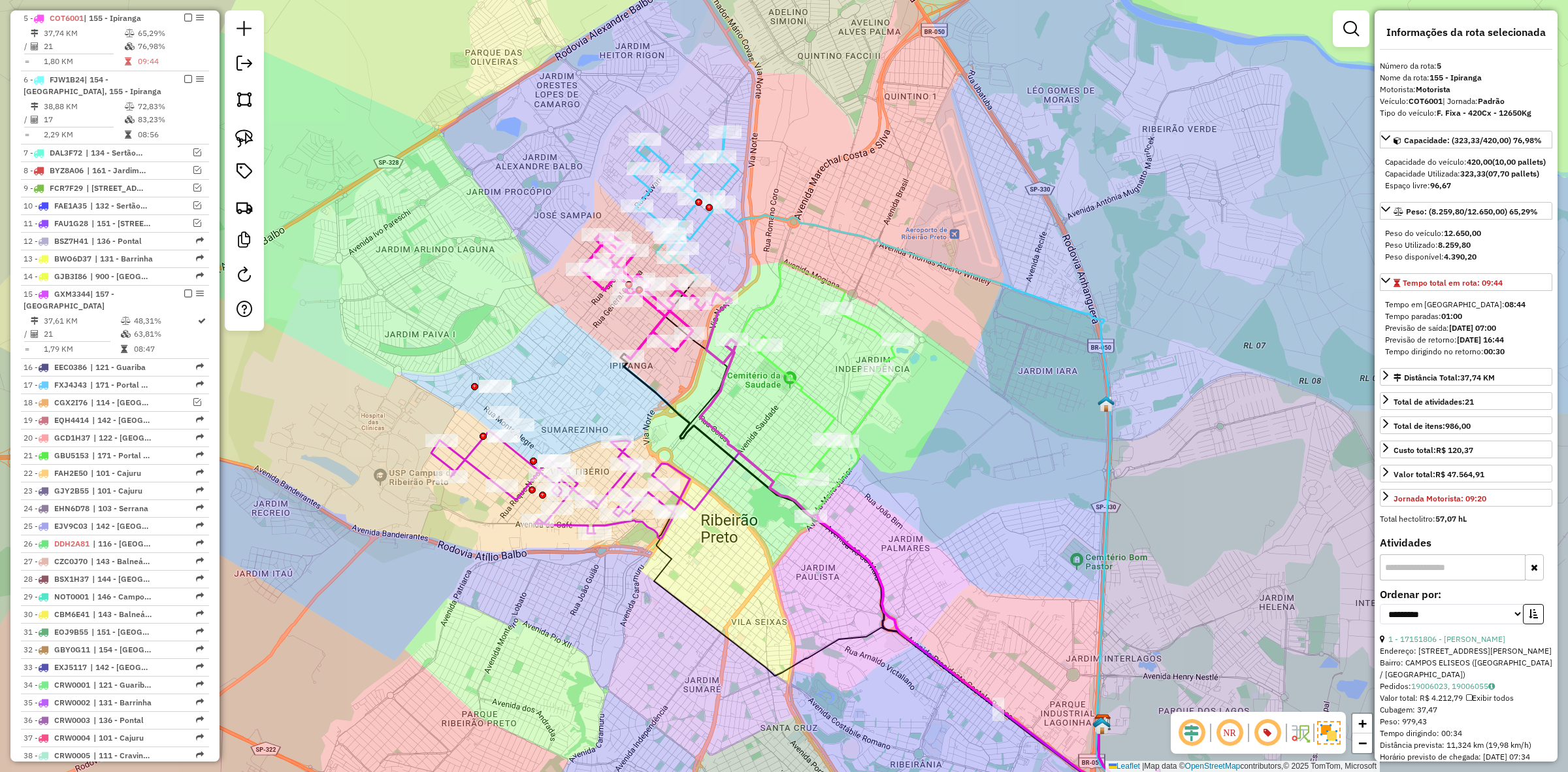
click at [736, 181] on icon at bounding box center [686, 203] width 105 height 153
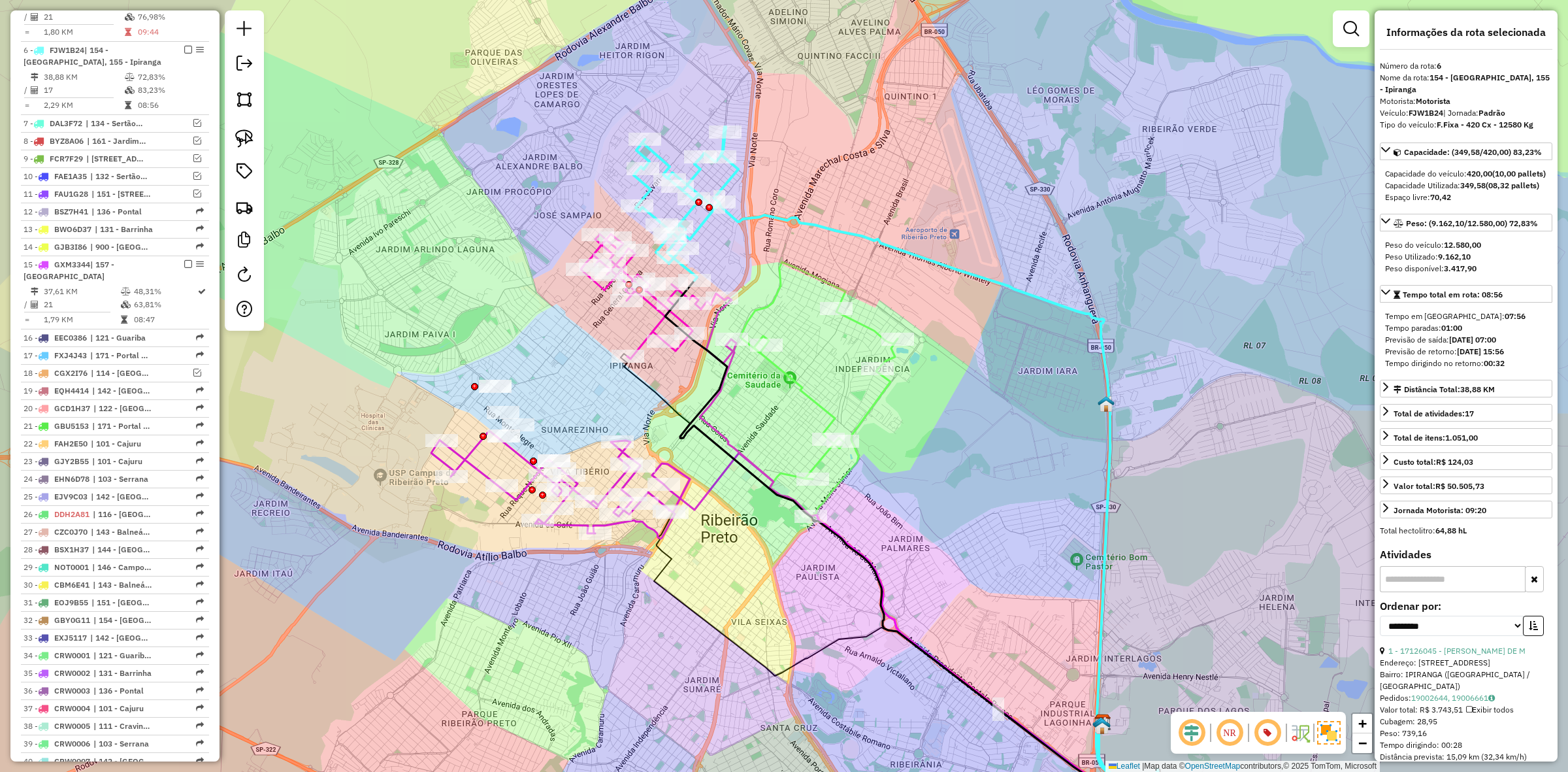
scroll to position [683, 0]
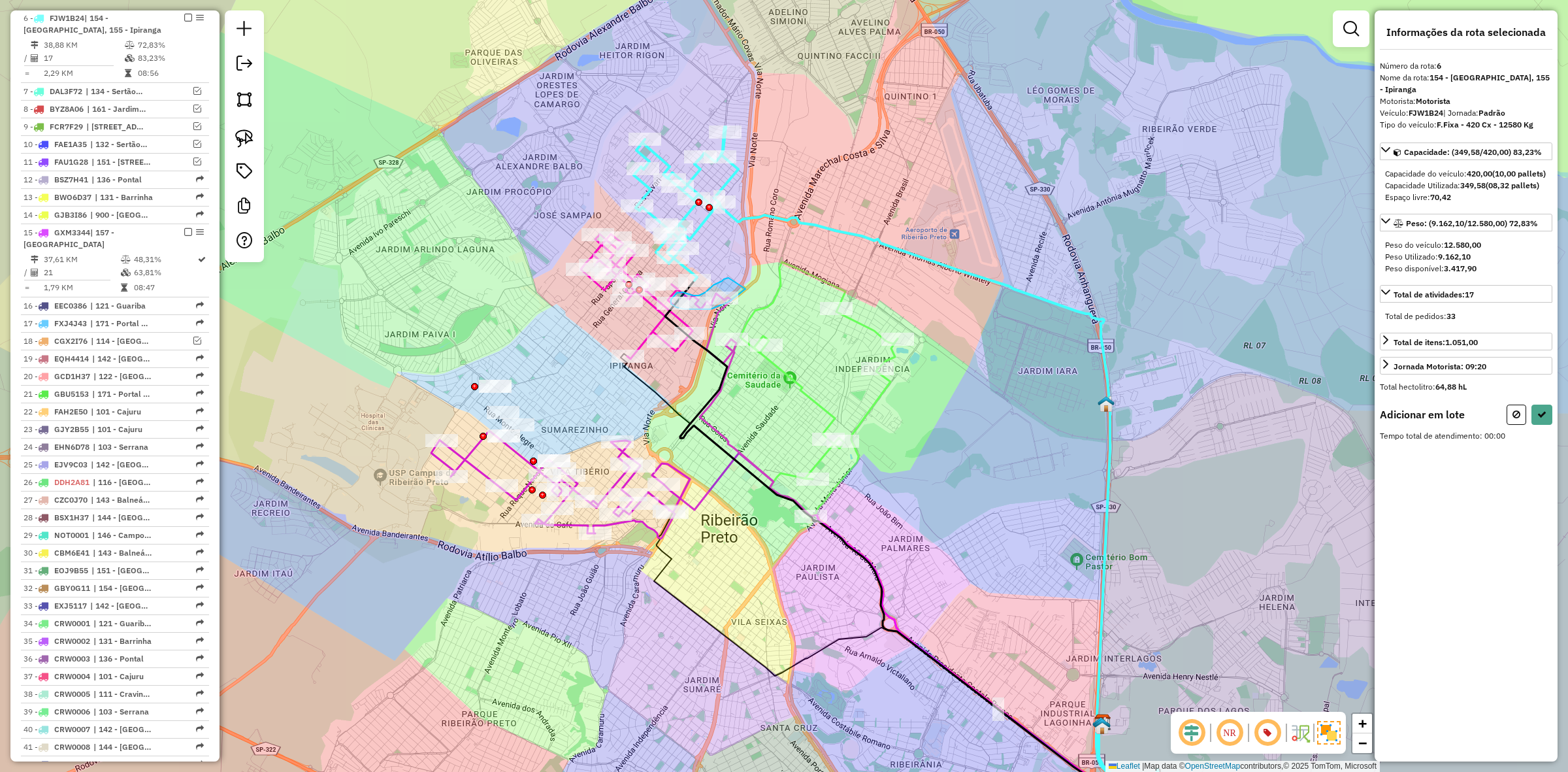
drag, startPoint x: 728, startPoint y: 278, endPoint x: 749, endPoint y: 280, distance: 21.1
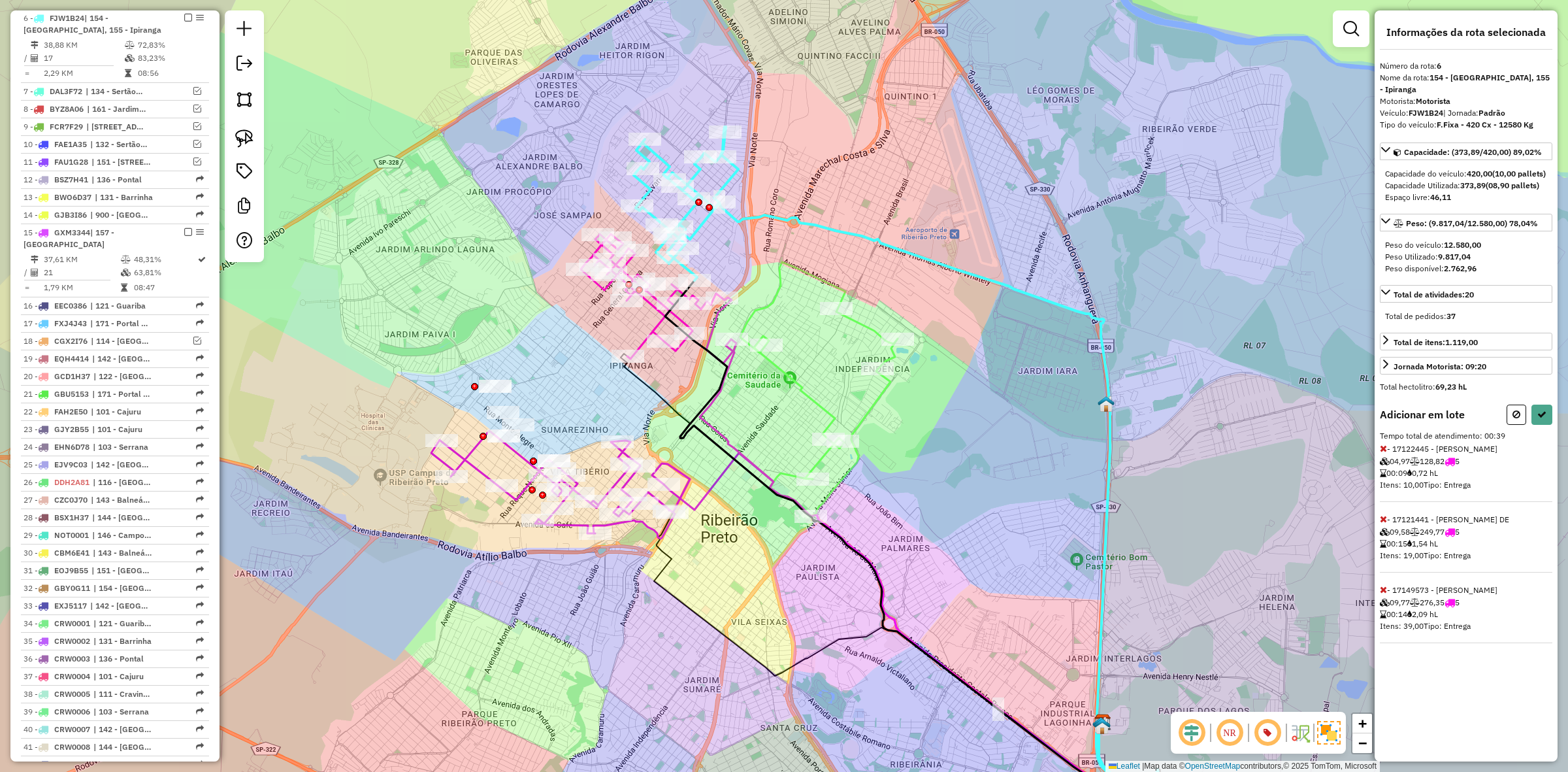
drag, startPoint x: 1386, startPoint y: 543, endPoint x: 1381, endPoint y: 534, distance: 10.3
click at [1385, 537] on span "09,58" at bounding box center [1395, 532] width 30 height 10
click at [1383, 524] on icon at bounding box center [1384, 519] width 7 height 9
select select "**********"
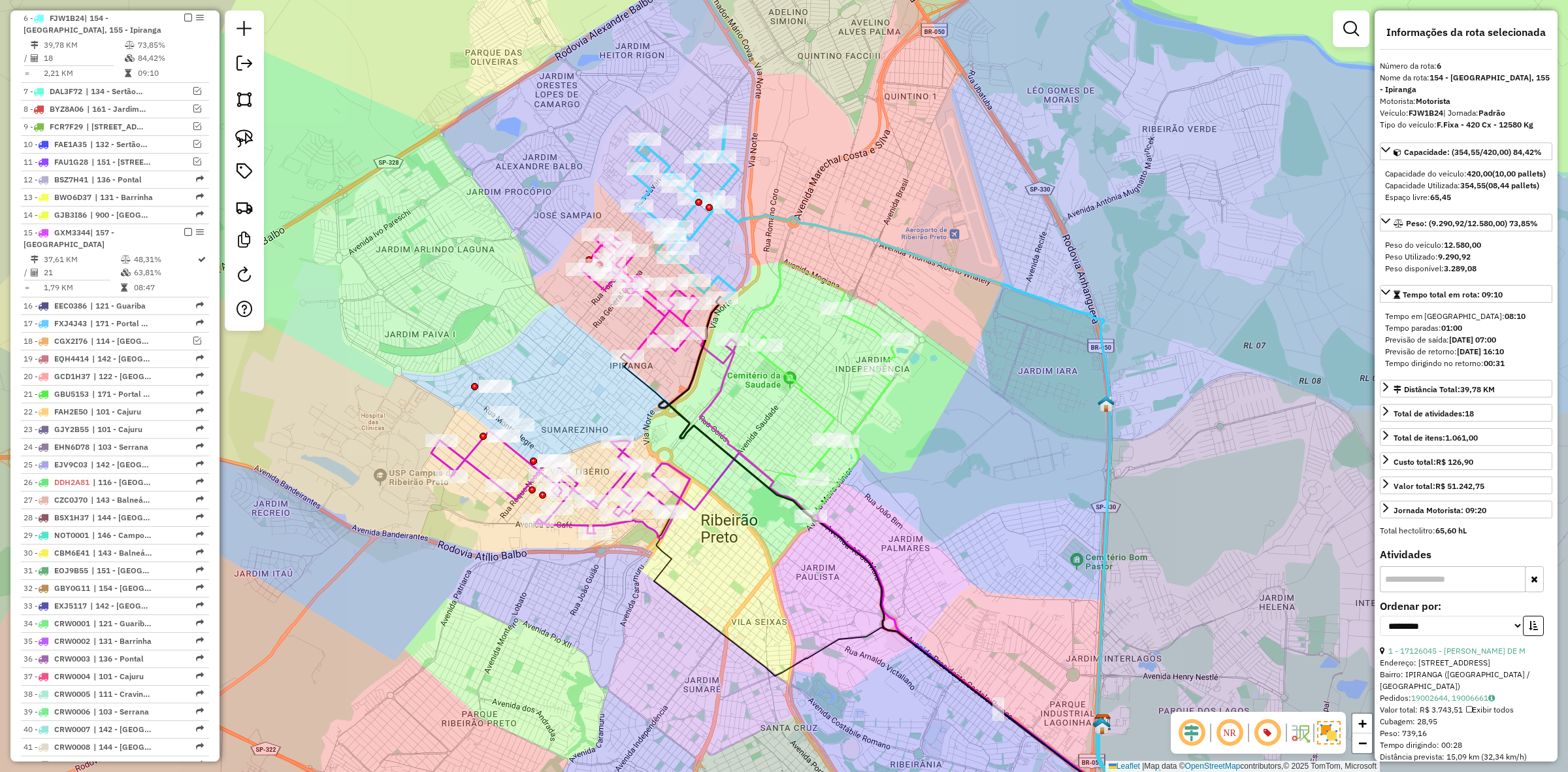
click at [749, 216] on icon at bounding box center [917, 491] width 482 height 577
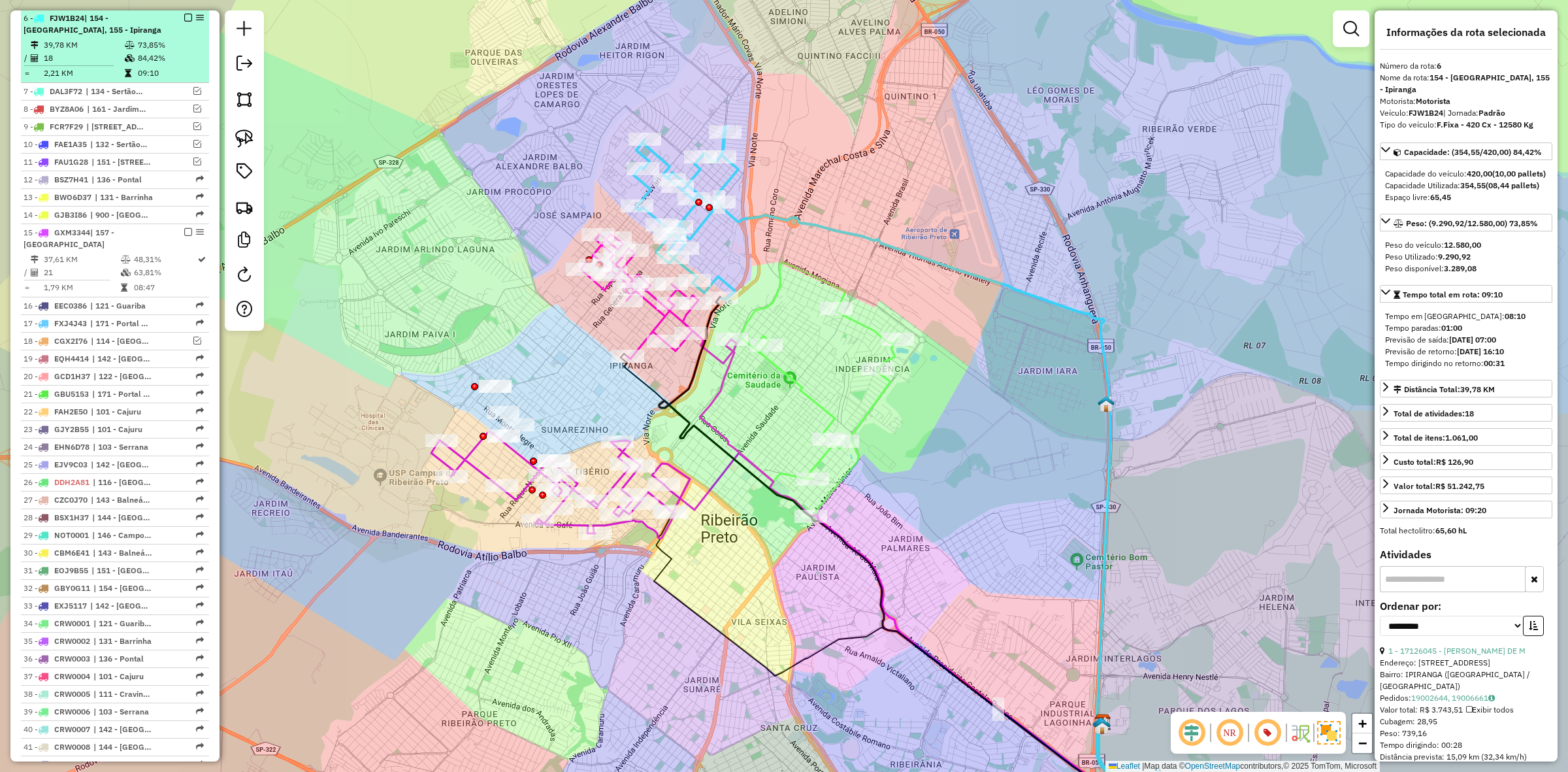
click at [184, 17] on em at bounding box center [188, 18] width 8 height 8
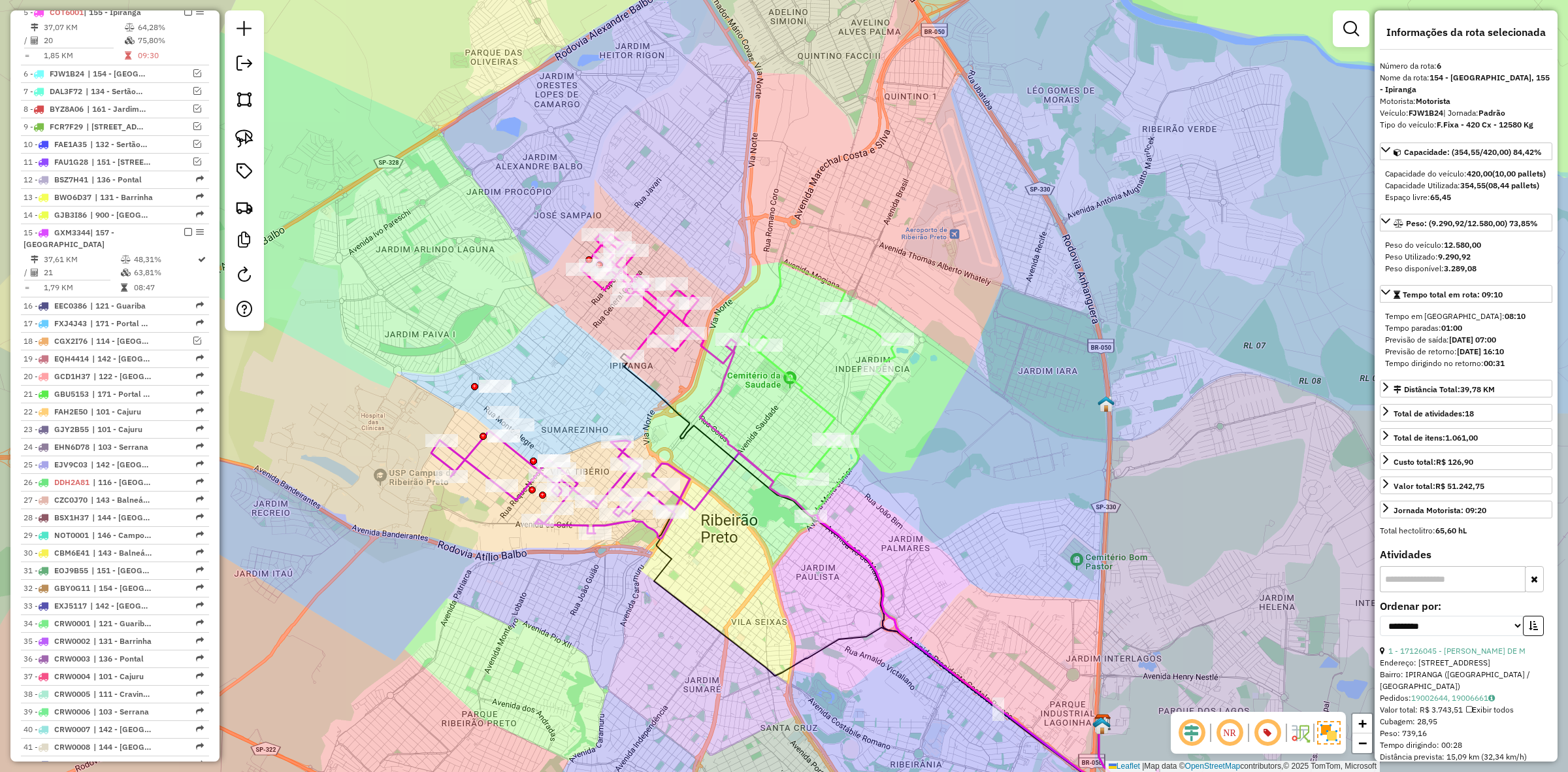
click at [713, 356] on icon at bounding box center [659, 299] width 155 height 130
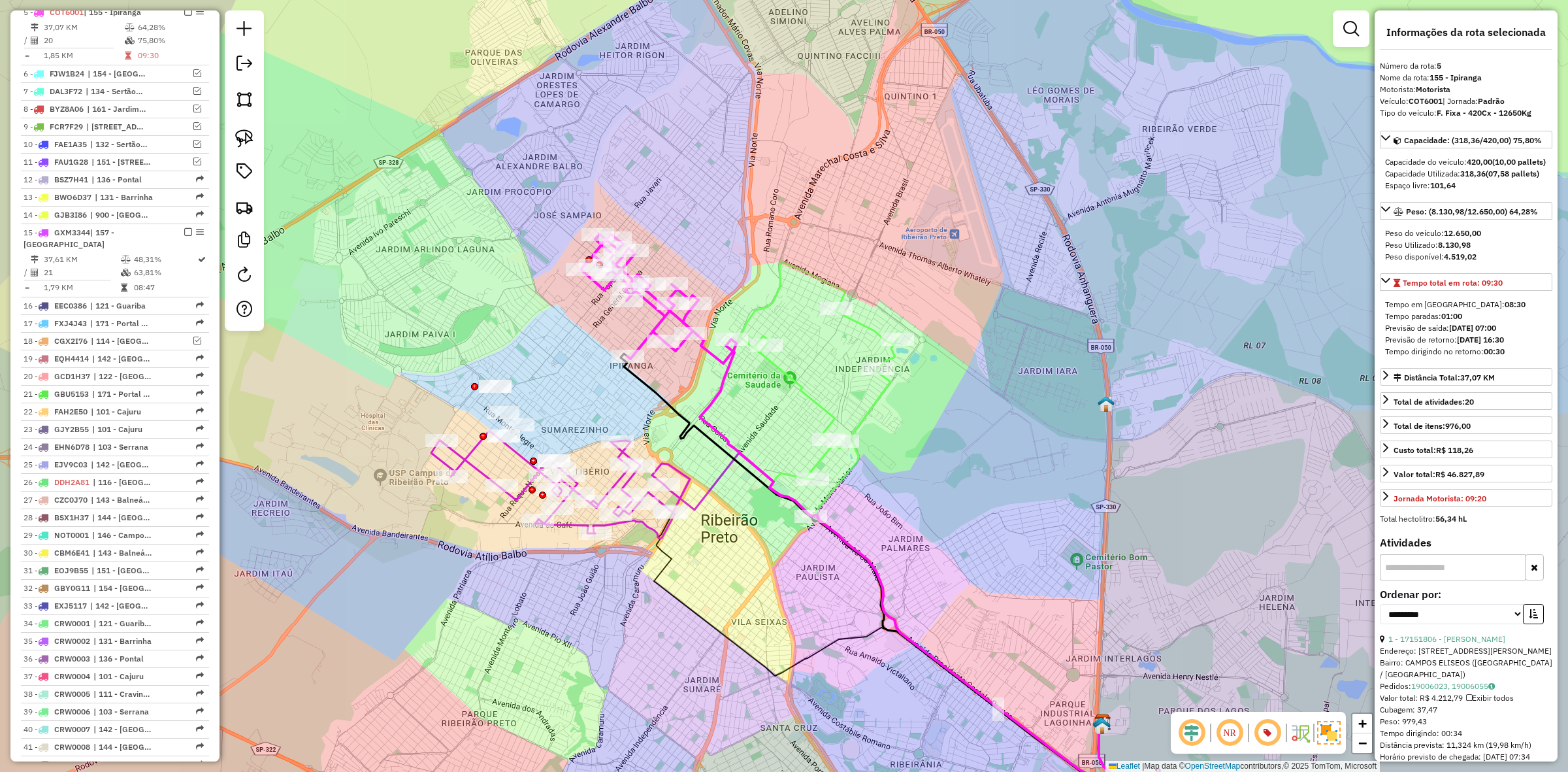
scroll to position [622, 0]
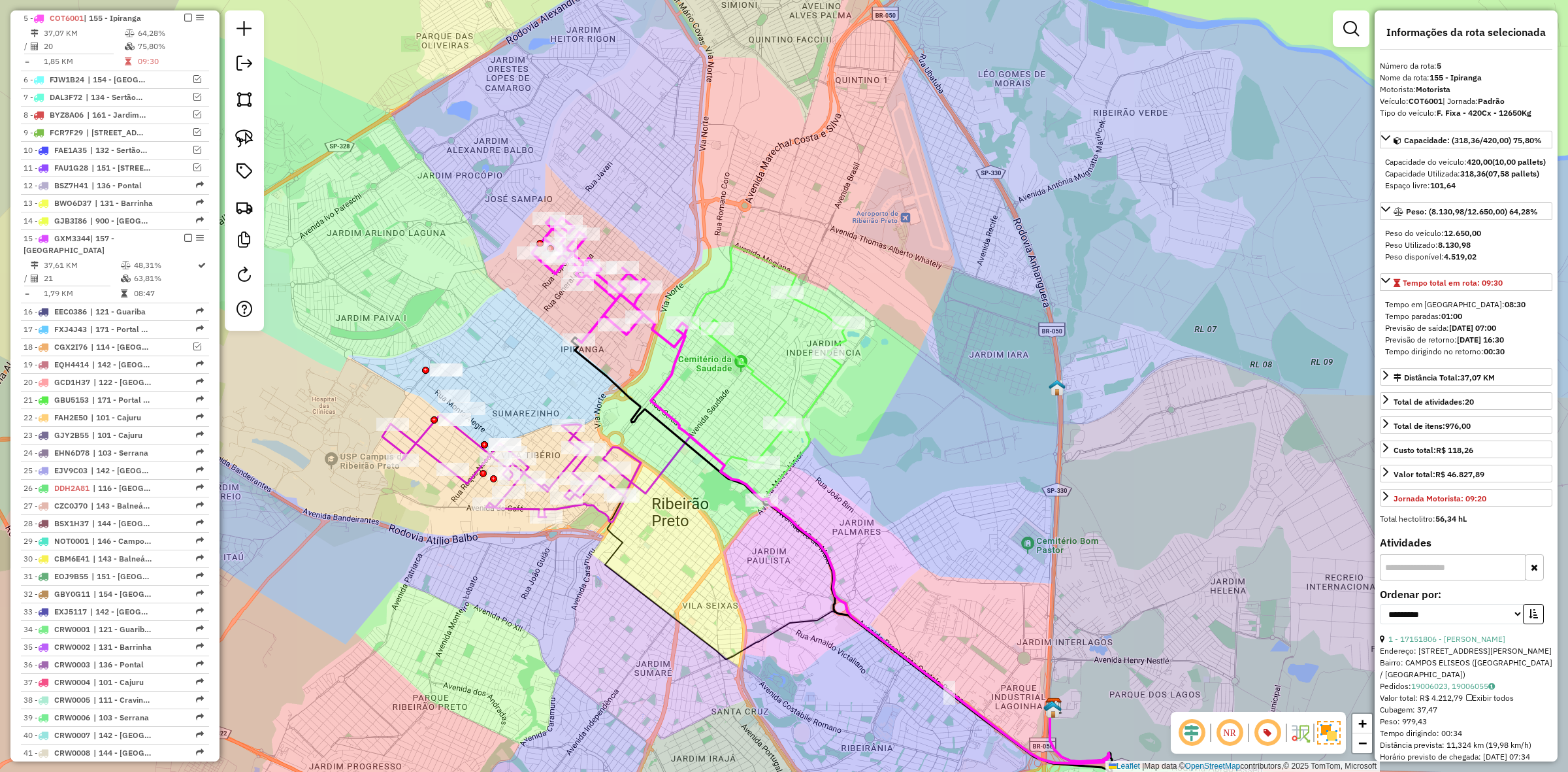
drag, startPoint x: 735, startPoint y: 394, endPoint x: 686, endPoint y: 378, distance: 51.5
click at [686, 378] on div "Janela de atendimento Grade de atendimento Capacidade Transportadoras Veículos …" at bounding box center [784, 386] width 1568 height 772
click at [772, 387] on icon at bounding box center [769, 373] width 157 height 255
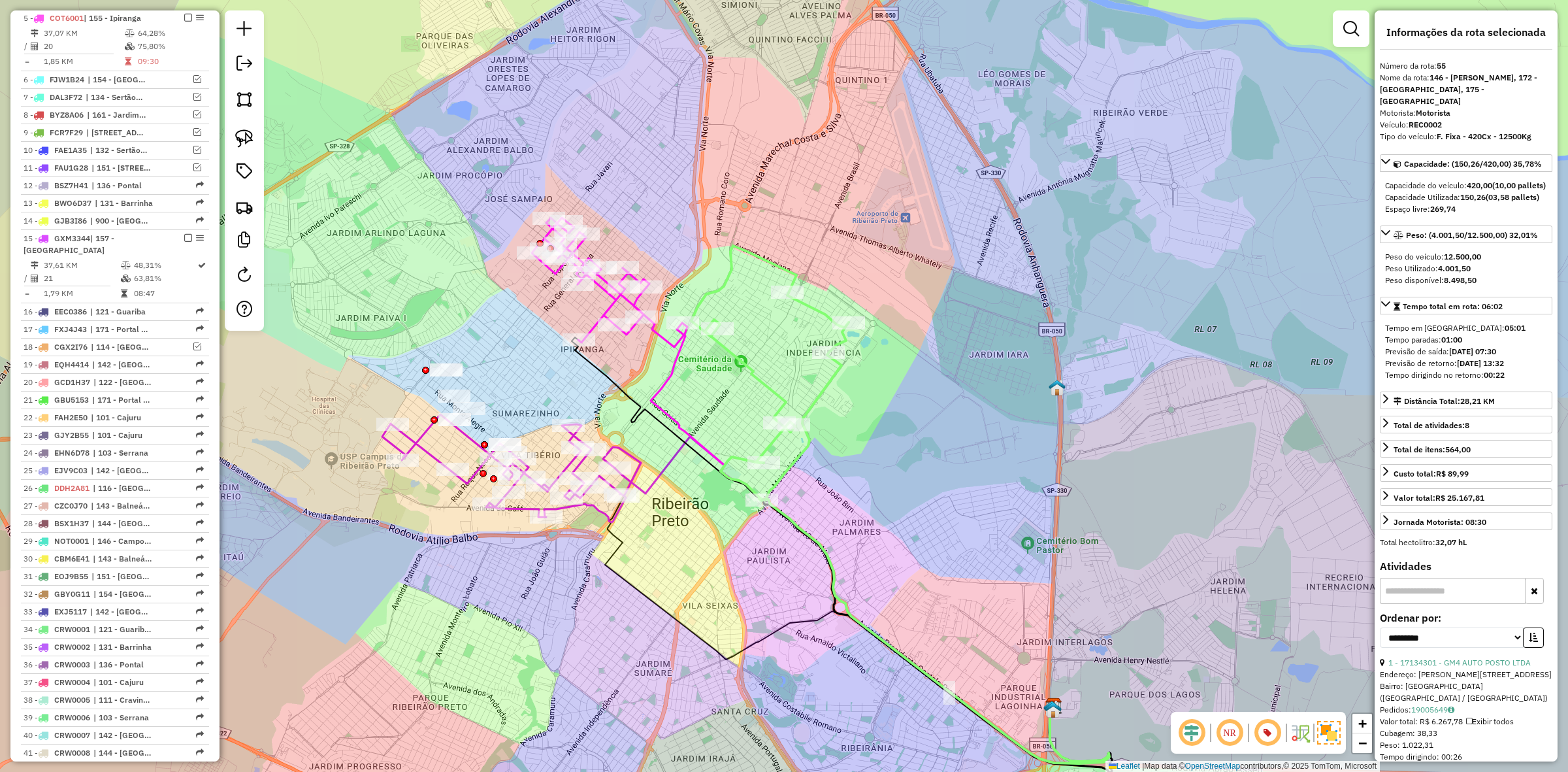
scroll to position [1314, 0]
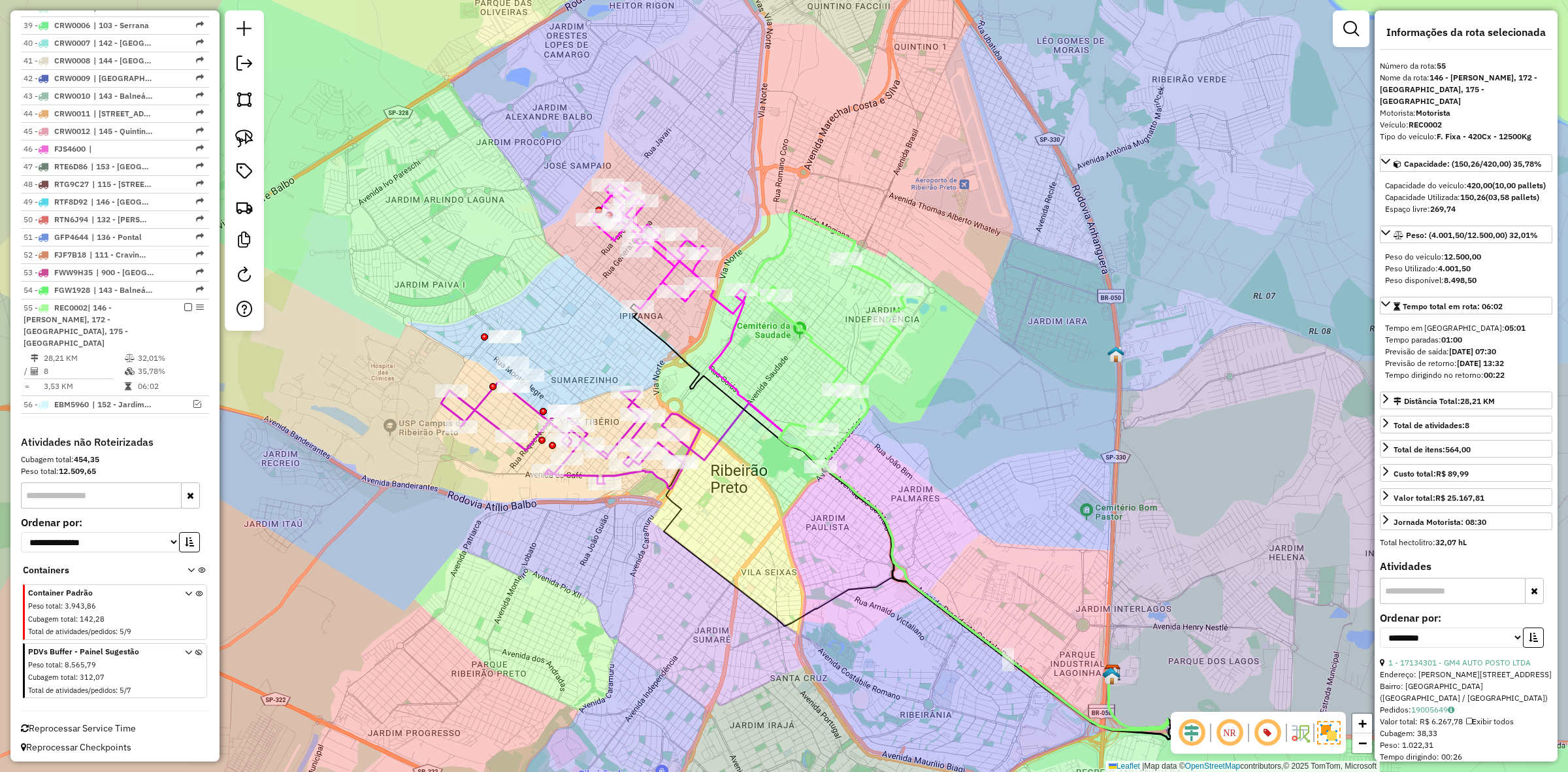
drag, startPoint x: 772, startPoint y: 387, endPoint x: 831, endPoint y: 353, distance: 68.1
click at [831, 353] on icon at bounding box center [828, 339] width 157 height 255
click at [488, 419] on icon at bounding box center [570, 435] width 259 height 108
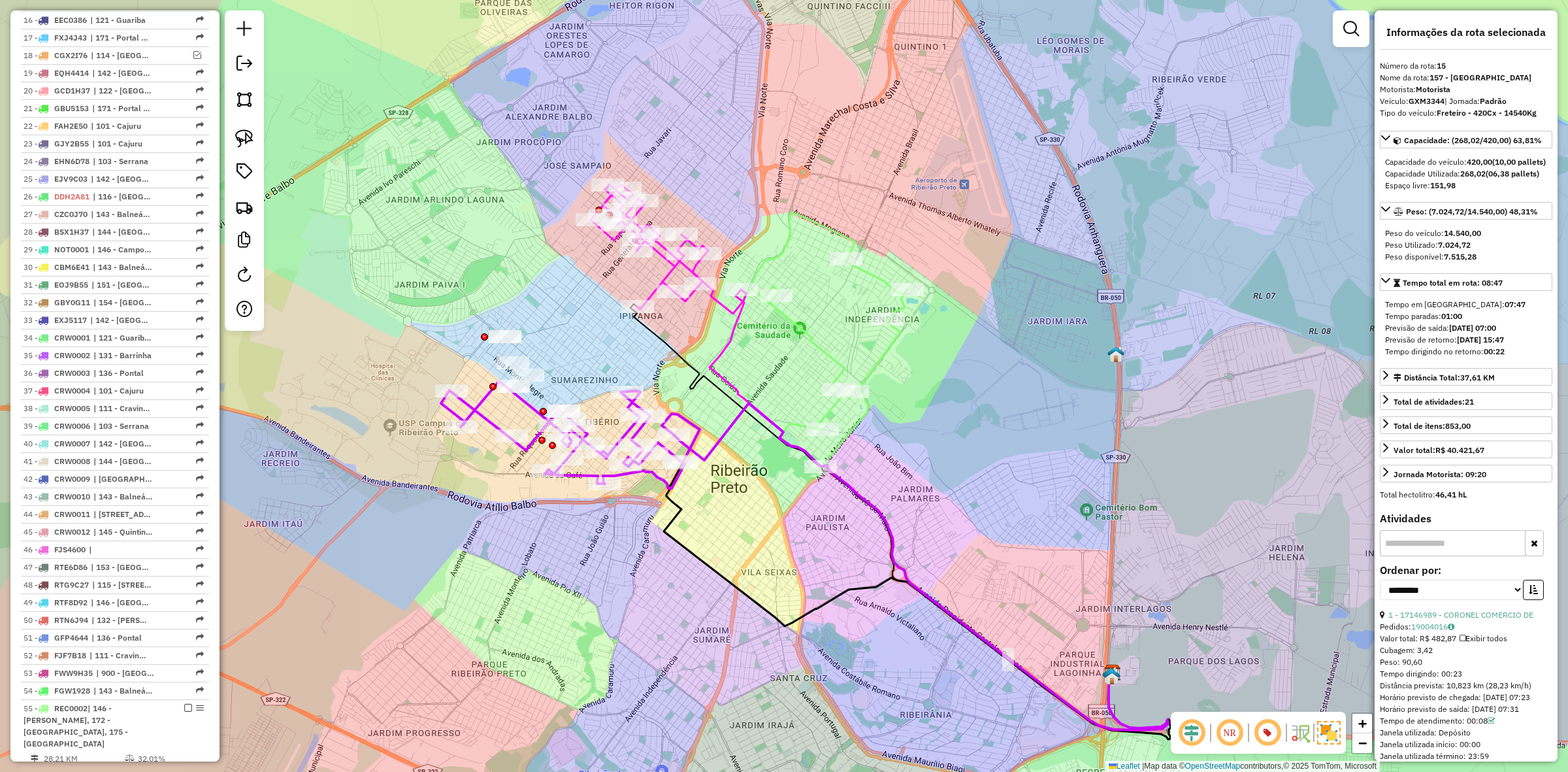
scroll to position [844, 0]
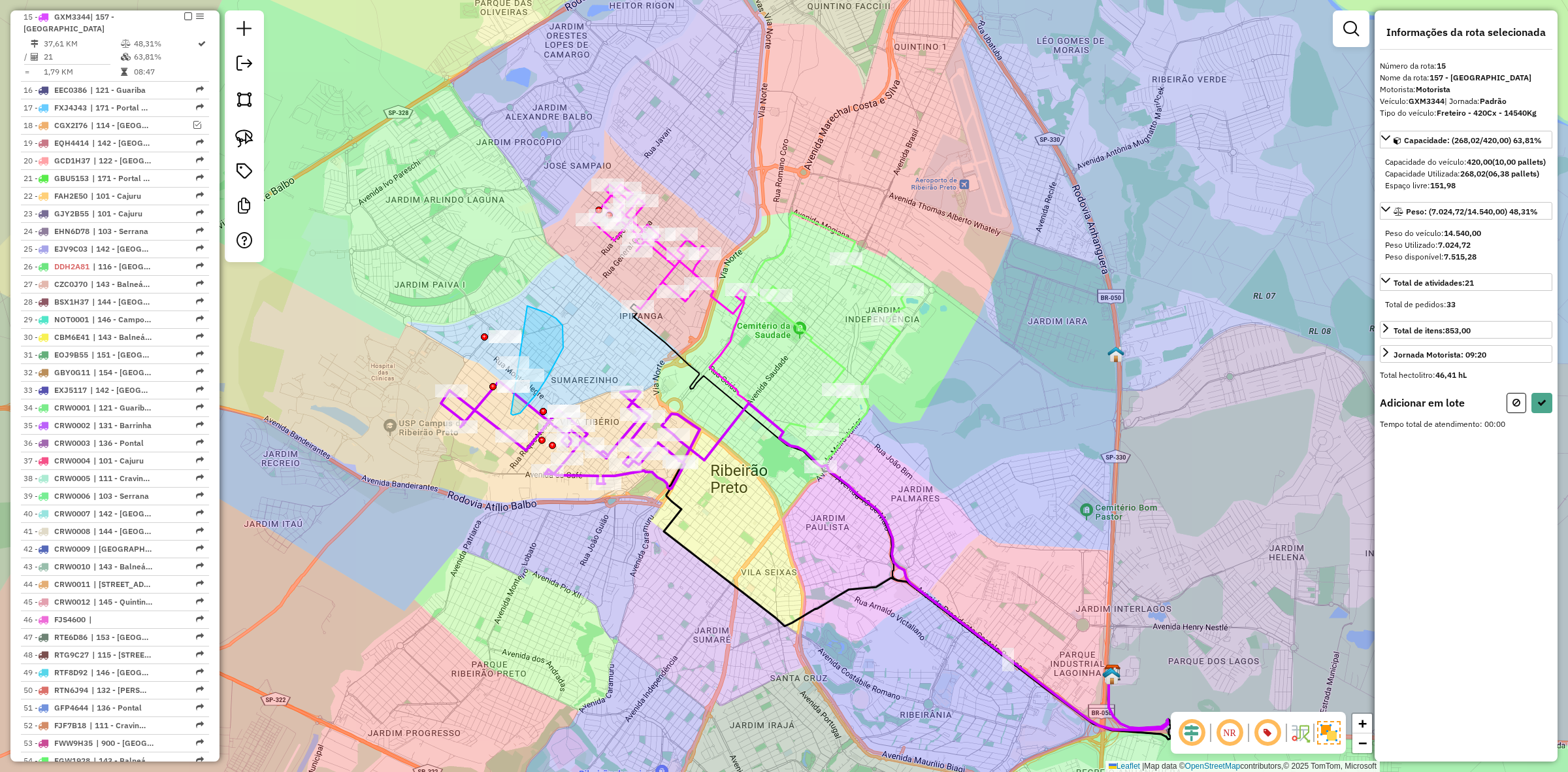
drag, startPoint x: 511, startPoint y: 414, endPoint x: 429, endPoint y: 419, distance: 82.2
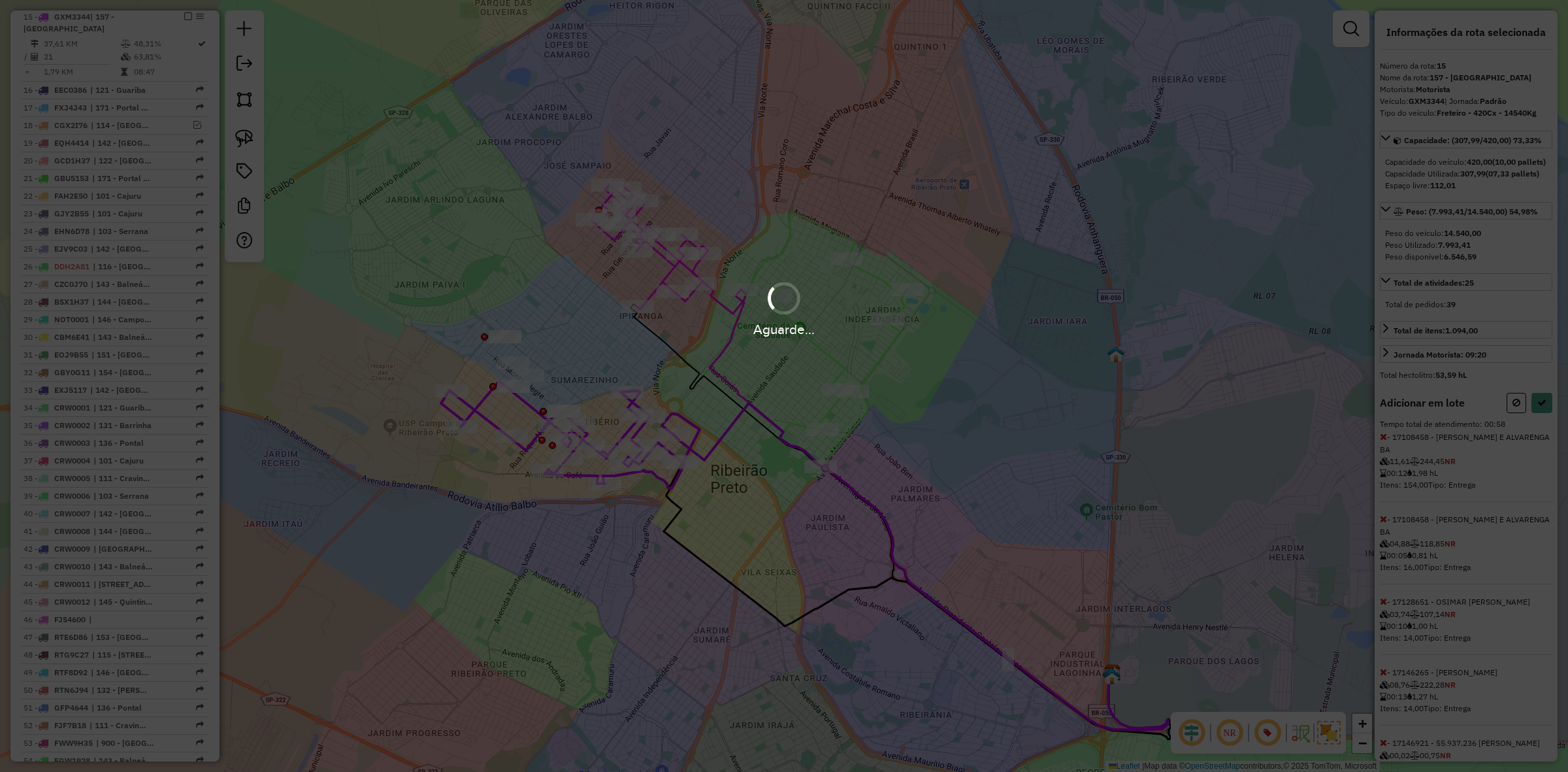
select select "**********"
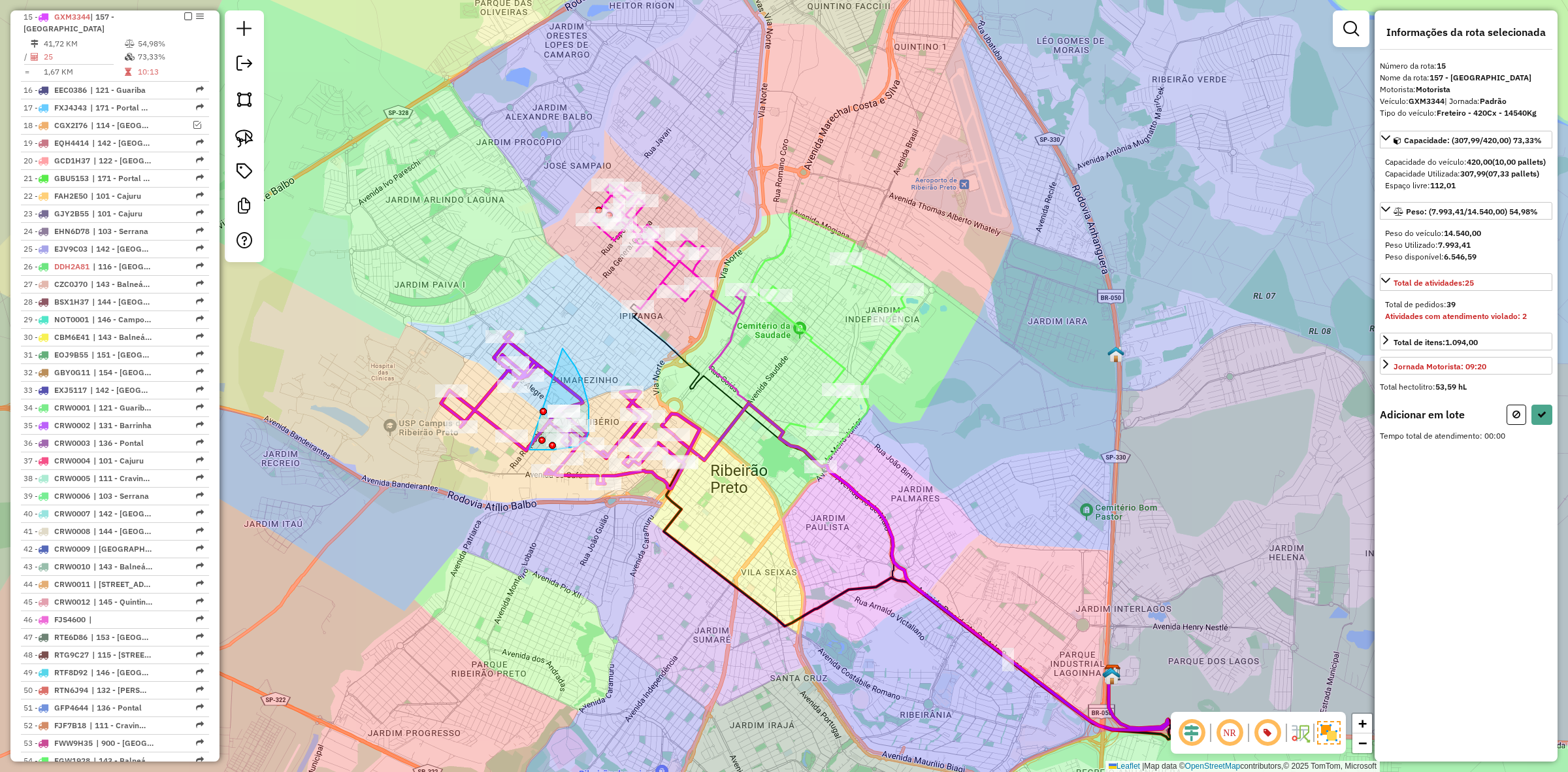
drag, startPoint x: 588, startPoint y: 432, endPoint x: 459, endPoint y: 399, distance: 133.2
select select "**********"
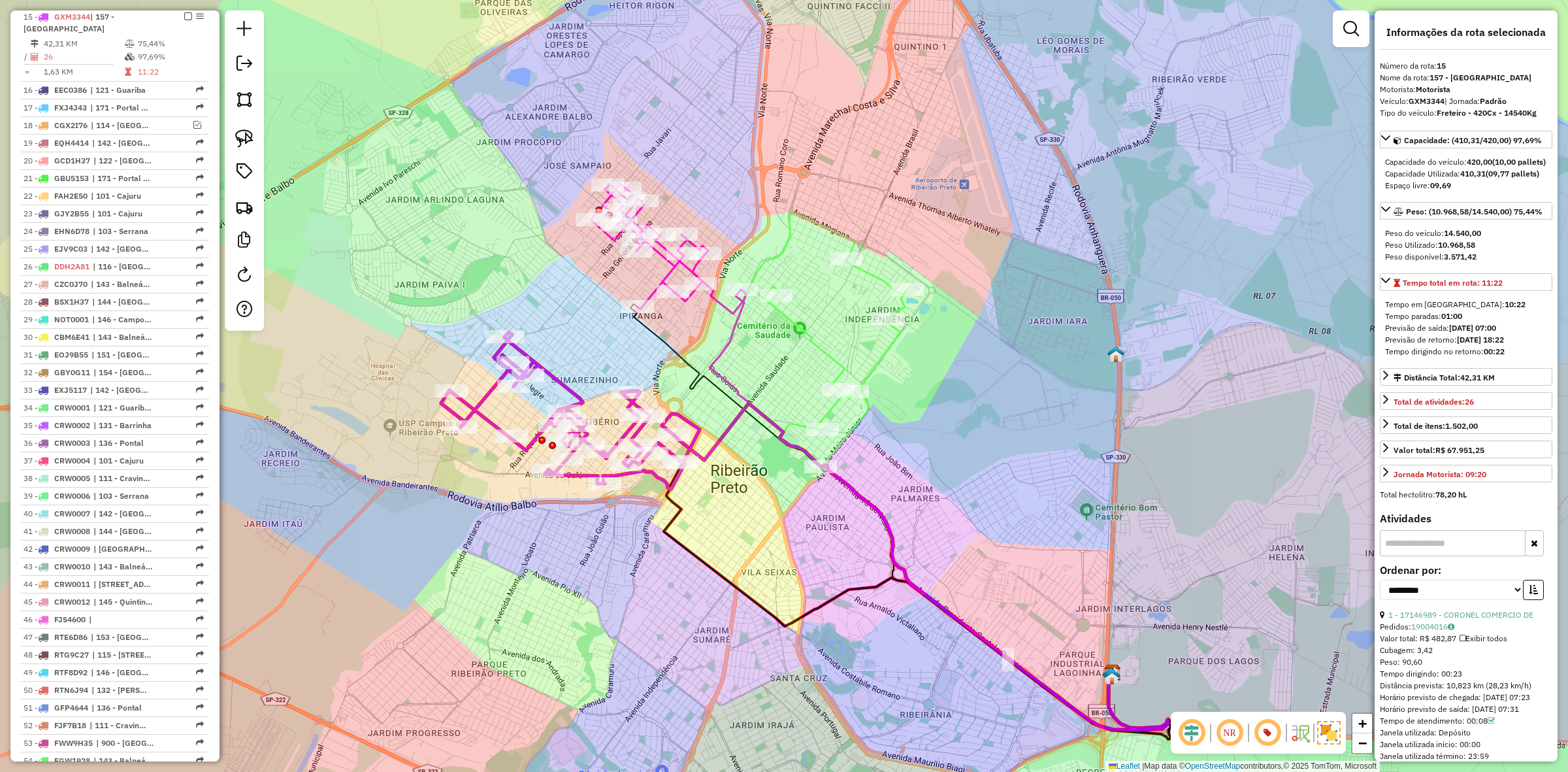
click at [872, 368] on icon at bounding box center [828, 339] width 157 height 255
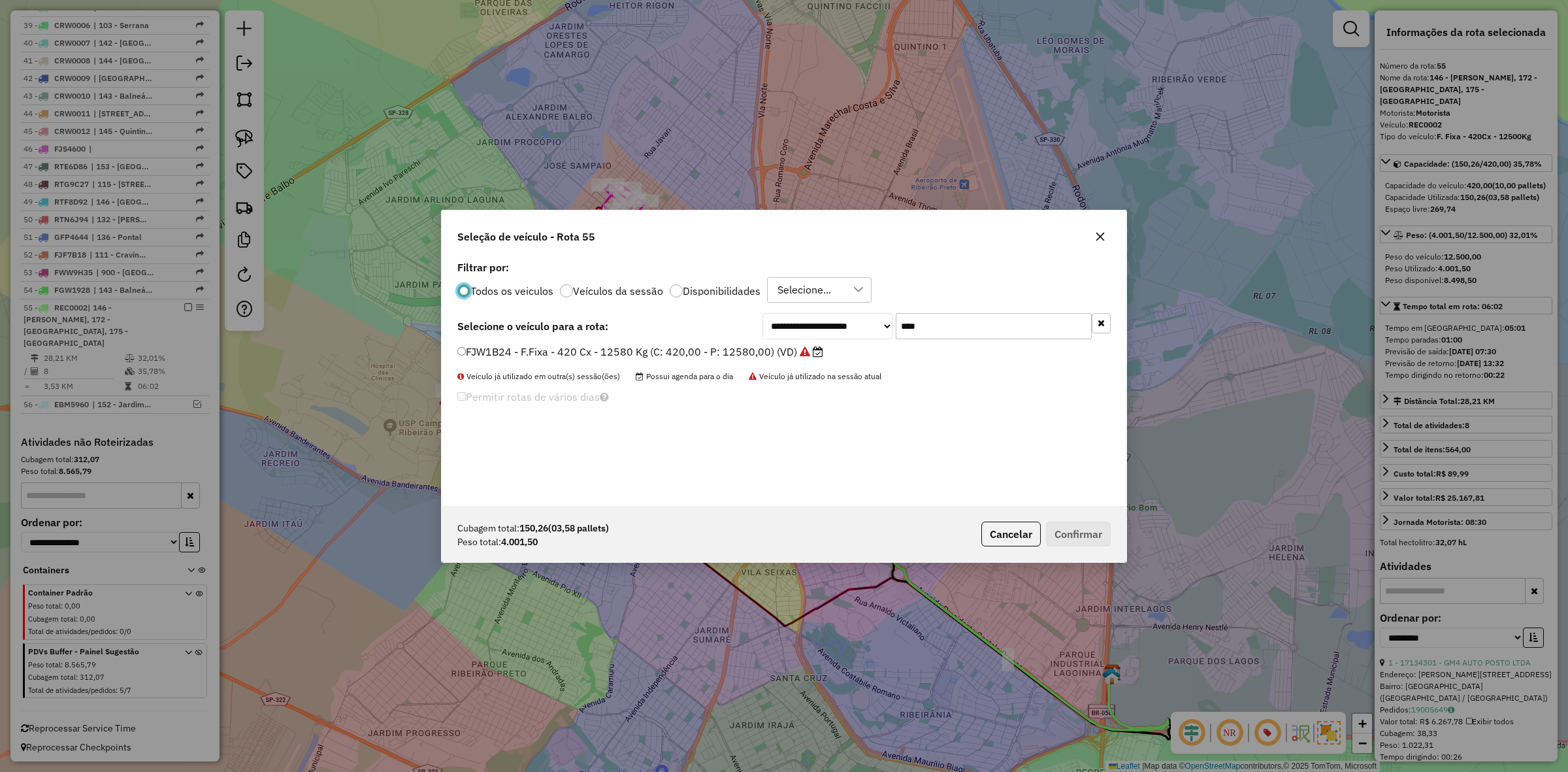
scroll to position [7, 4]
click at [962, 331] on input "****" at bounding box center [994, 326] width 196 height 26
type input "****"
click at [721, 354] on label "CUJ2C33 - F. Fixa - 420Cx - 12580Kg (C: 420,00 - P: 12580,00) (VD)" at bounding box center [632, 352] width 349 height 16
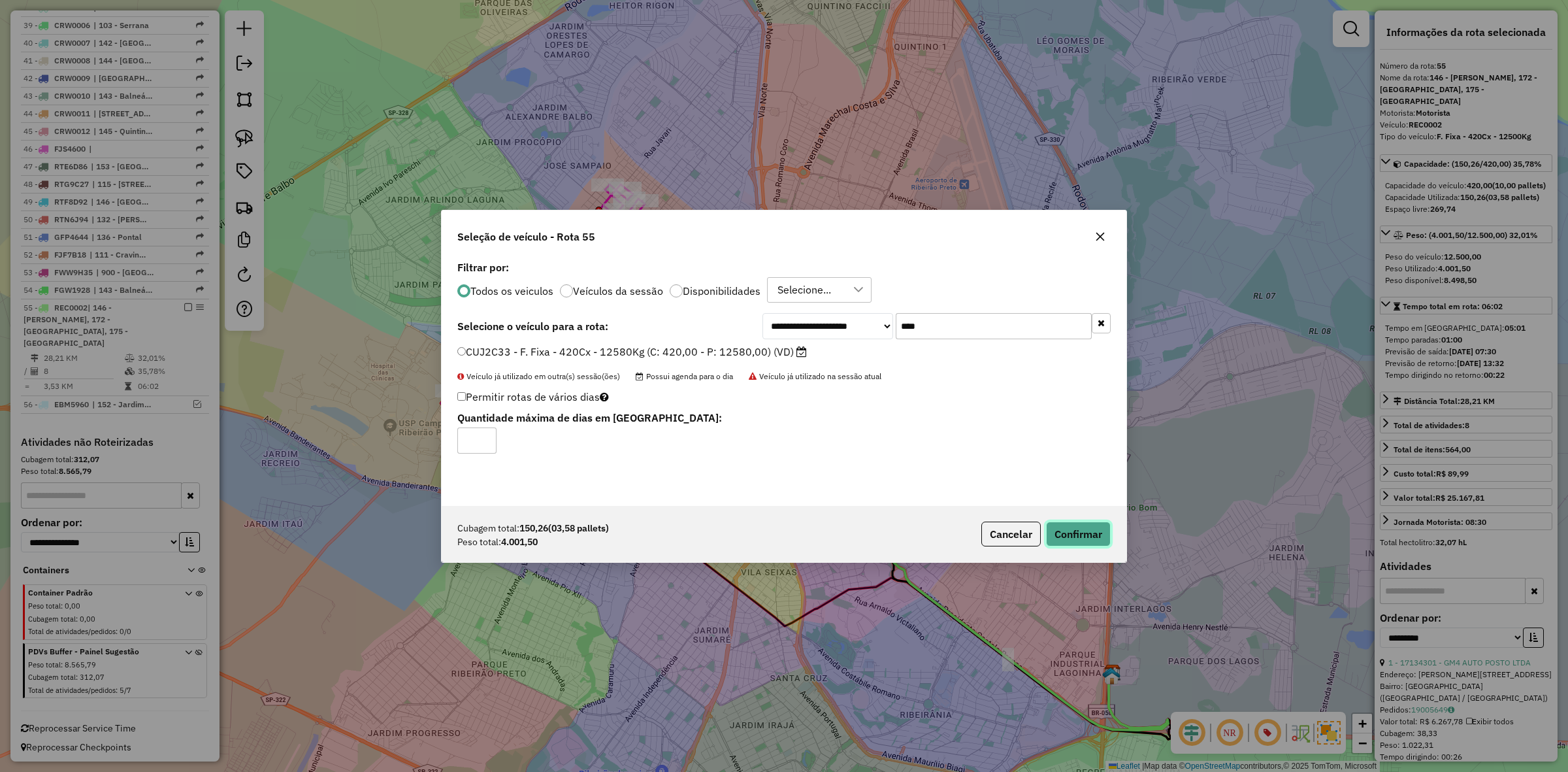
click at [1064, 528] on button "Confirmar" at bounding box center [1078, 534] width 65 height 25
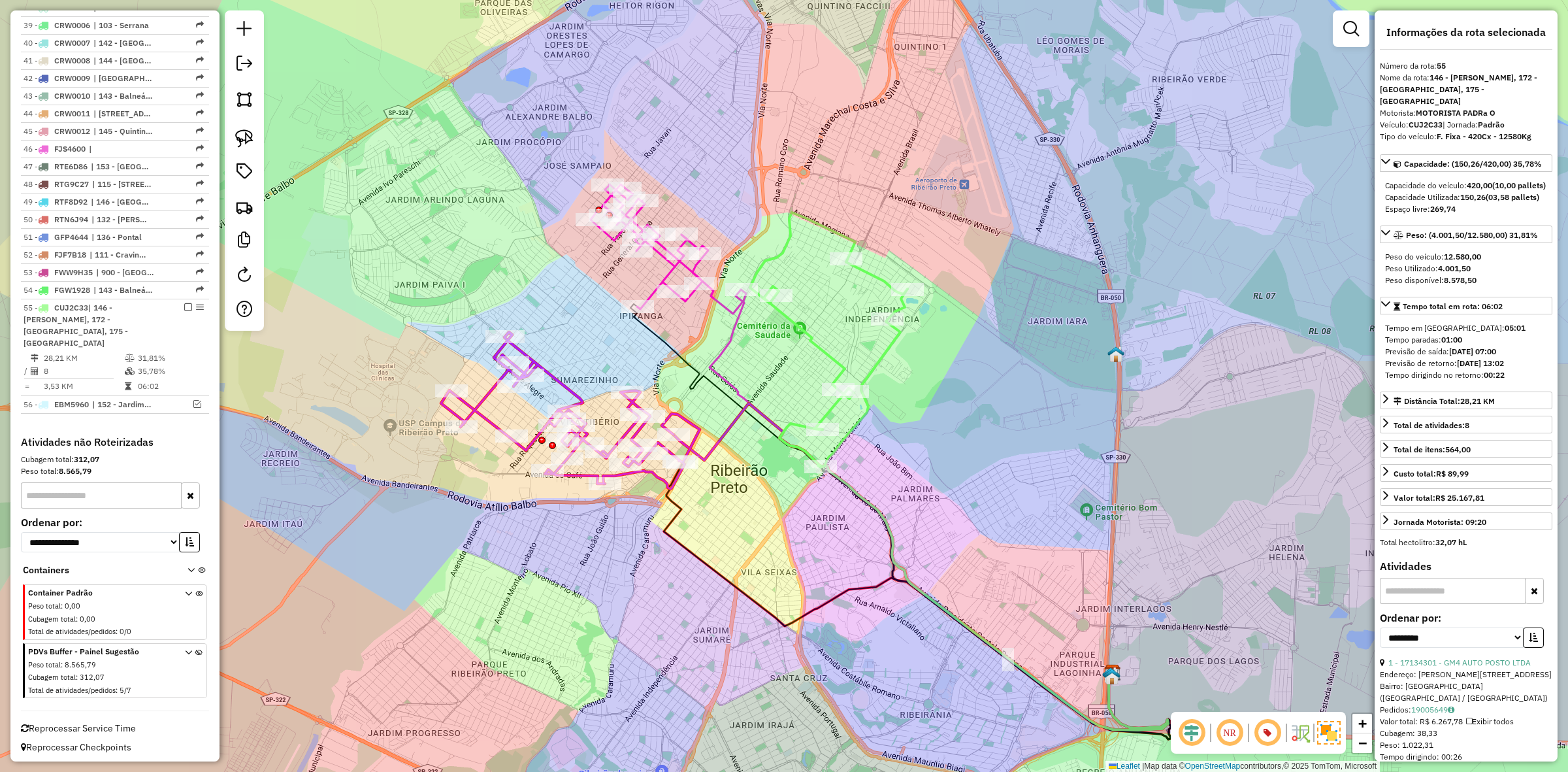
click at [882, 368] on icon at bounding box center [828, 339] width 157 height 255
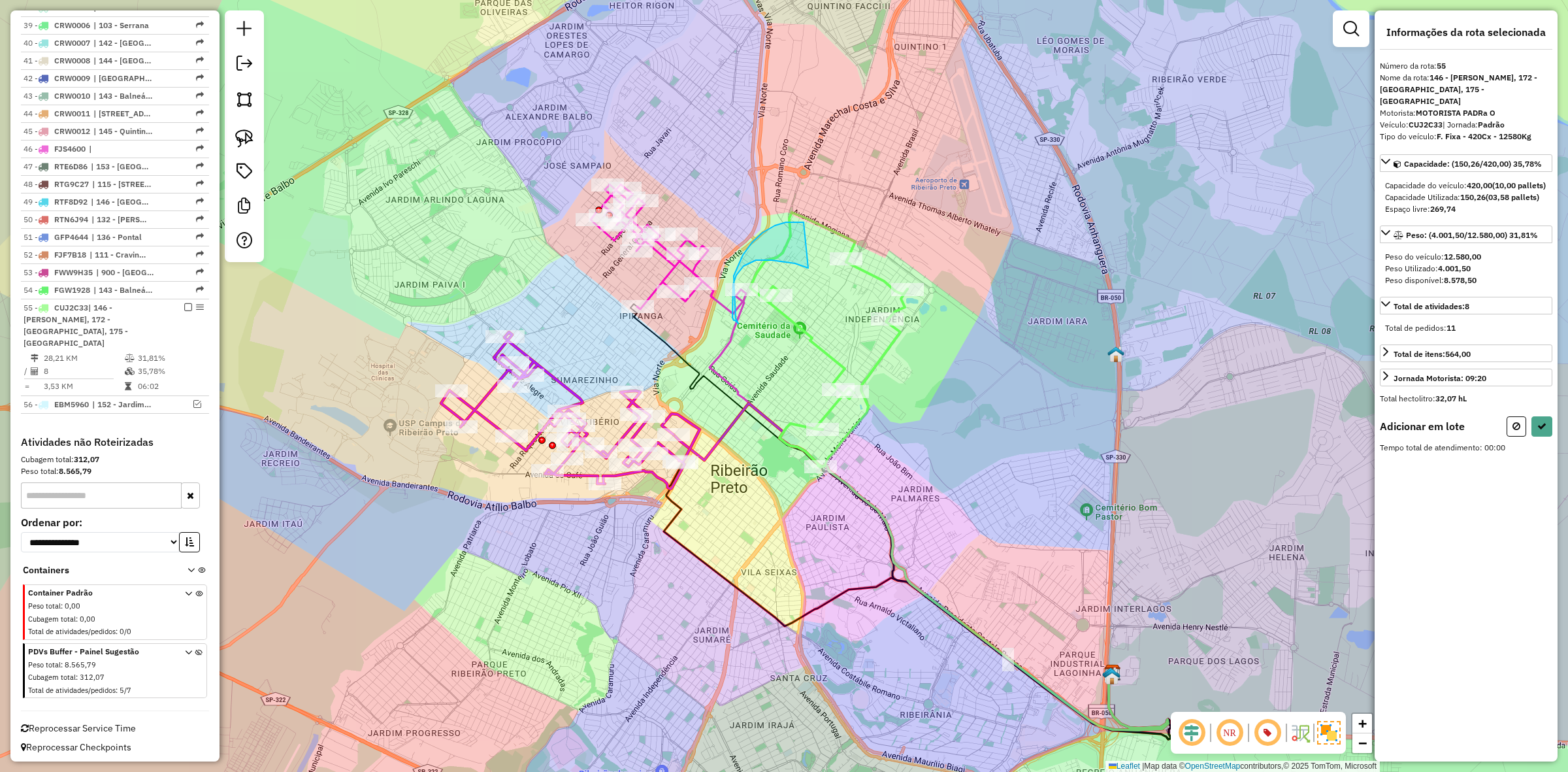
drag, startPoint x: 795, startPoint y: 264, endPoint x: 804, endPoint y: 222, distance: 43.0
select select "**********"
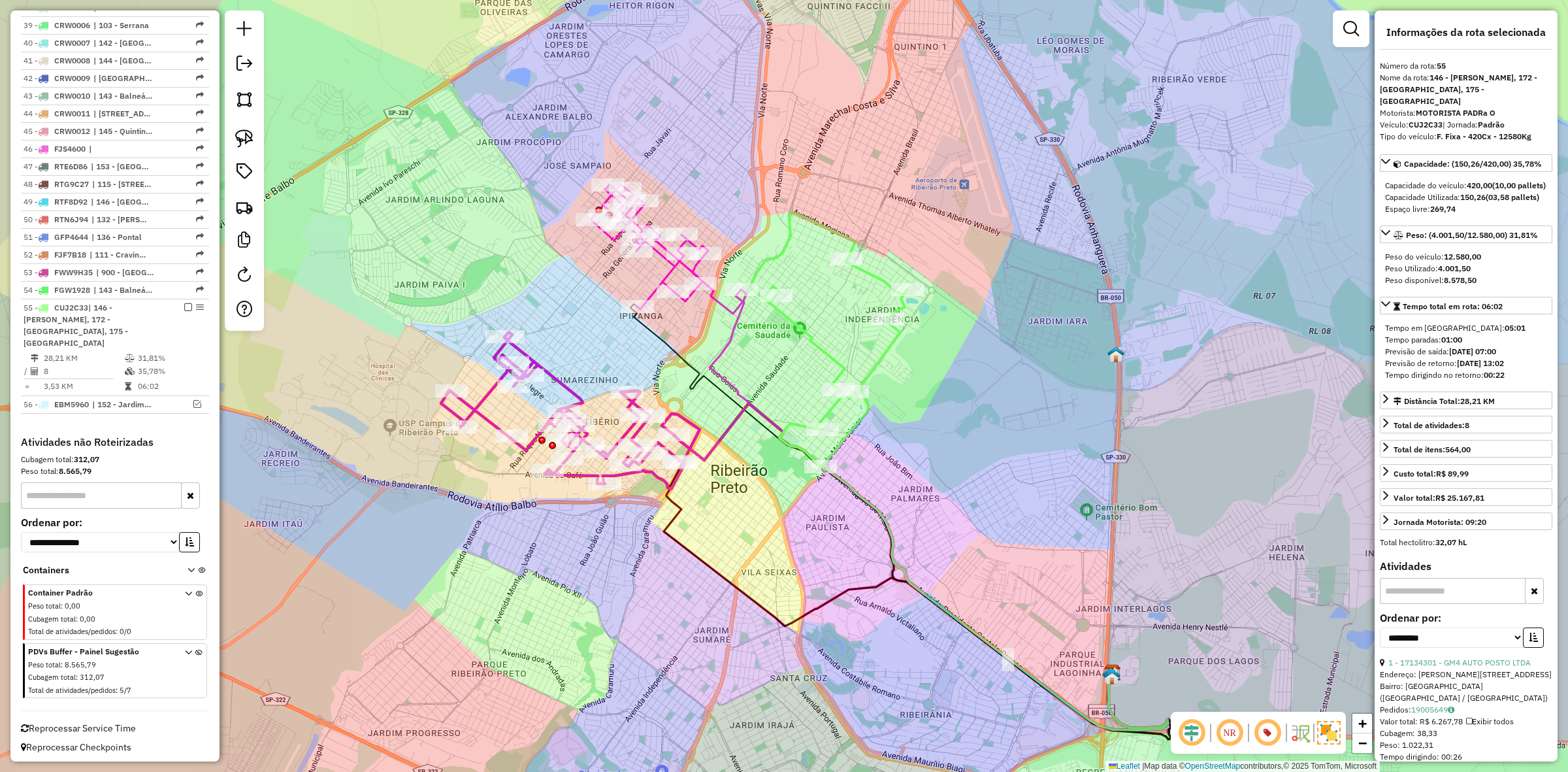
click at [717, 311] on icon at bounding box center [668, 249] width 155 height 130
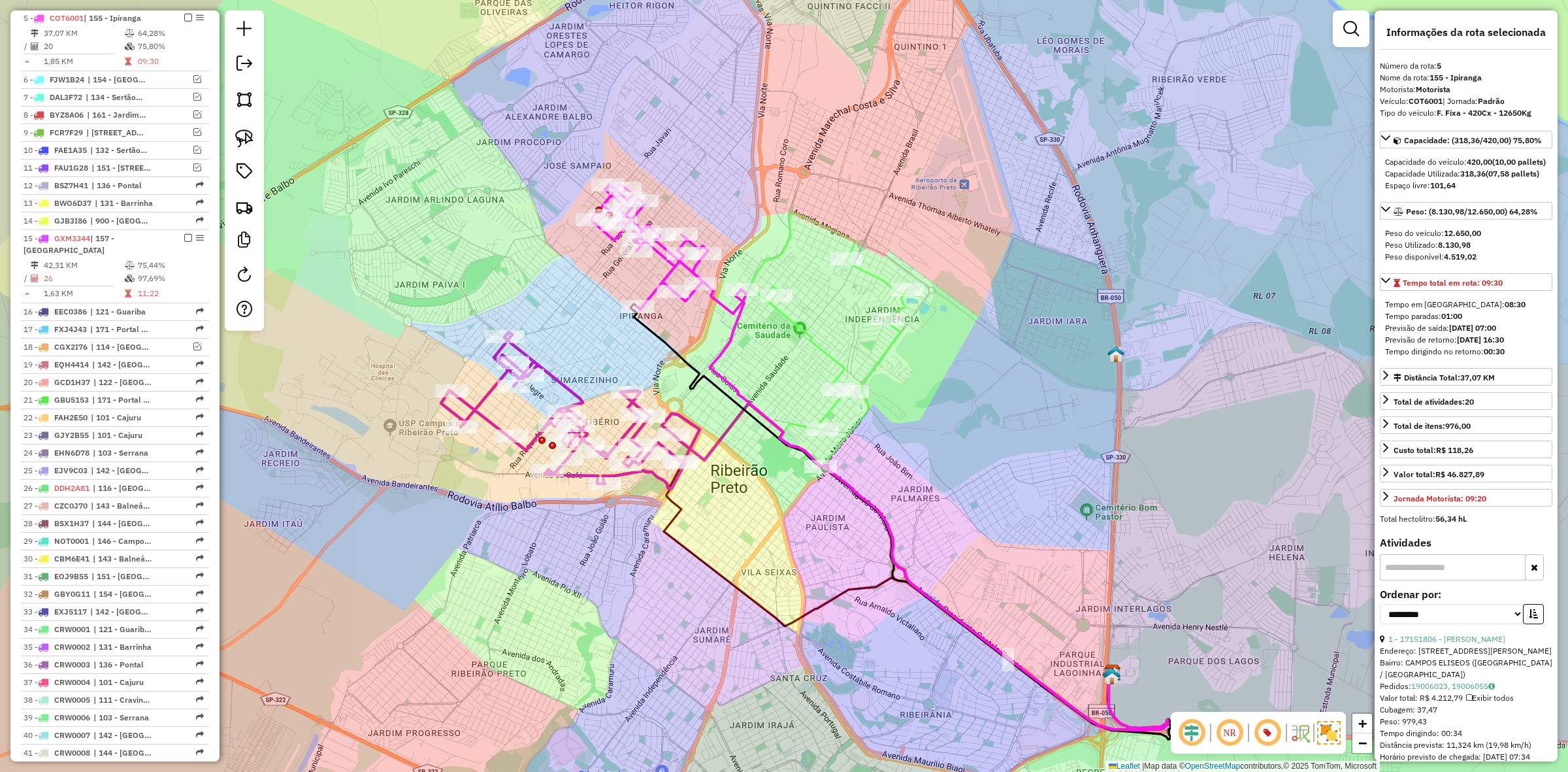
click at [788, 256] on icon at bounding box center [828, 339] width 157 height 255
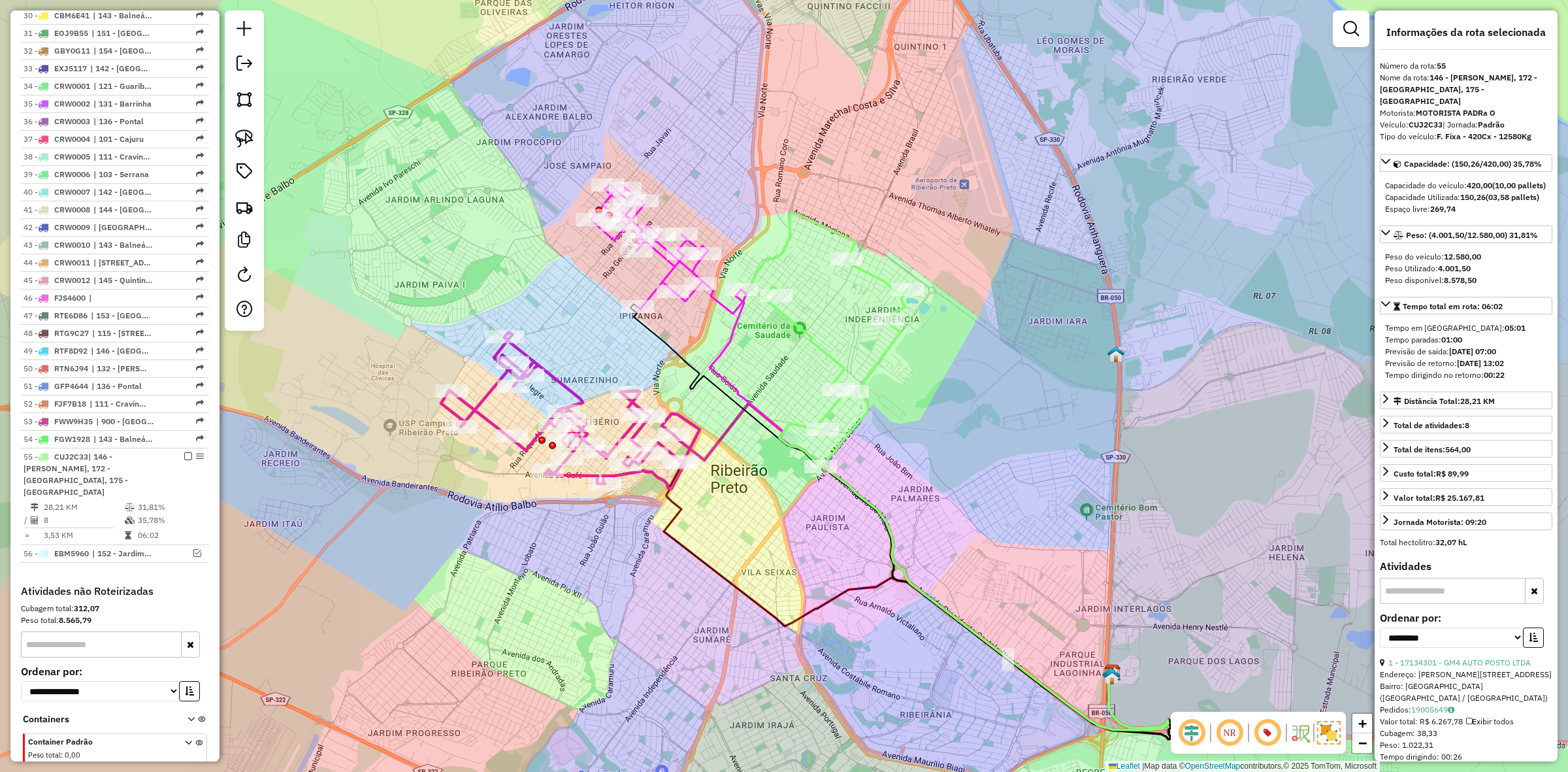
scroll to position [1314, 0]
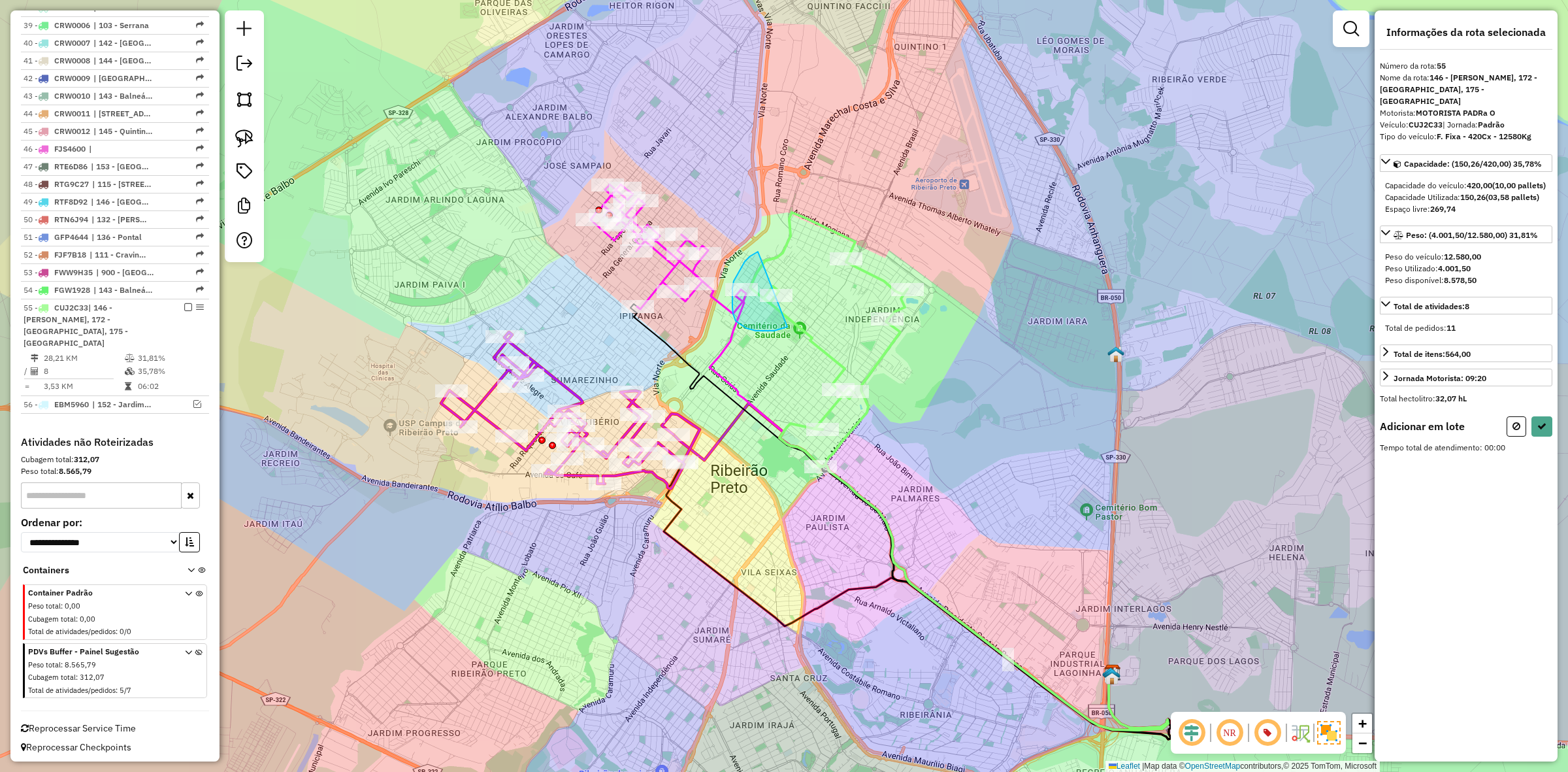
drag, startPoint x: 758, startPoint y: 251, endPoint x: 792, endPoint y: 320, distance: 76.9
select select "**********"
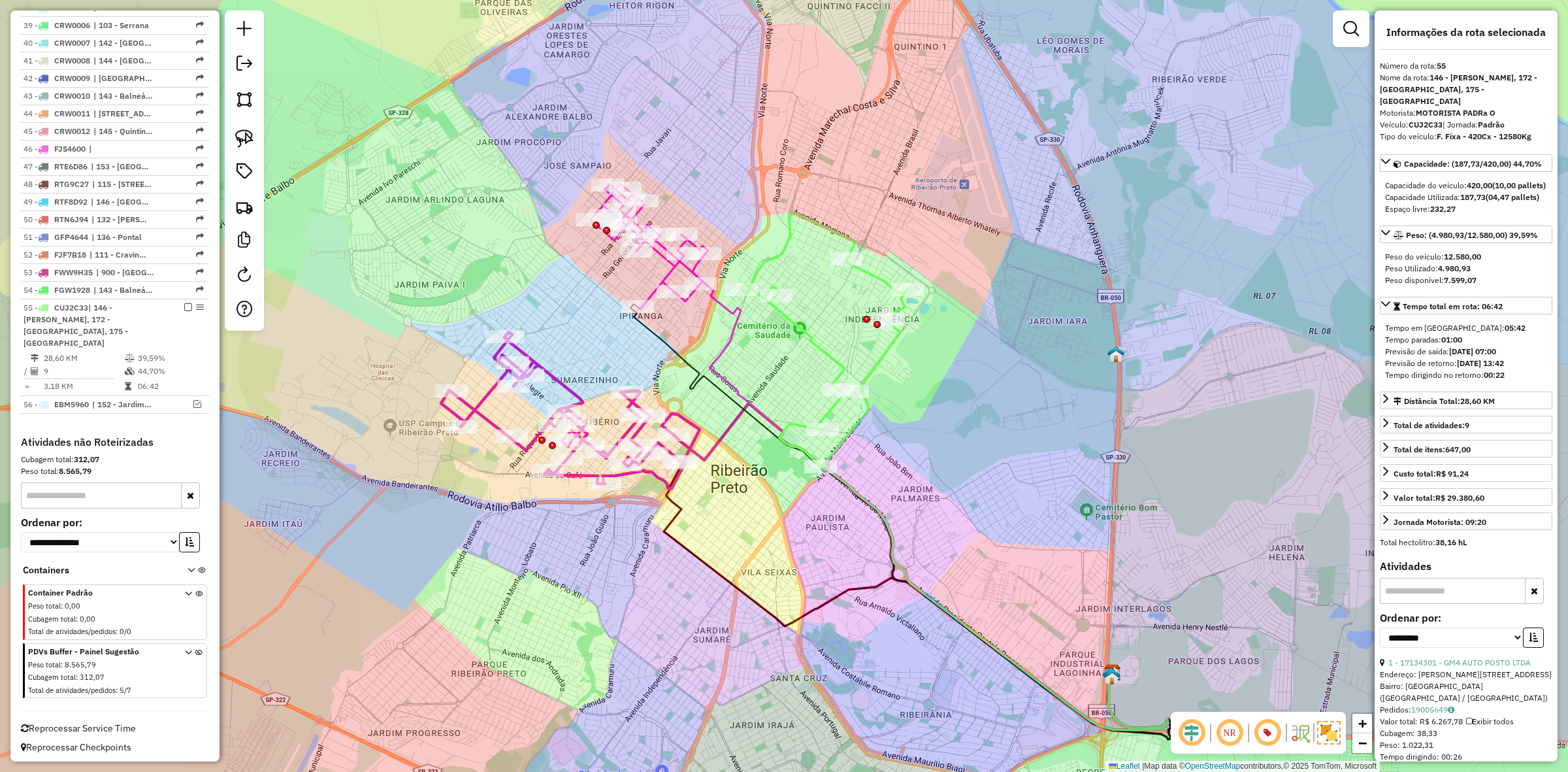
click at [726, 309] on icon at bounding box center [930, 491] width 476 height 477
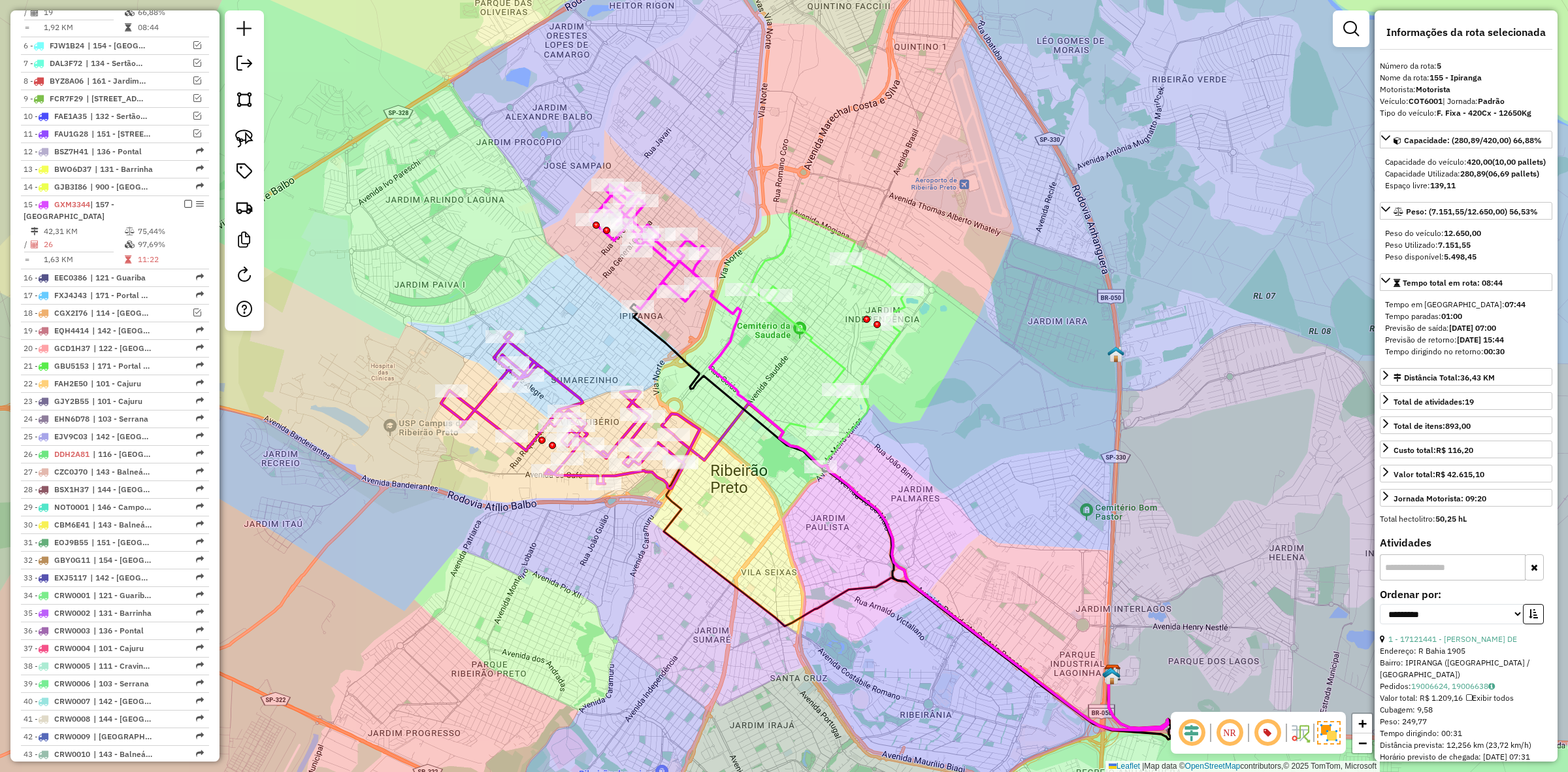
scroll to position [622, 0]
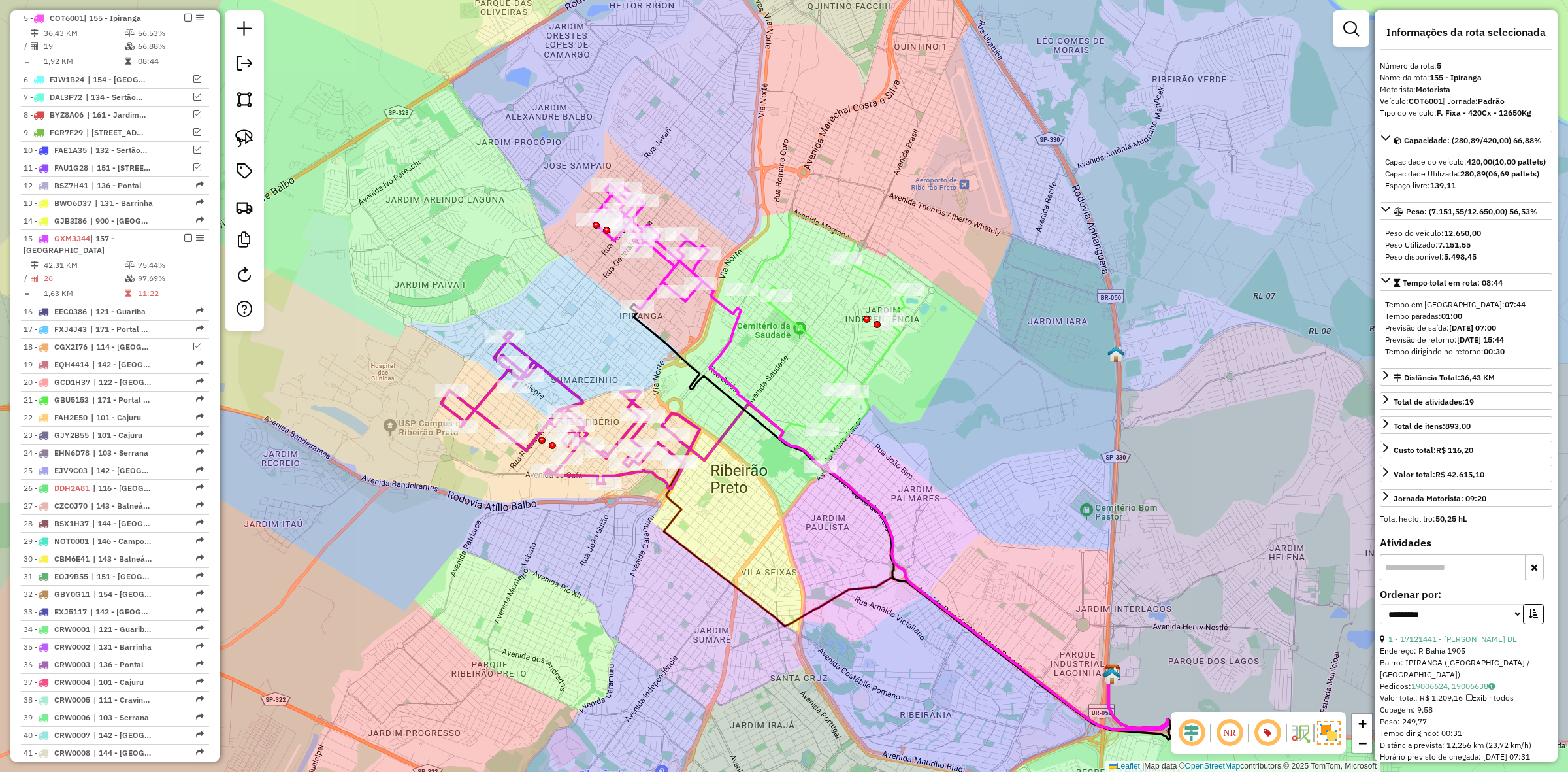
click at [794, 322] on icon at bounding box center [824, 339] width 167 height 255
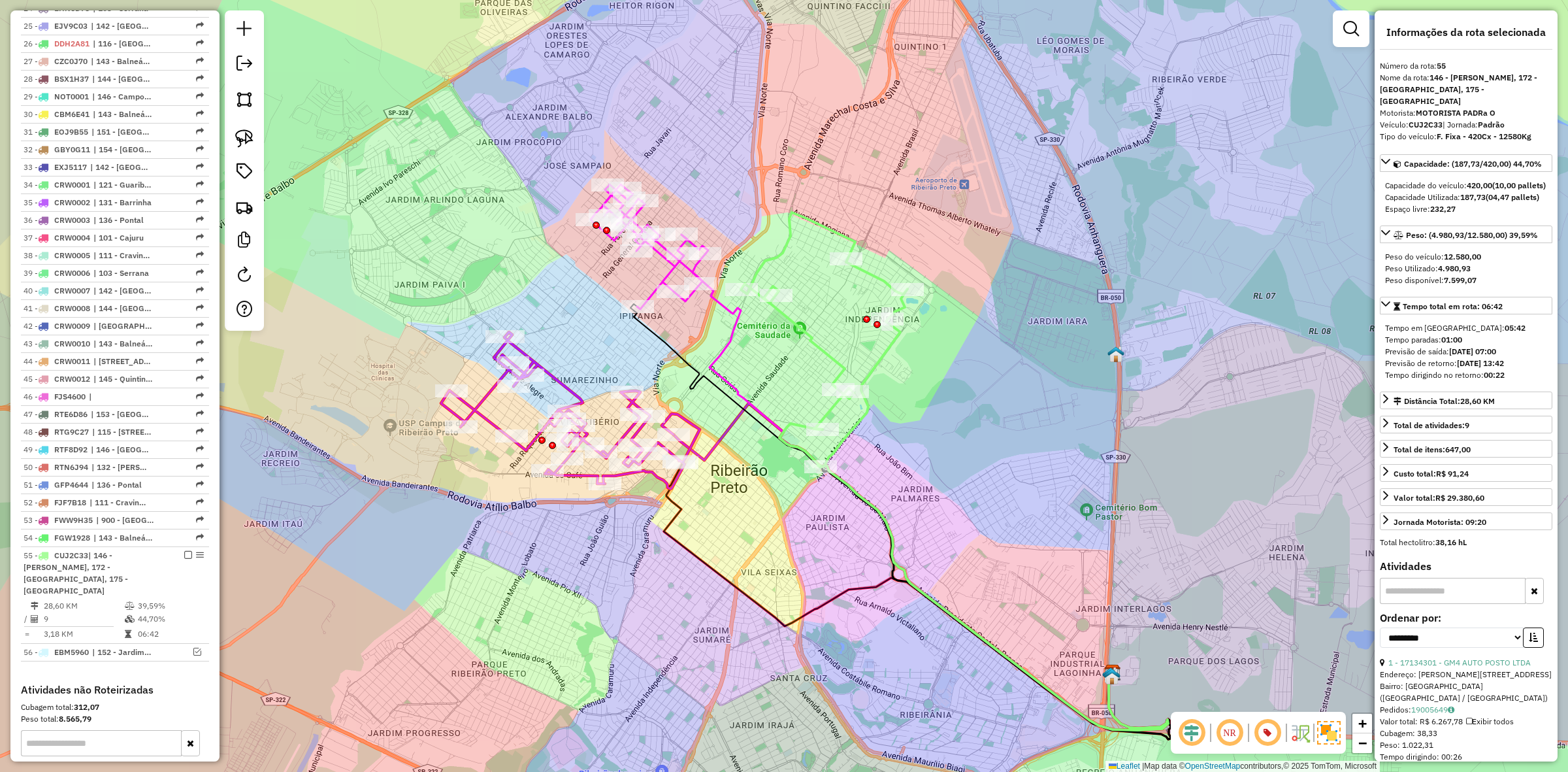
scroll to position [1314, 0]
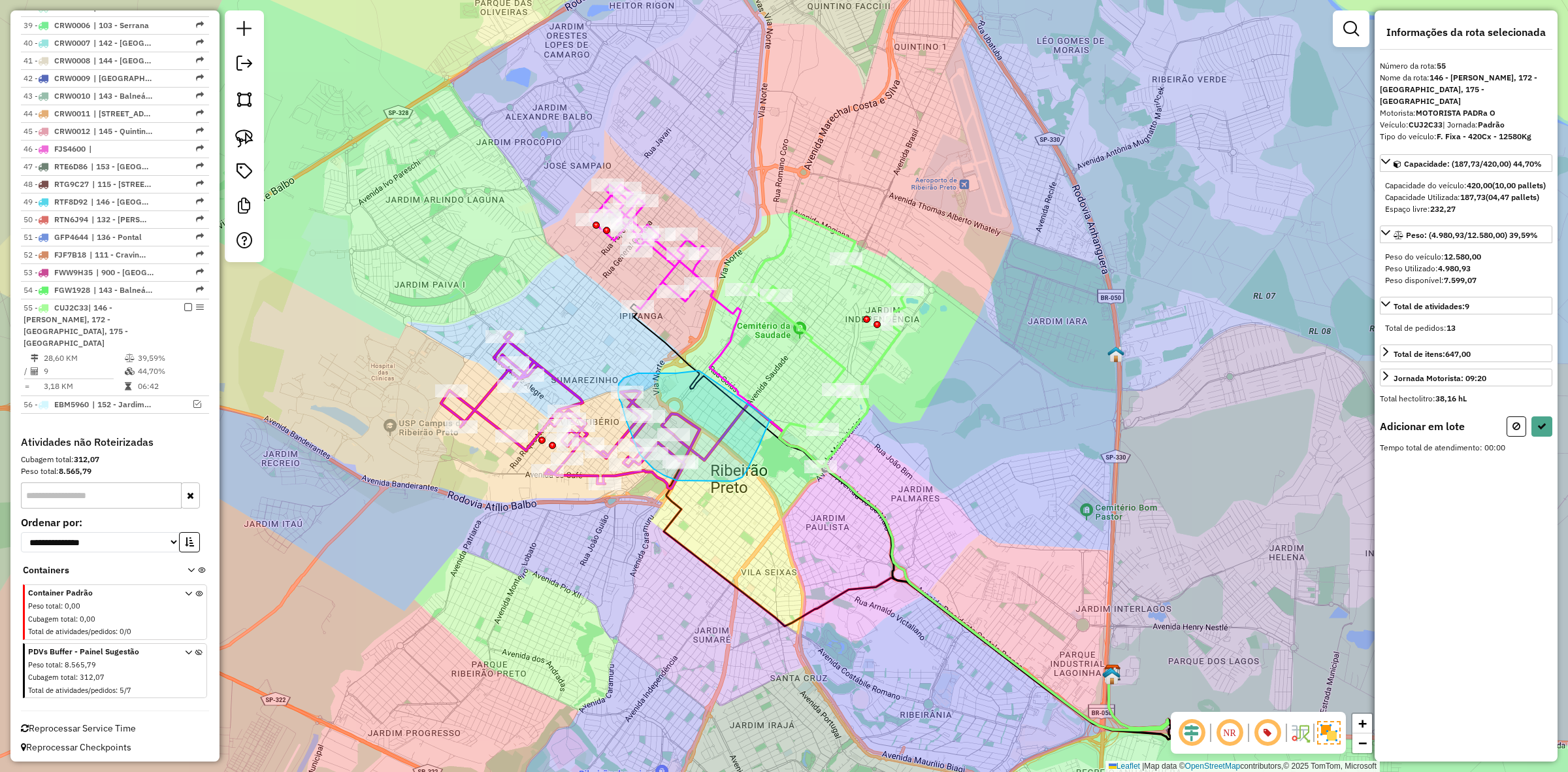
drag, startPoint x: 693, startPoint y: 371, endPoint x: 772, endPoint y: 420, distance: 93.0
select select "**********"
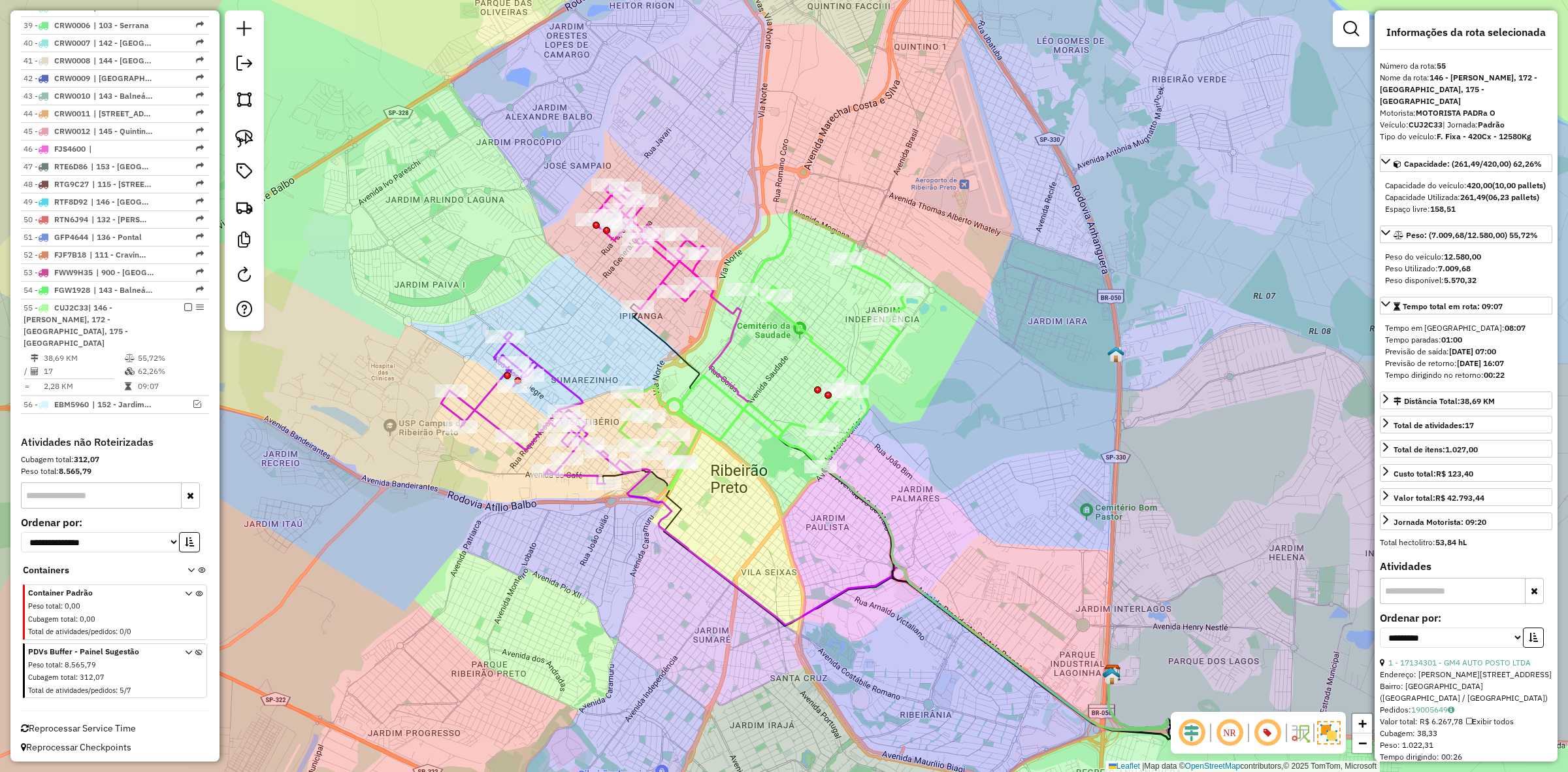
click at [570, 392] on icon at bounding box center [537, 408] width 193 height 151
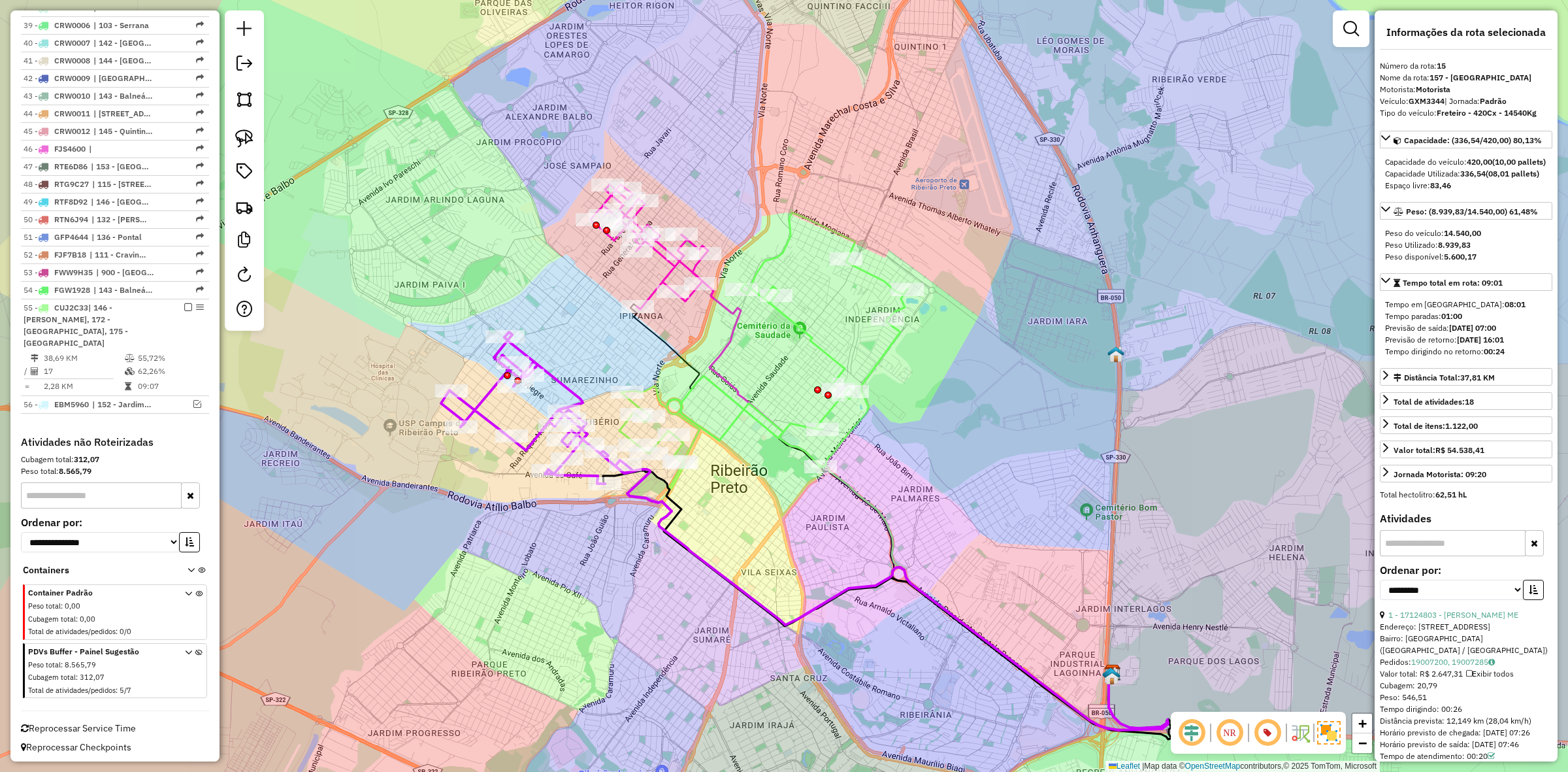
scroll to position [844, 0]
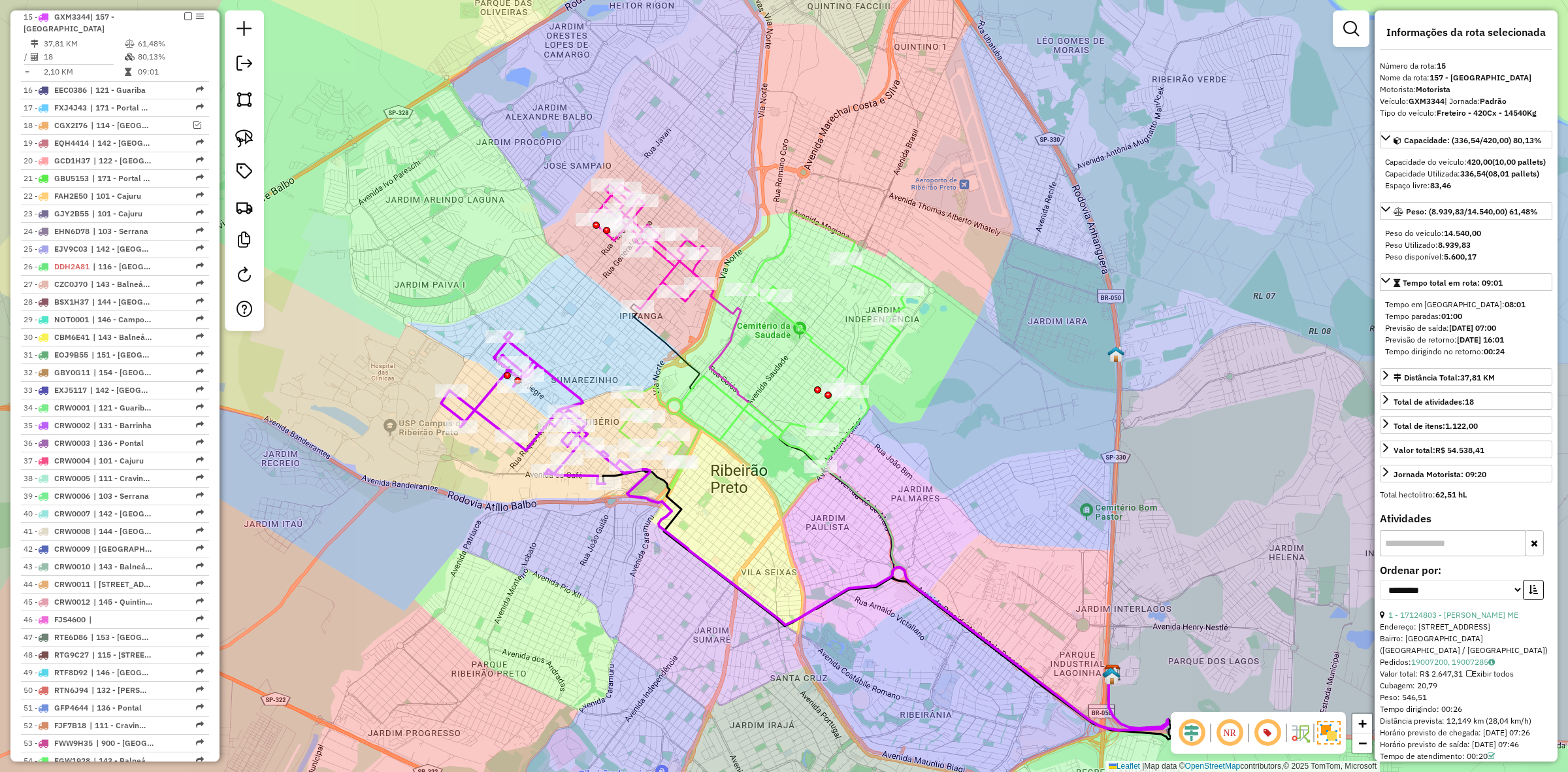
click at [759, 423] on icon at bounding box center [763, 350] width 288 height 276
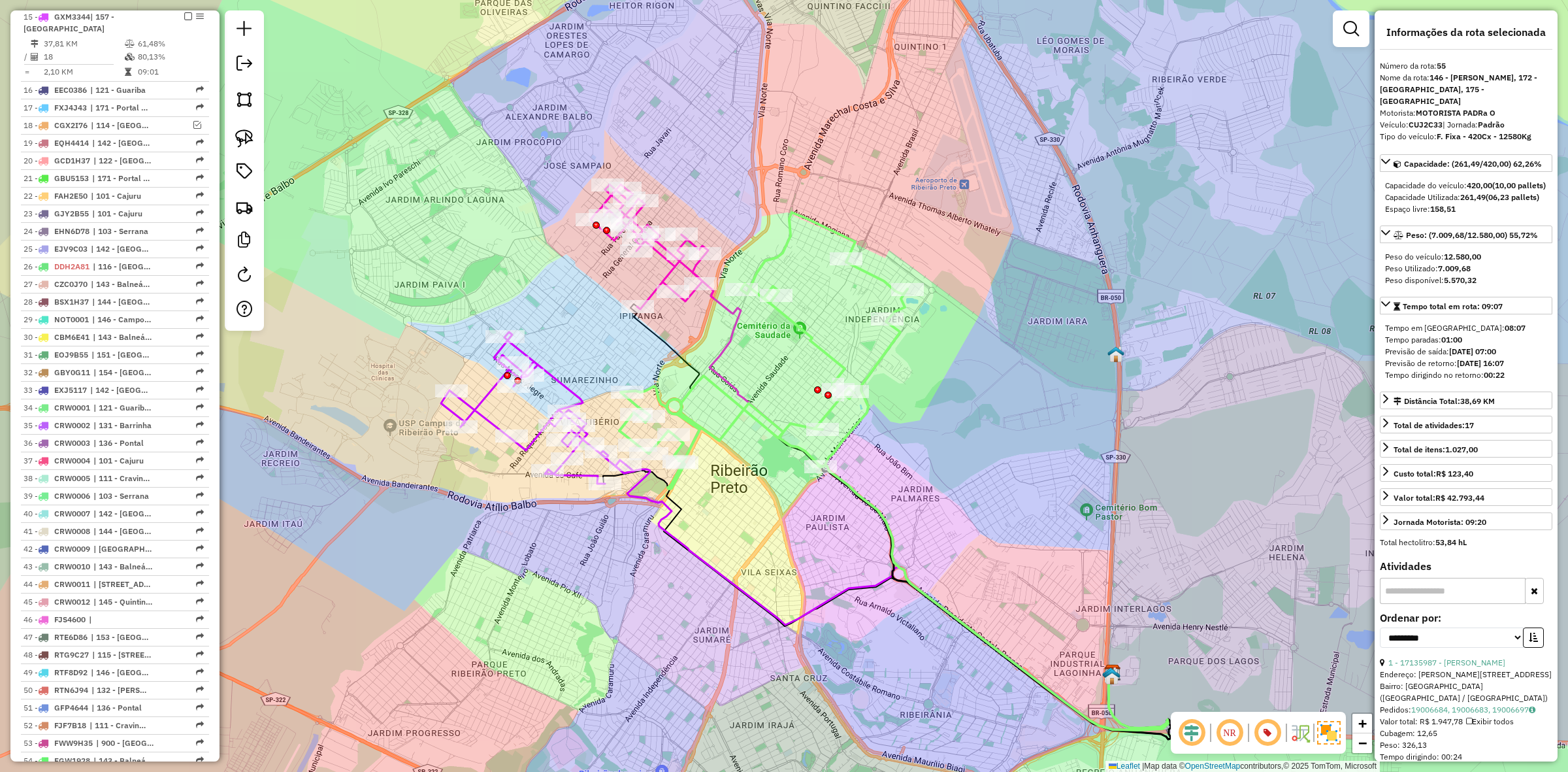
scroll to position [1314, 0]
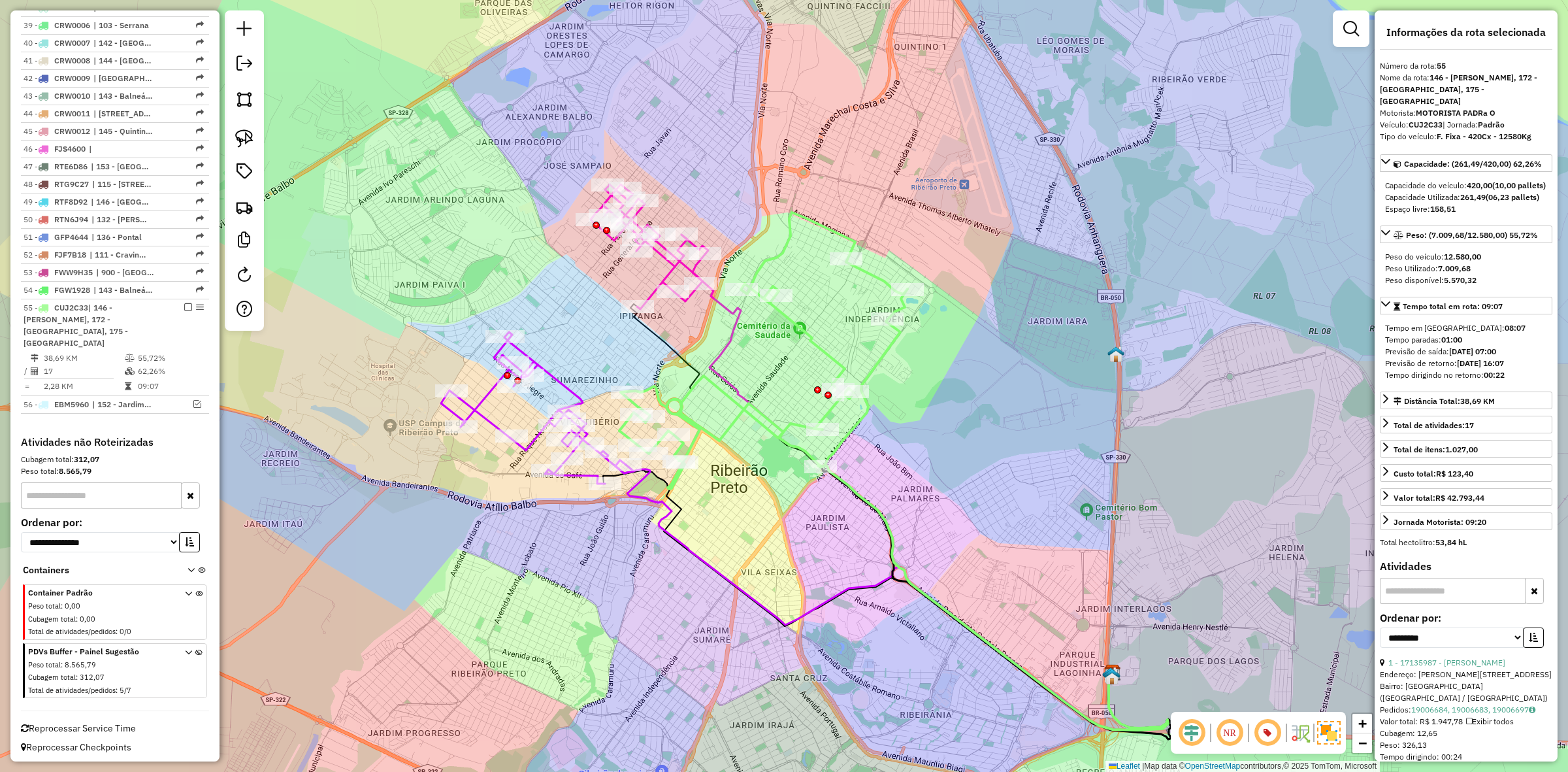
click at [667, 273] on icon at bounding box center [649, 247] width 118 height 125
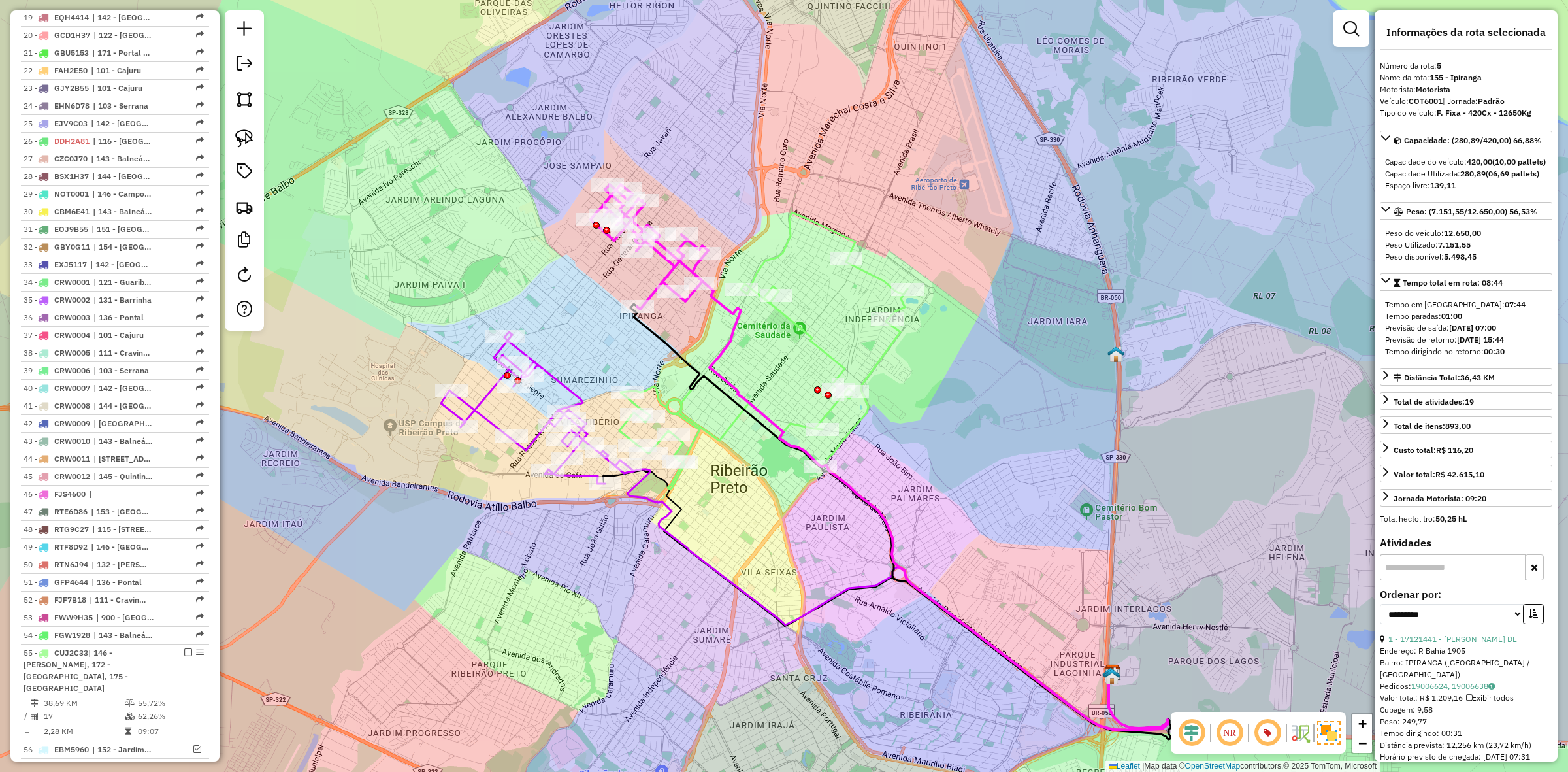
scroll to position [622, 0]
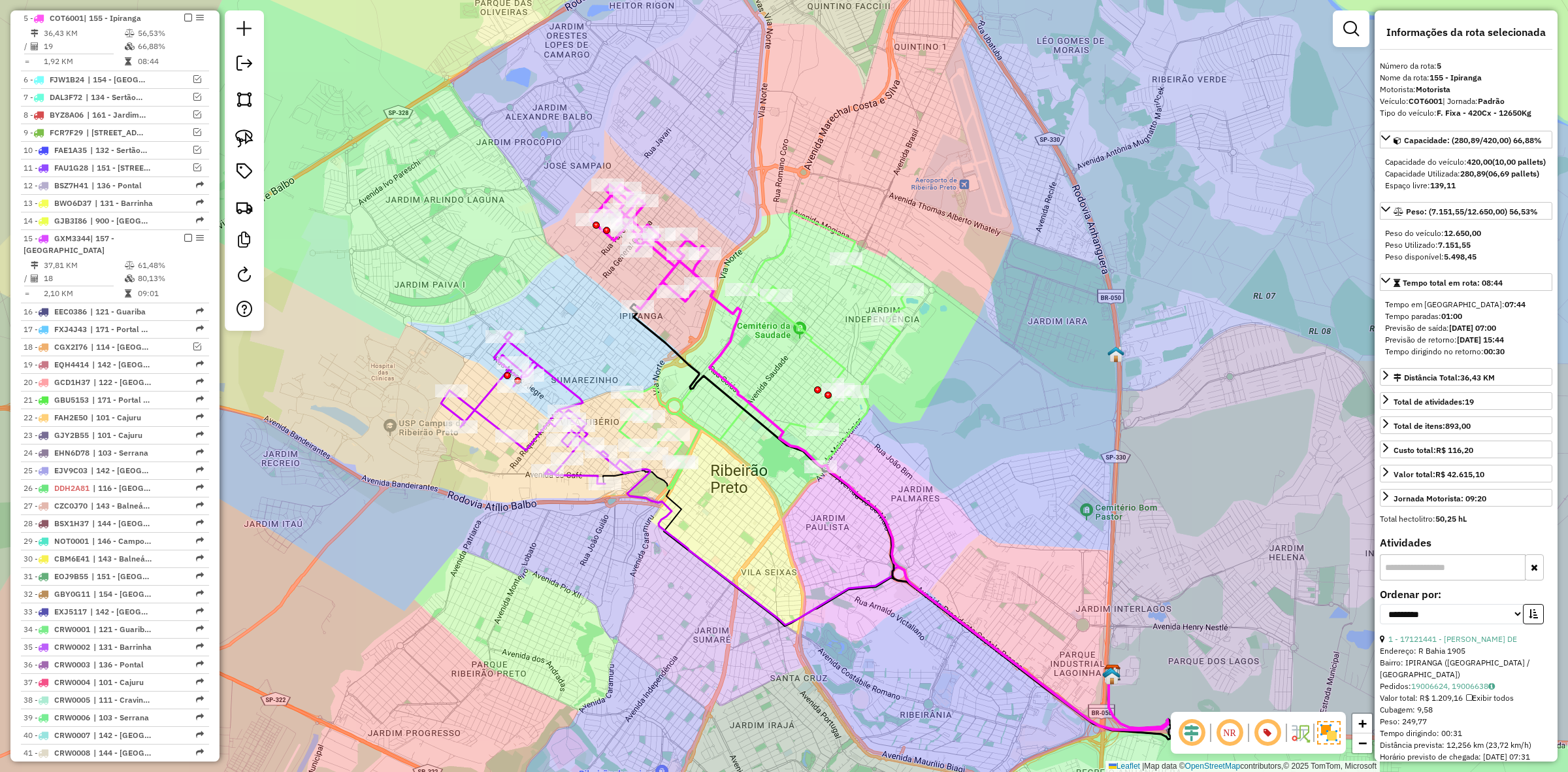
click at [575, 389] on icon at bounding box center [537, 408] width 193 height 151
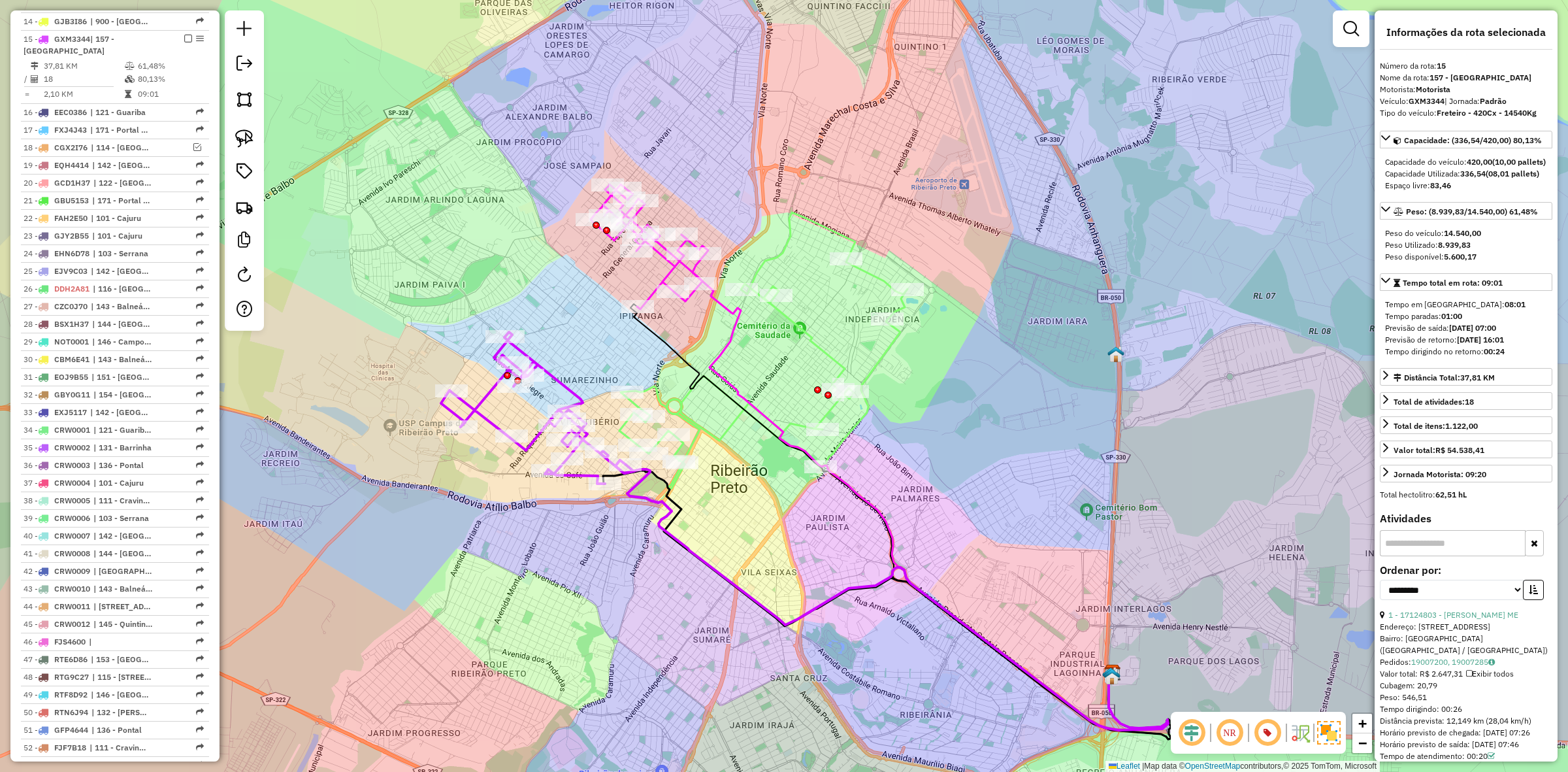
scroll to position [844, 0]
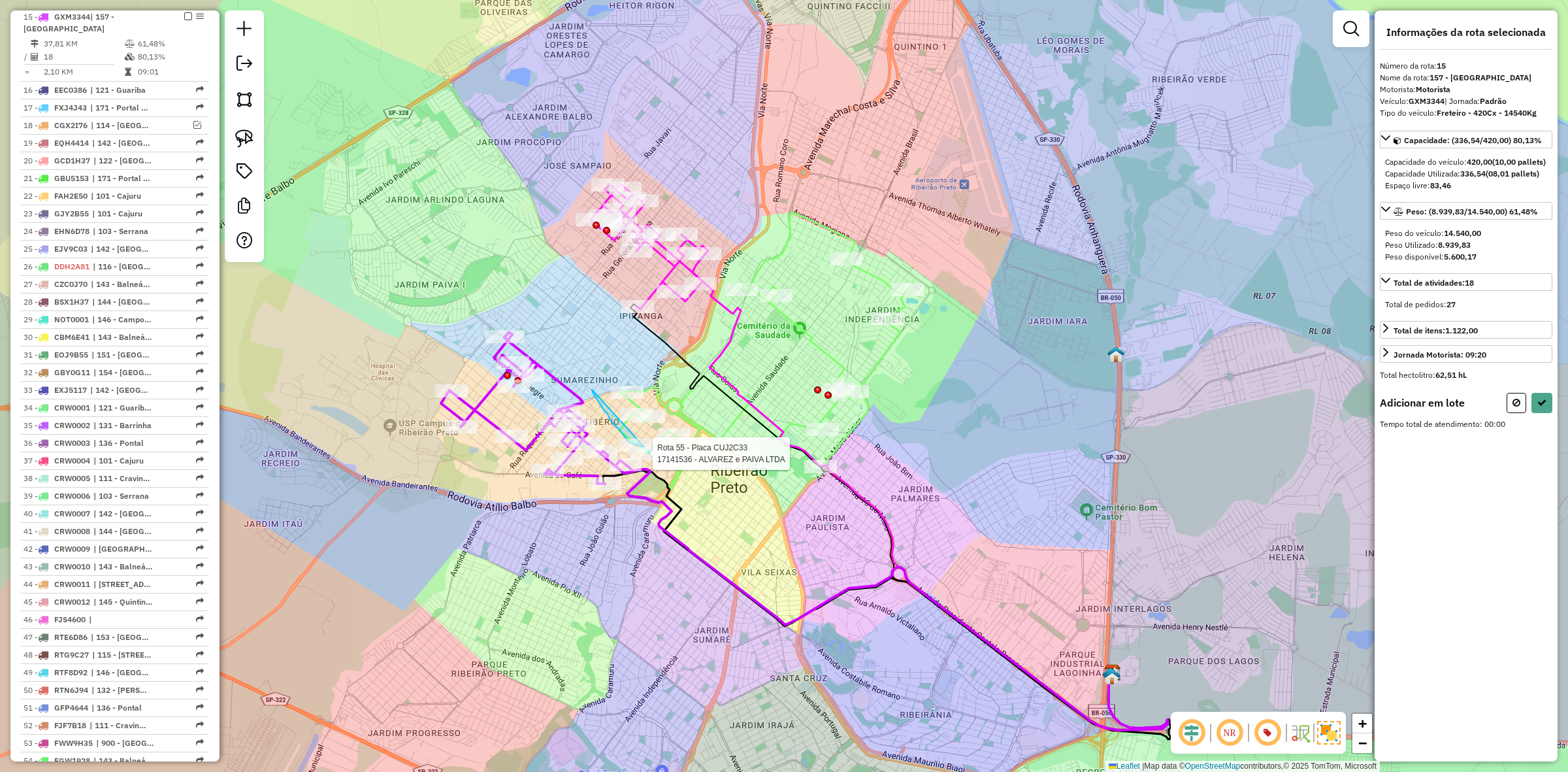
click at [621, 449] on div "Rota 55 - Placa CUJ2C33 17132478 - WILSON PAIM DA COSTA Rota 55 - Placa CUJ2C33…" at bounding box center [784, 386] width 1568 height 772
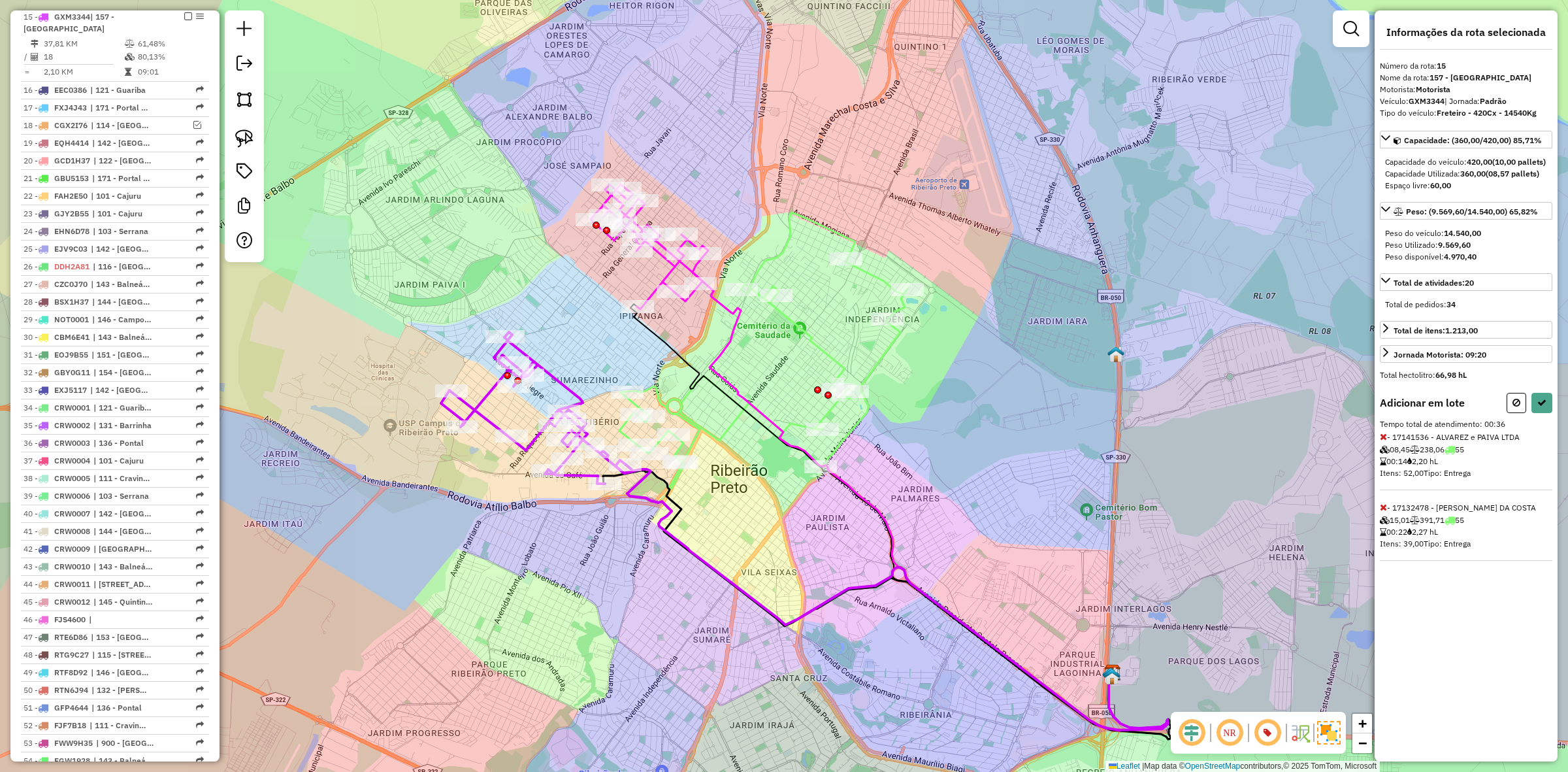
click at [1382, 512] on icon at bounding box center [1384, 508] width 7 height 9
select select "**********"
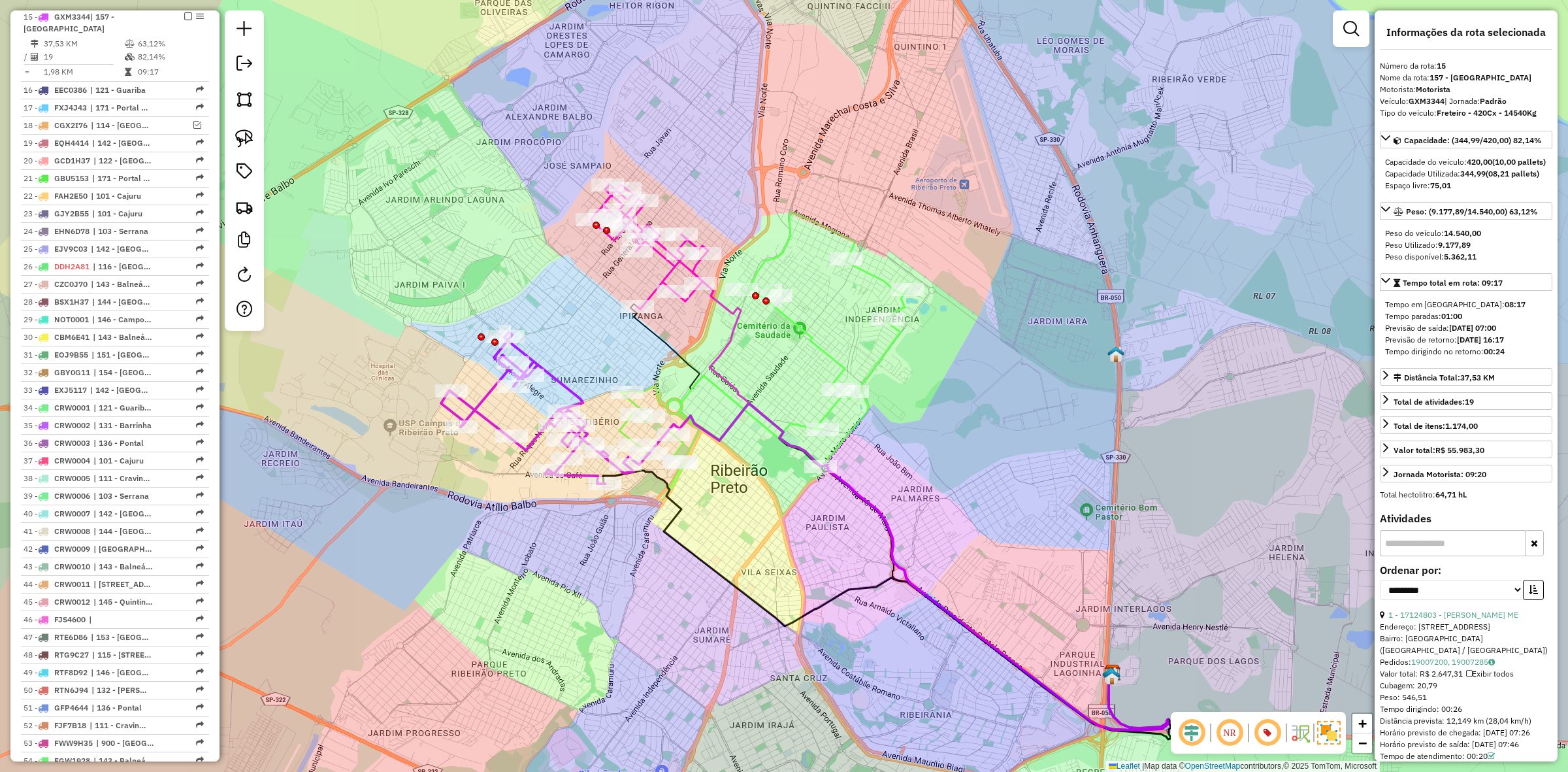
click at [830, 354] on icon at bounding box center [763, 350] width 288 height 276
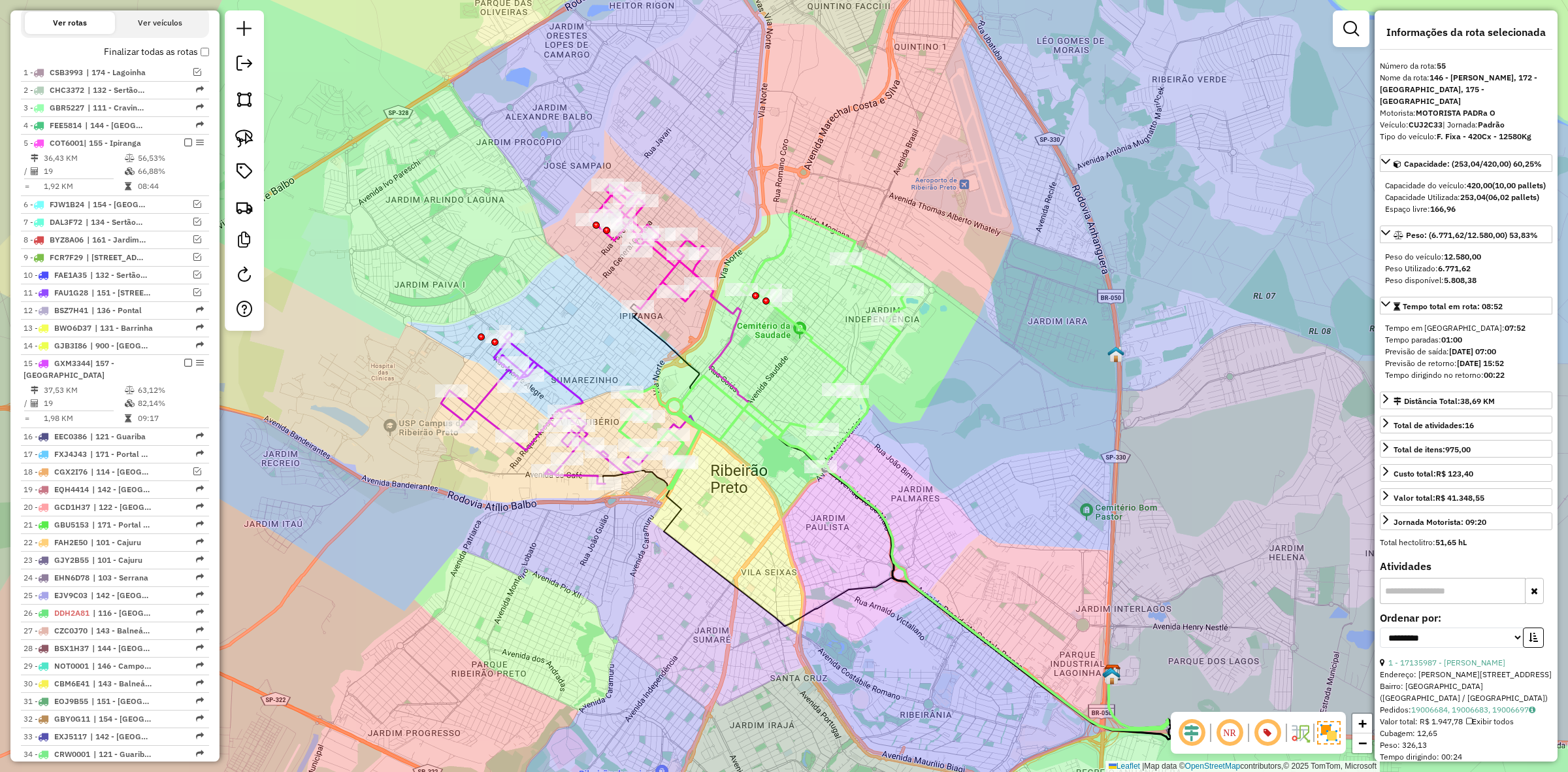
scroll to position [89, 0]
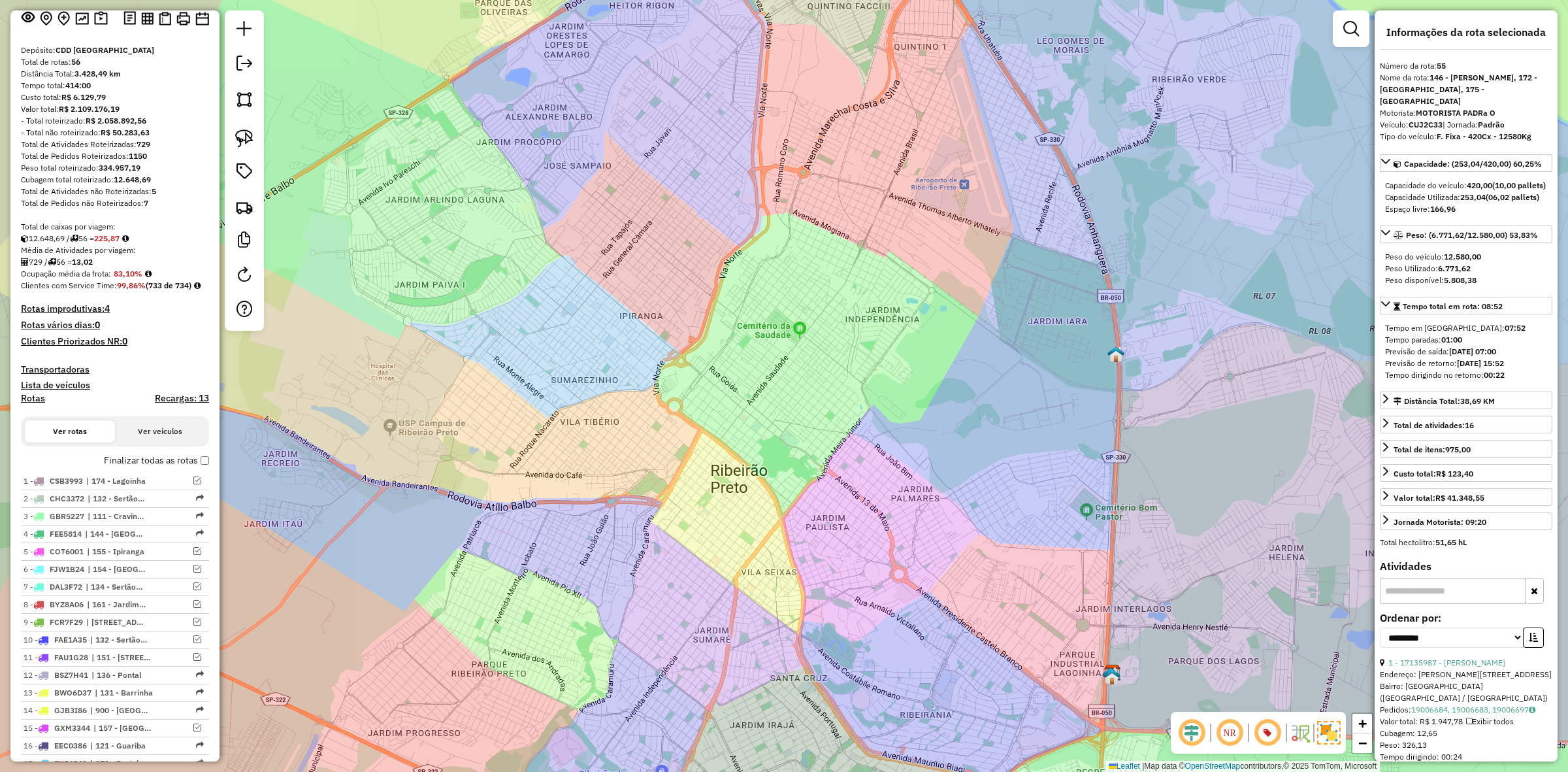
click at [78, 305] on h4 "Rotas improdutivas: 4" at bounding box center [115, 309] width 188 height 11
click at [577, 376] on div "Janela de atendimento Grade de atendimento Capacidade Transportadoras Veículos …" at bounding box center [784, 386] width 1568 height 772
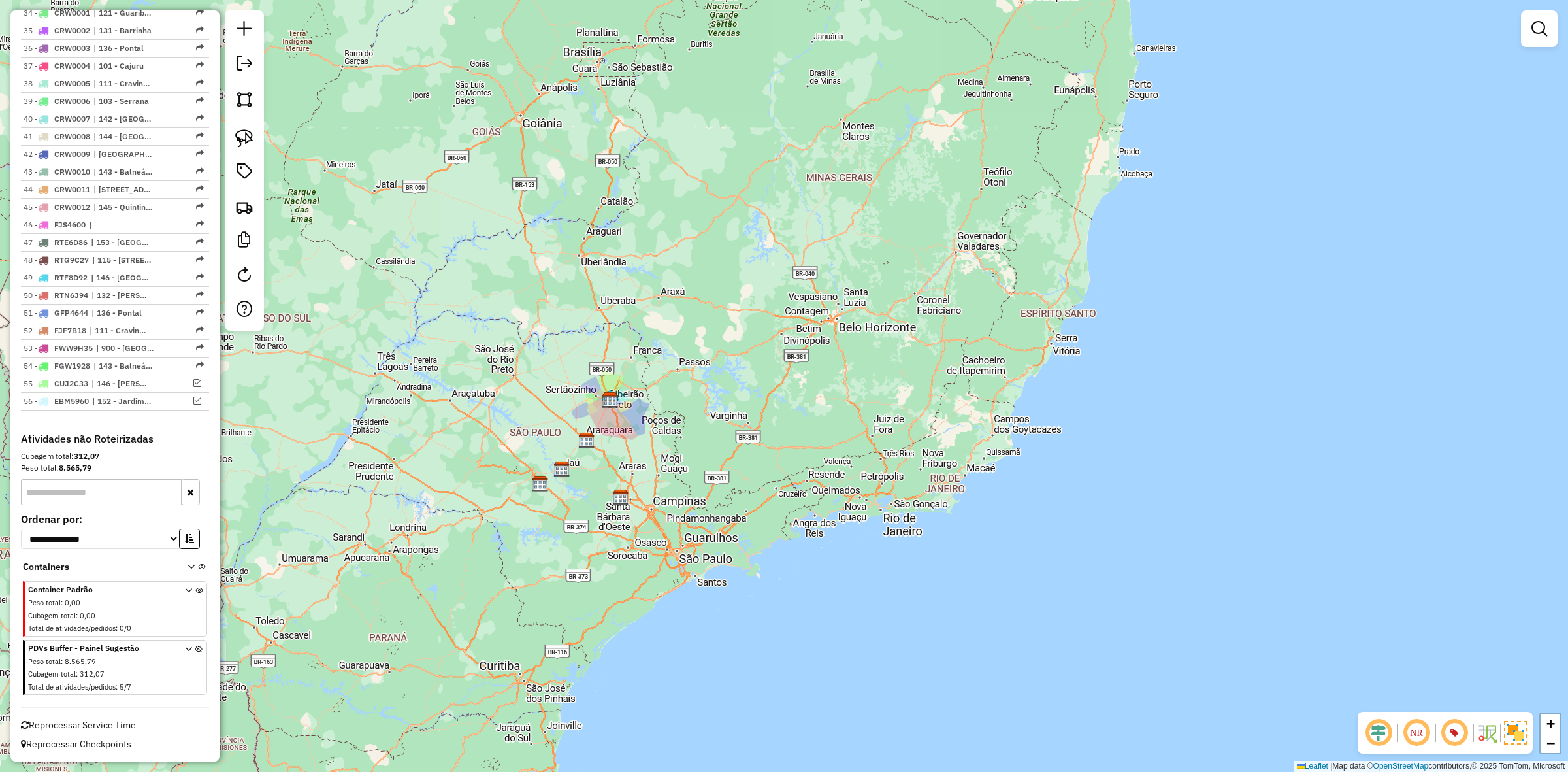
scroll to position [1147, 0]
click at [240, 62] on em at bounding box center [244, 63] width 16 height 16
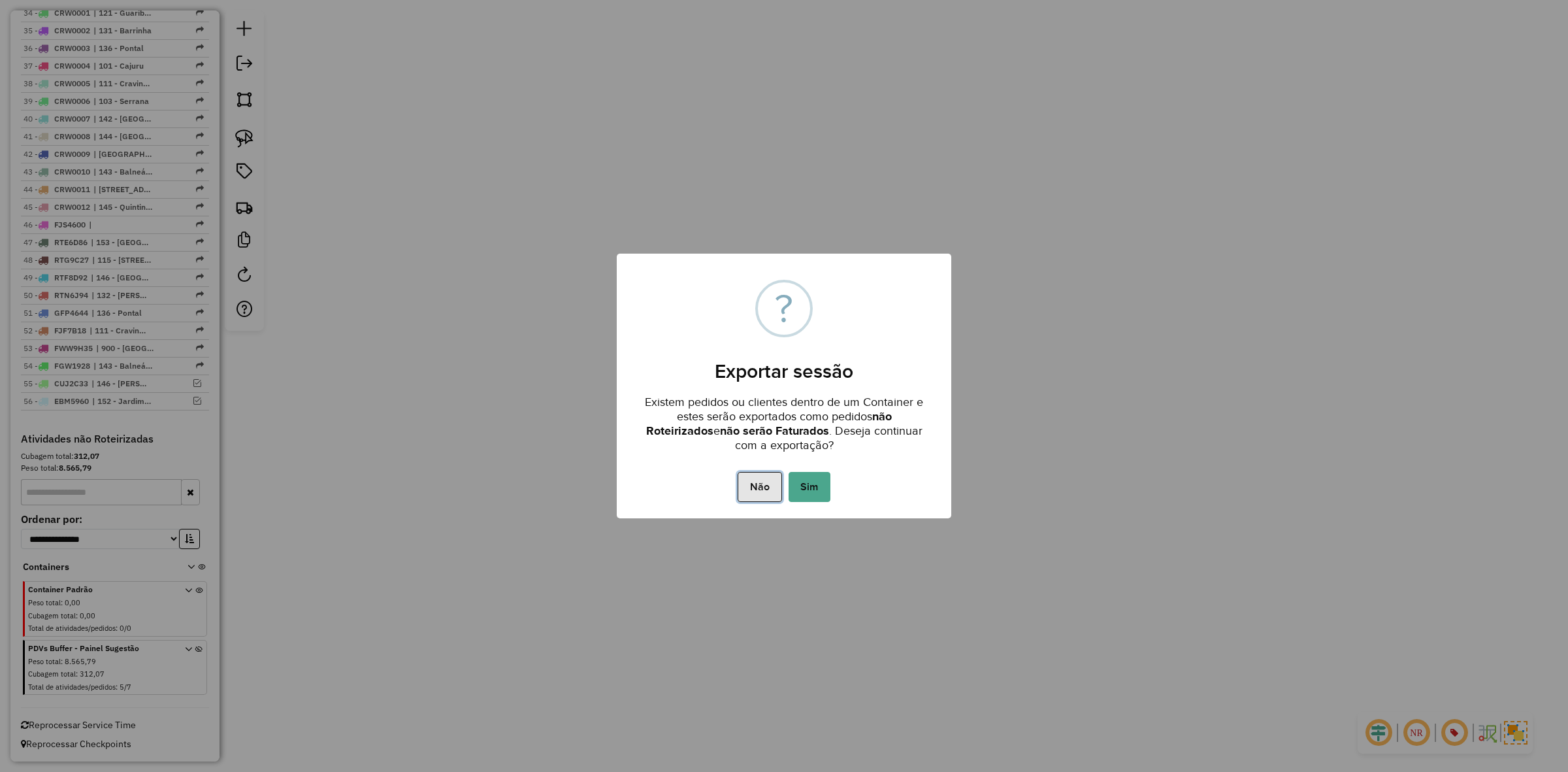
drag, startPoint x: 763, startPoint y: 487, endPoint x: 572, endPoint y: 435, distance: 198.0
click at [762, 488] on button "Não" at bounding box center [759, 487] width 44 height 30
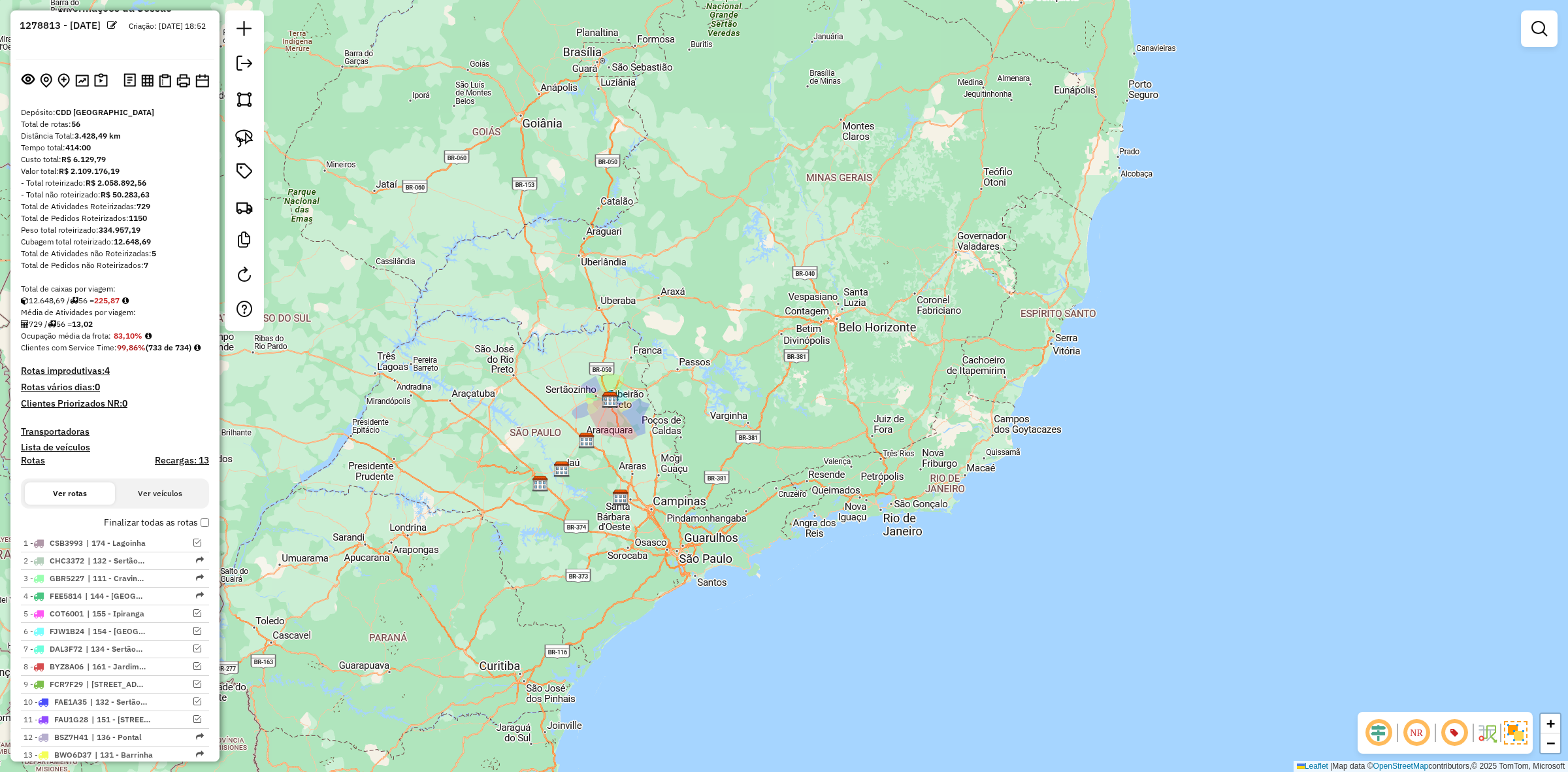
scroll to position [3, 0]
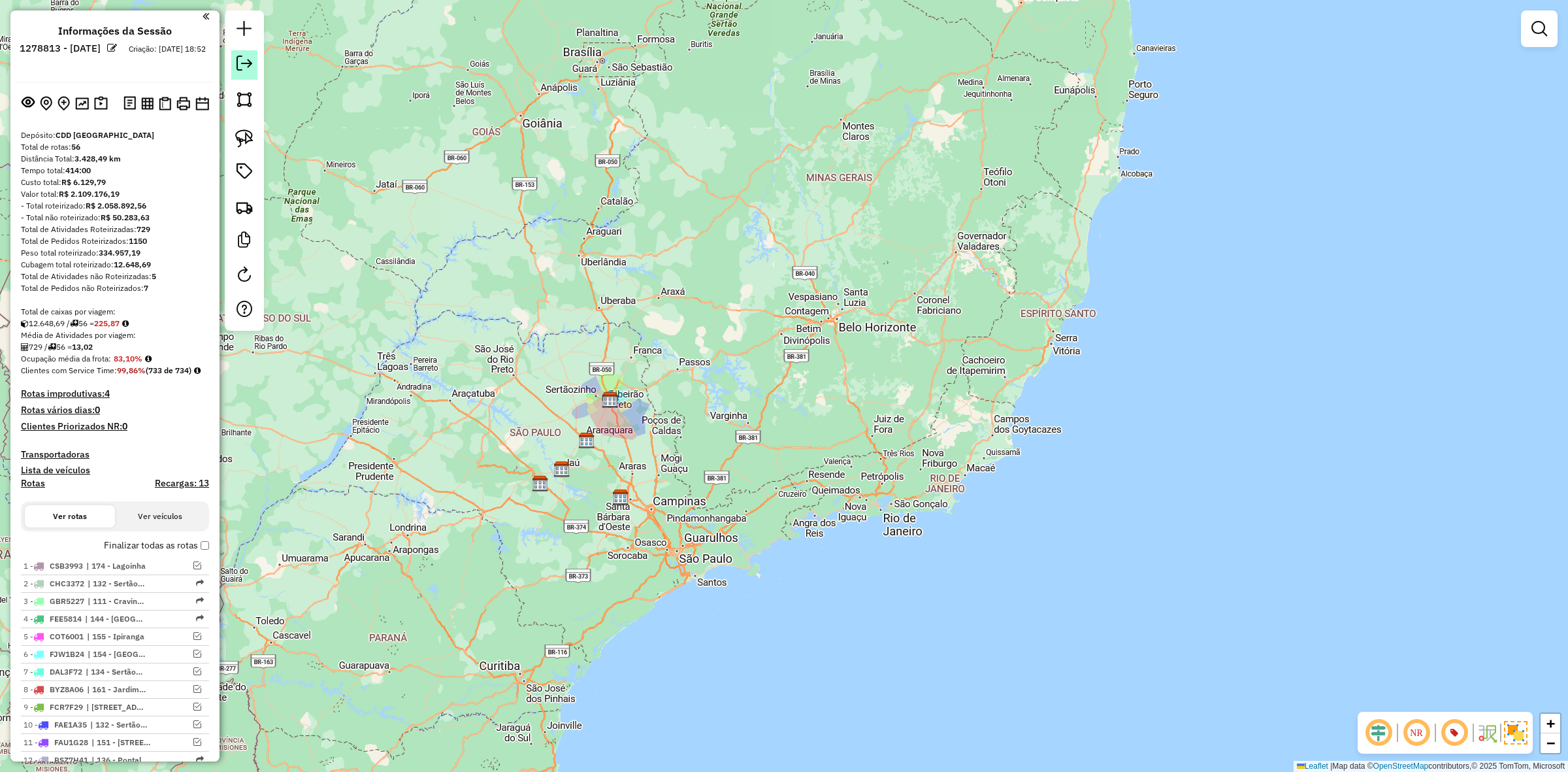
click at [240, 66] on em at bounding box center [244, 63] width 16 height 16
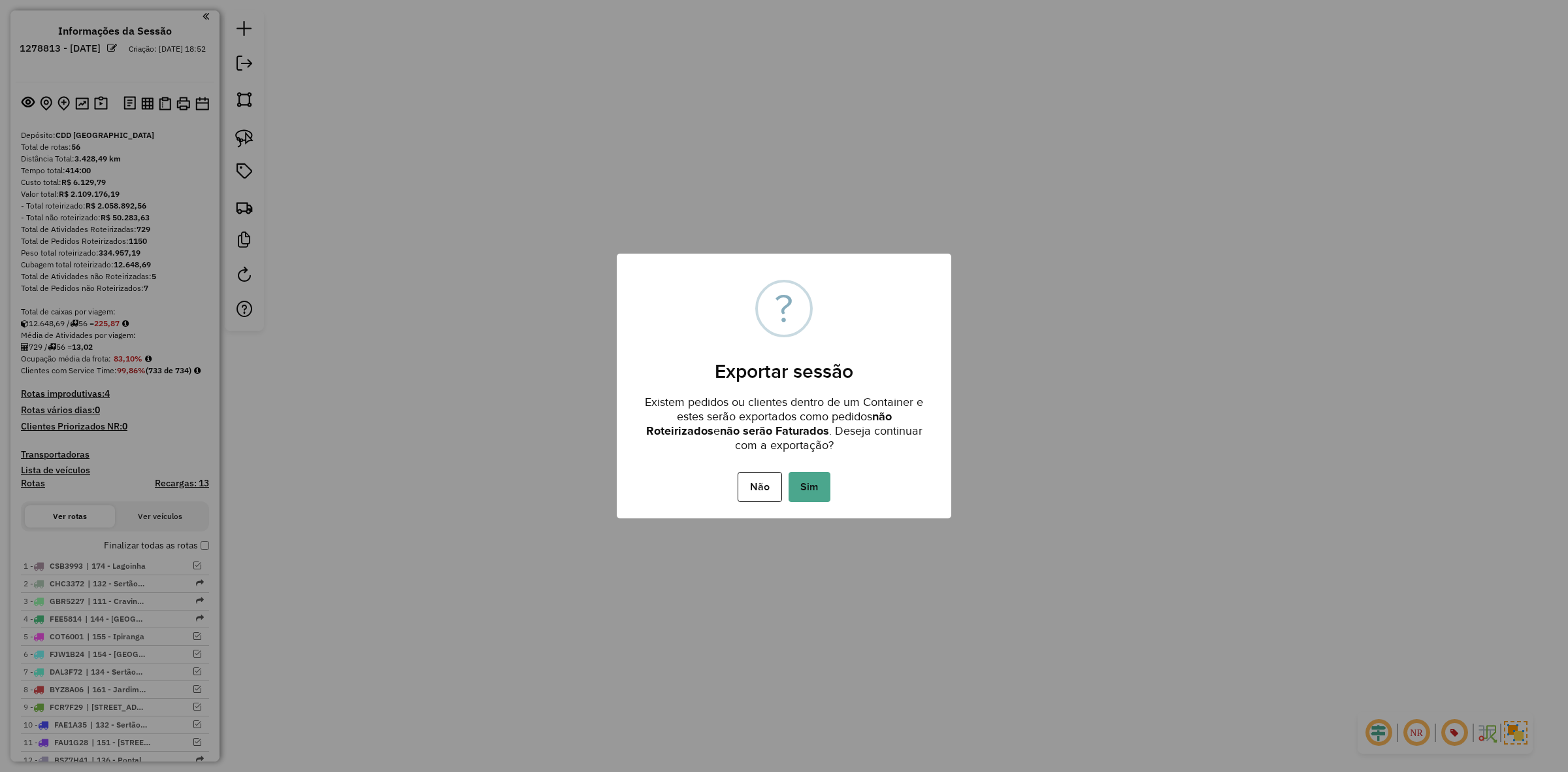
click at [817, 481] on button "Sim" at bounding box center [809, 487] width 42 height 30
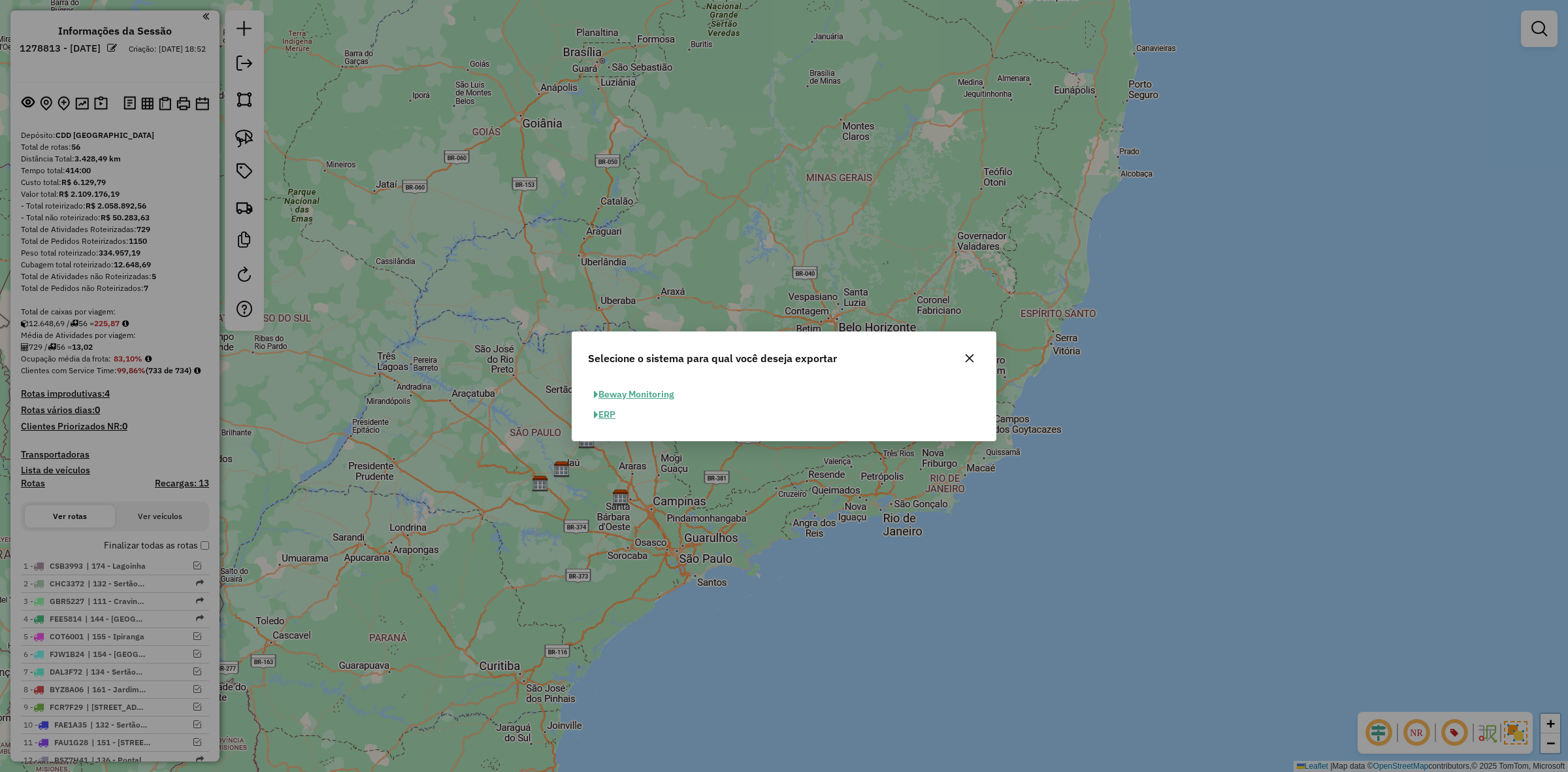
click at [611, 416] on button "ERP" at bounding box center [604, 415] width 33 height 20
select select "*********"
select select "**"
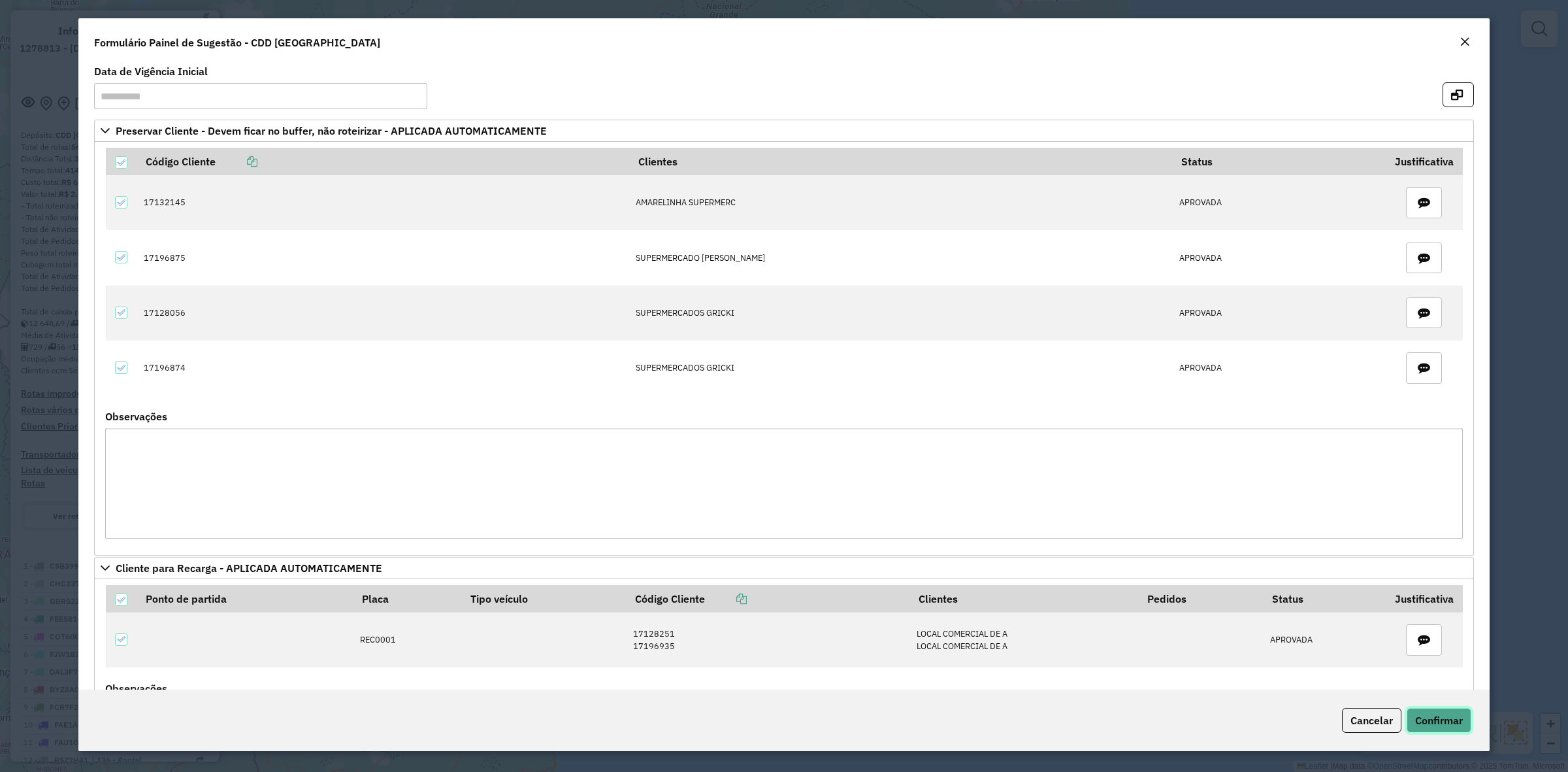
click at [1451, 721] on span "Confirmar" at bounding box center [1439, 720] width 48 height 13
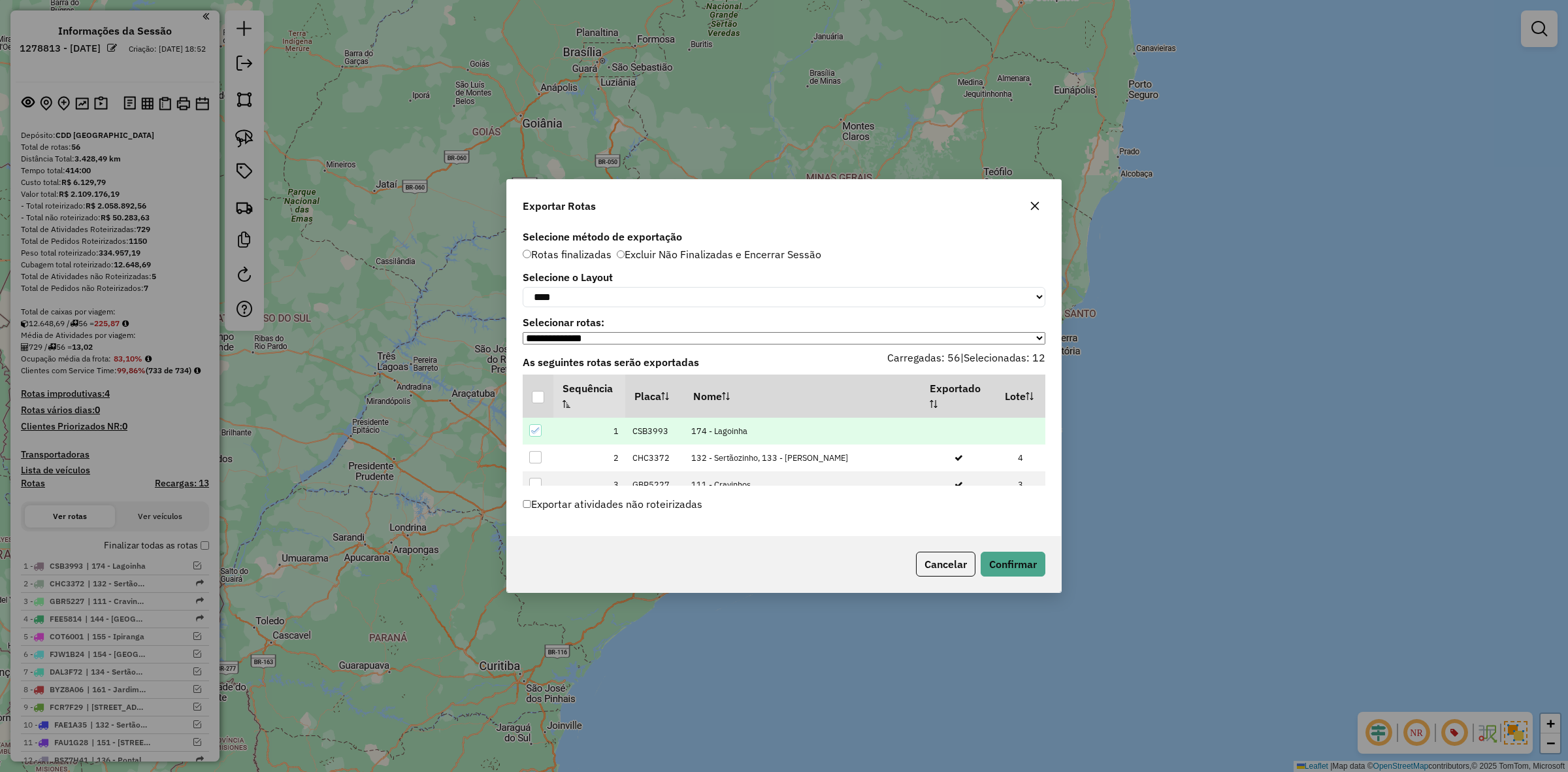
click at [1023, 569] on hb-app "Aguarde... Pop-up bloqueado! Seu navegador bloqueou automáticamente a abertura …" at bounding box center [784, 386] width 1568 height 772
click at [658, 504] on label "Exportar atividades não roteirizadas" at bounding box center [613, 504] width 180 height 25
click at [1015, 577] on button "Confirmar" at bounding box center [1013, 564] width 65 height 25
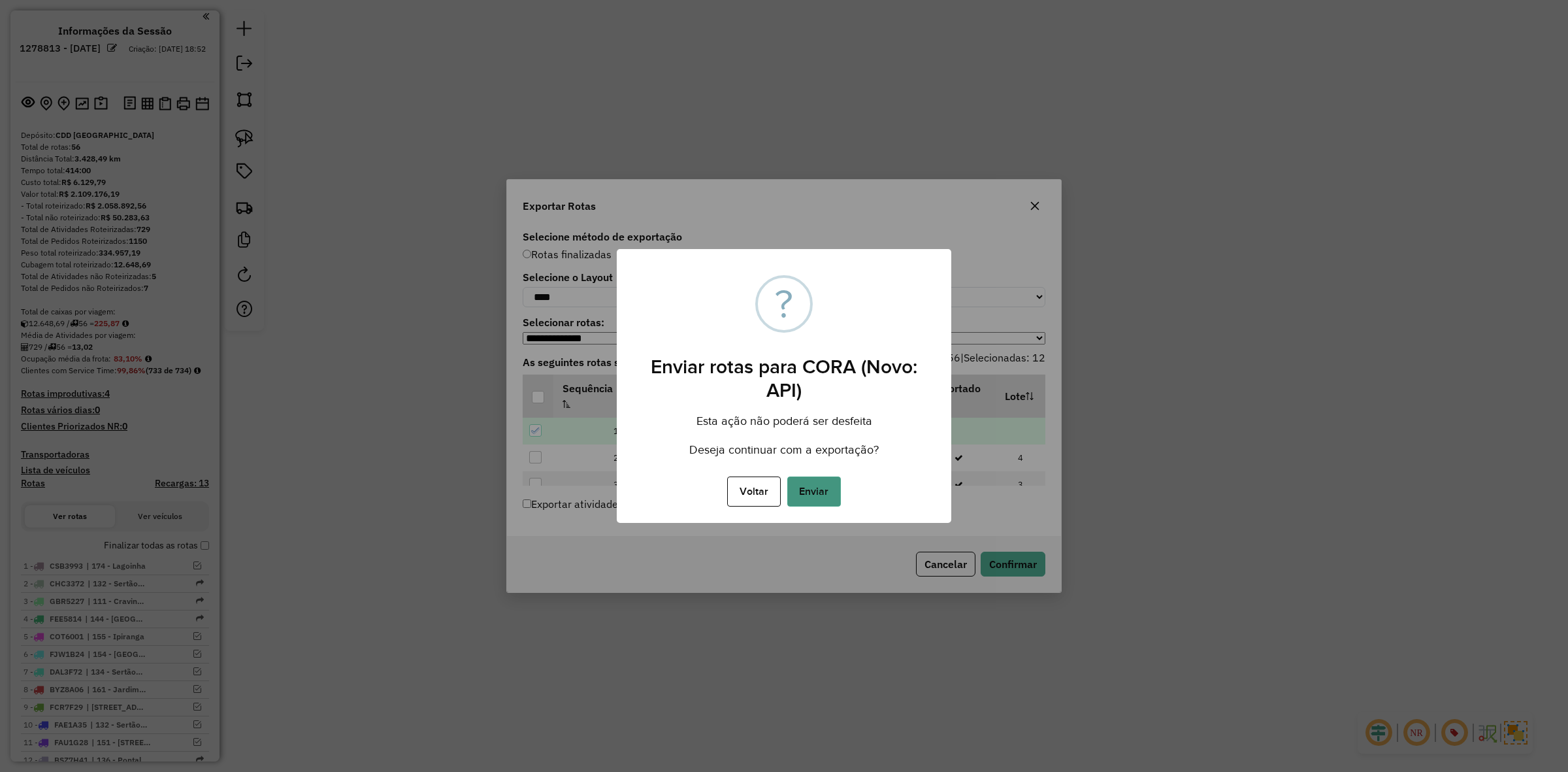
click at [838, 485] on button "Enviar" at bounding box center [813, 491] width 53 height 30
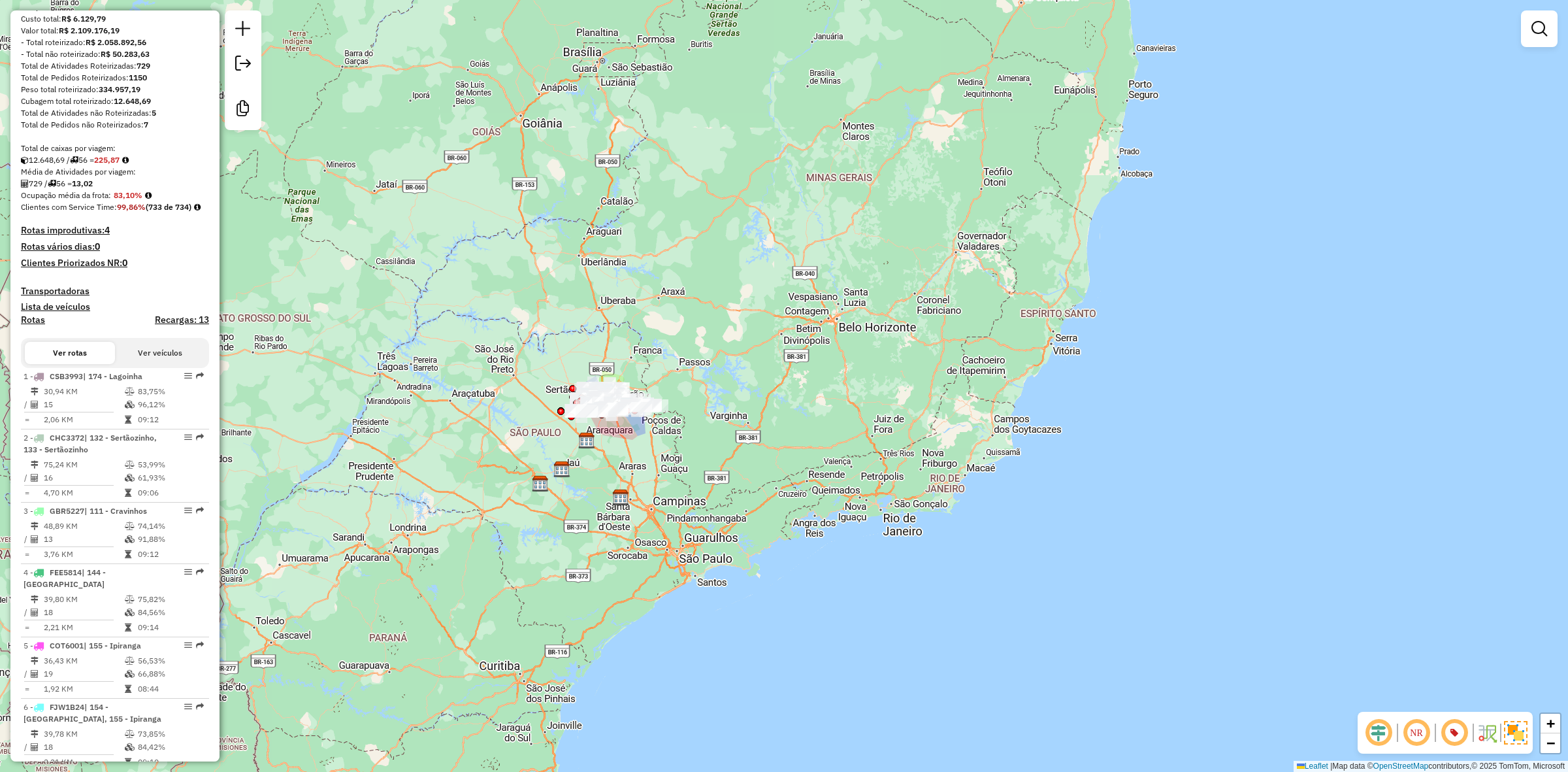
scroll to position [173, 0]
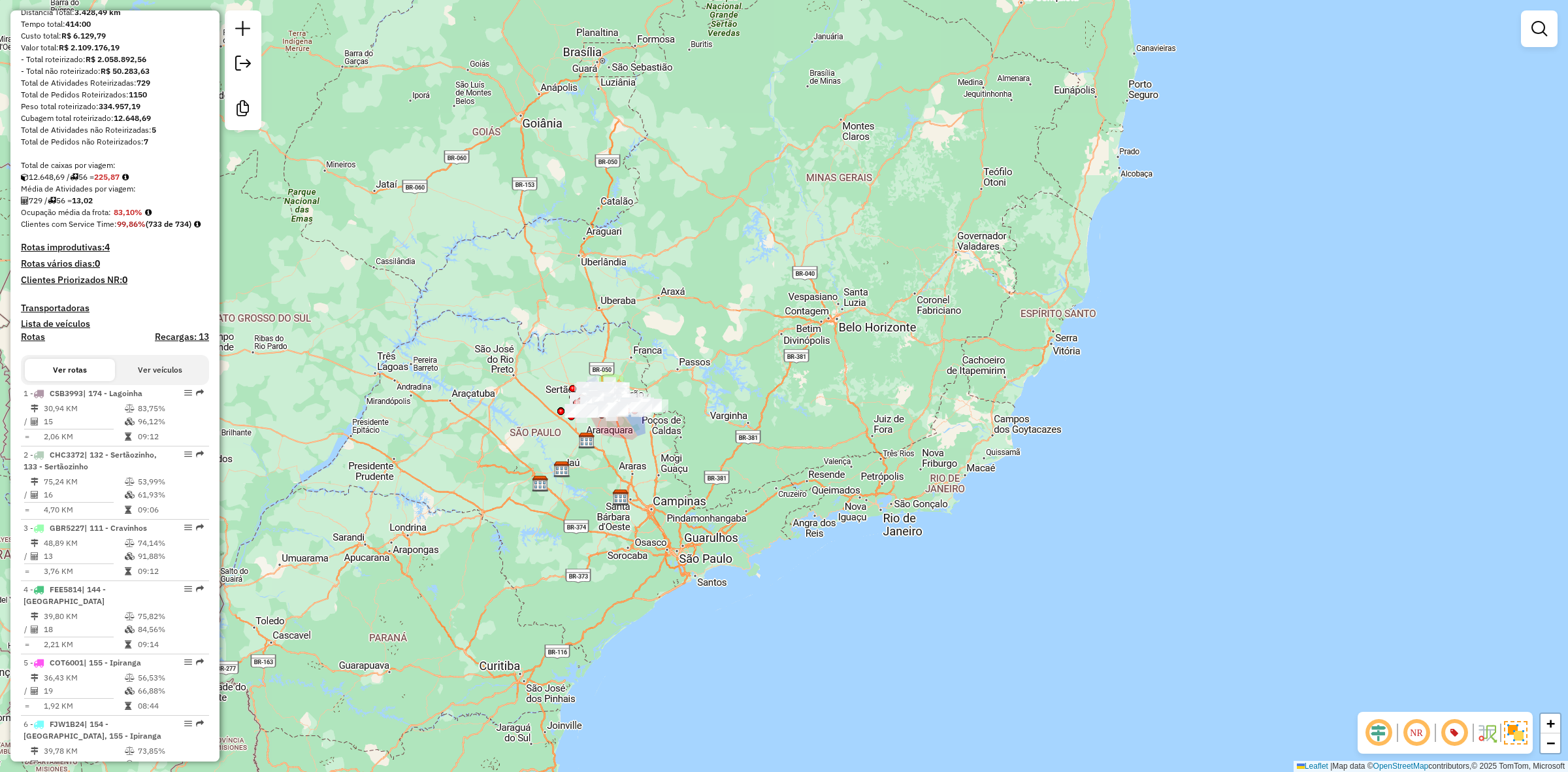
click at [468, 283] on div "Janela de atendimento Grade de atendimento Capacidade Transportadoras Veículos …" at bounding box center [784, 386] width 1568 height 772
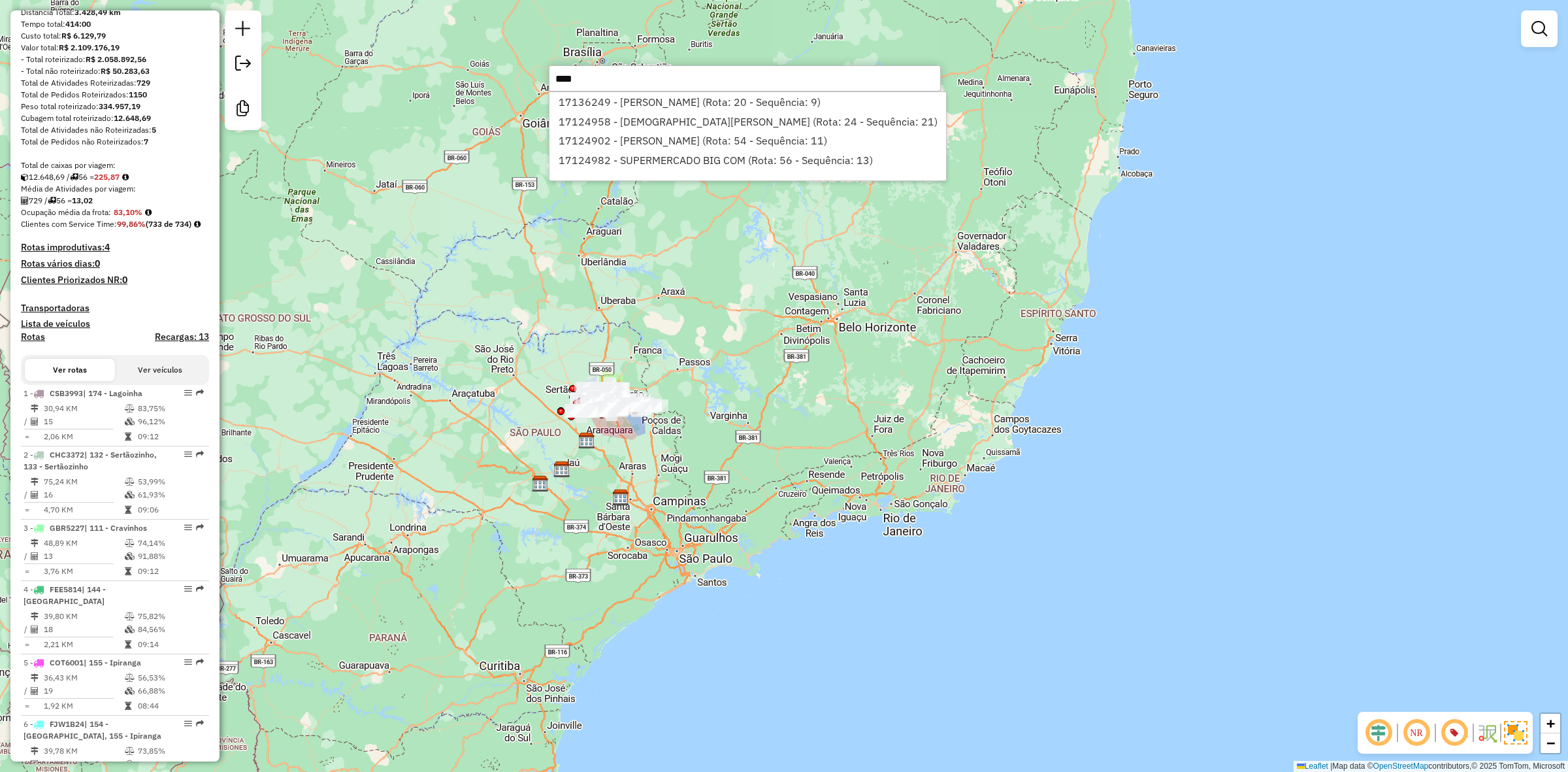
type input "*****"
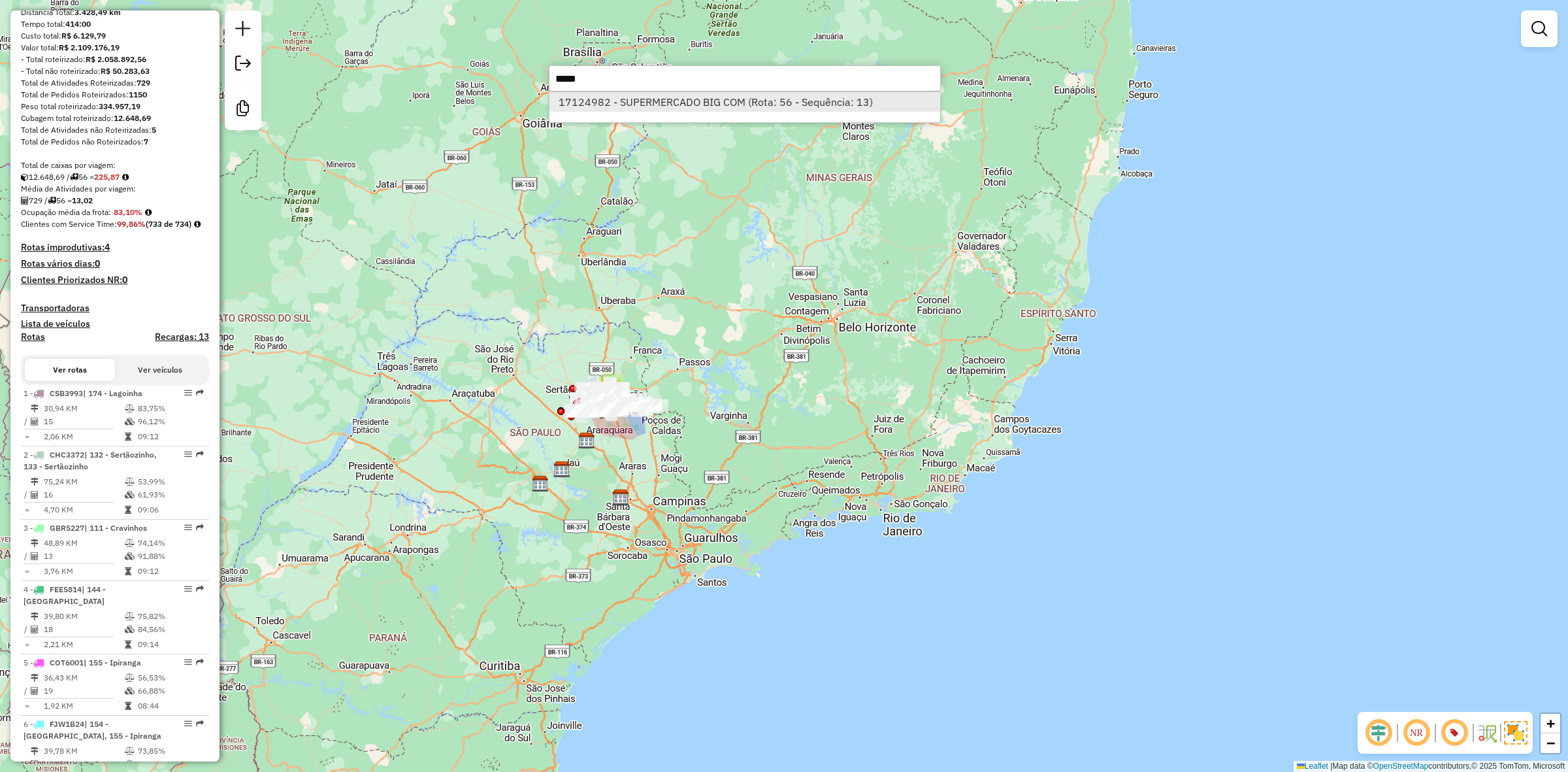
click at [833, 93] on li "17124982 - SUPERMERCADO BIG COM (Rota: 56 - Sequência: 13)" at bounding box center [744, 101] width 390 height 20
select select "**********"
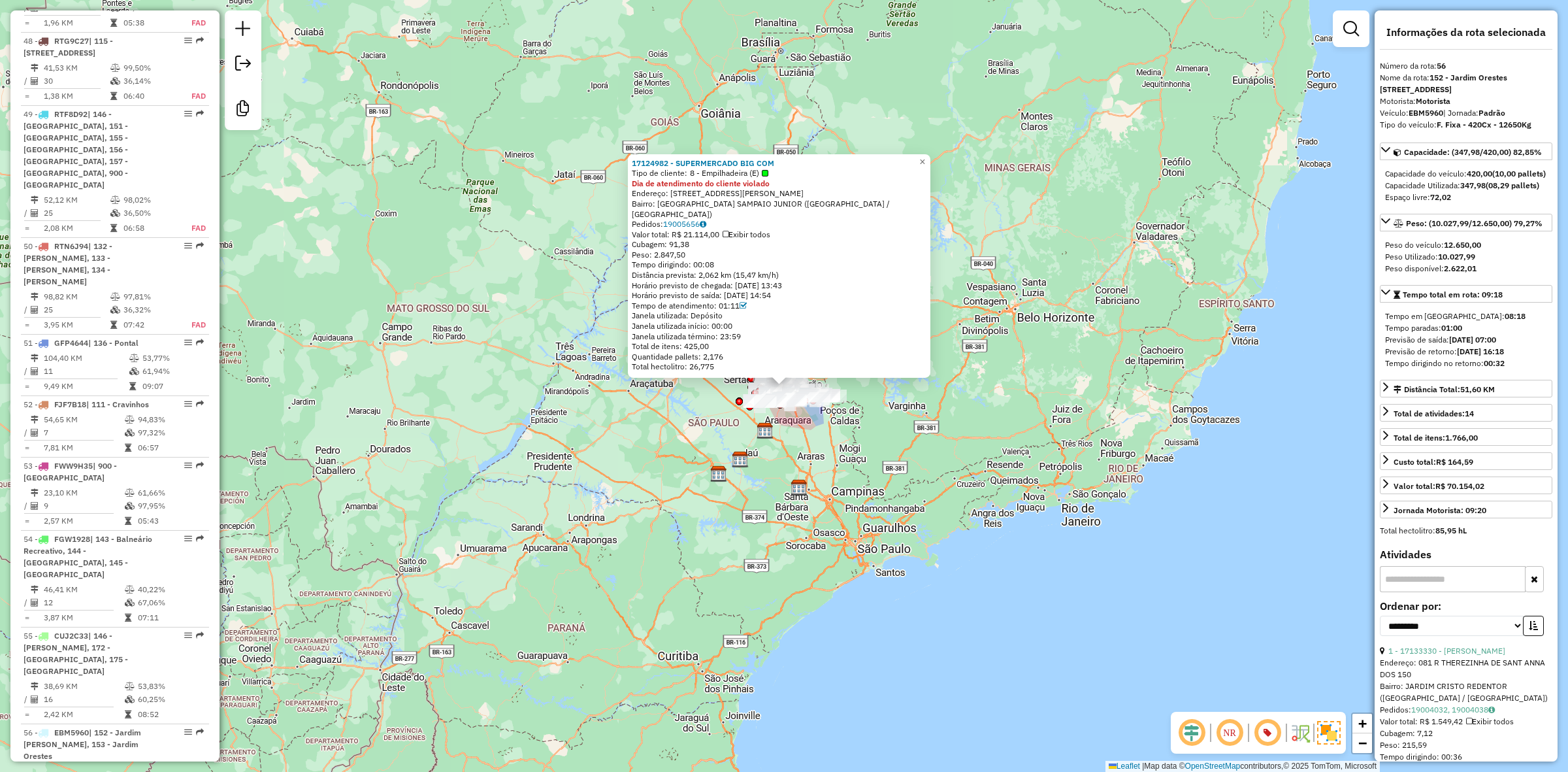
scroll to position [4260, 0]
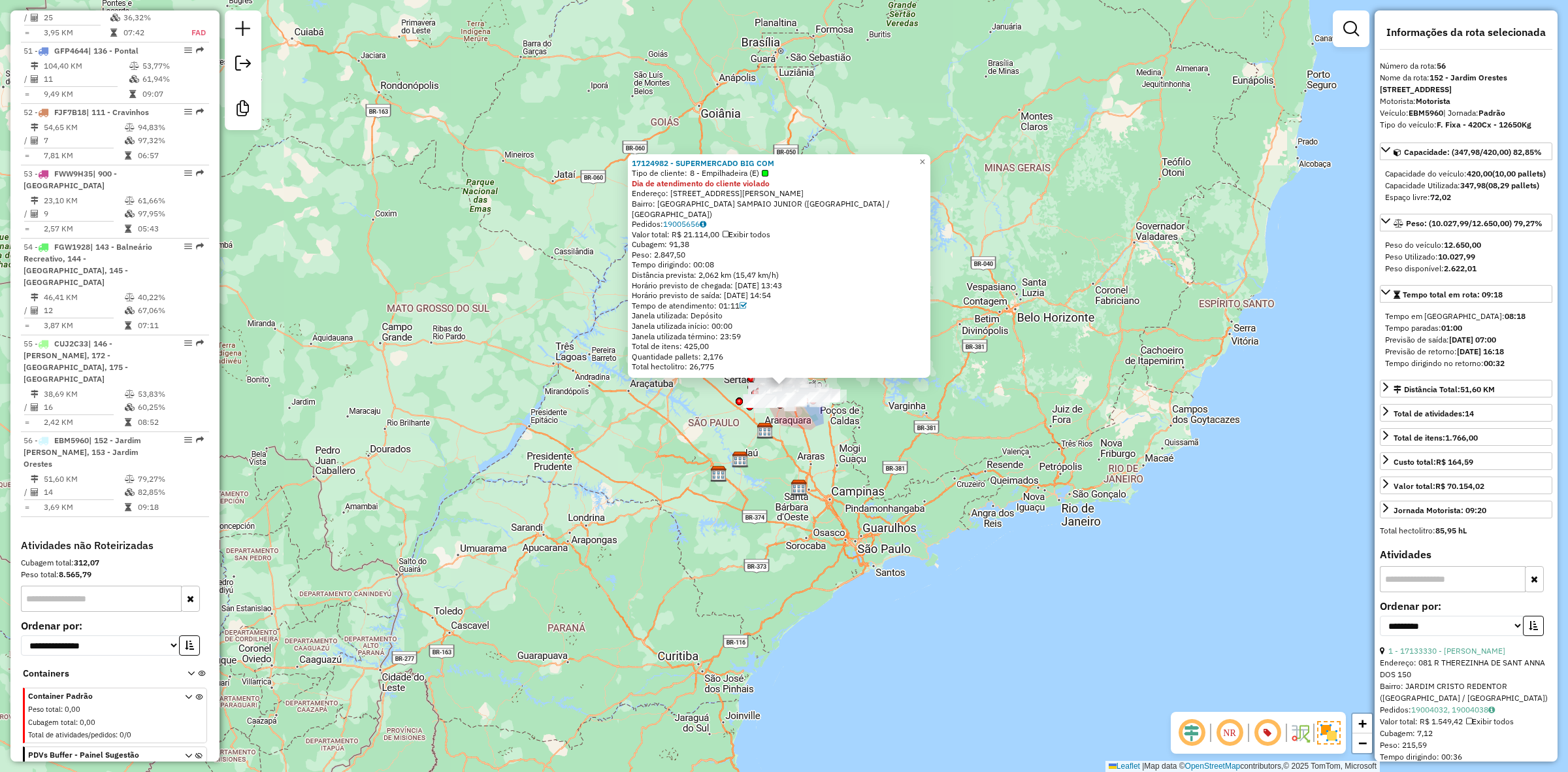
click at [546, 282] on div "17124982 - SUPERMERCADO BIG COM Tipo de cliente: 8 - Empilhadeira (E) Dia de at…" at bounding box center [784, 386] width 1568 height 772
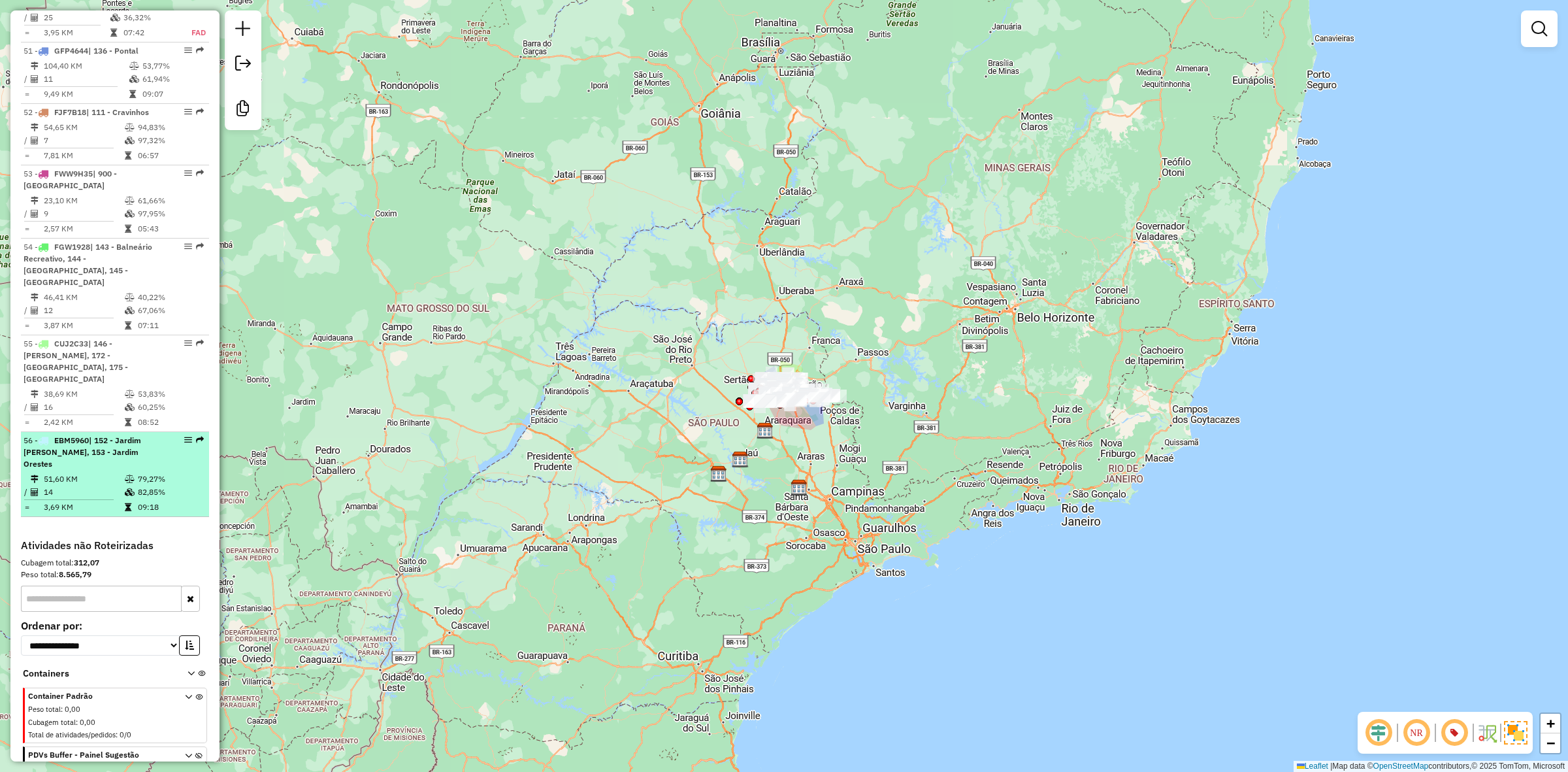
click at [82, 435] on span "| 152 - Jardim Orestes Lopes de Camargo, 153 - Jardim Orestes" at bounding box center [82, 452] width 118 height 33
select select "**********"
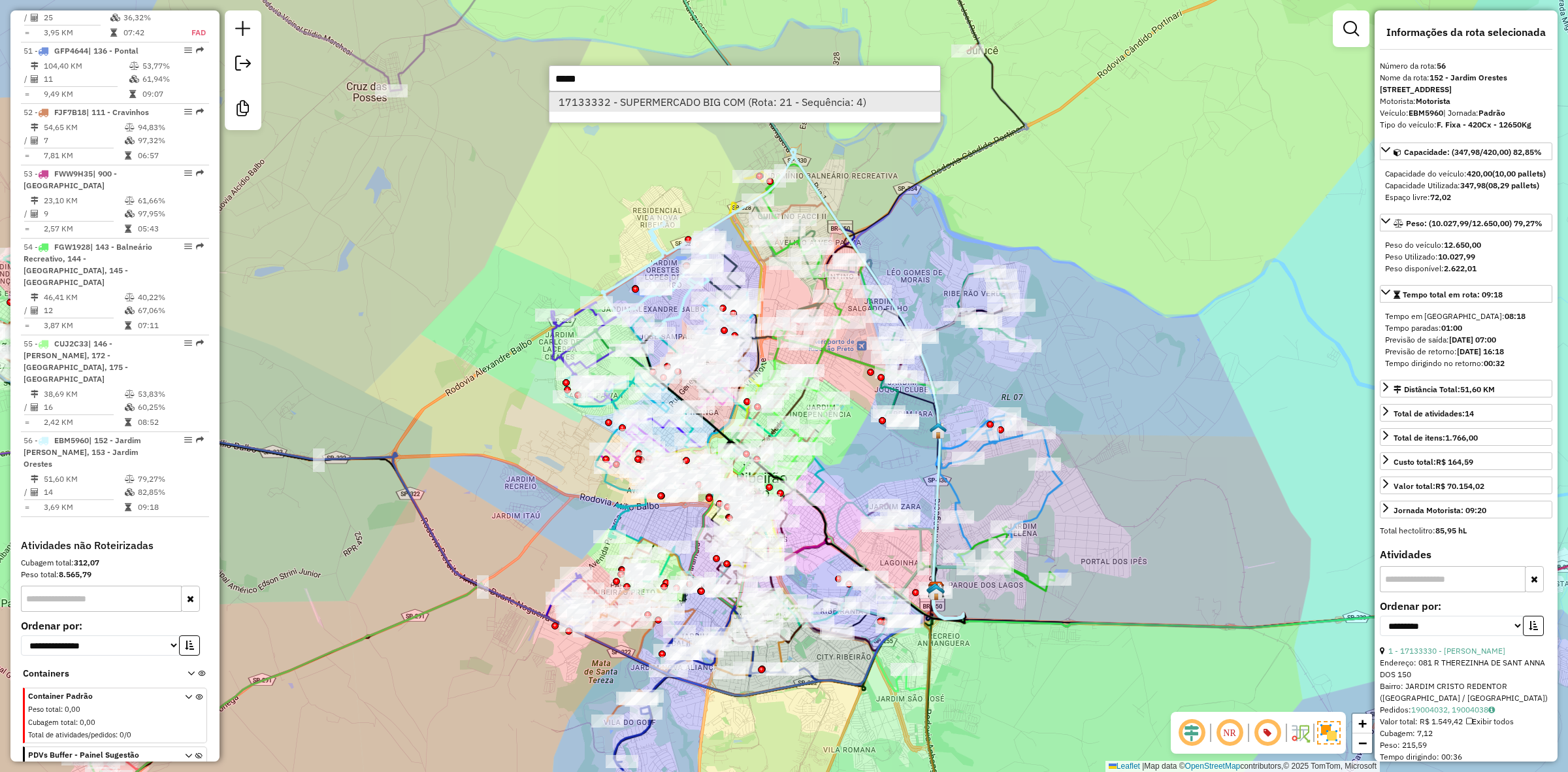
type input "*****"
click at [779, 108] on li "17133332 - SUPERMERCADO BIG COM (Rota: 21 - Sequência: 4)" at bounding box center [744, 101] width 390 height 20
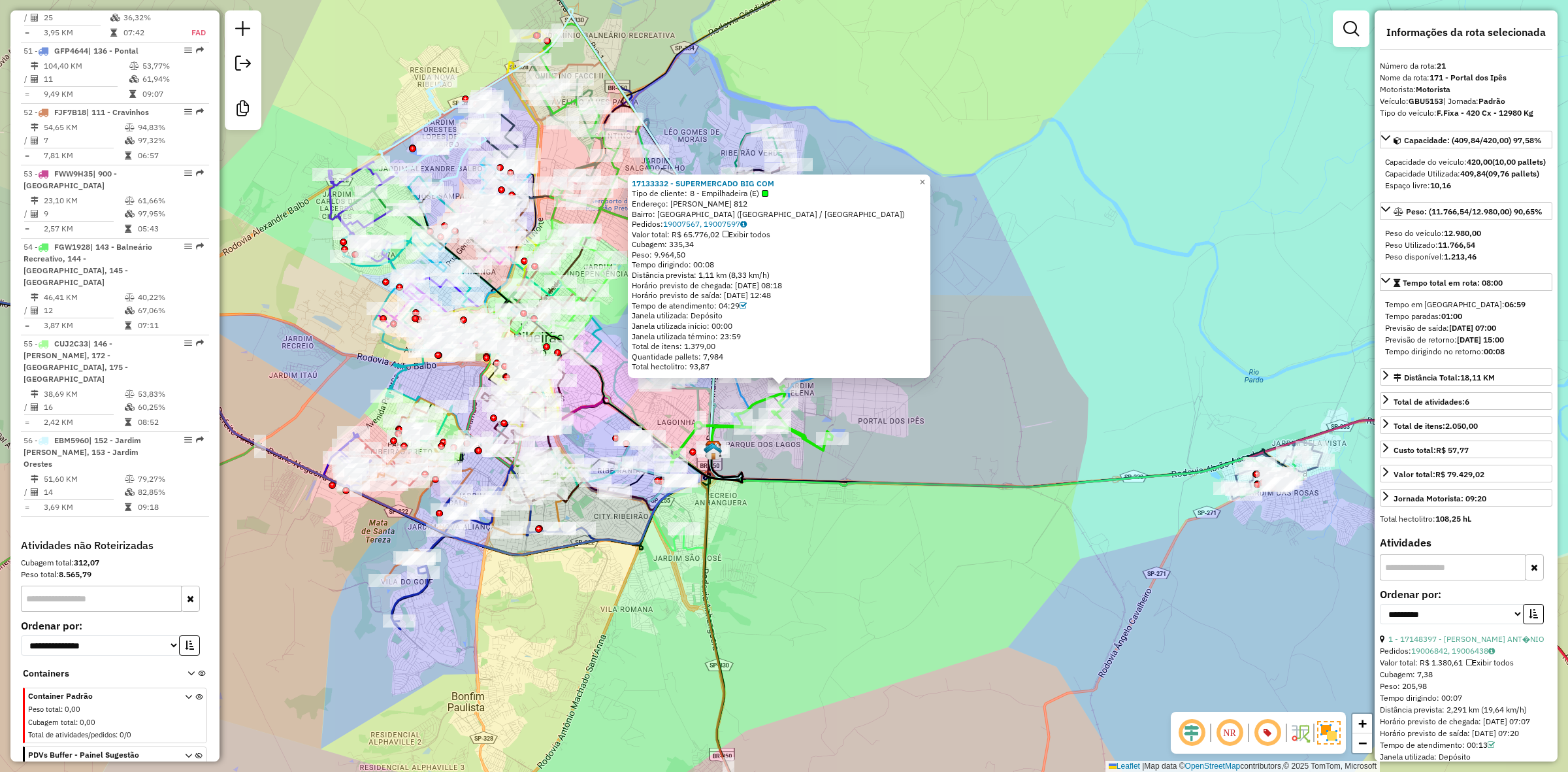
scroll to position [1955, 0]
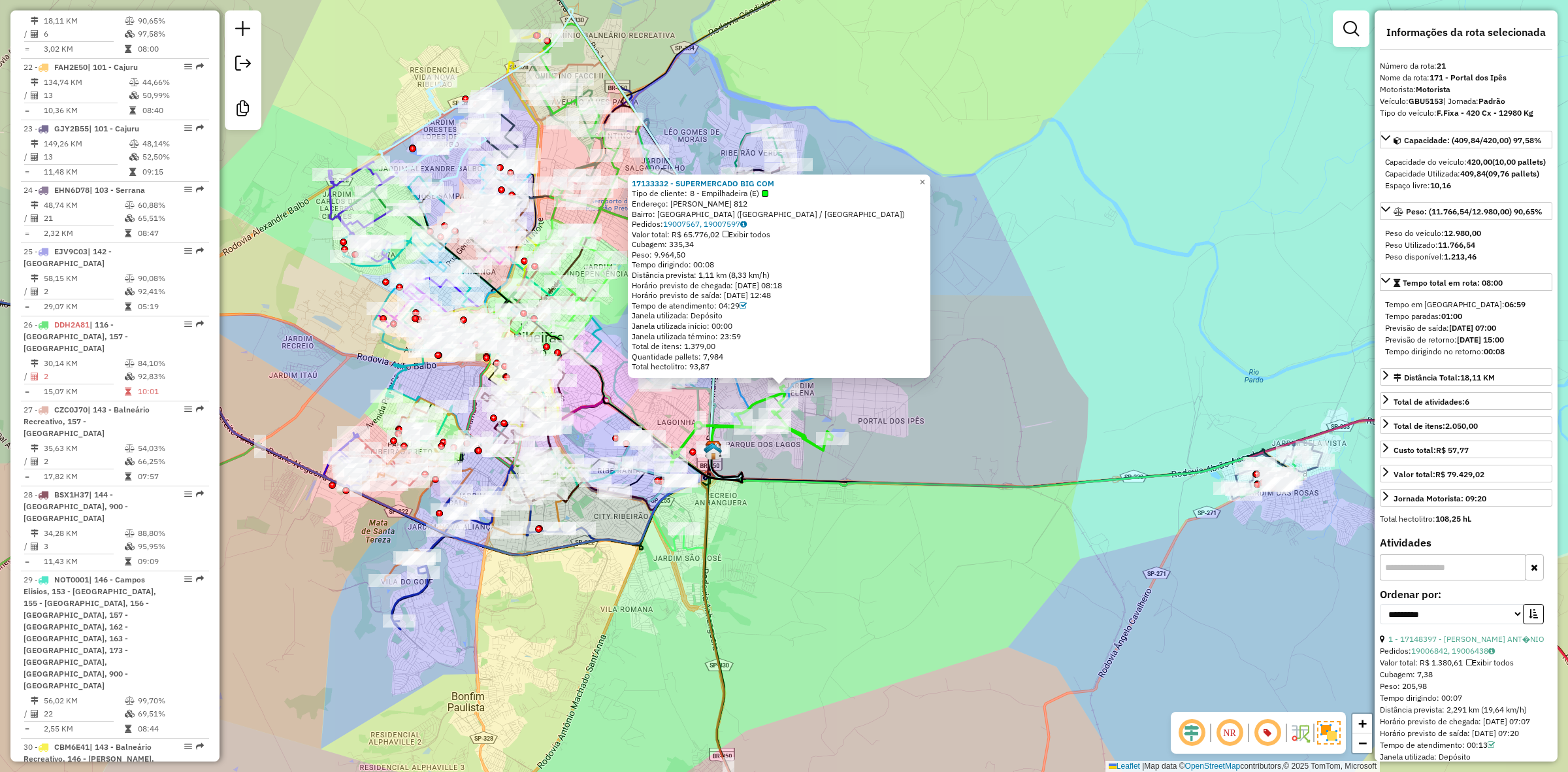
click at [840, 392] on div "17133332 - SUPERMERCADO BIG COM Tipo de cliente: 8 - Empilhadeira (E) Endereço:…" at bounding box center [784, 386] width 1568 height 772
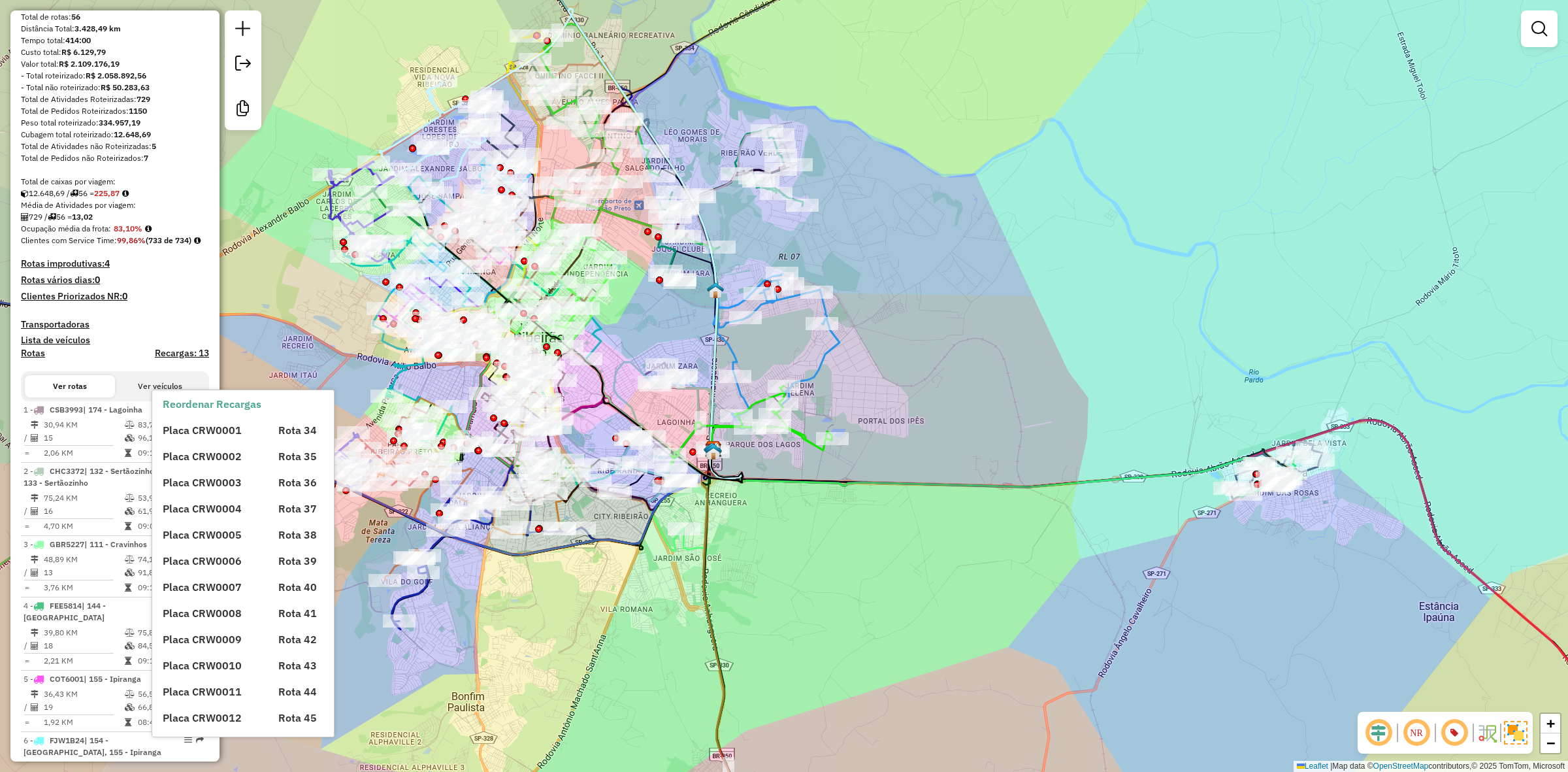
scroll to position [0, 0]
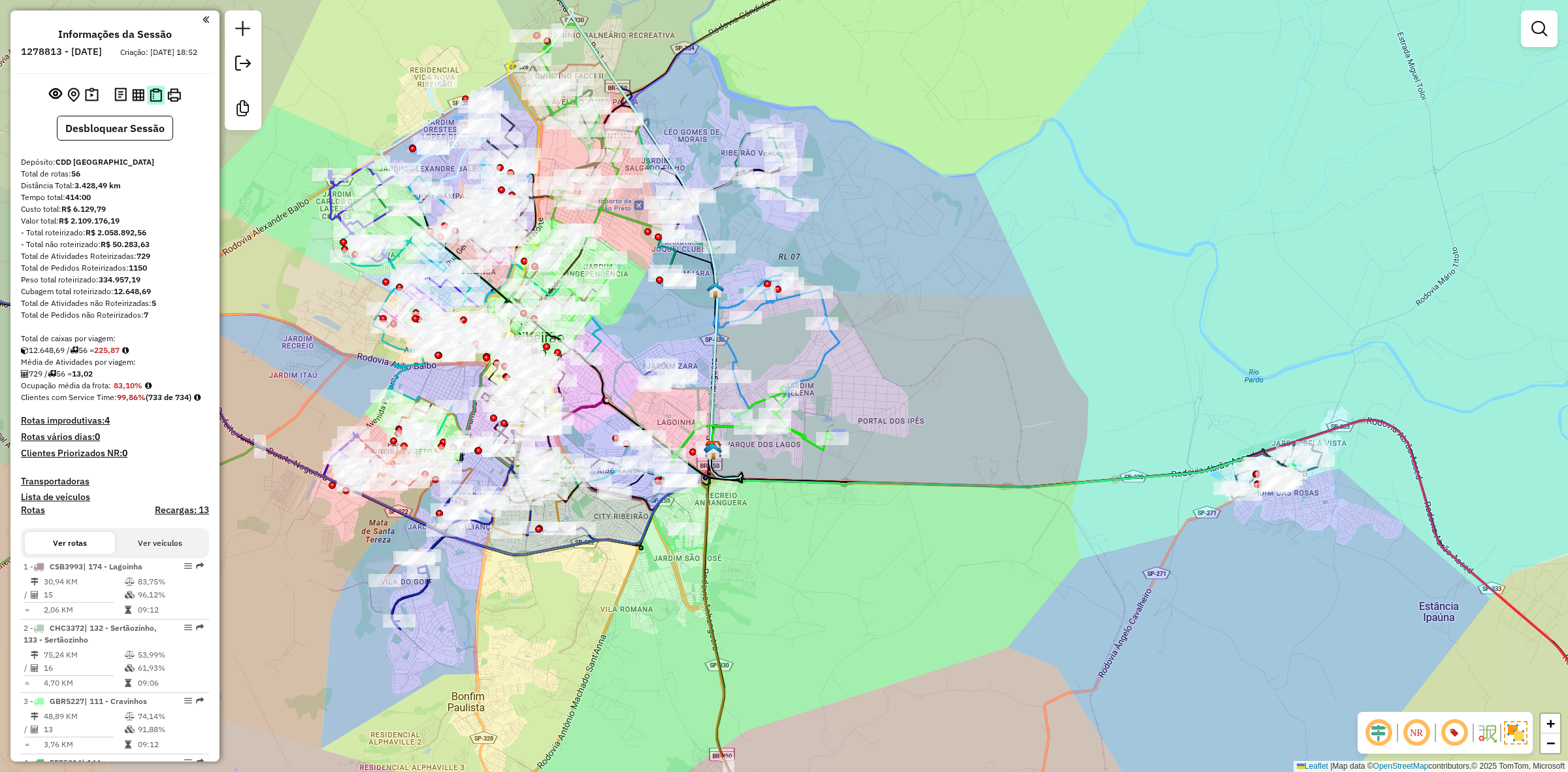
click at [152, 99] on img at bounding box center [155, 95] width 12 height 14
click at [132, 101] on img at bounding box center [138, 95] width 12 height 12
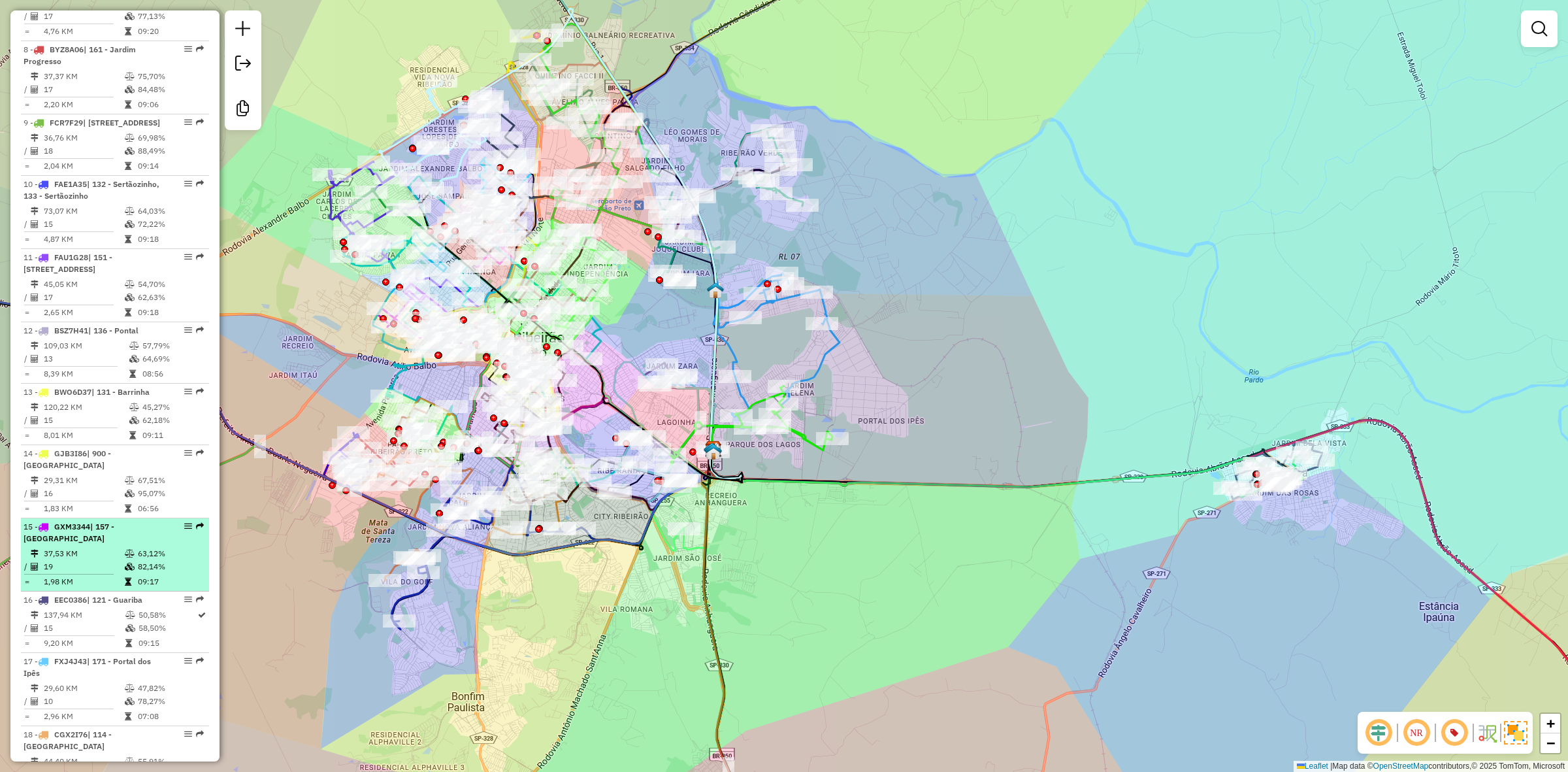
scroll to position [981, 0]
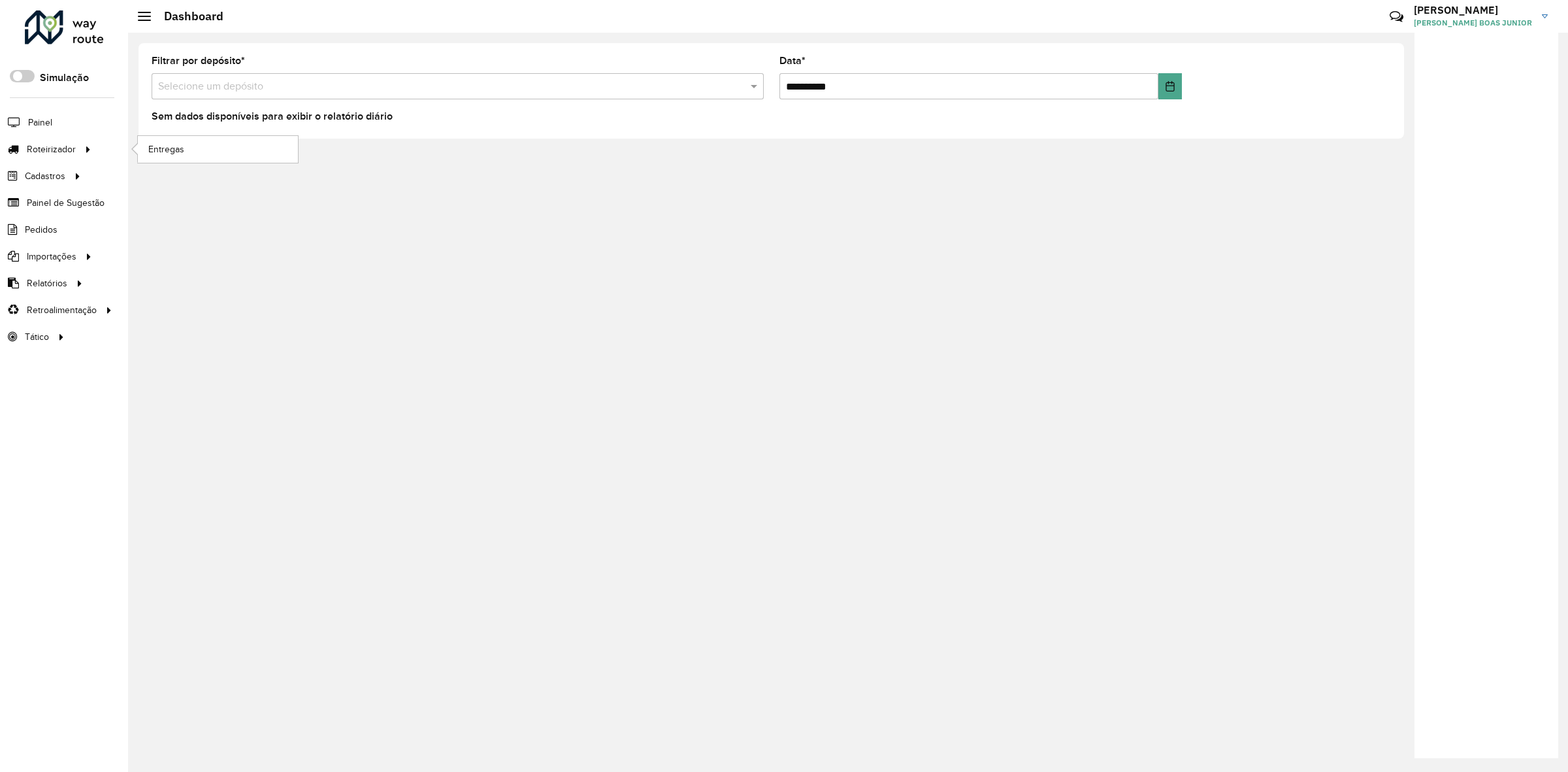
click at [196, 163] on li "Entregas" at bounding box center [218, 149] width 161 height 27
click at [197, 152] on link "Entregas" at bounding box center [218, 149] width 160 height 26
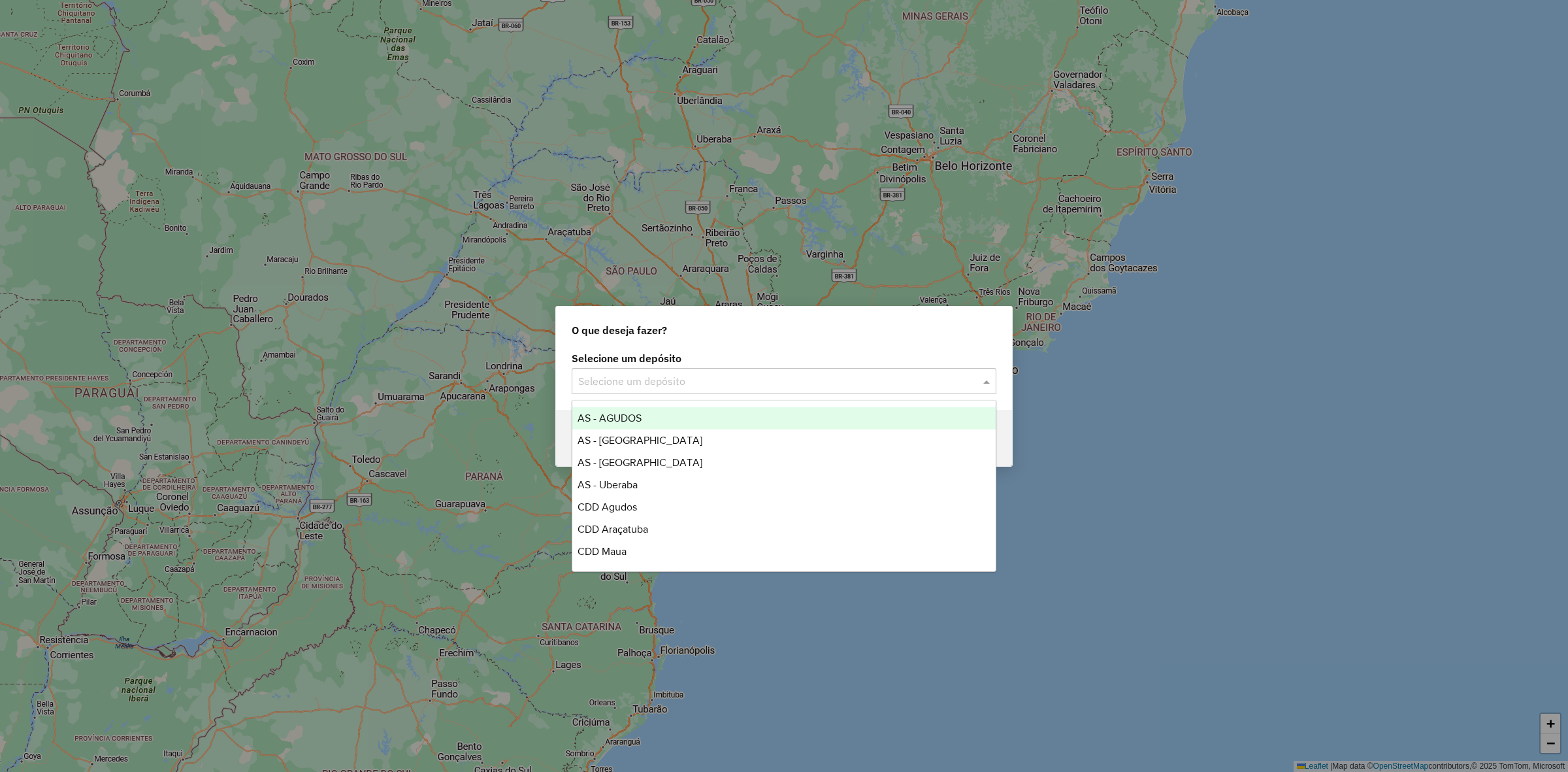
click at [730, 383] on input "text" at bounding box center [771, 381] width 386 height 16
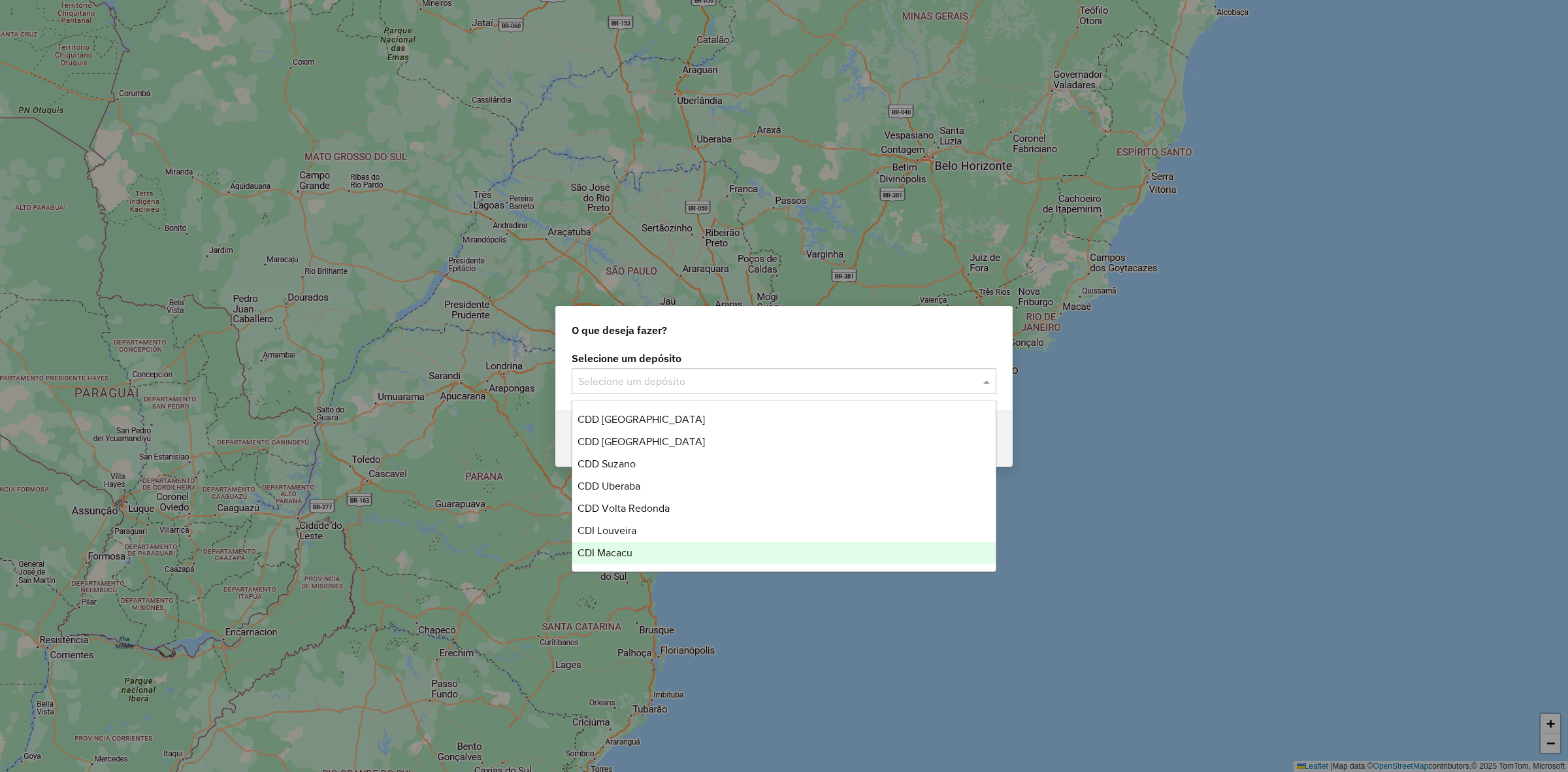
click at [632, 556] on span "CDI Macacu" at bounding box center [605, 553] width 55 height 11
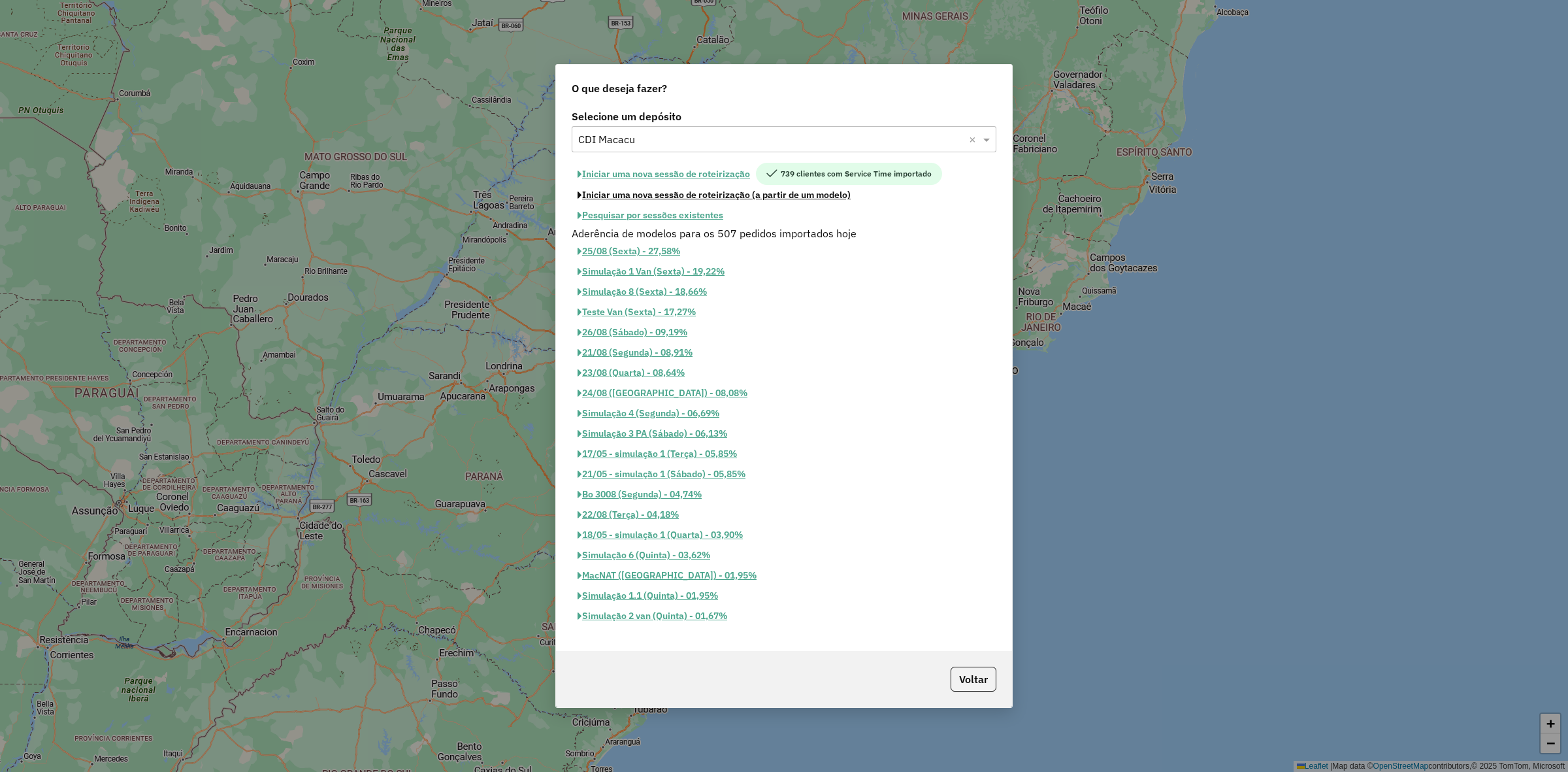
click at [730, 180] on div "Iniciar uma nova sessão de roteirização 739 clientes com Service Time importado…" at bounding box center [784, 194] width 425 height 63
click at [730, 172] on button "Iniciar uma nova sessão de roteirização" at bounding box center [663, 174] width 184 height 22
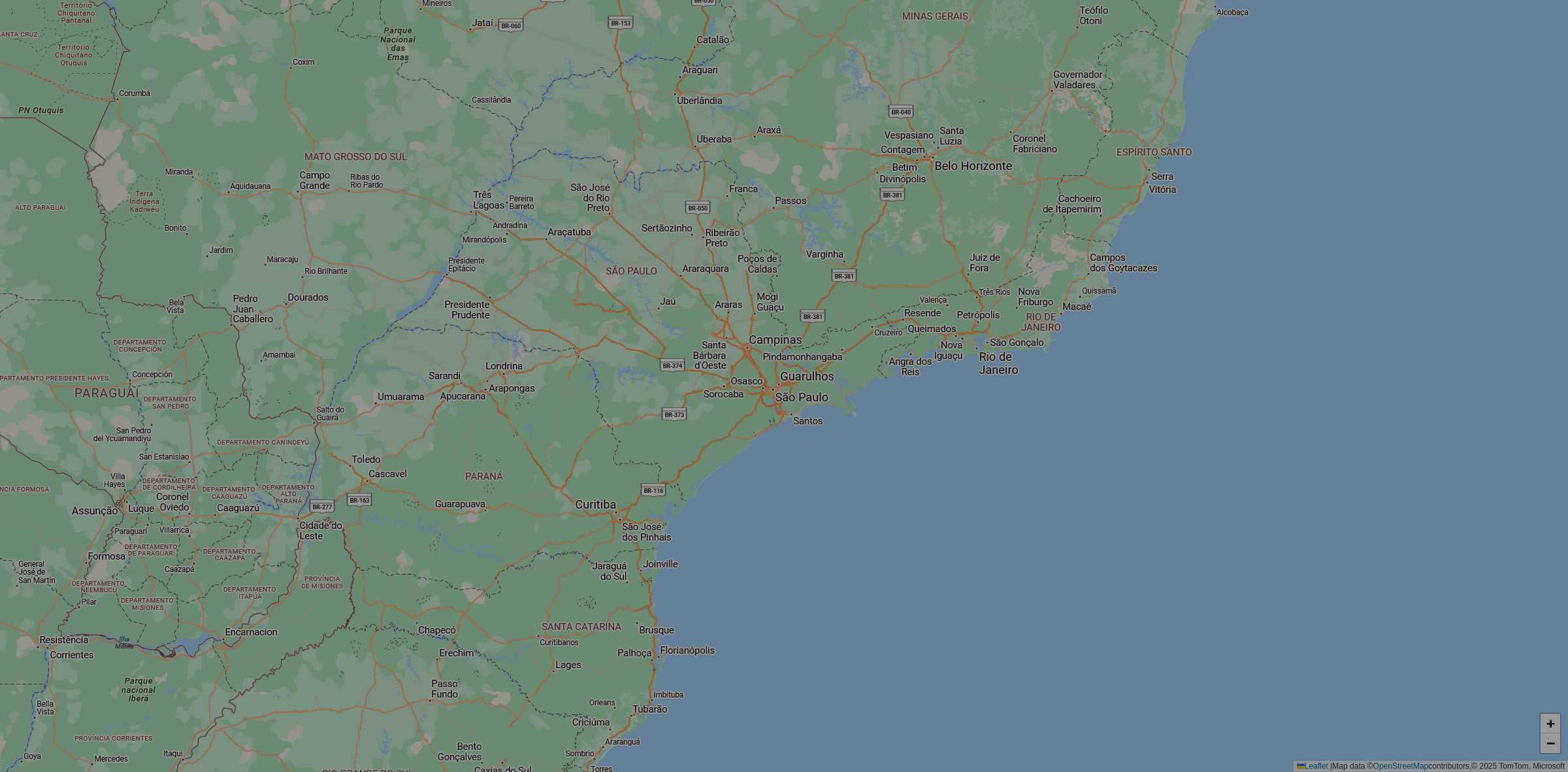
select select "*"
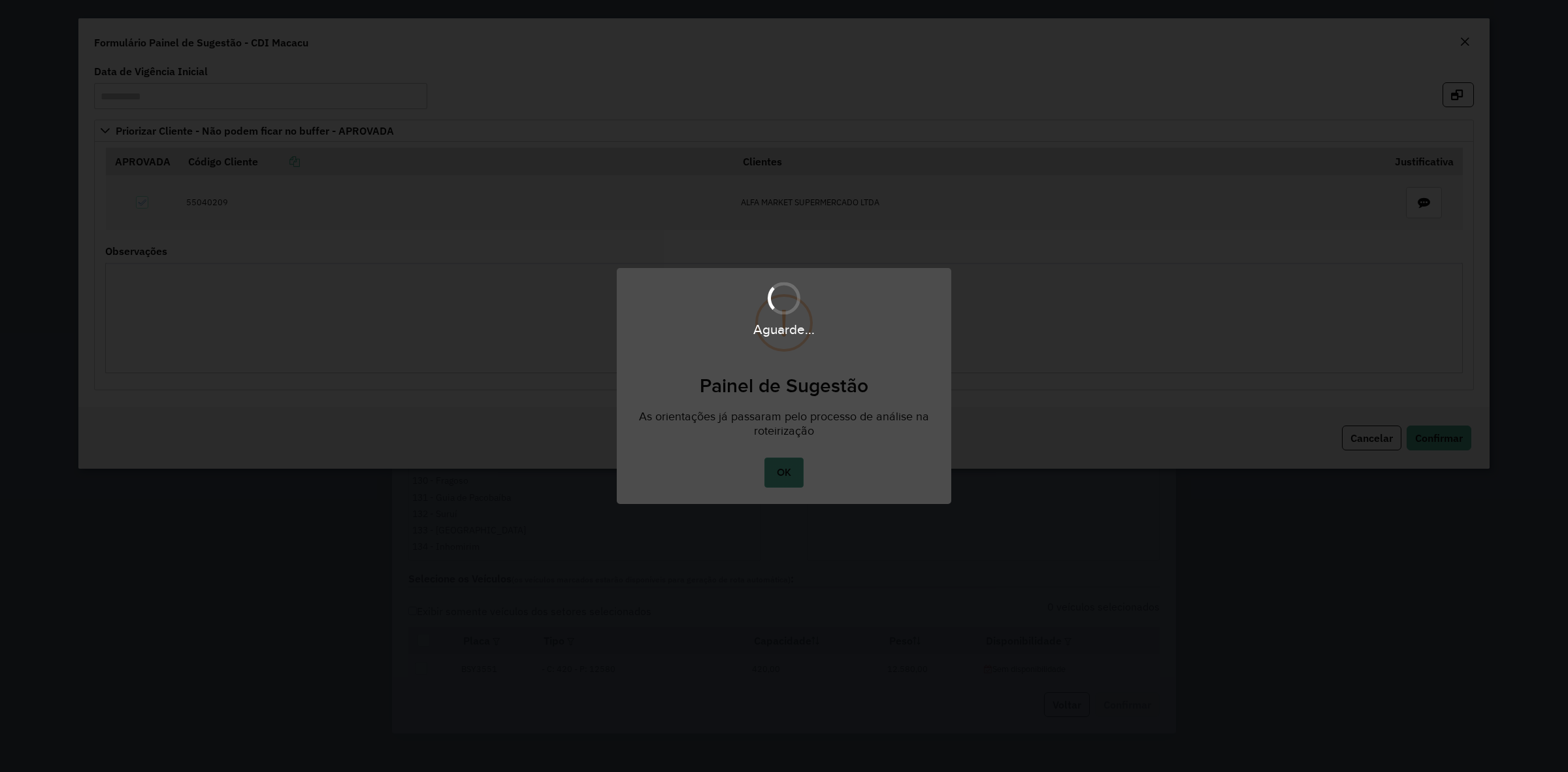
click at [792, 0] on body "**********" at bounding box center [784, 0] width 1568 height 0
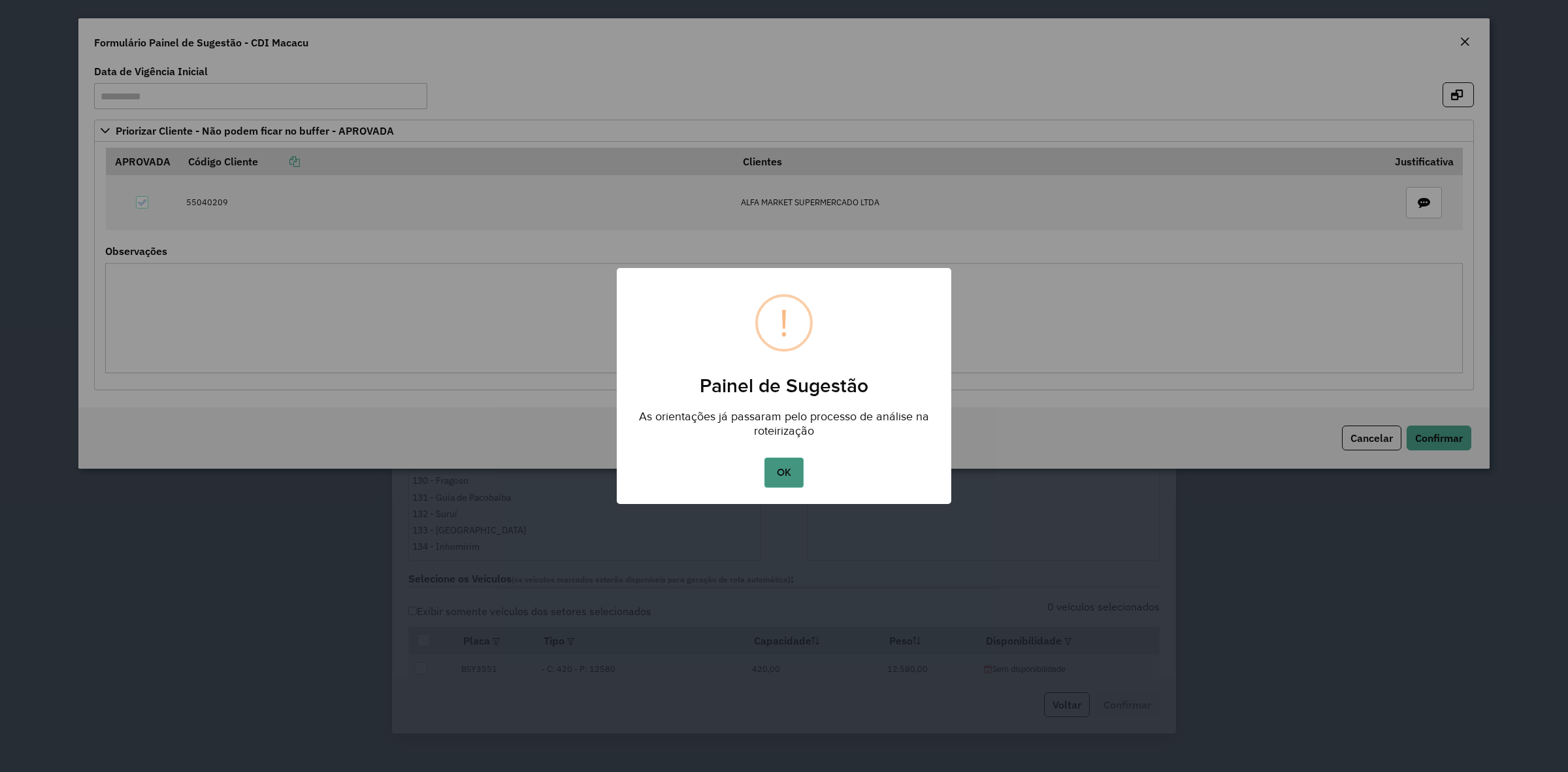
click at [791, 474] on button "OK" at bounding box center [784, 473] width 39 height 30
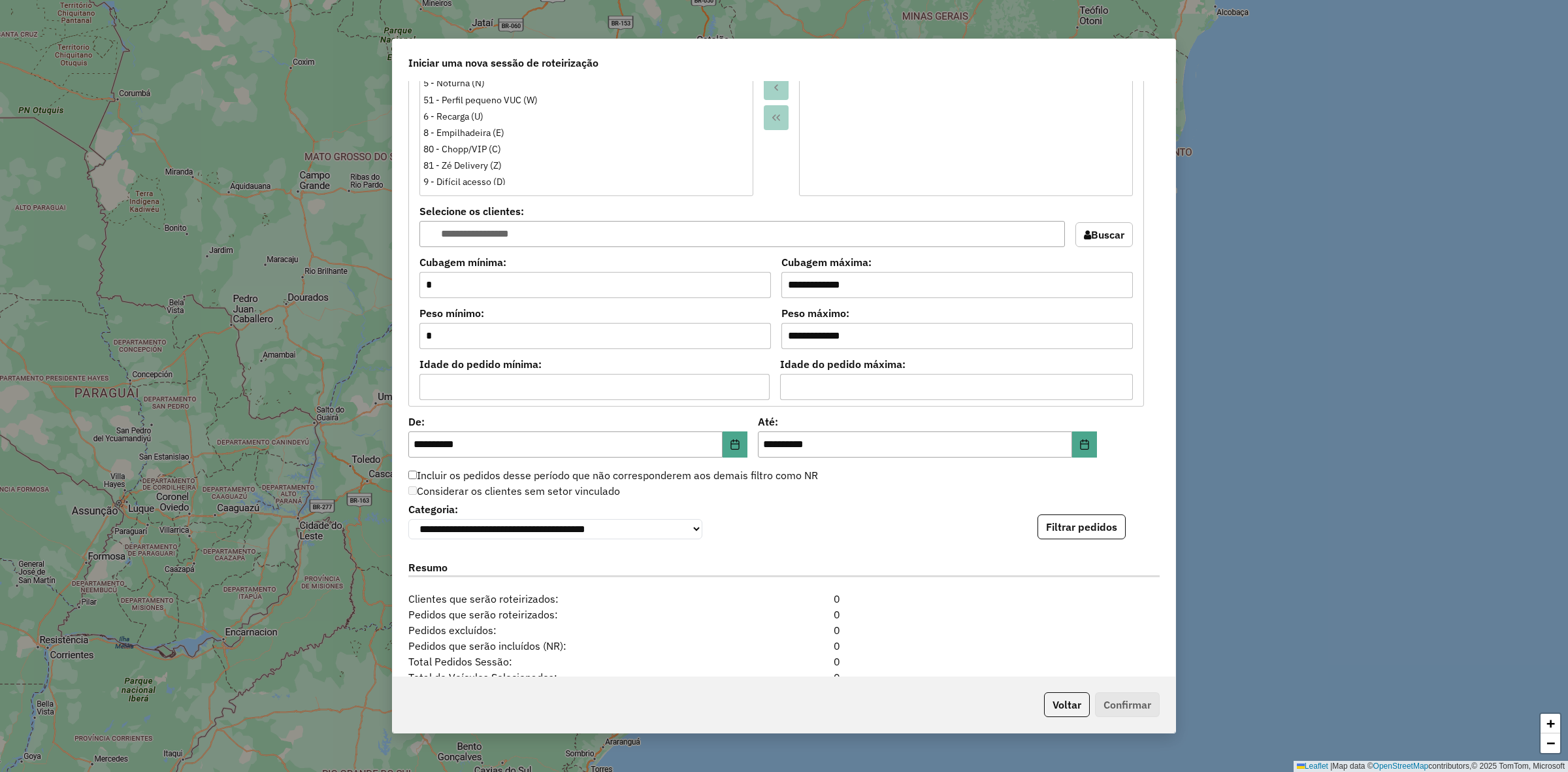
scroll to position [1174, 0]
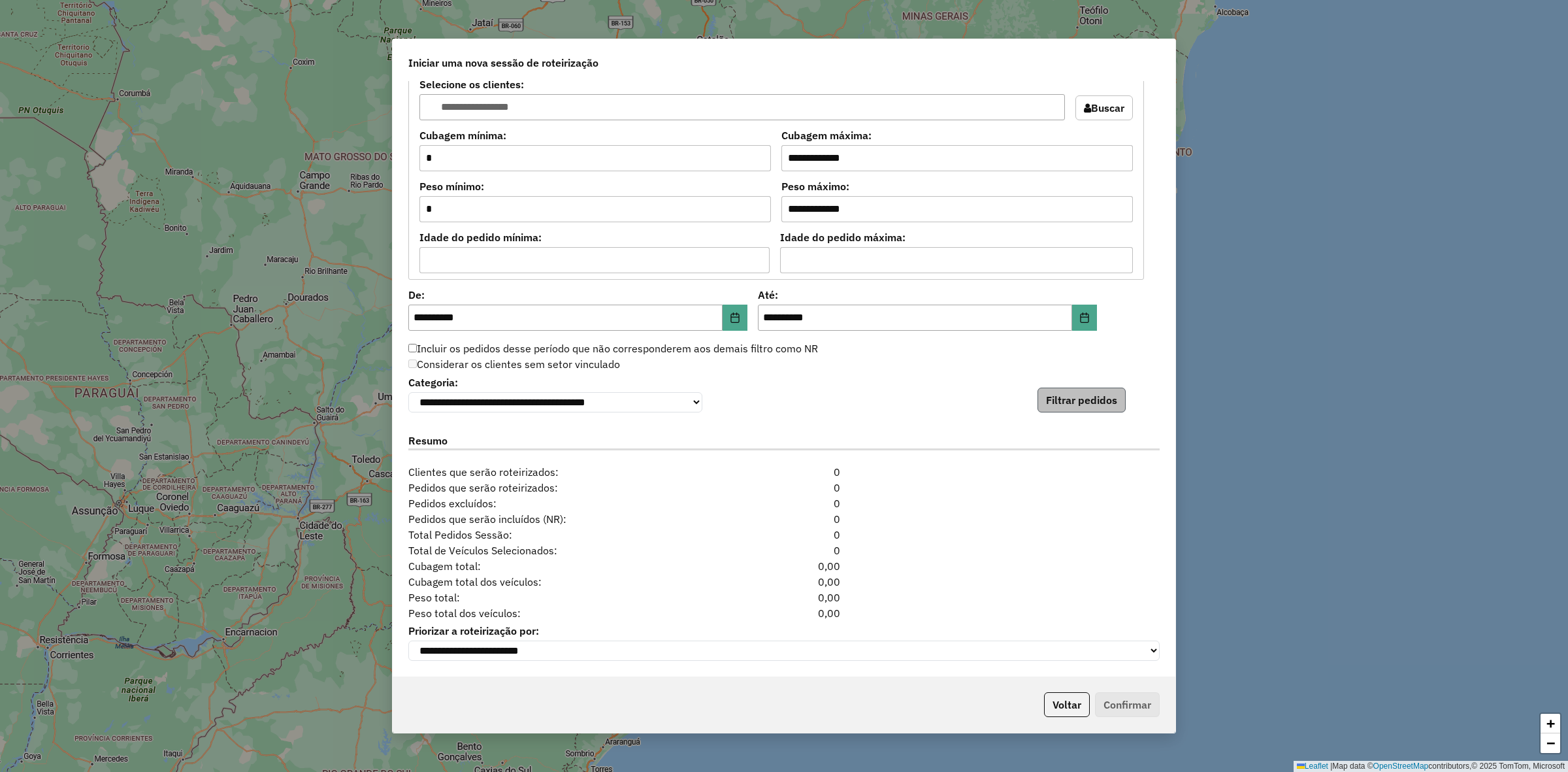
click at [1063, 396] on div "**********" at bounding box center [784, 392] width 751 height 40
click at [1070, 412] on div "**********" at bounding box center [784, 379] width 783 height 596
click at [1073, 400] on button "Filtrar pedidos" at bounding box center [1082, 400] width 88 height 25
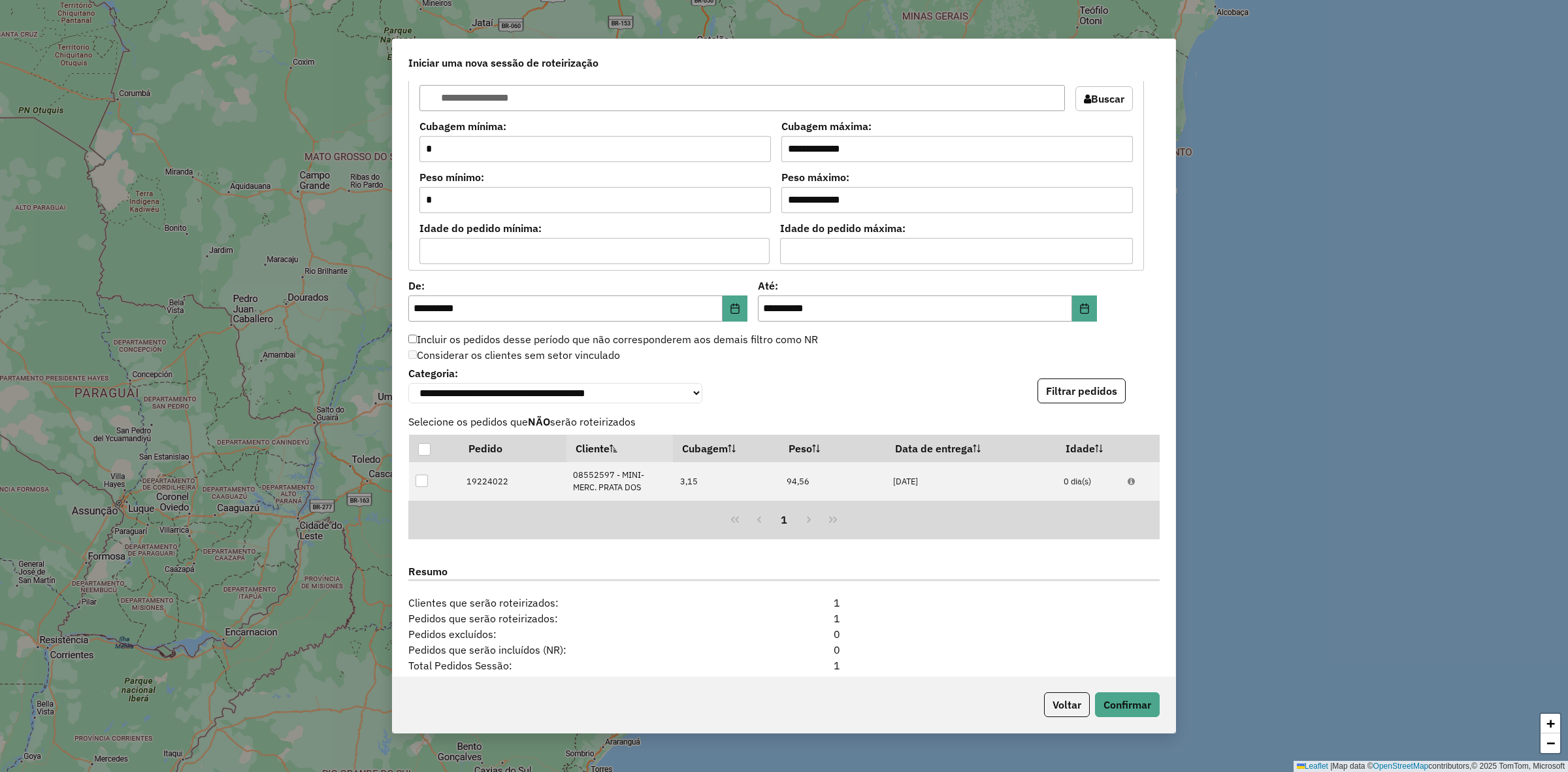
scroll to position [1329, 0]
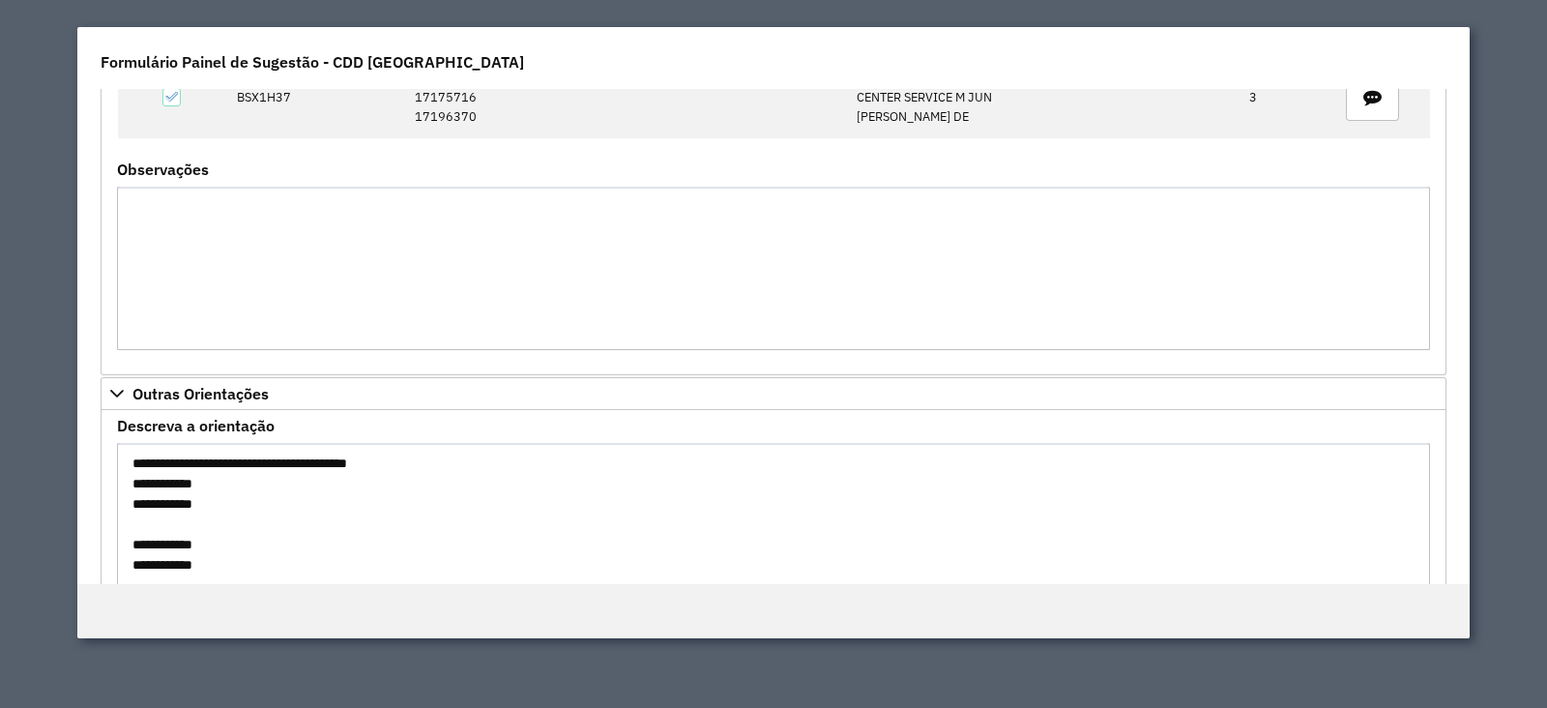
scroll to position [1643, 0]
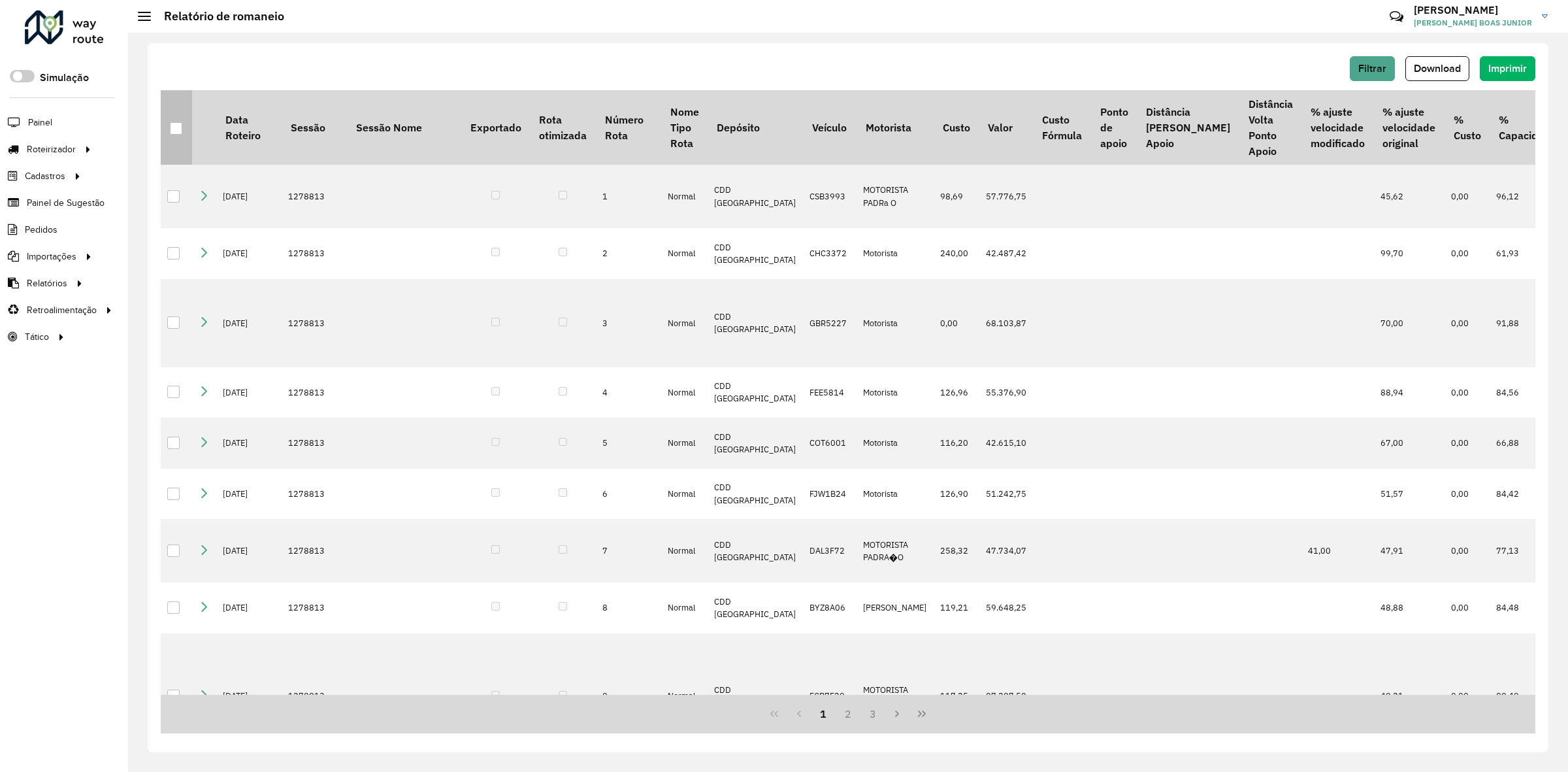
click at [178, 130] on div at bounding box center [176, 128] width 12 height 12
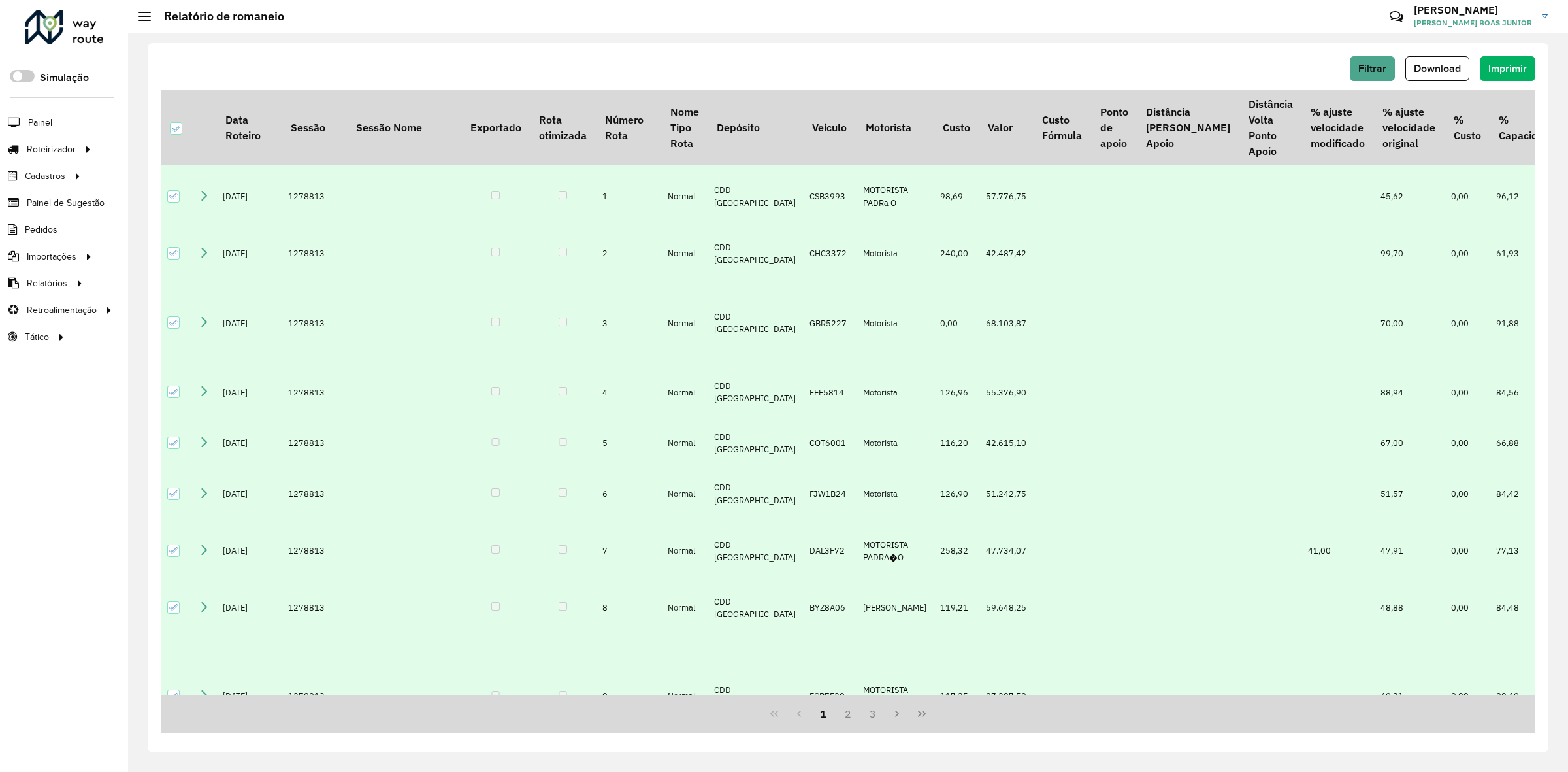
click at [1438, 68] on span "Download" at bounding box center [1438, 68] width 47 height 11
click at [1367, 70] on span "Filtrar" at bounding box center [1373, 68] width 28 height 11
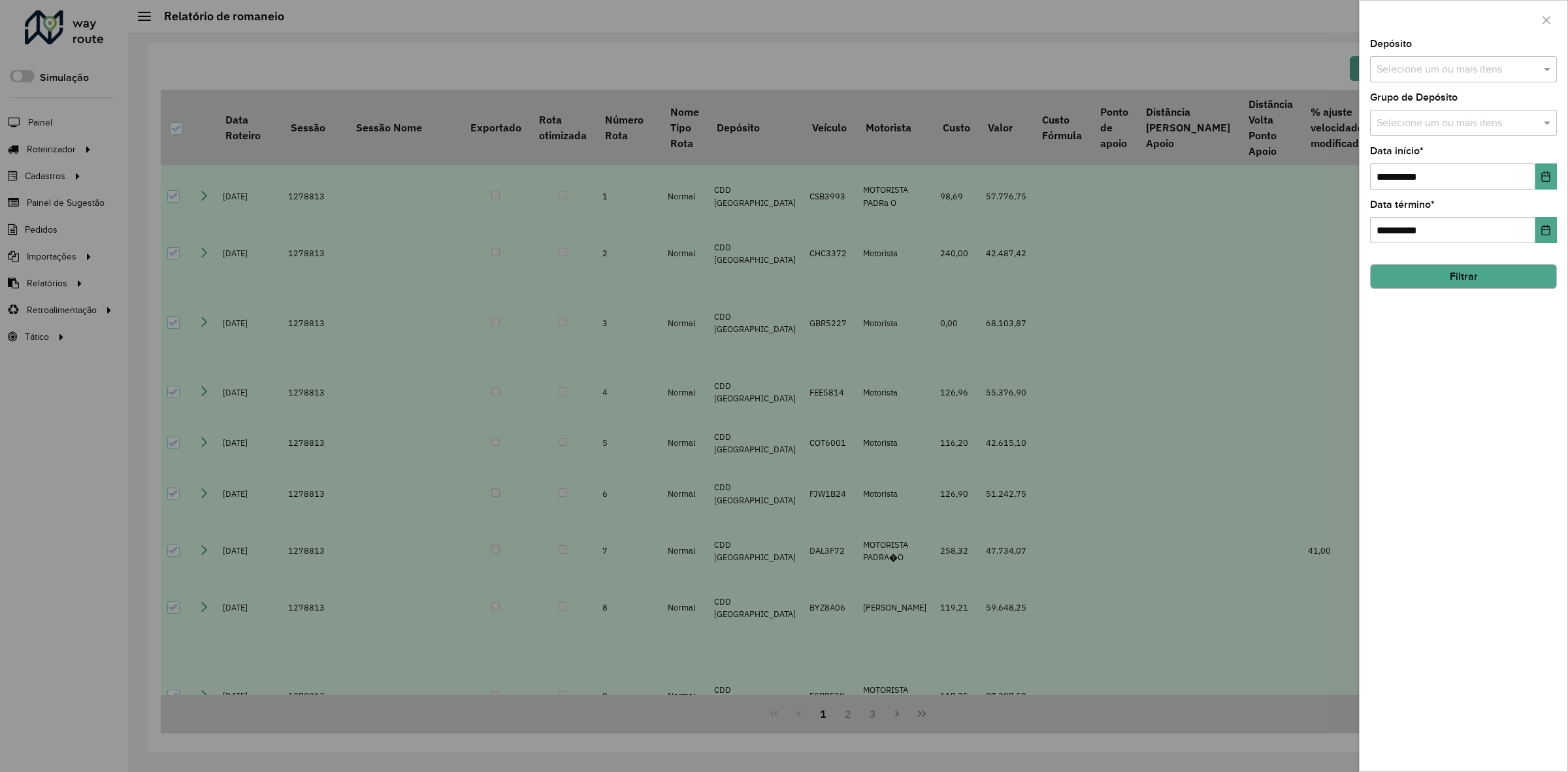
click at [1411, 399] on div "**********" at bounding box center [1464, 405] width 208 height 732
click at [828, 306] on div at bounding box center [784, 386] width 1568 height 772
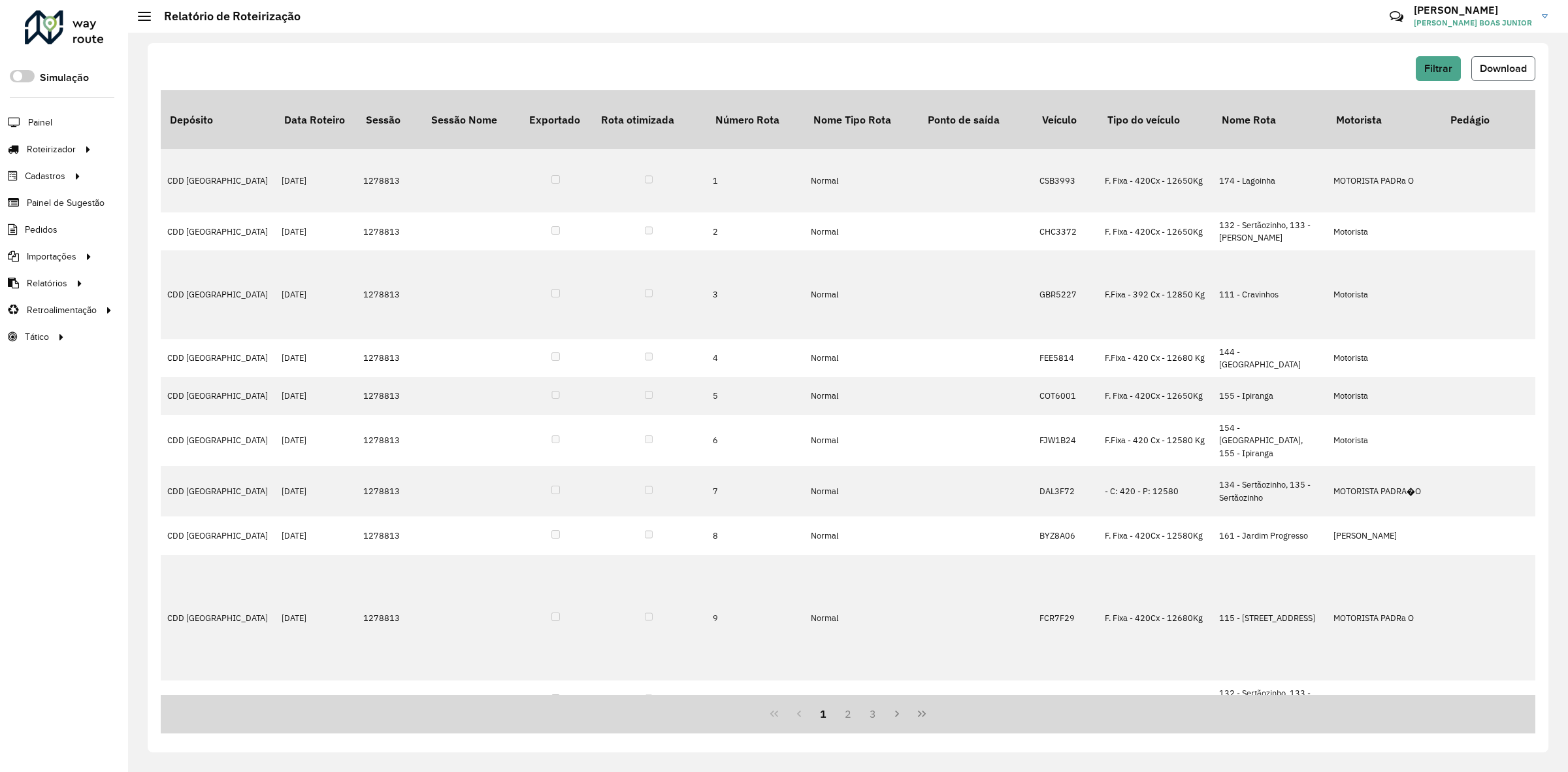
click at [1503, 66] on span "Download" at bounding box center [1504, 68] width 47 height 11
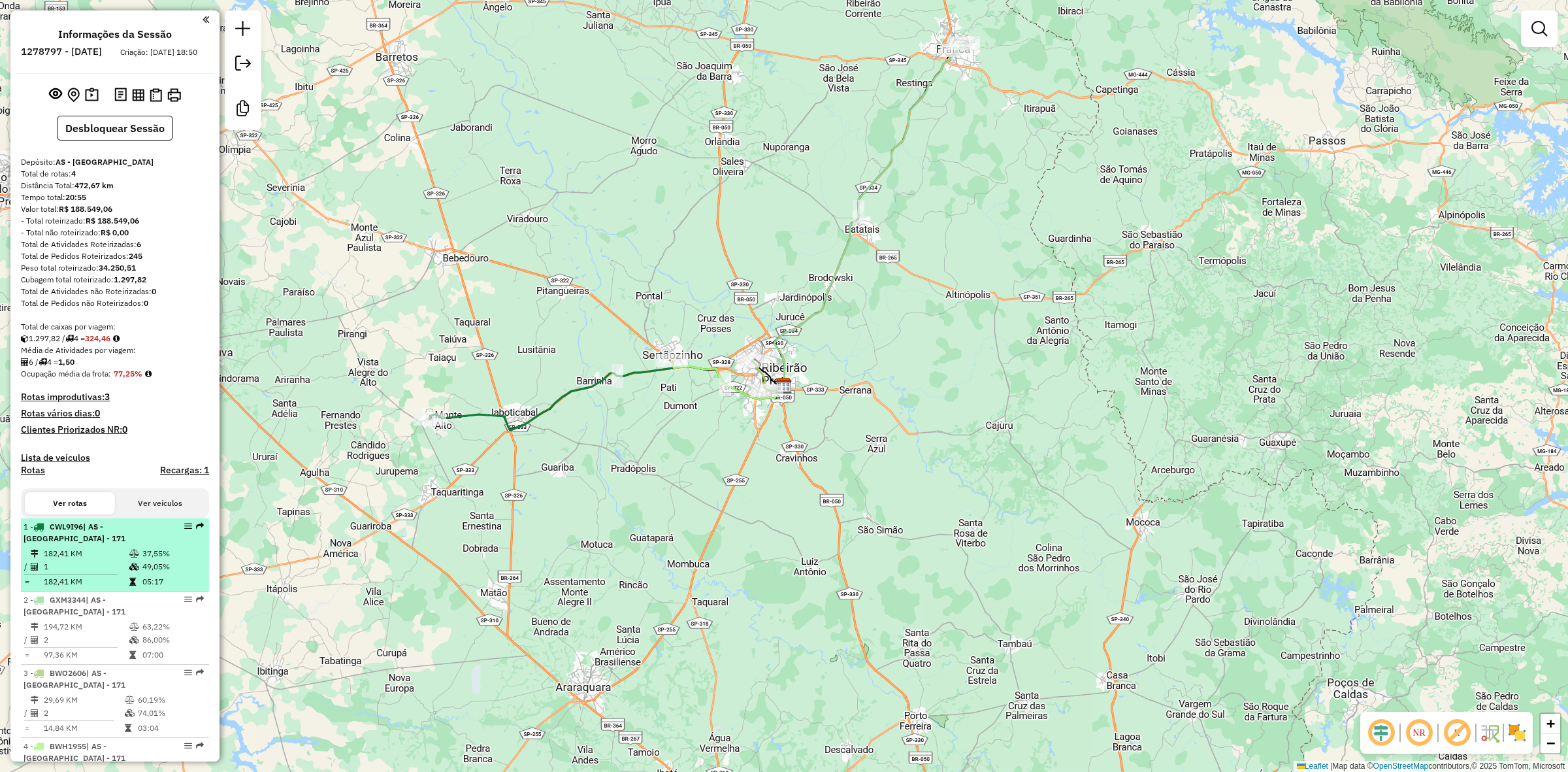
scroll to position [84, 0]
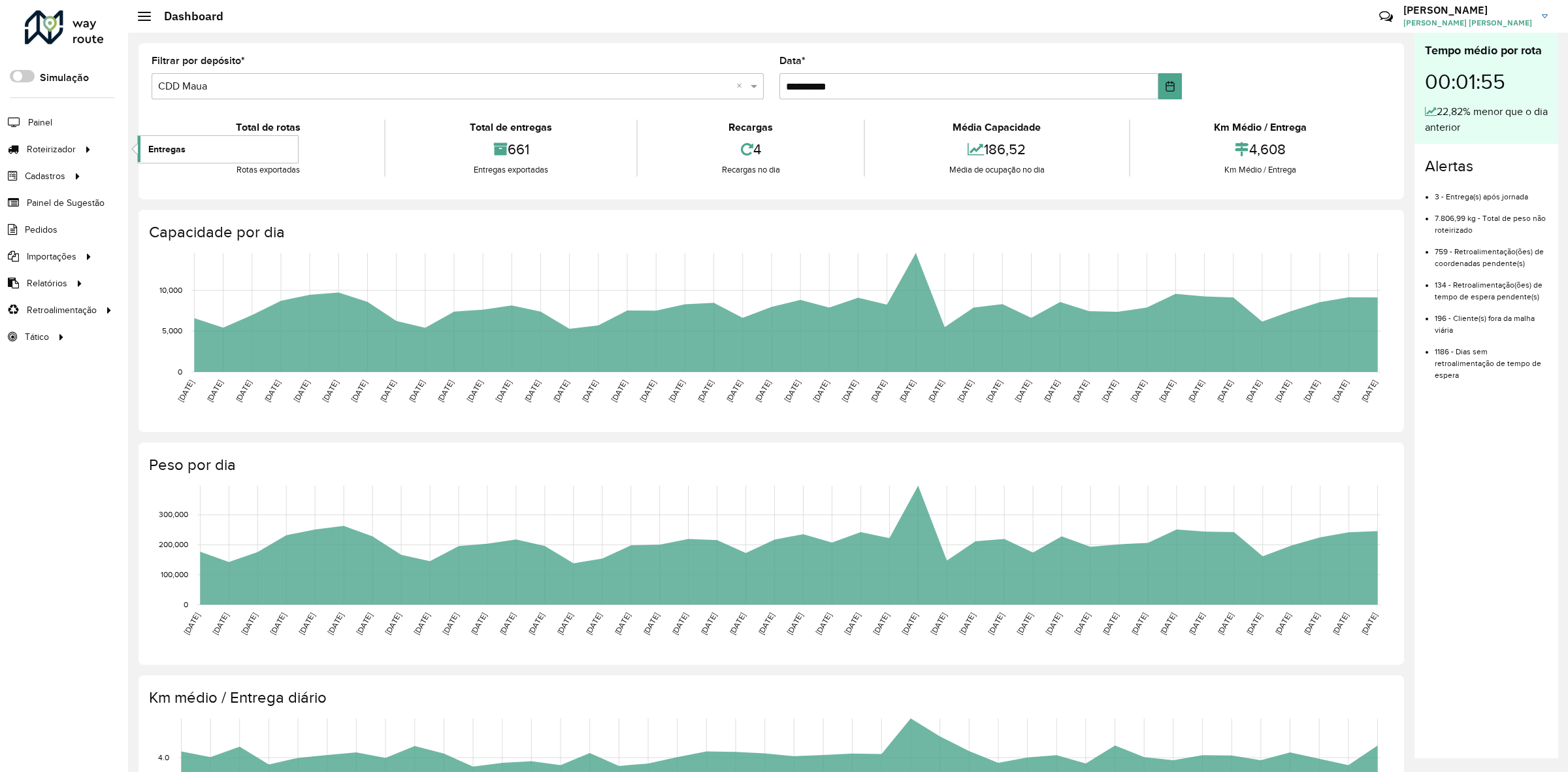
click at [153, 145] on span "Entregas" at bounding box center [167, 149] width 37 height 14
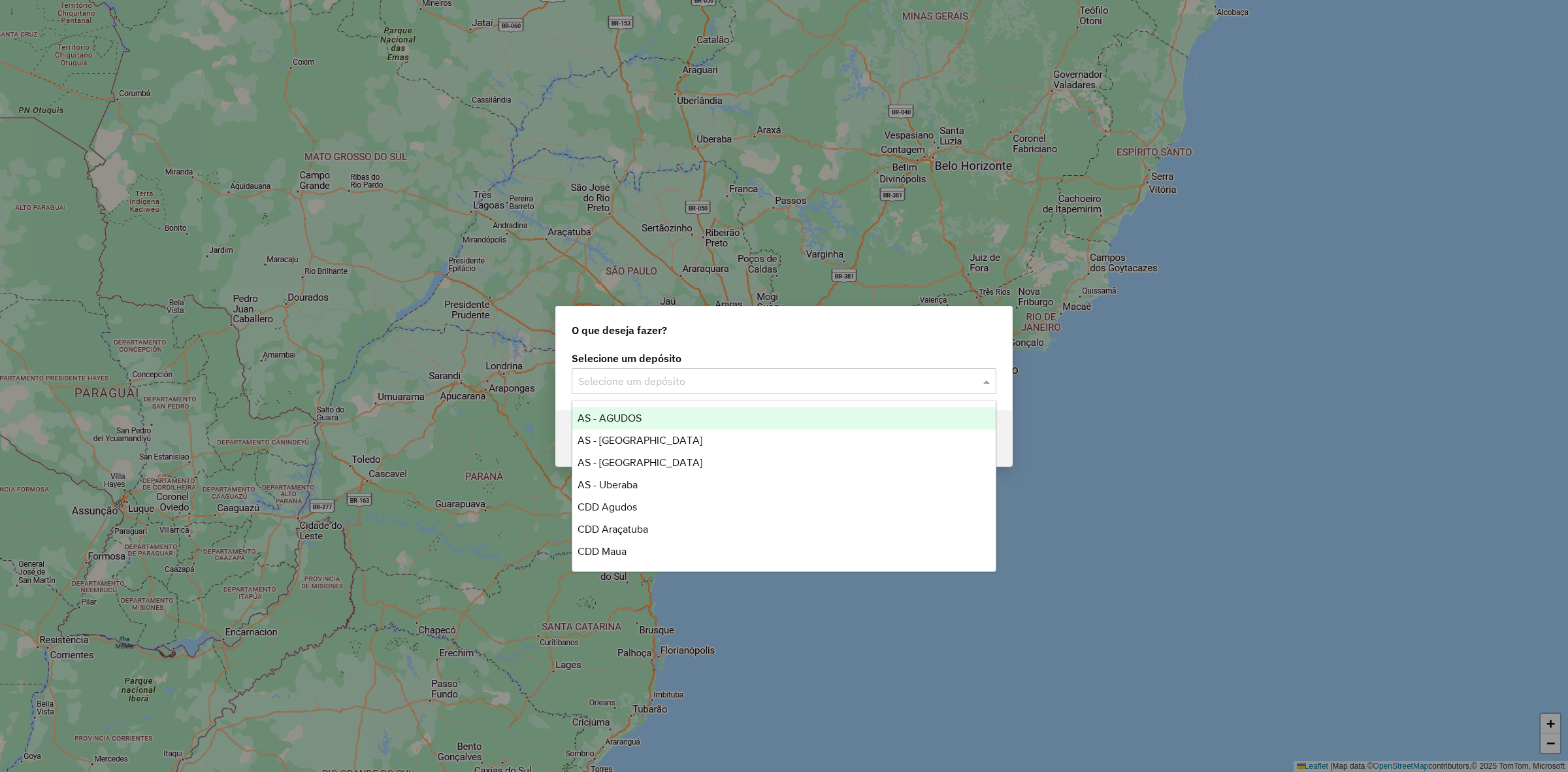
click at [803, 387] on input "text" at bounding box center [771, 381] width 386 height 16
click at [649, 419] on span "CDD [GEOGRAPHIC_DATA]" at bounding box center [641, 419] width 128 height 11
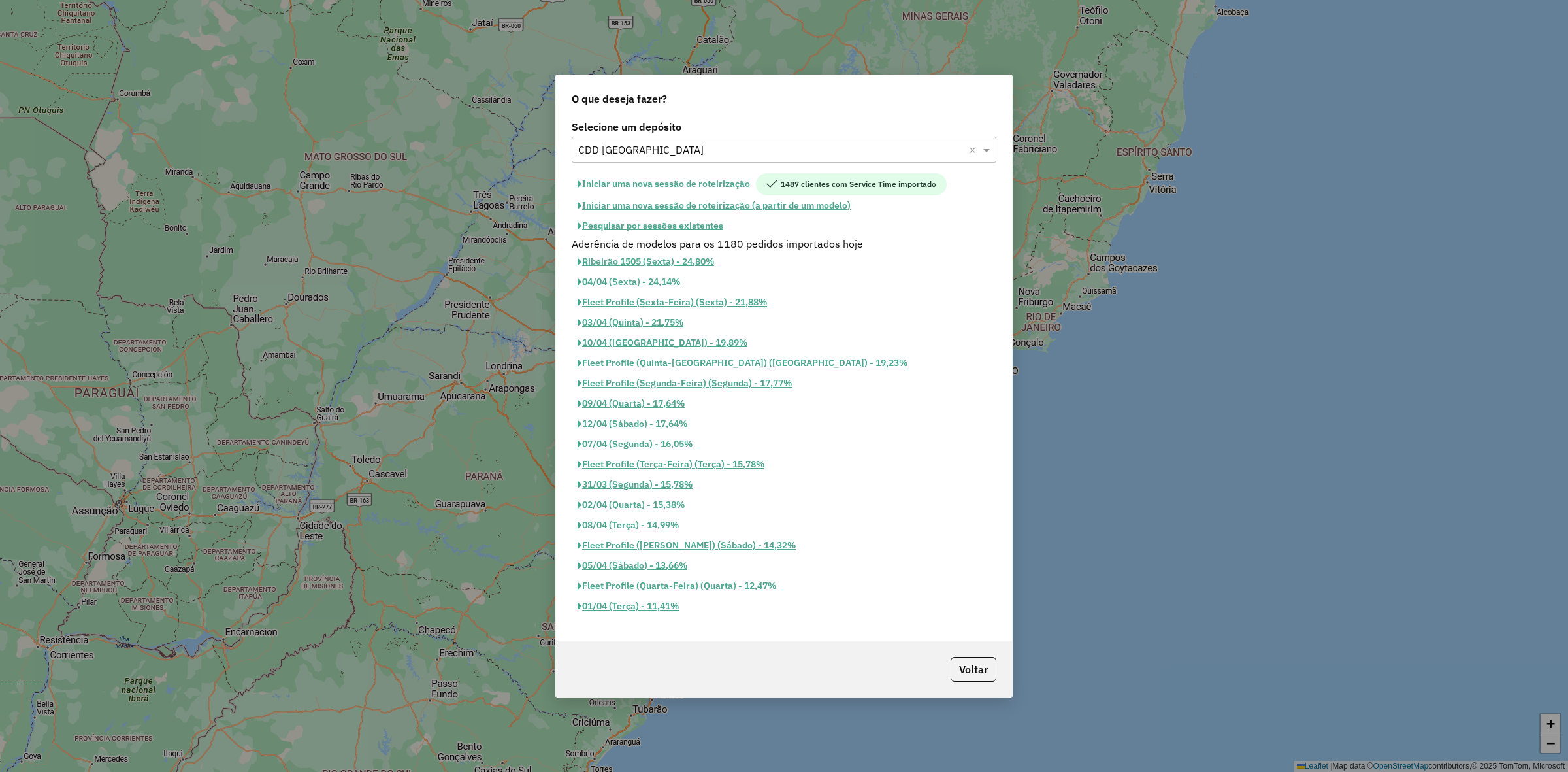
click at [674, 178] on button "Iniciar uma nova sessão de roteirização" at bounding box center [663, 184] width 184 height 22
select select "*"
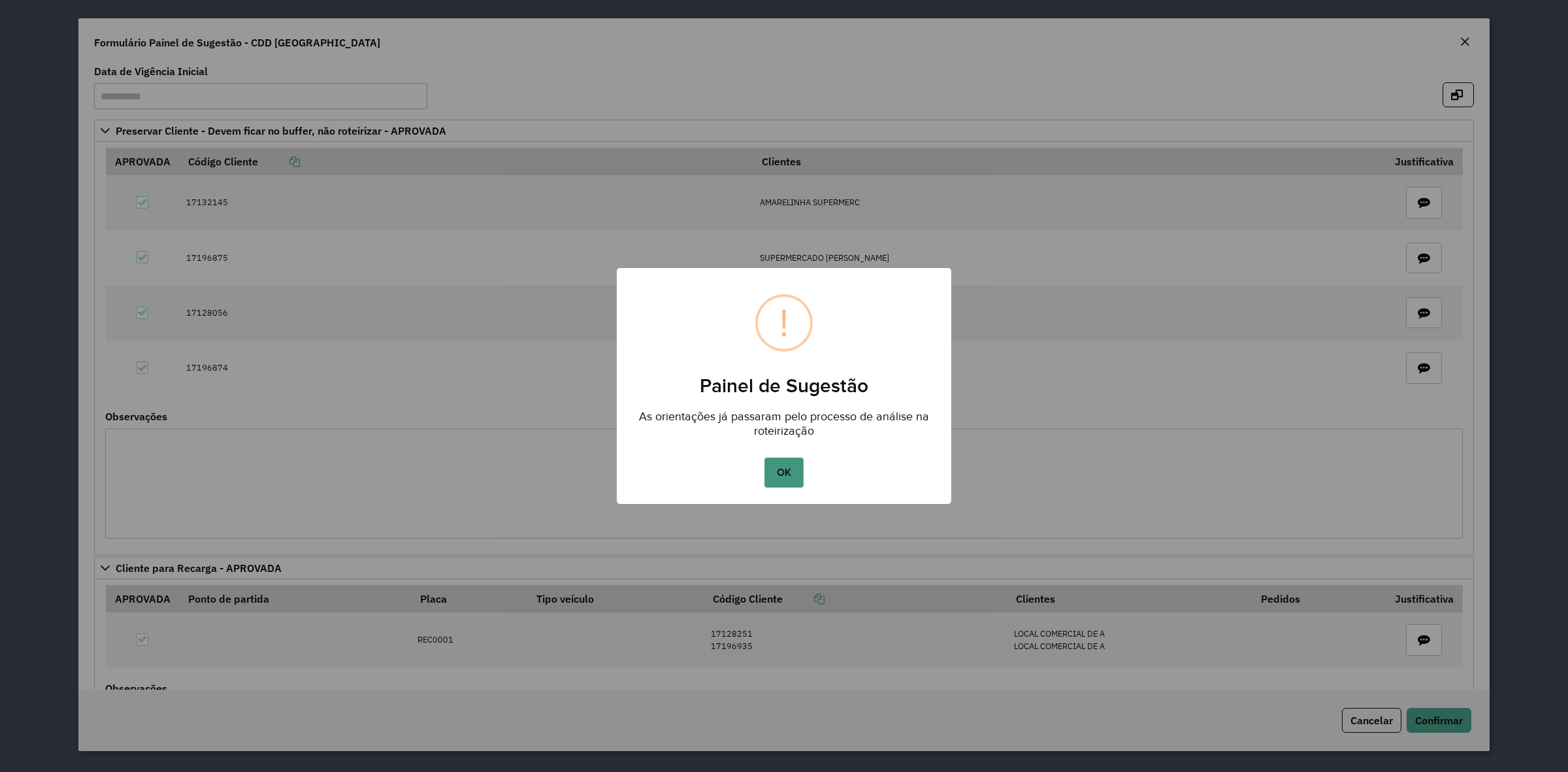
click at [794, 481] on button "OK" at bounding box center [784, 473] width 39 height 30
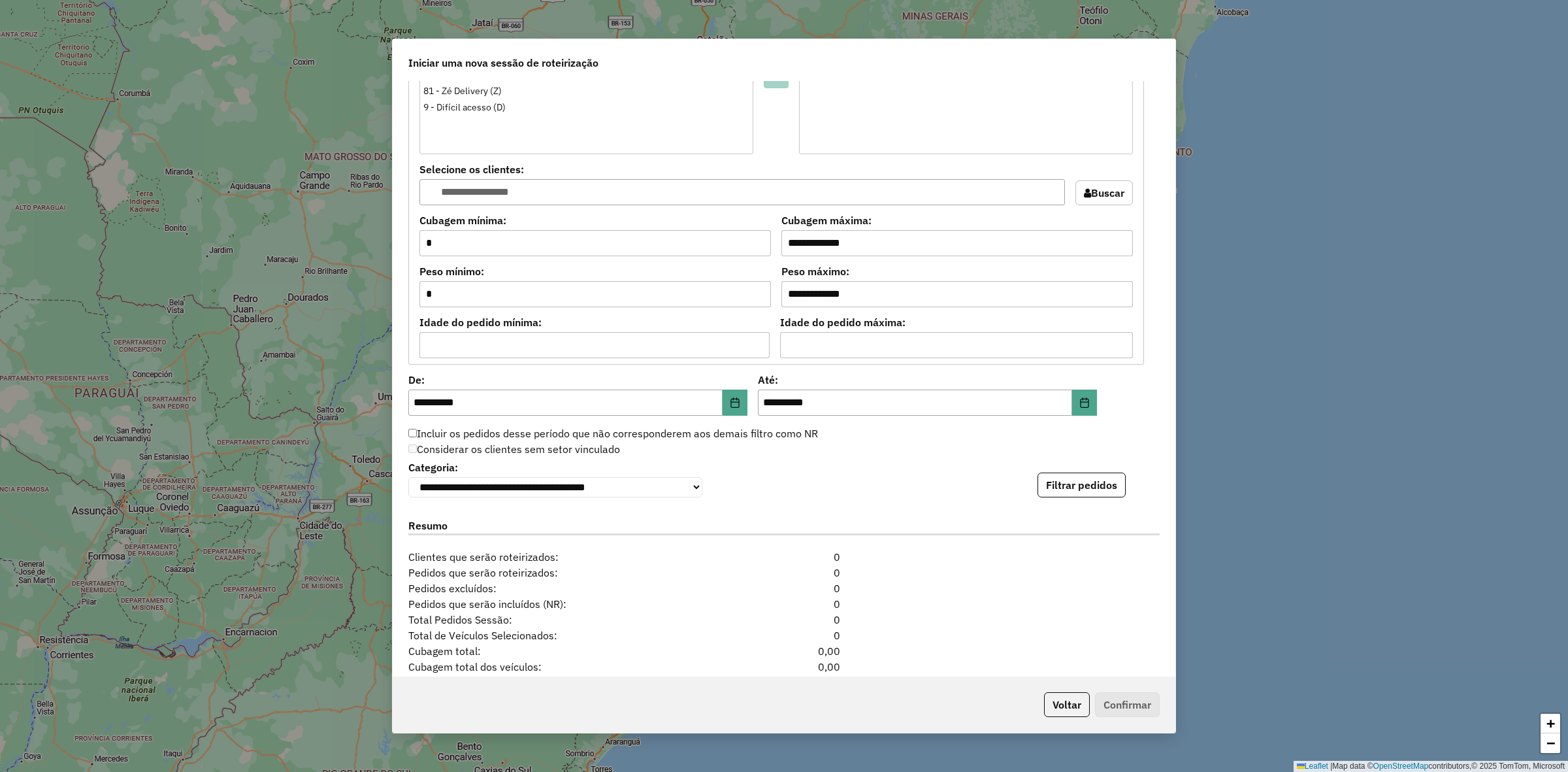
scroll to position [1174, 0]
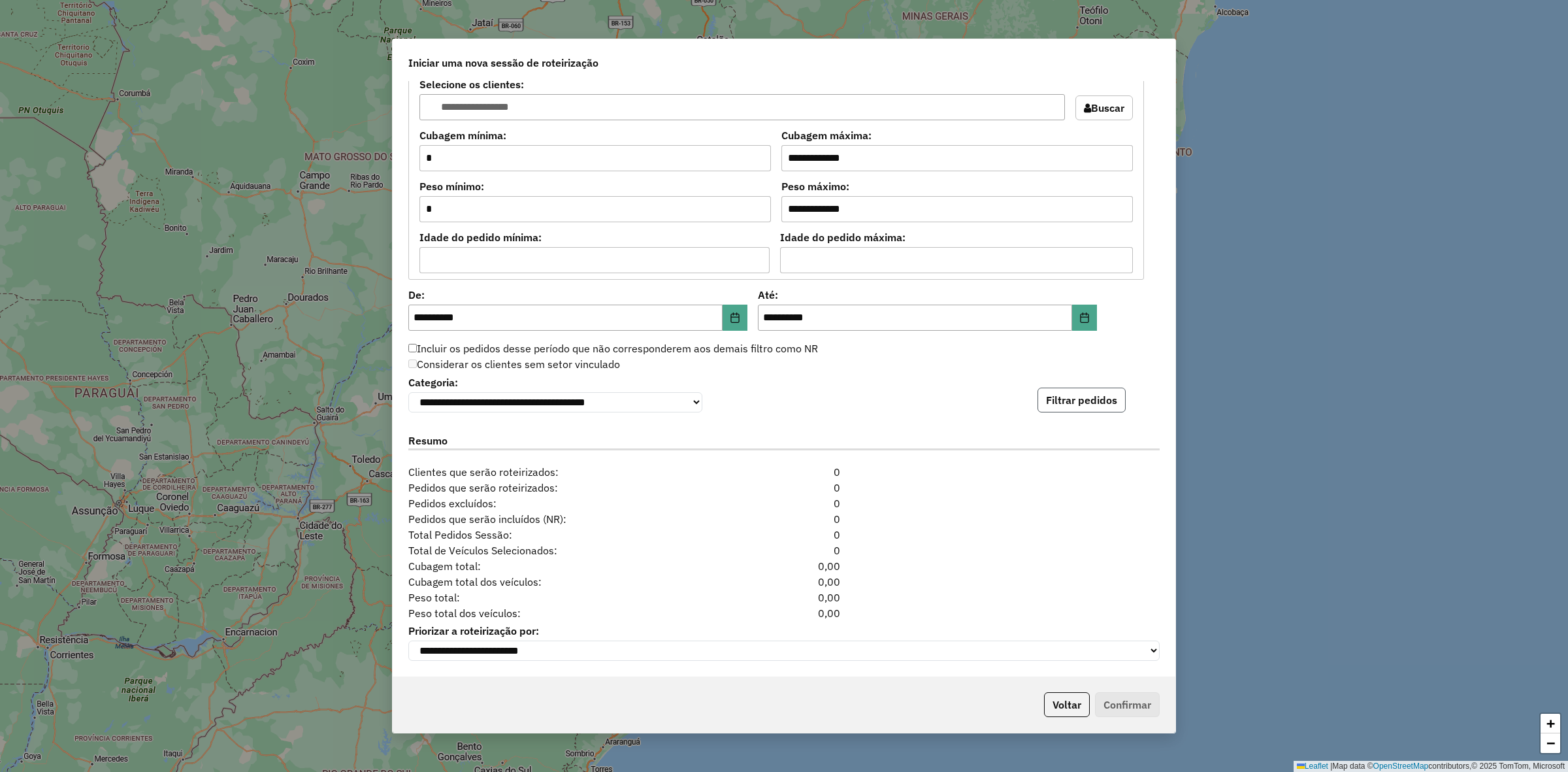
click at [1085, 388] on button "Filtrar pedidos" at bounding box center [1082, 400] width 88 height 25
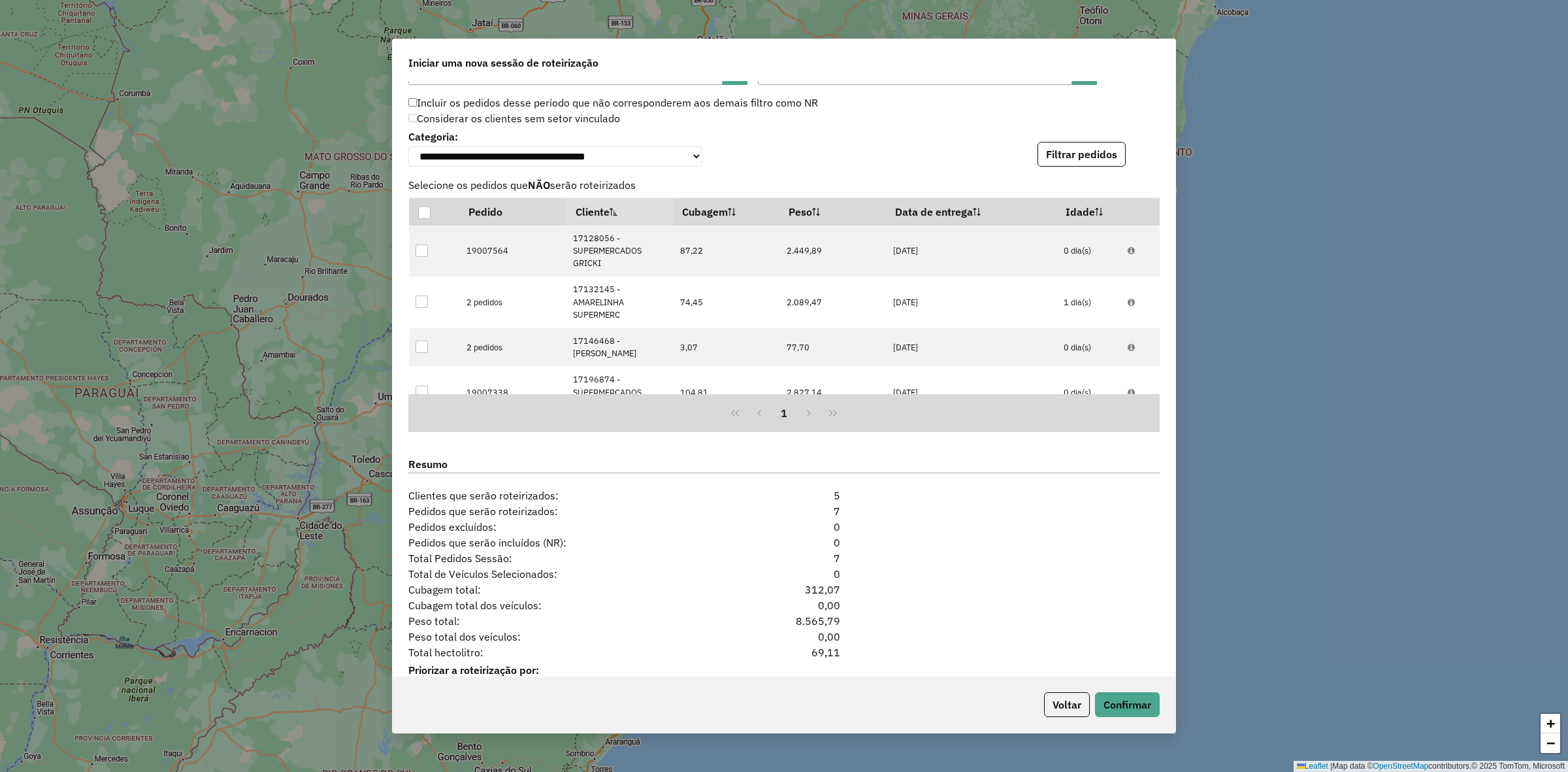
scroll to position [1459, 0]
